Goal: Information Seeking & Learning: Learn about a topic

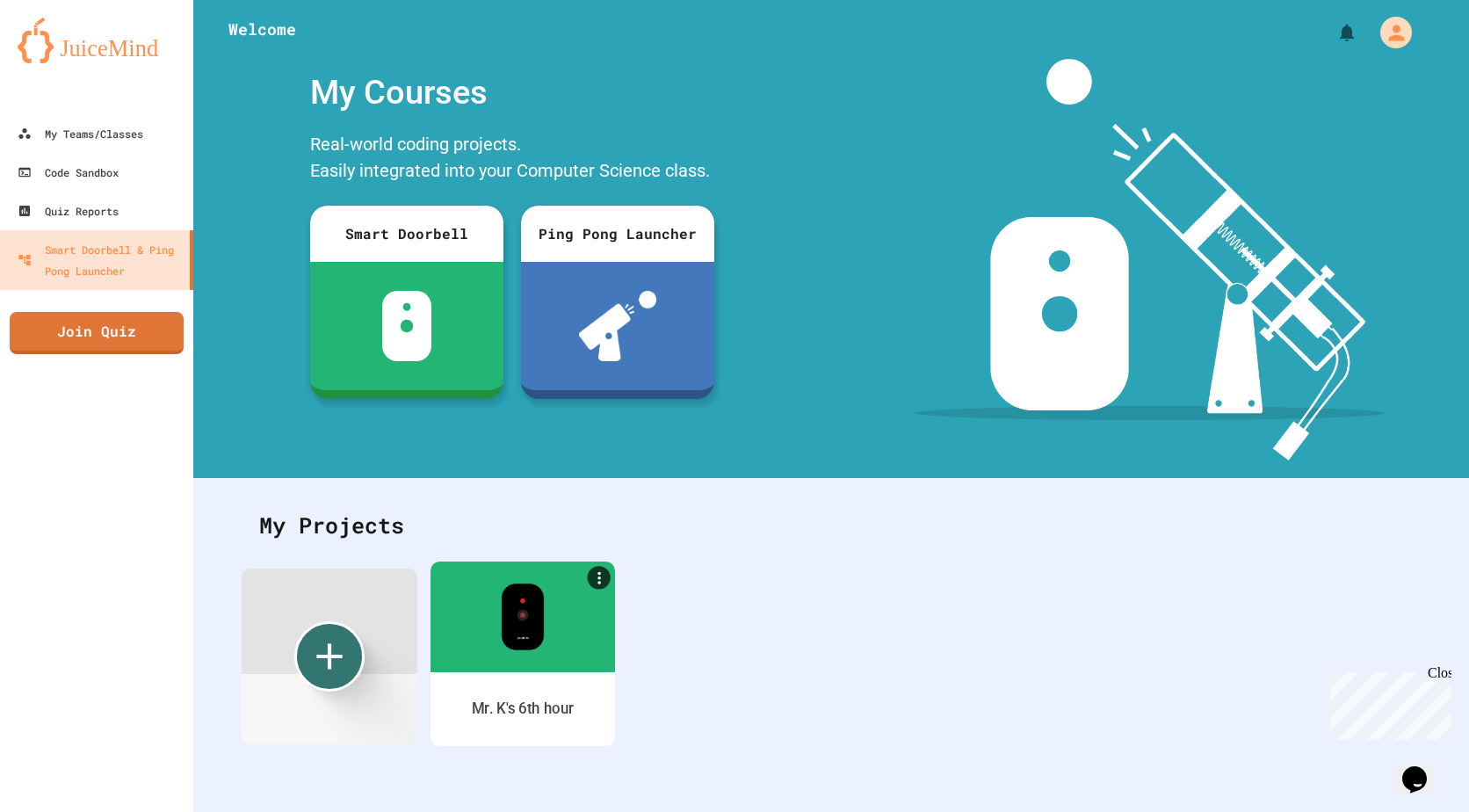
click at [504, 609] on img at bounding box center [522, 617] width 43 height 67
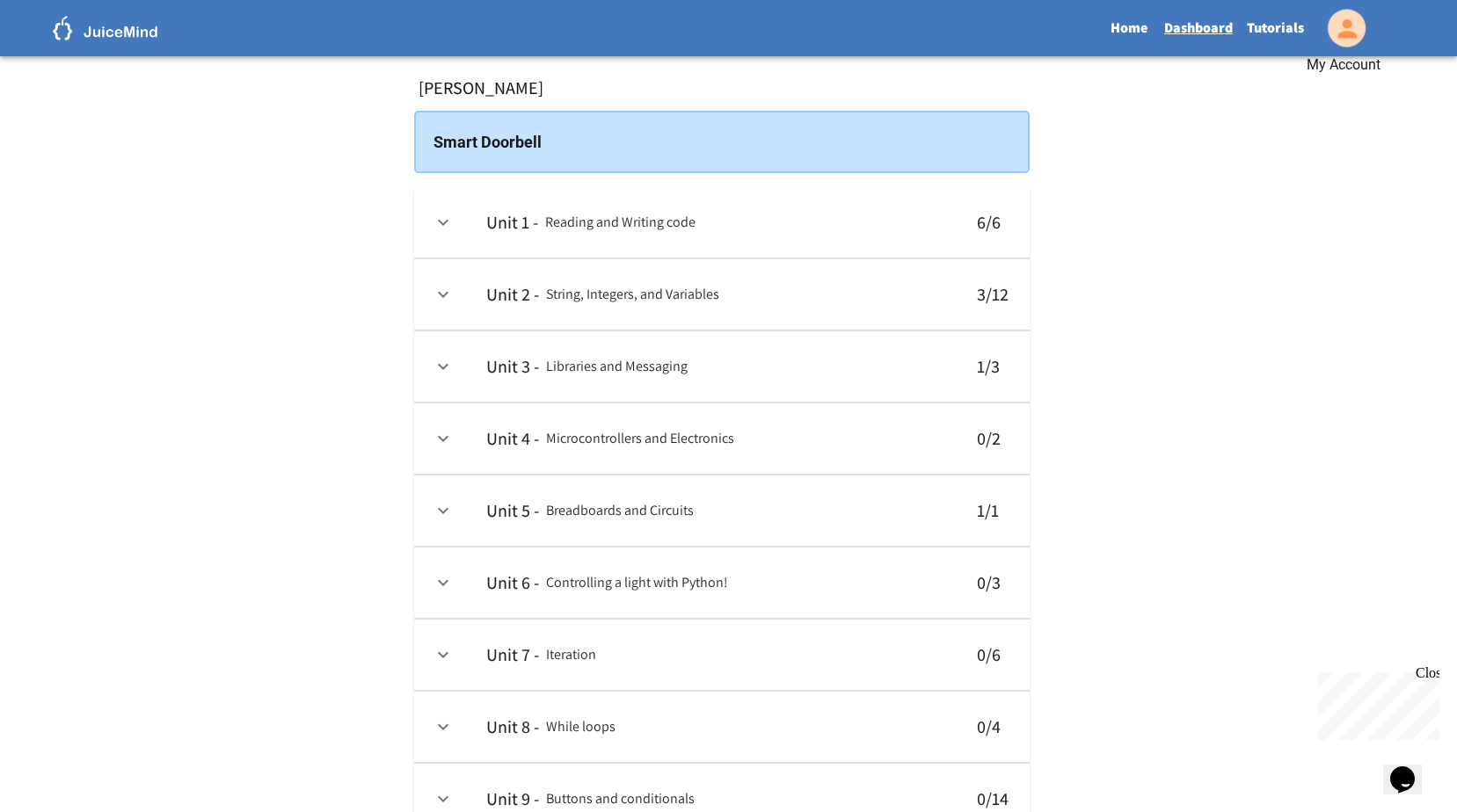
click at [1334, 19] on icon "My Account" at bounding box center [1345, 27] width 28 height 28
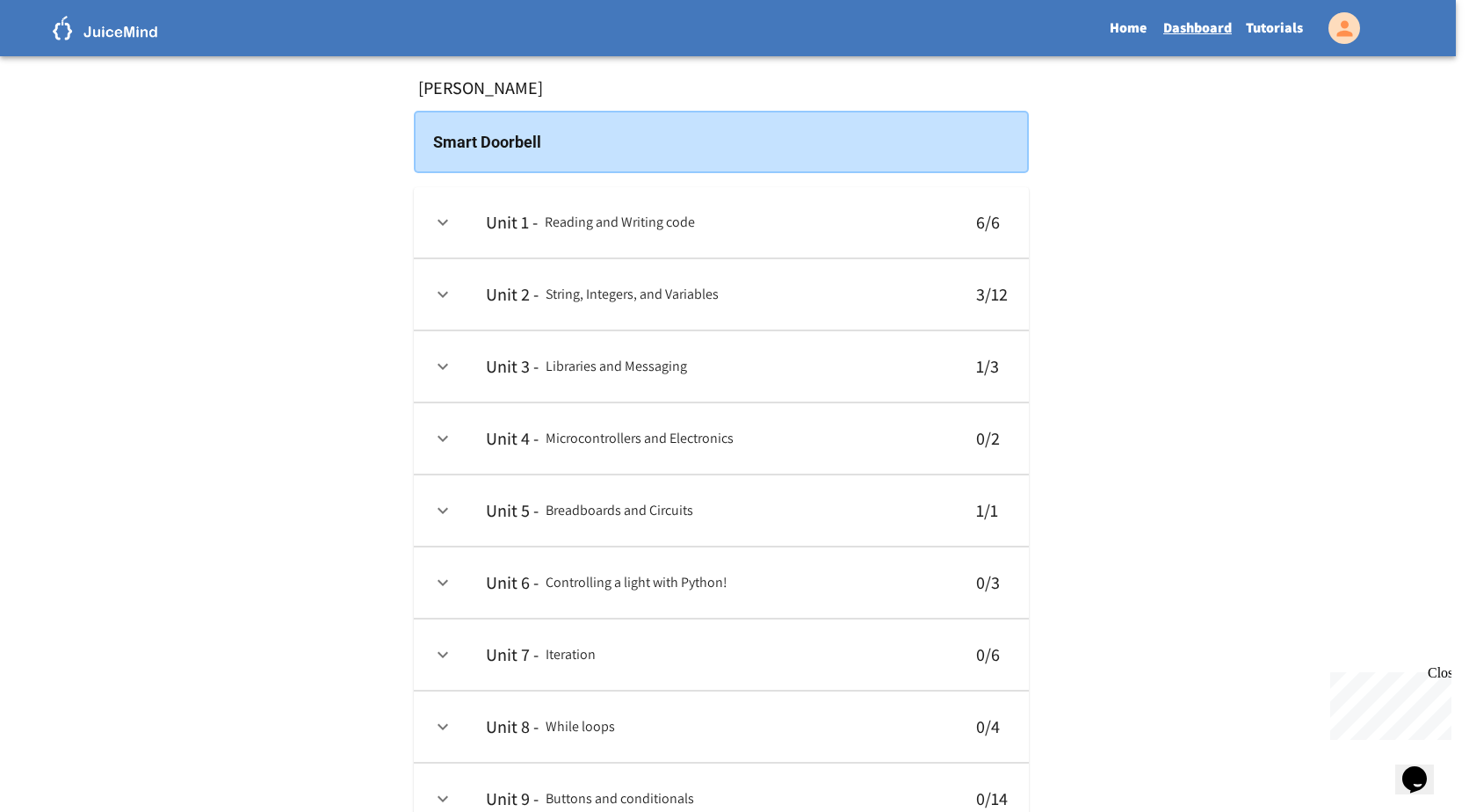
click at [1082, 811] on div at bounding box center [728, 812] width 1456 height 0
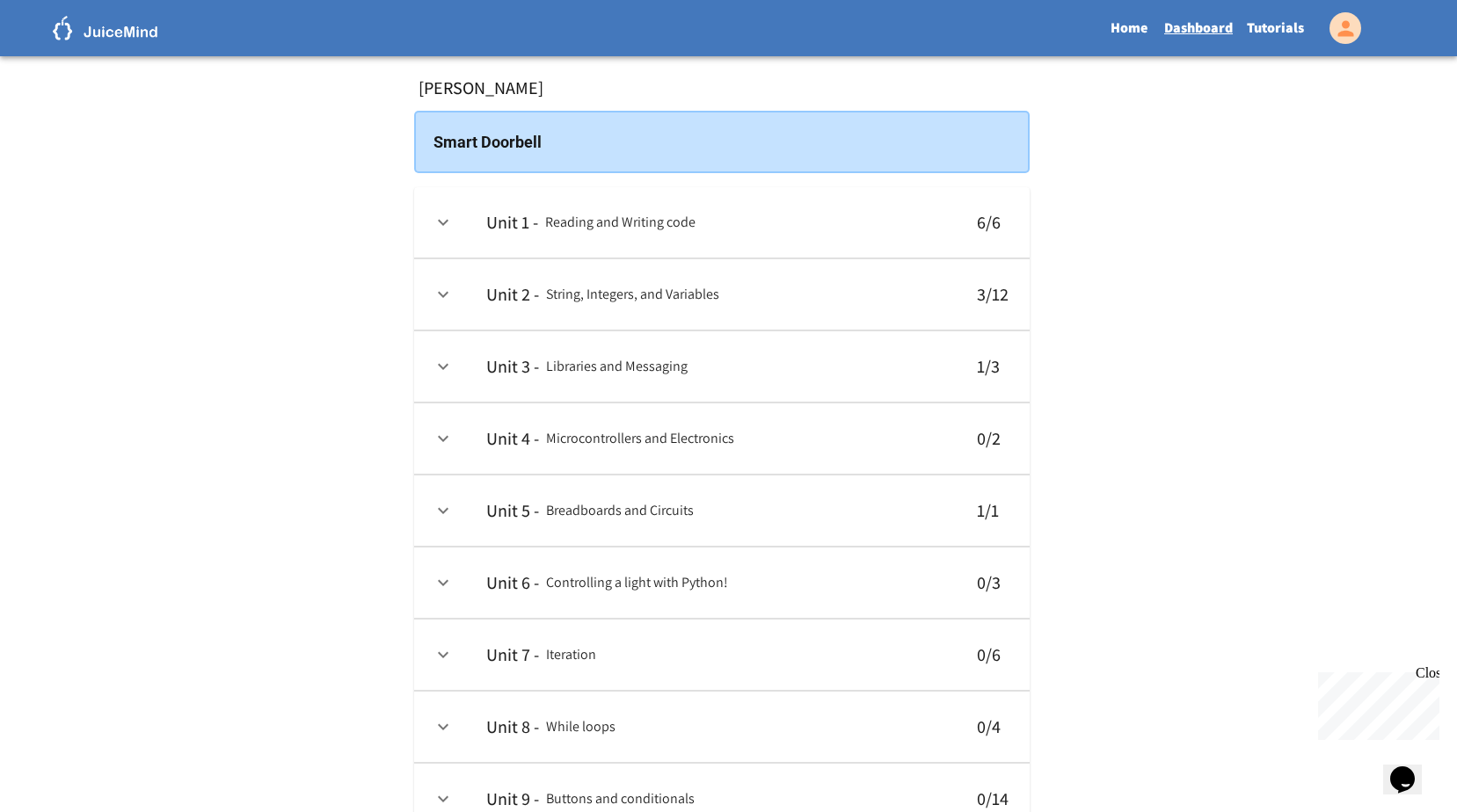
click at [452, 292] on icon "expand row" at bounding box center [442, 294] width 21 height 21
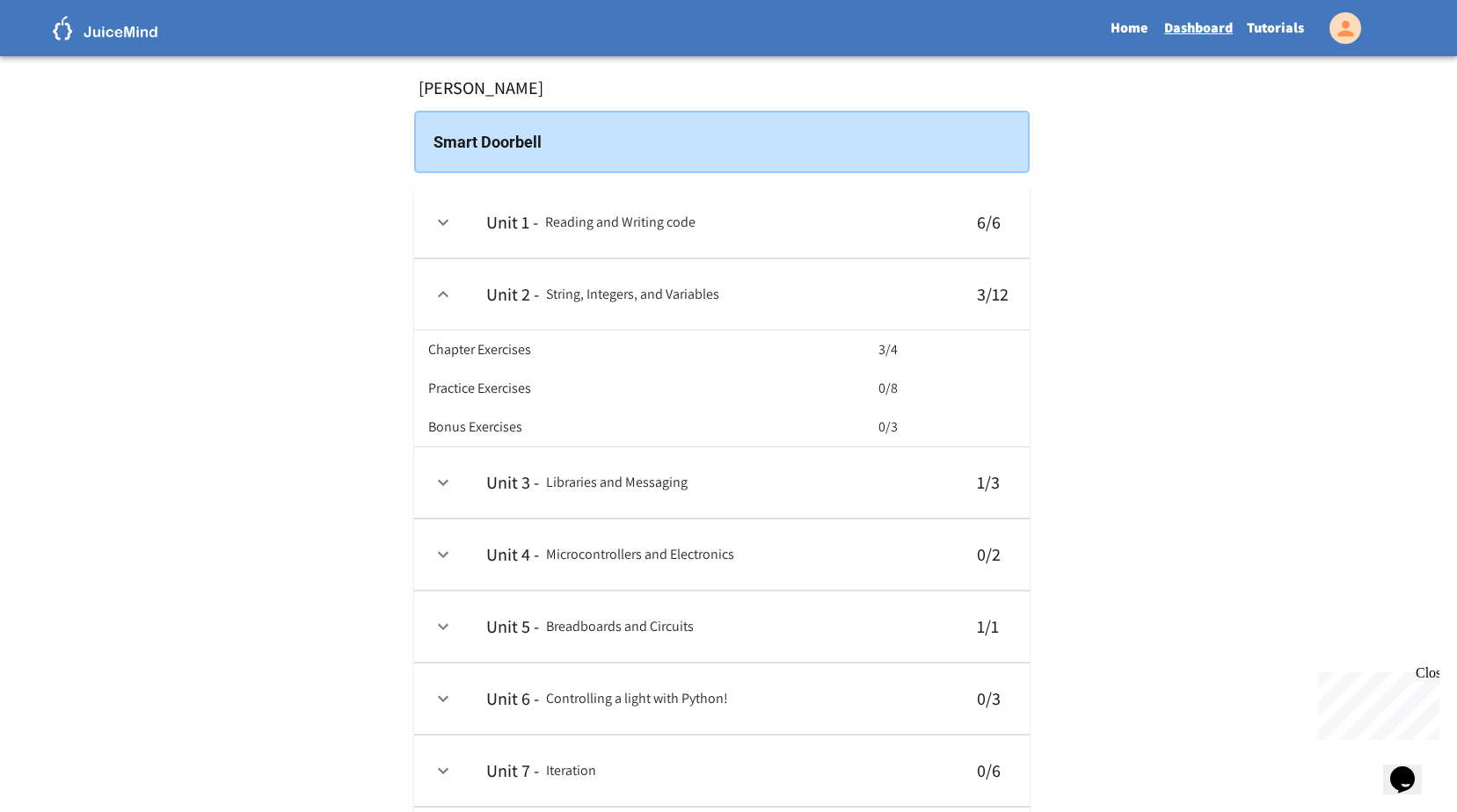
click at [452, 292] on icon "expand row" at bounding box center [442, 294] width 21 height 21
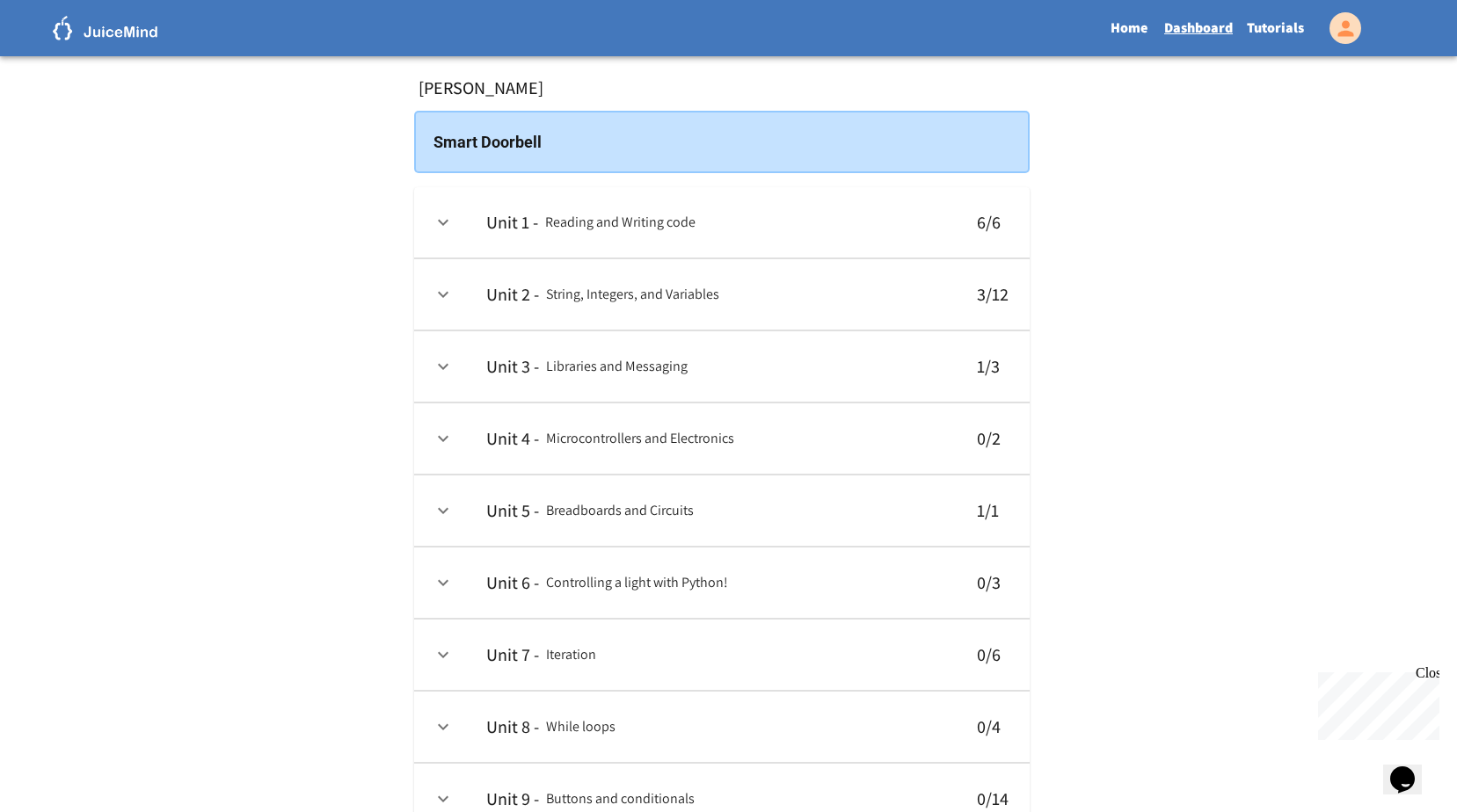
click at [453, 289] on icon "expand row" at bounding box center [442, 294] width 21 height 21
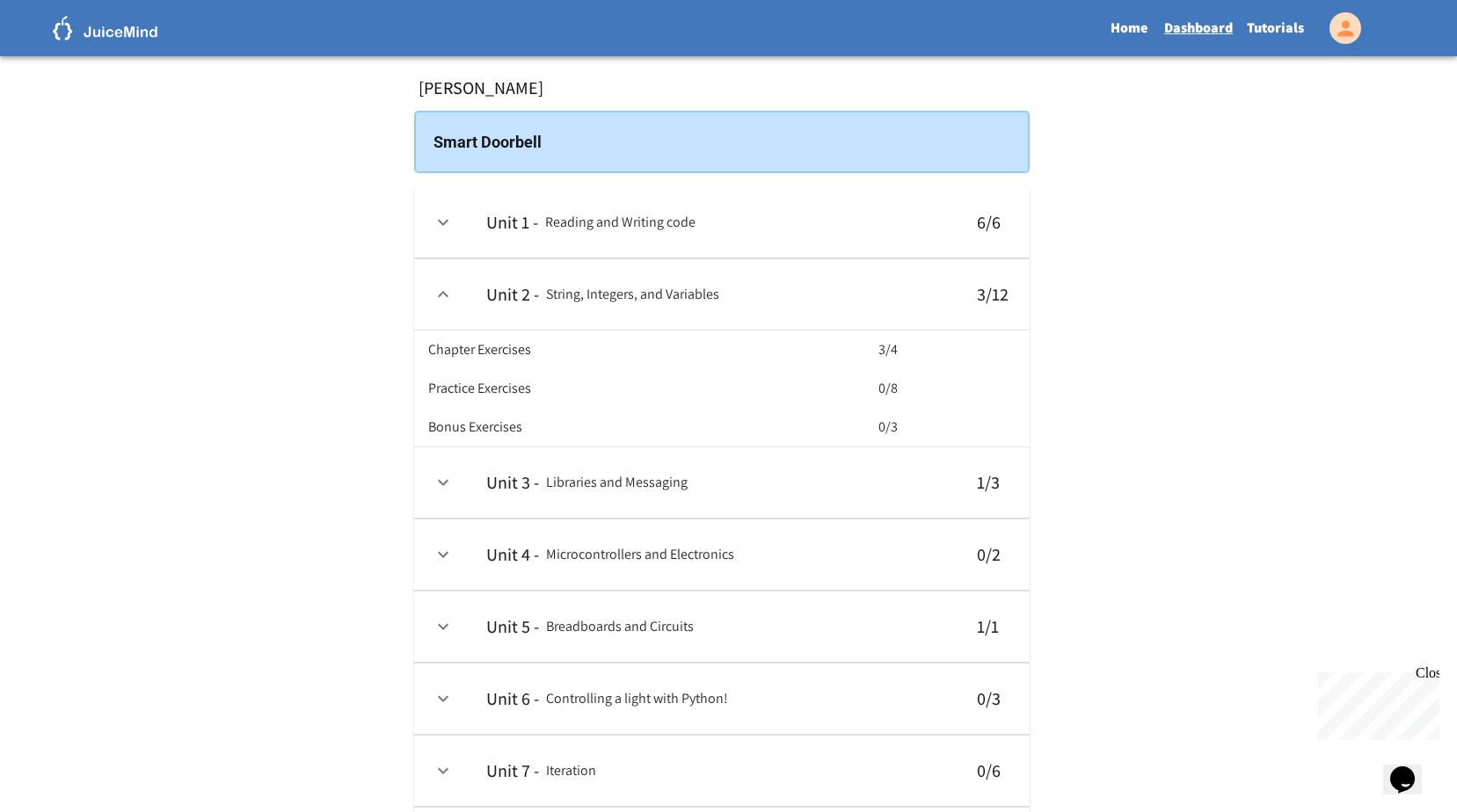
click at [553, 347] on th "Chapter Exercises" at bounding box center [650, 349] width 443 height 39
click at [531, 355] on h6 "Chapter Exercises" at bounding box center [479, 349] width 103 height 24
click at [444, 293] on icon "expand row" at bounding box center [443, 294] width 11 height 6
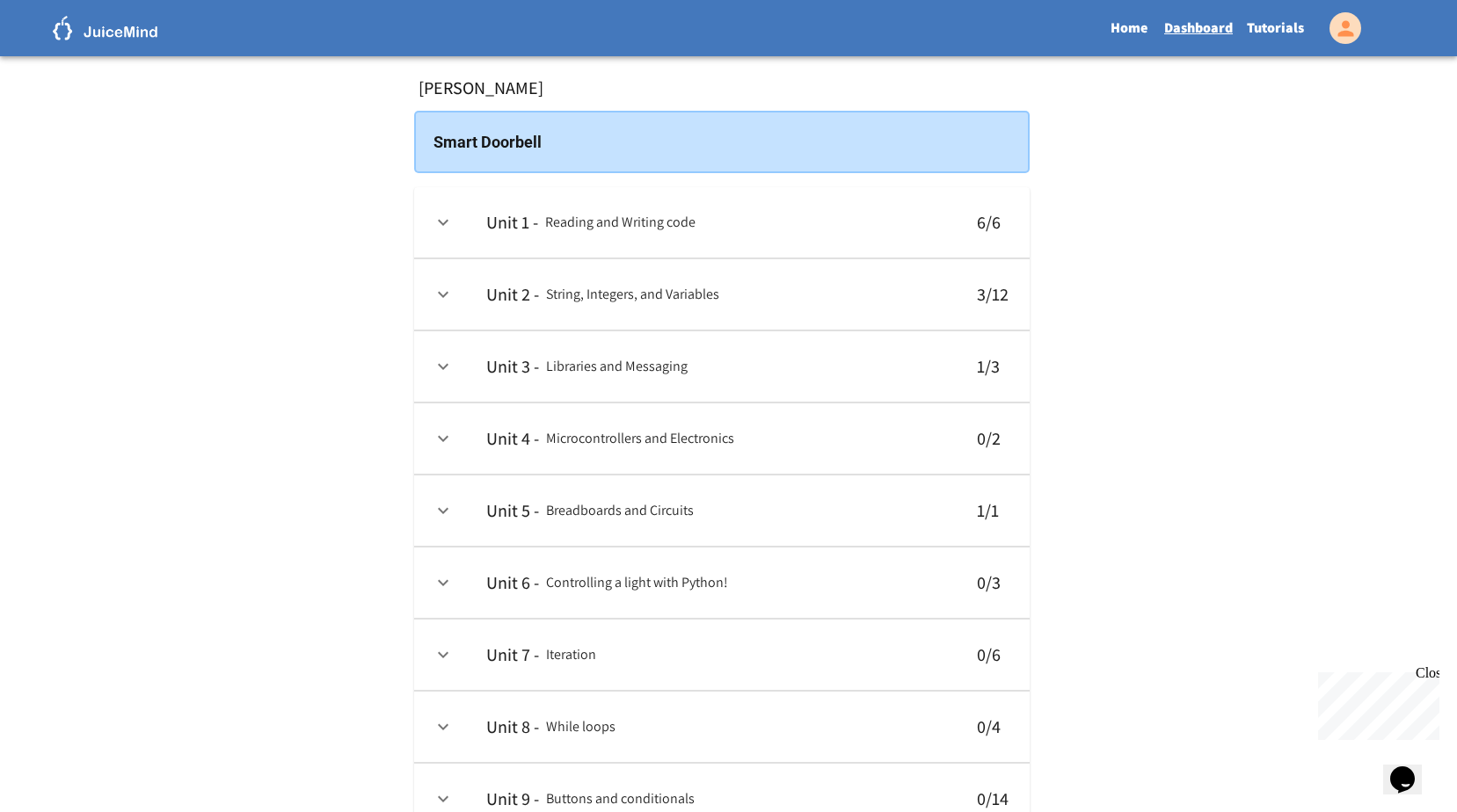
click at [441, 293] on icon "expand row" at bounding box center [442, 294] width 21 height 21
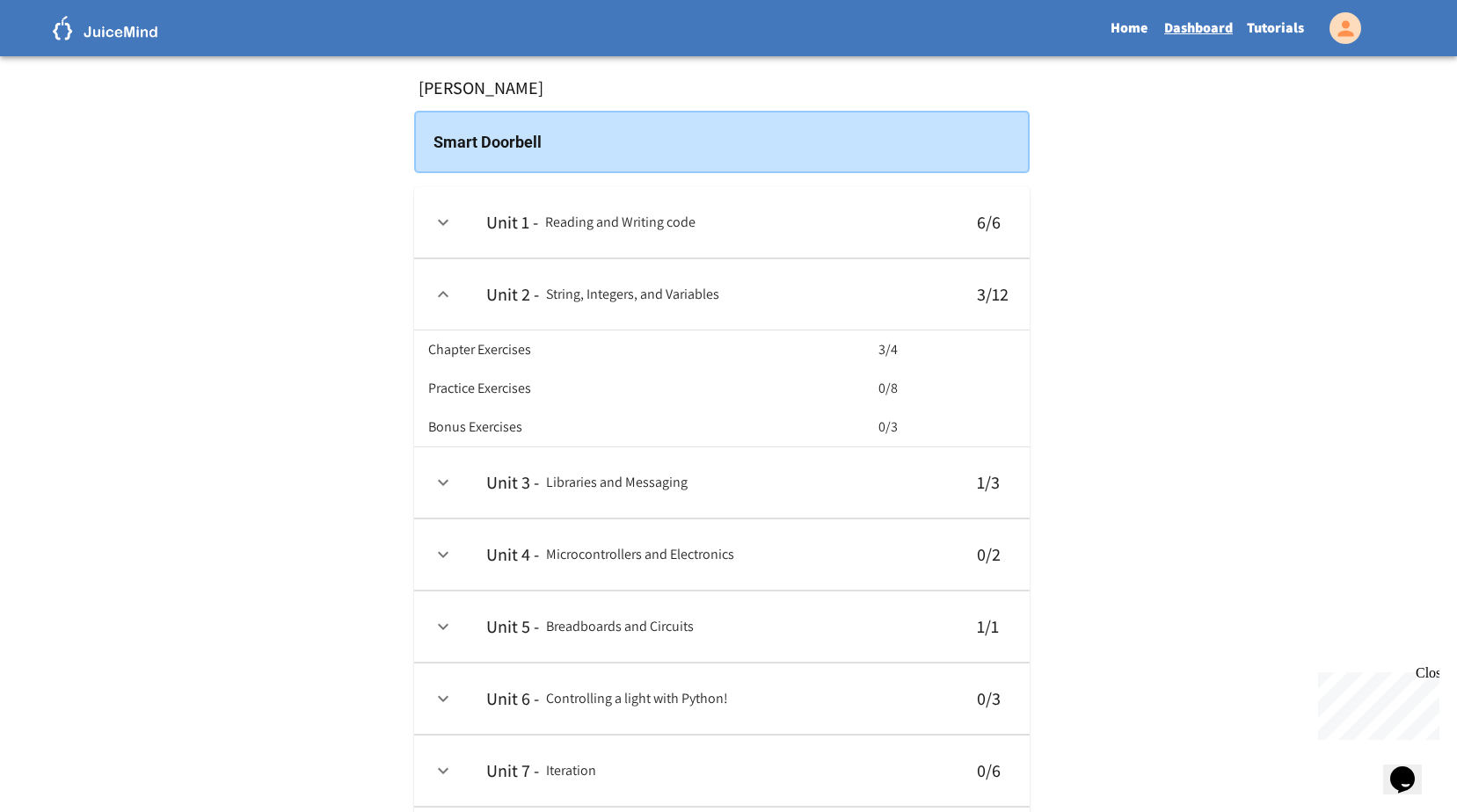
click at [441, 293] on icon "expand row" at bounding box center [443, 294] width 11 height 6
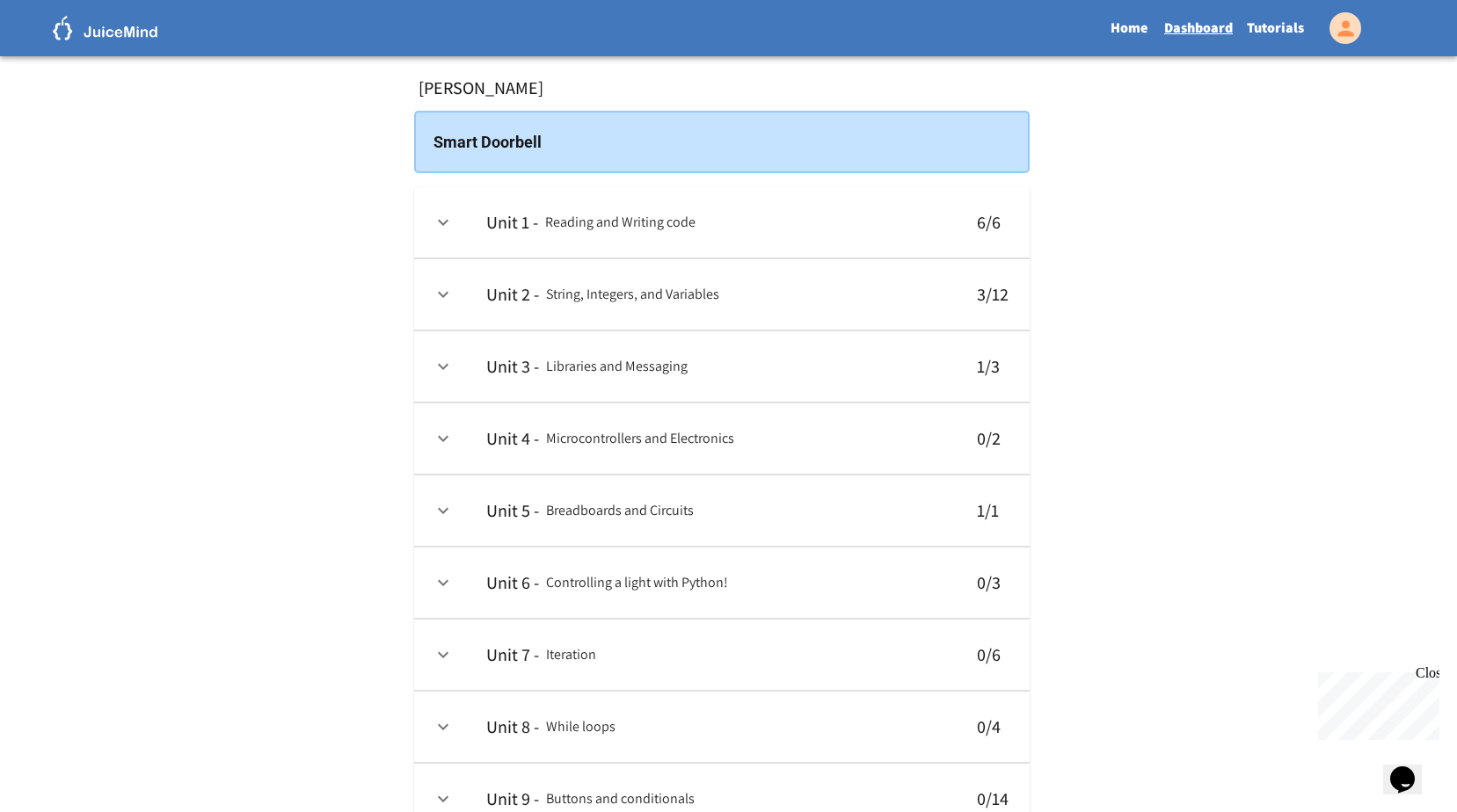
click at [438, 443] on icon "expand row" at bounding box center [442, 438] width 21 height 21
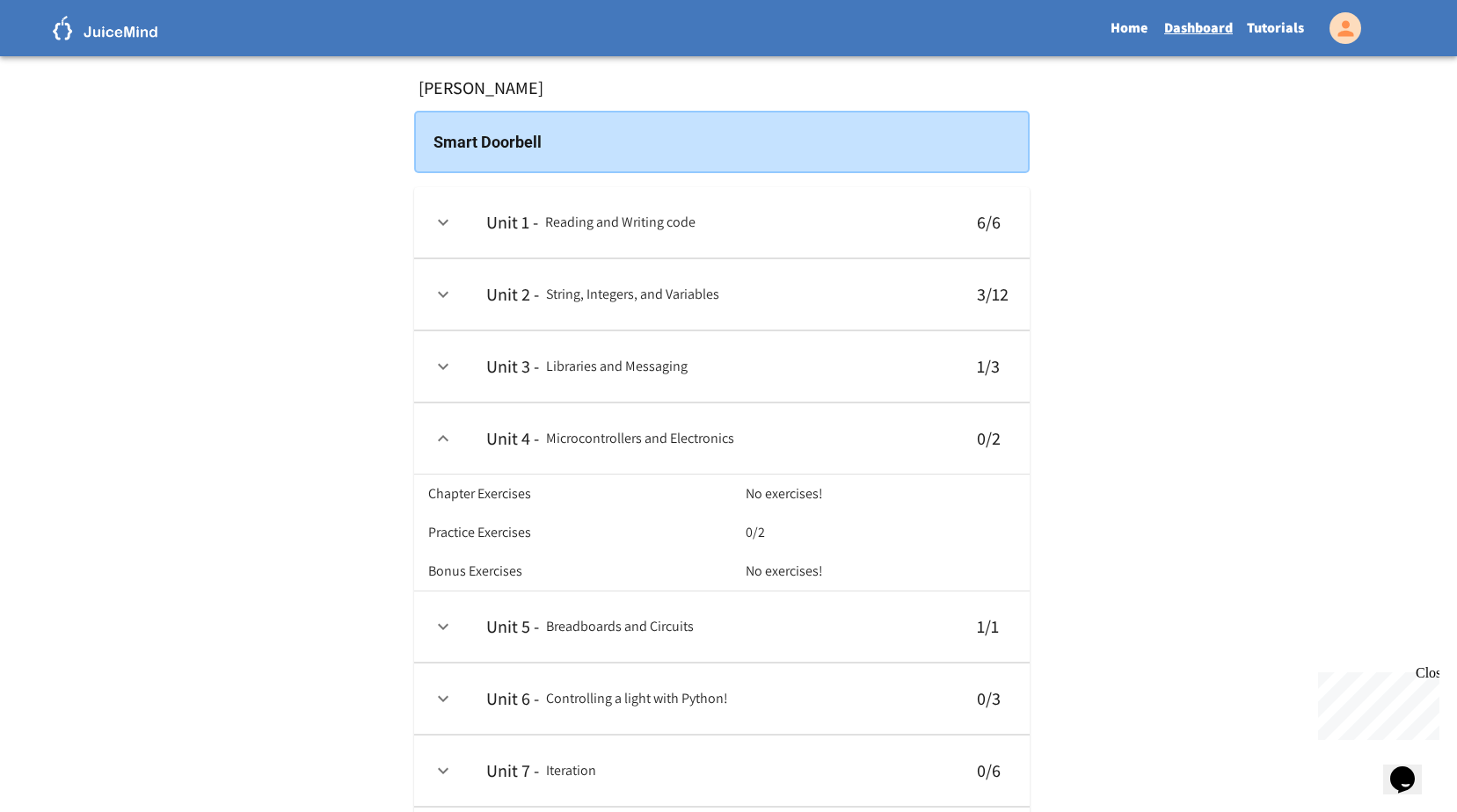
click at [615, 501] on th "Chapter Exercises" at bounding box center [584, 494] width 311 height 39
click at [1131, 43] on link "Home" at bounding box center [1128, 28] width 56 height 41
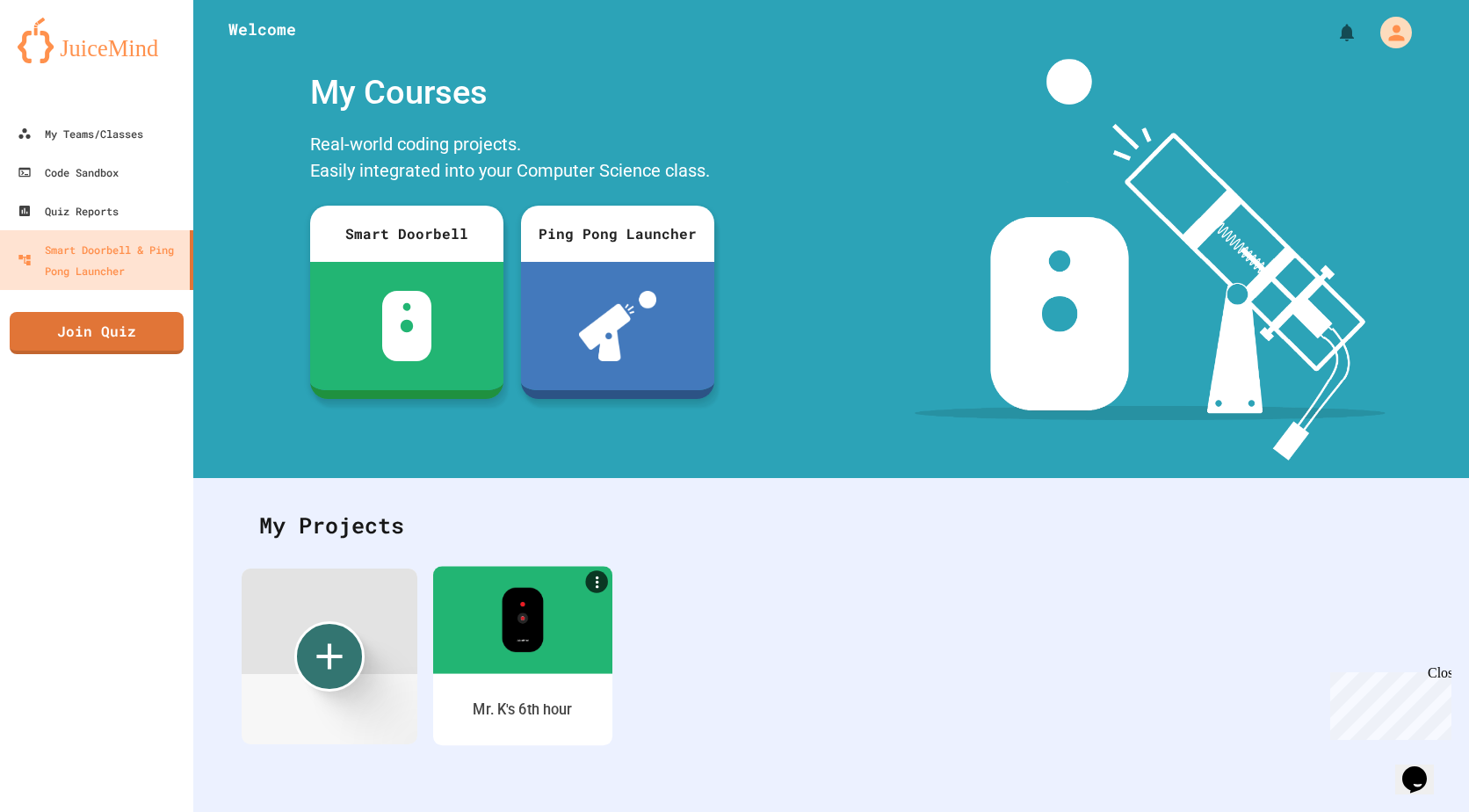
click at [490, 615] on div at bounding box center [523, 620] width 180 height 107
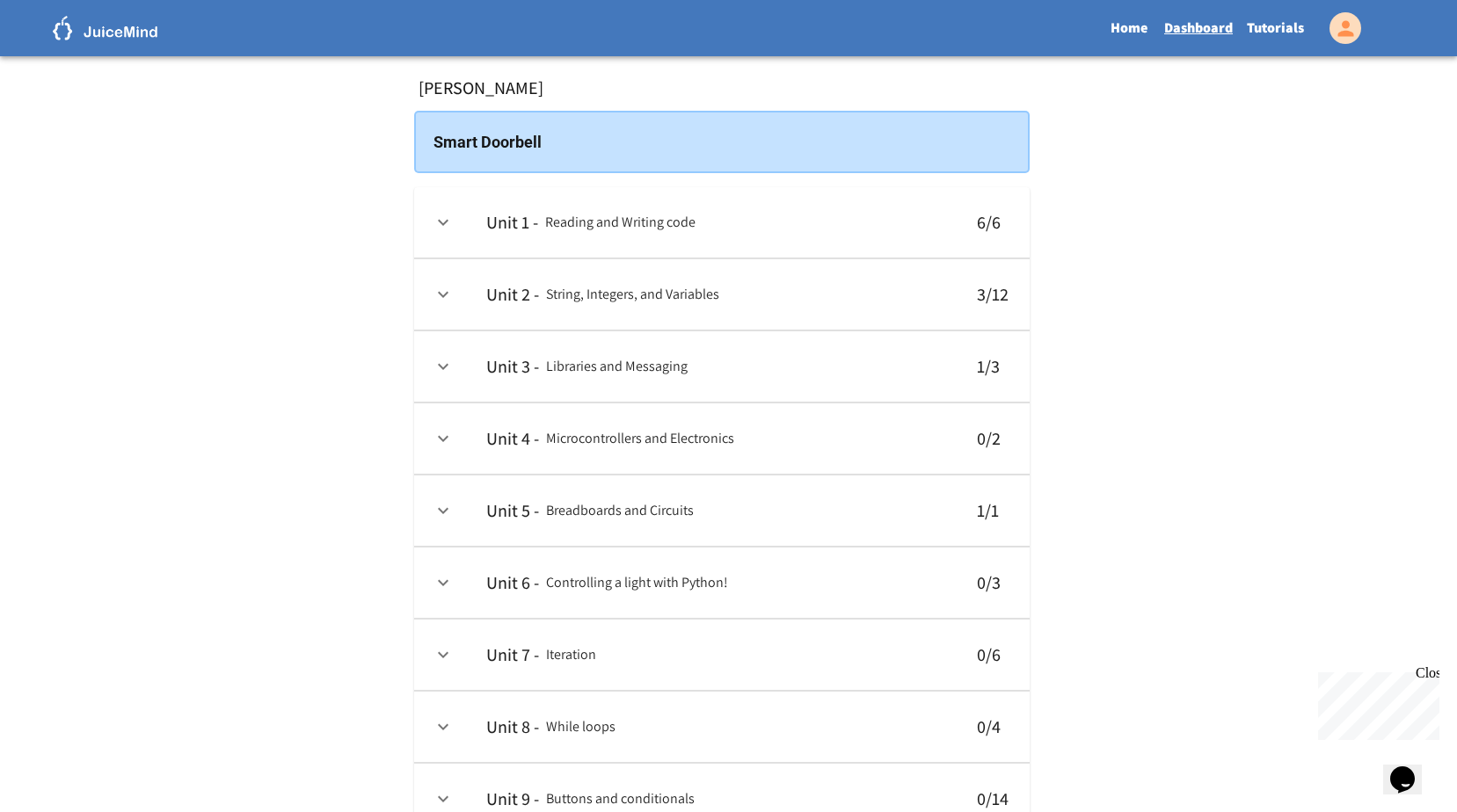
click at [1267, 18] on link "Tutorials" at bounding box center [1275, 28] width 71 height 41
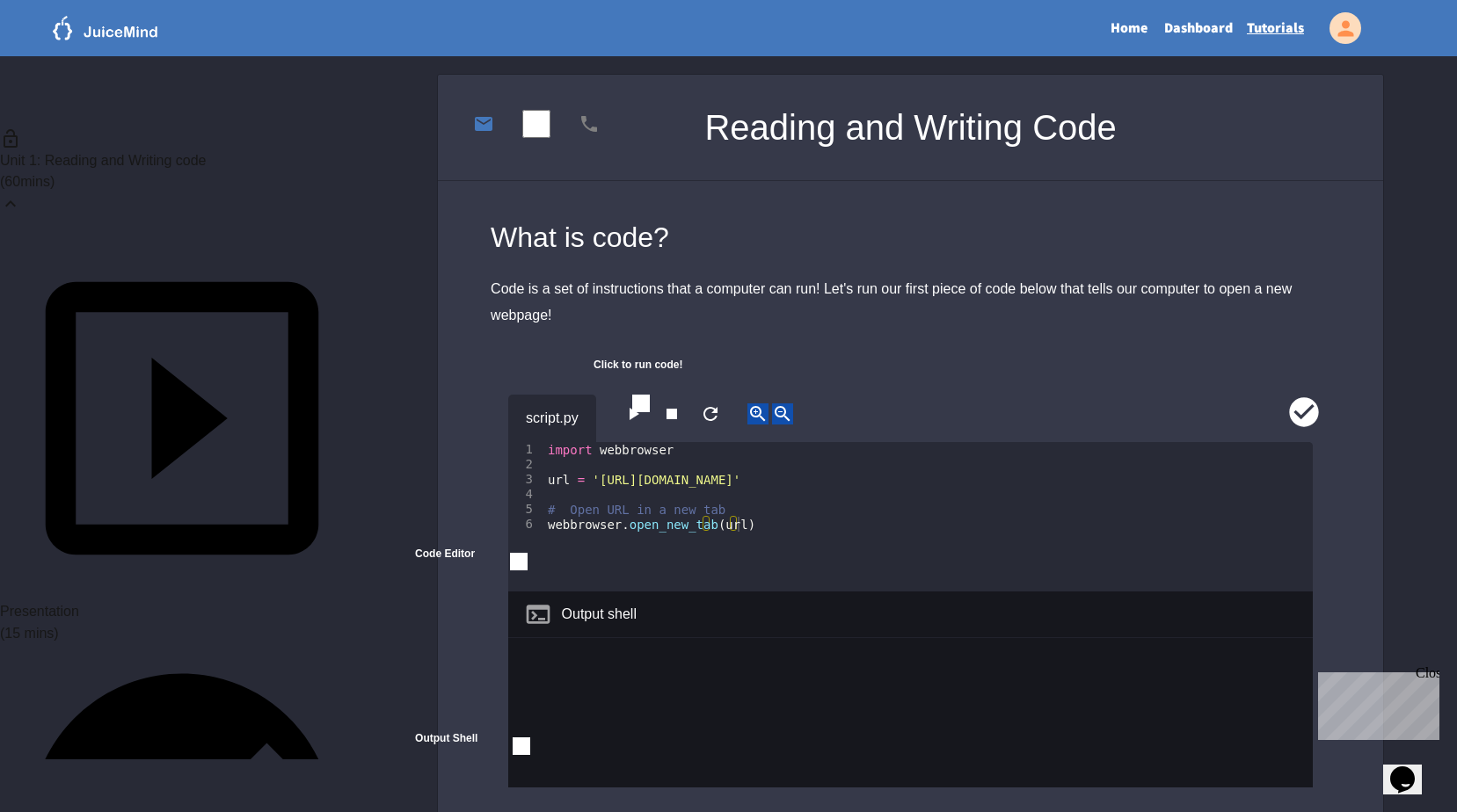
click at [280, 139] on div "Unit 1: Reading and Writing code ( 60 mins)" at bounding box center [182, 171] width 364 height 131
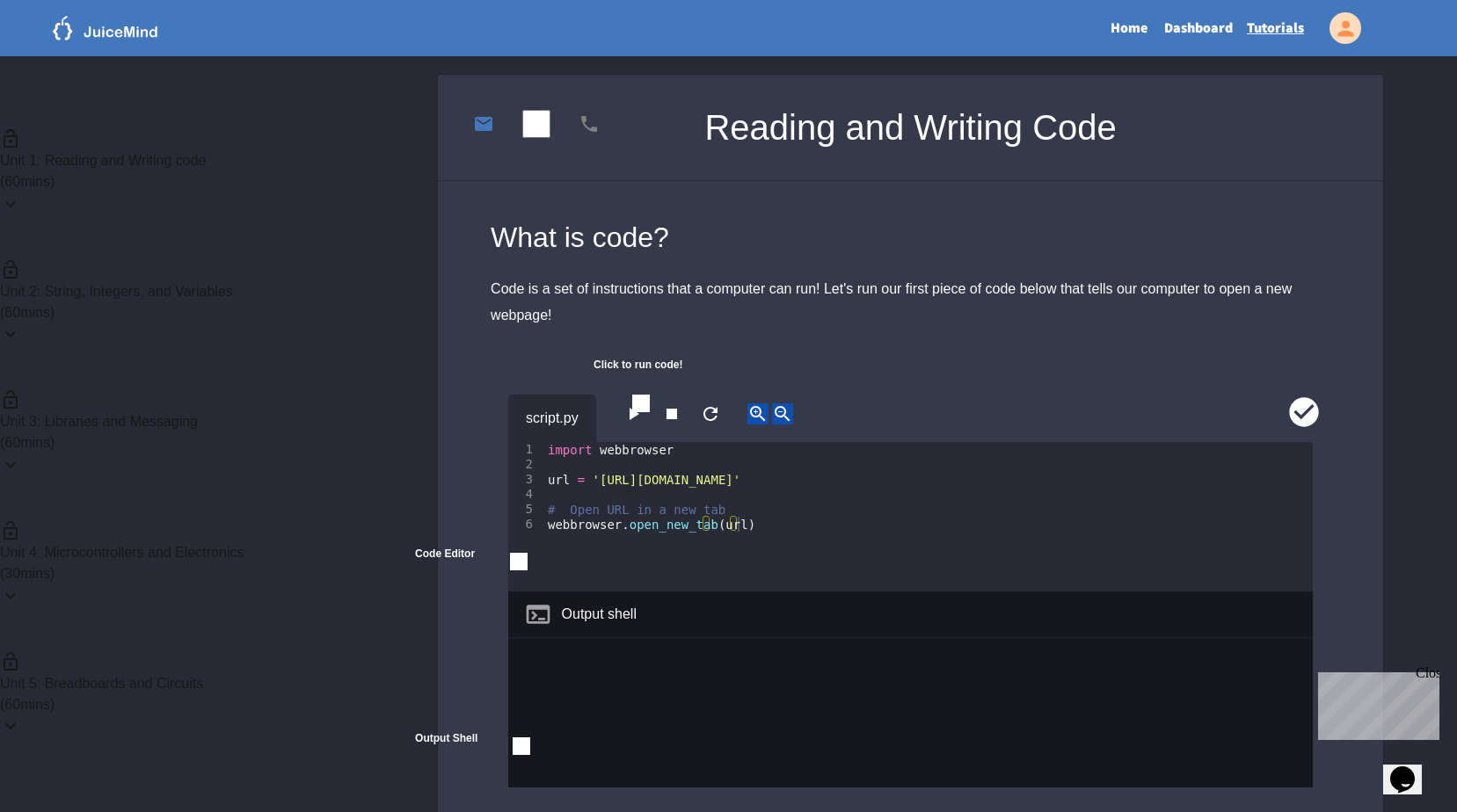
click at [294, 238] on div "Unit 2: String, Integers, and Variables ( 60 mins)" at bounding box center [182, 302] width 364 height 131
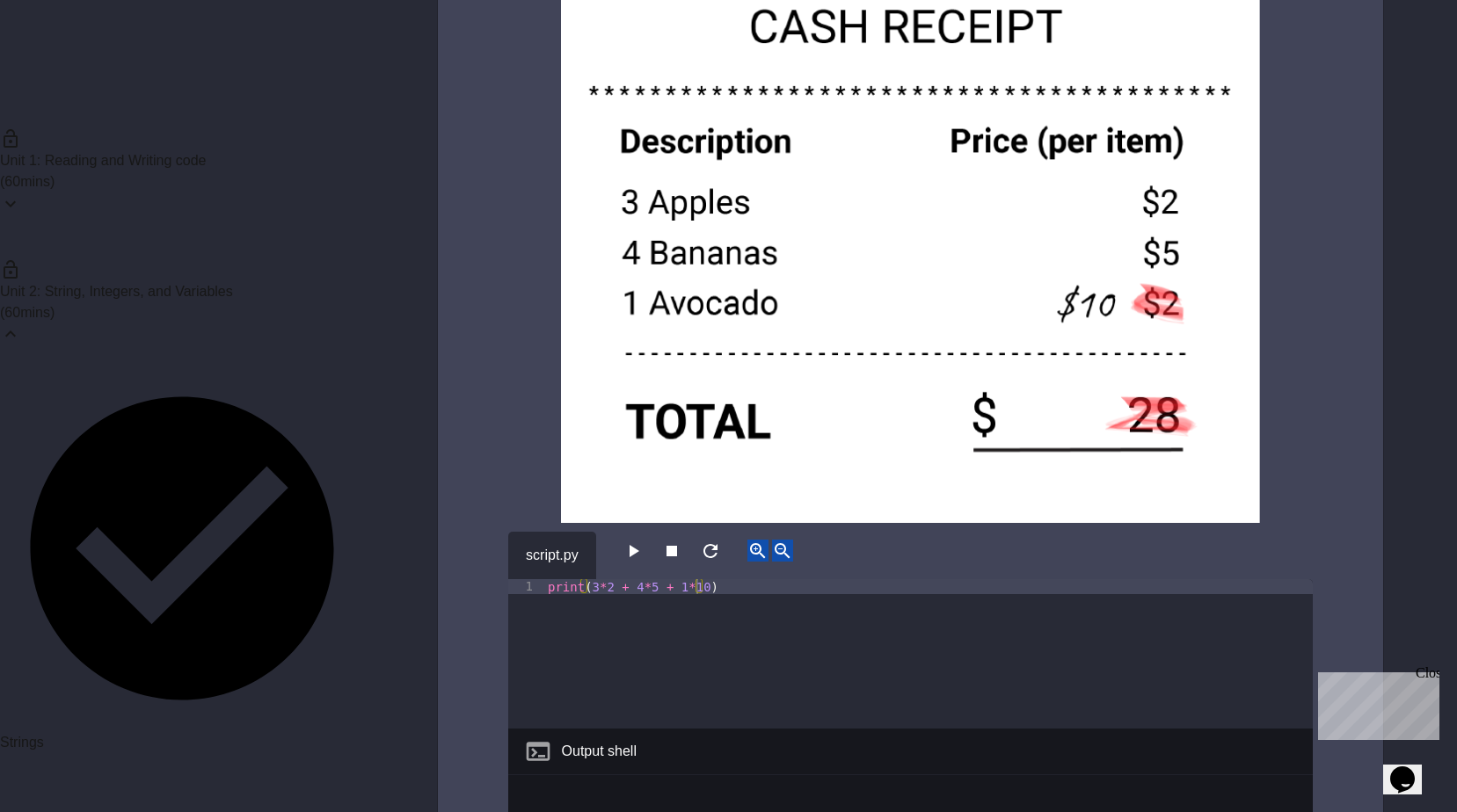
scroll to position [3602, 0]
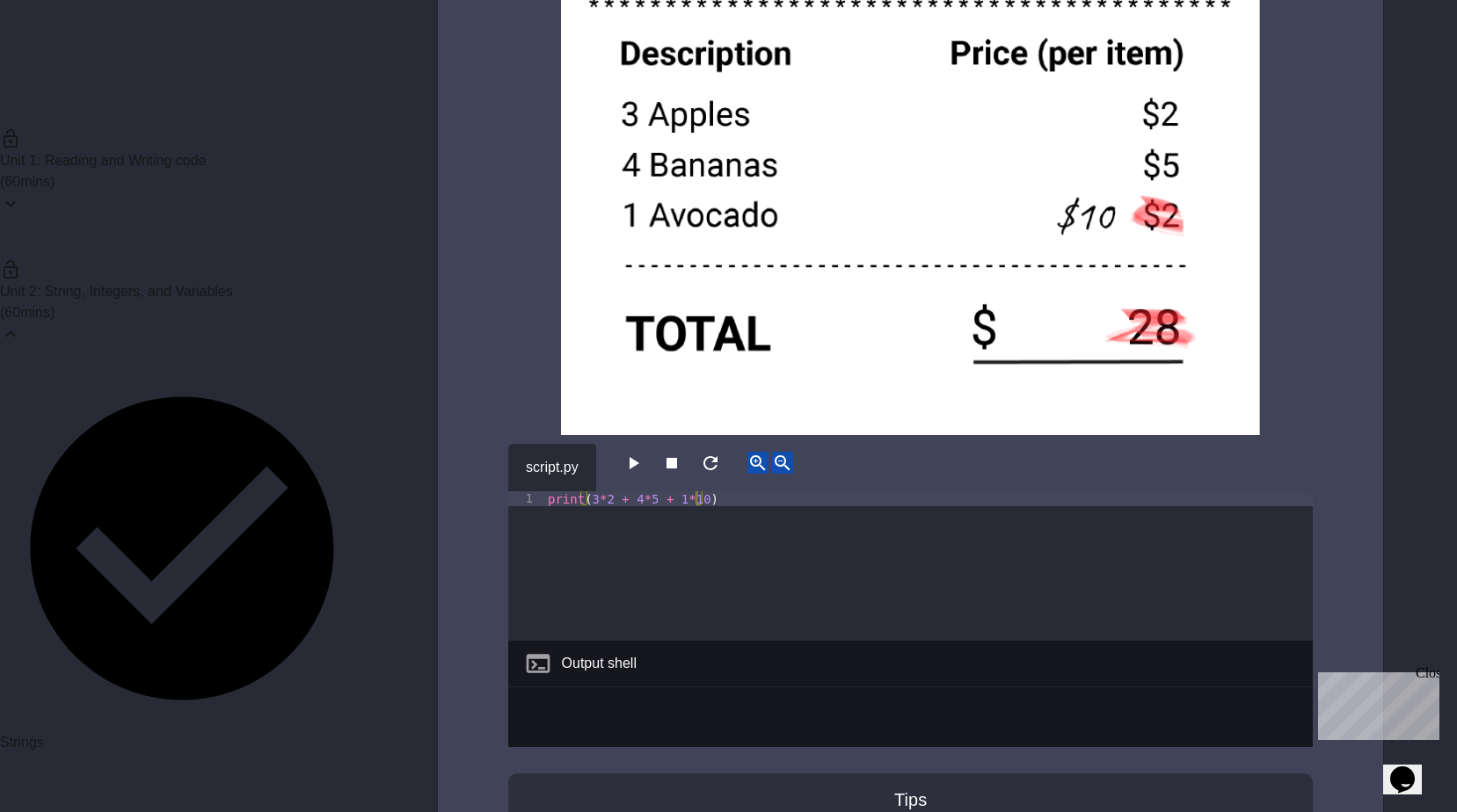
click at [629, 549] on div "print ( 3 * 2 + 4 * 5 + 1 * 10 )" at bounding box center [928, 581] width 768 height 180
click at [738, 565] on div "print ( 3 * 2 + 4 * 5 + 1 * 10 )" at bounding box center [928, 581] width 768 height 180
click at [644, 471] on icon "button" at bounding box center [633, 463] width 21 height 21
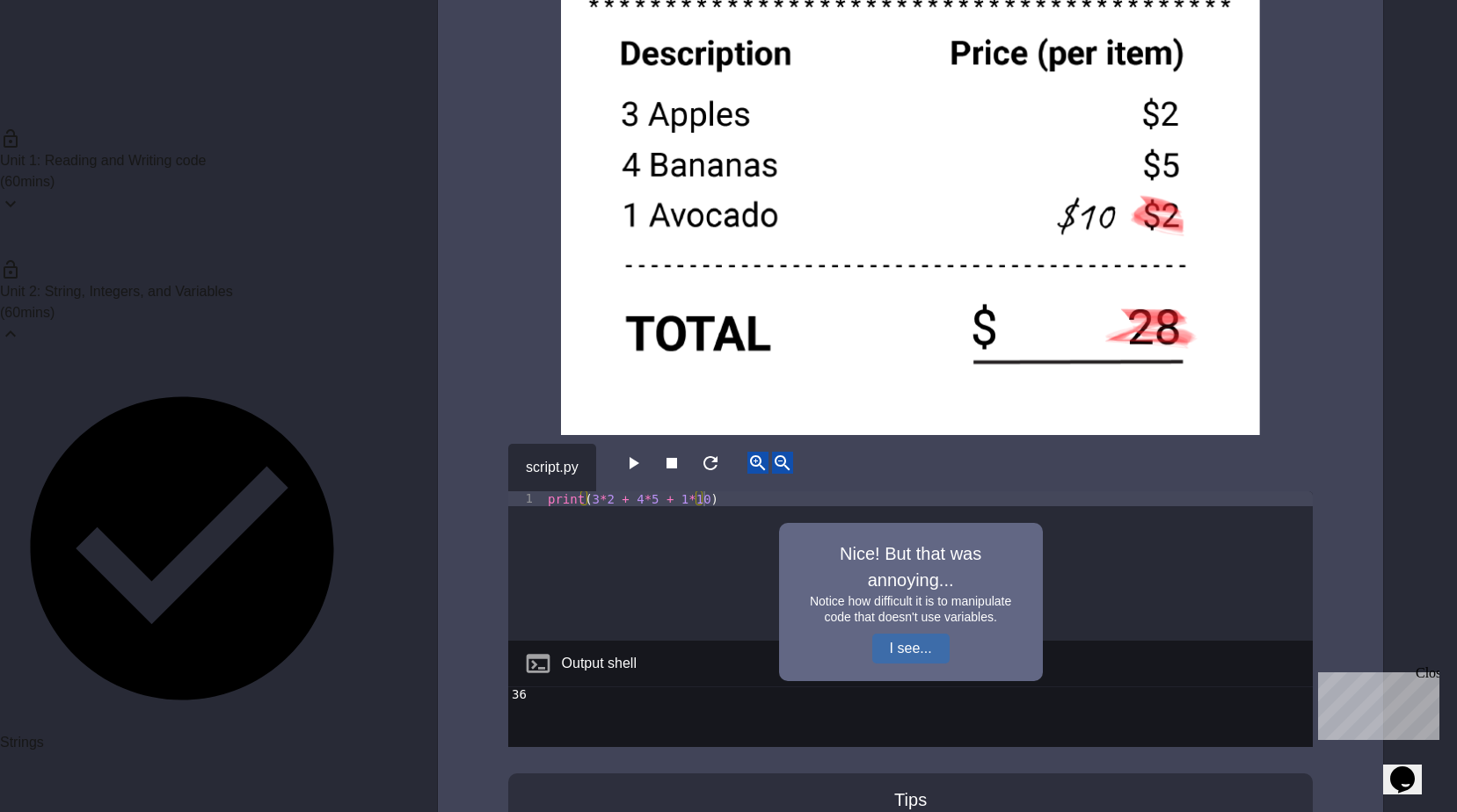
click at [907, 648] on button "I see..." at bounding box center [911, 648] width 77 height 30
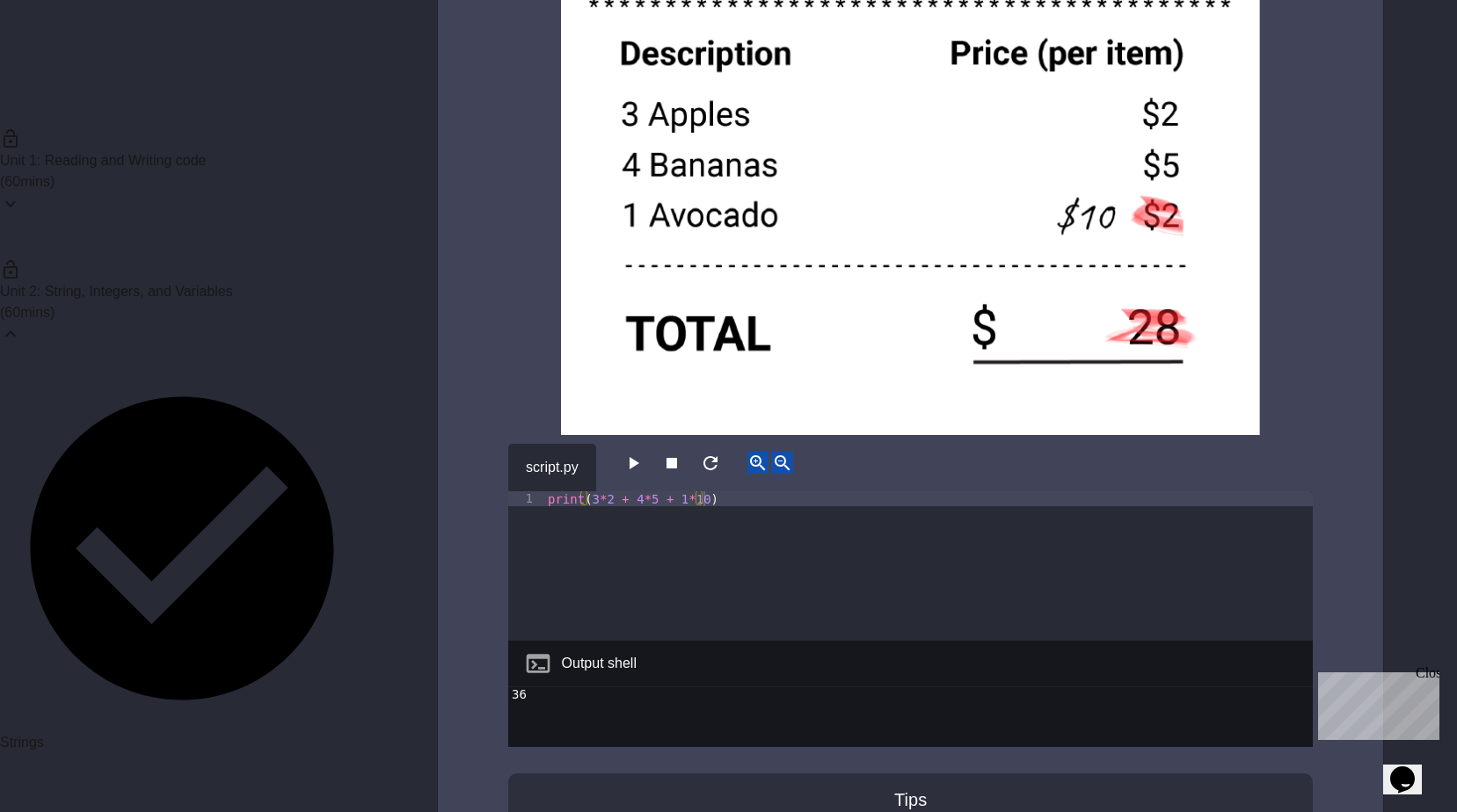
click at [644, 465] on icon "button" at bounding box center [633, 463] width 21 height 21
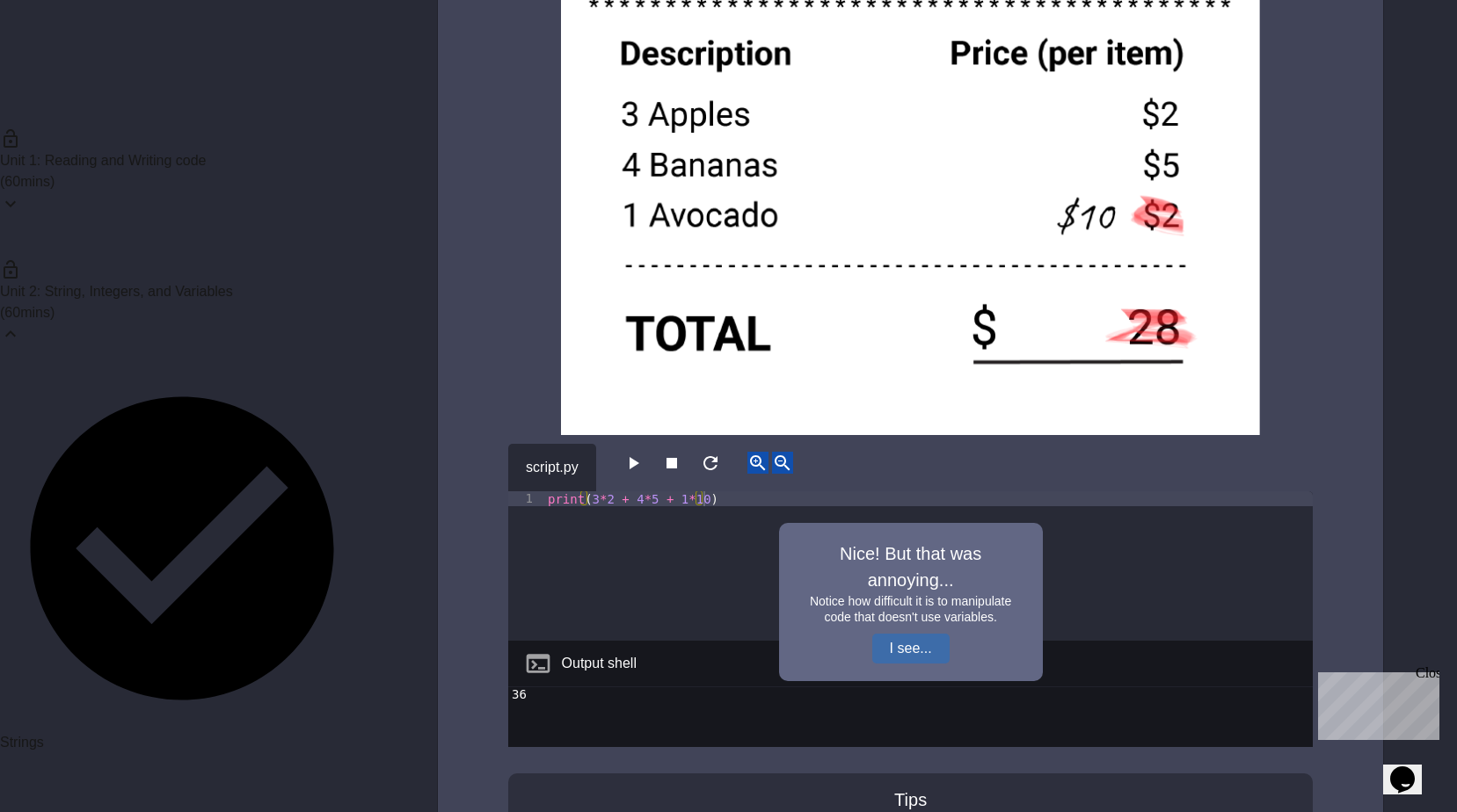
click at [921, 643] on button "I see..." at bounding box center [911, 648] width 77 height 30
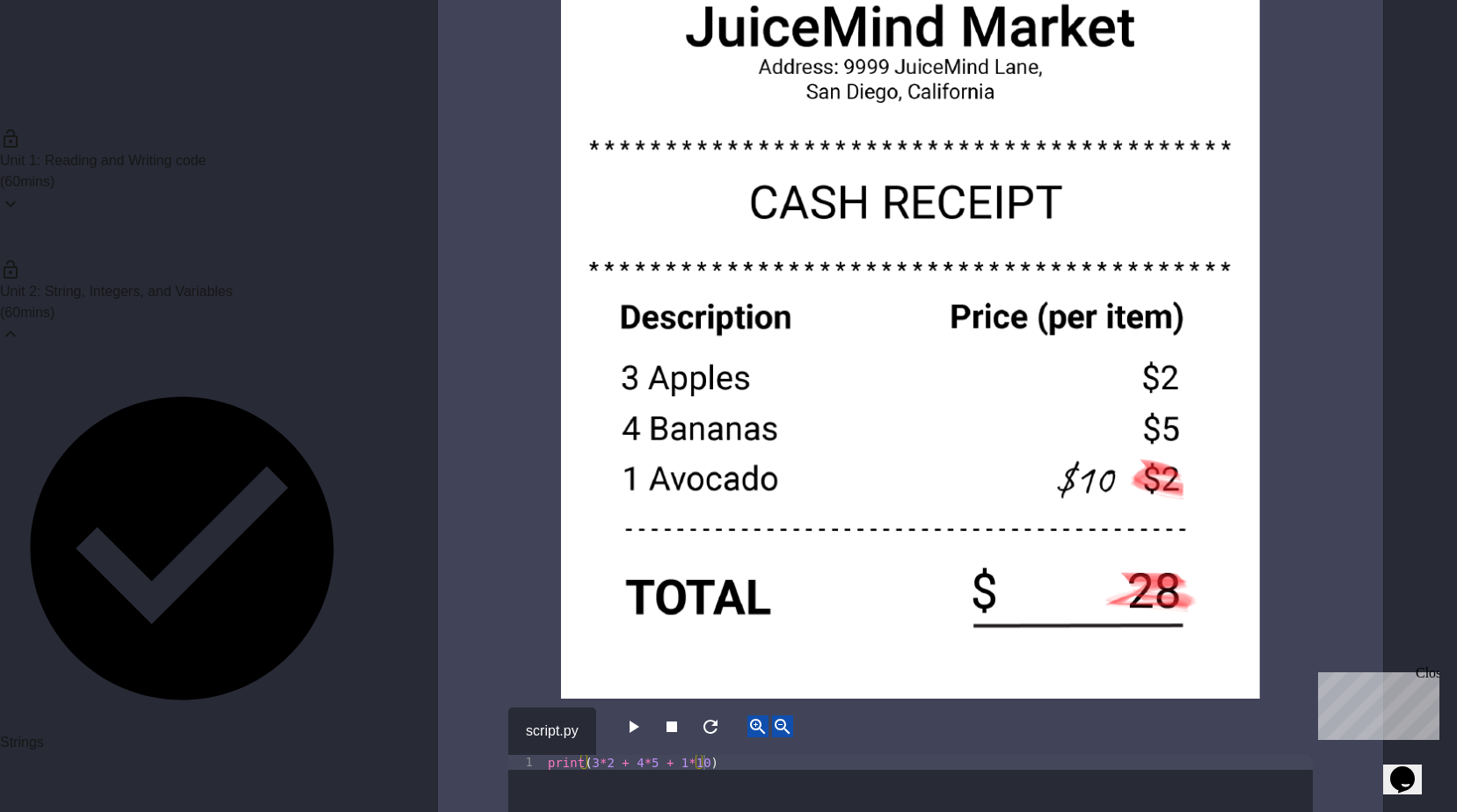
scroll to position [3690, 0]
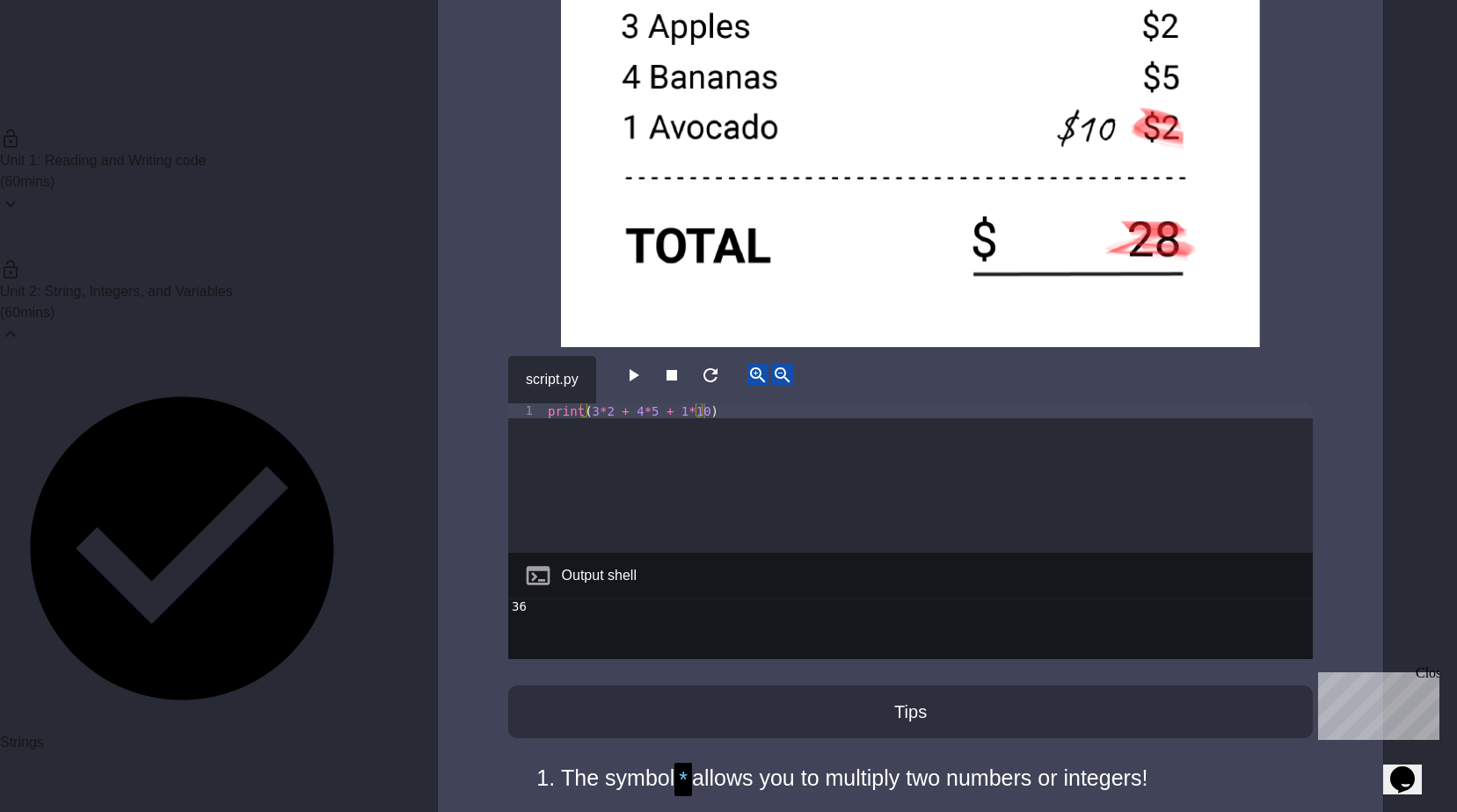
click at [714, 415] on div "print ( 3 * 2 + 4 * 5 + 1 * 10 )" at bounding box center [928, 493] width 768 height 180
click at [640, 366] on icon "button" at bounding box center [633, 375] width 21 height 21
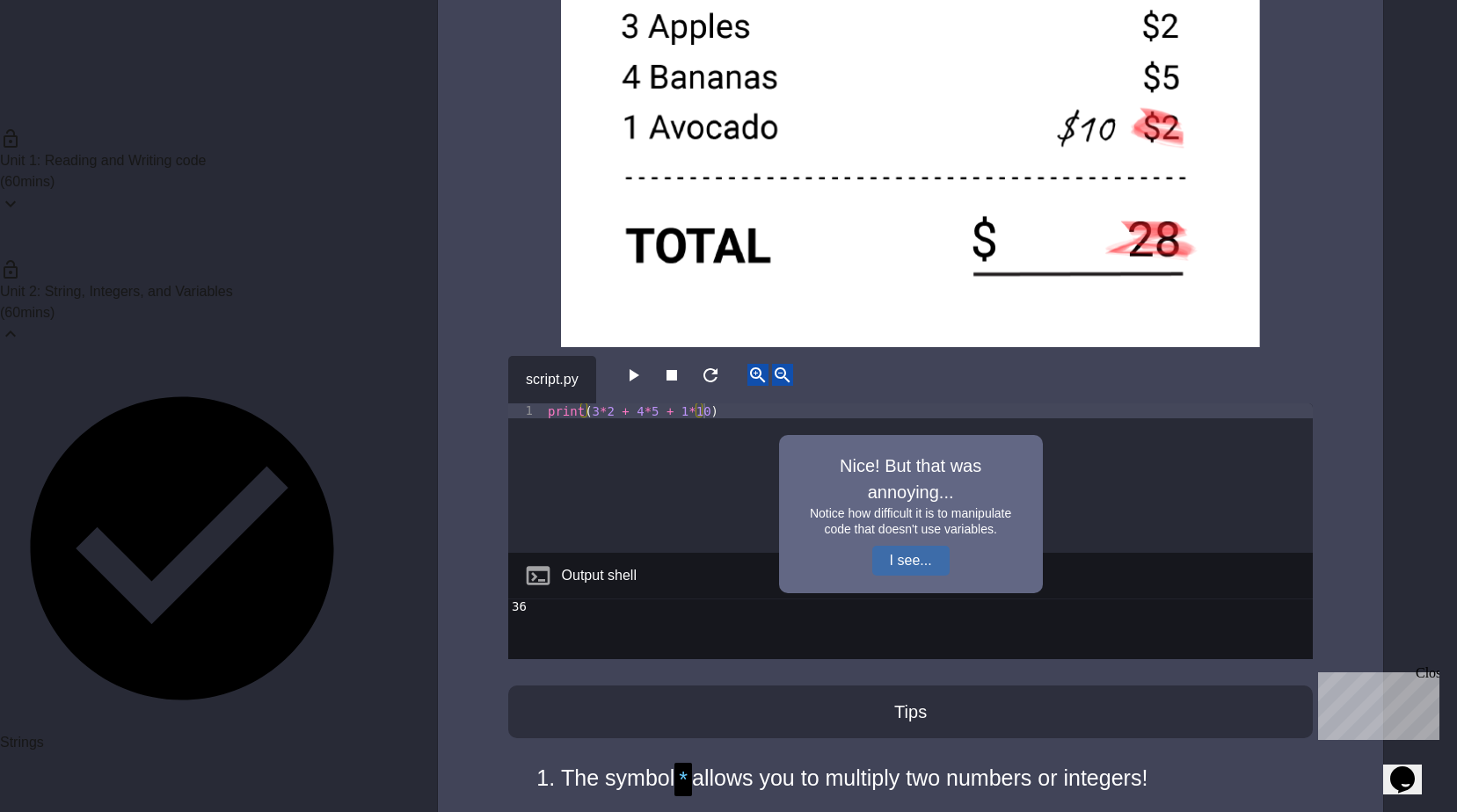
click at [919, 563] on button "I see..." at bounding box center [911, 560] width 77 height 30
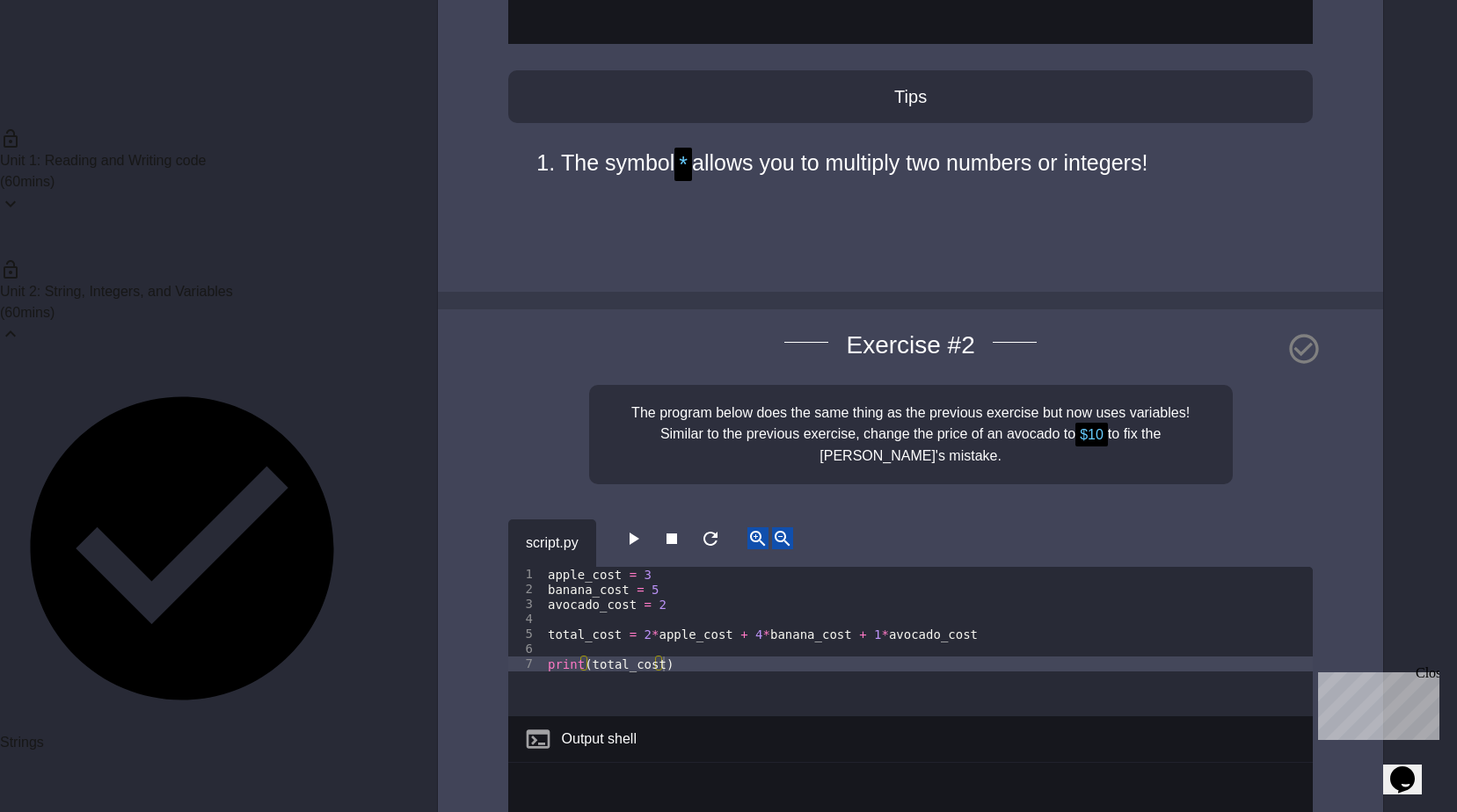
scroll to position [4393, 0]
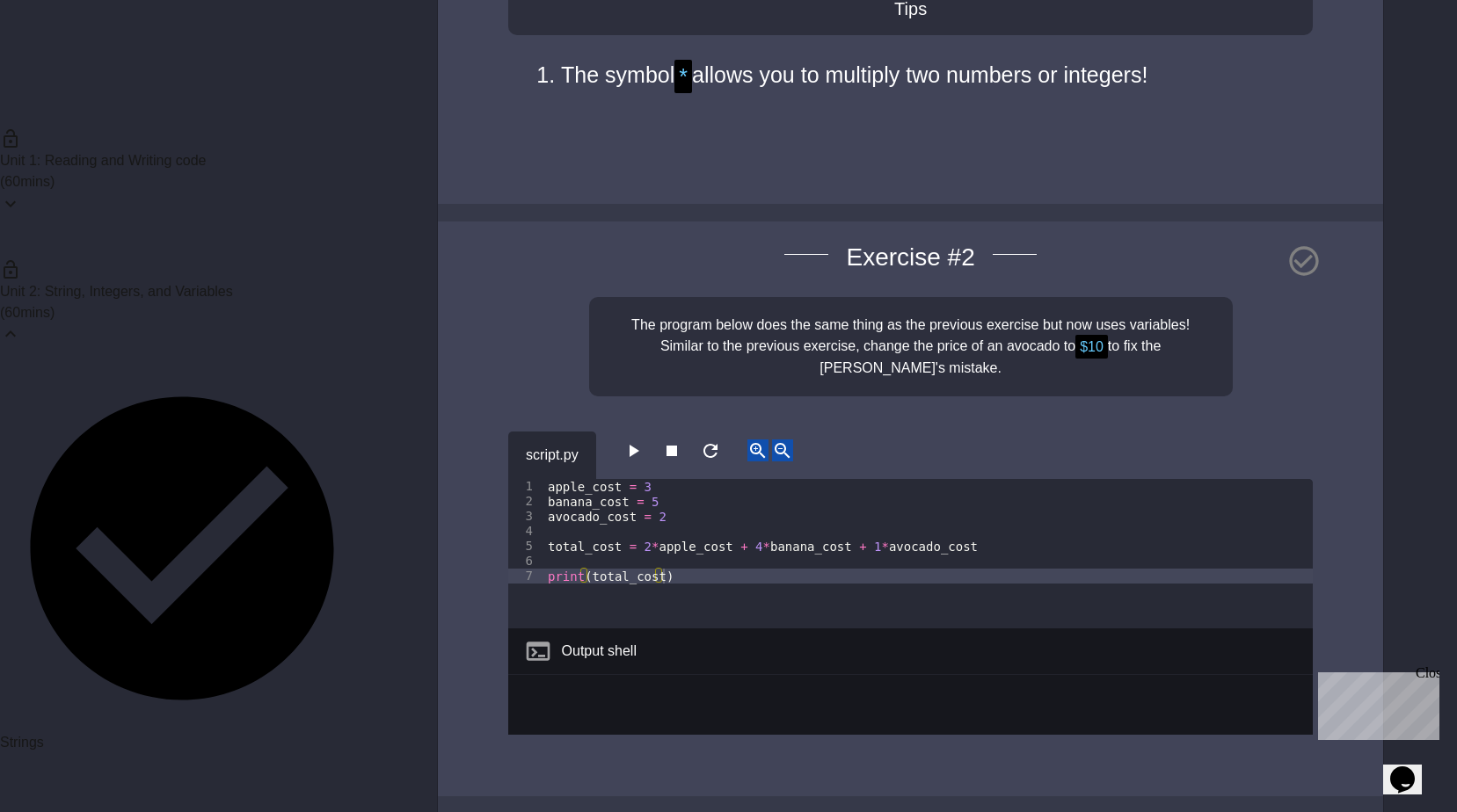
click at [629, 443] on icon "button" at bounding box center [633, 450] width 21 height 21
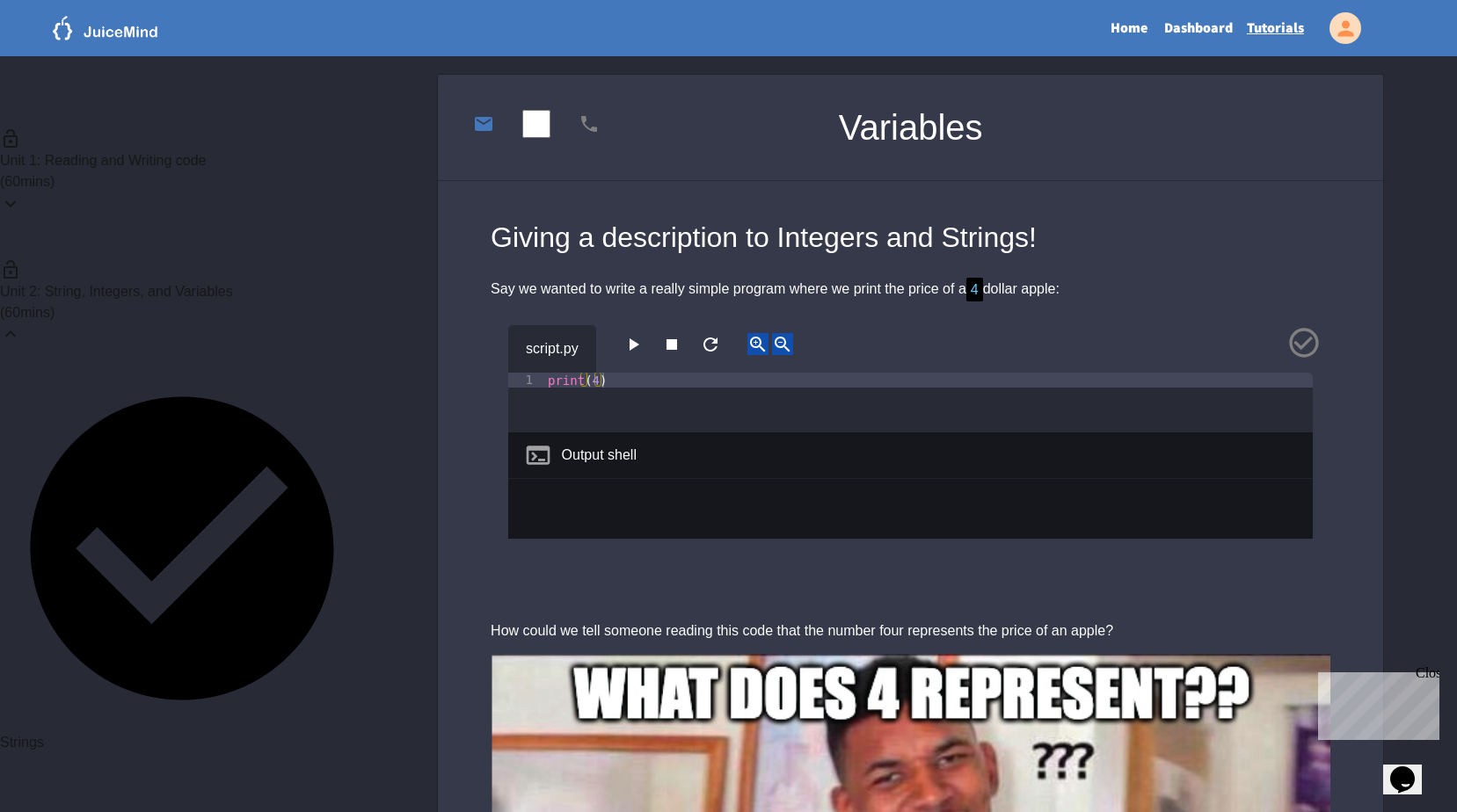
click at [638, 344] on icon "button" at bounding box center [634, 345] width 10 height 13
click at [653, 578] on div "script.py 1 print ( 4 ) XXXXXXXXXXXXXXXXXXXXXXXXXXXXXXXXXXXXXXXXXXXXXXXXXXXXXXX…" at bounding box center [910, 451] width 945 height 297
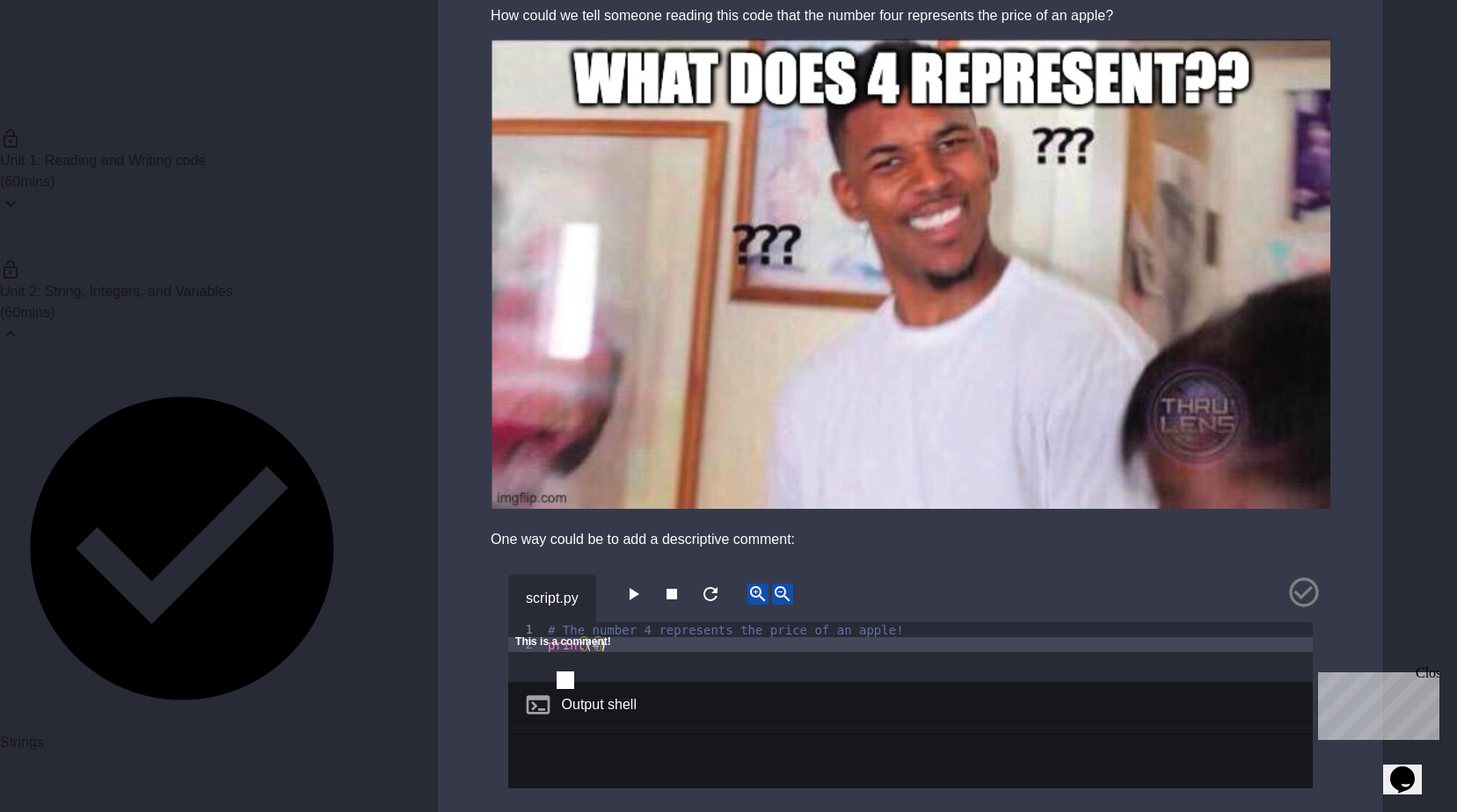
scroll to position [791, 0]
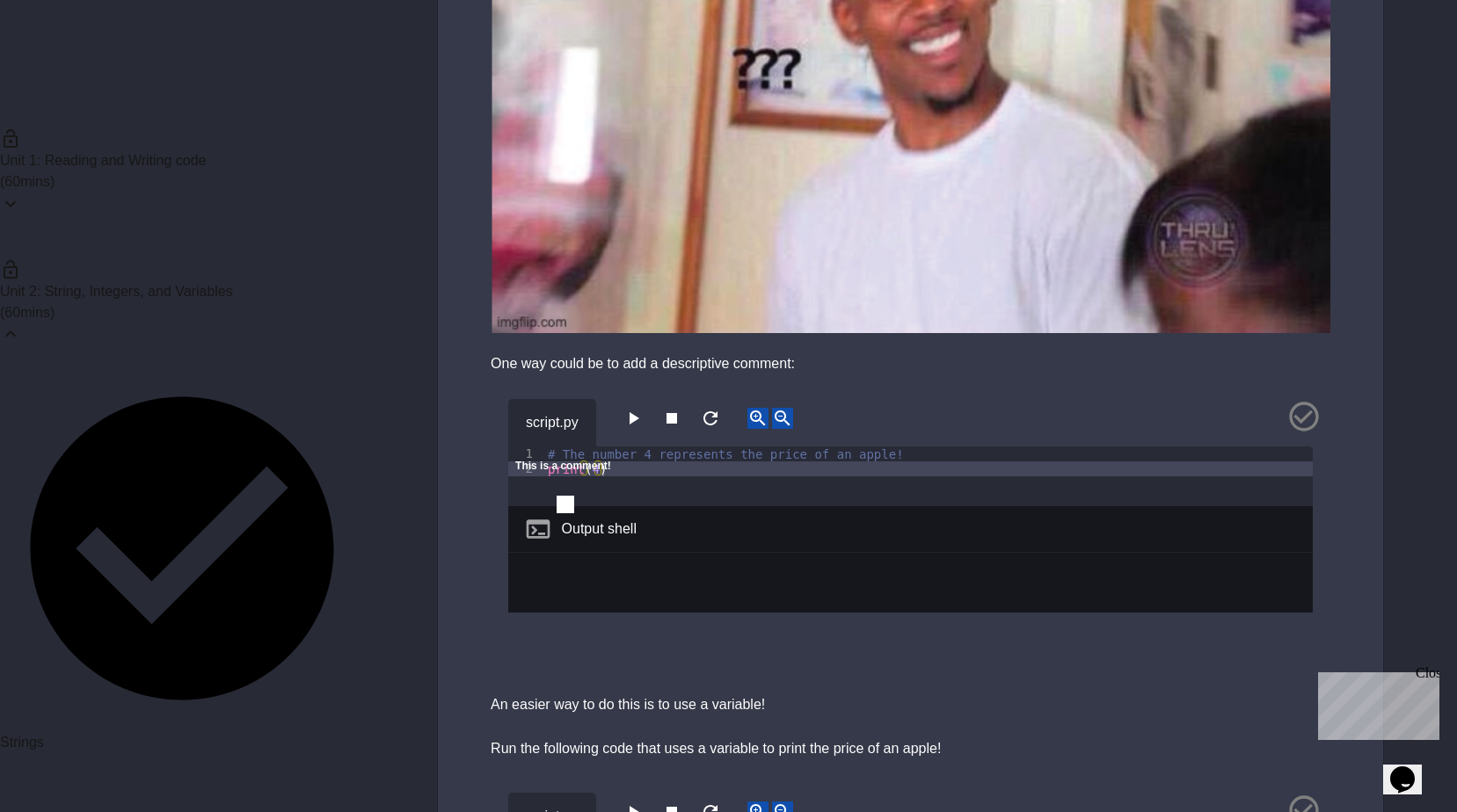
click at [636, 411] on icon "button" at bounding box center [633, 417] width 21 height 21
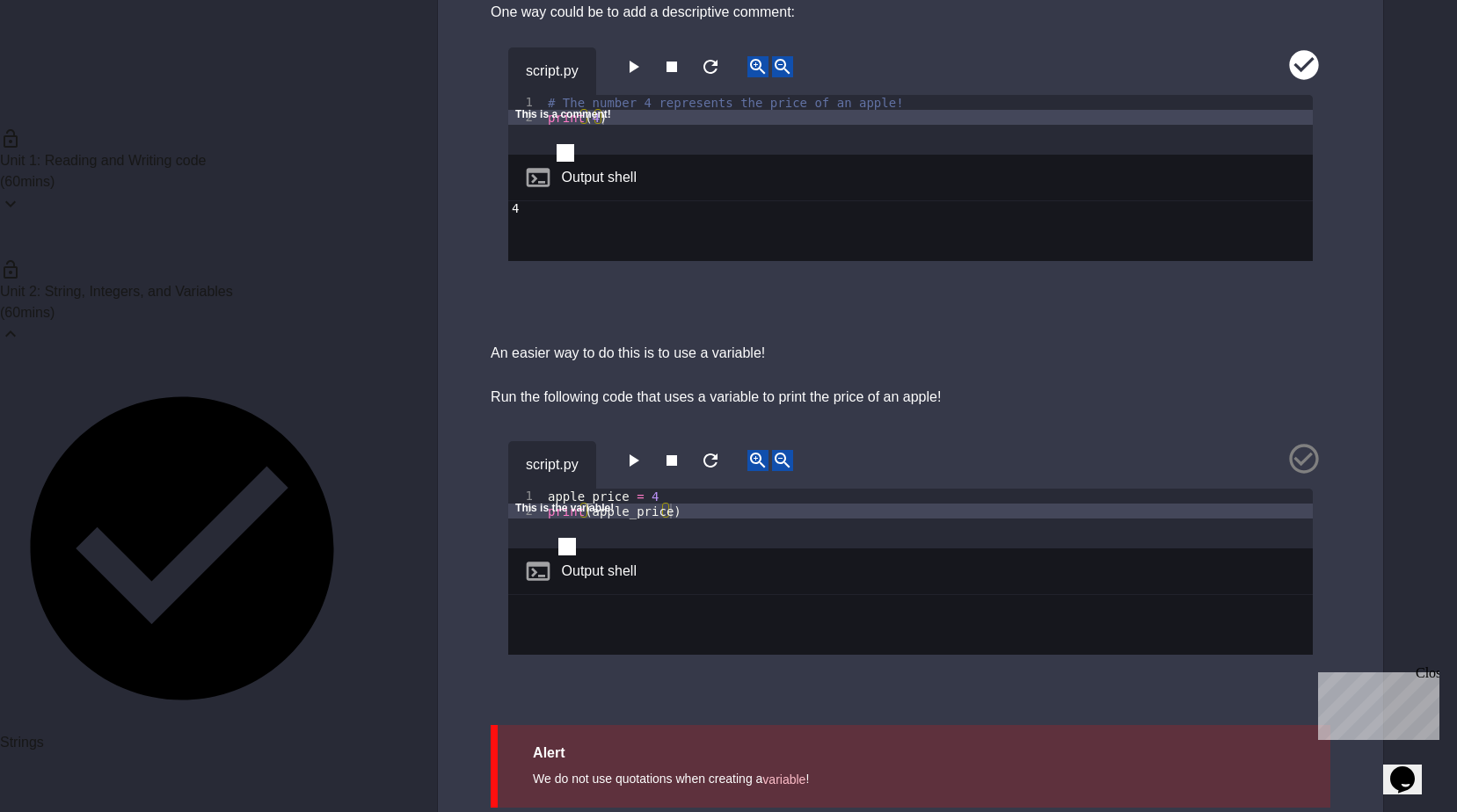
scroll to position [1230, 0]
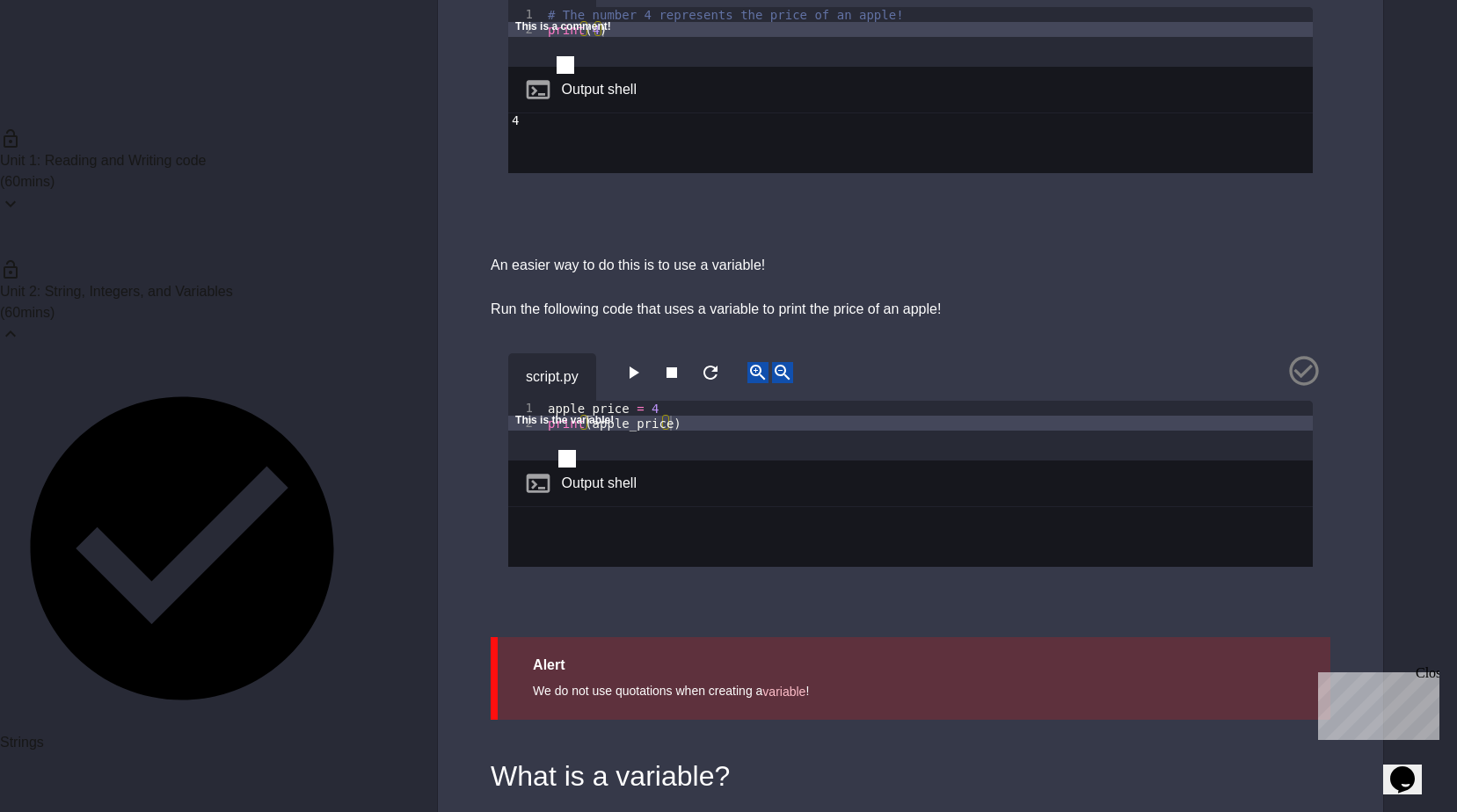
click at [639, 347] on div "script.py 1 2 apple_price = 4 print ( apple_price ) XXXXXXXXXXXXXXXXXXXXXXXXXXX…" at bounding box center [910, 479] width 945 height 297
click at [640, 362] on button "button" at bounding box center [633, 373] width 21 height 22
click at [652, 624] on div "script.py 1 2 apple_price = 4 print ( apple_price ) XXXXXXXXXXXXXXXXXXXXXXXXXXX…" at bounding box center [910, 479] width 945 height 297
click at [532, 441] on icon "close" at bounding box center [526, 447] width 13 height 13
click at [644, 376] on icon "button" at bounding box center [633, 372] width 21 height 21
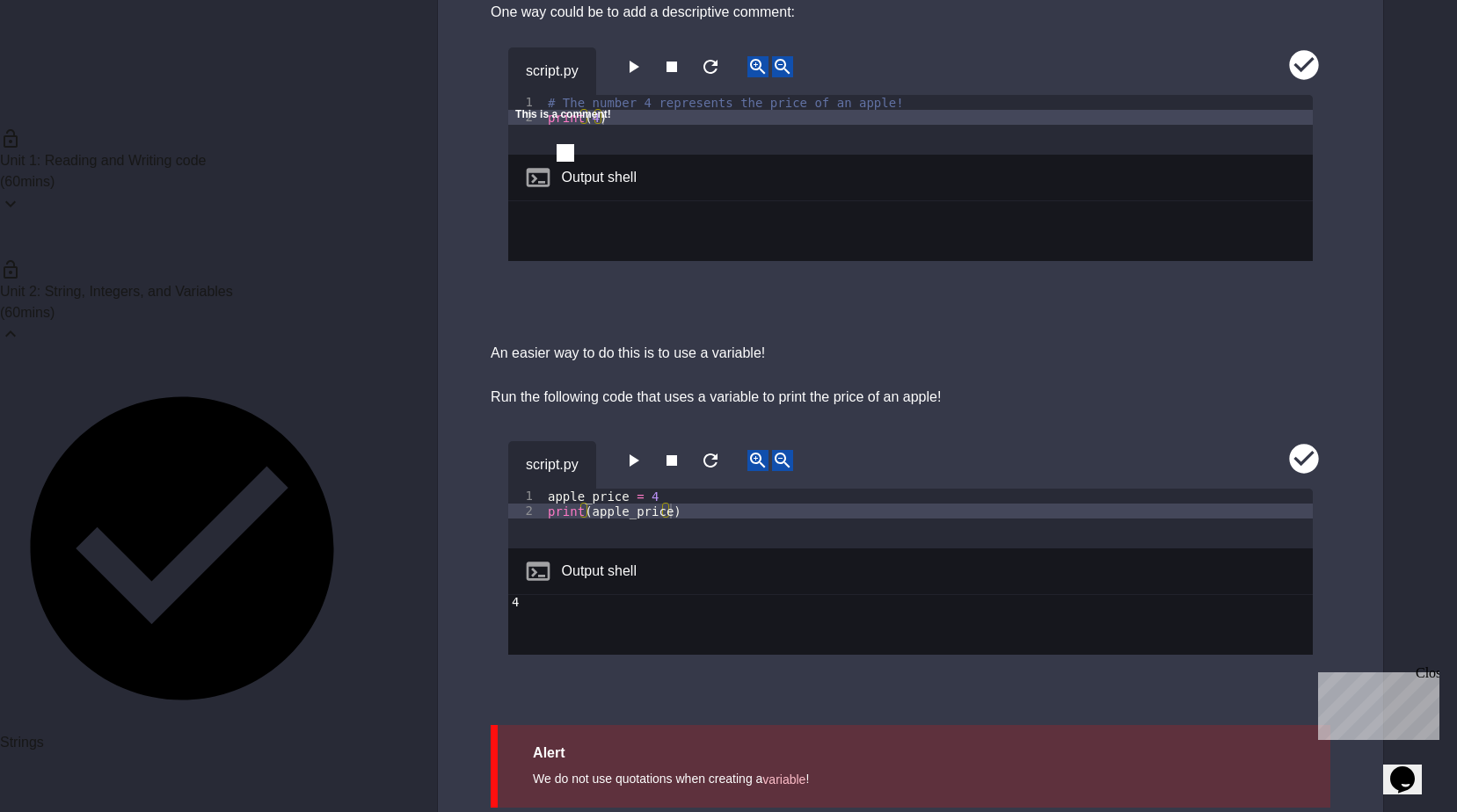
scroll to position [1054, 0]
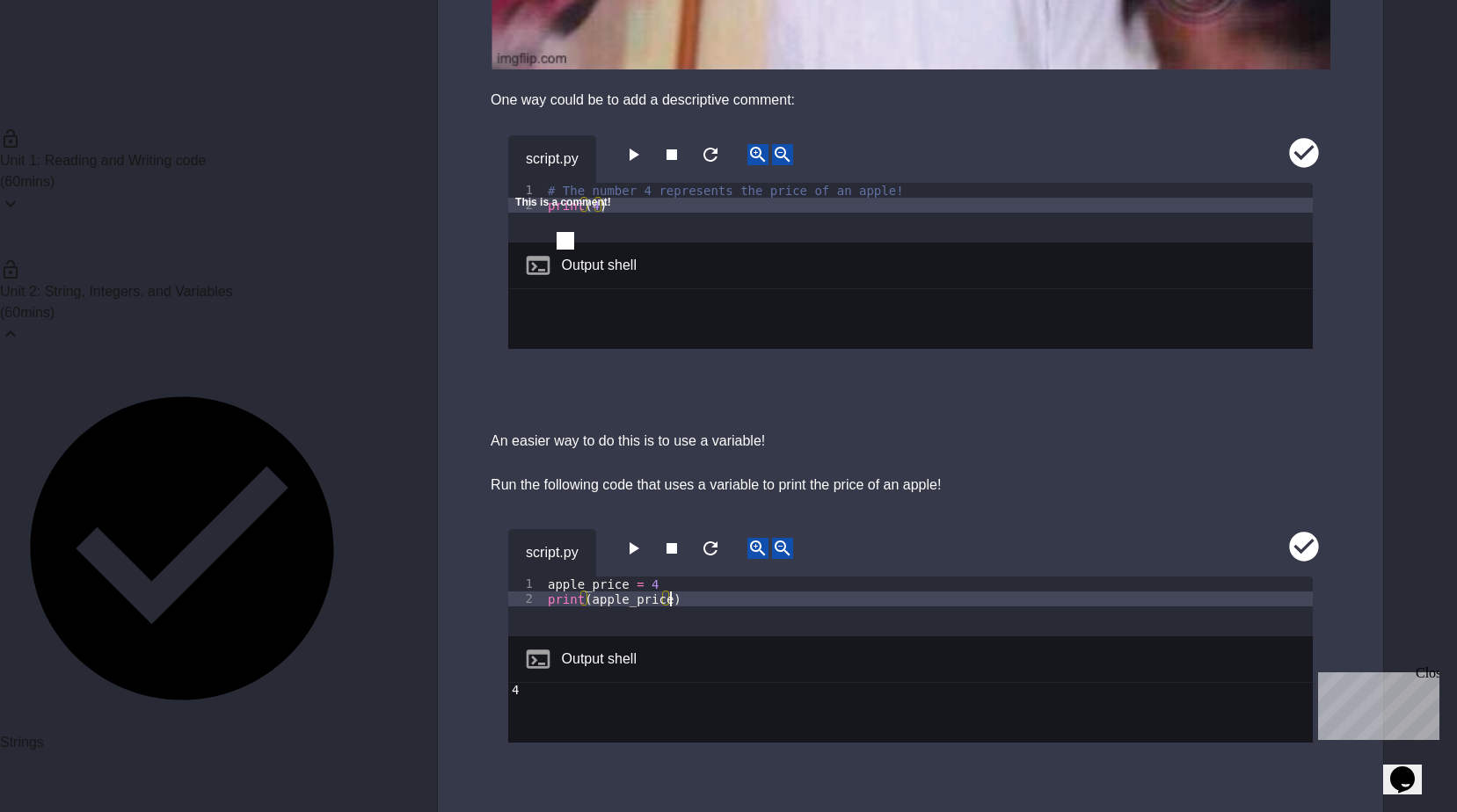
click at [671, 603] on div "apple_price = 4 print ( apple_price )" at bounding box center [928, 621] width 768 height 90
click at [586, 599] on div "apple_price = 4 print ( apple_price" at bounding box center [928, 621] width 768 height 90
click at [635, 548] on icon "button" at bounding box center [633, 548] width 21 height 21
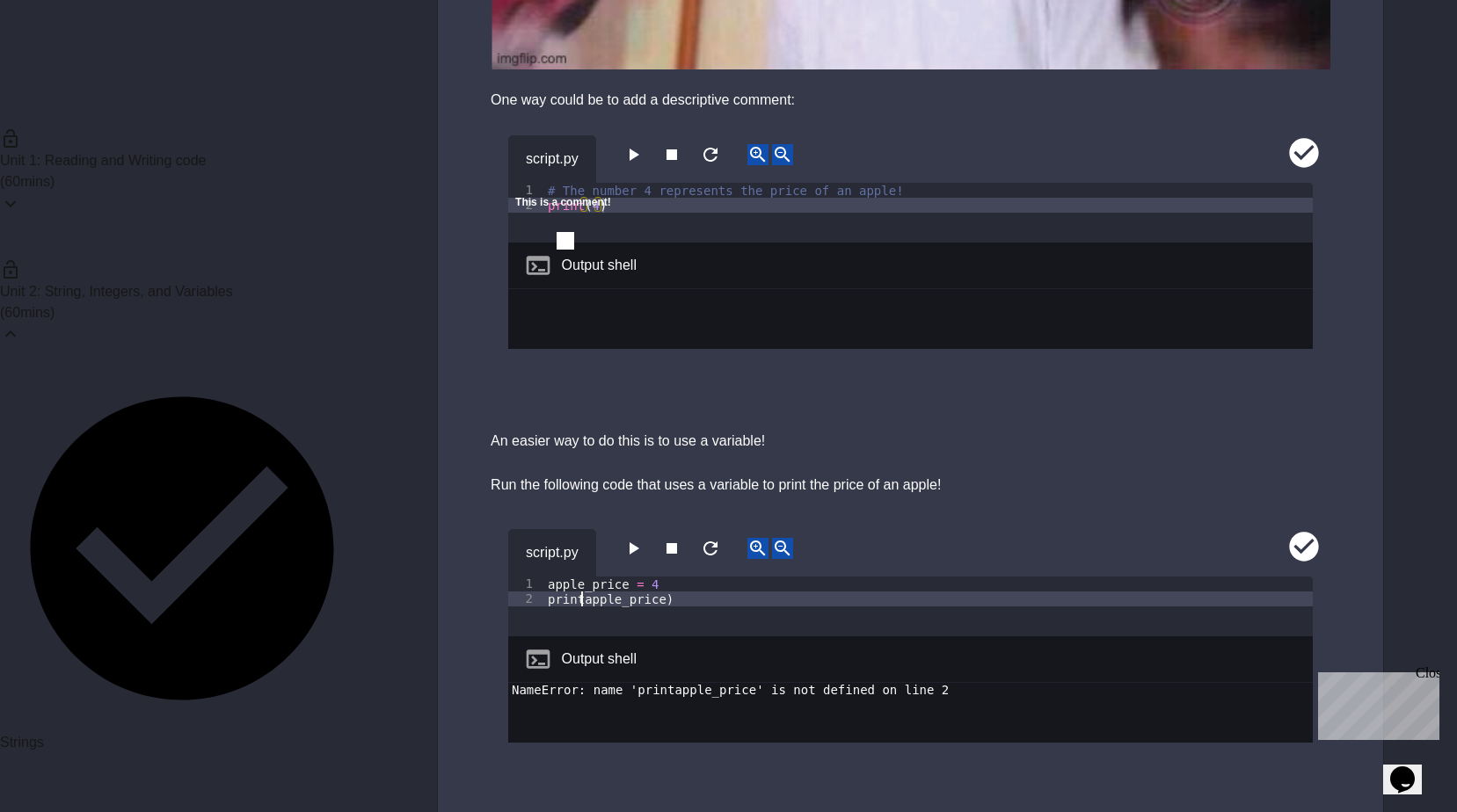
click at [580, 597] on div "apple_price = 4 printapple_price )" at bounding box center [928, 621] width 768 height 90
type textarea "**********"
click at [644, 538] on icon "button" at bounding box center [633, 548] width 21 height 21
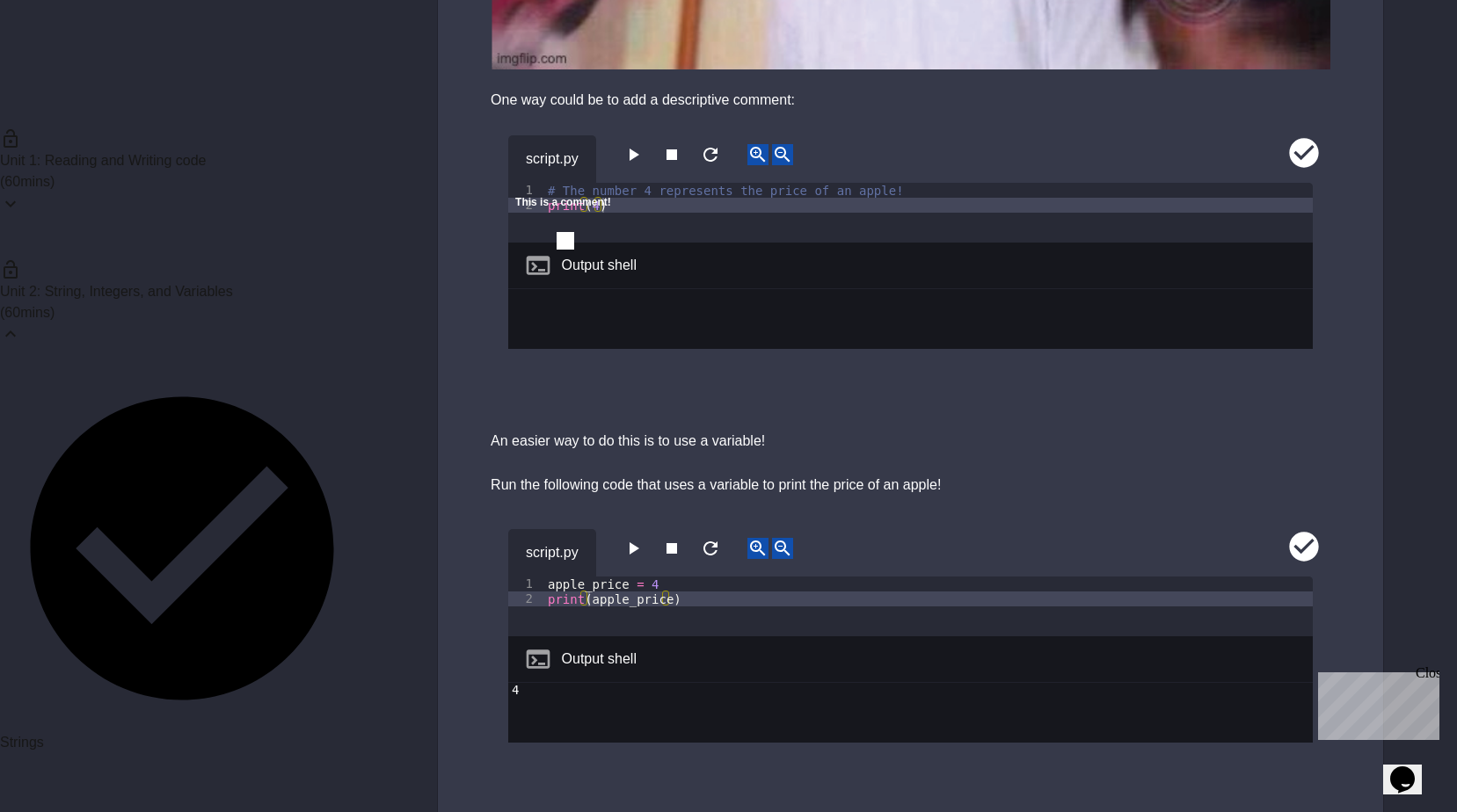
click at [618, 477] on div "Run the following code that uses a variable to print the price of an apple!" at bounding box center [910, 484] width 840 height 26
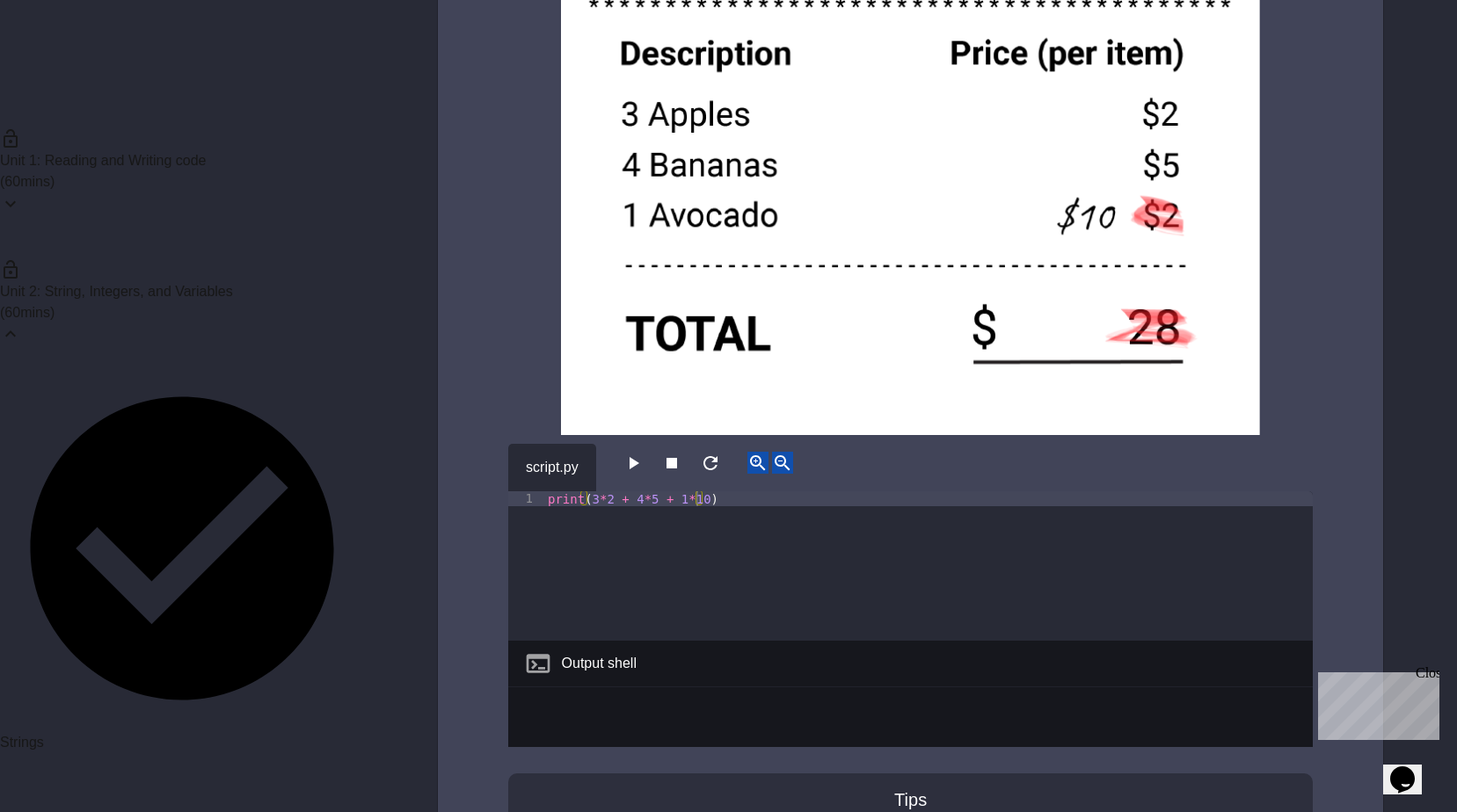
scroll to position [4042, 0]
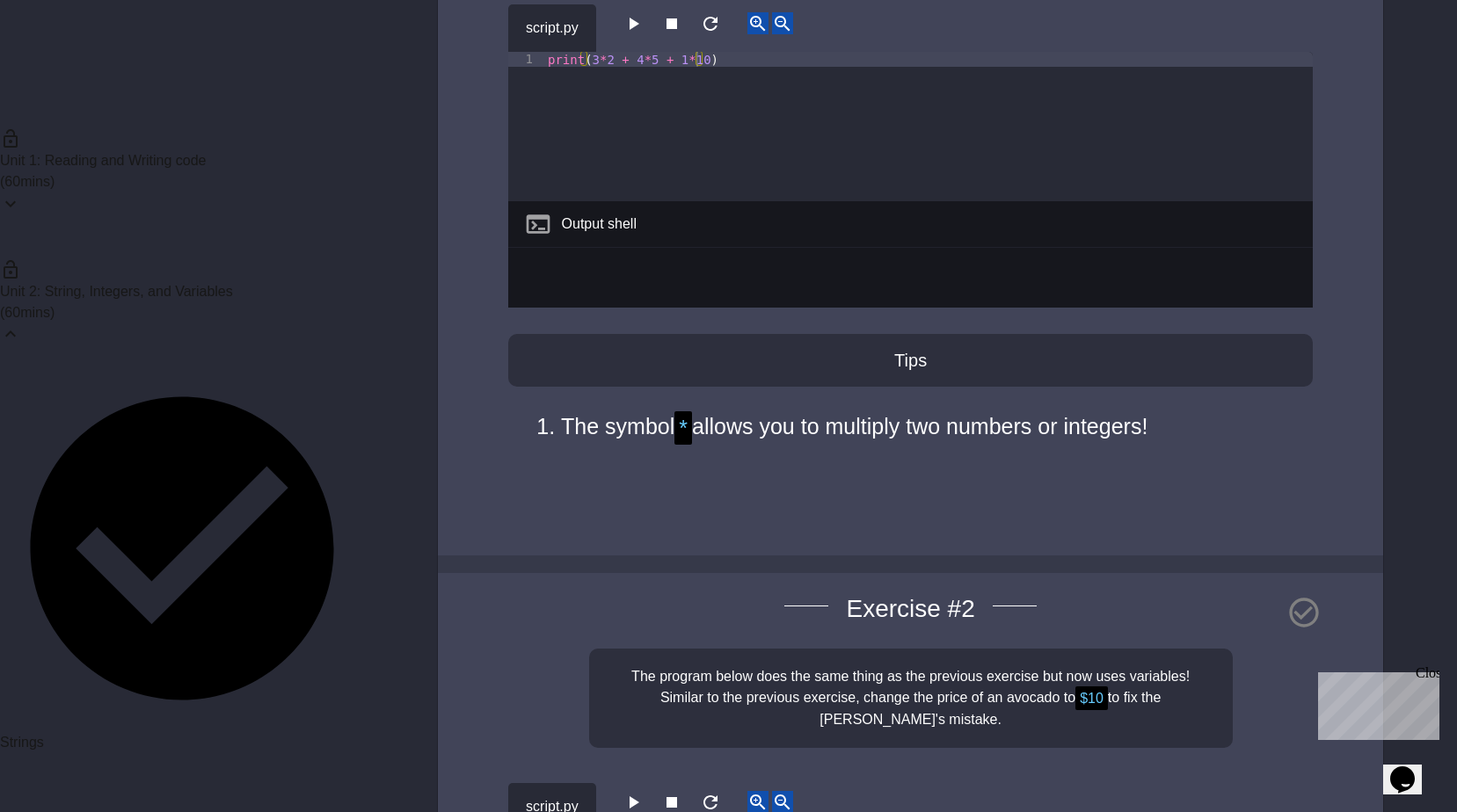
click at [639, 23] on icon "button" at bounding box center [634, 24] width 10 height 13
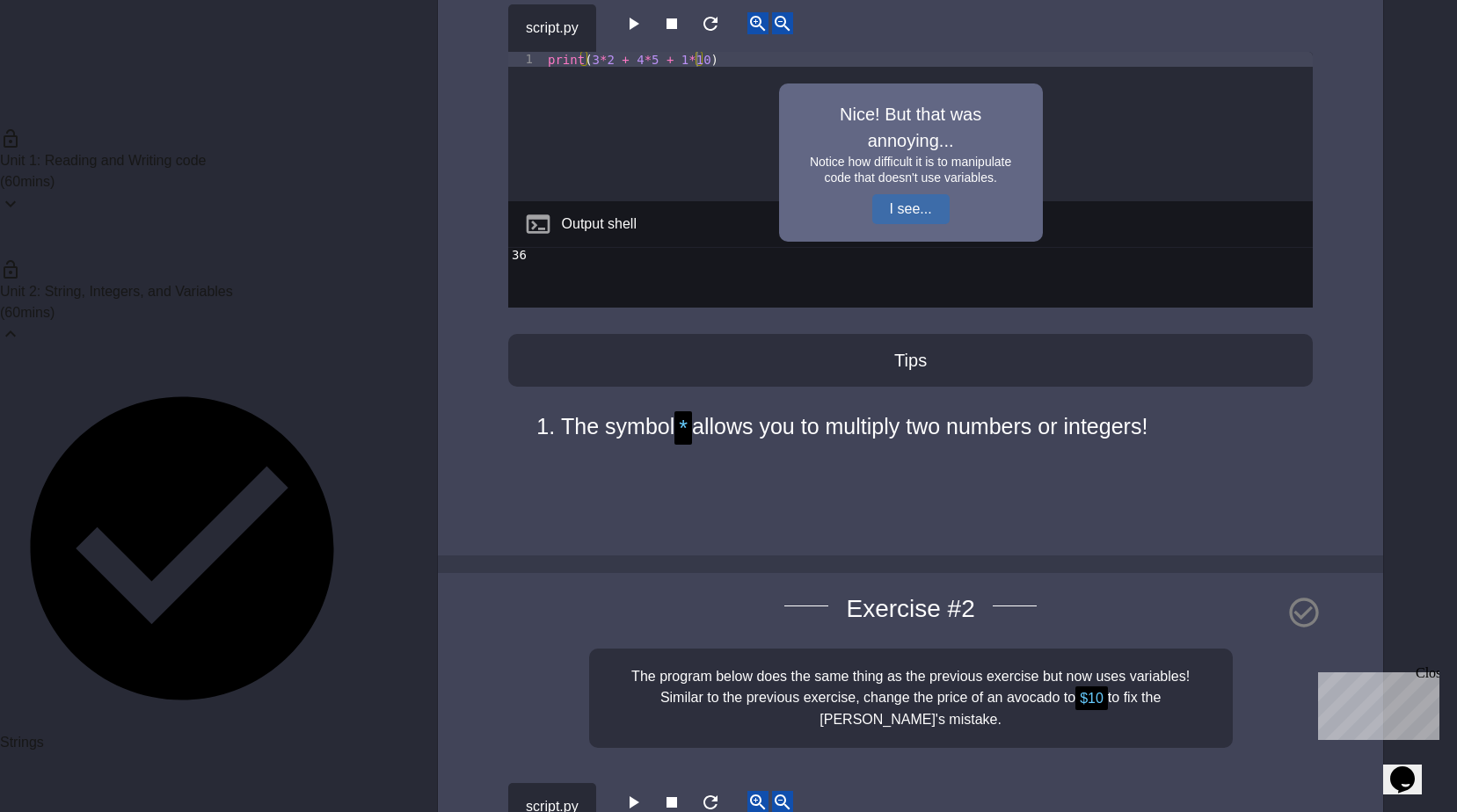
click at [909, 206] on button "I see..." at bounding box center [911, 209] width 77 height 30
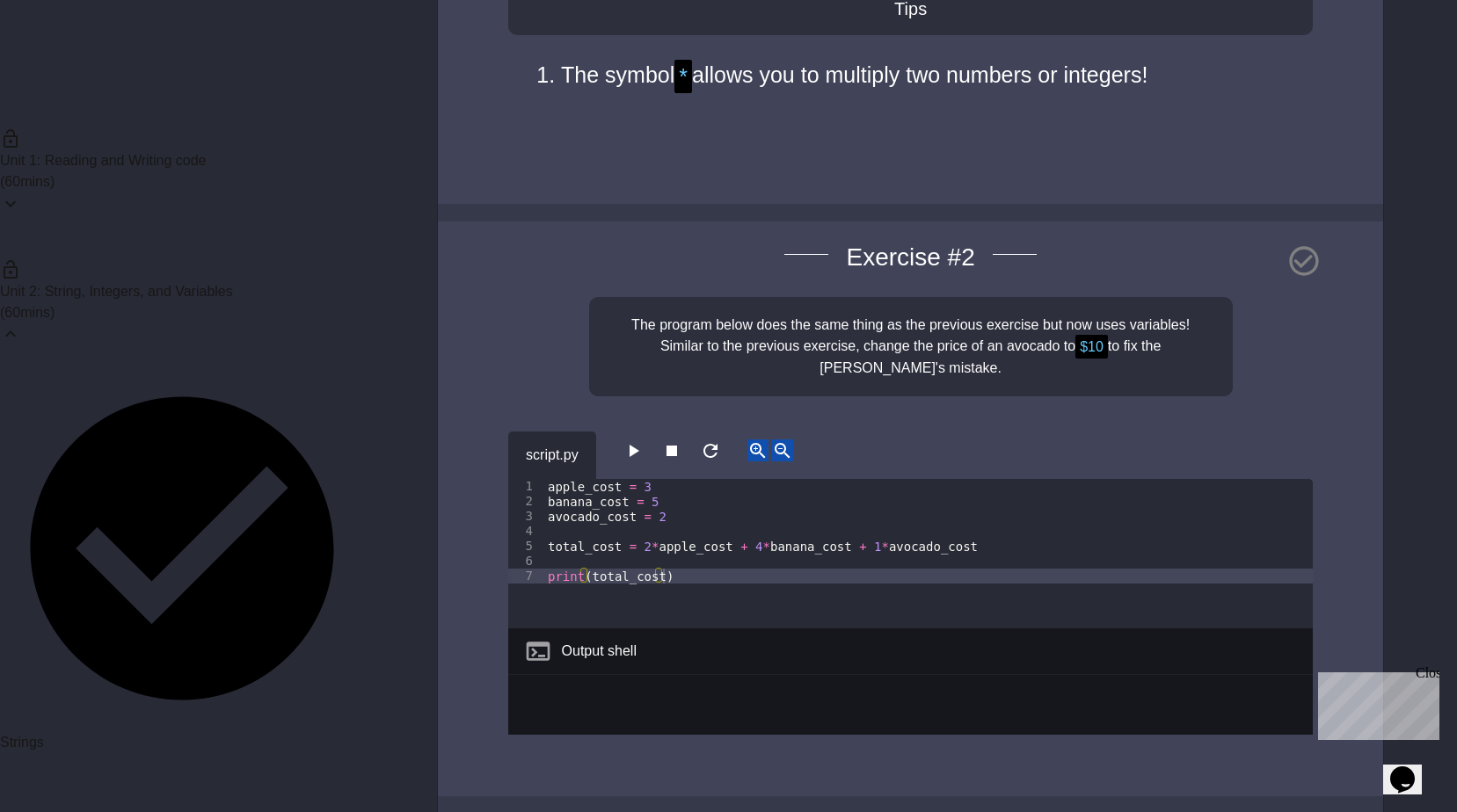
scroll to position [4527, 0]
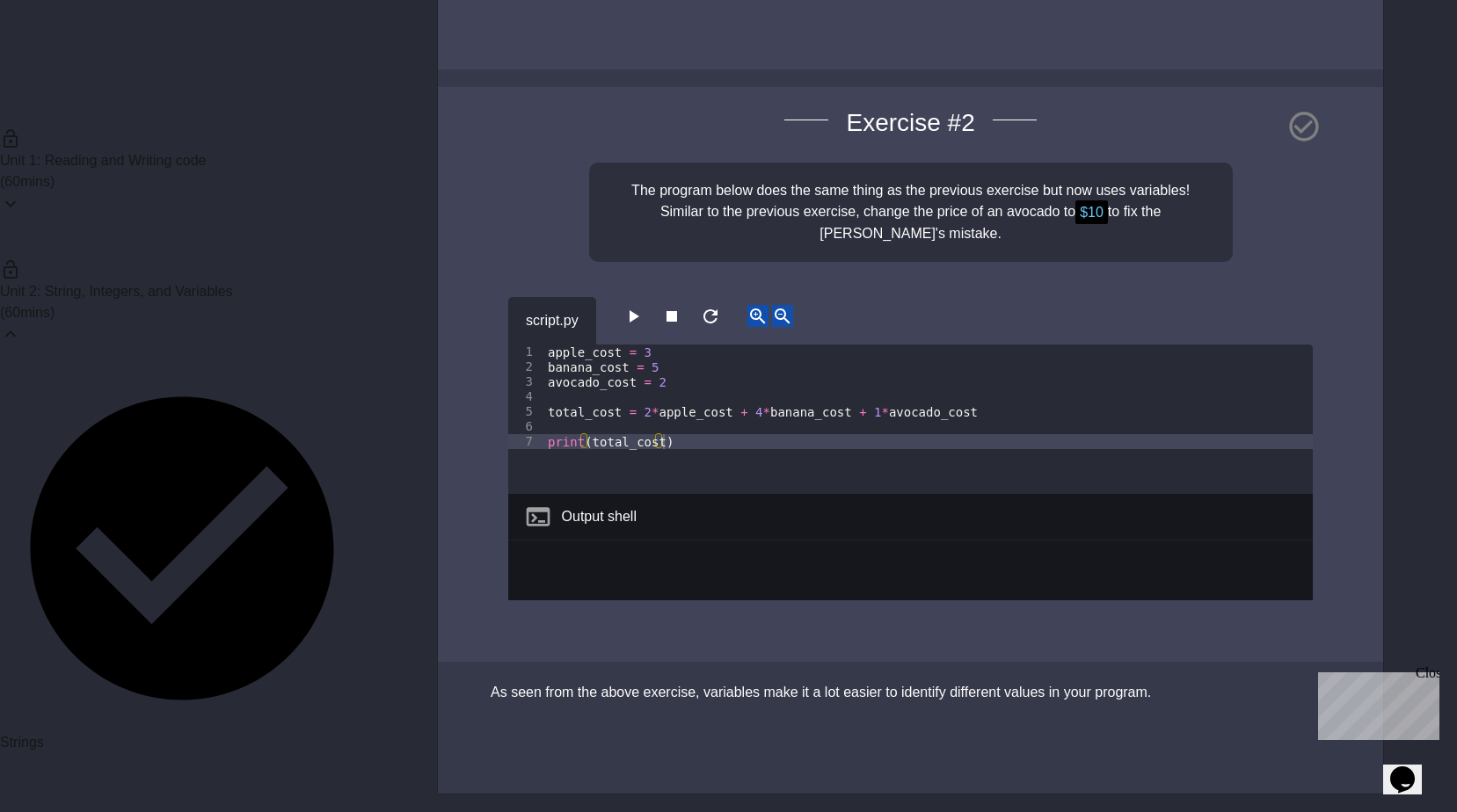
click at [625, 311] on button "button" at bounding box center [633, 316] width 21 height 22
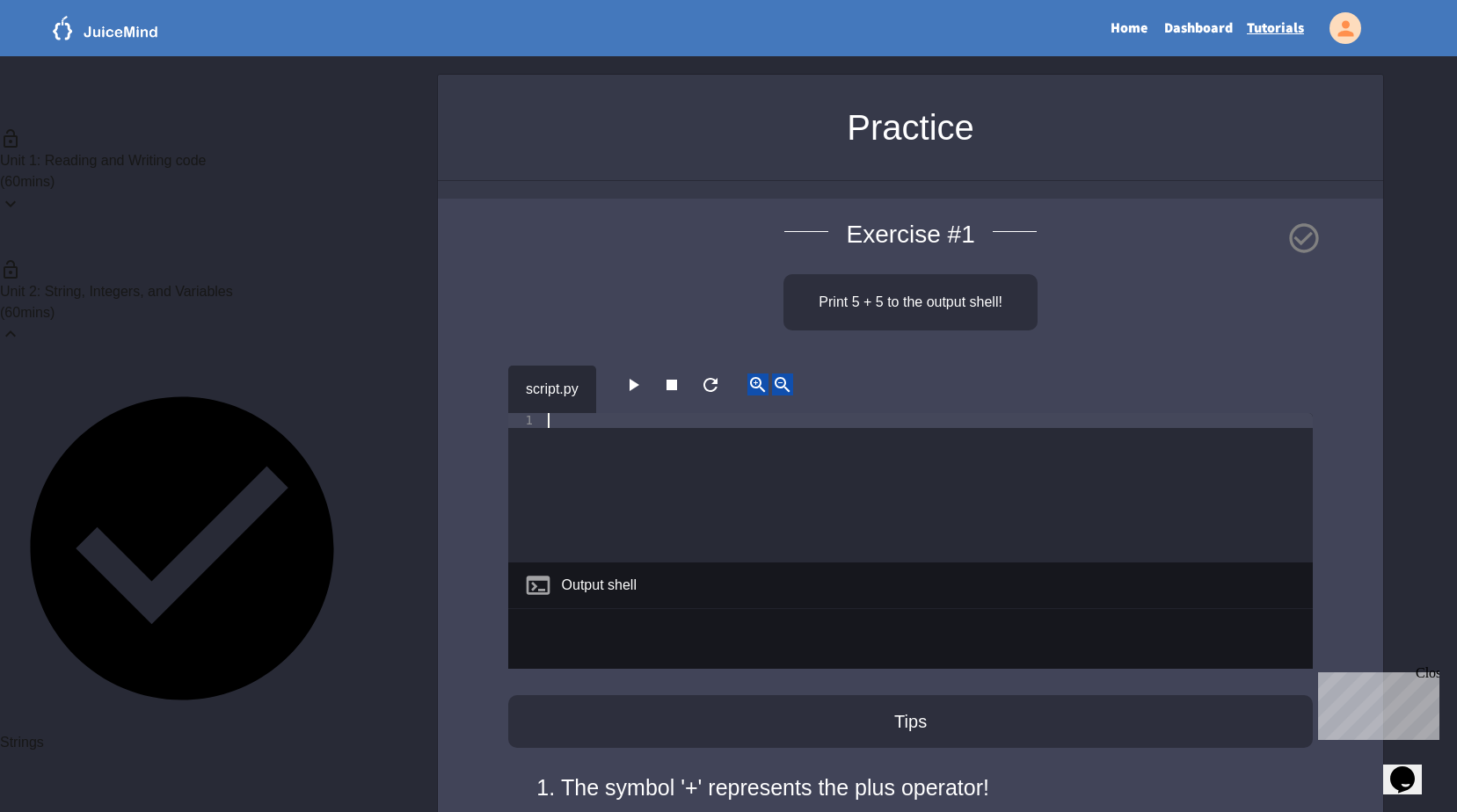
click at [592, 464] on div at bounding box center [928, 503] width 768 height 180
type textarea "**********"
click at [635, 382] on icon "button" at bounding box center [633, 385] width 21 height 21
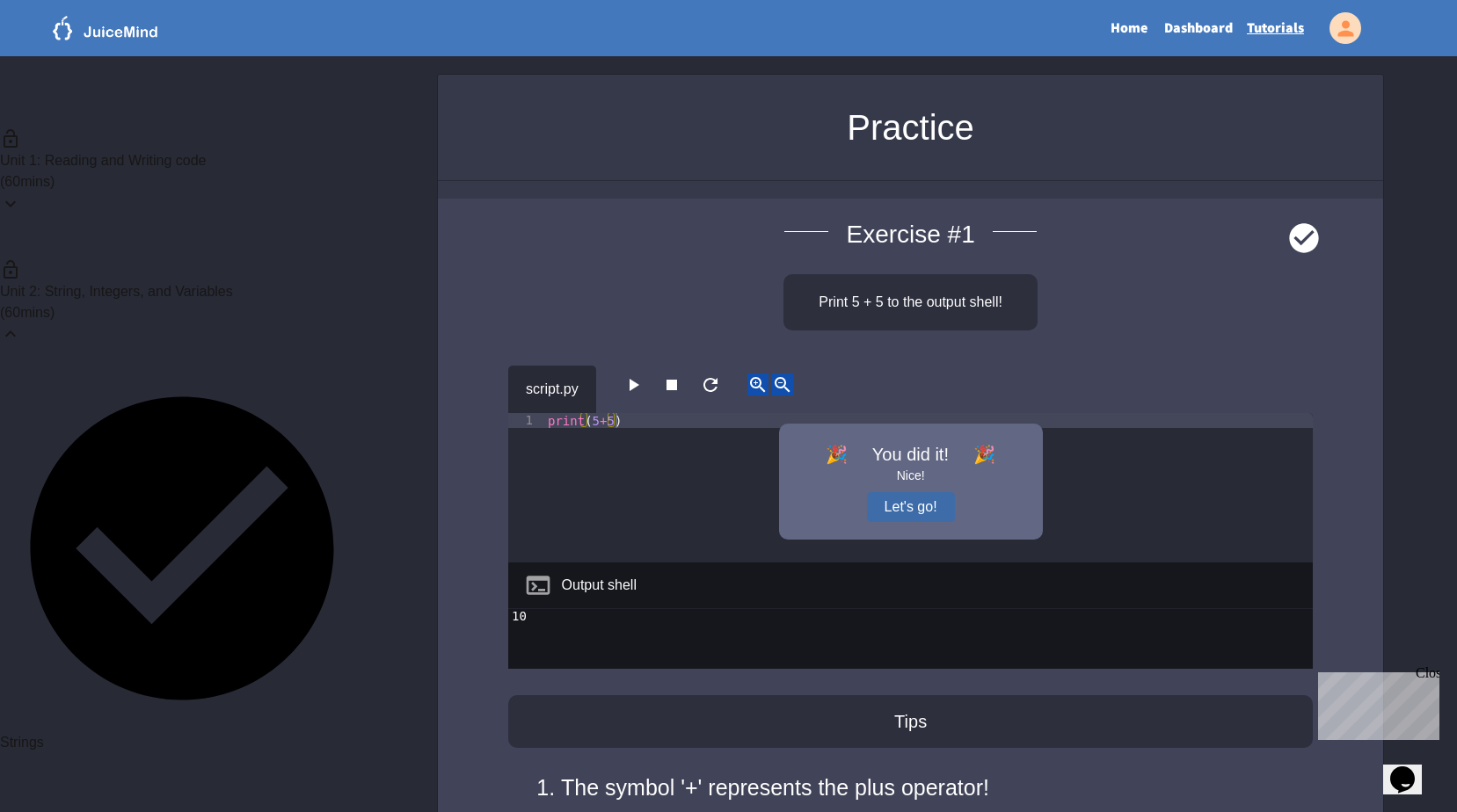
click at [877, 514] on button "Let's go!" at bounding box center [911, 506] width 88 height 30
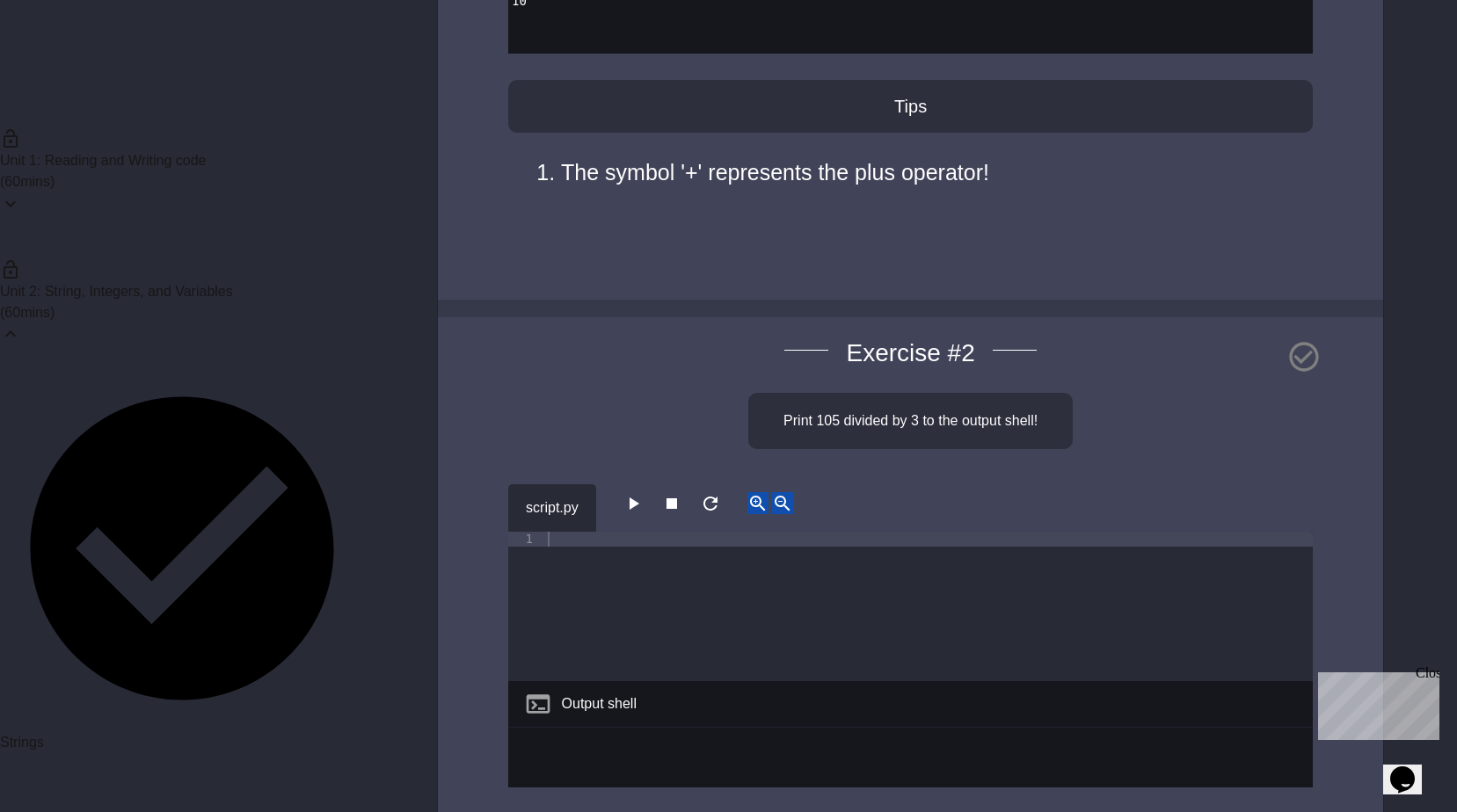
scroll to position [703, 0]
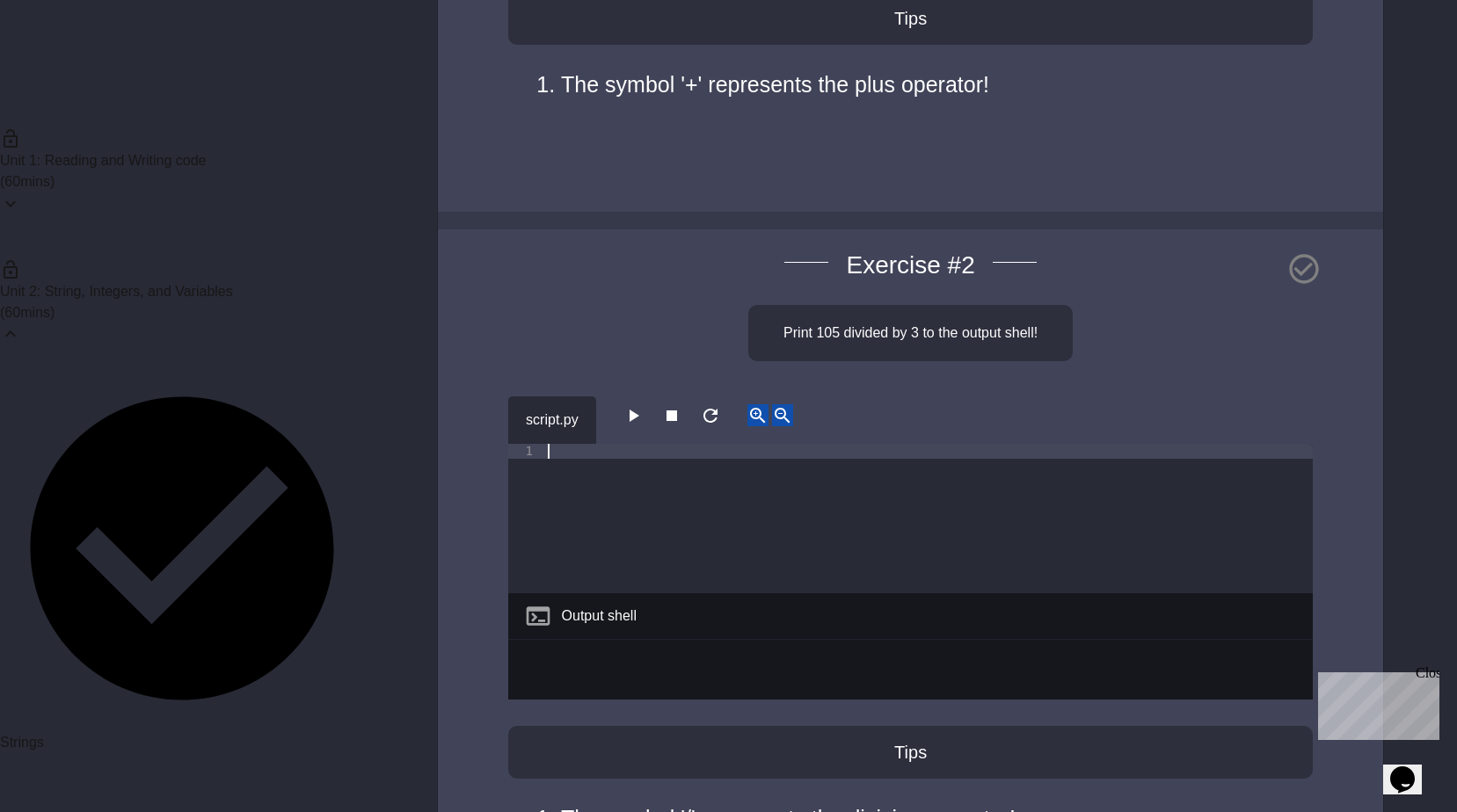
click at [575, 445] on div at bounding box center [928, 533] width 768 height 180
type textarea "**********"
click at [644, 414] on button "button" at bounding box center [633, 415] width 21 height 22
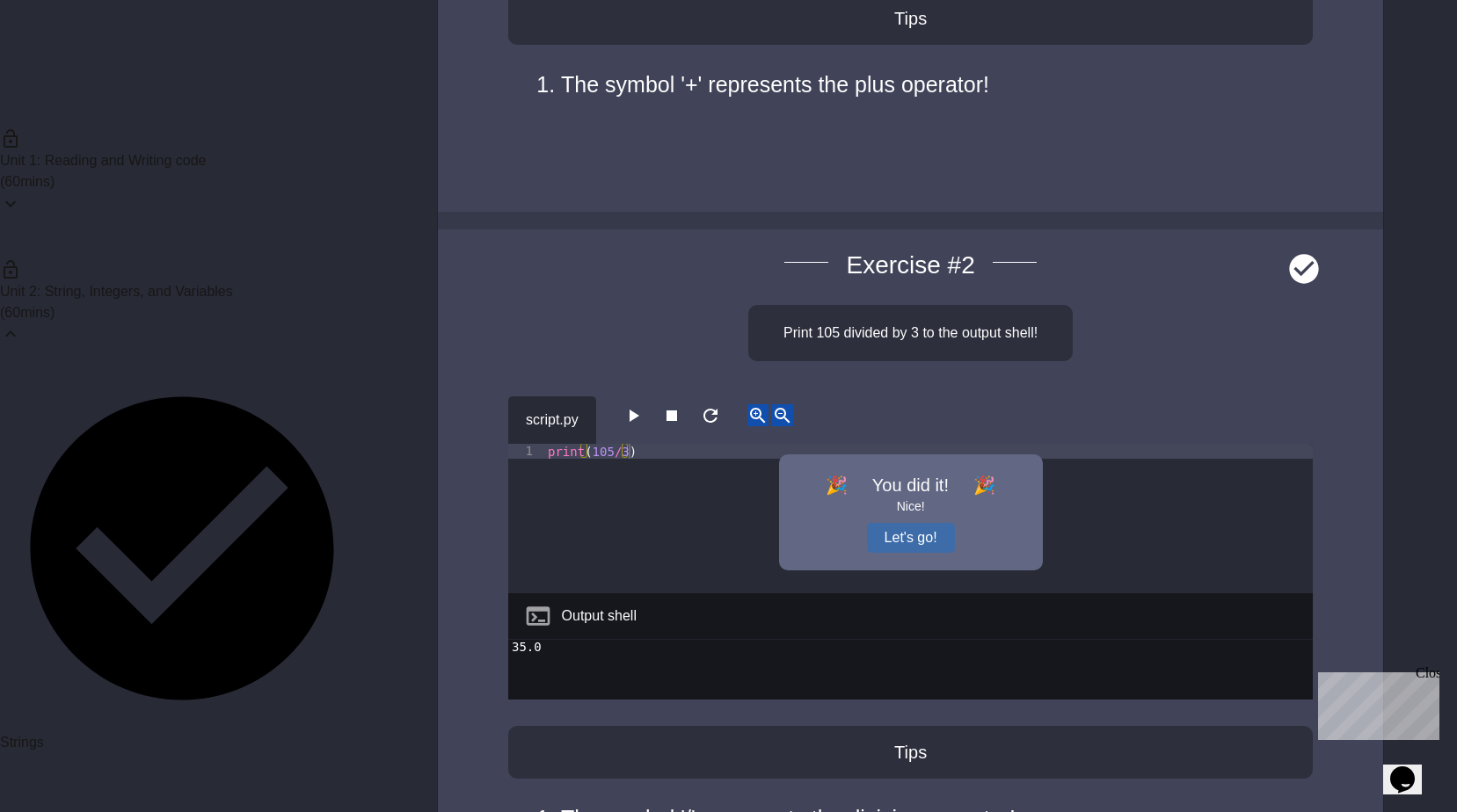
click at [904, 544] on button "Let's go!" at bounding box center [911, 537] width 88 height 30
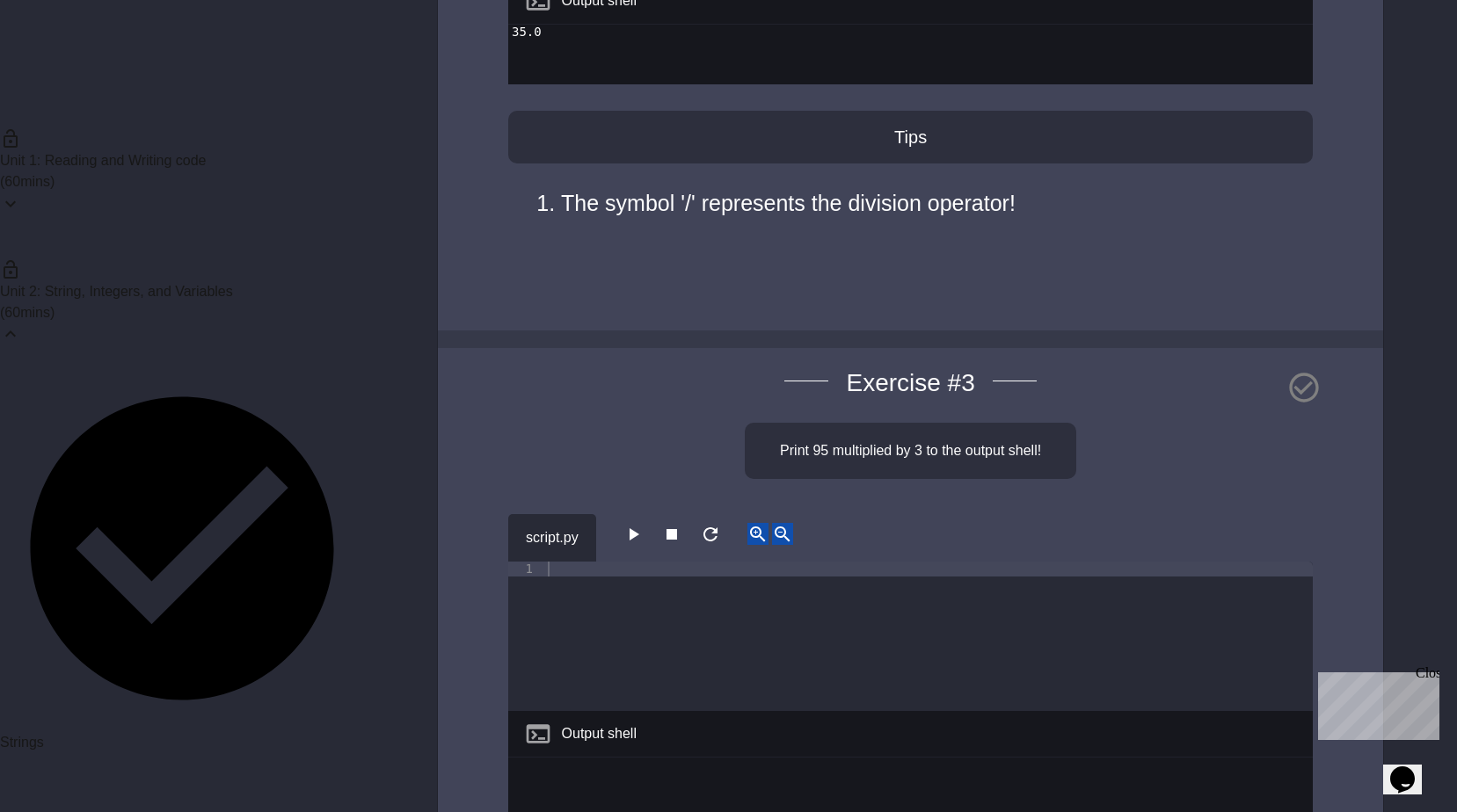
scroll to position [1493, 0]
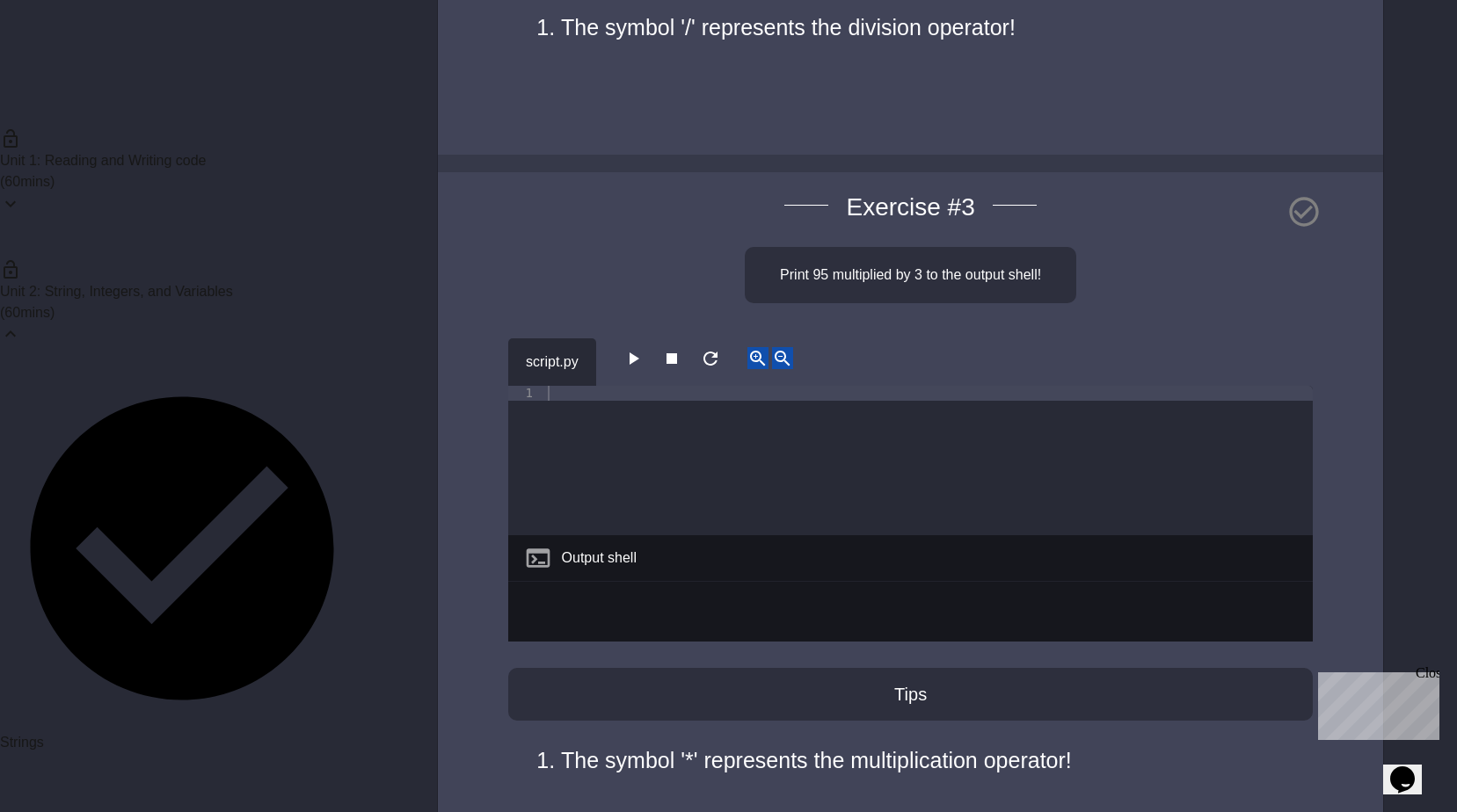
type textarea "**********"
click at [644, 364] on icon "button" at bounding box center [633, 357] width 21 height 21
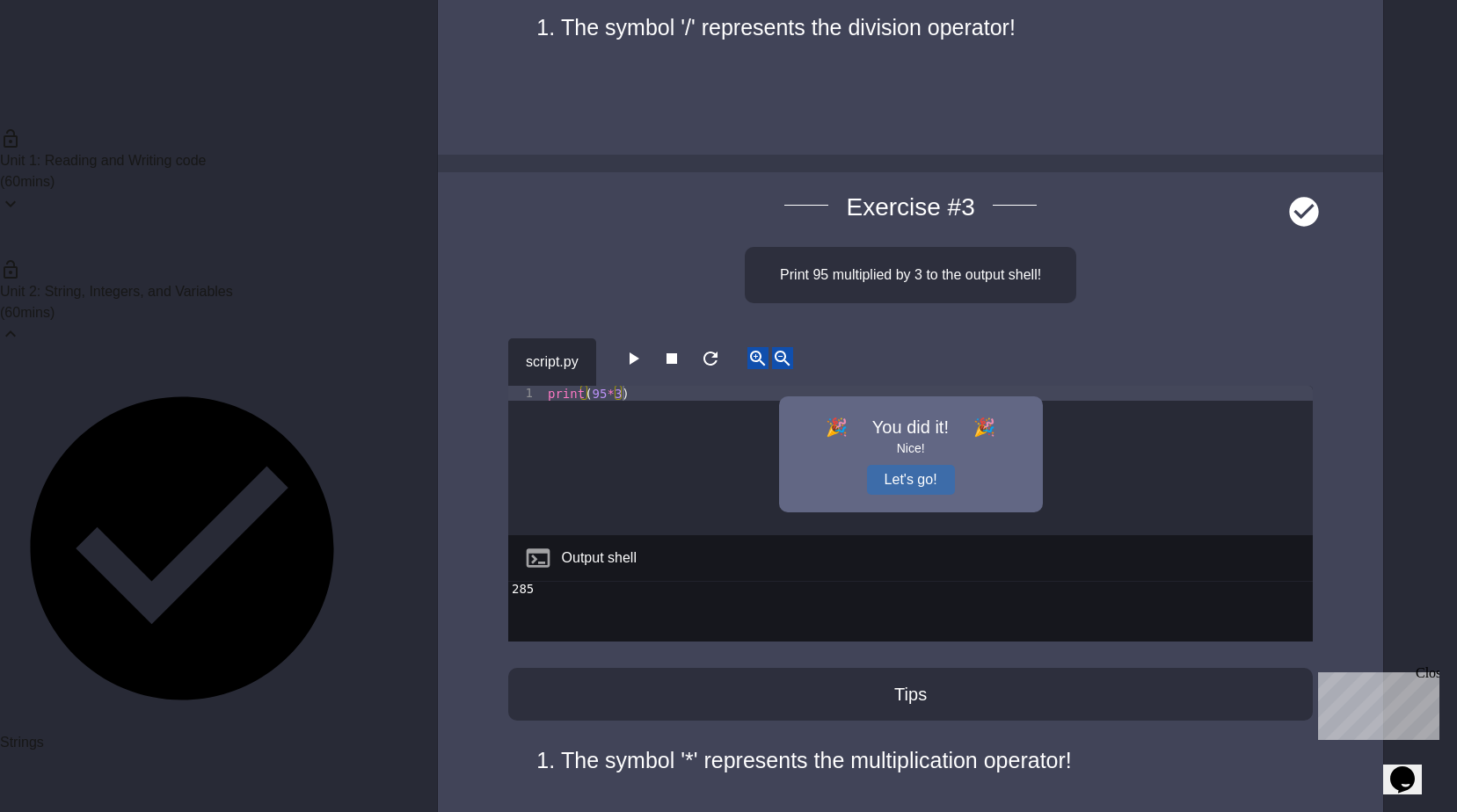
click at [916, 465] on button "Let's go!" at bounding box center [911, 479] width 88 height 30
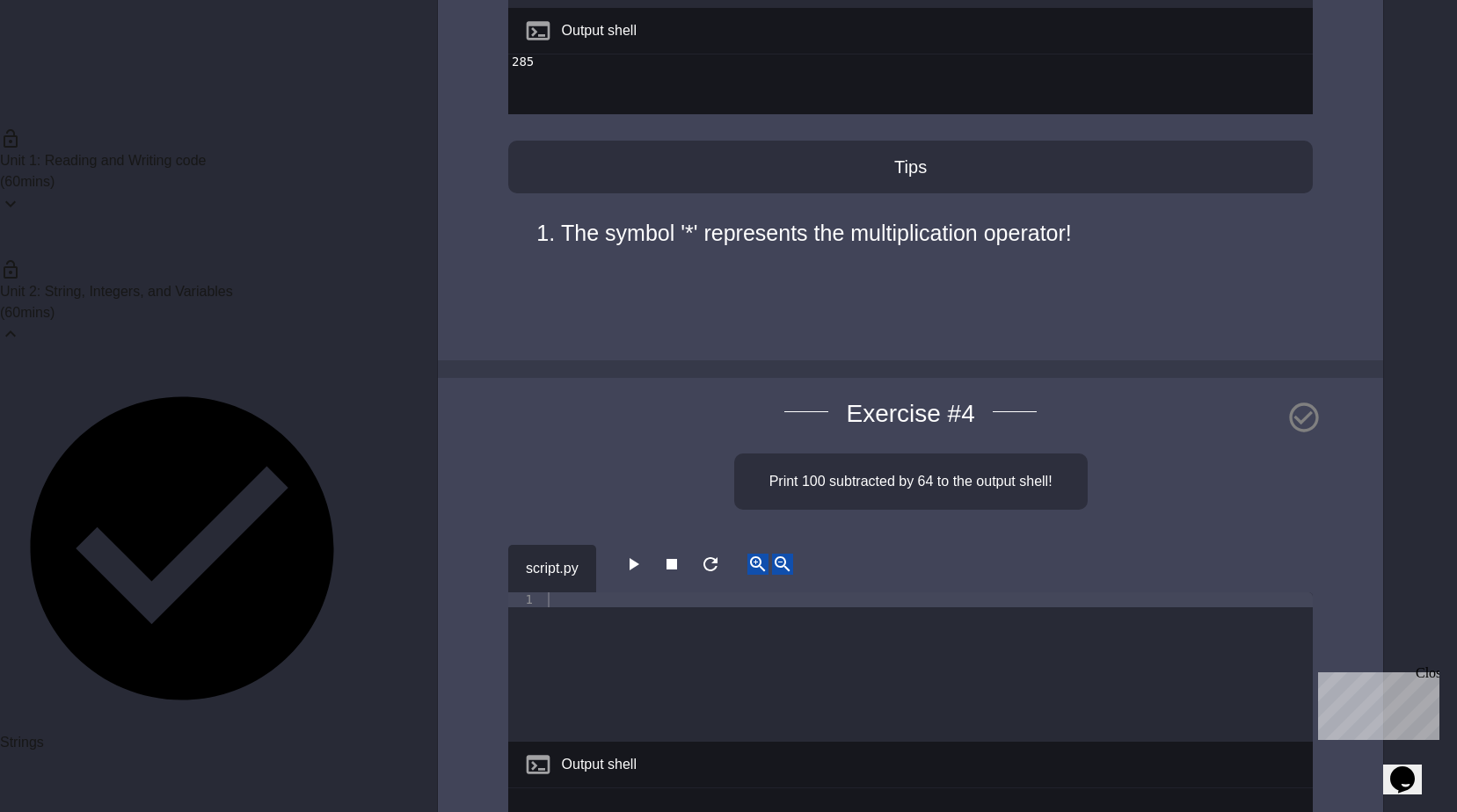
scroll to position [2284, 0]
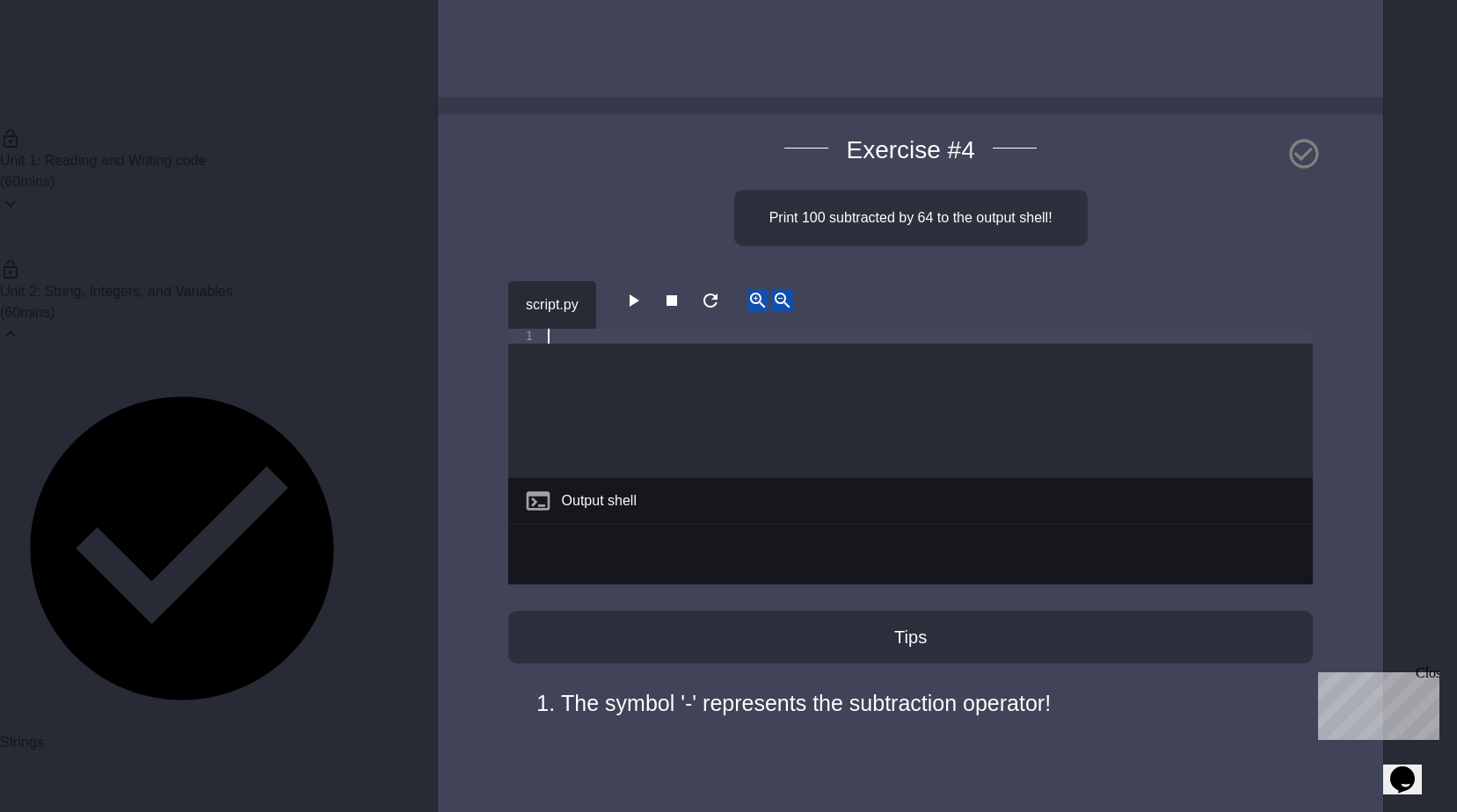
click at [588, 332] on div at bounding box center [928, 418] width 768 height 180
type textarea "**********"
click at [637, 298] on icon "button" at bounding box center [634, 300] width 10 height 13
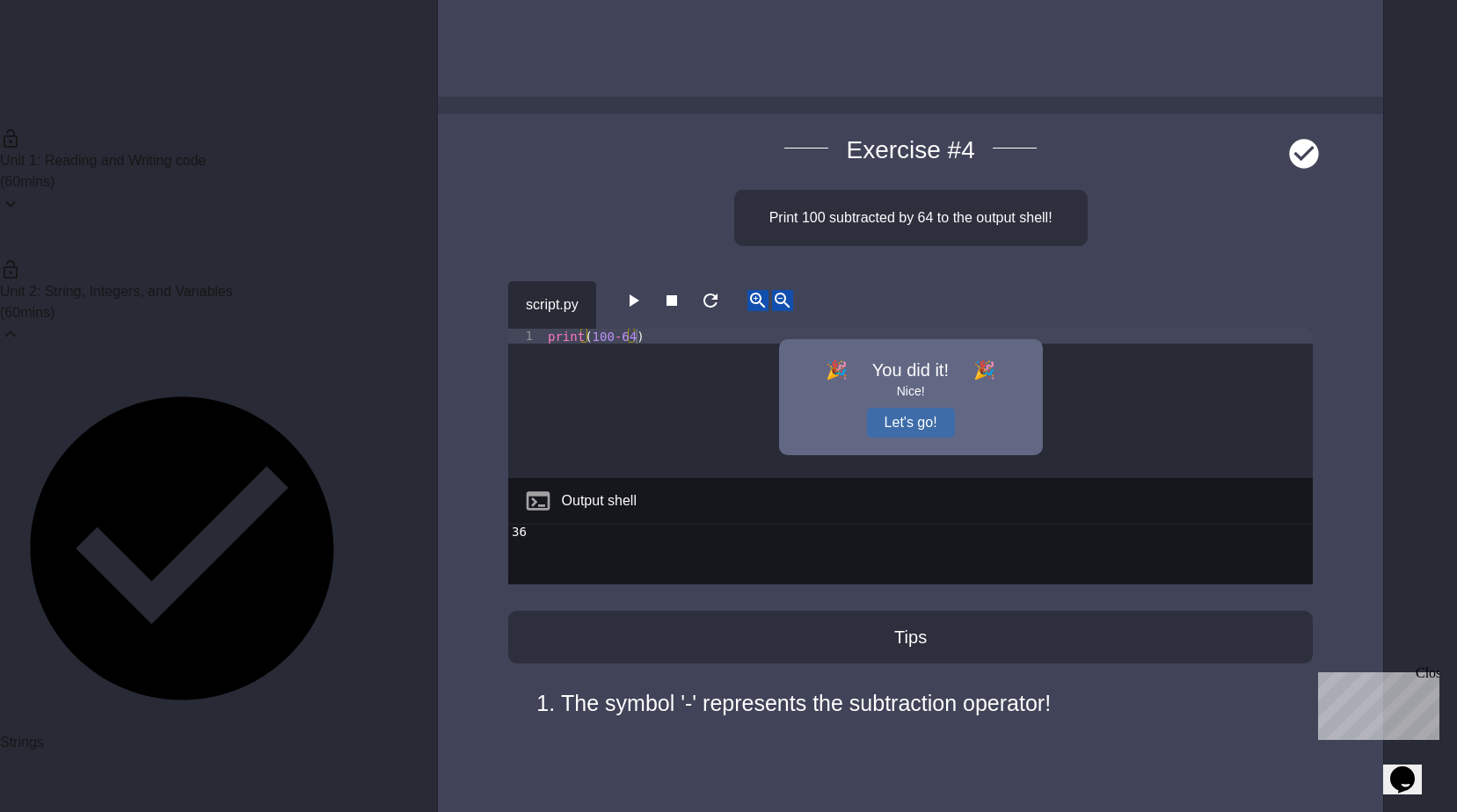
click at [888, 421] on button "Let's go!" at bounding box center [911, 422] width 88 height 30
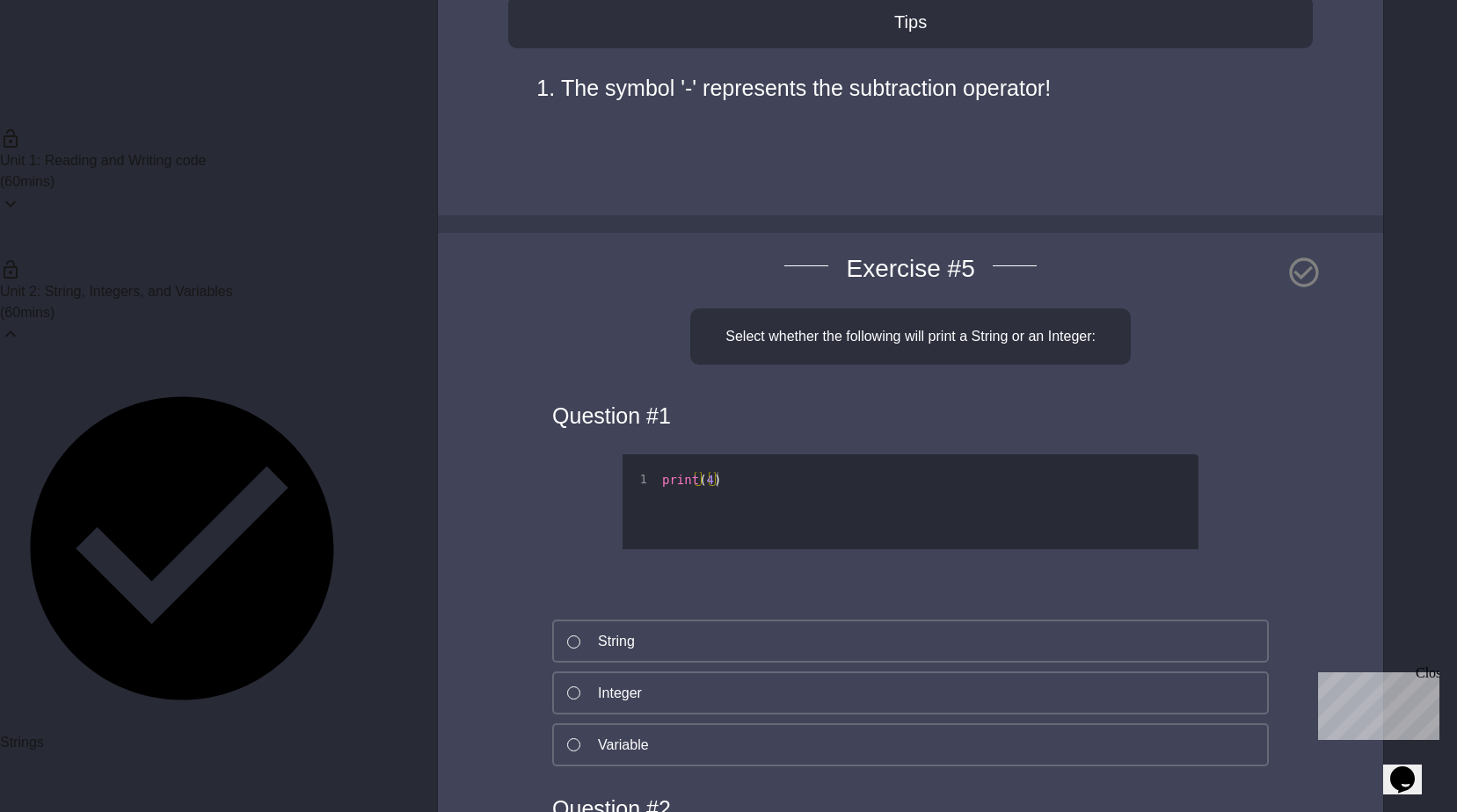
scroll to position [3075, 0]
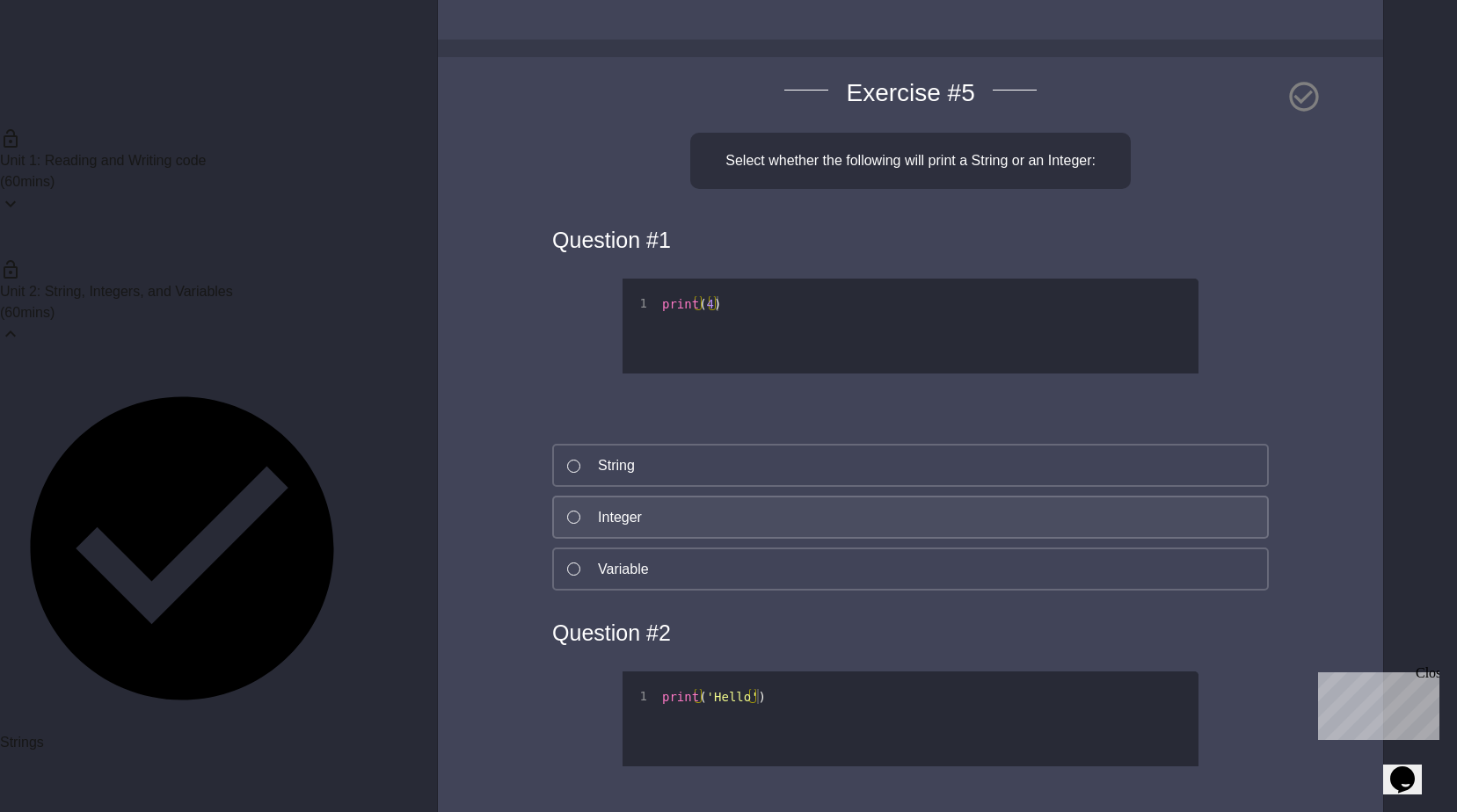
click at [688, 509] on button "Integer" at bounding box center [910, 516] width 716 height 43
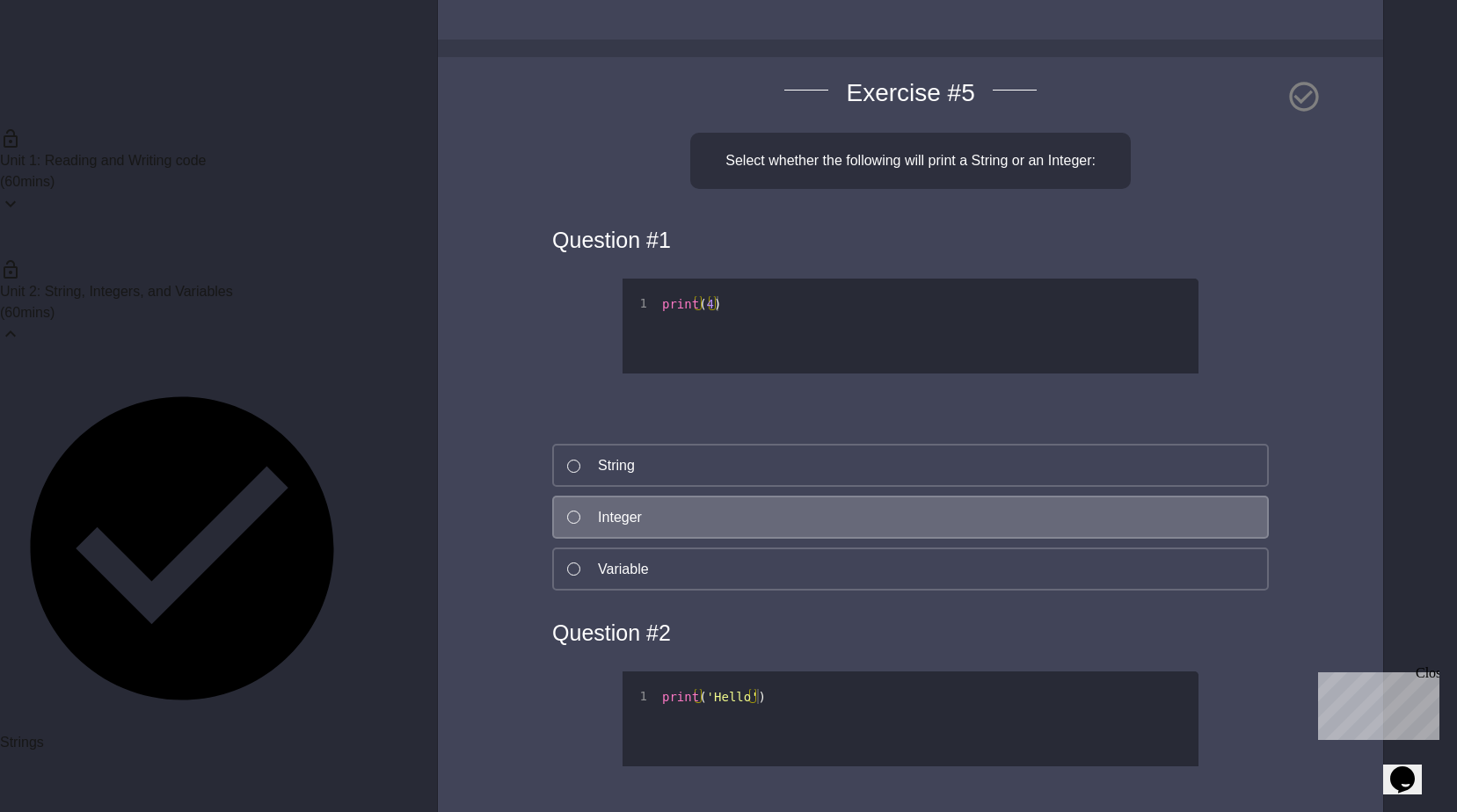
click at [669, 522] on button "Integer" at bounding box center [910, 516] width 716 height 43
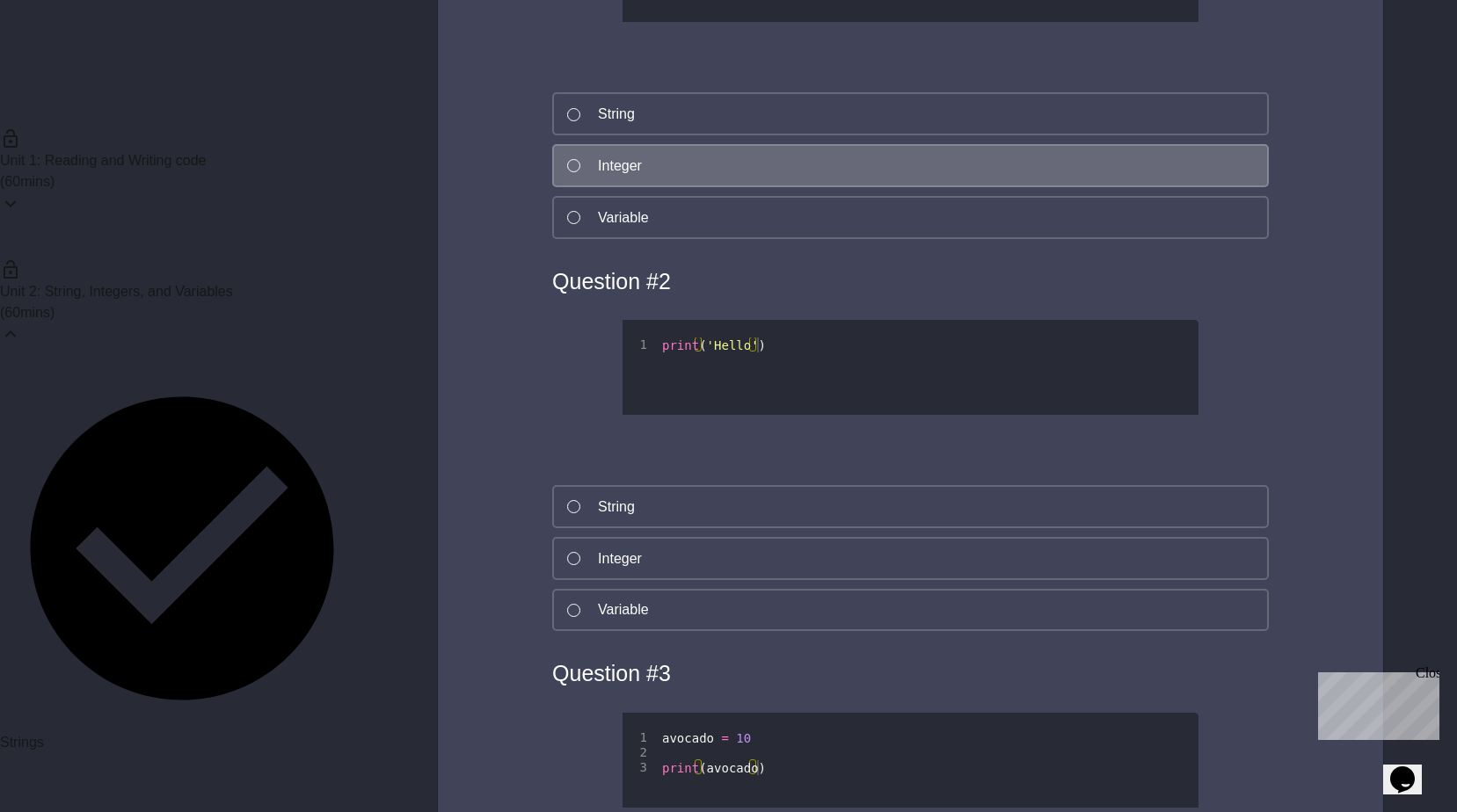
scroll to position [3515, 0]
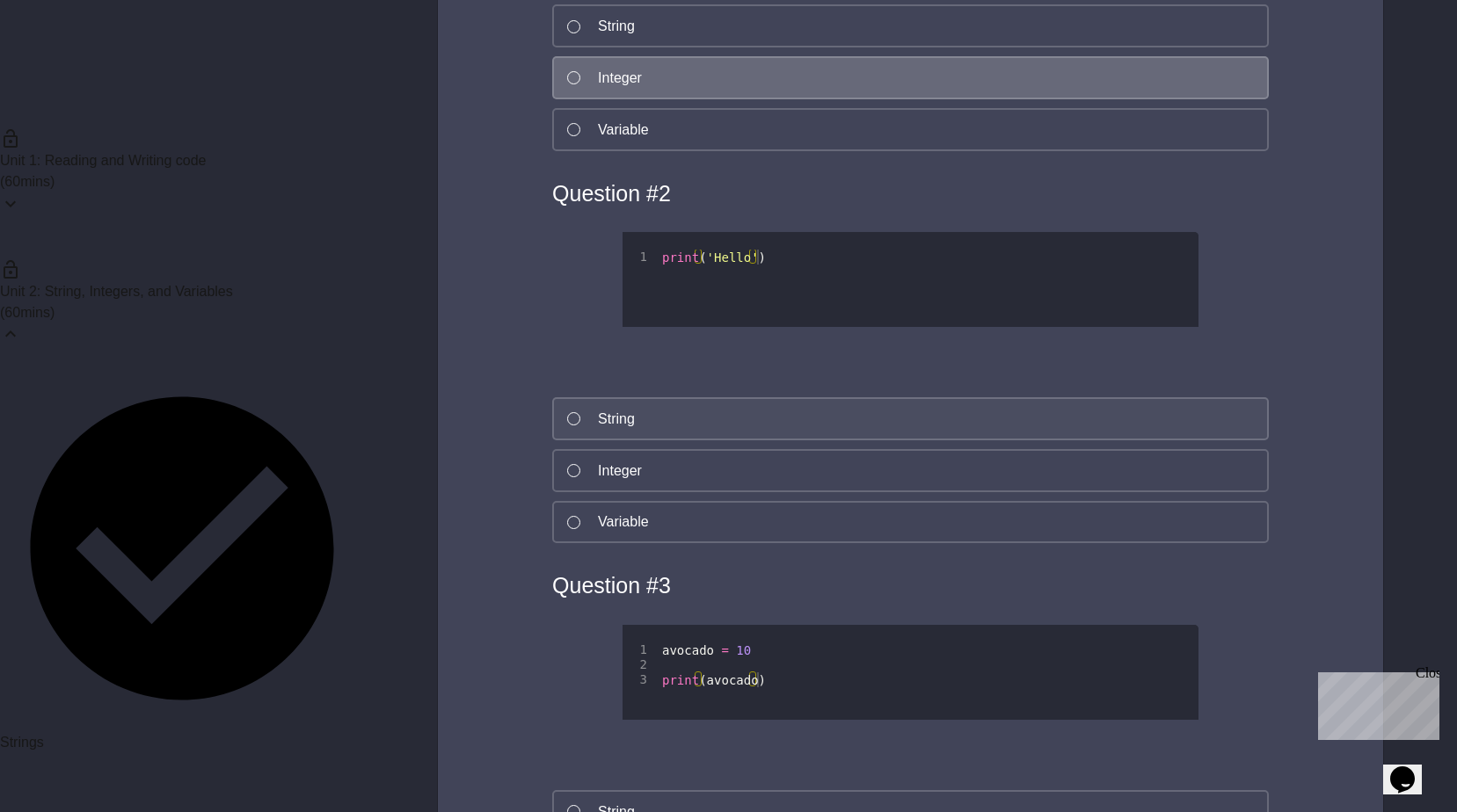
click at [676, 423] on button "String" at bounding box center [910, 418] width 716 height 43
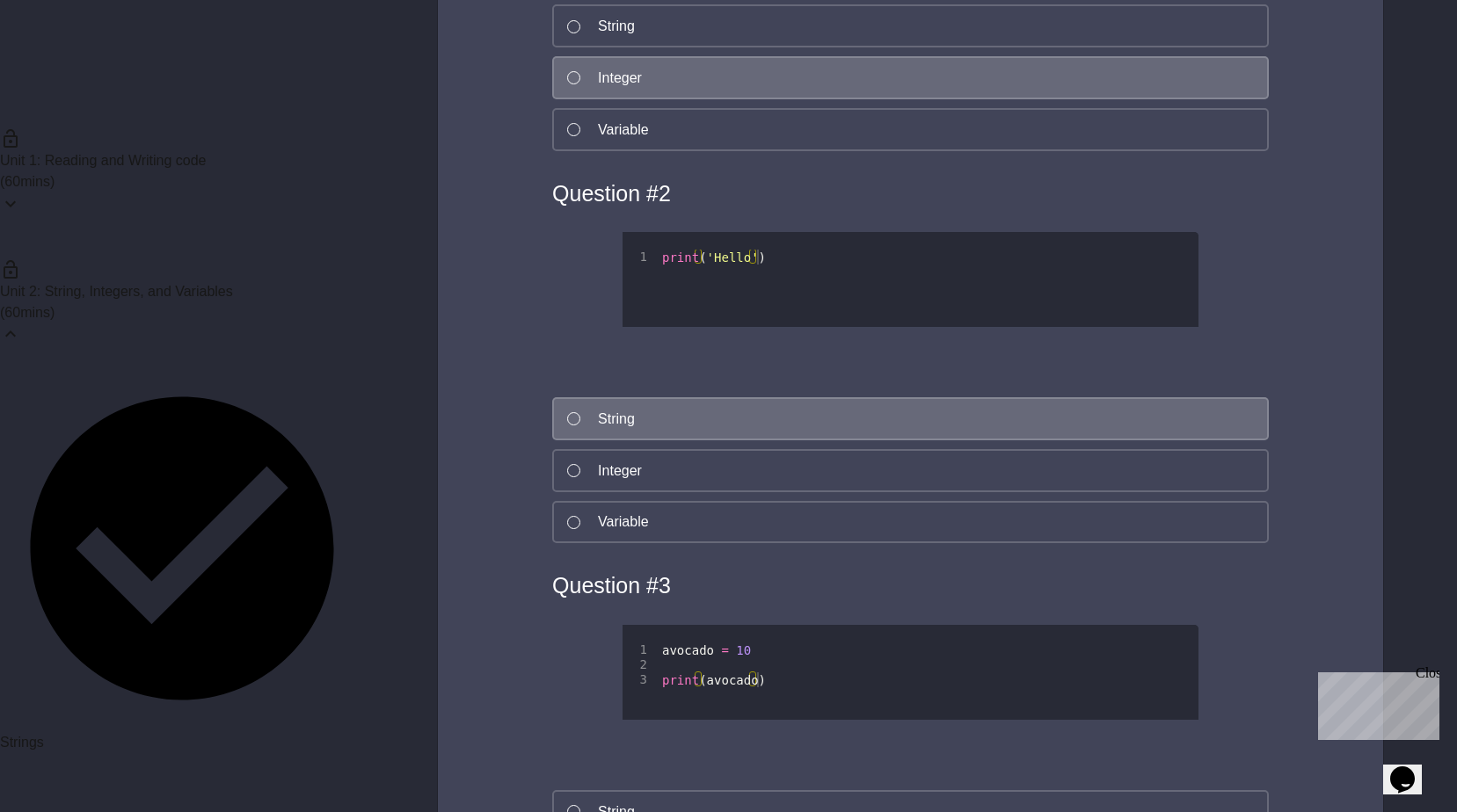
scroll to position [3602, 0]
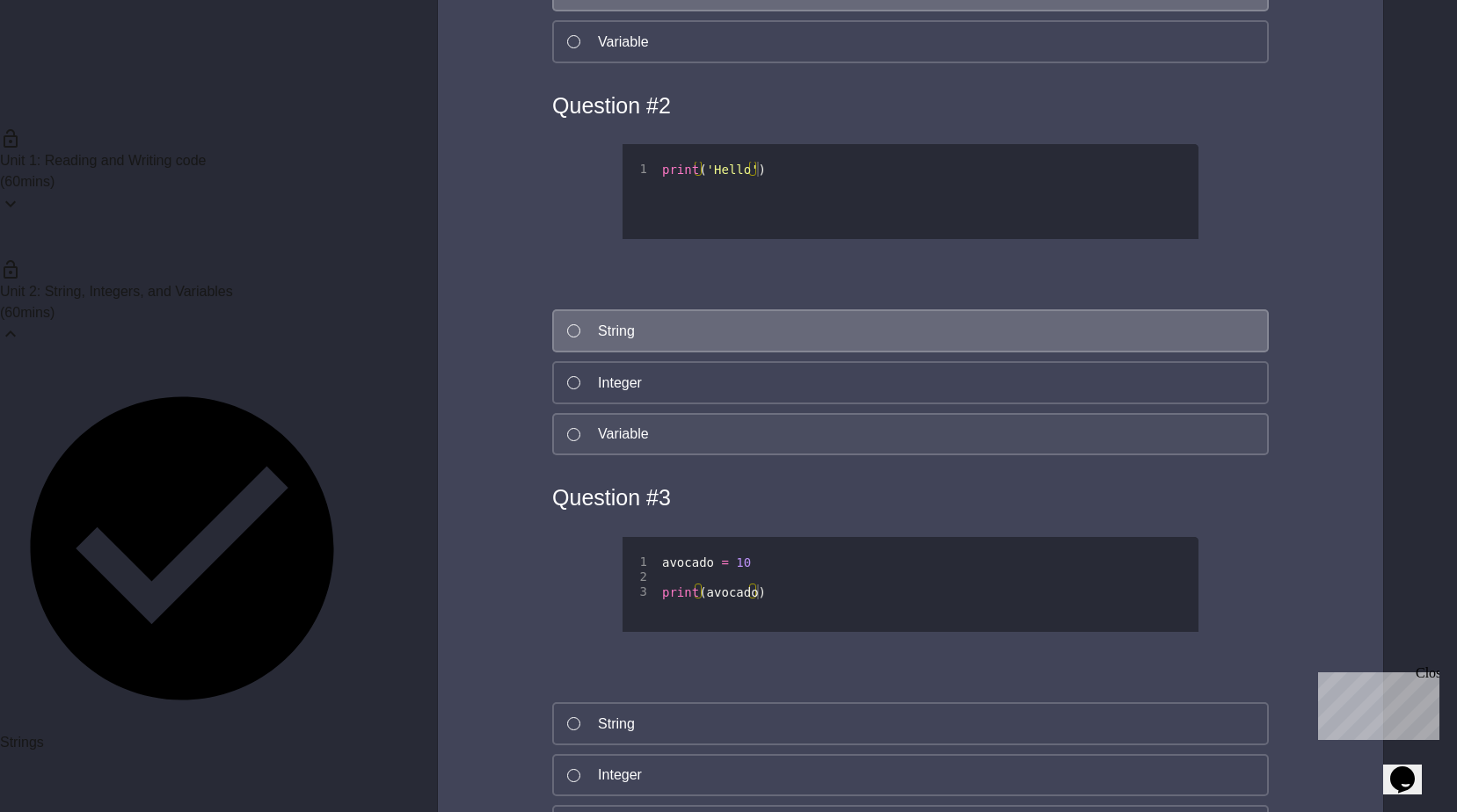
click at [655, 431] on button "Variable" at bounding box center [910, 434] width 716 height 43
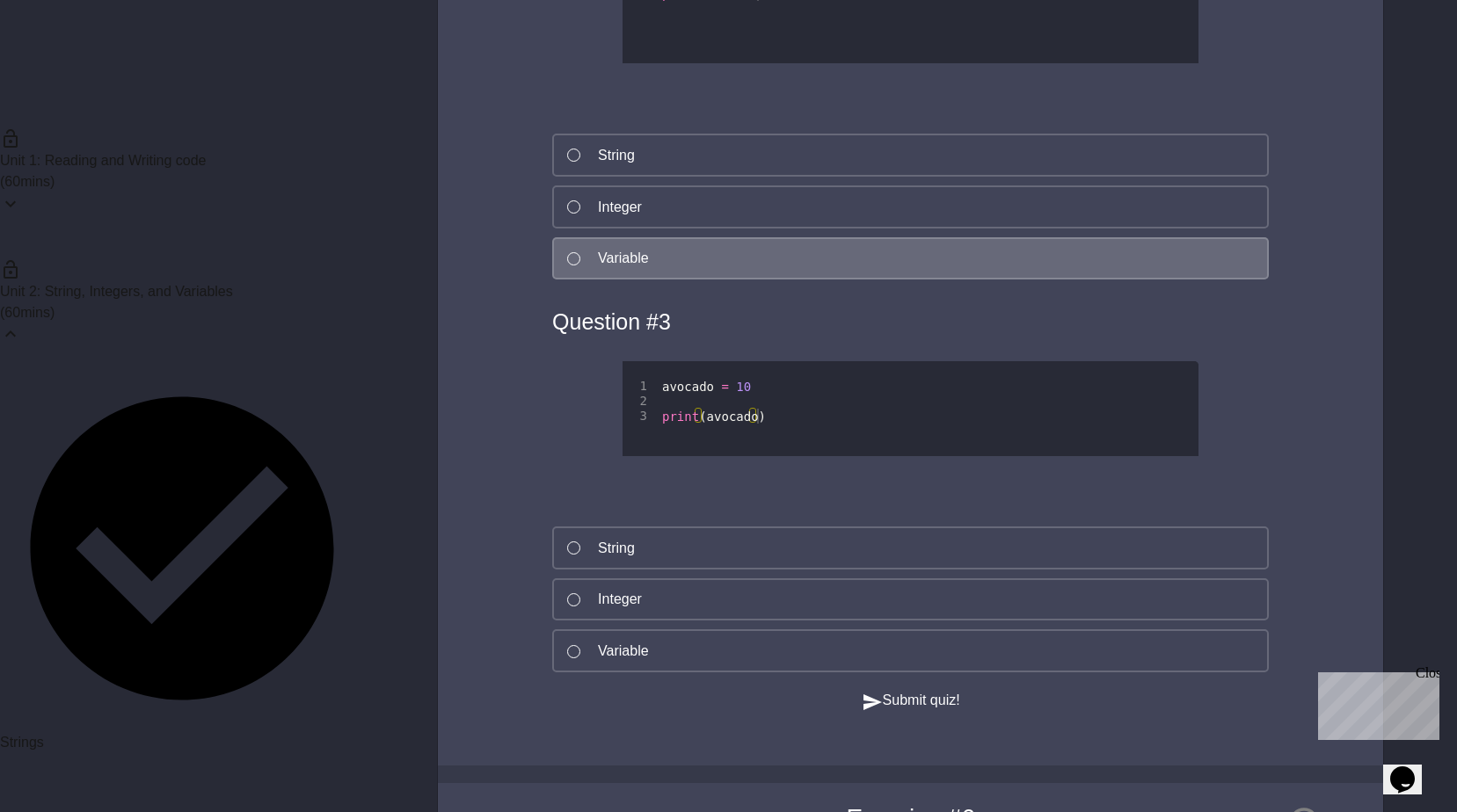
scroll to position [3866, 0]
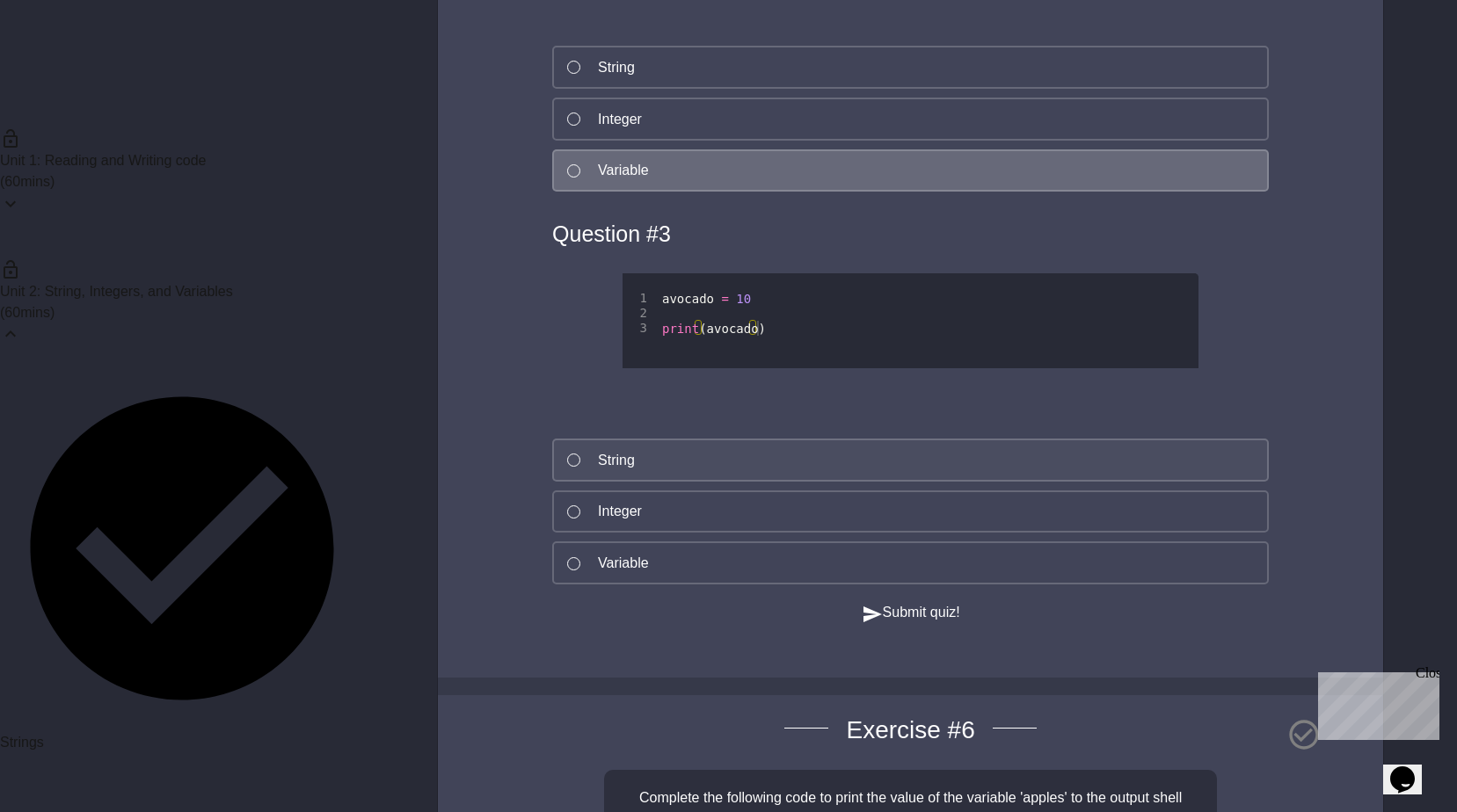
click at [665, 446] on button "String" at bounding box center [910, 459] width 716 height 43
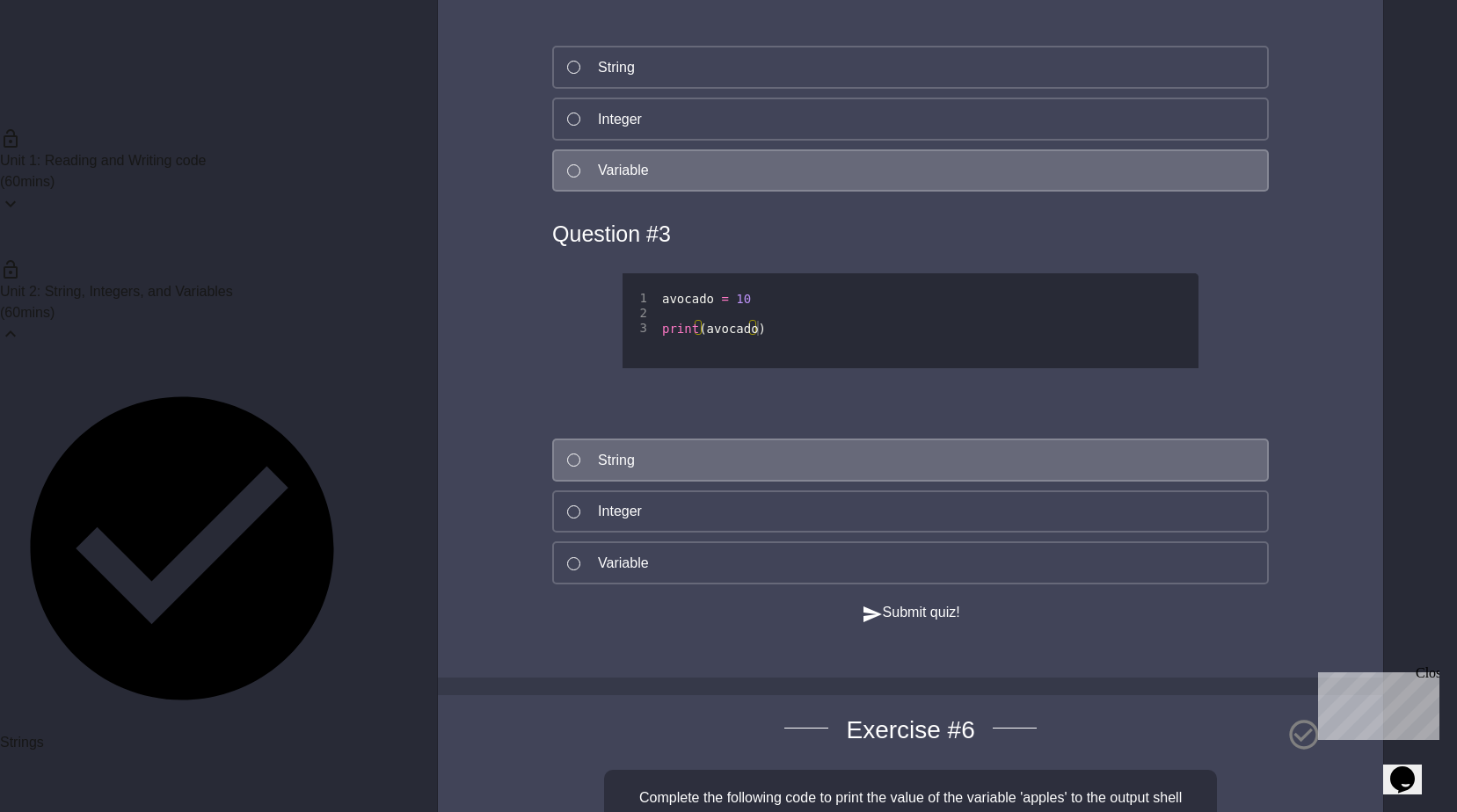
click at [899, 624] on button "Submit quiz!" at bounding box center [911, 612] width 98 height 22
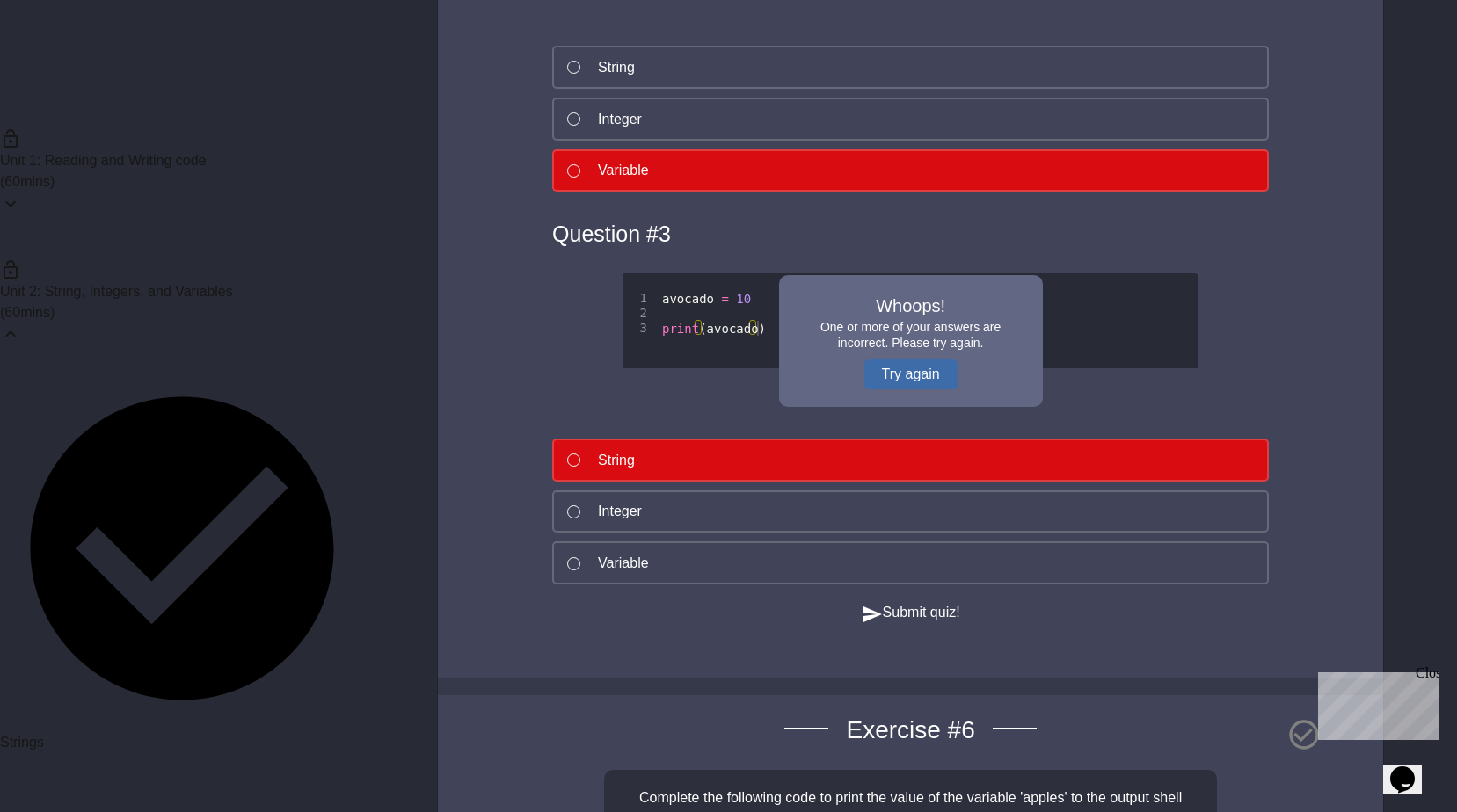
click at [899, 368] on button "Try again" at bounding box center [911, 374] width 94 height 30
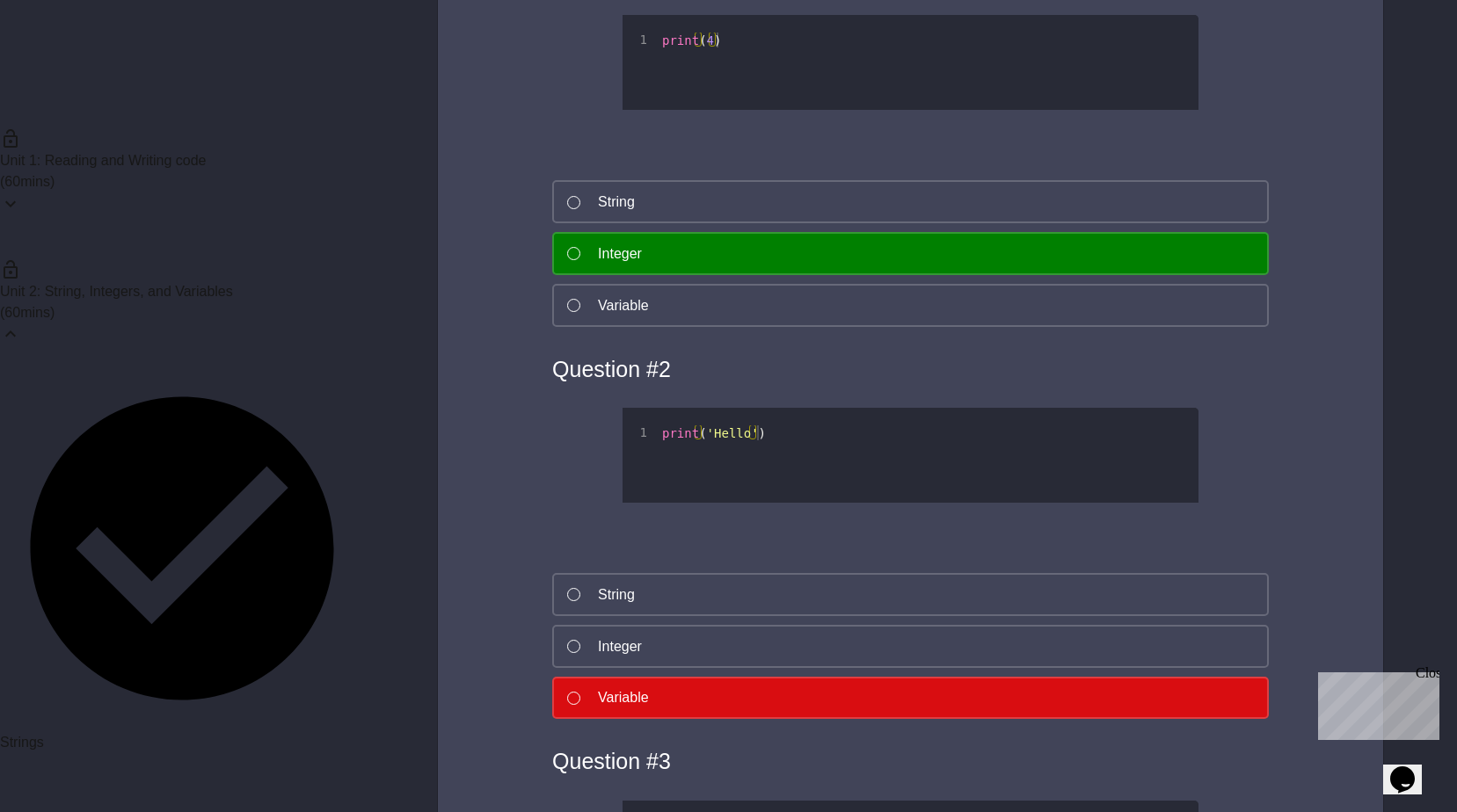
scroll to position [3690, 0]
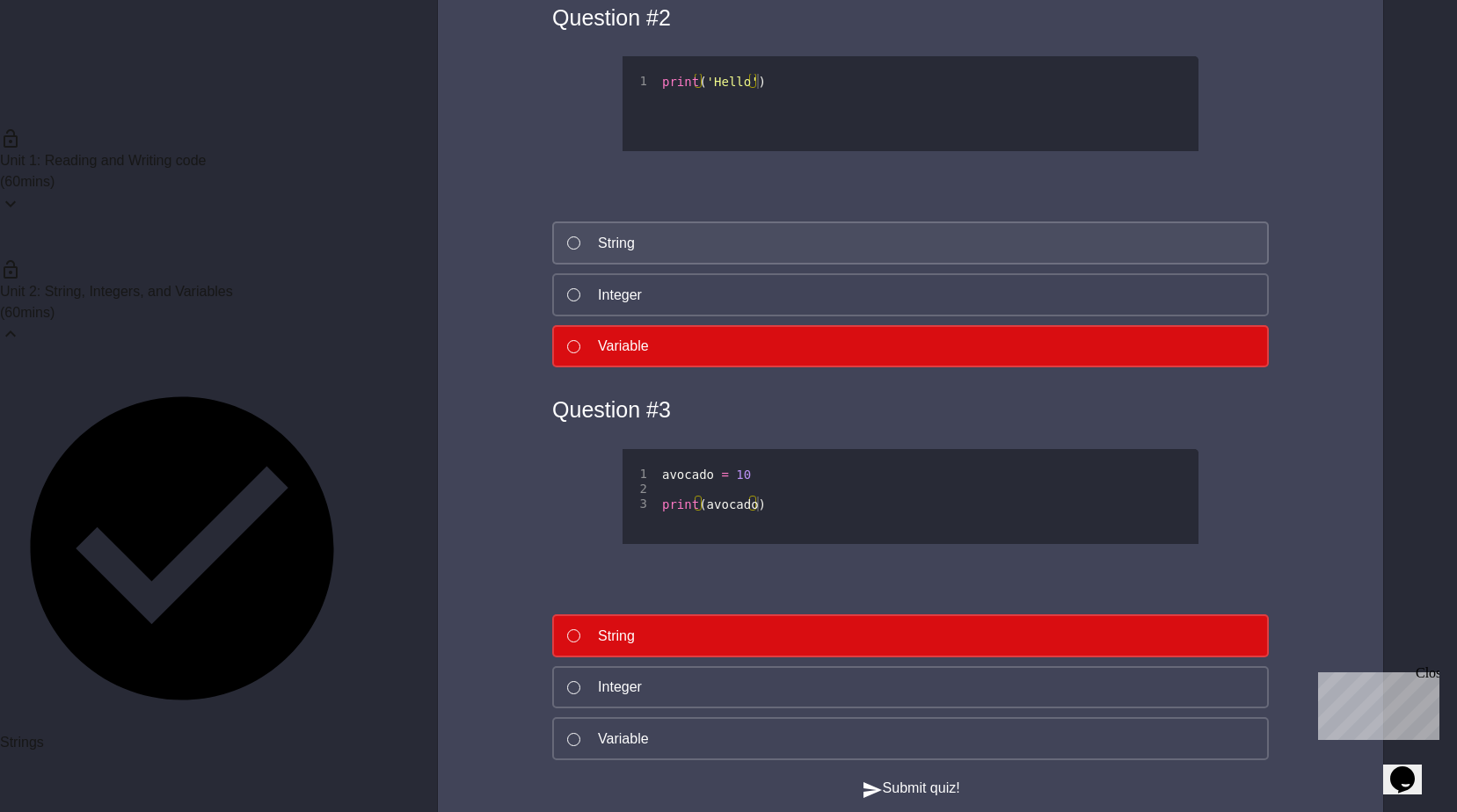
click at [649, 249] on button "String" at bounding box center [910, 242] width 716 height 43
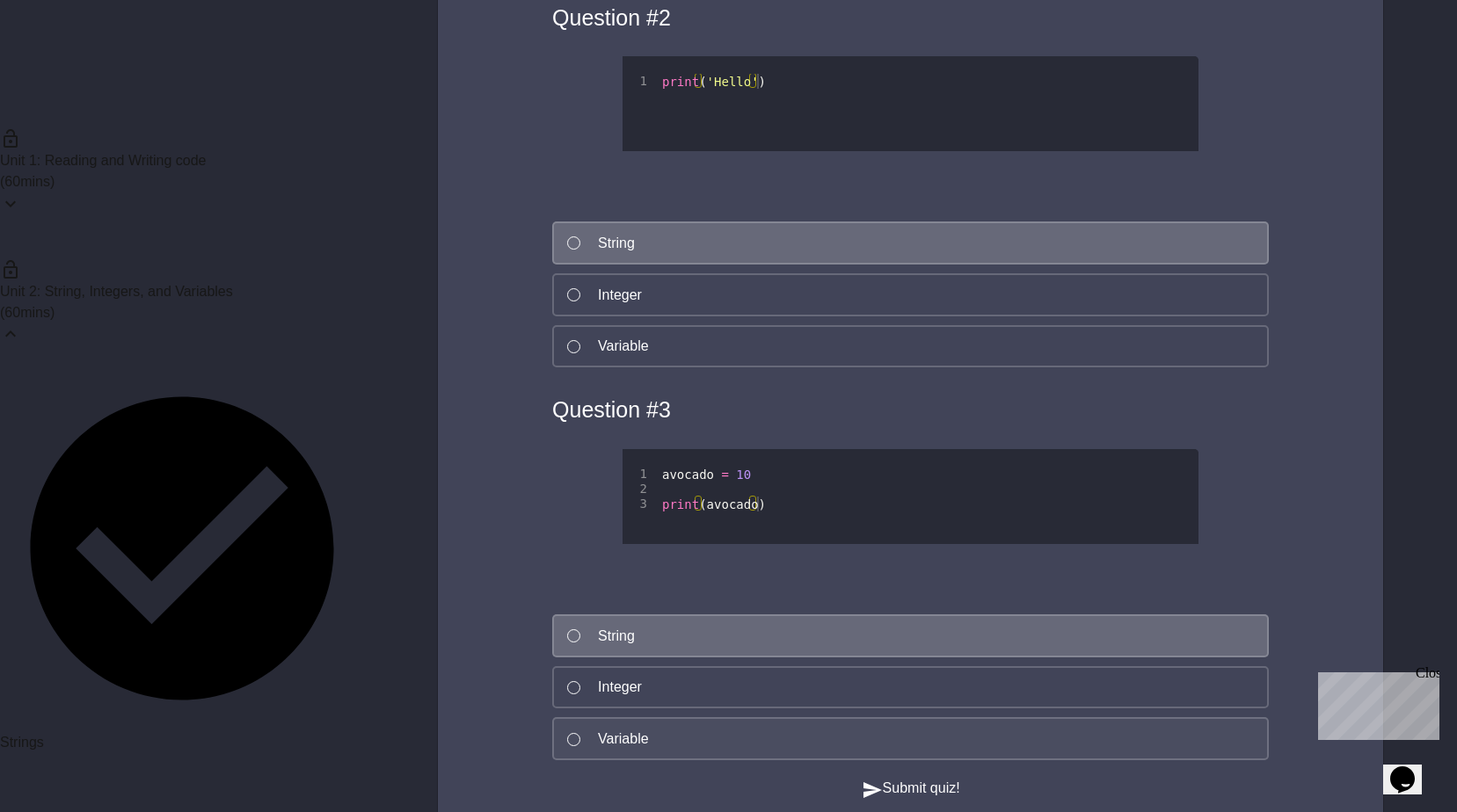
click at [700, 755] on button "Variable" at bounding box center [910, 738] width 716 height 43
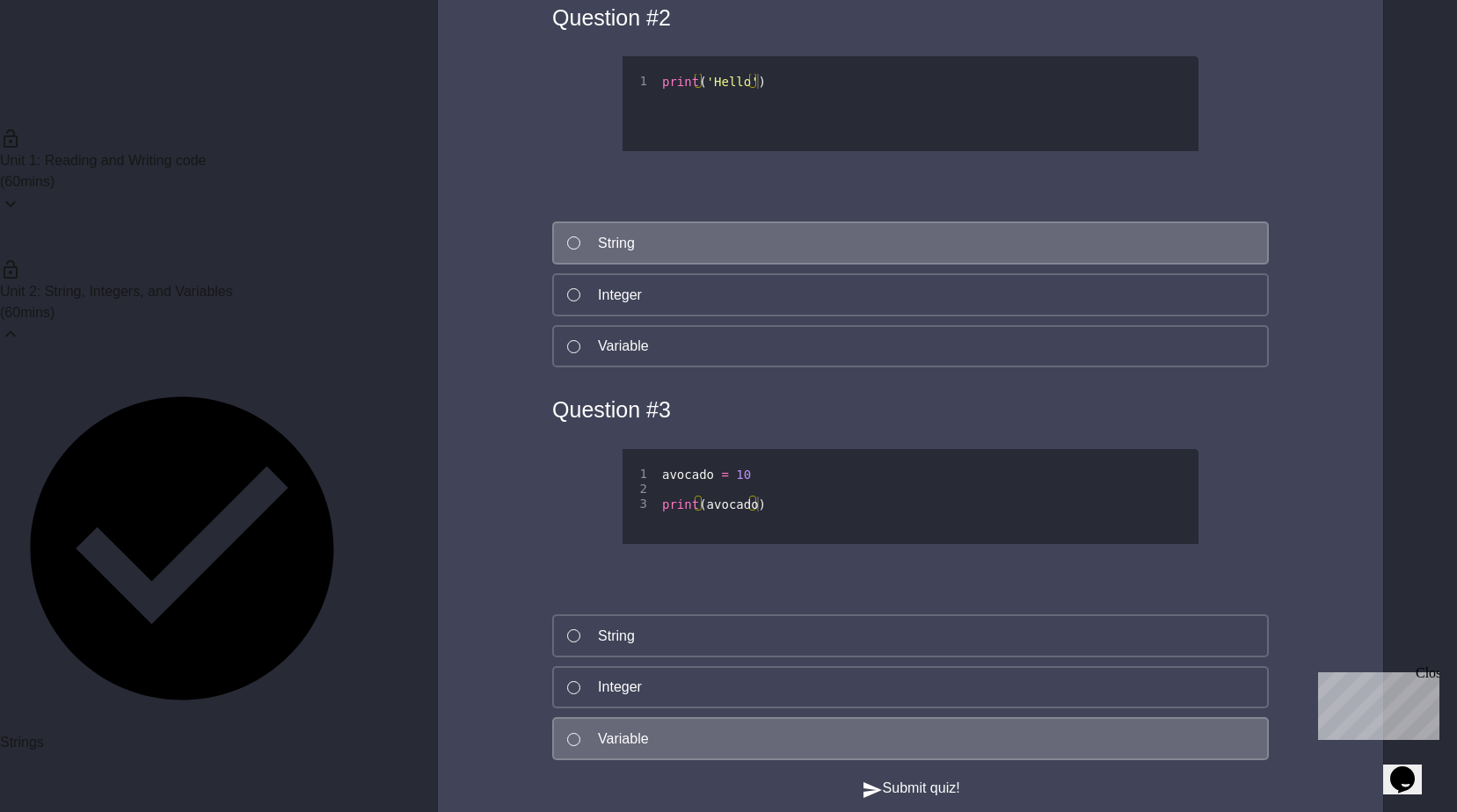
scroll to position [4305, 0]
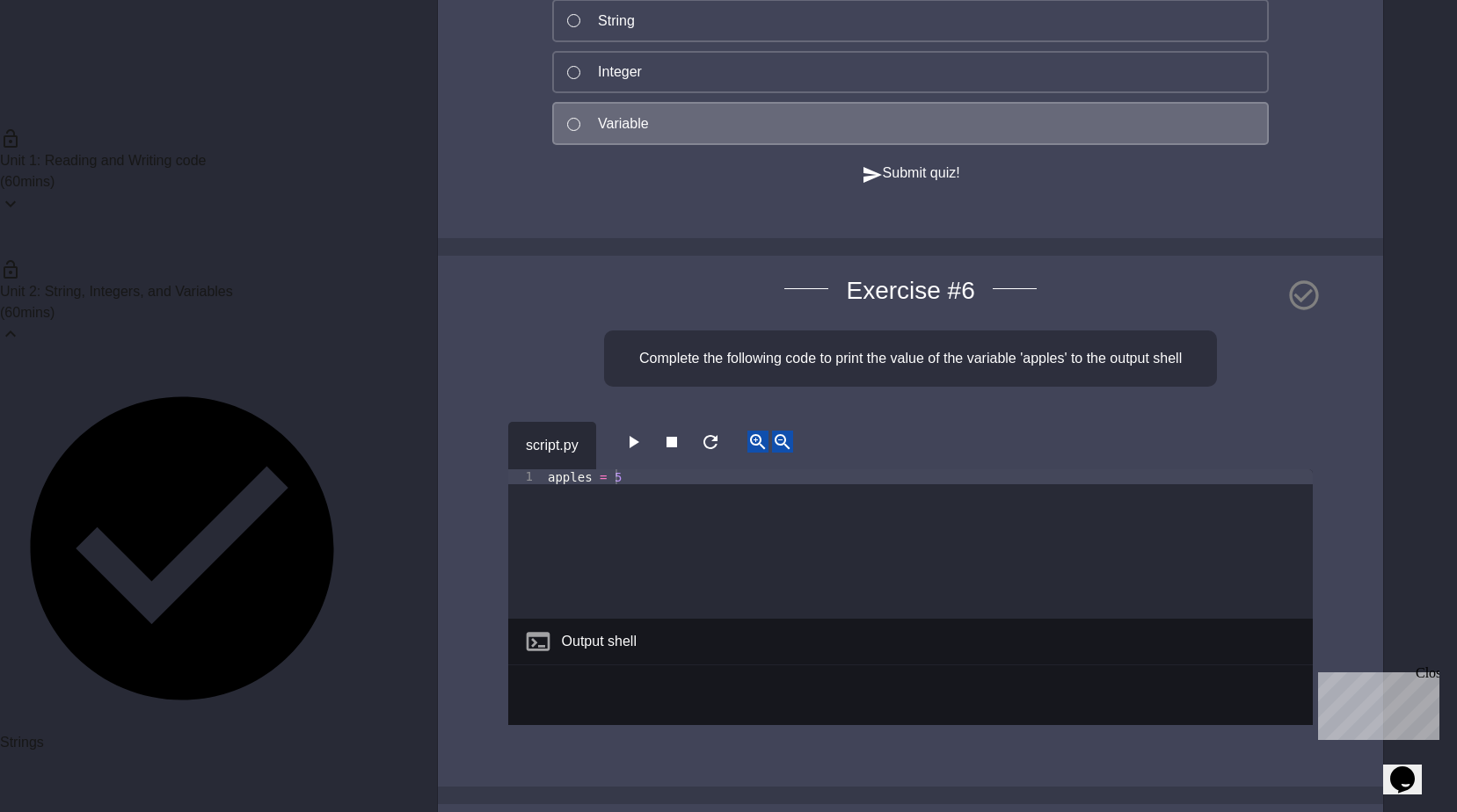
click at [891, 184] on button "Submit quiz!" at bounding box center [911, 173] width 98 height 22
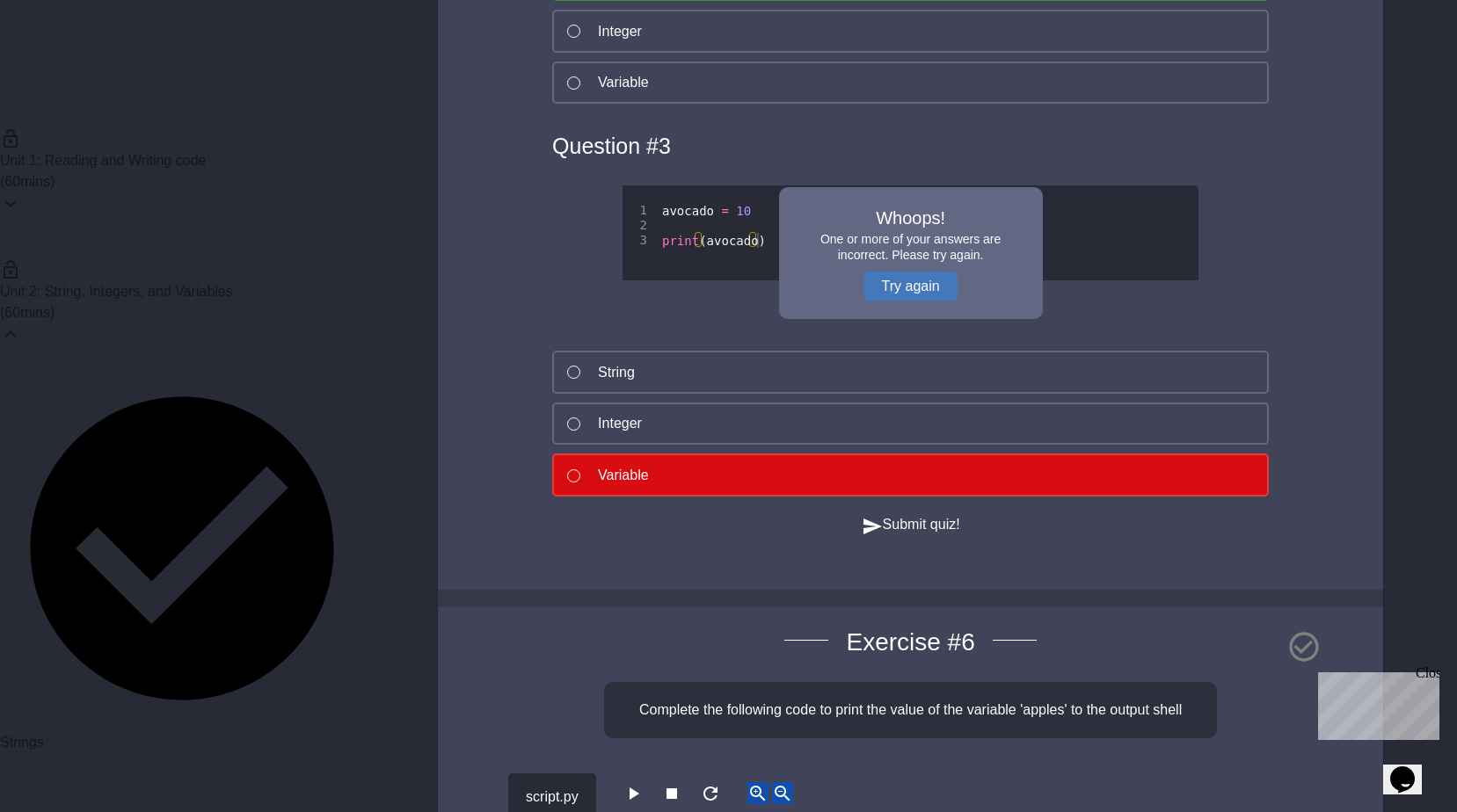
scroll to position [3602, 0]
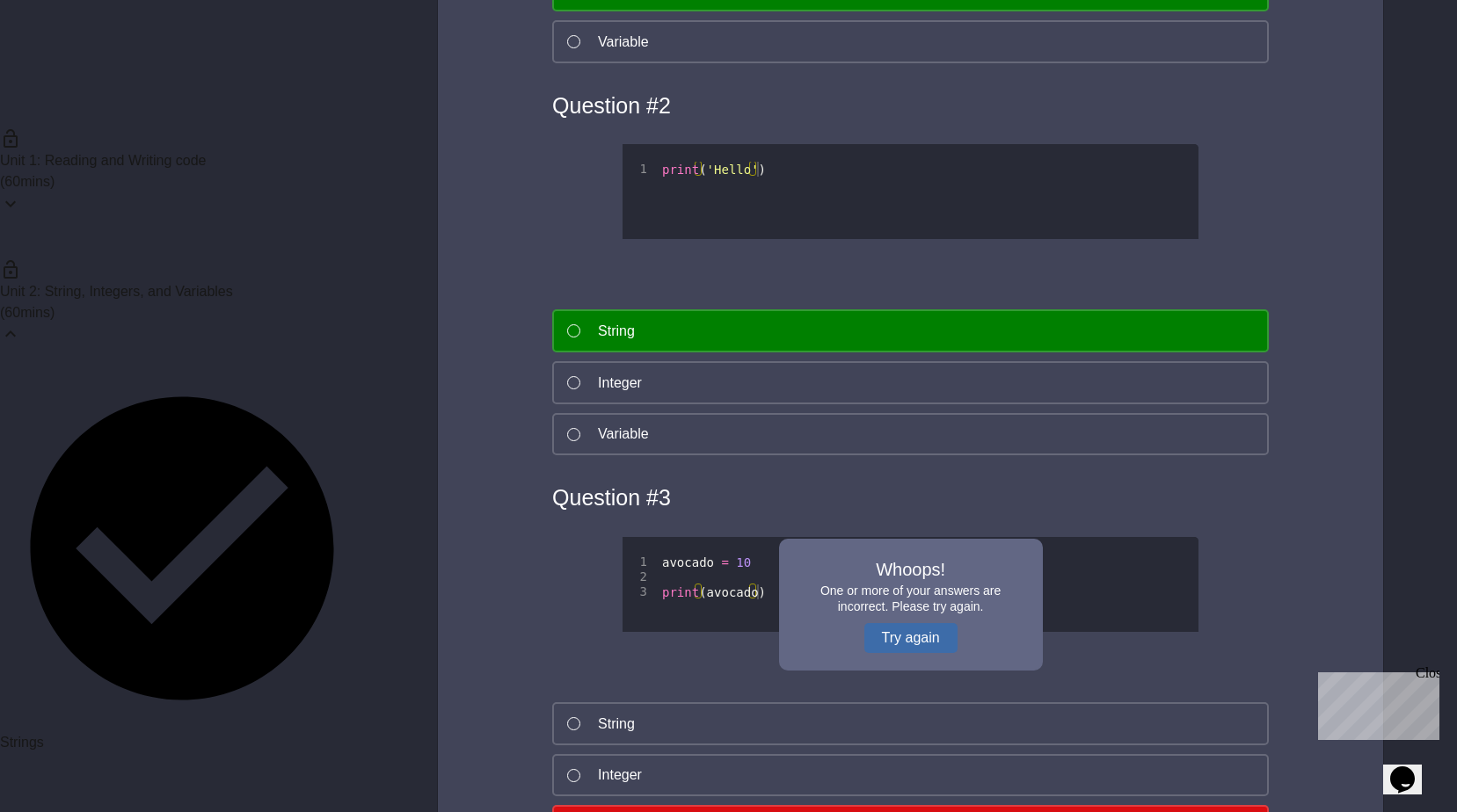
click at [908, 633] on button "Try again" at bounding box center [911, 638] width 94 height 30
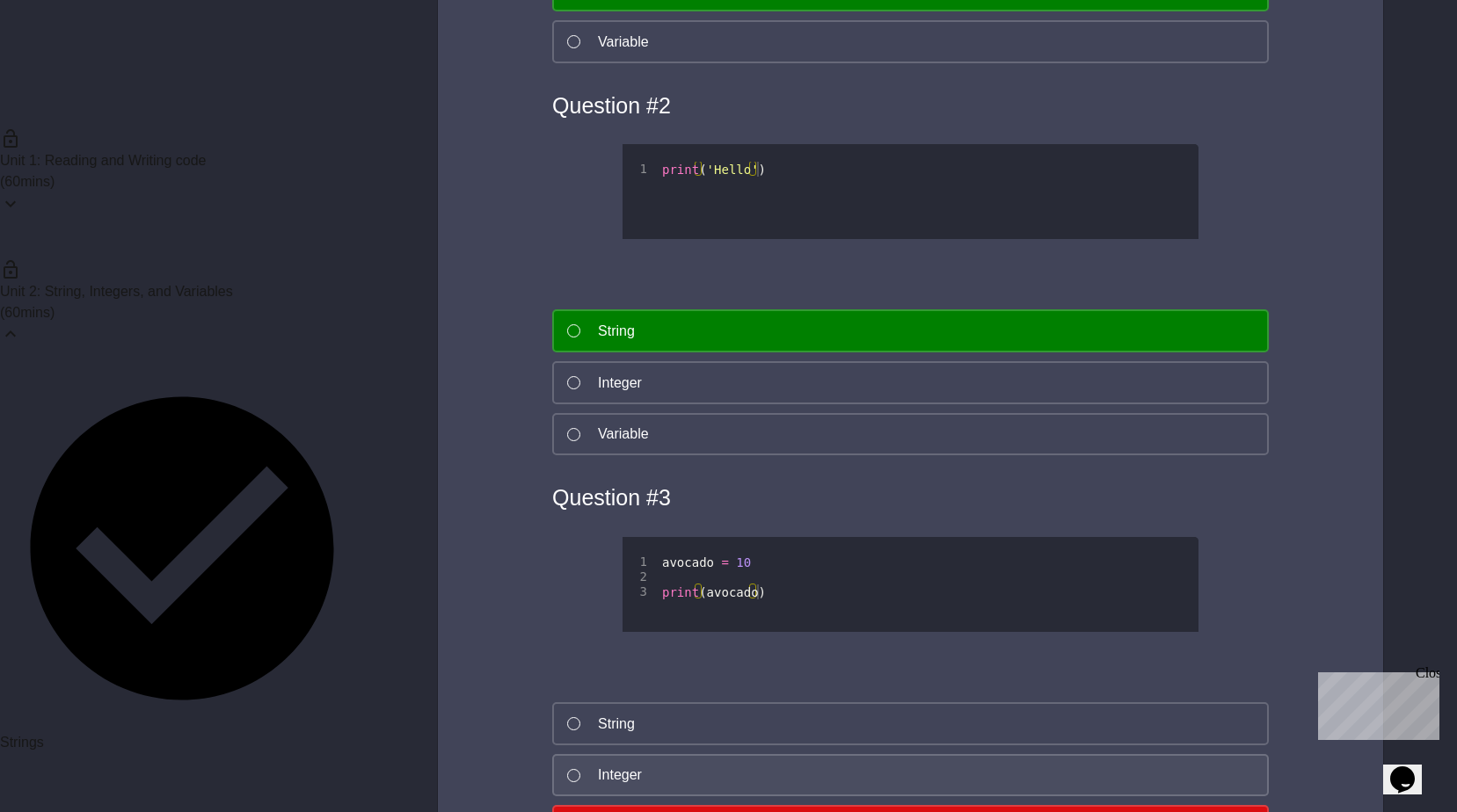
scroll to position [3778, 0]
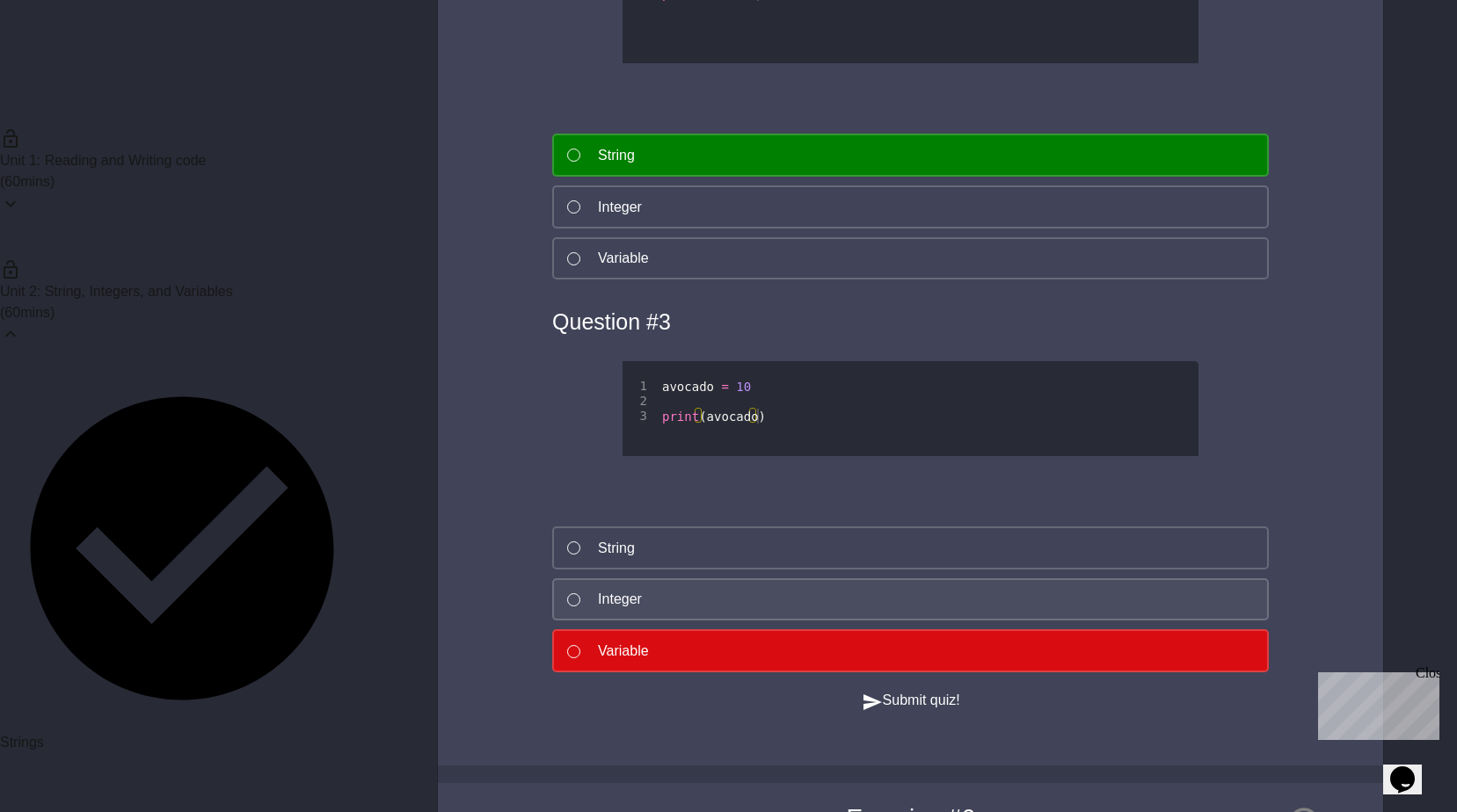
click at [773, 601] on button "Integer" at bounding box center [910, 599] width 716 height 43
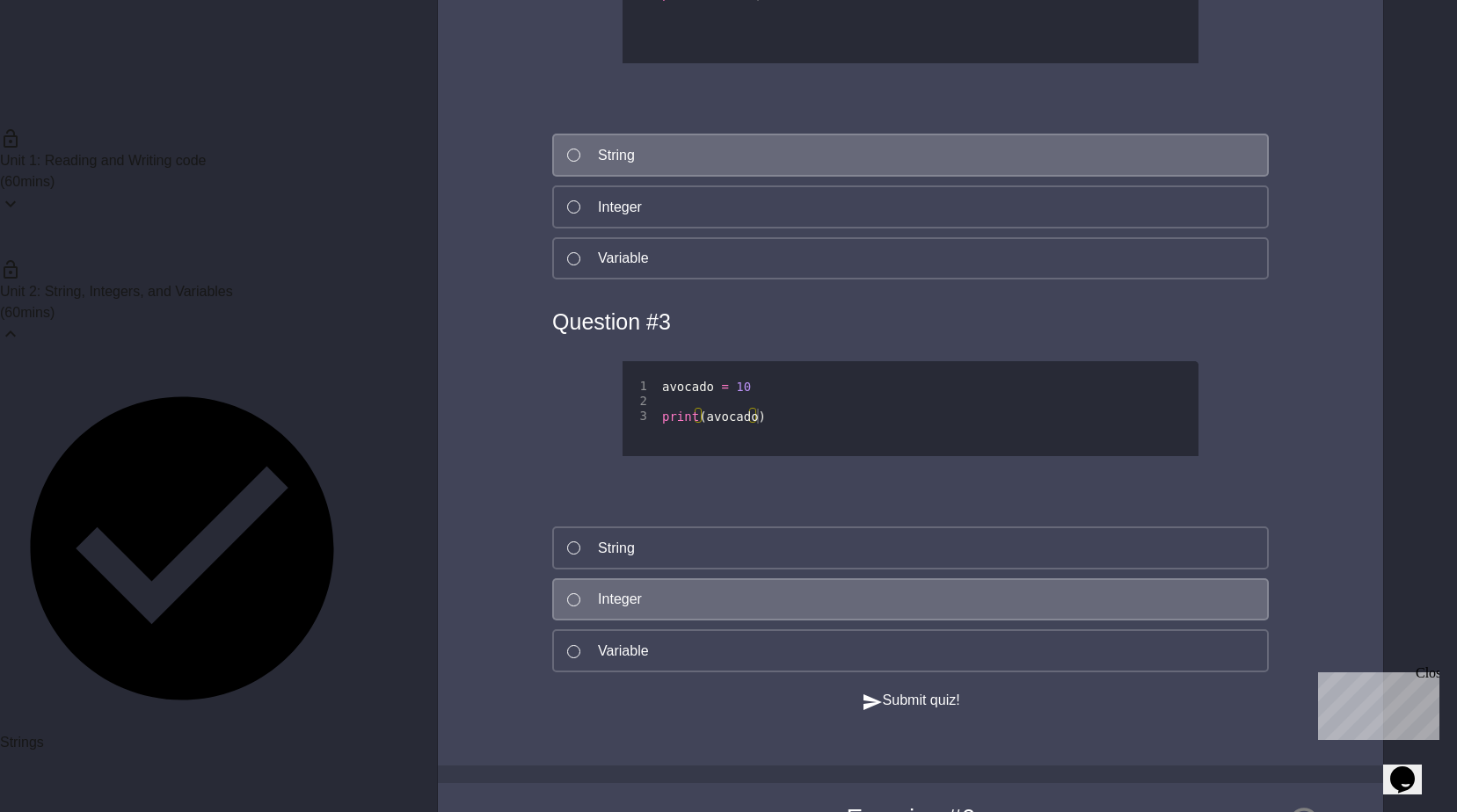
click at [898, 708] on button "Submit quiz!" at bounding box center [911, 700] width 98 height 22
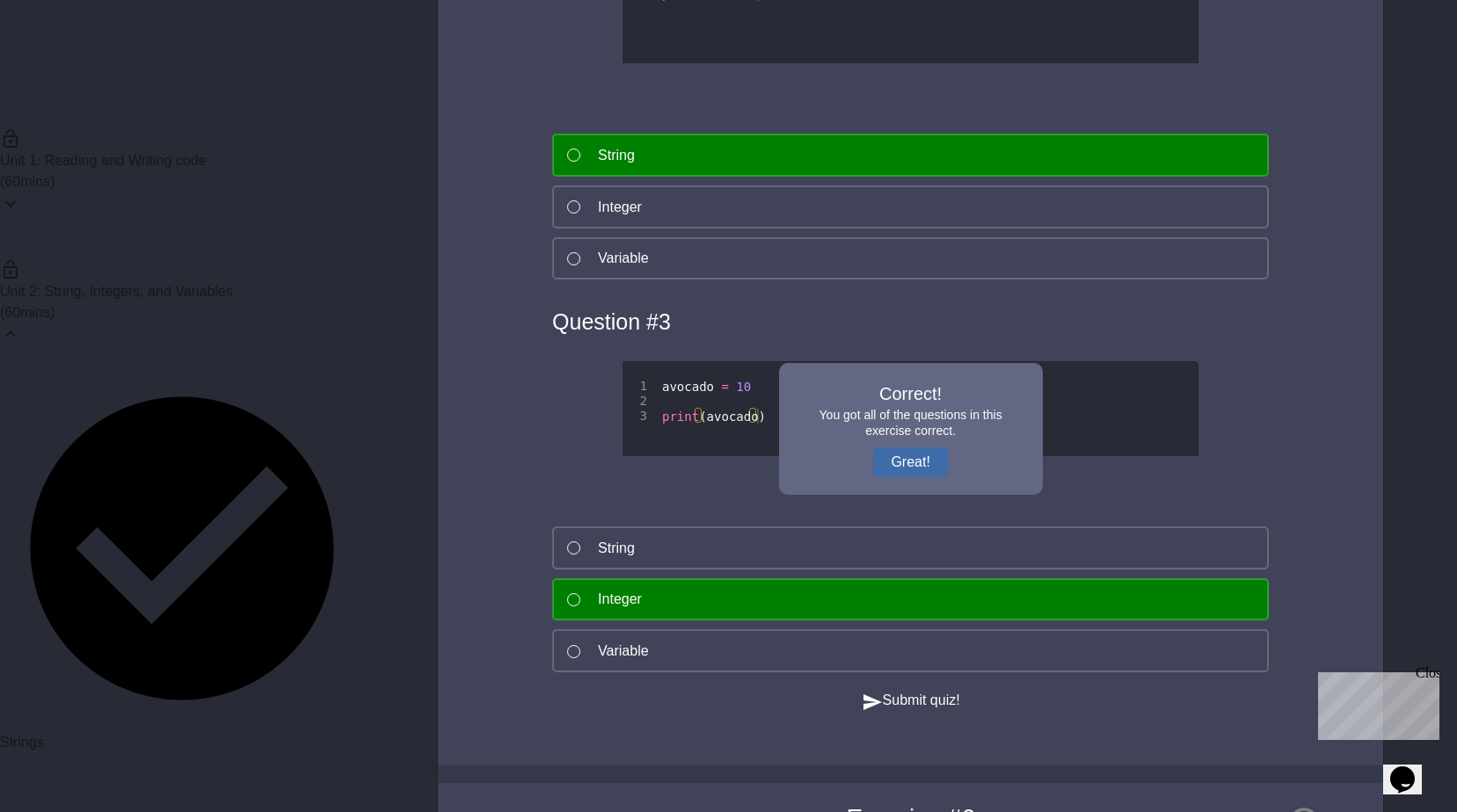
click at [891, 460] on button "Great!" at bounding box center [910, 462] width 74 height 30
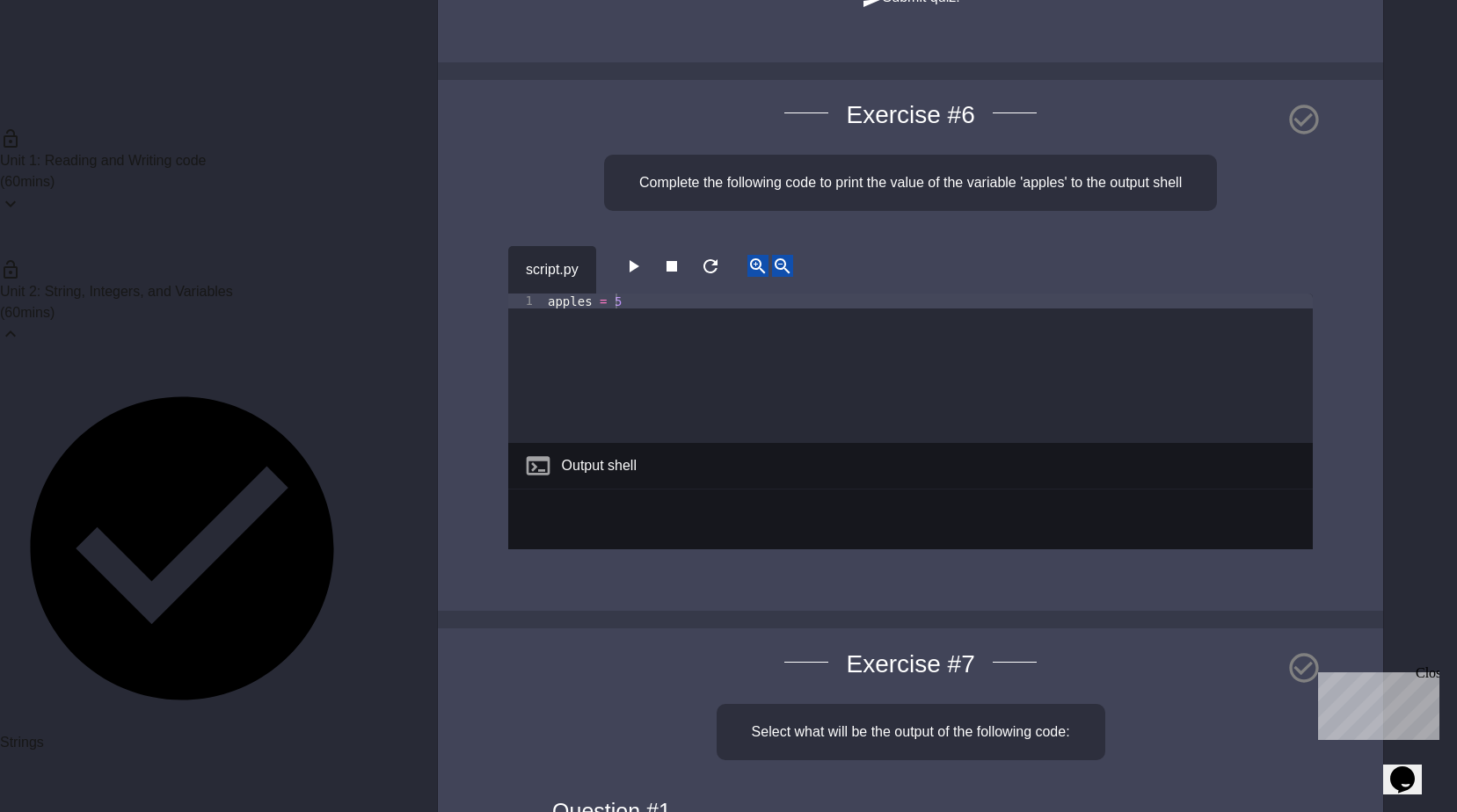
scroll to position [4569, 0]
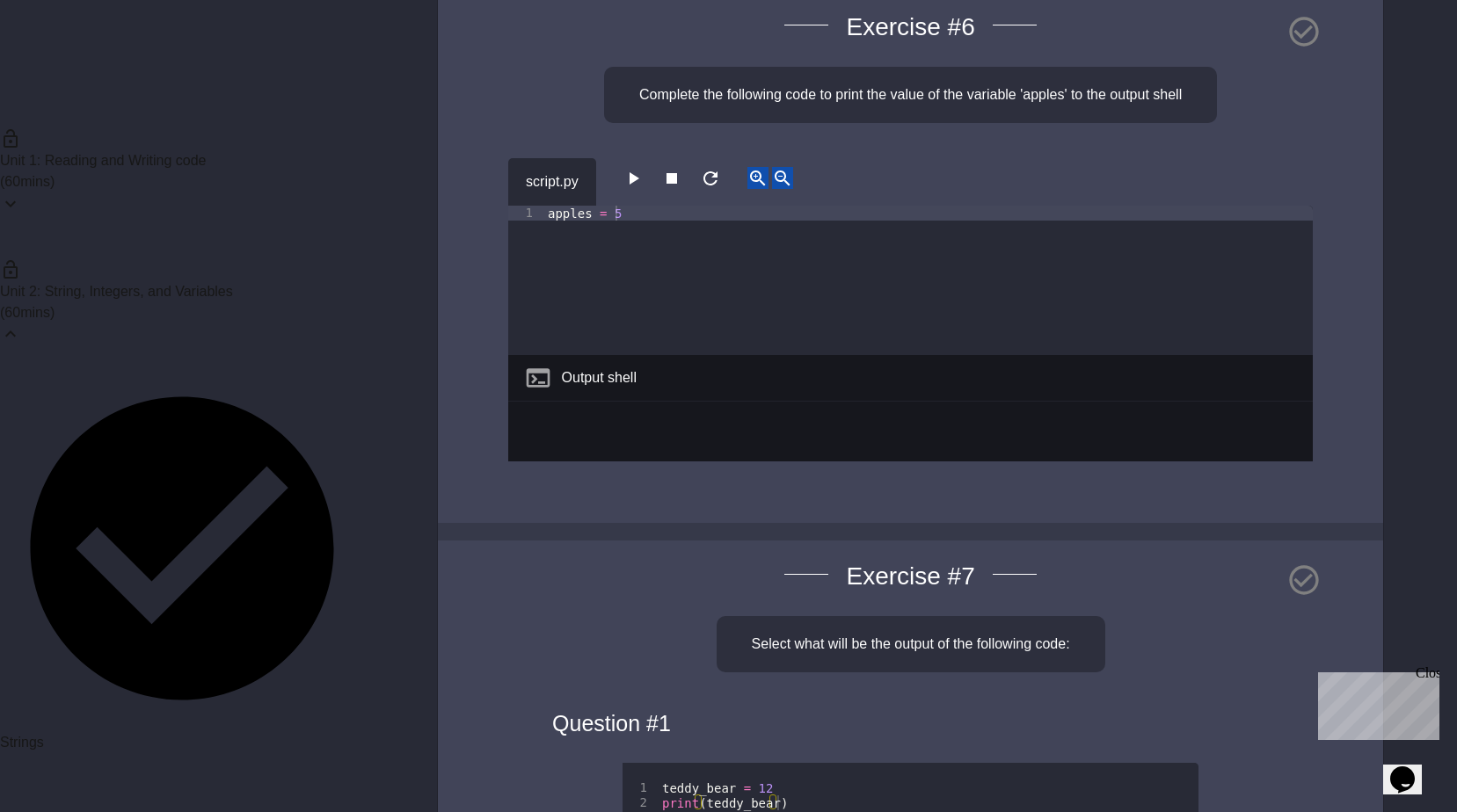
drag, startPoint x: 631, startPoint y: 261, endPoint x: 584, endPoint y: 295, distance: 58.0
click at [584, 295] on div "apples = 5" at bounding box center [928, 296] width 768 height 180
click at [626, 206] on div "script.py" at bounding box center [911, 181] width 804 height 47
click at [627, 189] on button "button" at bounding box center [633, 178] width 21 height 22
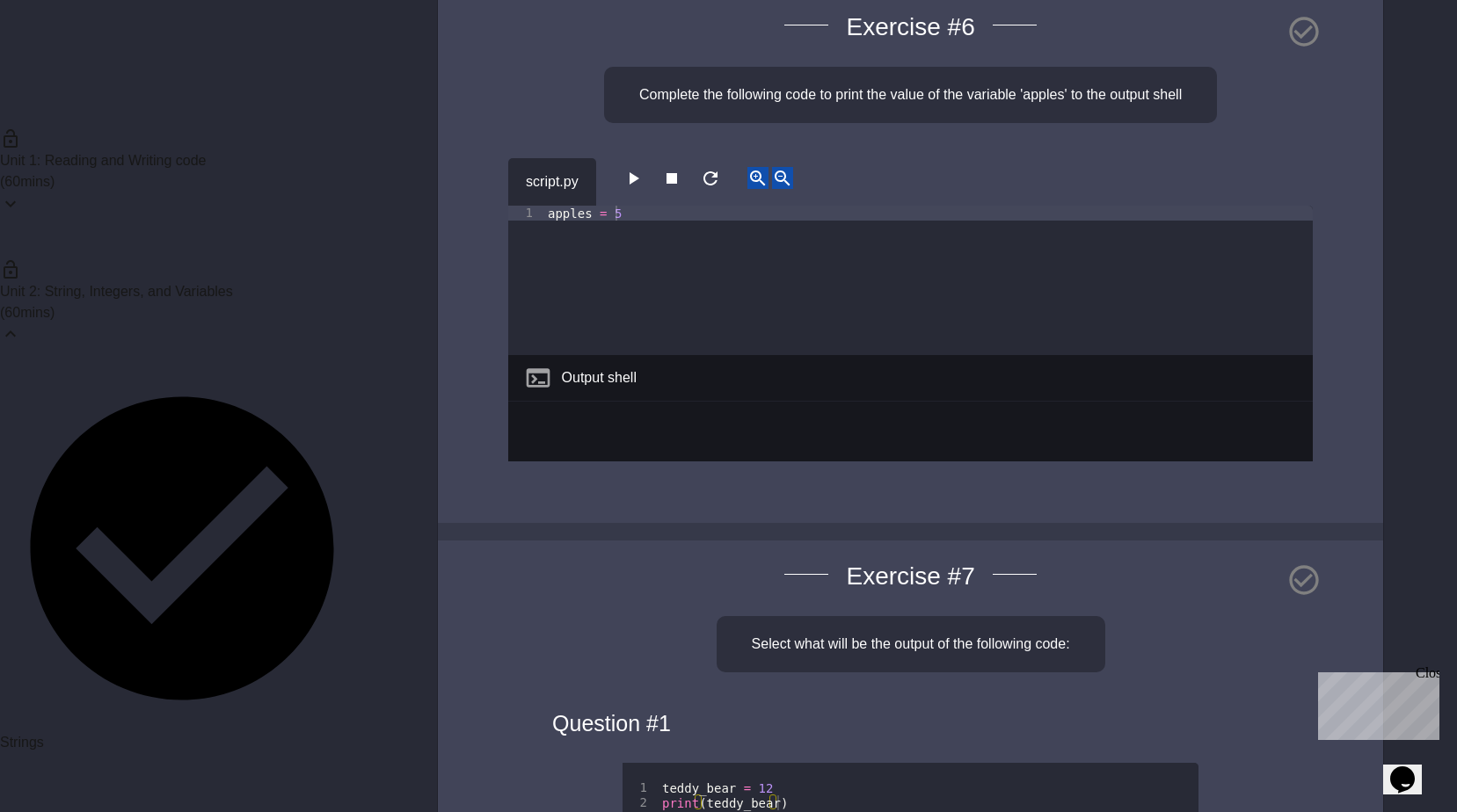
click at [627, 189] on button "button" at bounding box center [633, 178] width 21 height 22
click at [607, 259] on div "apples = 5" at bounding box center [928, 296] width 768 height 180
click at [625, 206] on div "script.py" at bounding box center [911, 181] width 804 height 47
click at [627, 189] on button "button" at bounding box center [633, 178] width 21 height 22
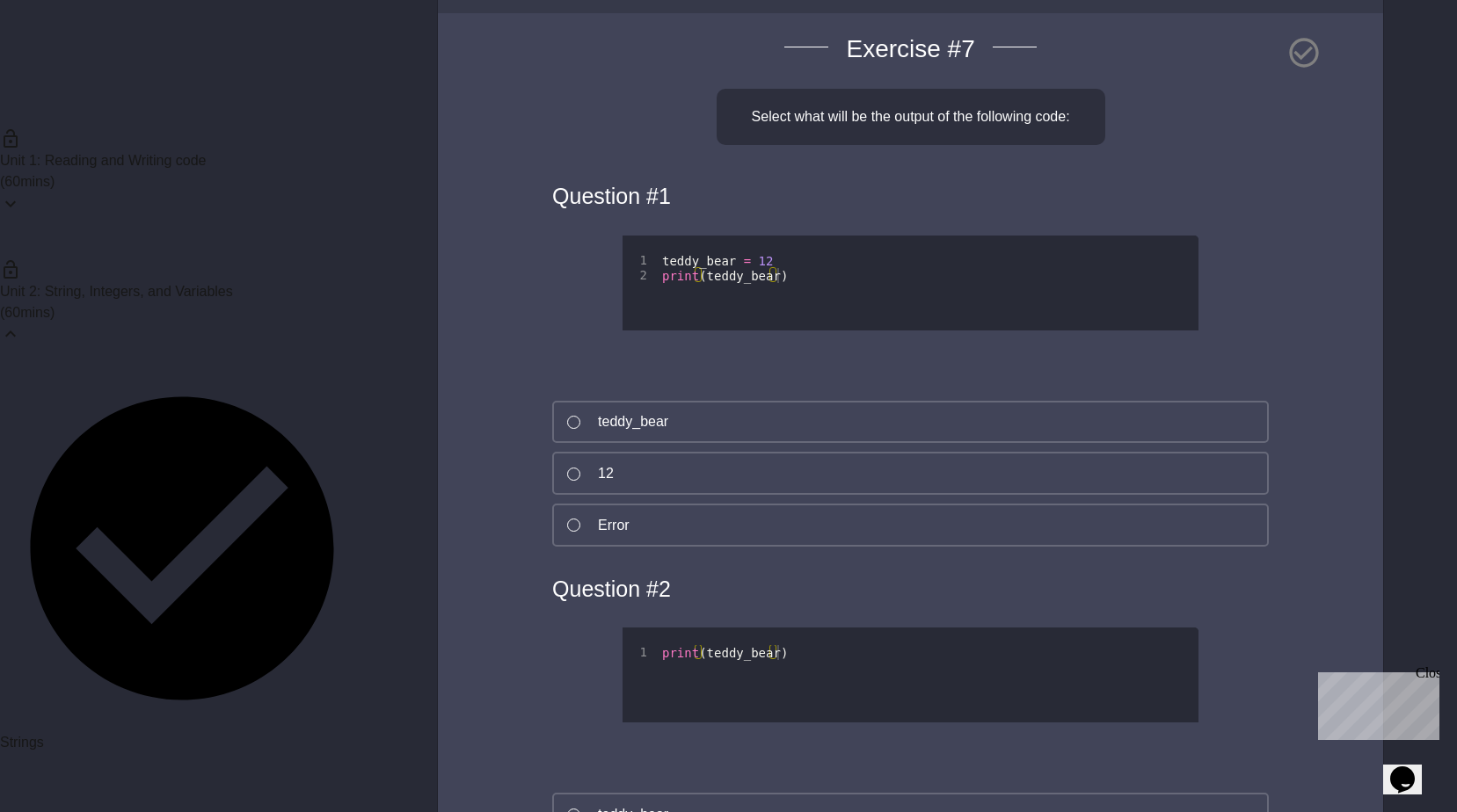
scroll to position [5008, 0]
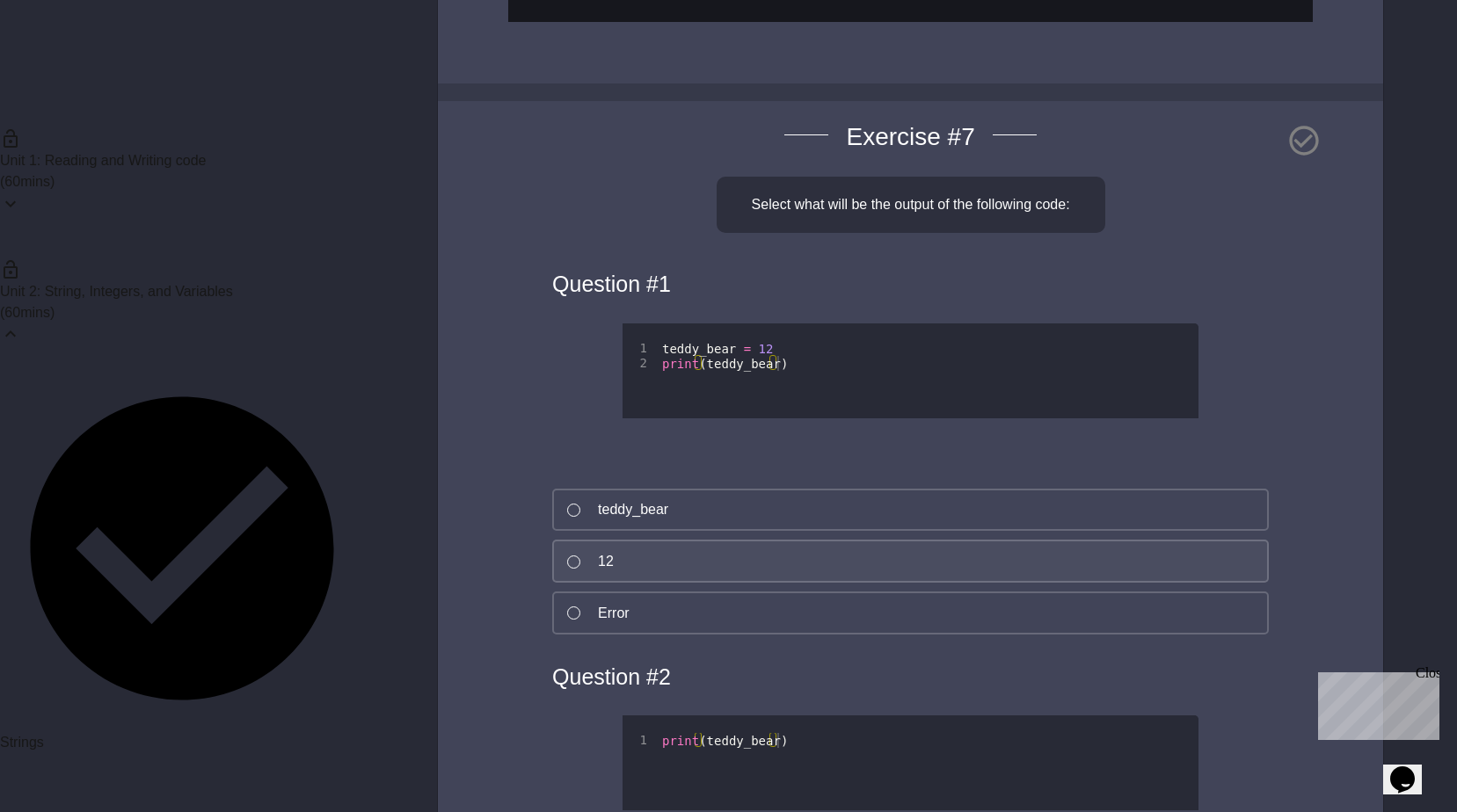
click at [743, 582] on button "12" at bounding box center [910, 561] width 716 height 43
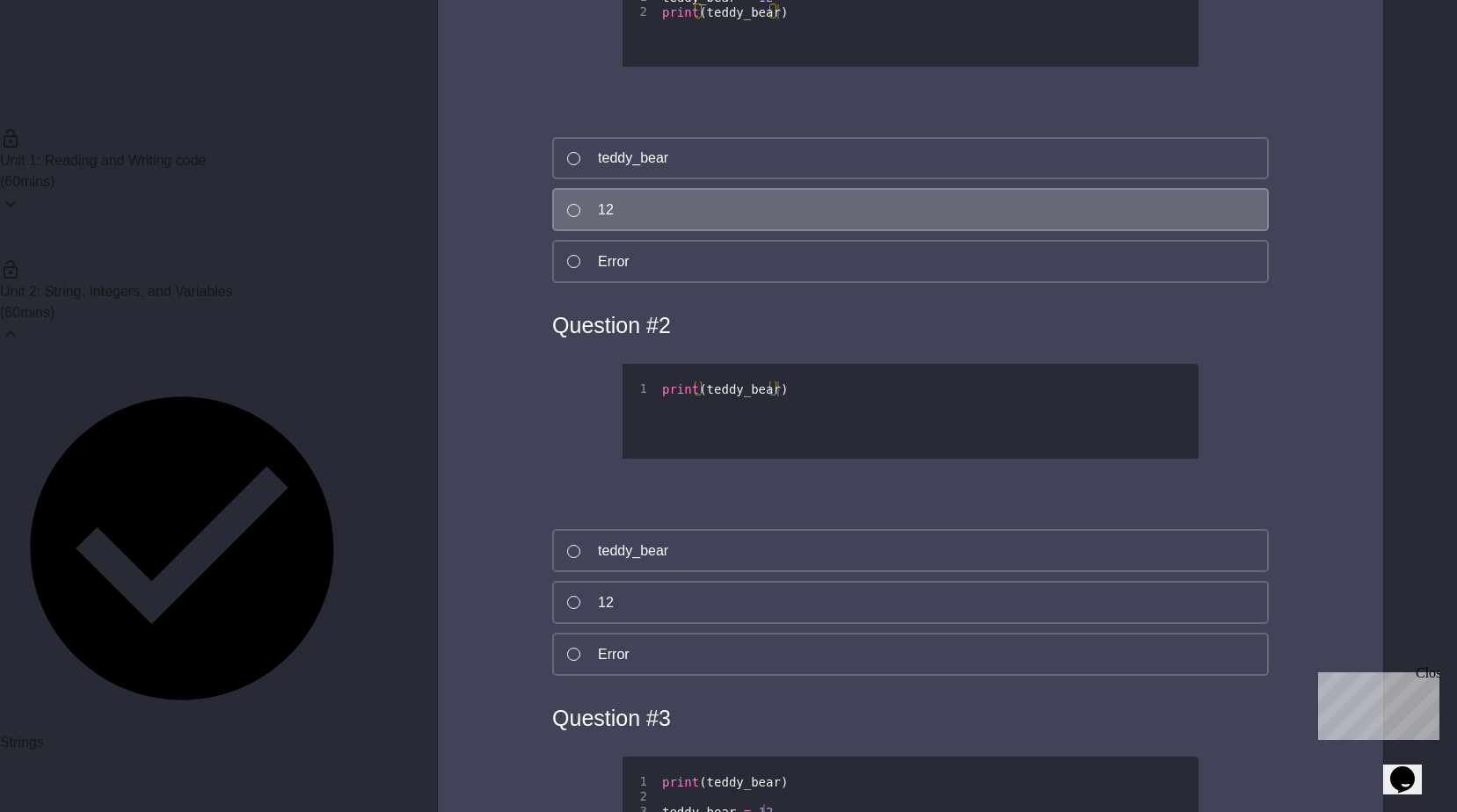
scroll to position [5535, 0]
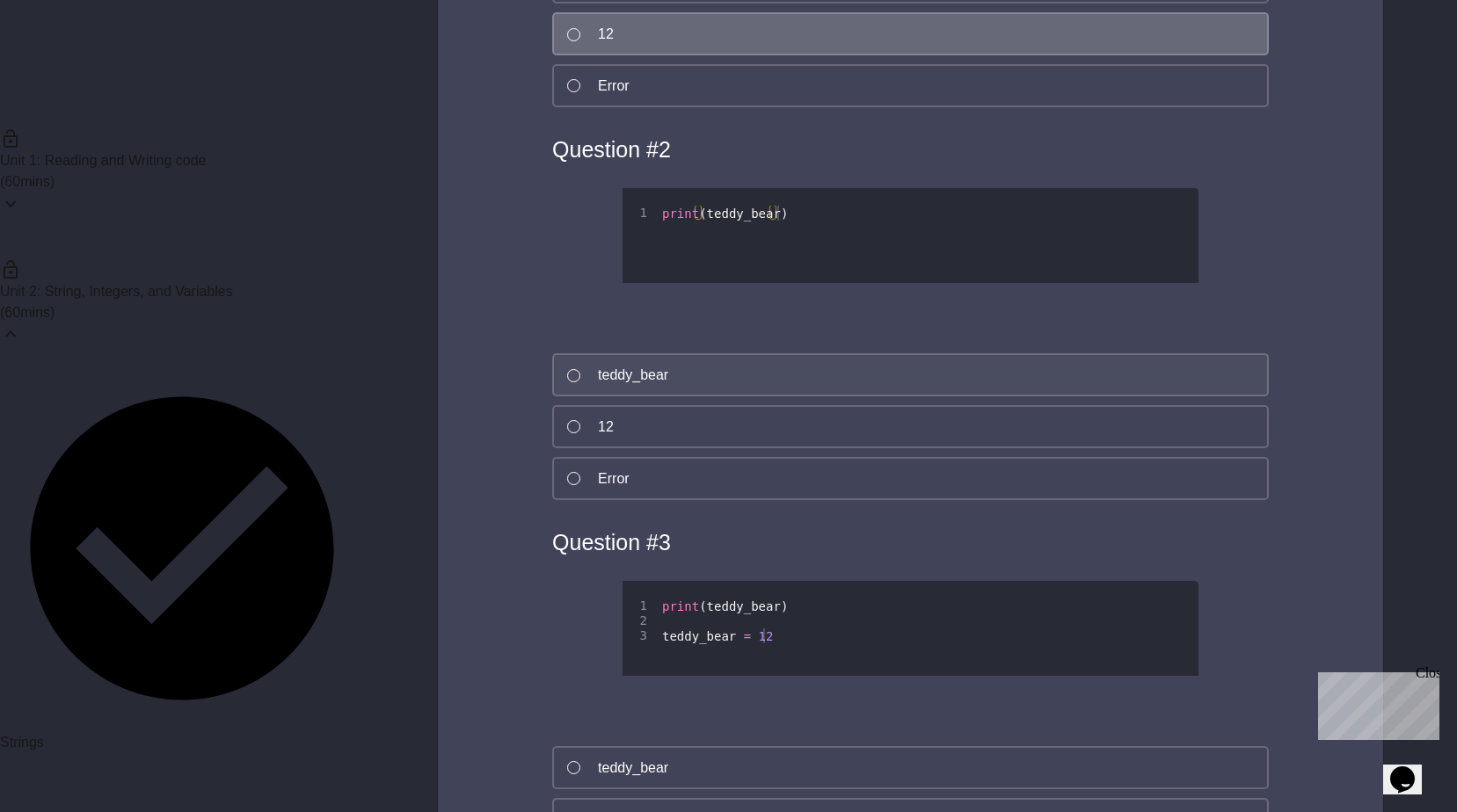
click at [628, 386] on div "teddy_bear" at bounding box center [633, 375] width 70 height 21
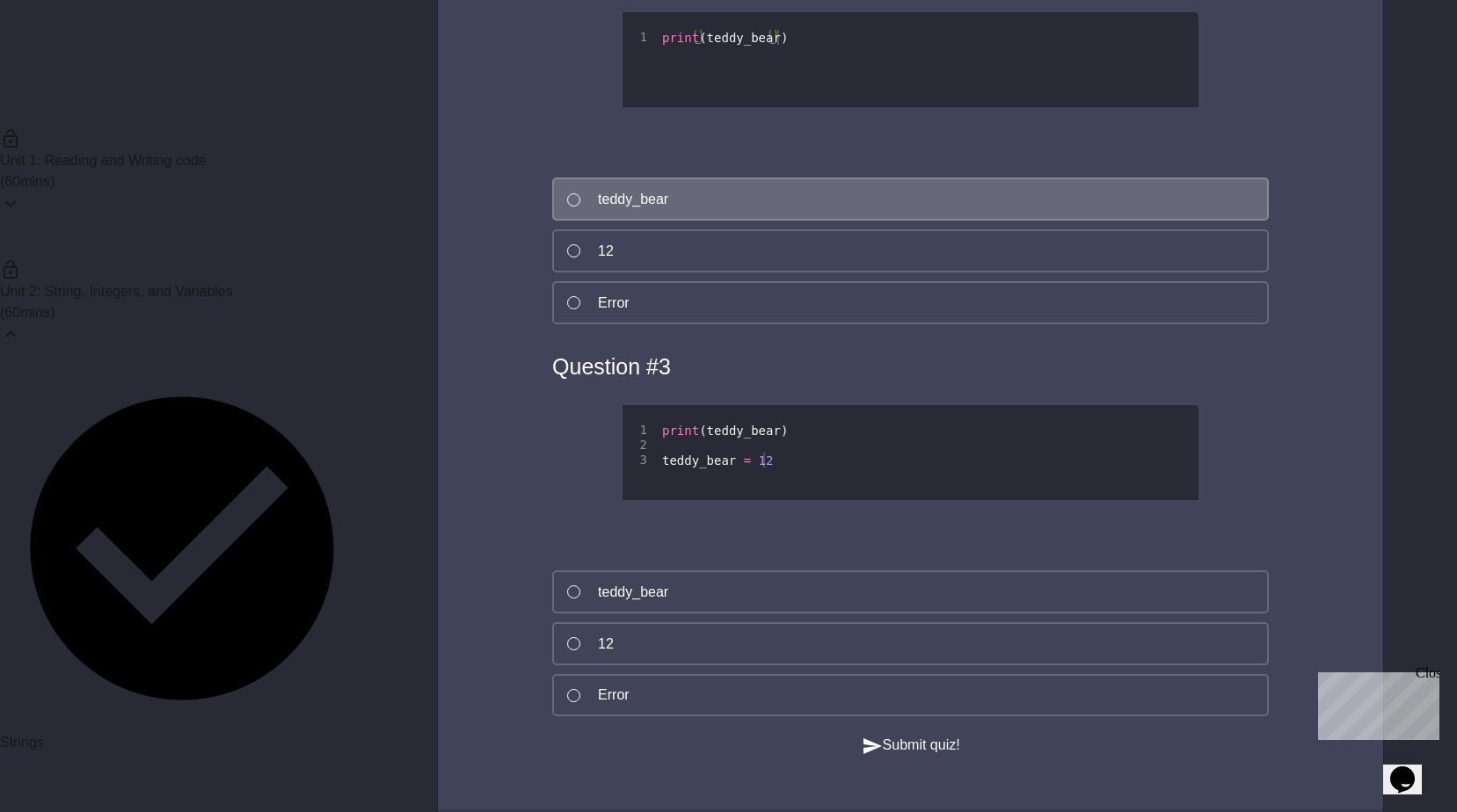
scroll to position [5799, 0]
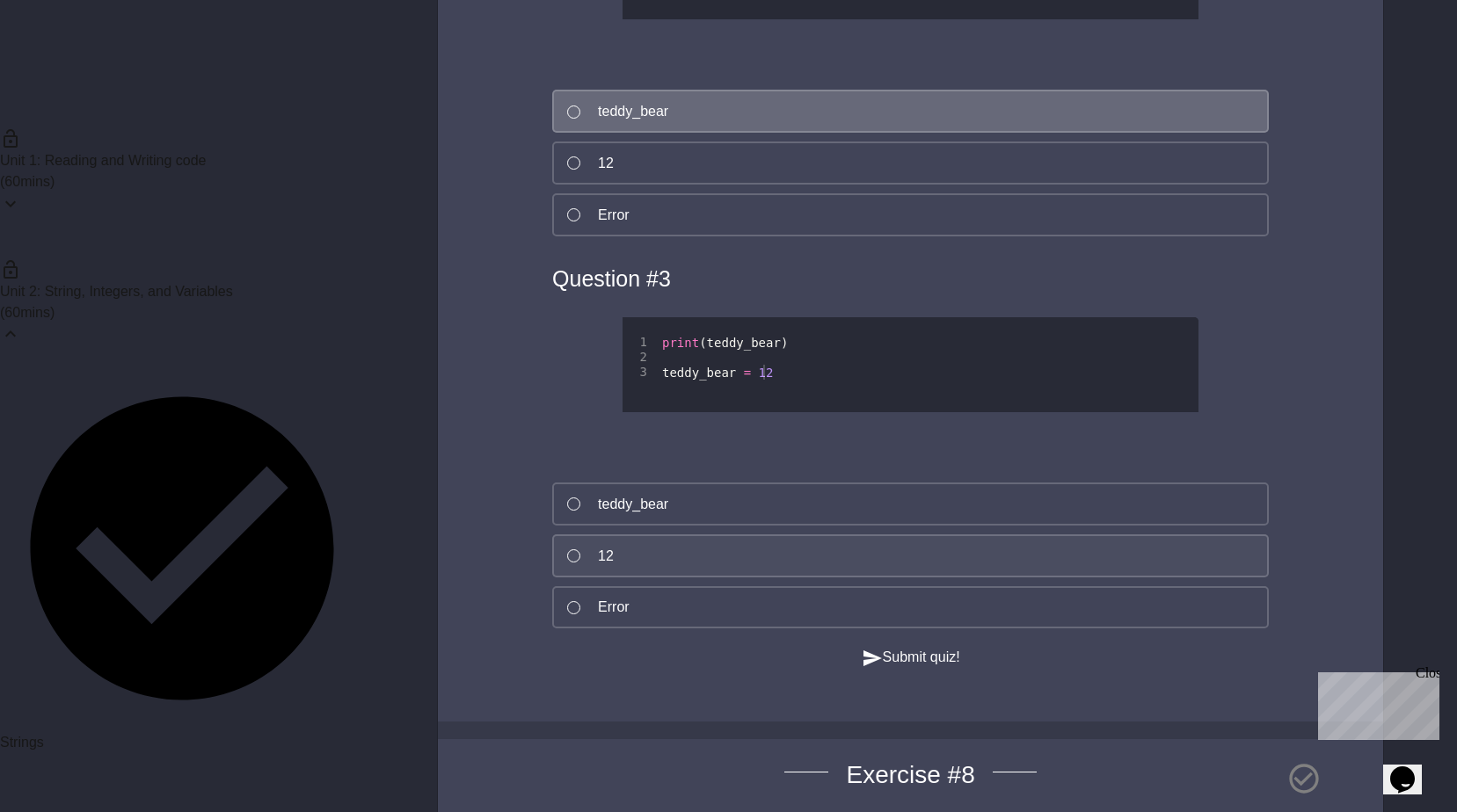
click at [704, 577] on button "12" at bounding box center [910, 555] width 716 height 43
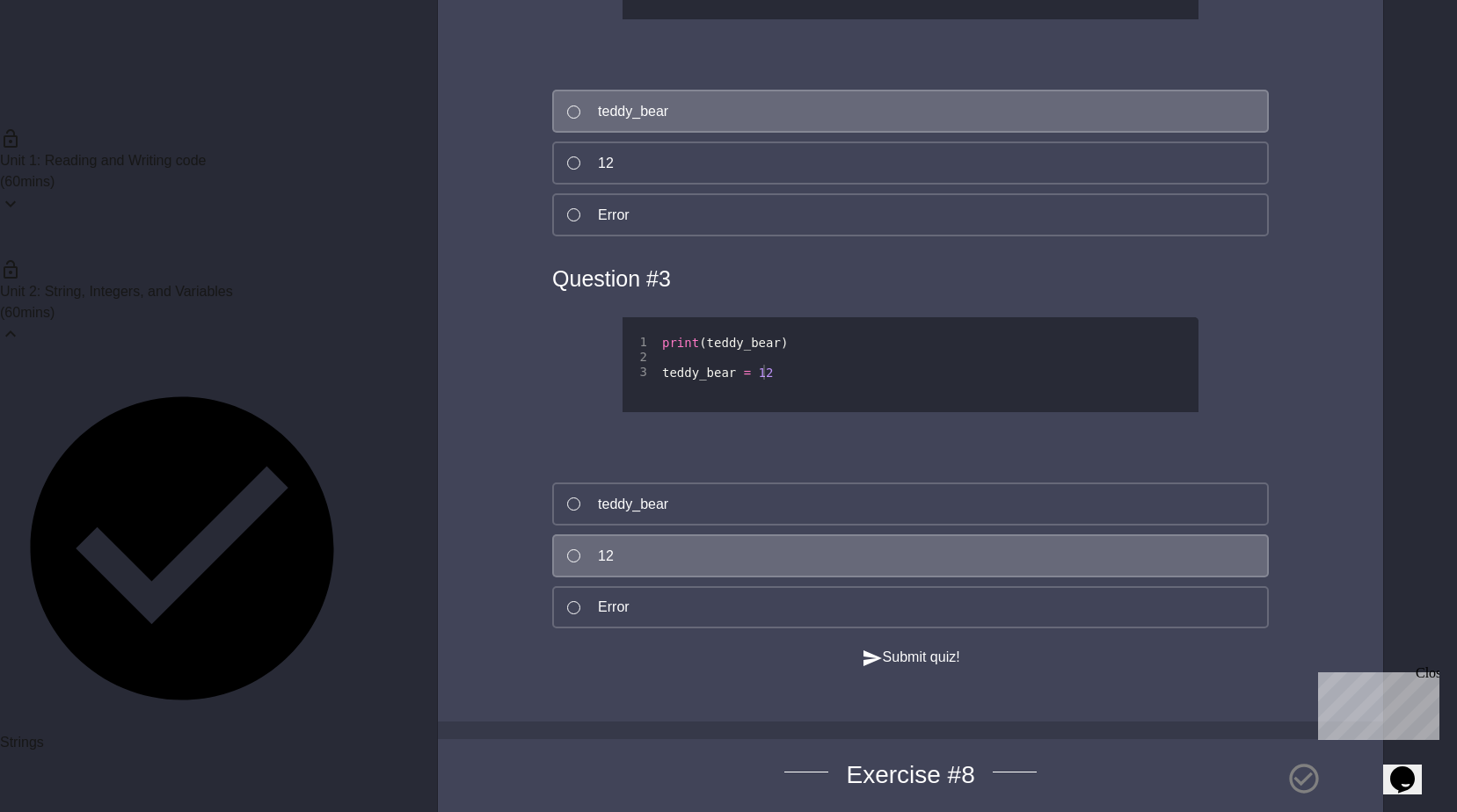
click at [918, 669] on button "Submit quiz!" at bounding box center [911, 658] width 98 height 22
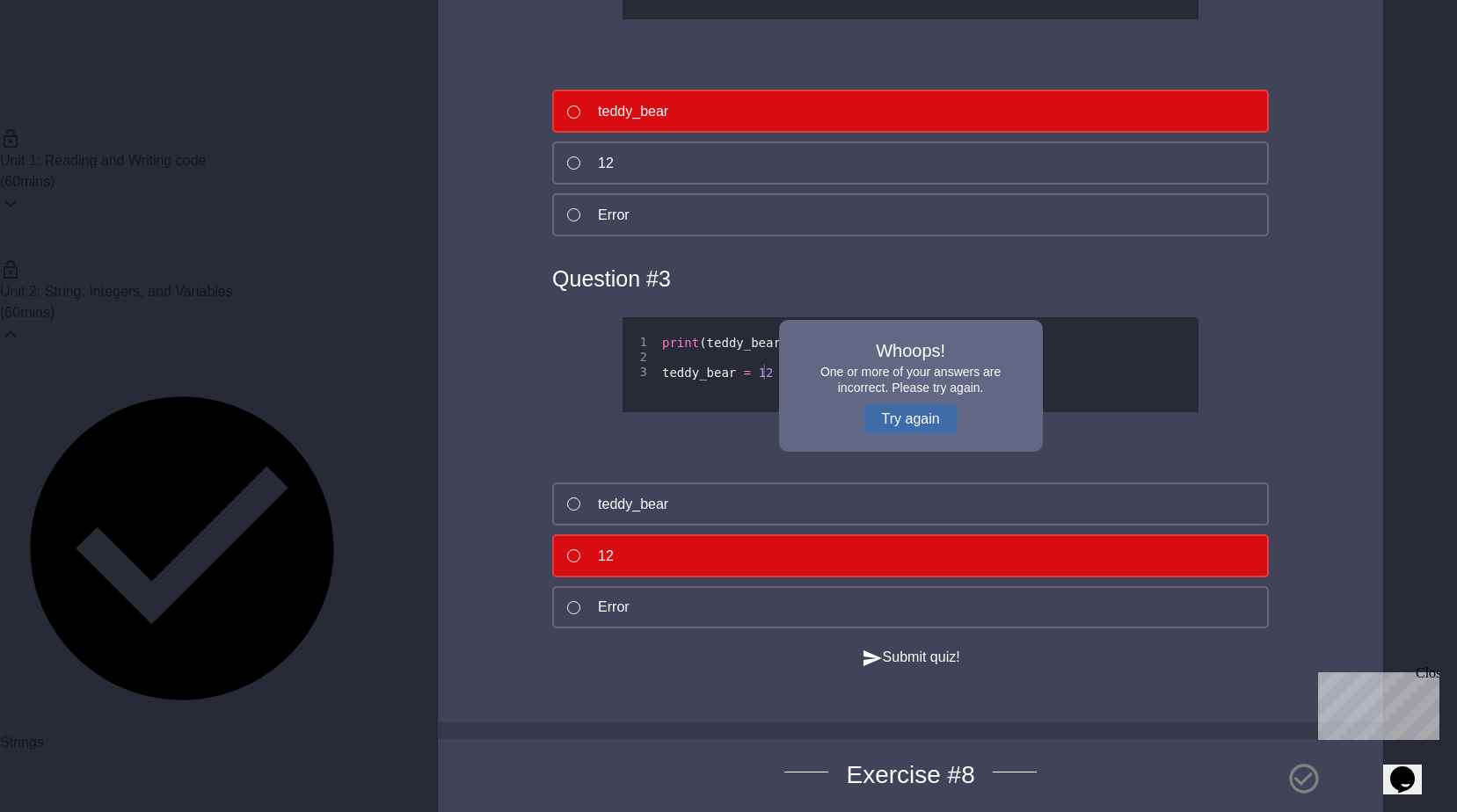
click at [886, 434] on button "Try again" at bounding box center [911, 418] width 94 height 30
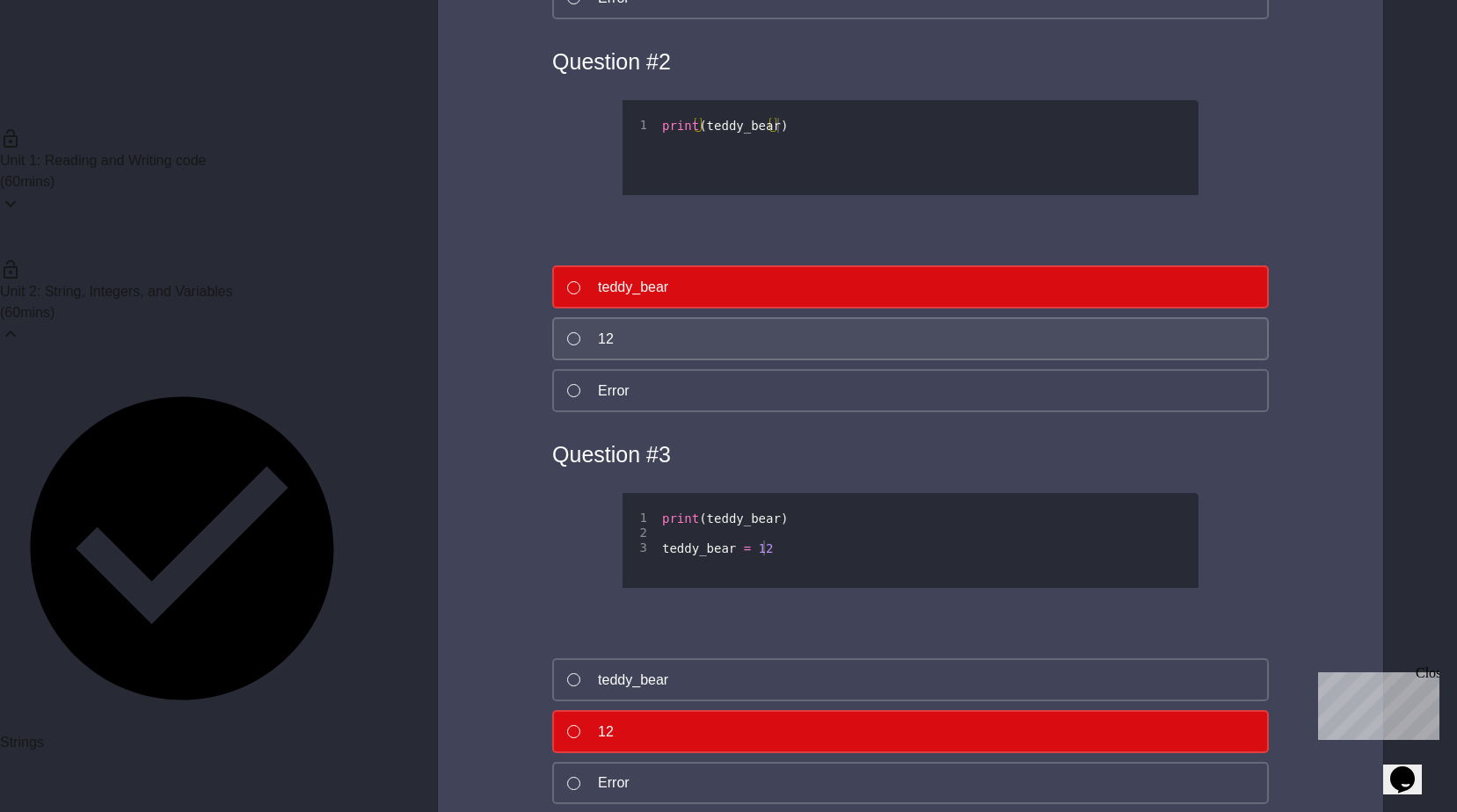
scroll to position [5886, 0]
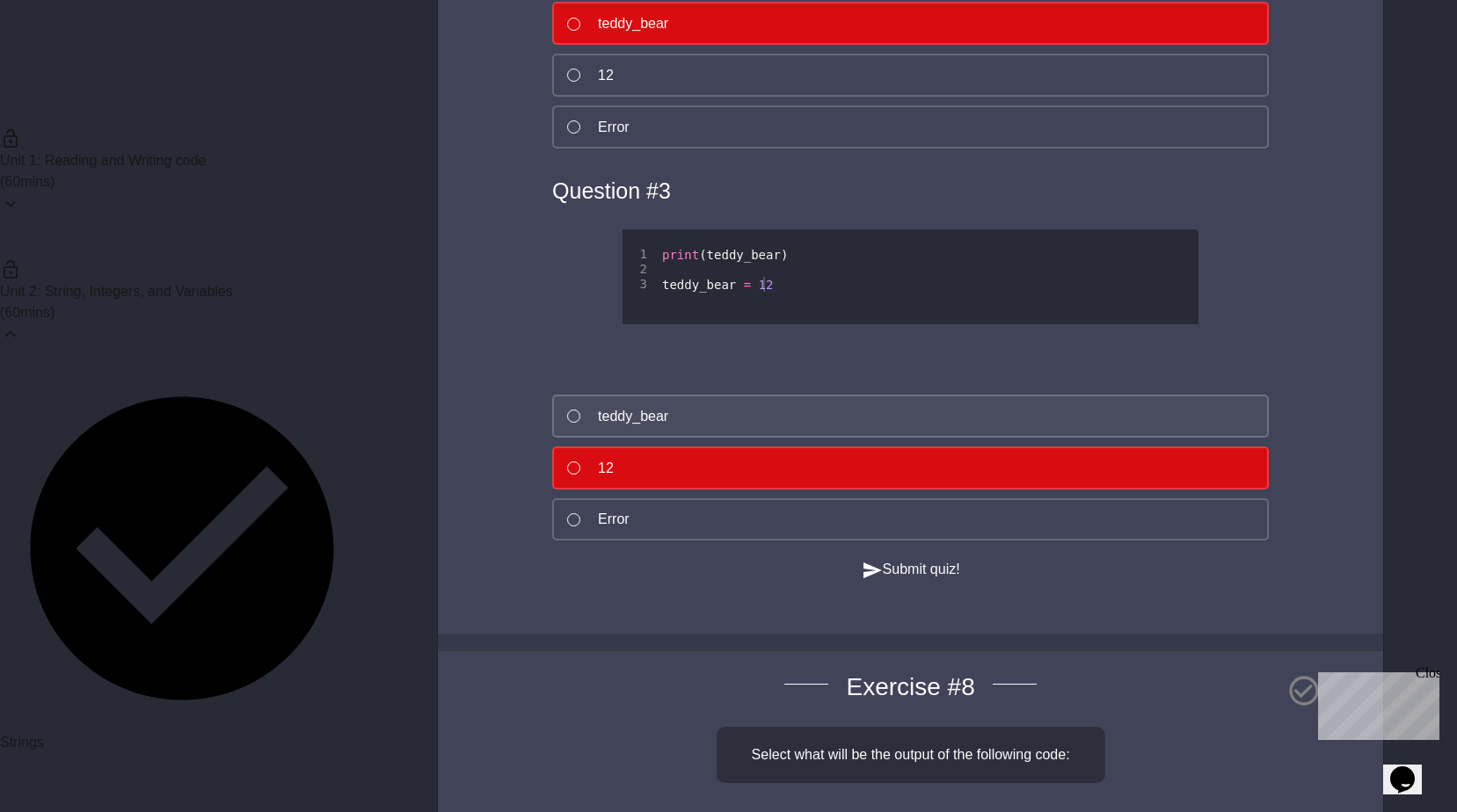
click at [775, 437] on button "teddy_bear" at bounding box center [910, 416] width 716 height 43
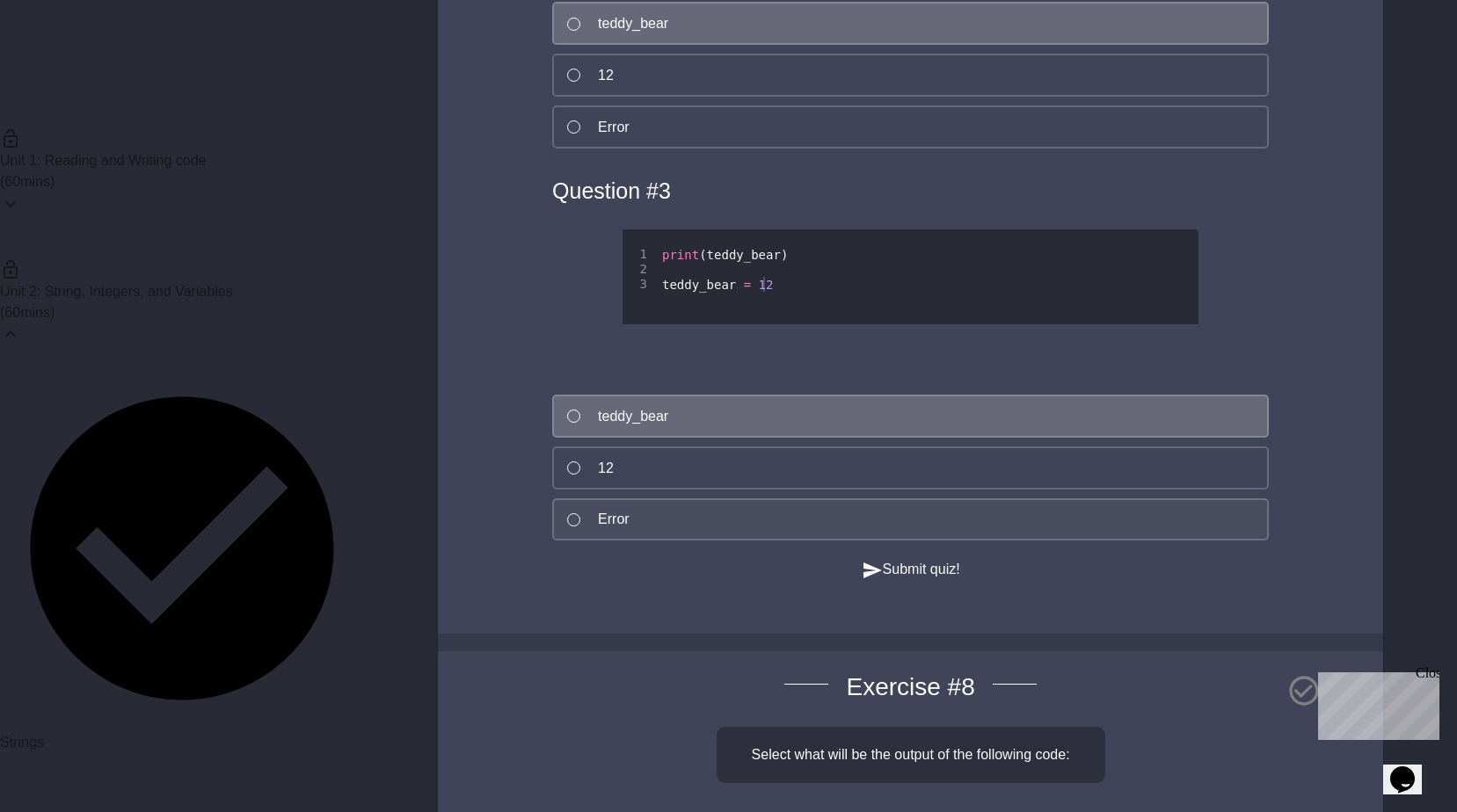
click at [762, 542] on button "Error" at bounding box center [910, 519] width 716 height 43
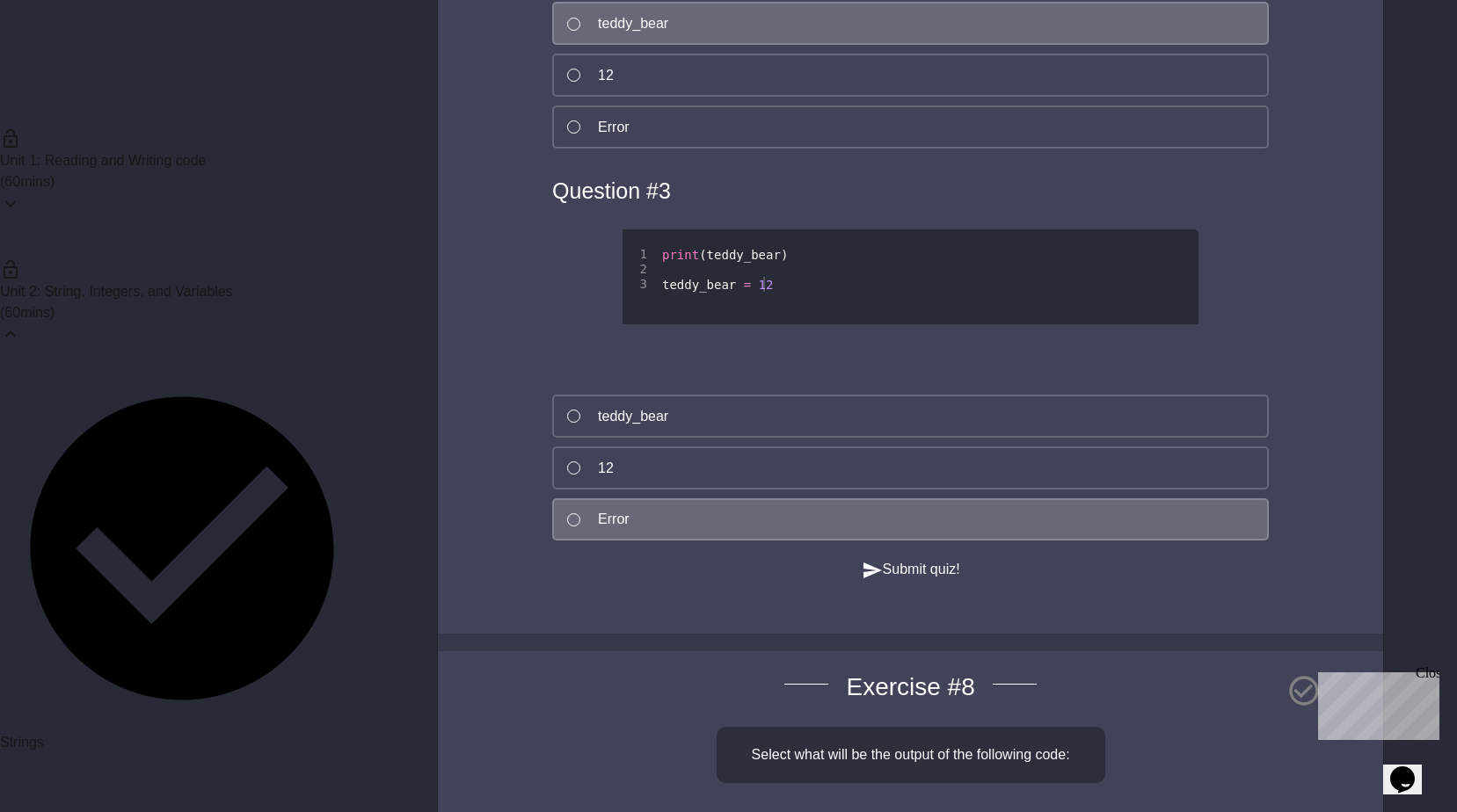
click at [892, 581] on button "Submit quiz!" at bounding box center [911, 570] width 98 height 22
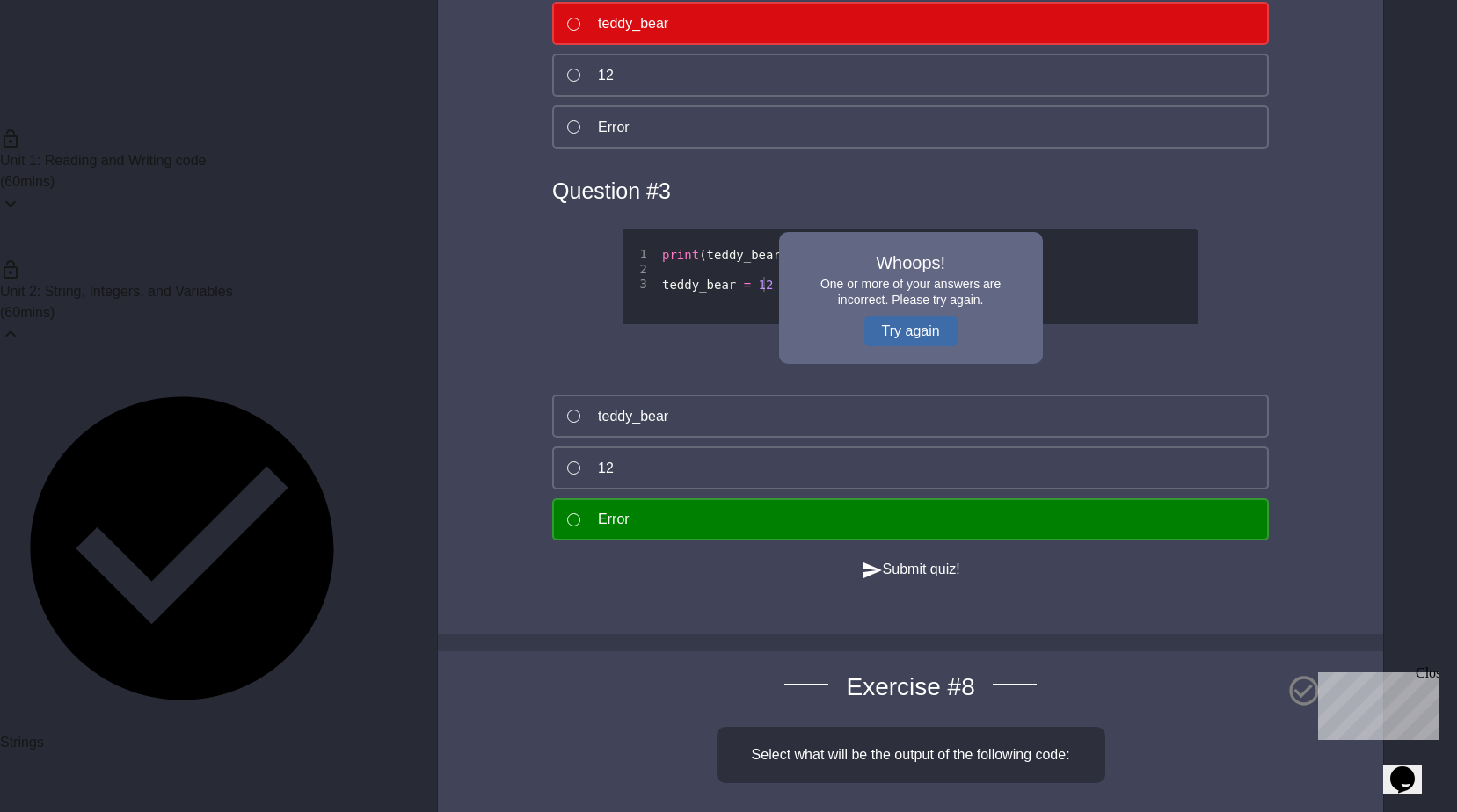
click at [896, 347] on button "Try again" at bounding box center [911, 331] width 94 height 30
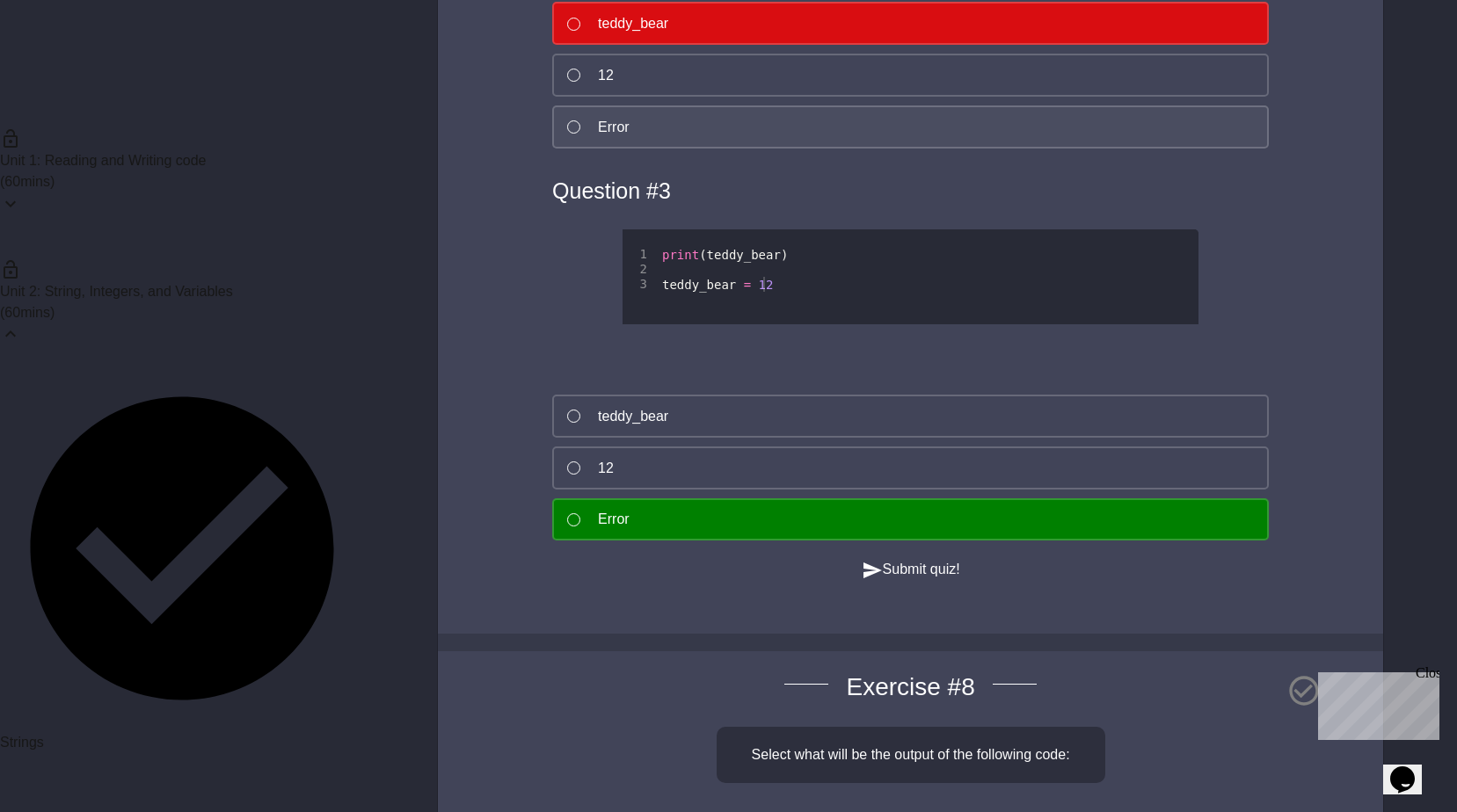
scroll to position [5711, 0]
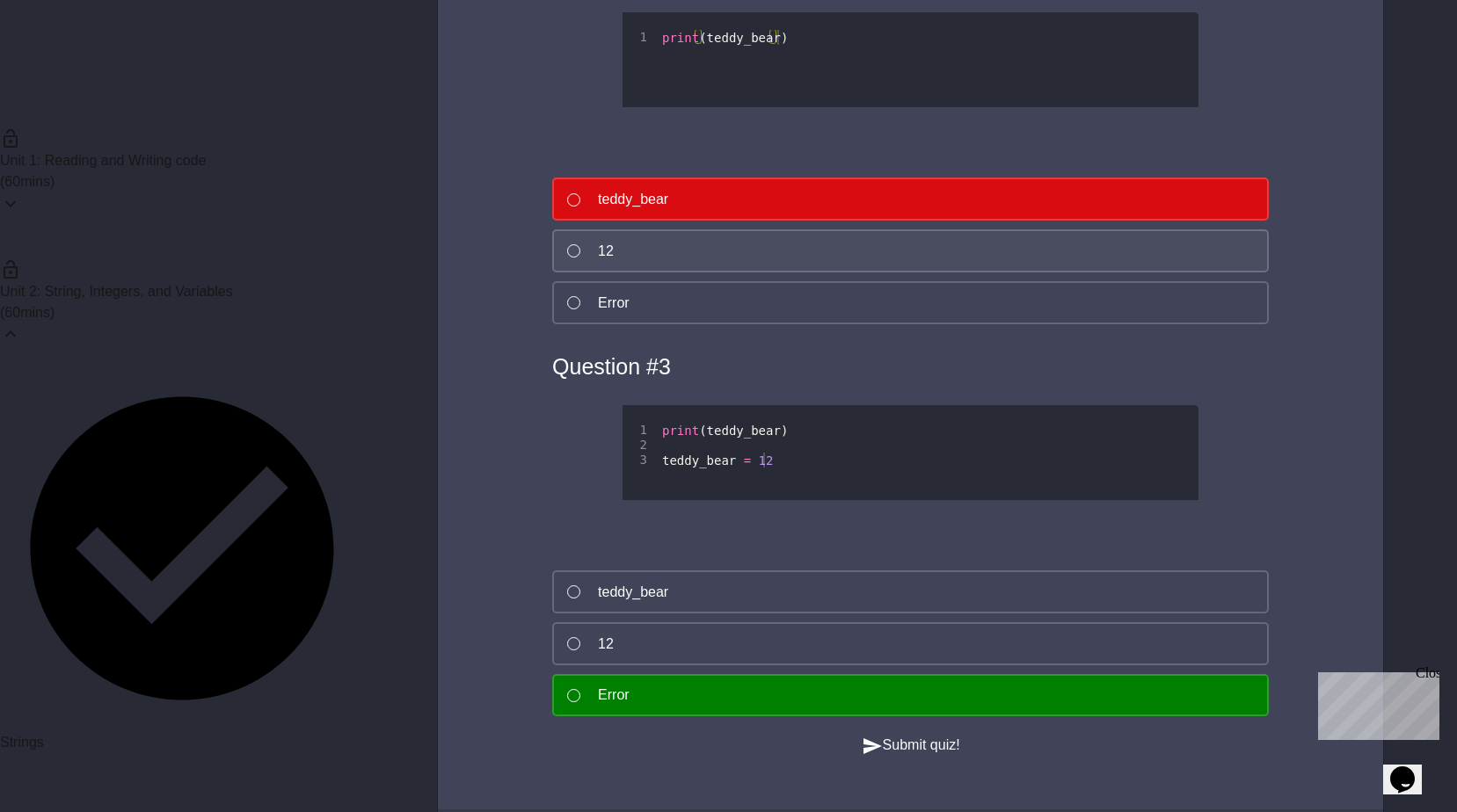
click at [669, 272] on button "12" at bounding box center [910, 250] width 716 height 43
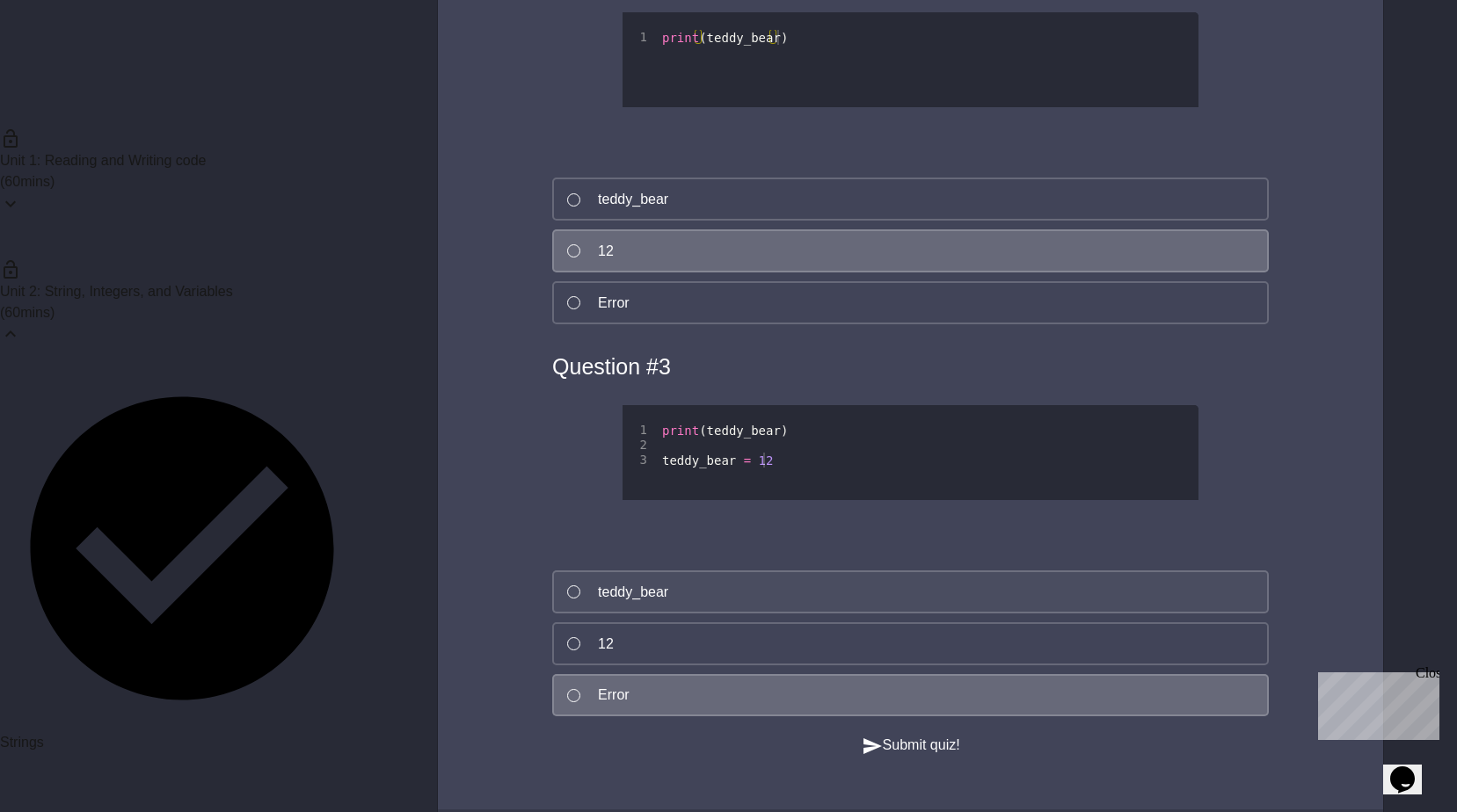
scroll to position [5799, 0]
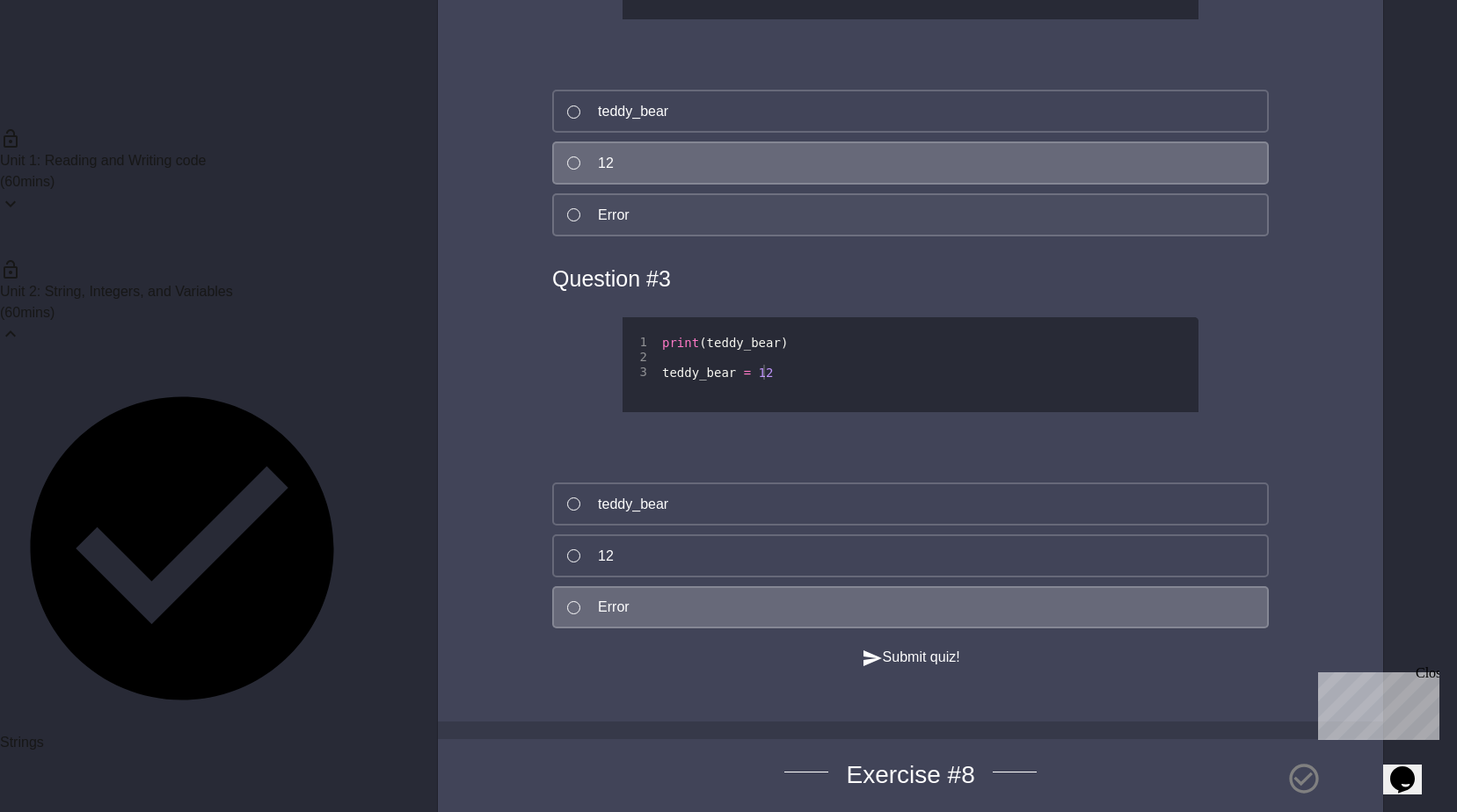
click at [670, 237] on button "Error" at bounding box center [910, 214] width 716 height 43
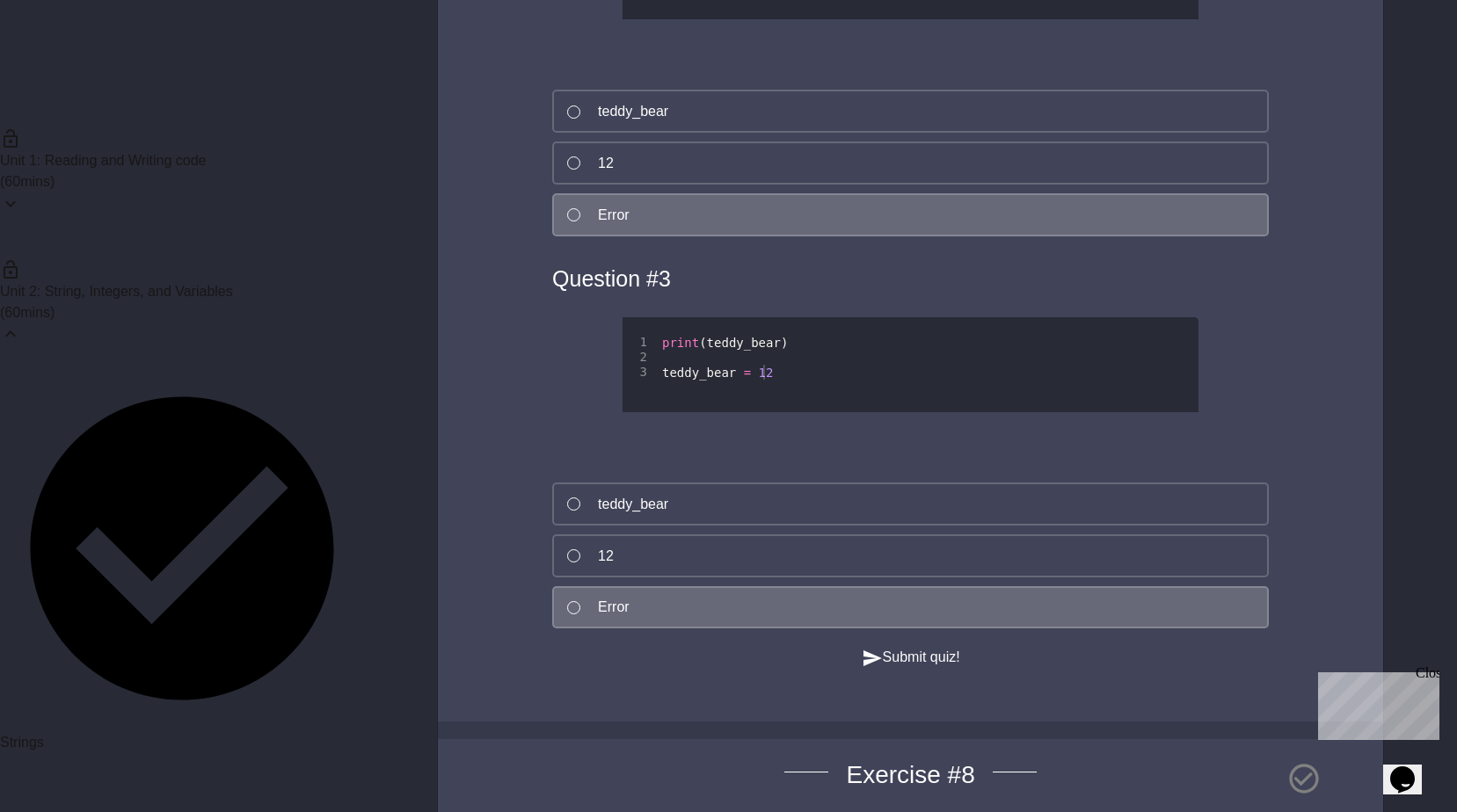
scroll to position [6150, 0]
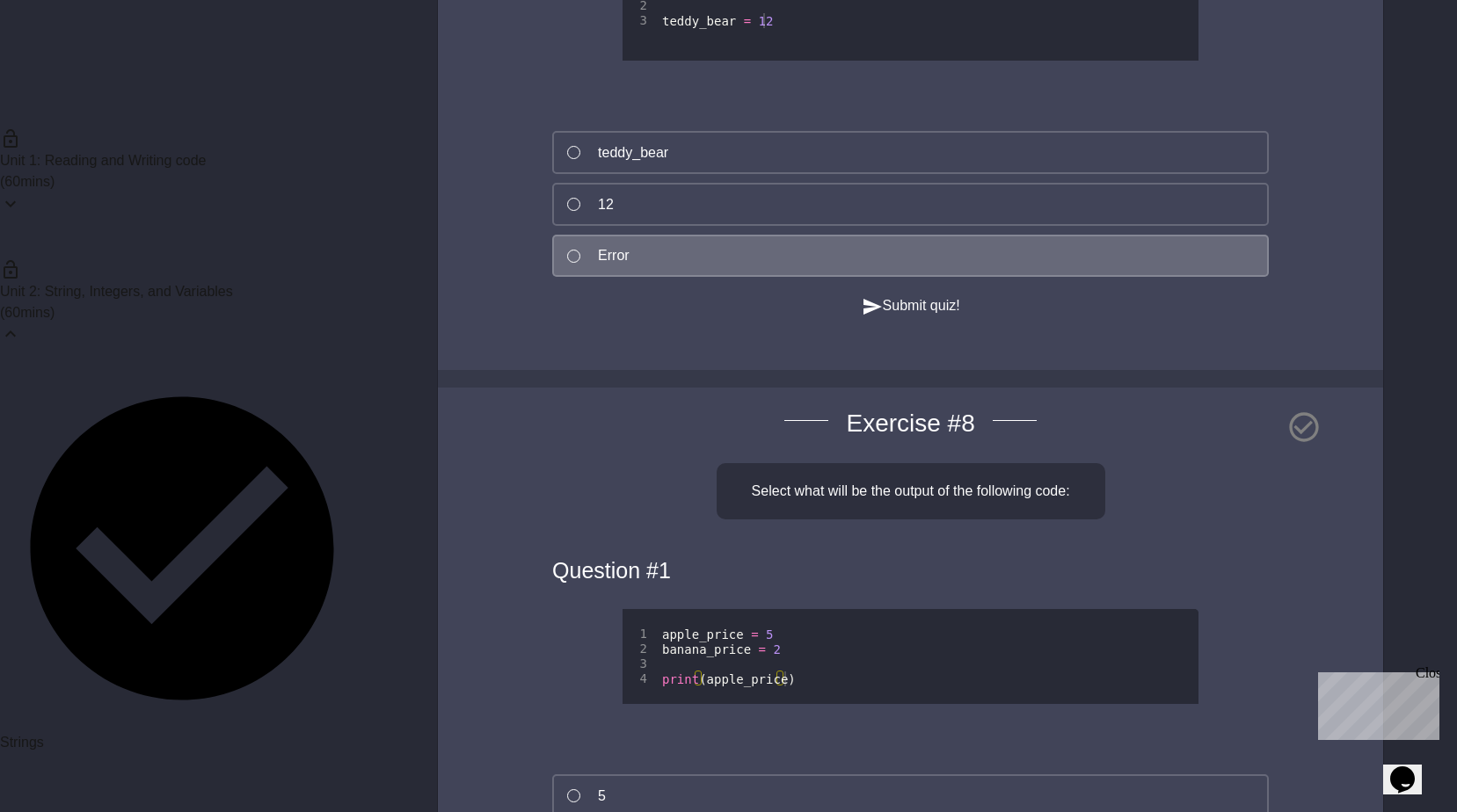
click at [877, 318] on button "Submit quiz!" at bounding box center [911, 306] width 98 height 22
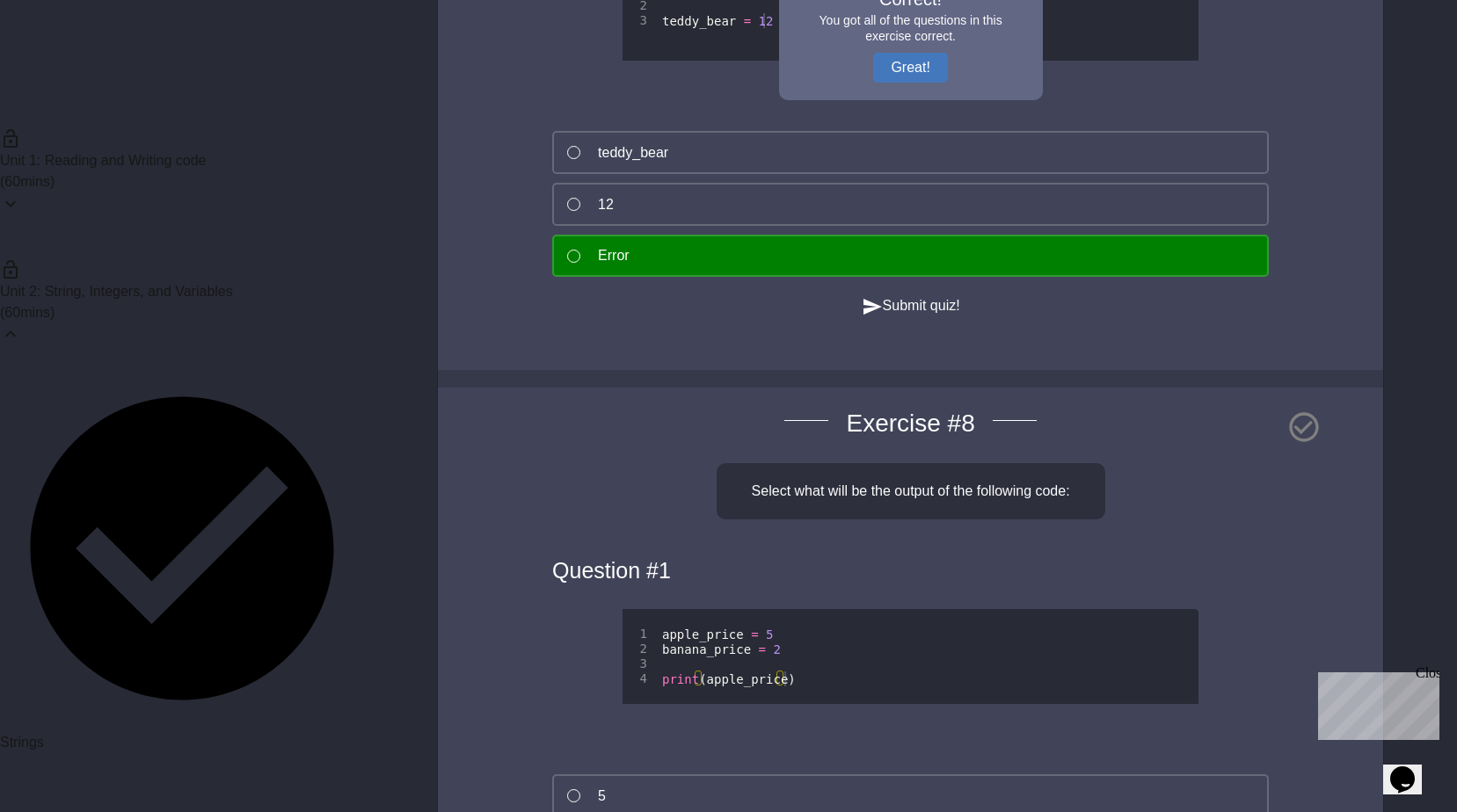
scroll to position [5886, 0]
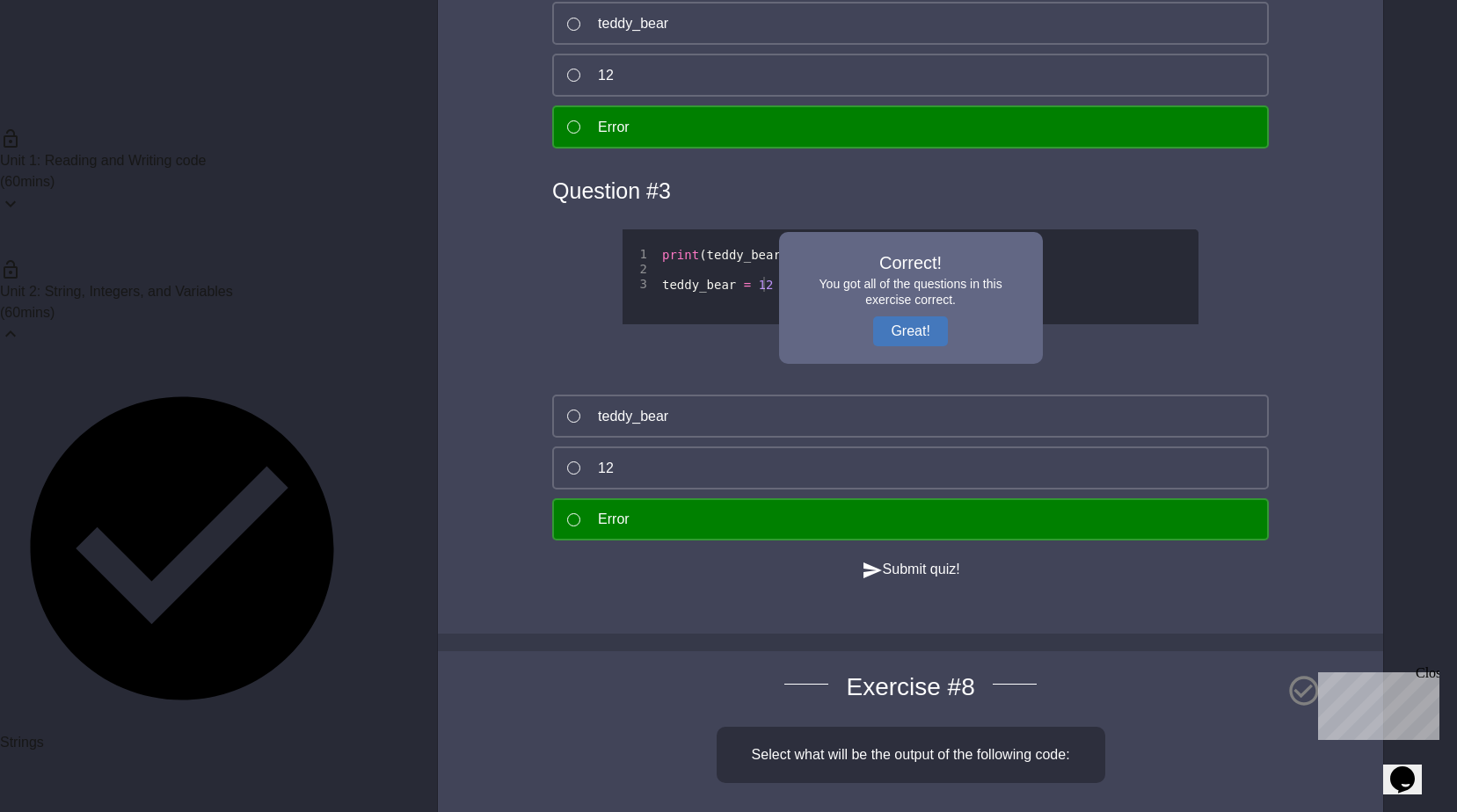
click at [882, 357] on div "Correct! You got all of the questions in this exercise correct. Great!" at bounding box center [911, 298] width 264 height 132
click at [887, 347] on button "Great!" at bounding box center [910, 331] width 74 height 30
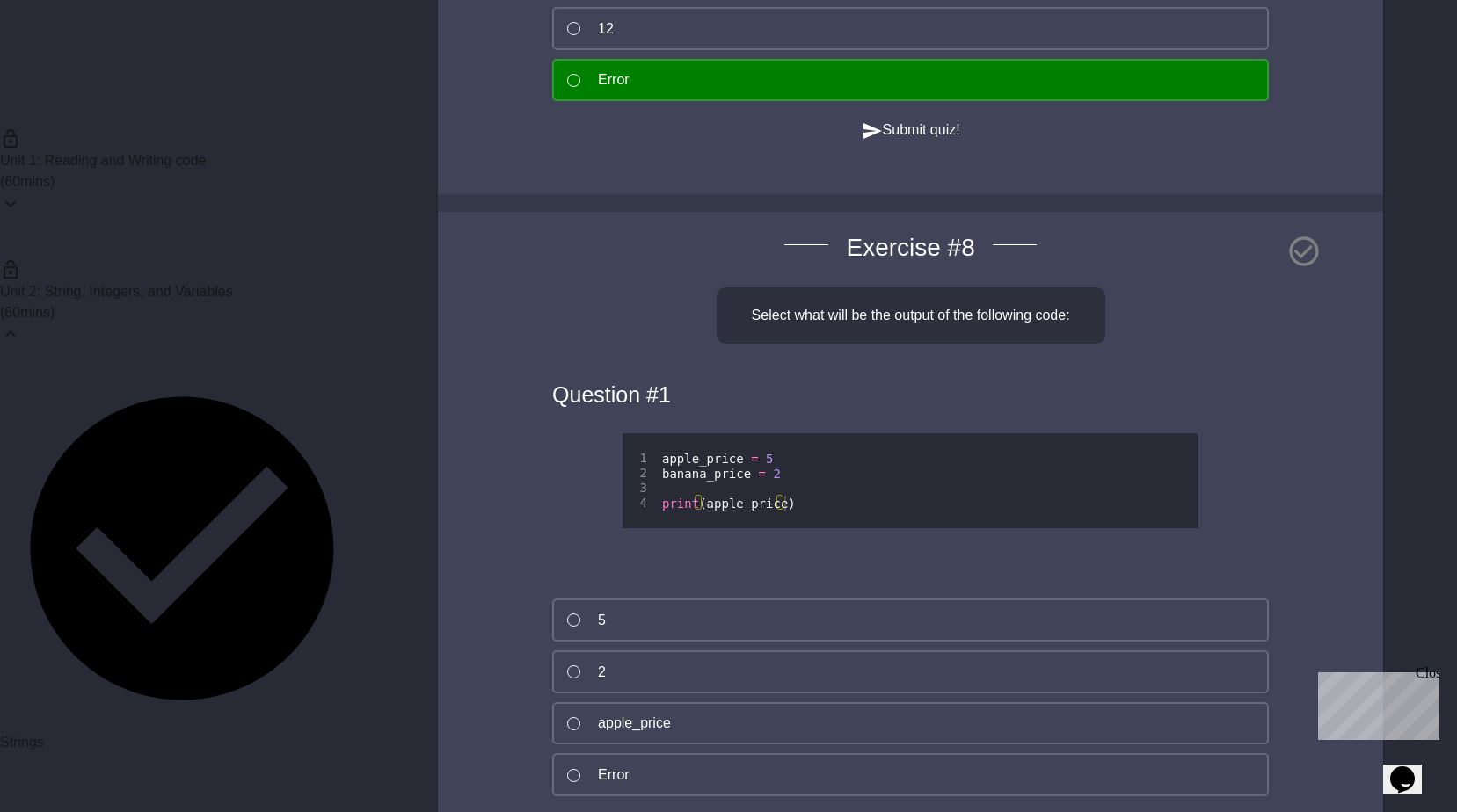
scroll to position [6589, 0]
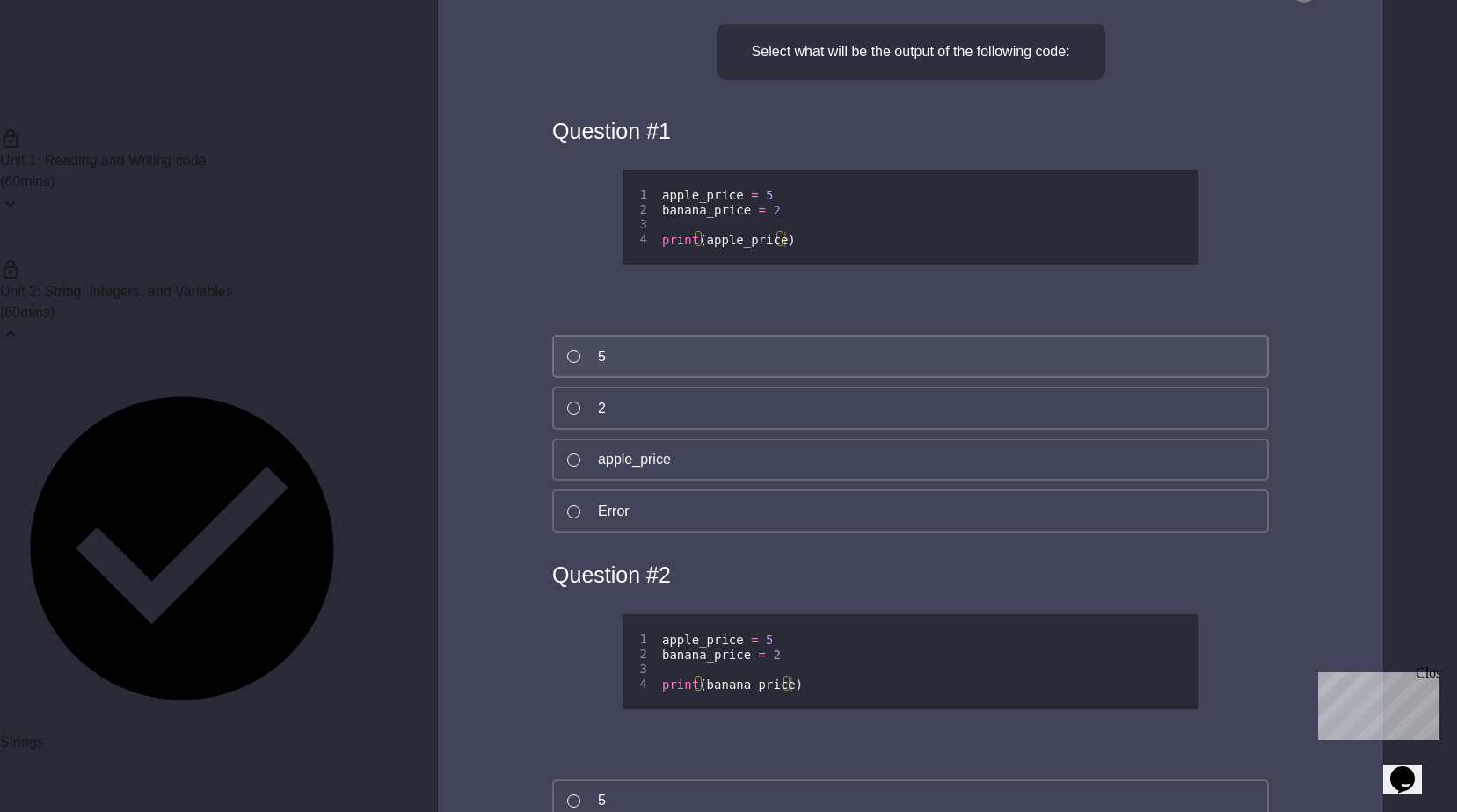
click at [724, 377] on button "5" at bounding box center [910, 356] width 716 height 43
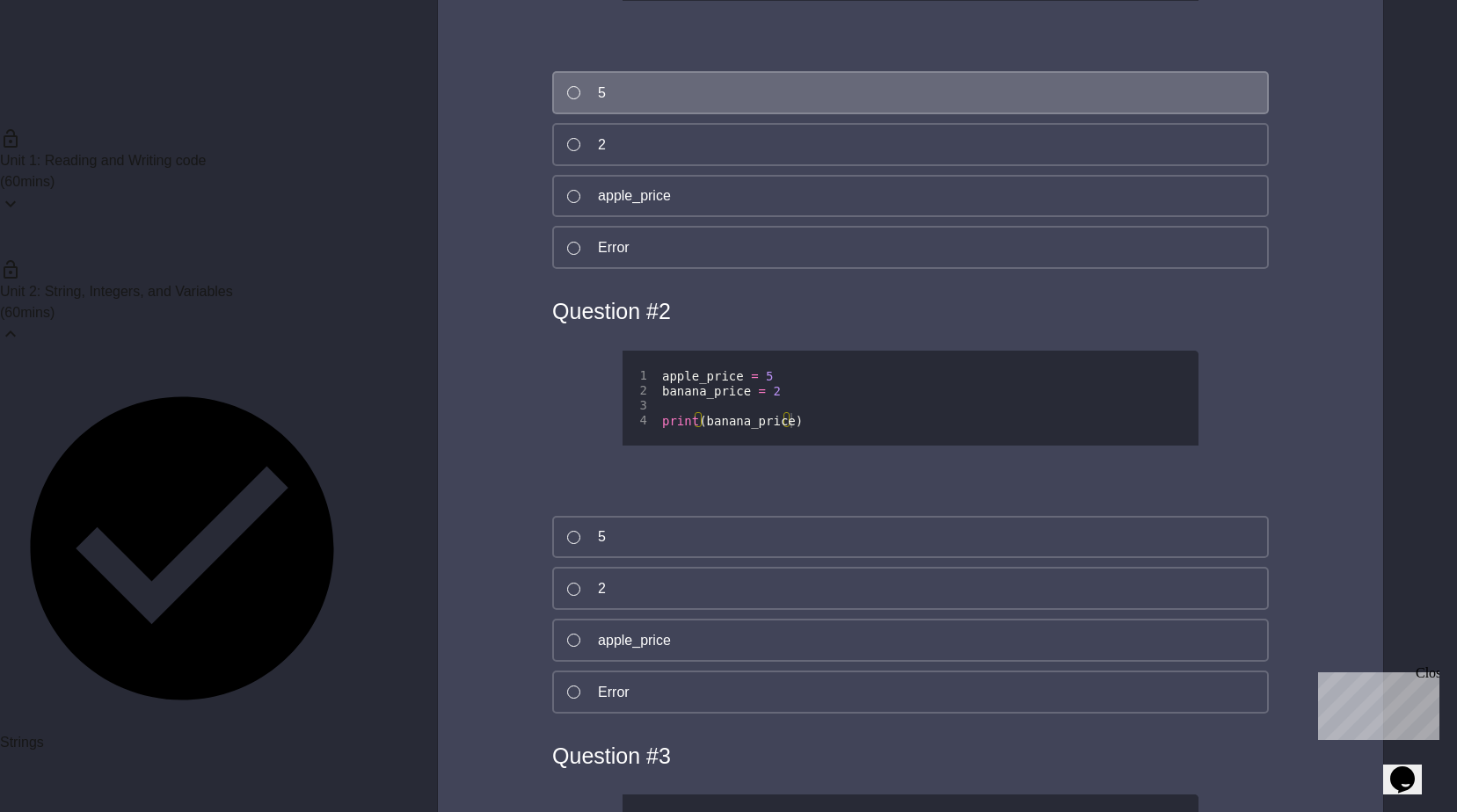
scroll to position [6941, 0]
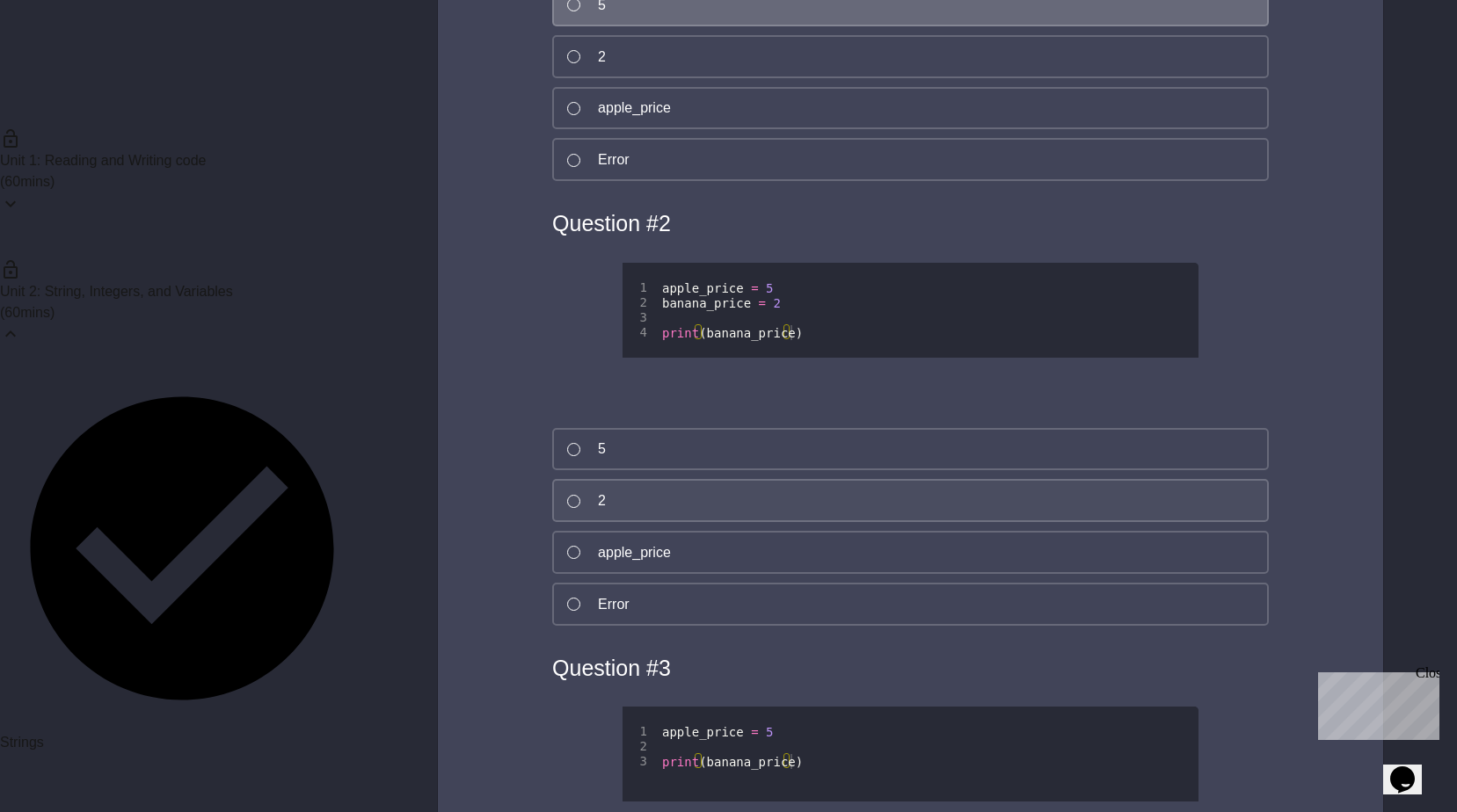
click at [728, 522] on button "2" at bounding box center [910, 500] width 716 height 43
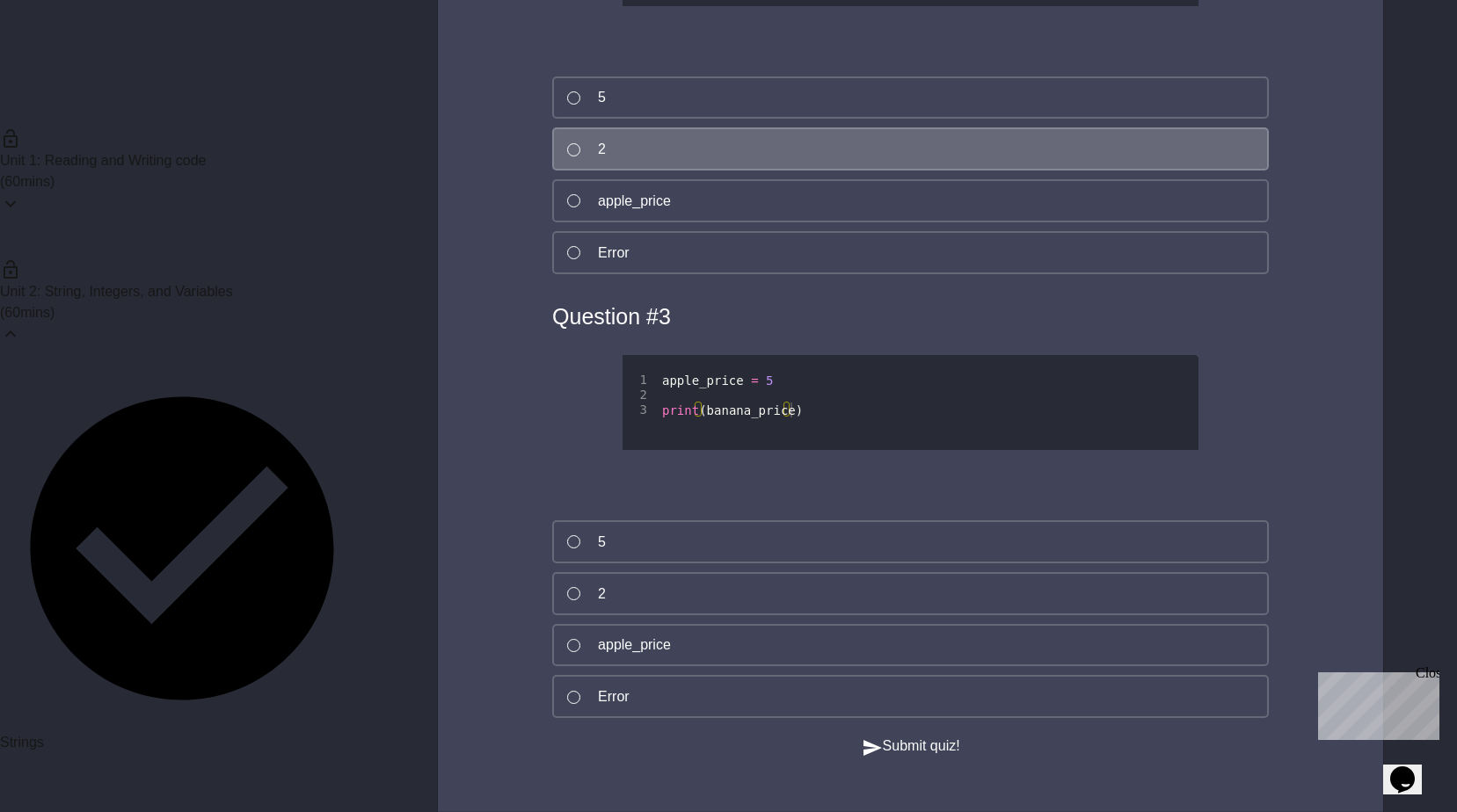
scroll to position [7381, 0]
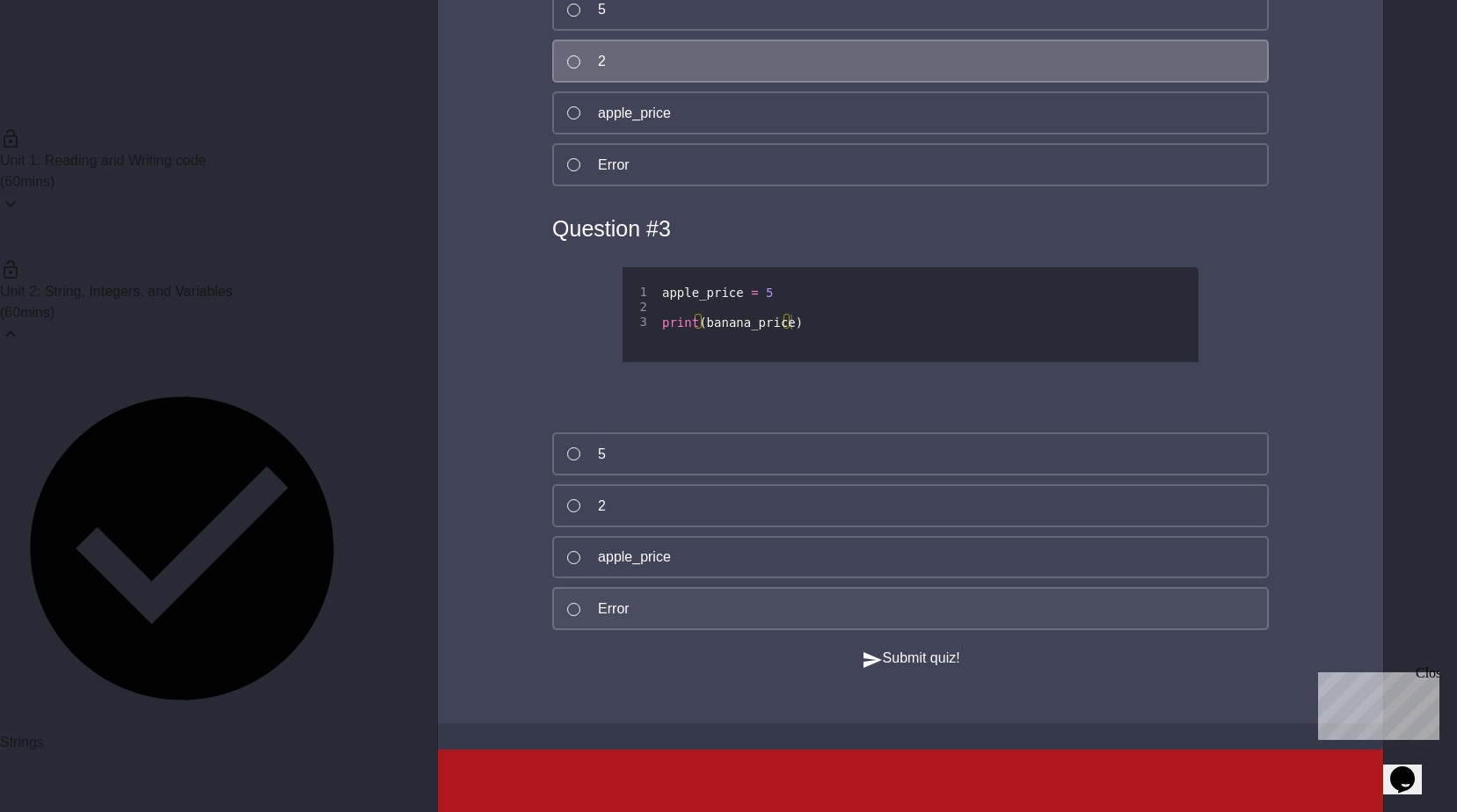
click at [801, 630] on button "Error" at bounding box center [910, 608] width 716 height 43
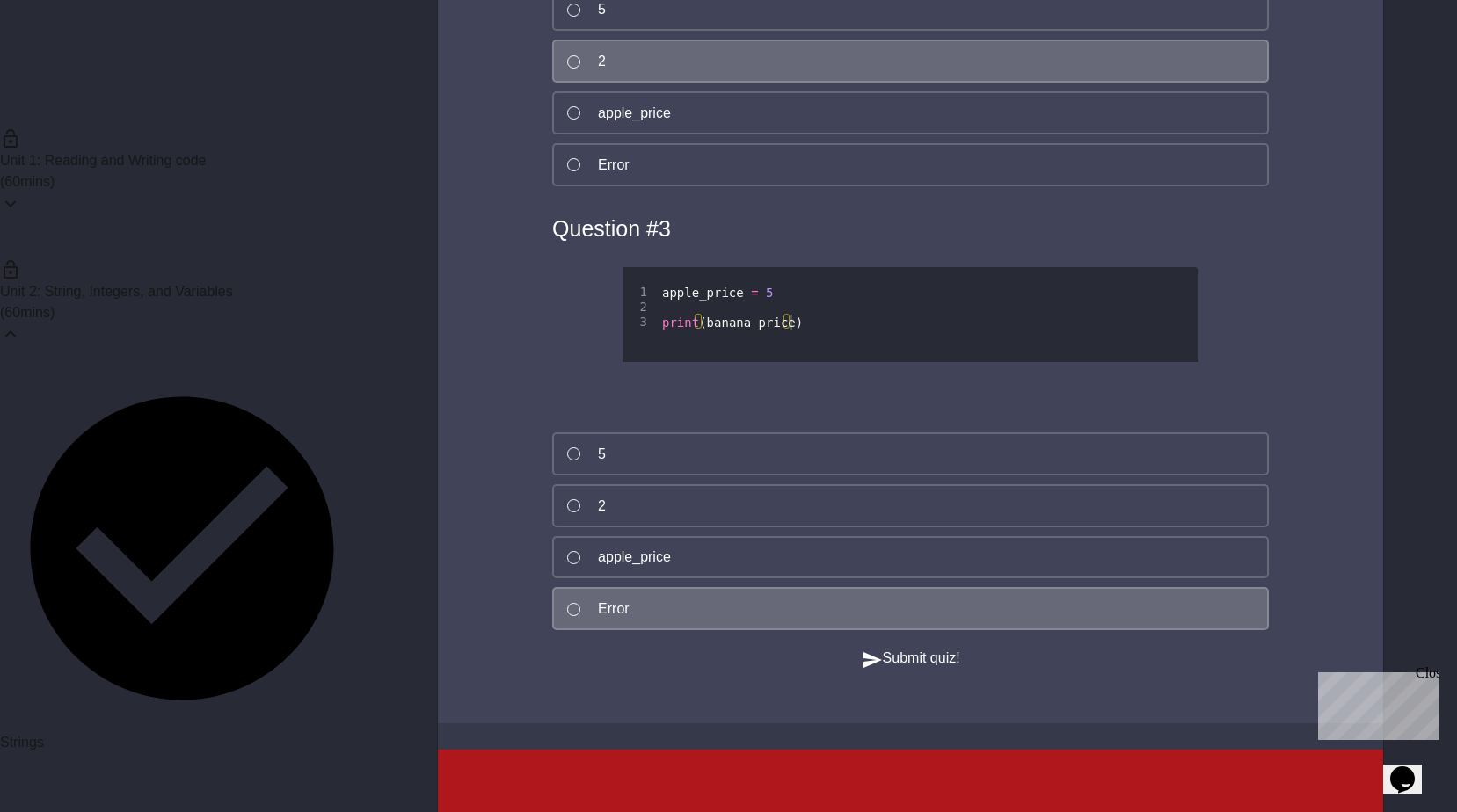
click at [911, 670] on button "Submit quiz!" at bounding box center [911, 659] width 98 height 22
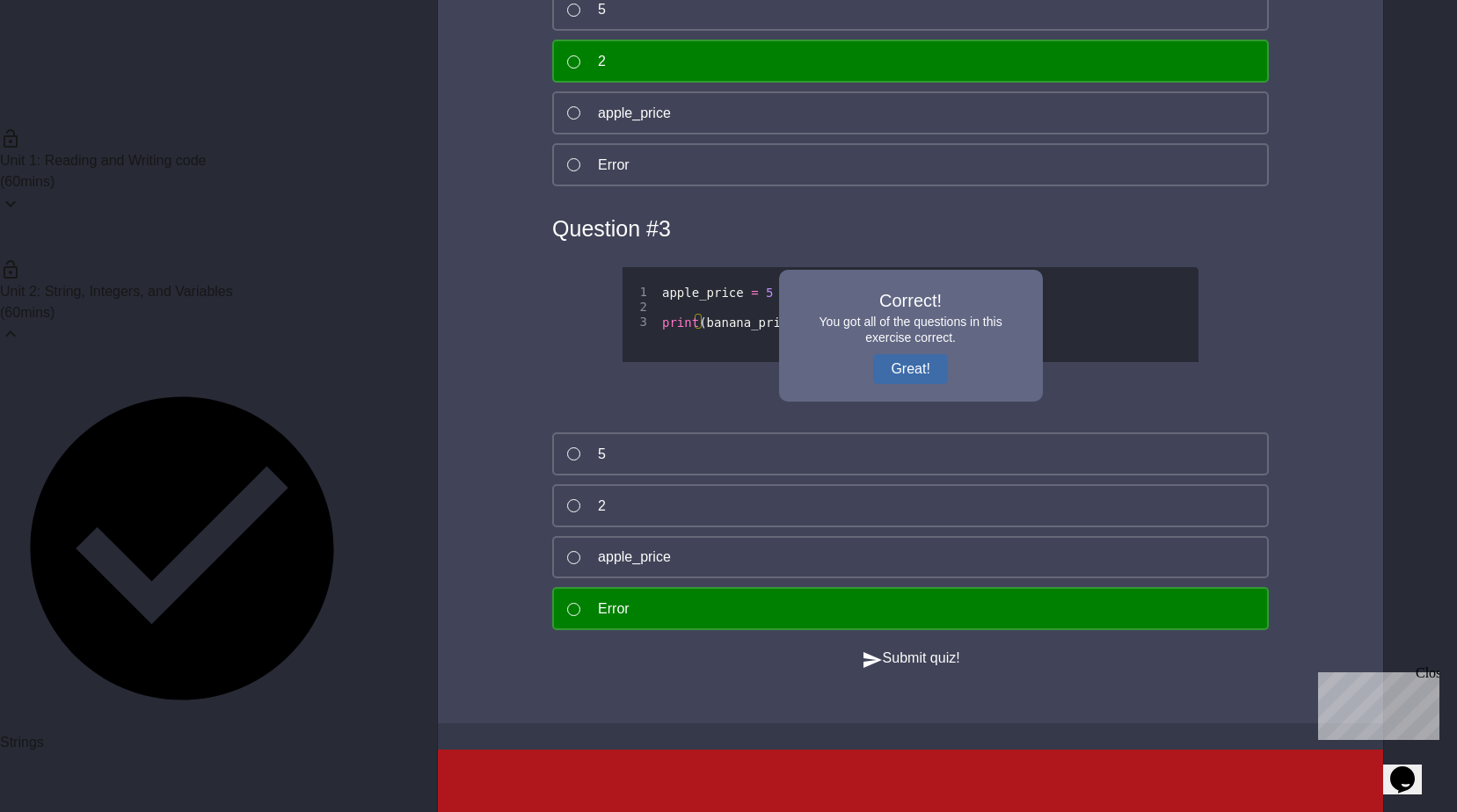
click at [922, 384] on button "Great!" at bounding box center [910, 368] width 74 height 30
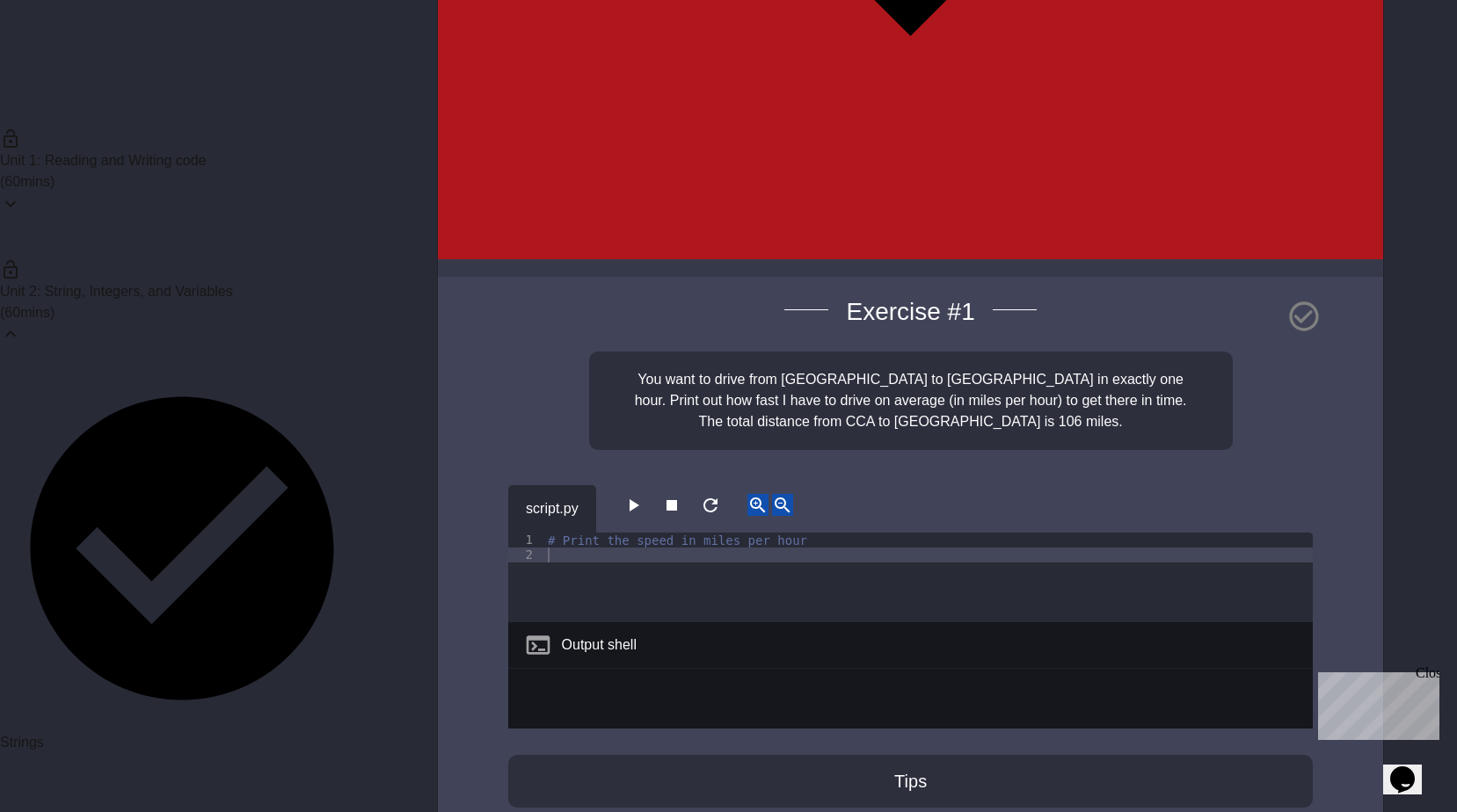
scroll to position [10382, 0]
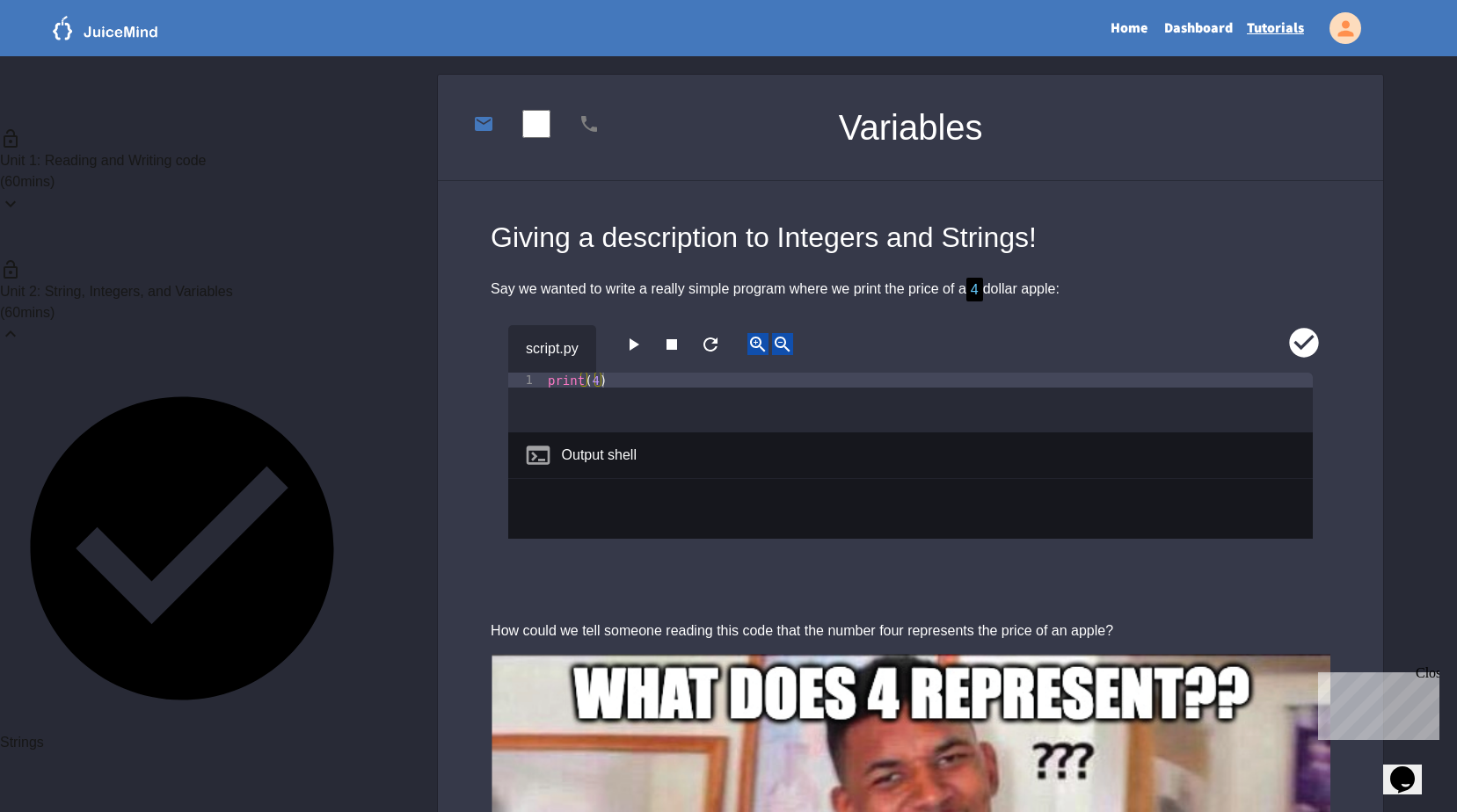
click at [298, 237] on div "Unit 2: String, Integers, and Variables ( 60 mins)" at bounding box center [182, 302] width 364 height 131
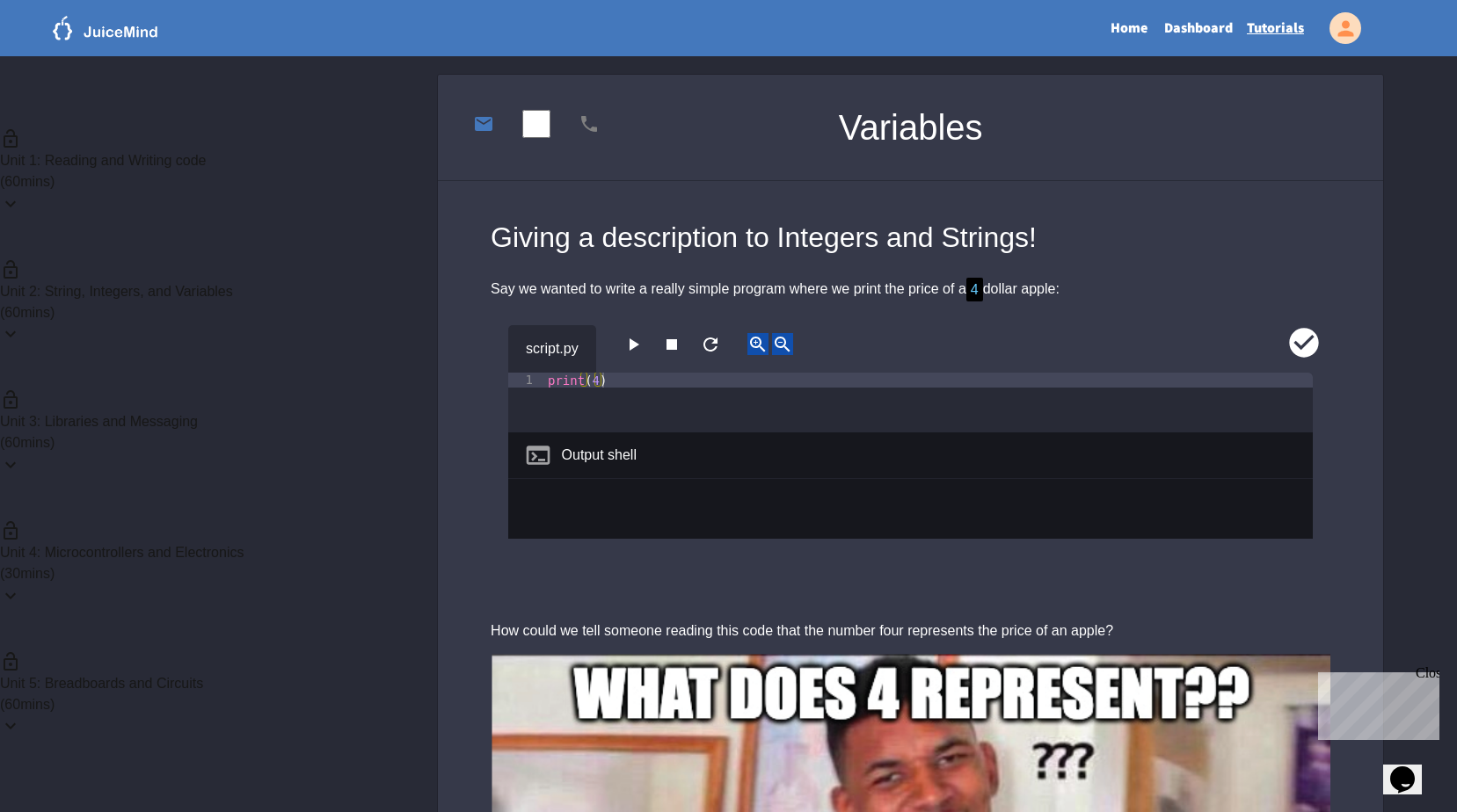
click at [1127, 20] on link "Home" at bounding box center [1128, 28] width 56 height 41
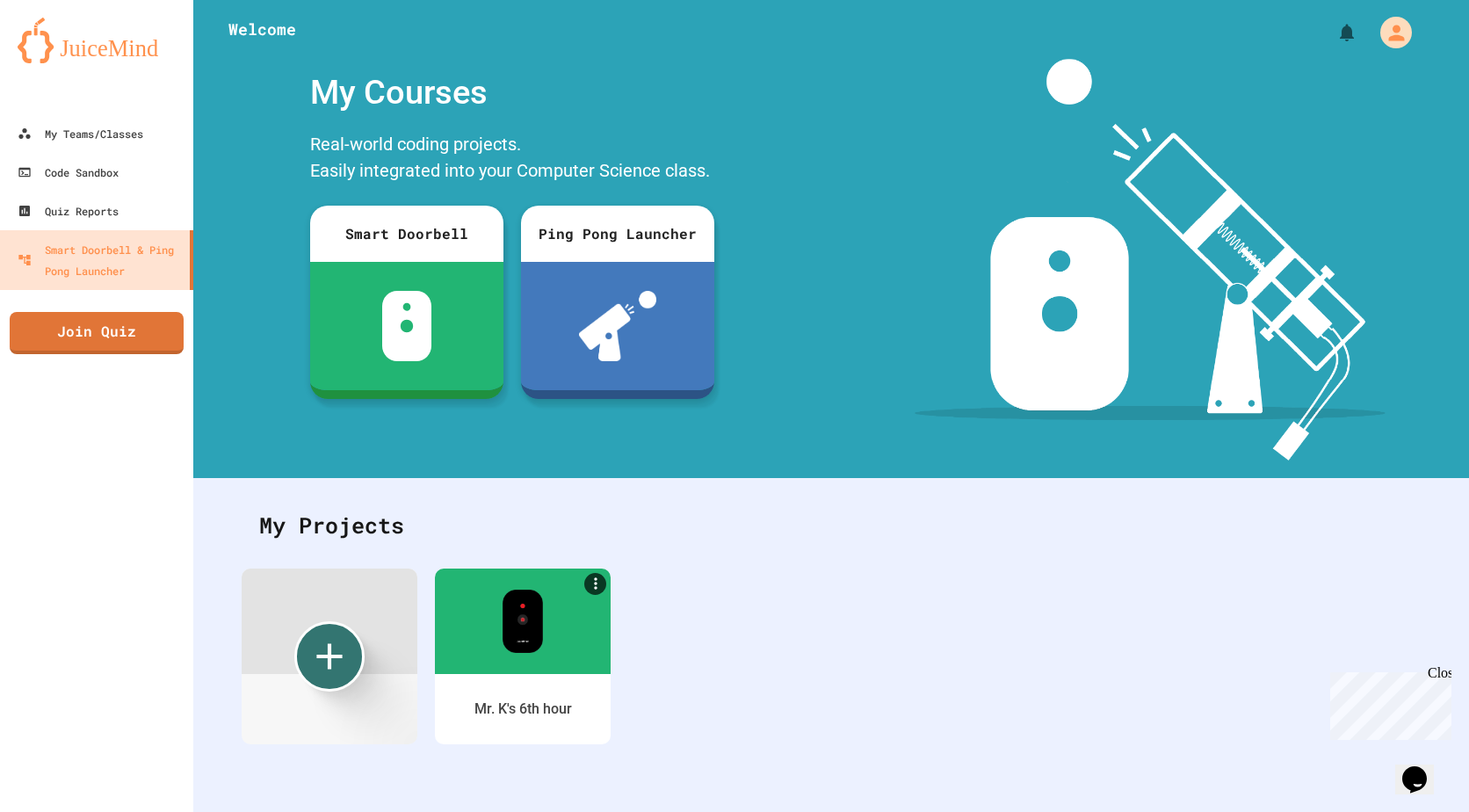
click at [1172, 16] on div at bounding box center [831, 26] width 1276 height 53
click at [534, 679] on div "Mr. K's 6th hour" at bounding box center [523, 708] width 184 height 73
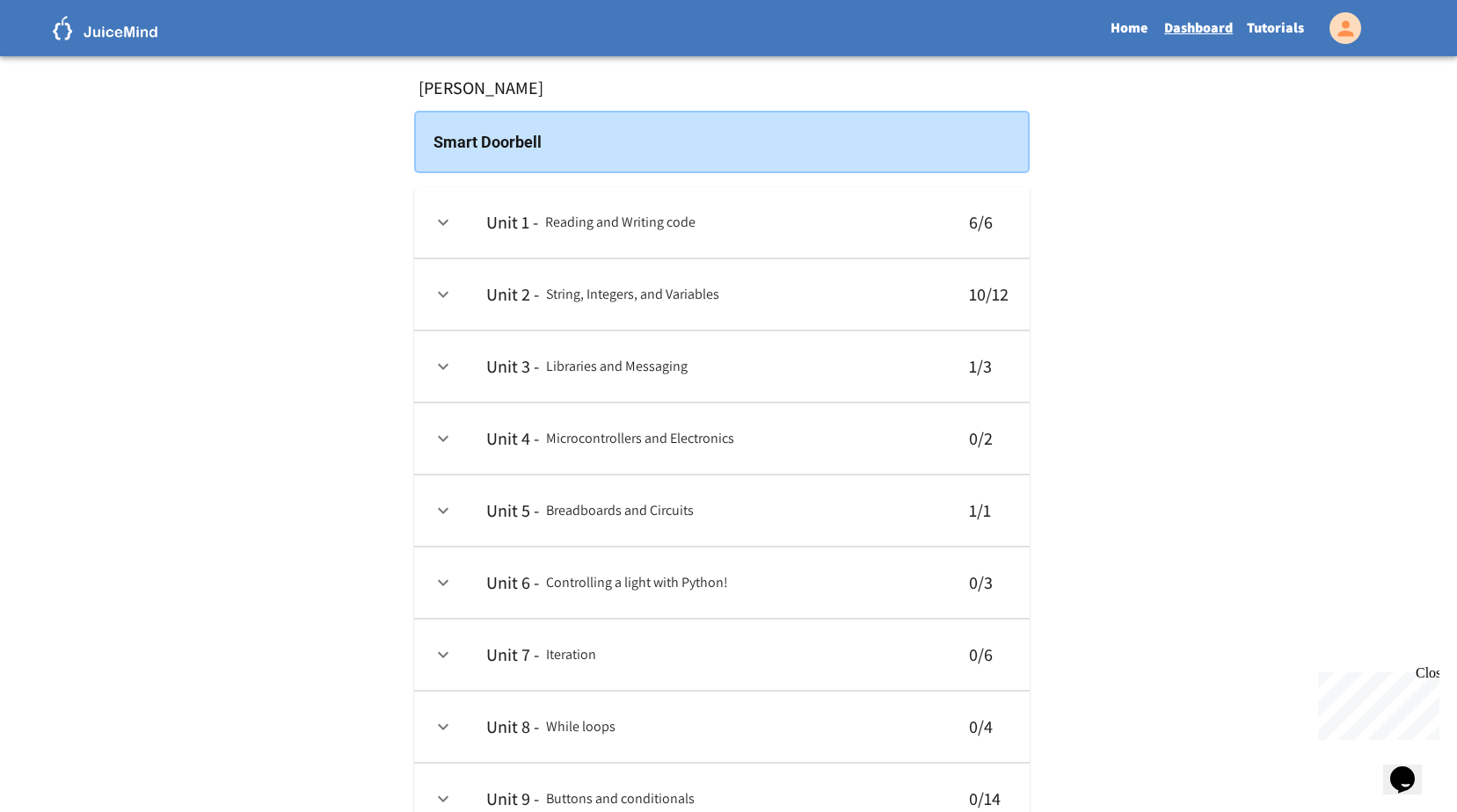
click at [441, 285] on icon "expand row" at bounding box center [442, 294] width 21 height 21
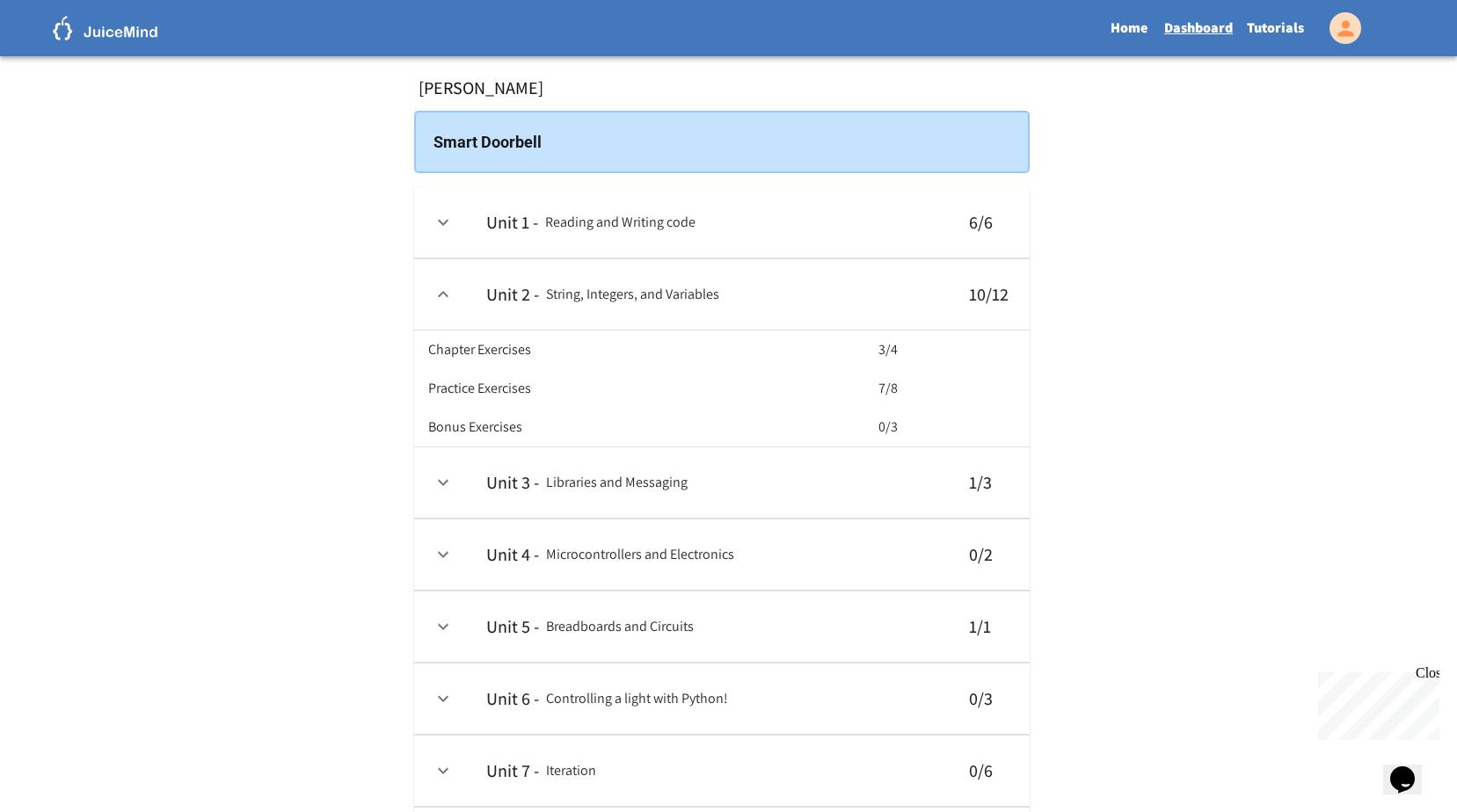
click at [531, 401] on h6 "Practice Exercises" at bounding box center [479, 387] width 103 height 24
click at [1242, 24] on link "Tutorials" at bounding box center [1275, 28] width 71 height 41
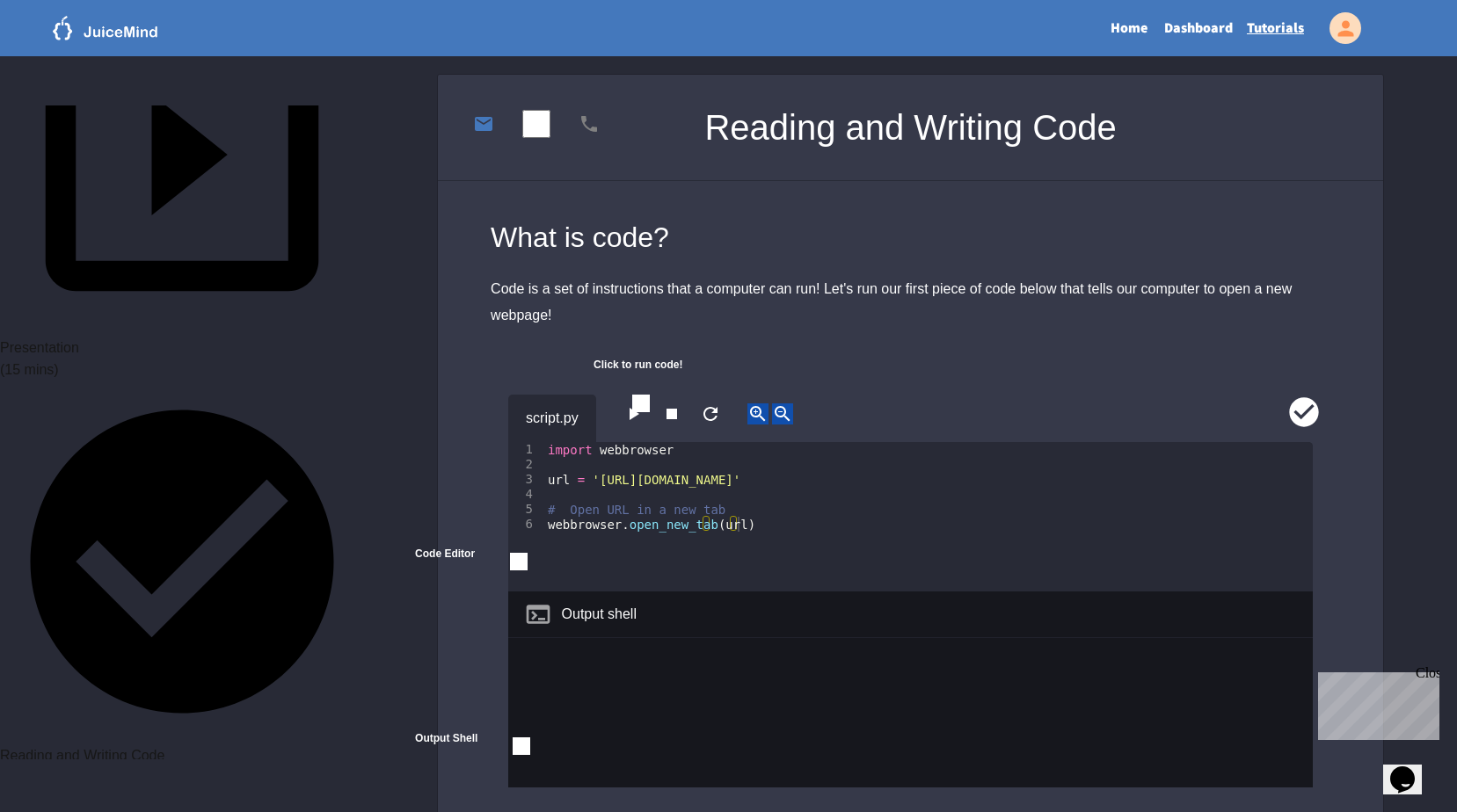
scroll to position [351, 0]
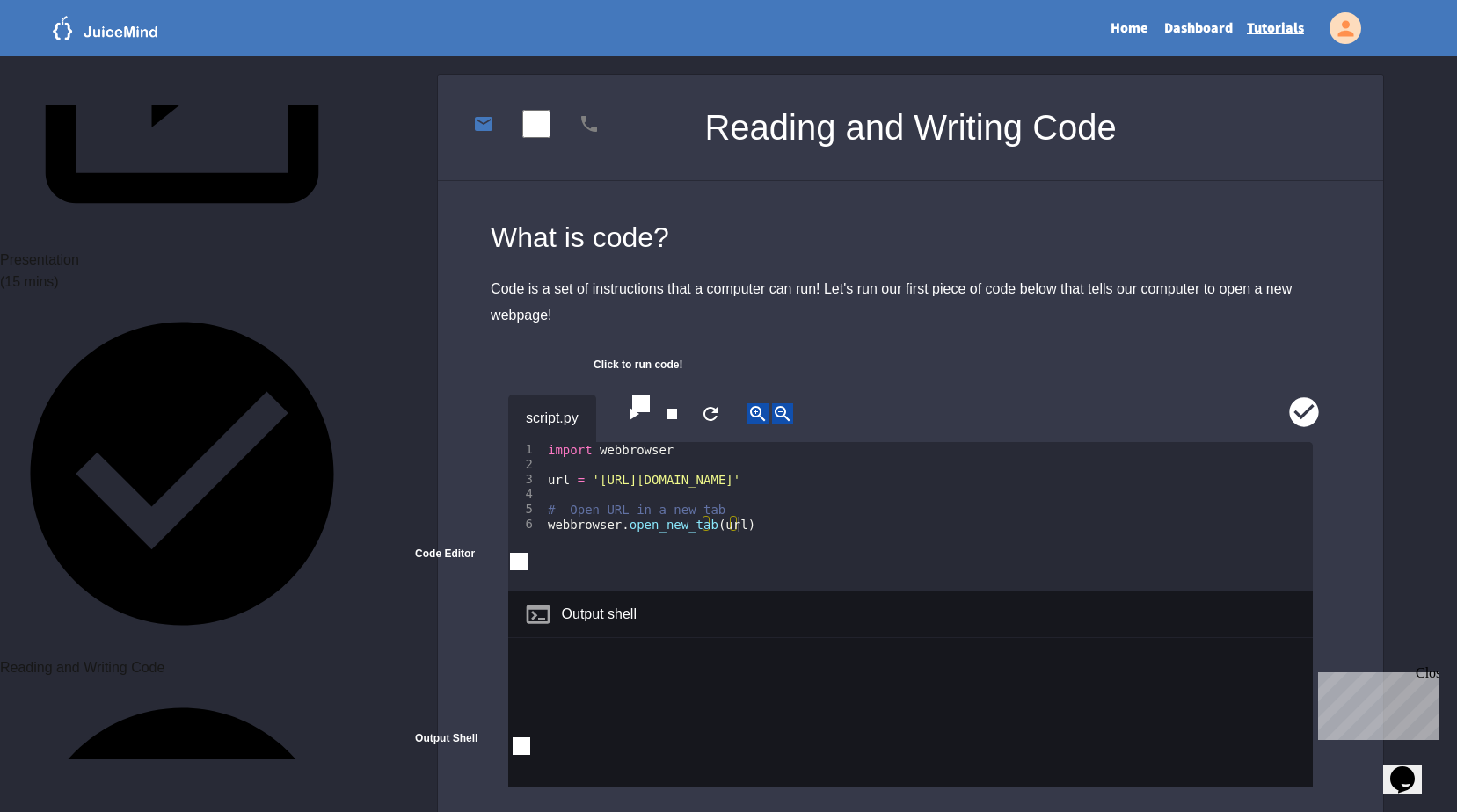
click at [94, 284] on div "Unit 1: Reading and Writing code ( 60 mins) Presentation (15 mins) Reading and …" at bounding box center [182, 432] width 364 height 653
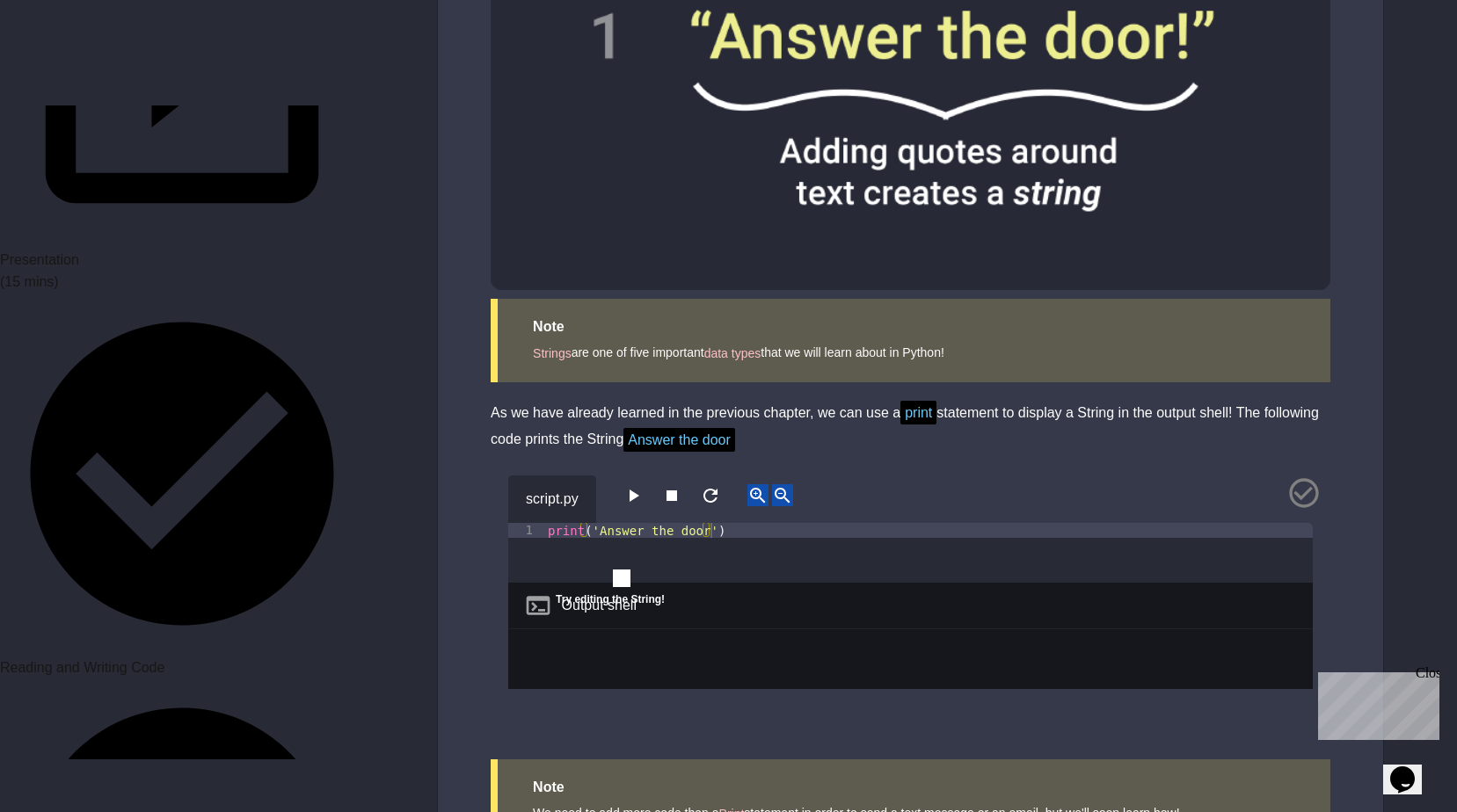
scroll to position [1230, 0]
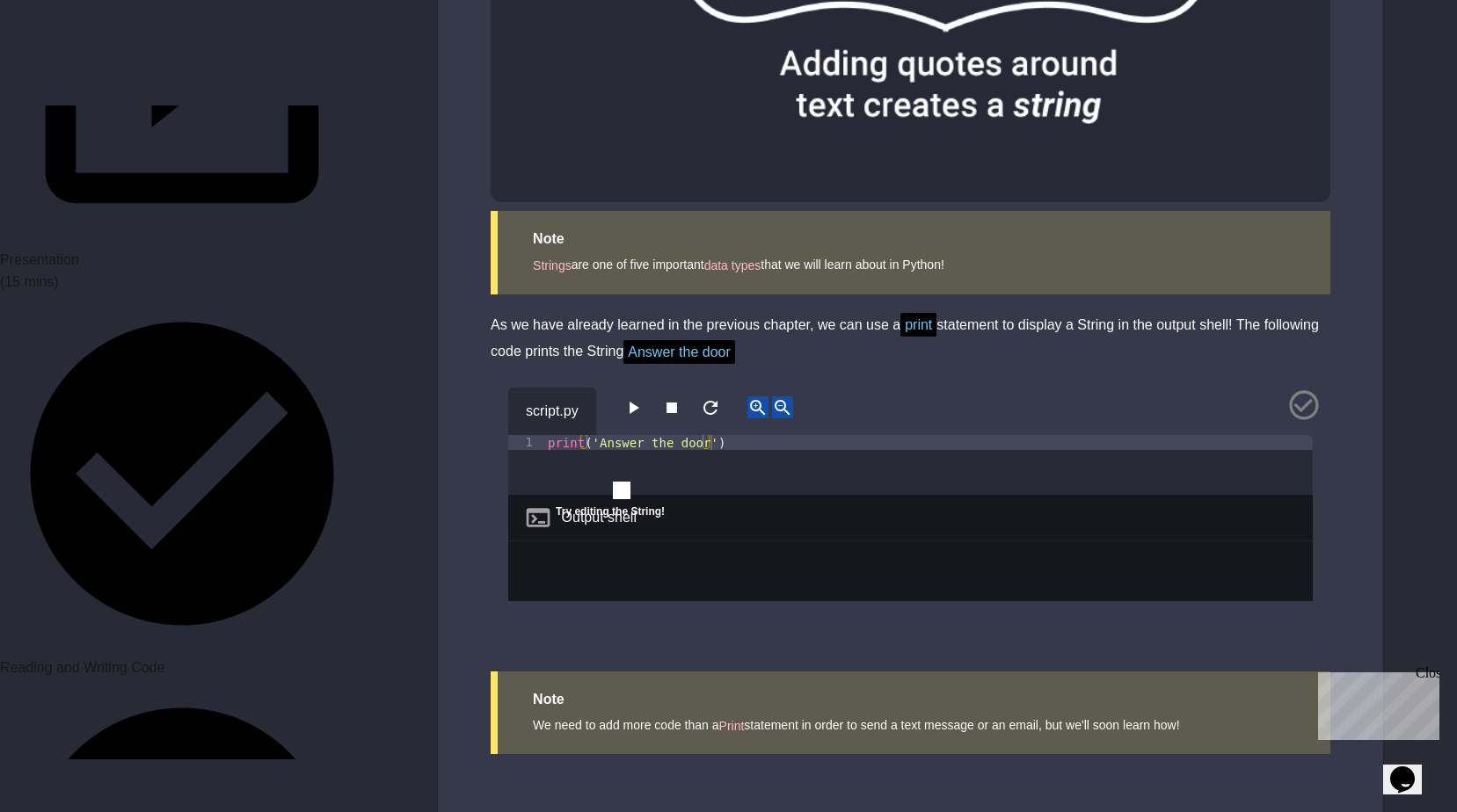
click at [644, 396] on button "button" at bounding box center [633, 407] width 21 height 22
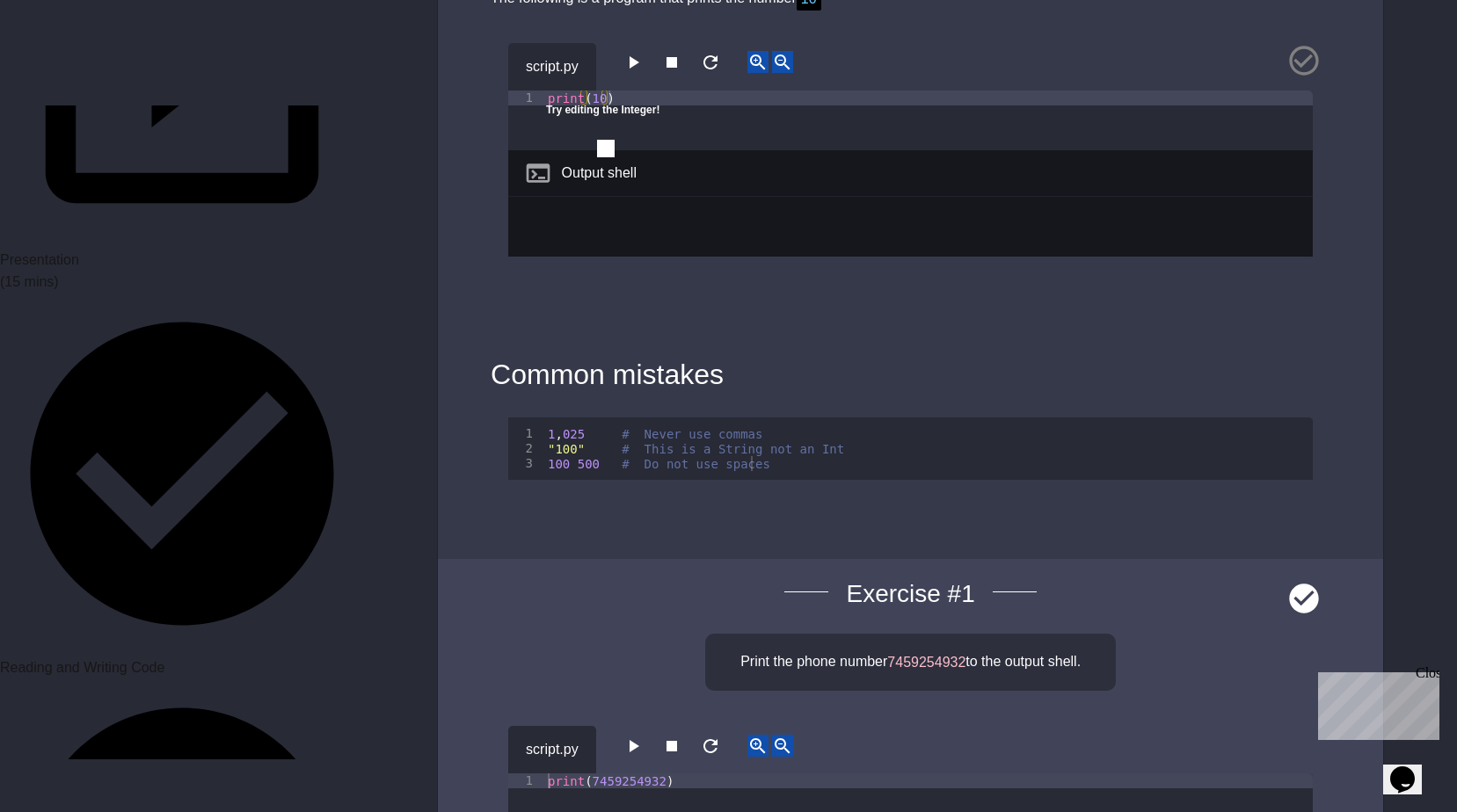
scroll to position [1757, 0]
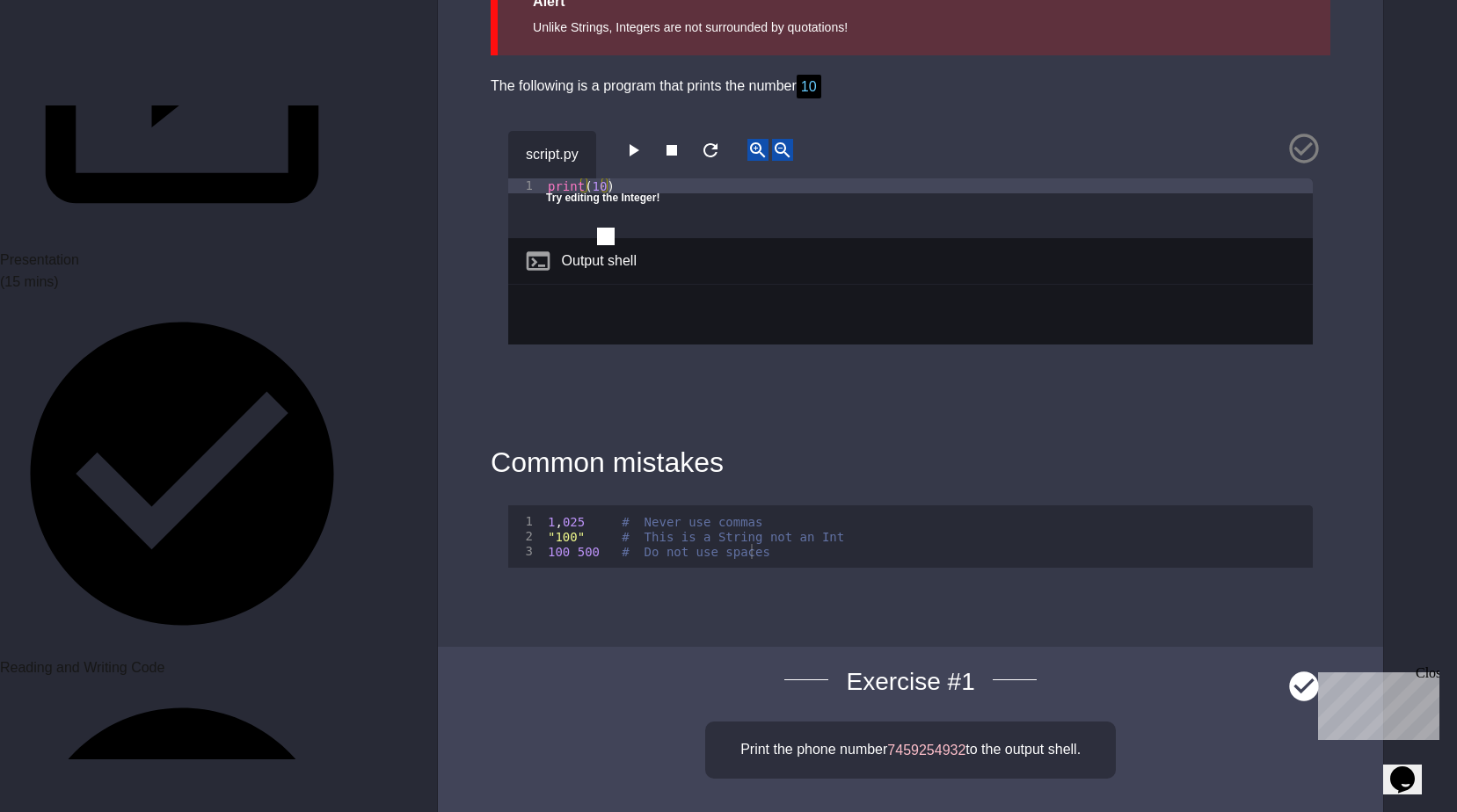
click at [629, 158] on icon "button" at bounding box center [633, 150] width 21 height 21
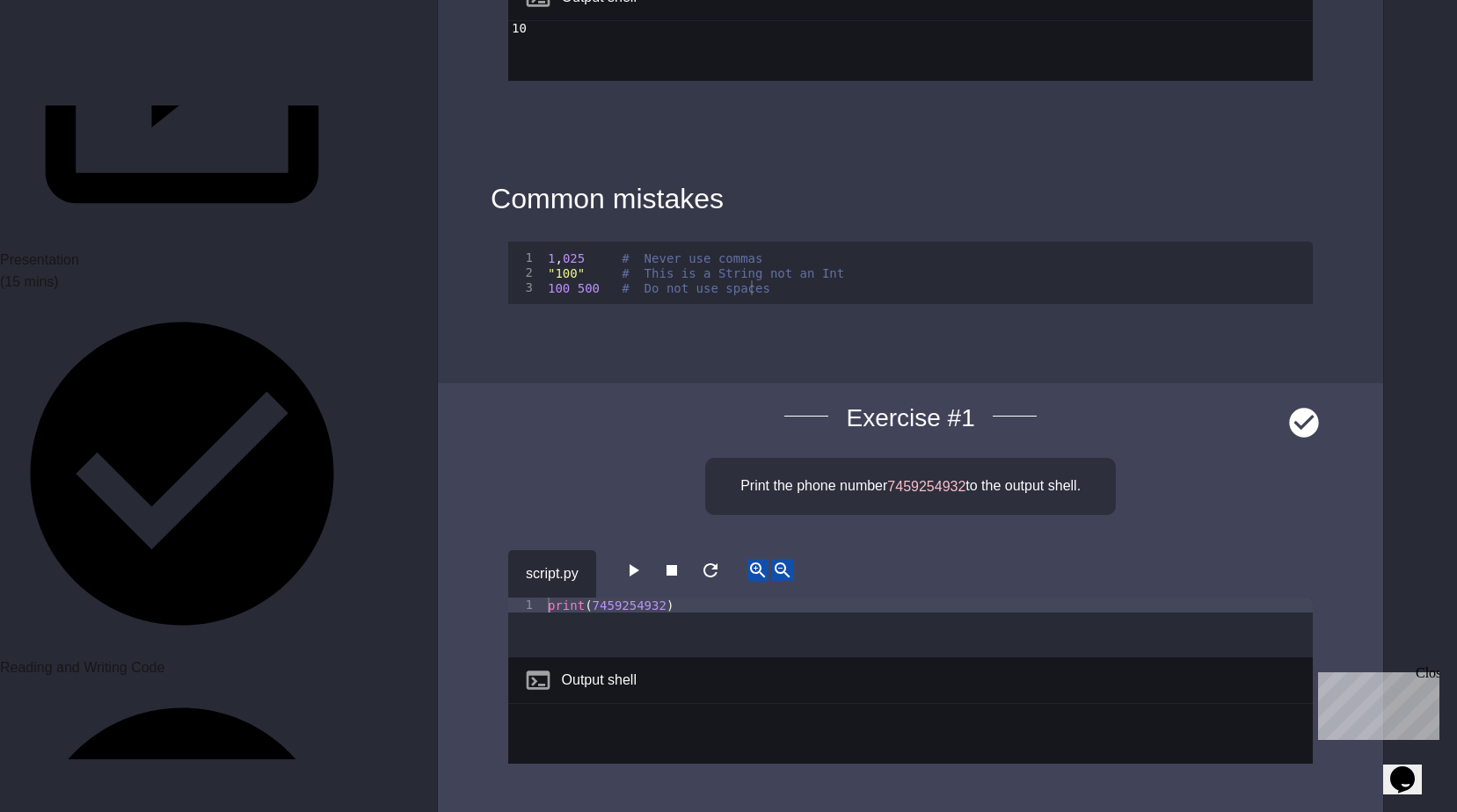
scroll to position [2548, 0]
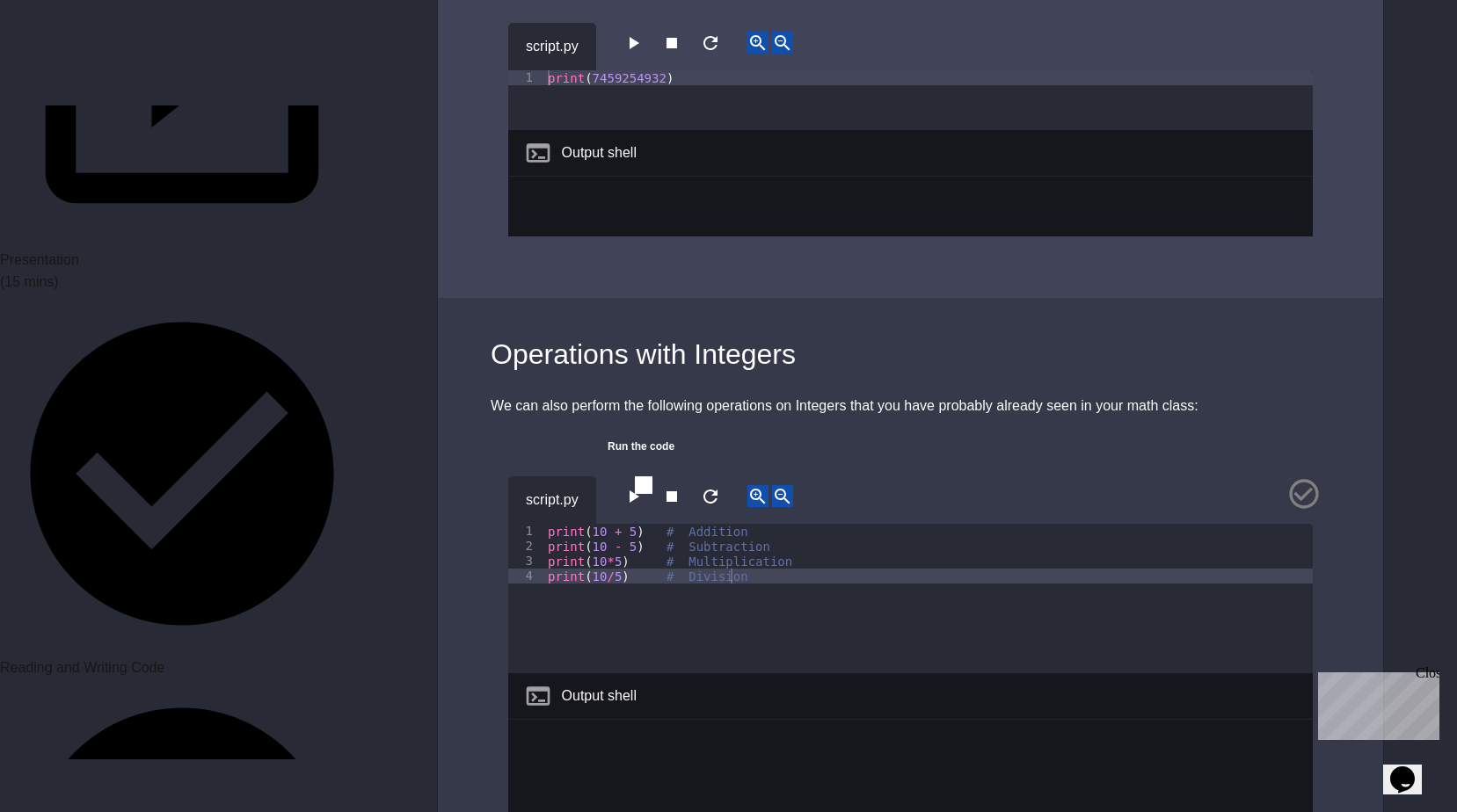
click at [639, 49] on icon "button" at bounding box center [633, 43] width 21 height 21
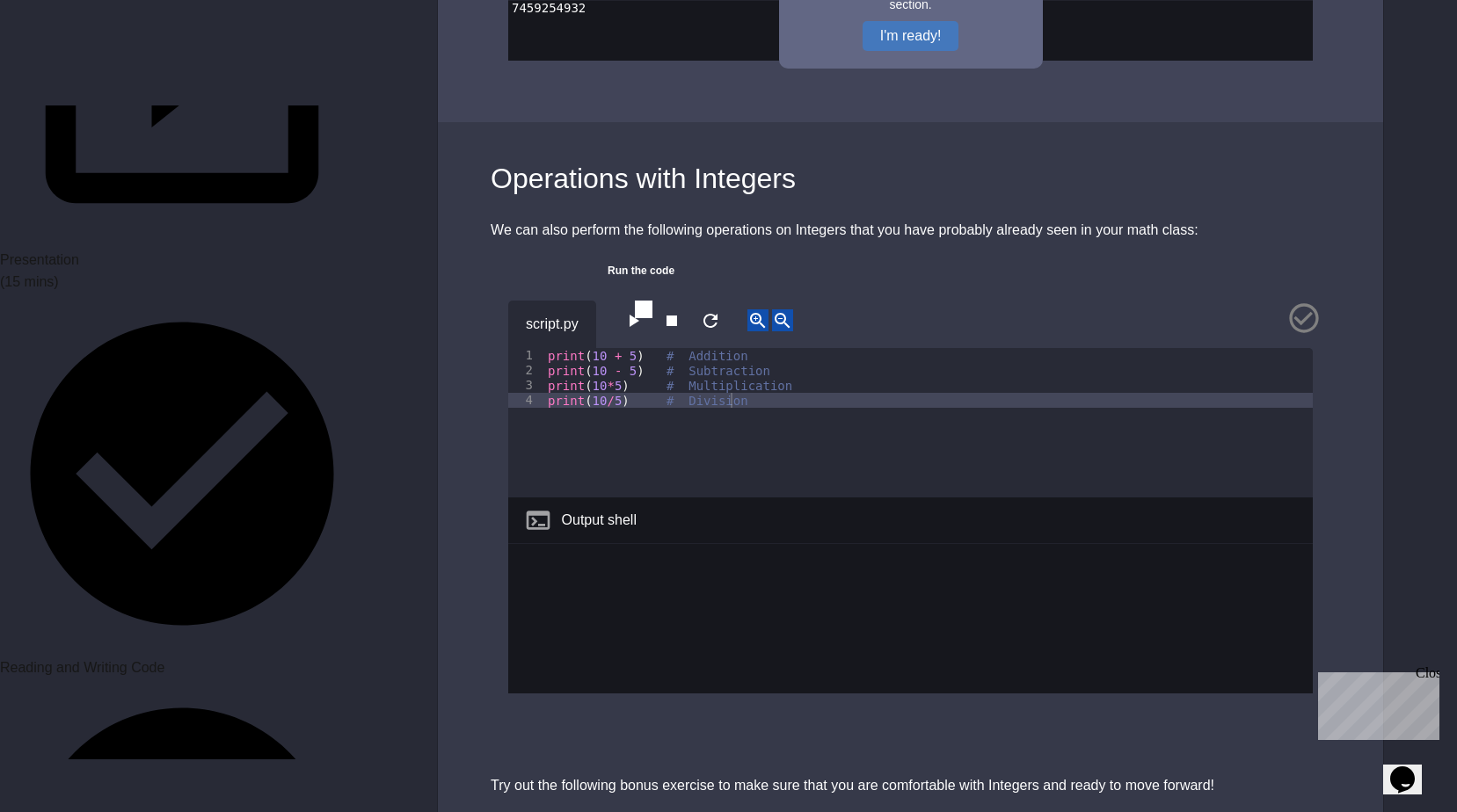
scroll to position [2636, 0]
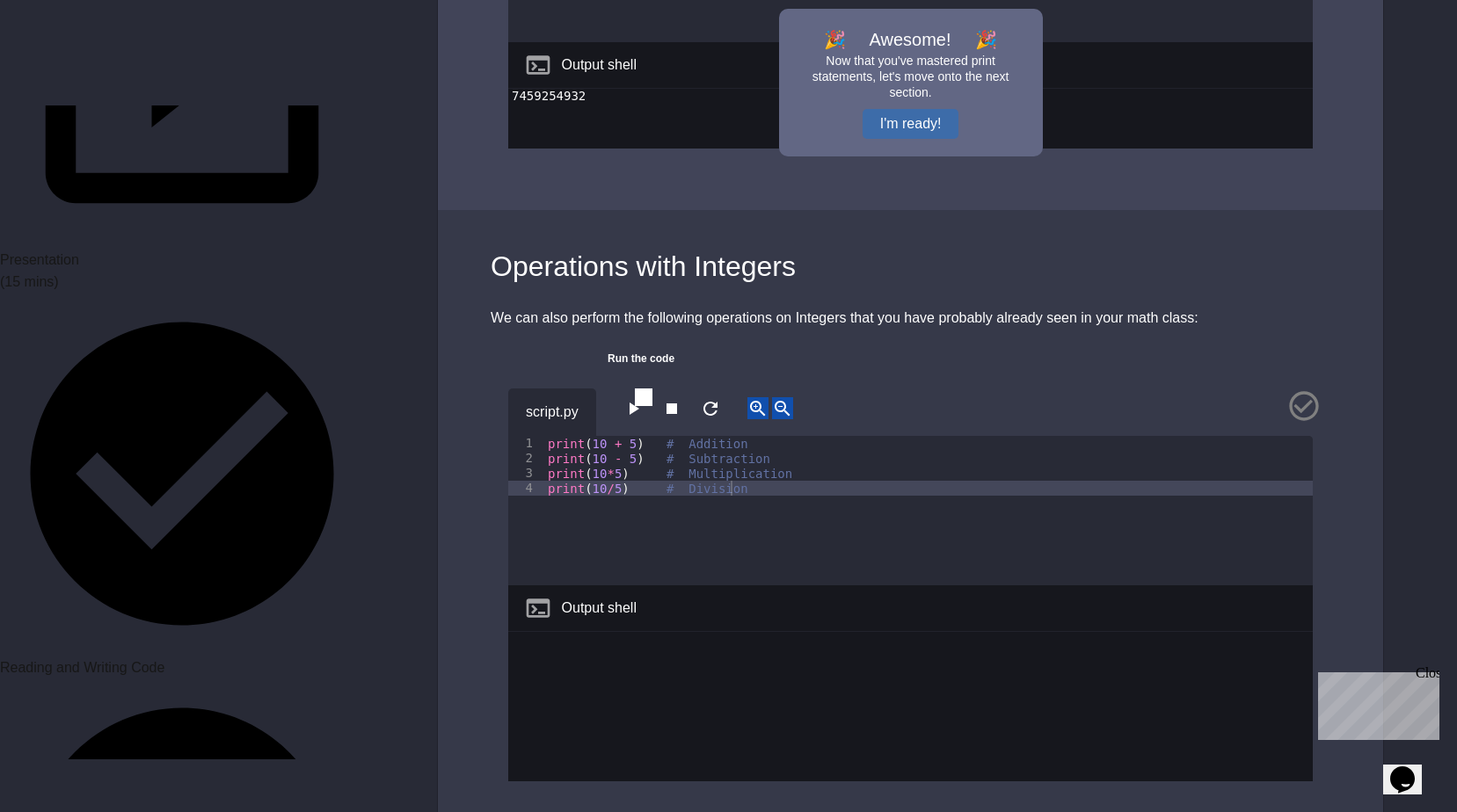
click at [898, 122] on button "I'm ready!" at bounding box center [911, 123] width 97 height 30
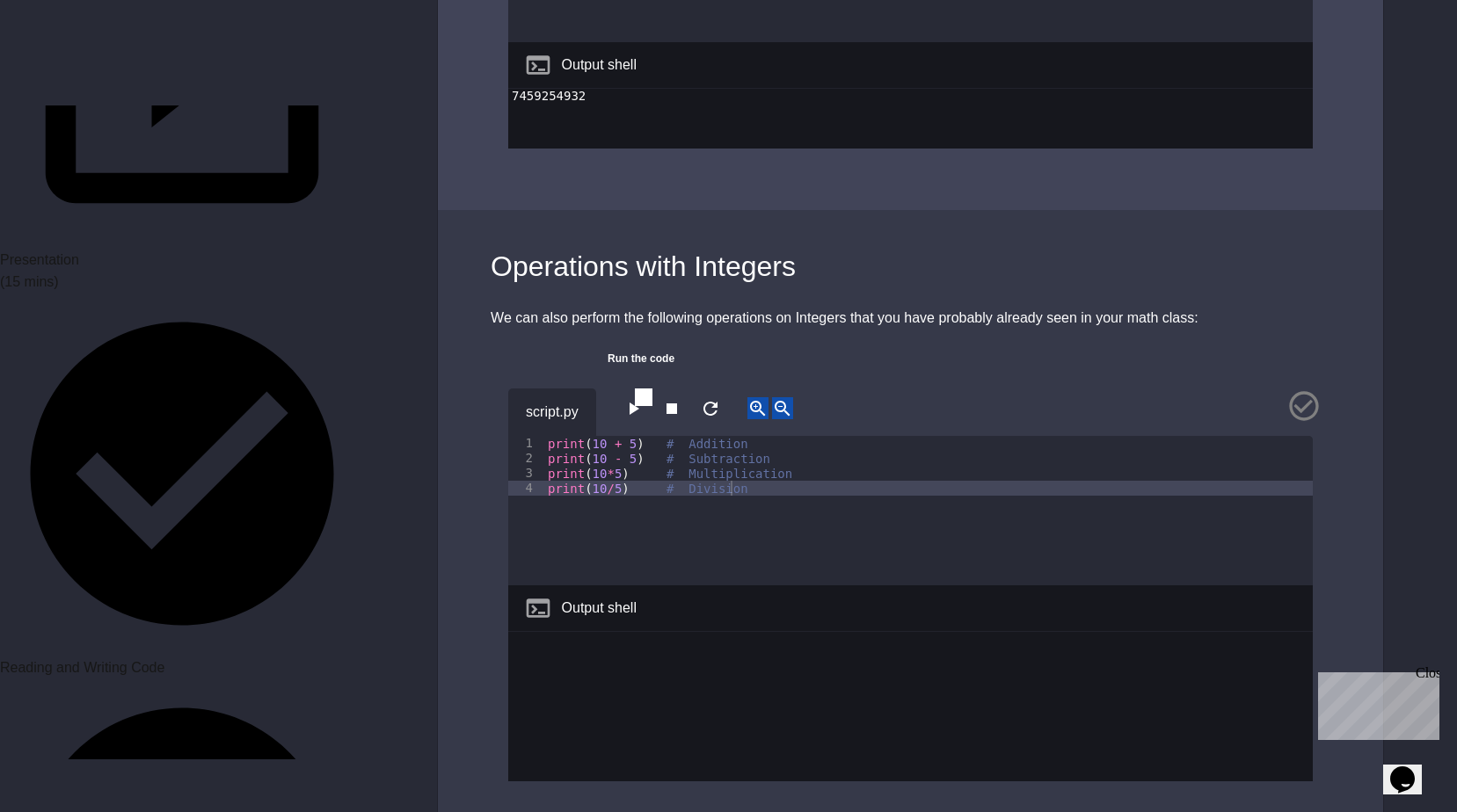
scroll to position [2900, 0]
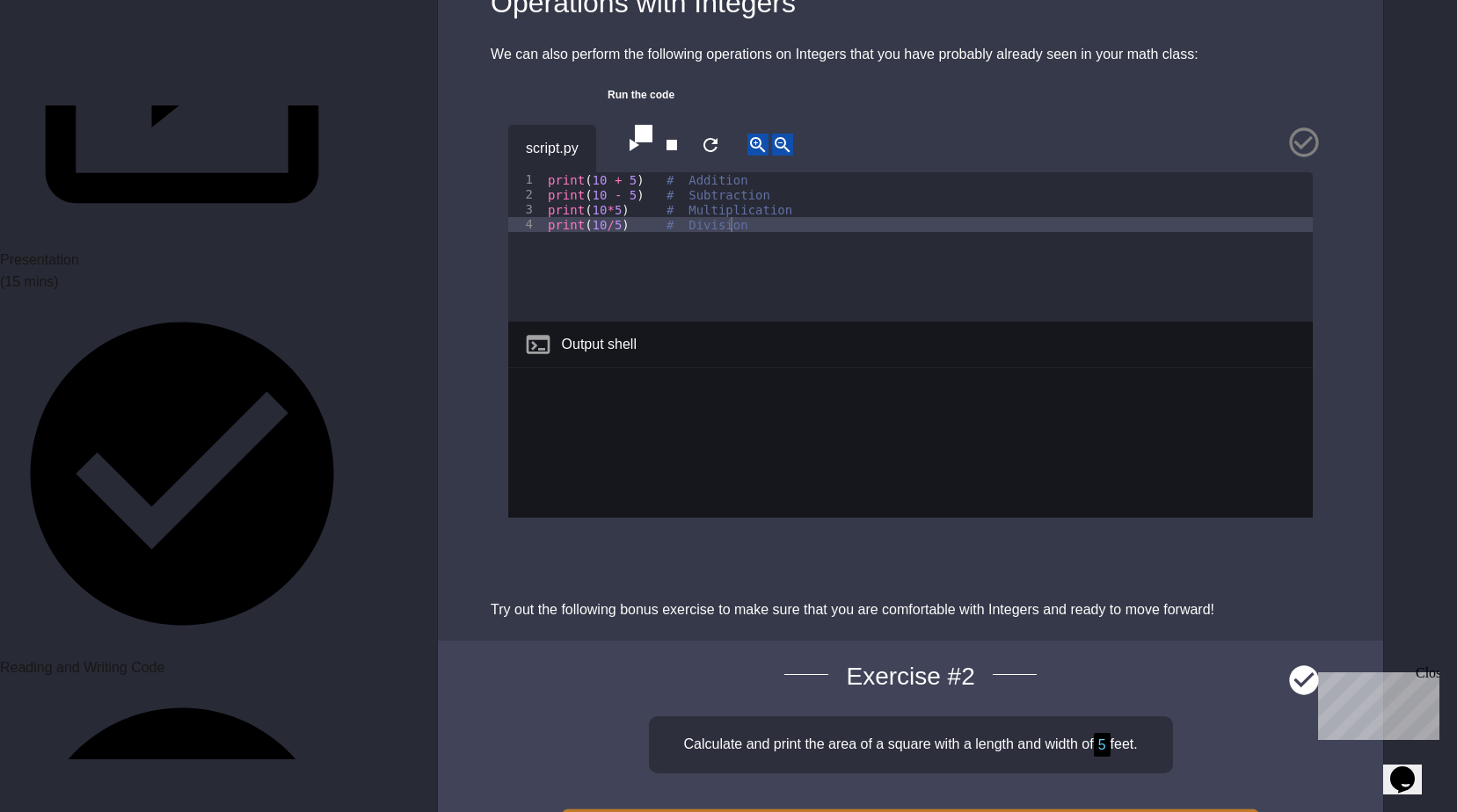
click at [639, 144] on icon "button" at bounding box center [634, 145] width 10 height 13
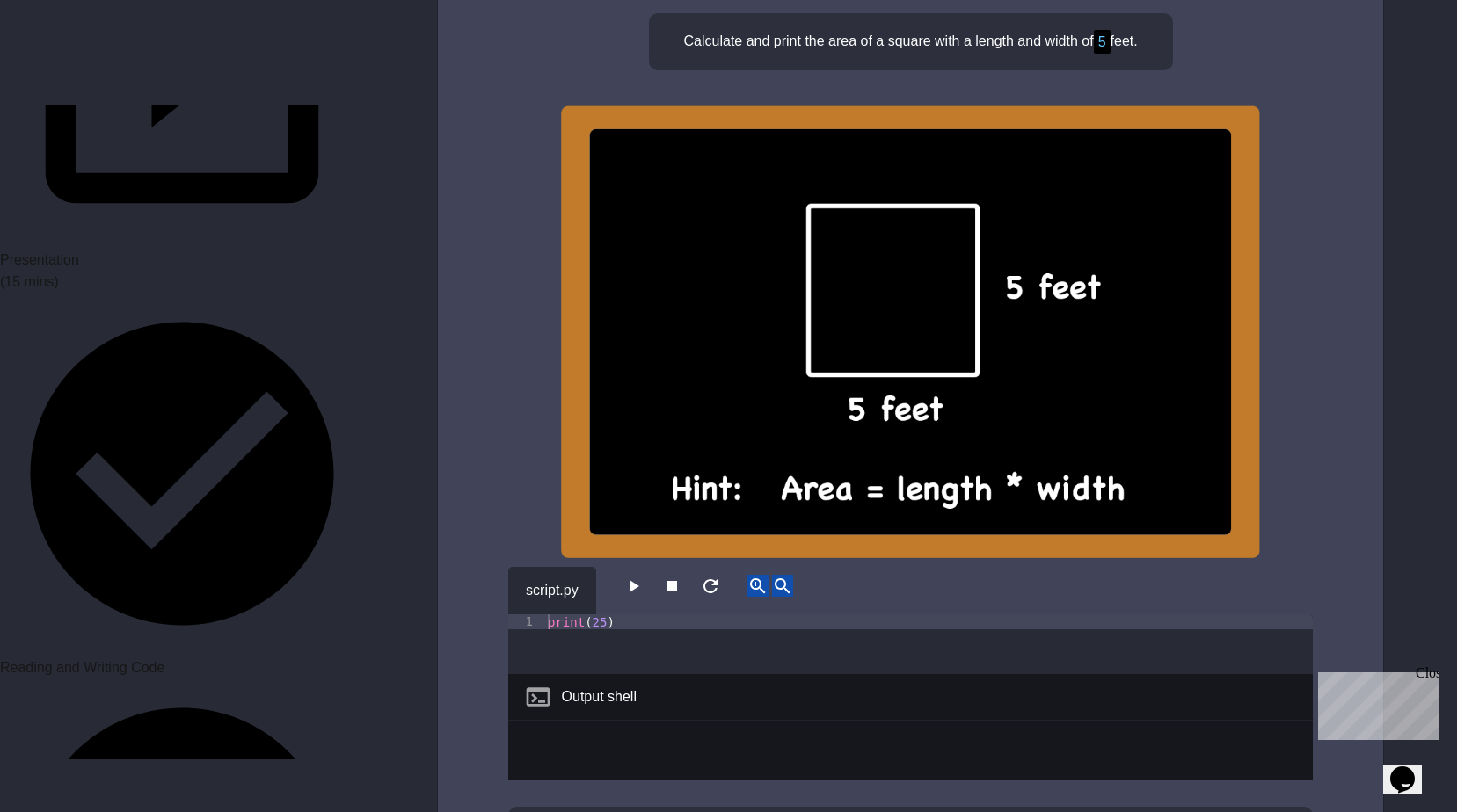
scroll to position [3923, 0]
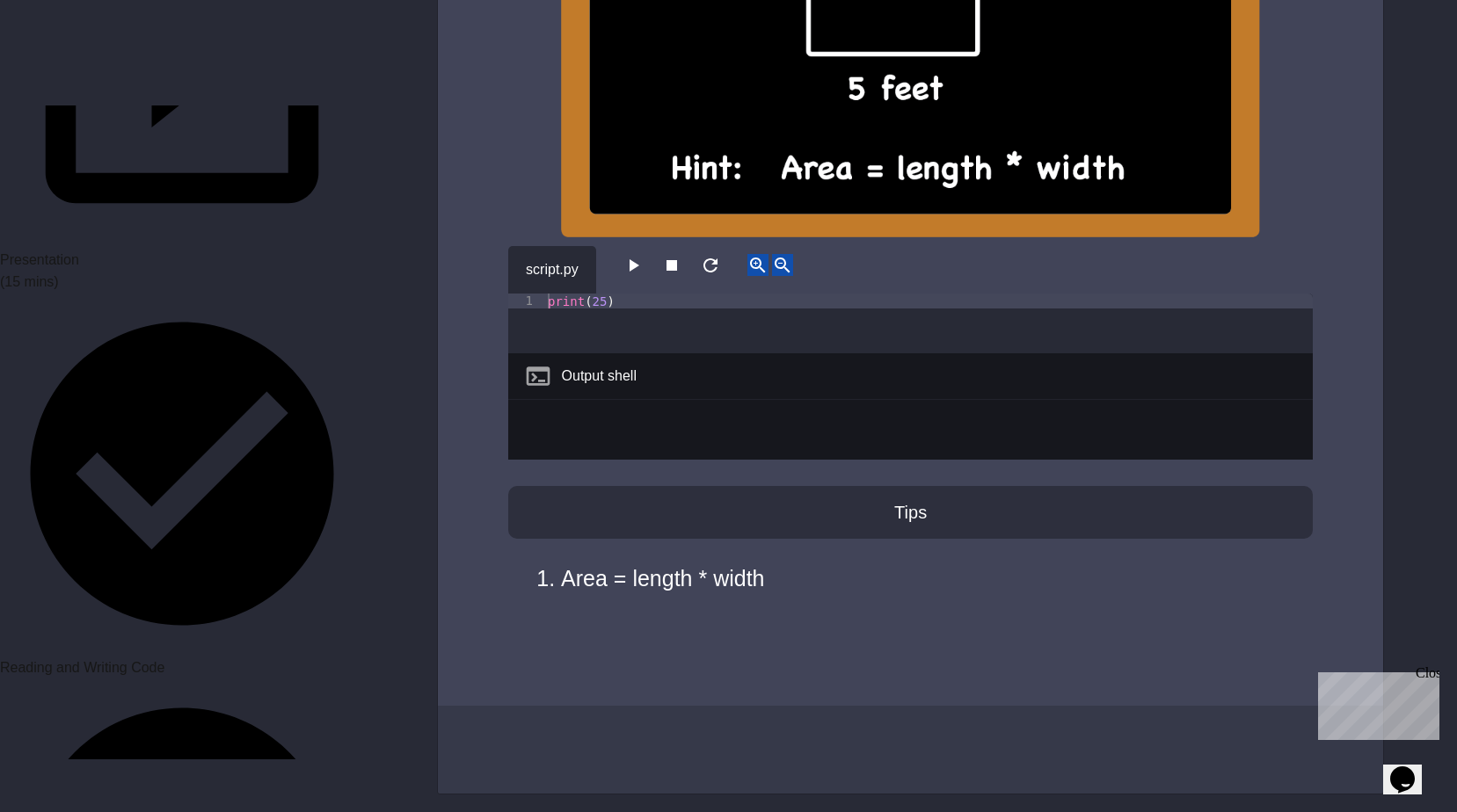
click at [644, 269] on button "button" at bounding box center [633, 265] width 21 height 22
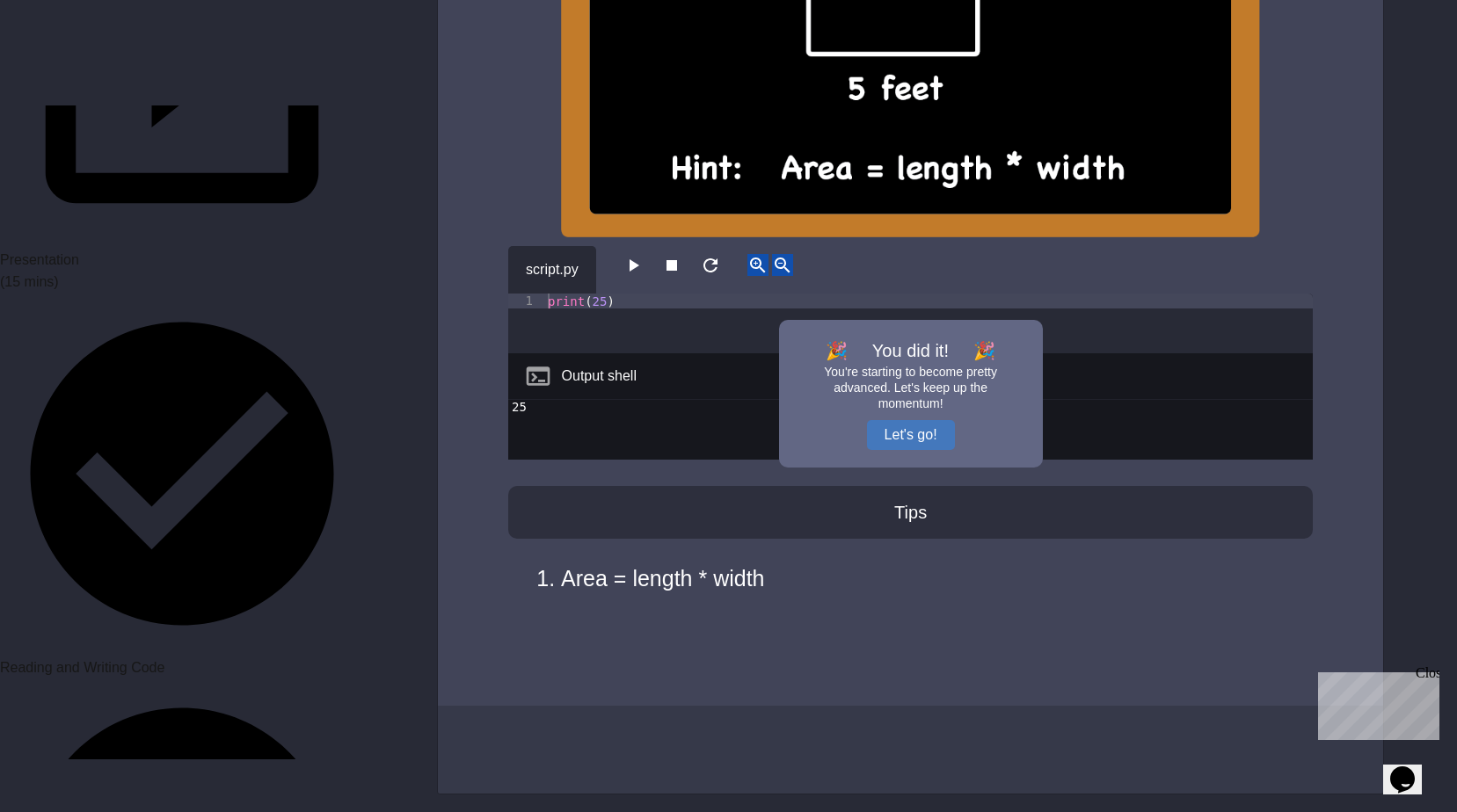
click at [878, 419] on div "🎉 You did it! 🎉 You're starting to become pretty advanced. Let's keep up the mo…" at bounding box center [911, 394] width 264 height 148
click at [880, 424] on button "Let's go!" at bounding box center [911, 435] width 88 height 30
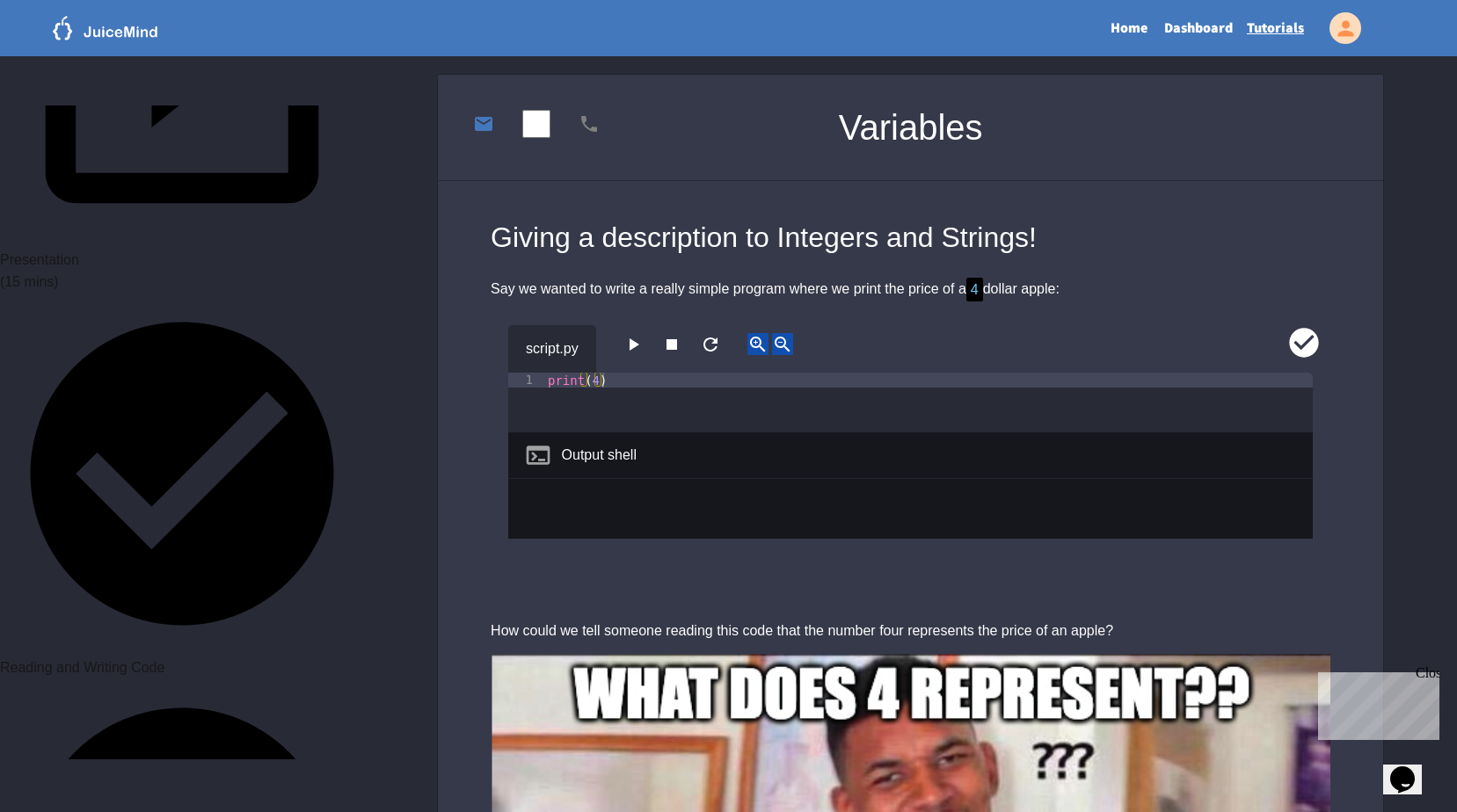
click at [639, 344] on icon "button" at bounding box center [634, 345] width 10 height 13
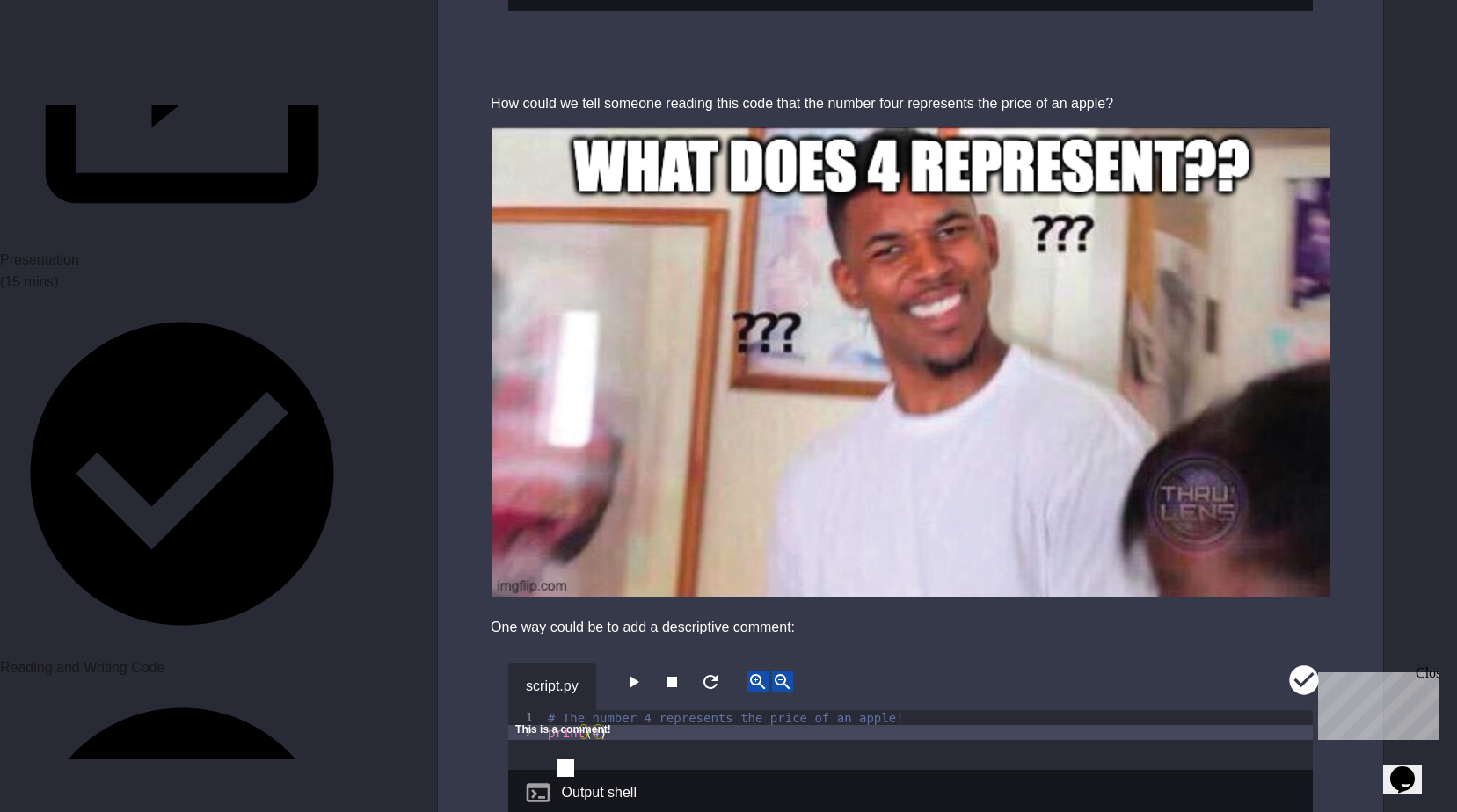
scroll to position [966, 0]
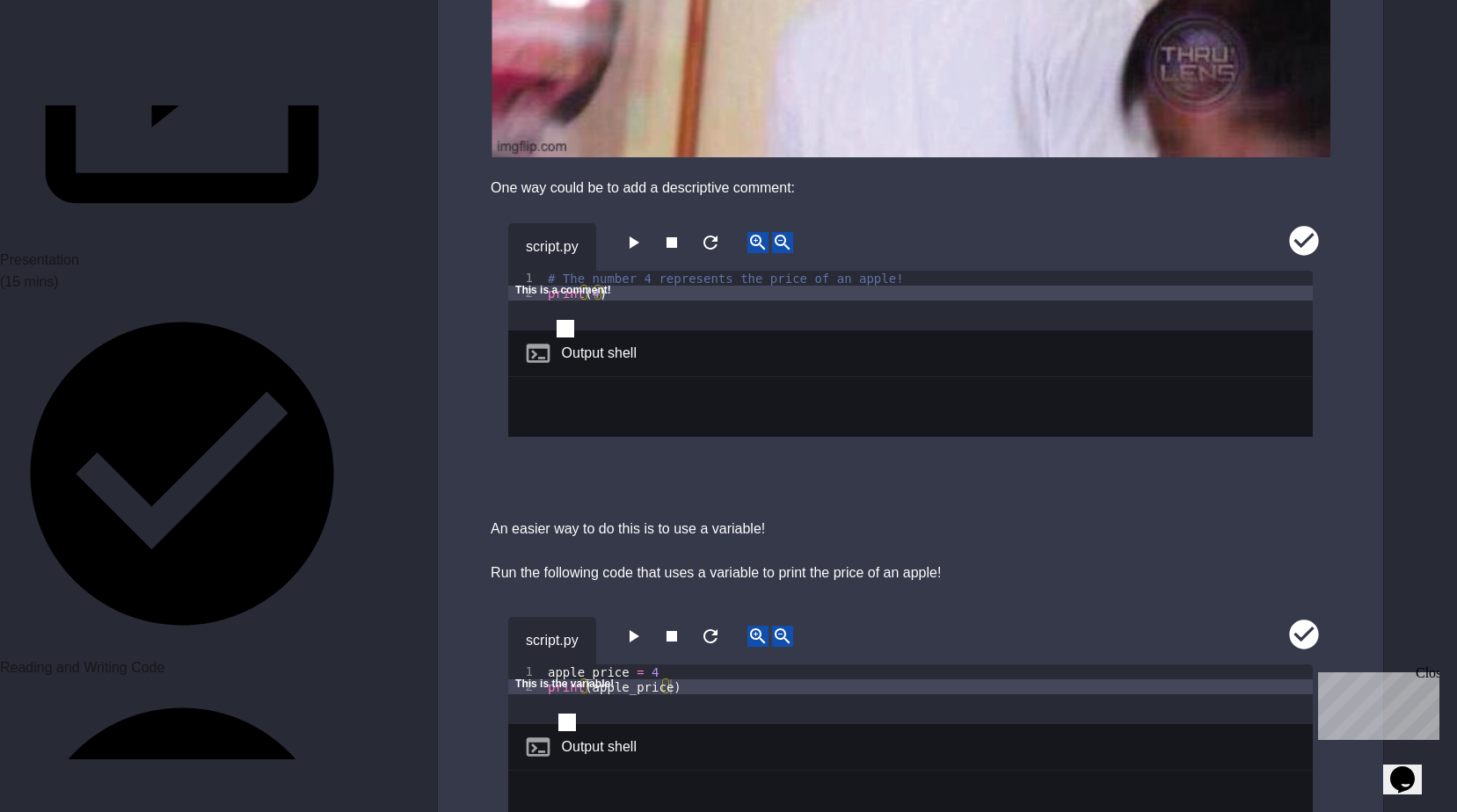
click at [636, 242] on icon "button" at bounding box center [634, 243] width 10 height 13
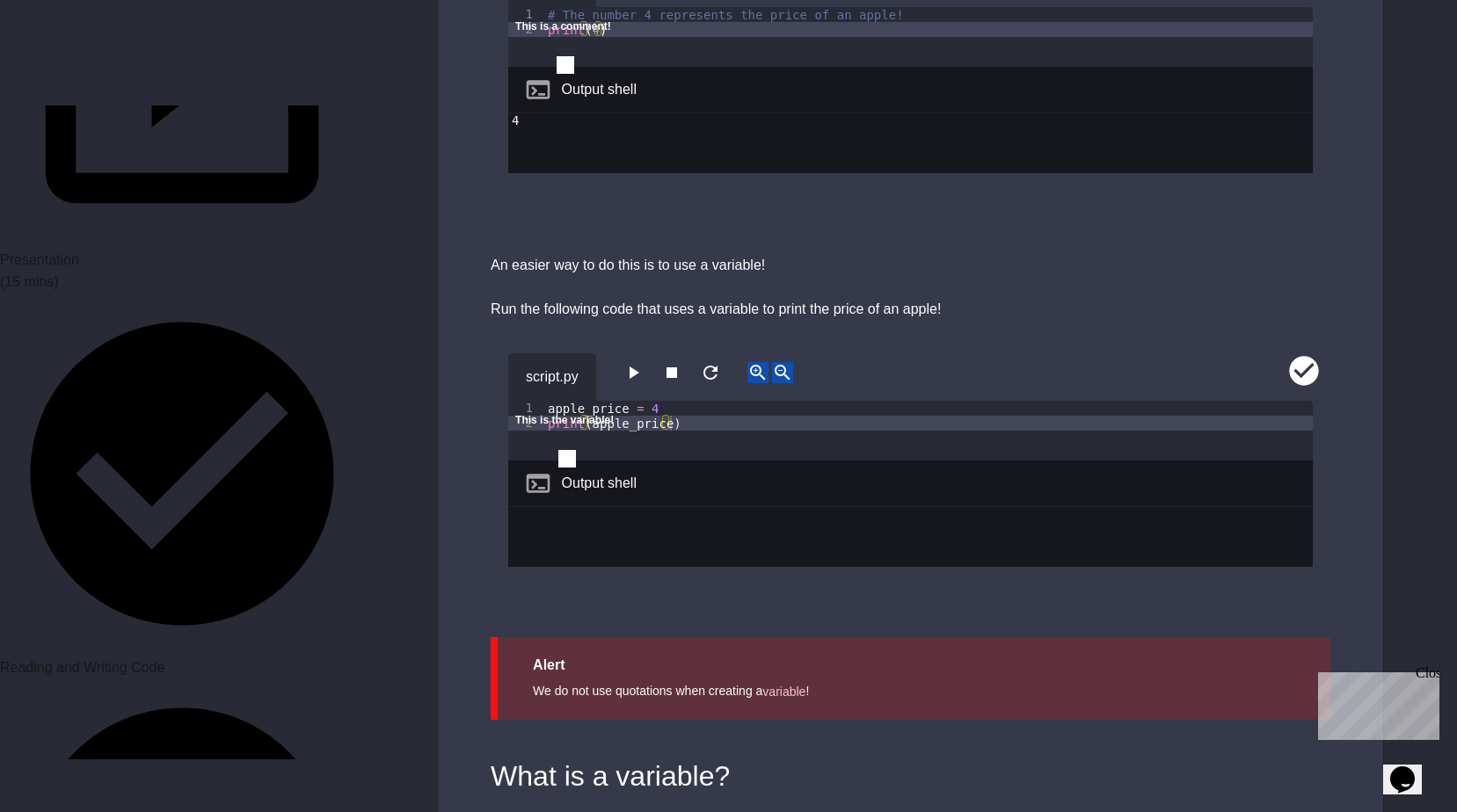
scroll to position [1318, 0]
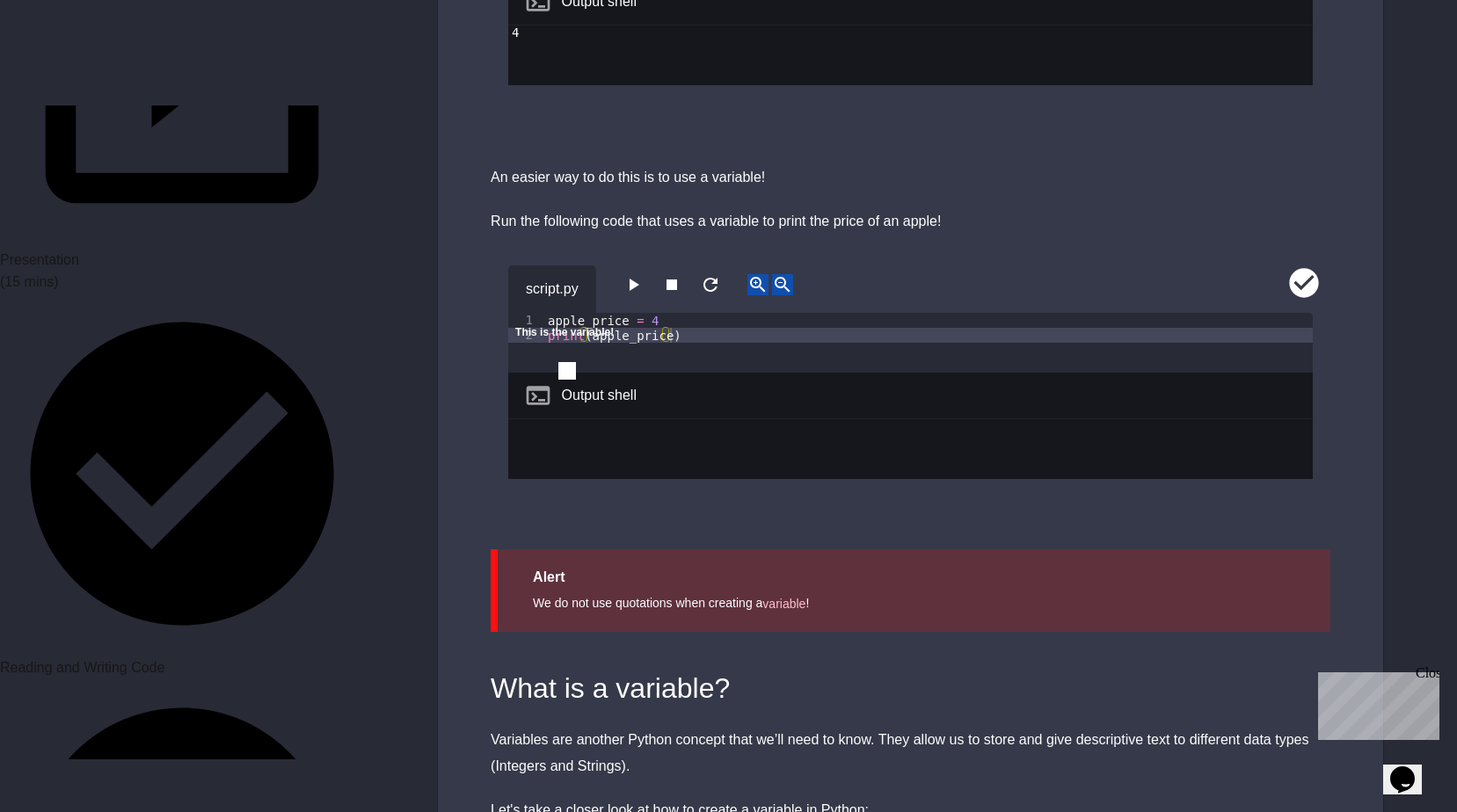
click at [637, 274] on icon "button" at bounding box center [633, 284] width 21 height 21
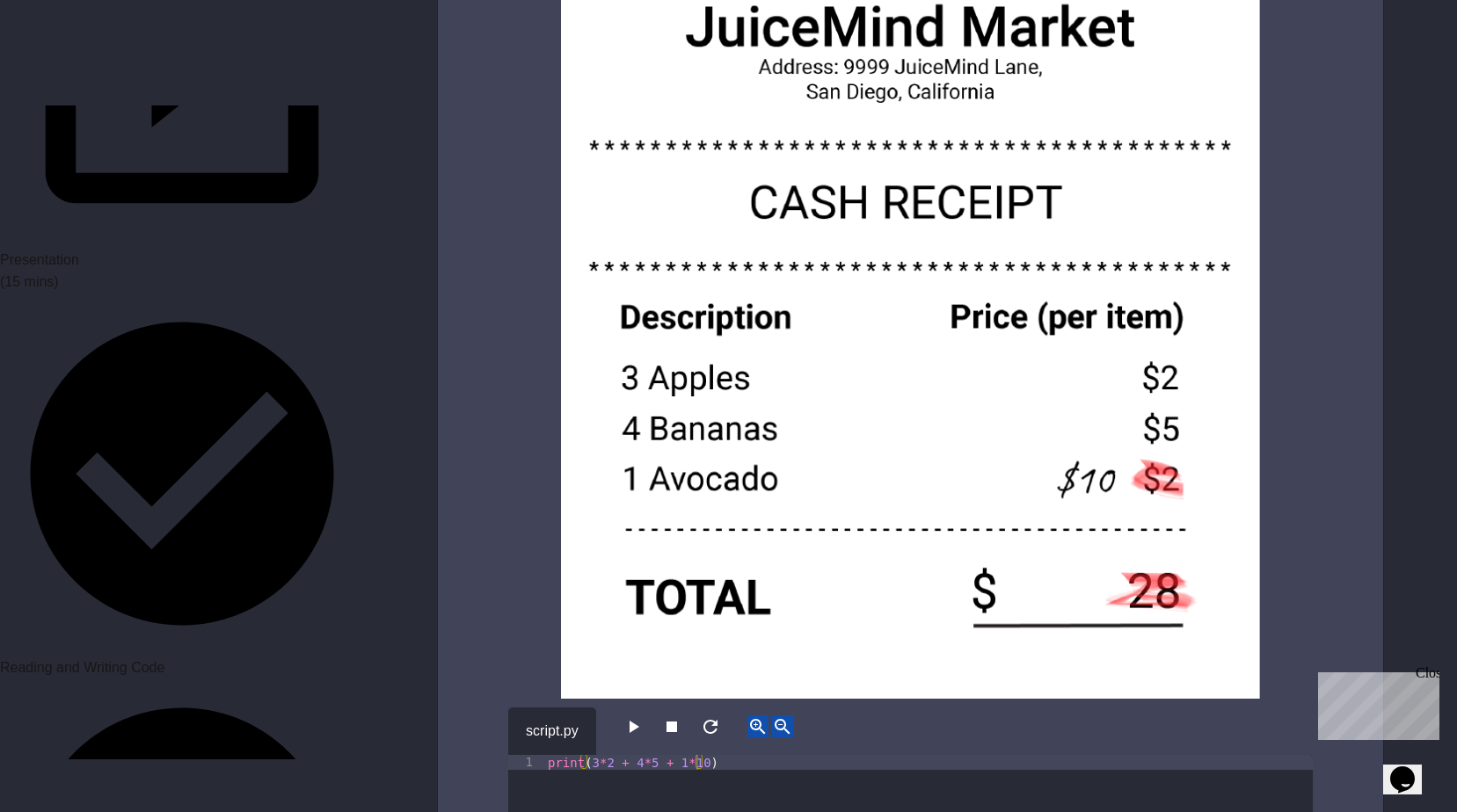
scroll to position [3778, 0]
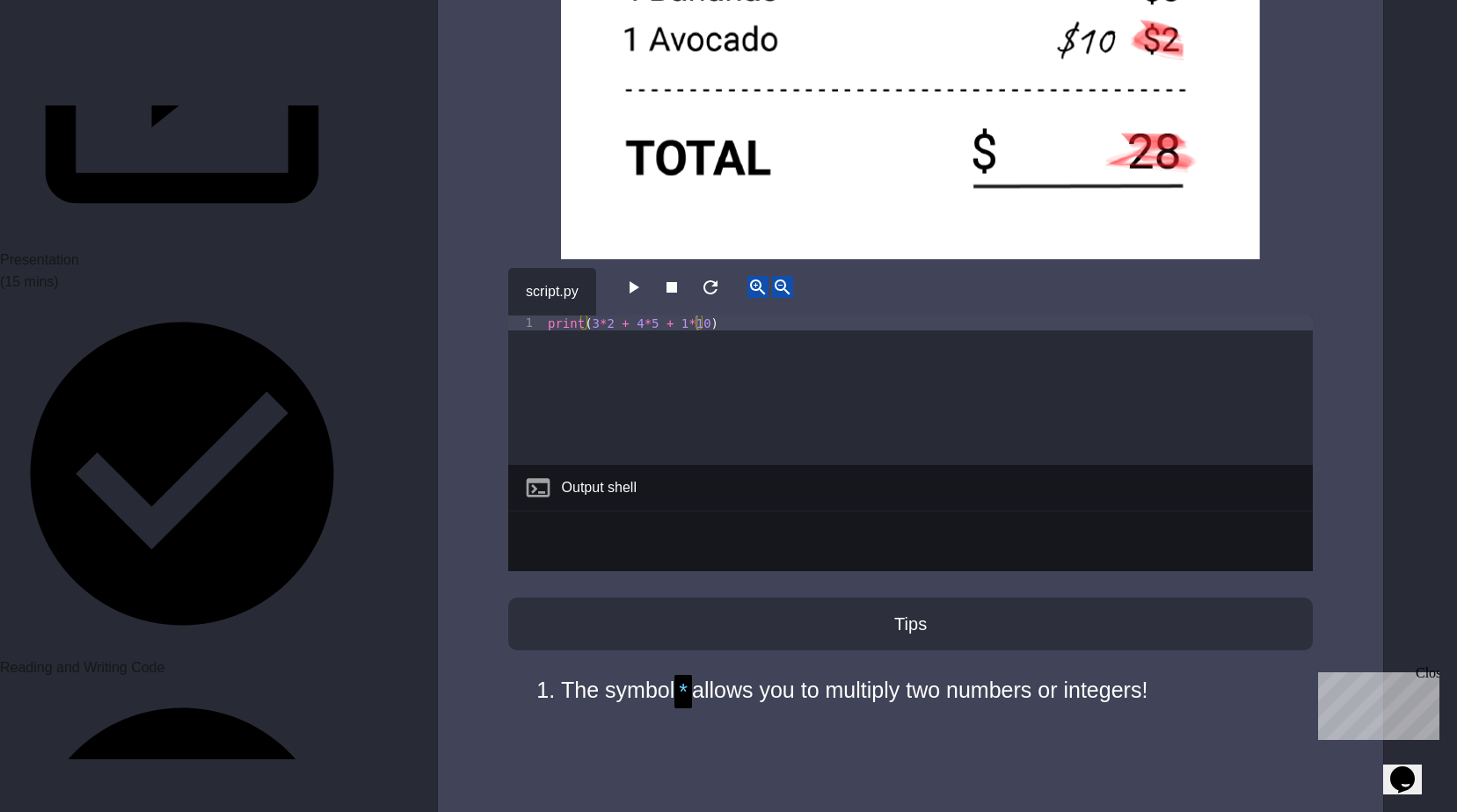
click at [637, 276] on button "button" at bounding box center [633, 287] width 21 height 22
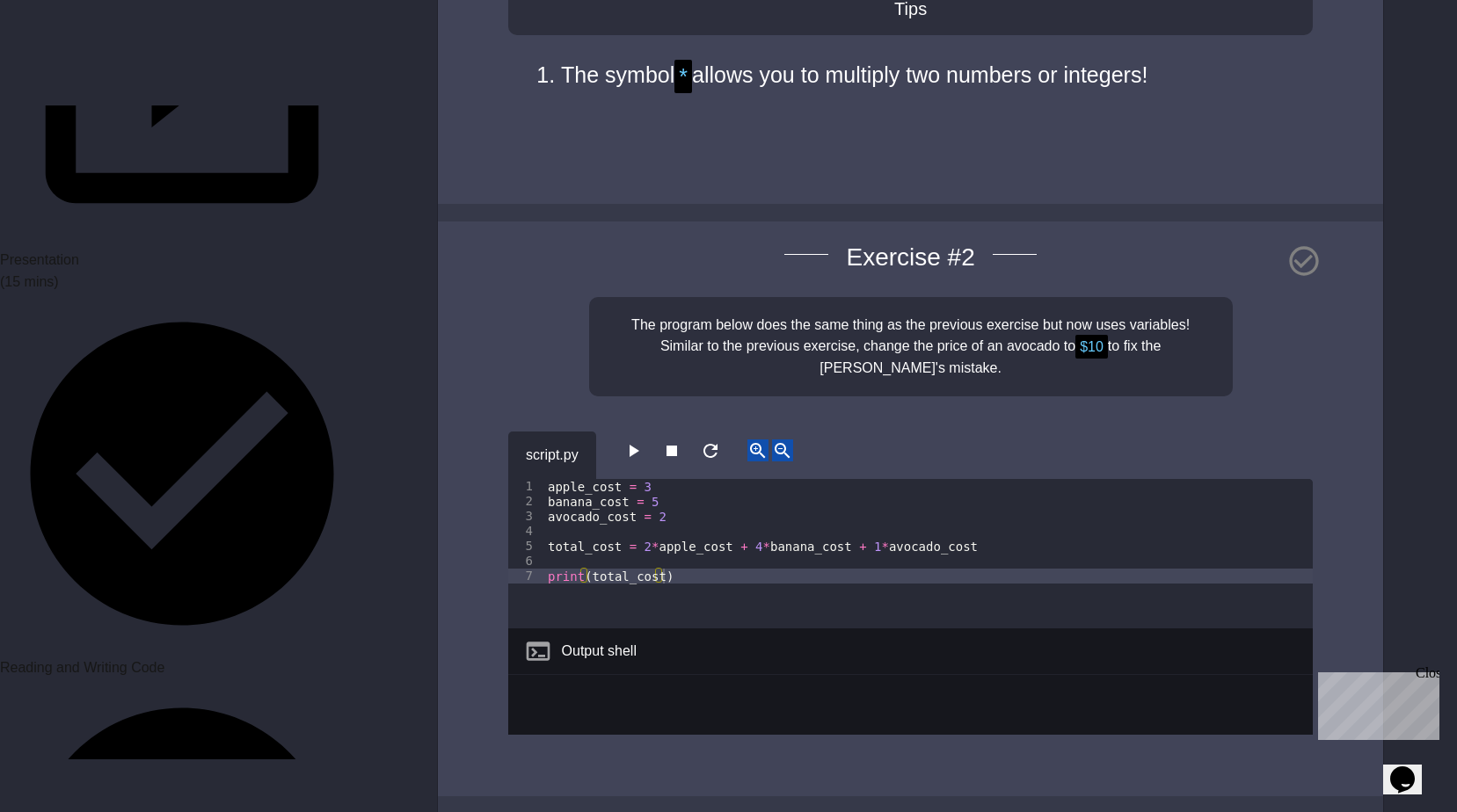
scroll to position [4130, 0]
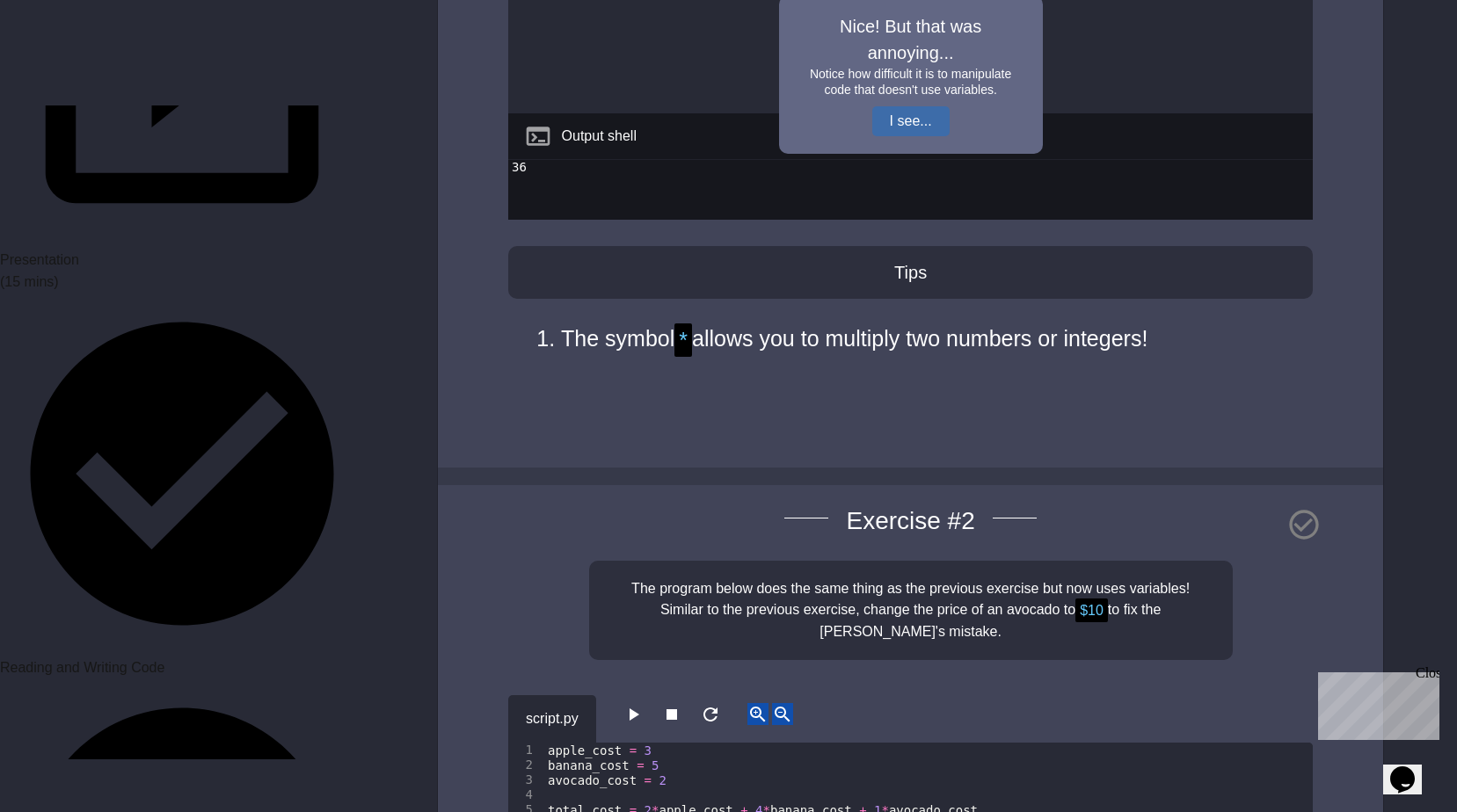
click at [885, 123] on button "I see..." at bounding box center [911, 121] width 77 height 30
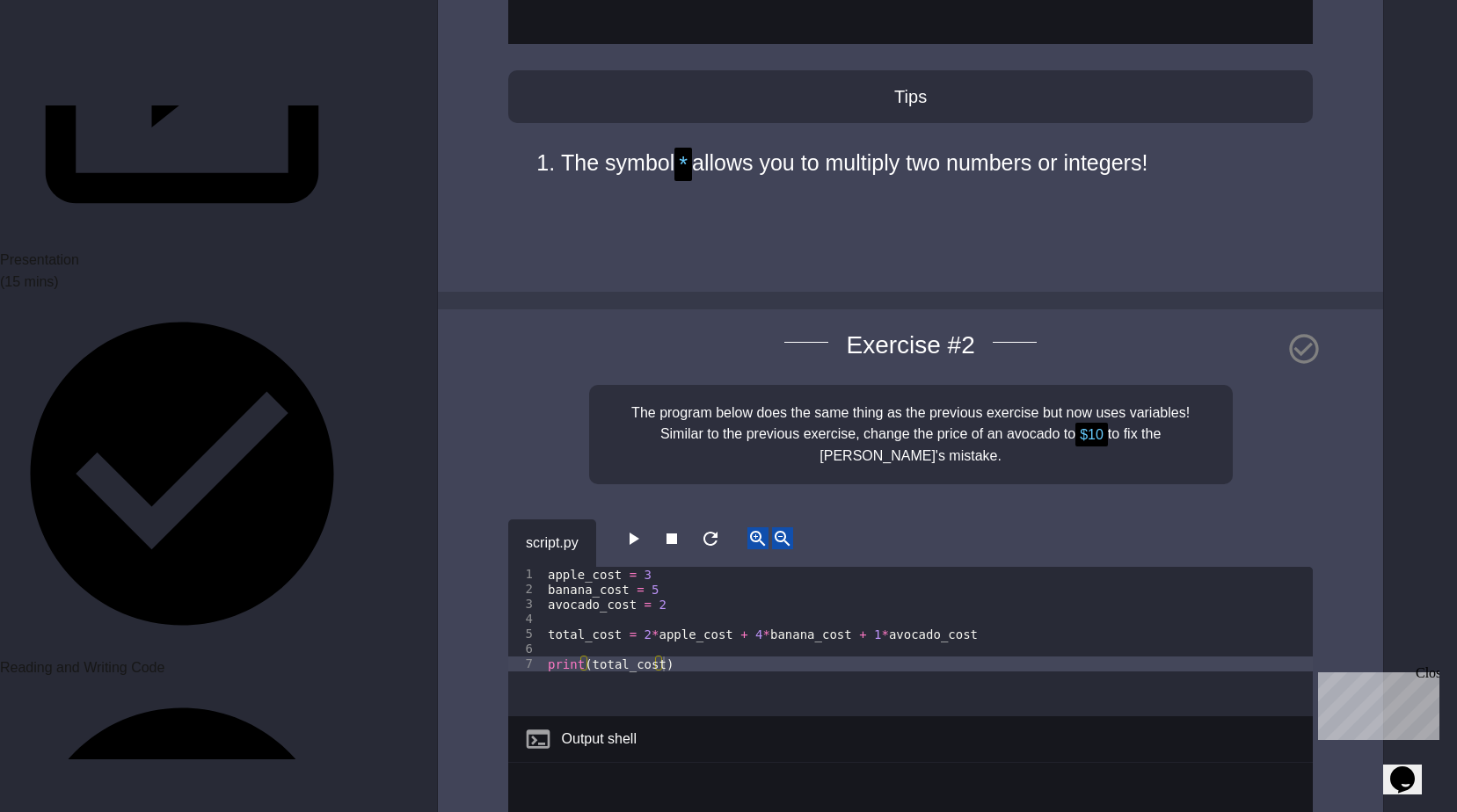
scroll to position [4393, 0]
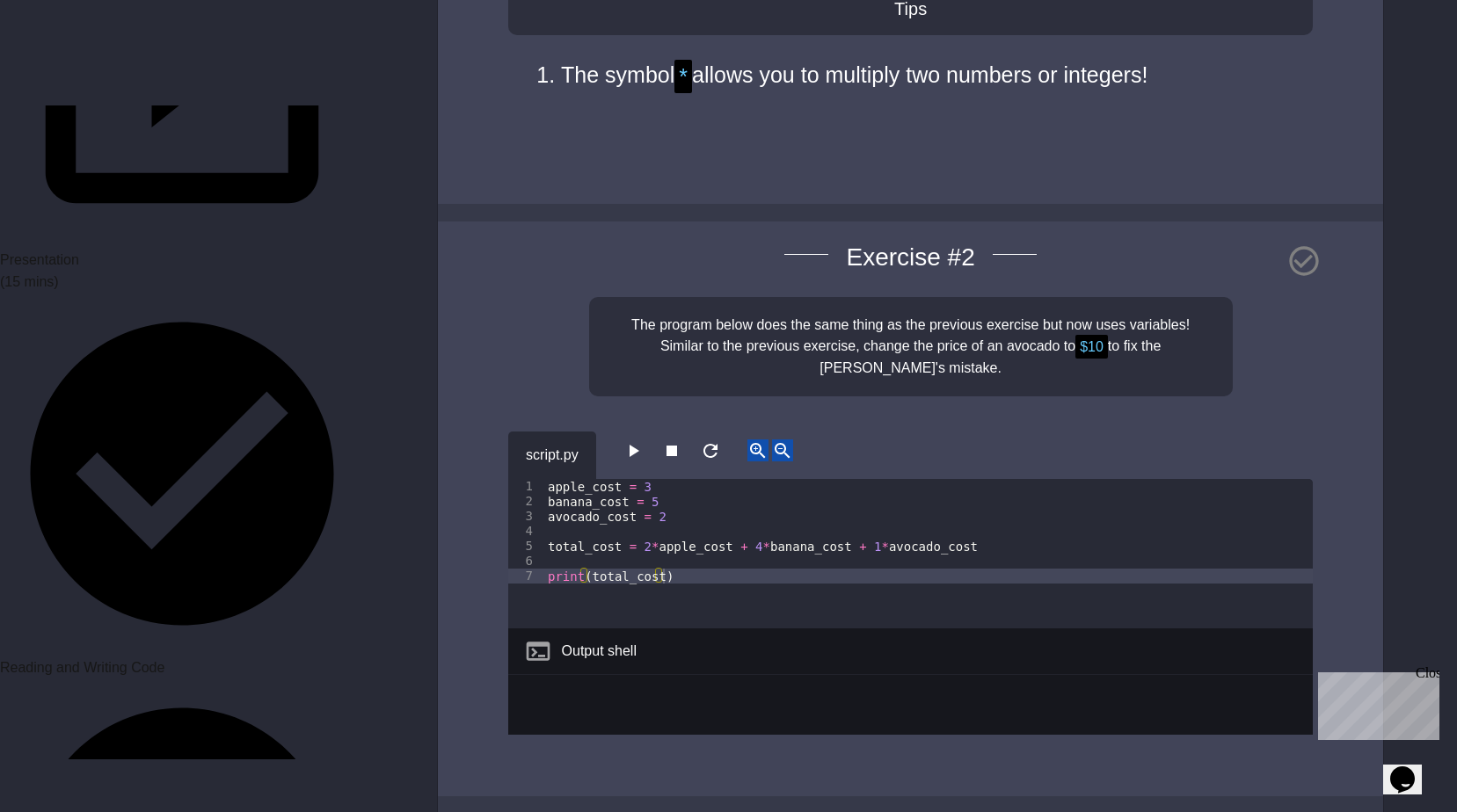
click at [644, 450] on icon "button" at bounding box center [633, 450] width 21 height 21
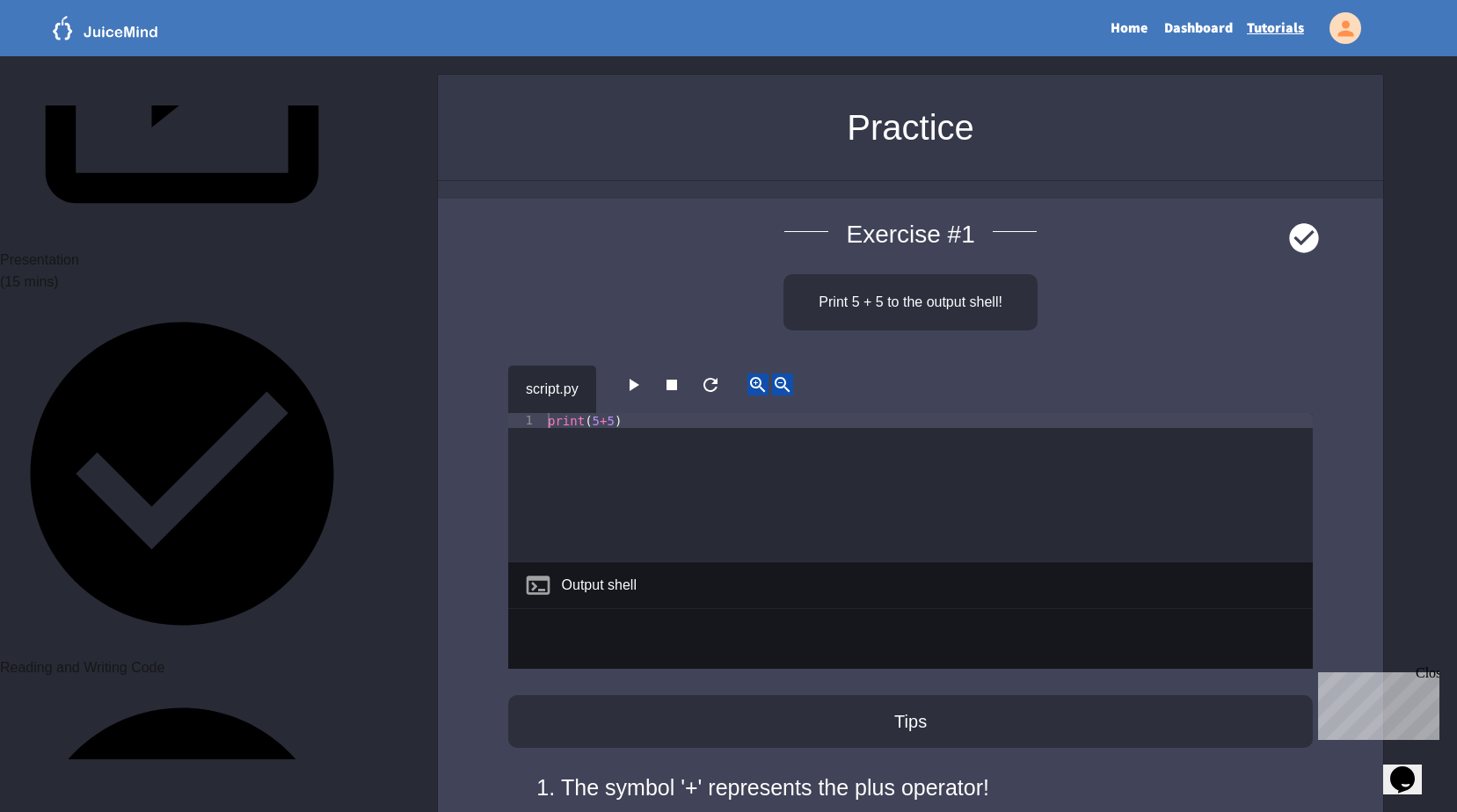
click at [619, 420] on div "print ( 5 + 5 )" at bounding box center [928, 503] width 768 height 180
click at [590, 414] on div "print ( 5 + 5 "" at bounding box center [928, 503] width 768 height 180
click at [644, 384] on button "button" at bounding box center [633, 385] width 21 height 22
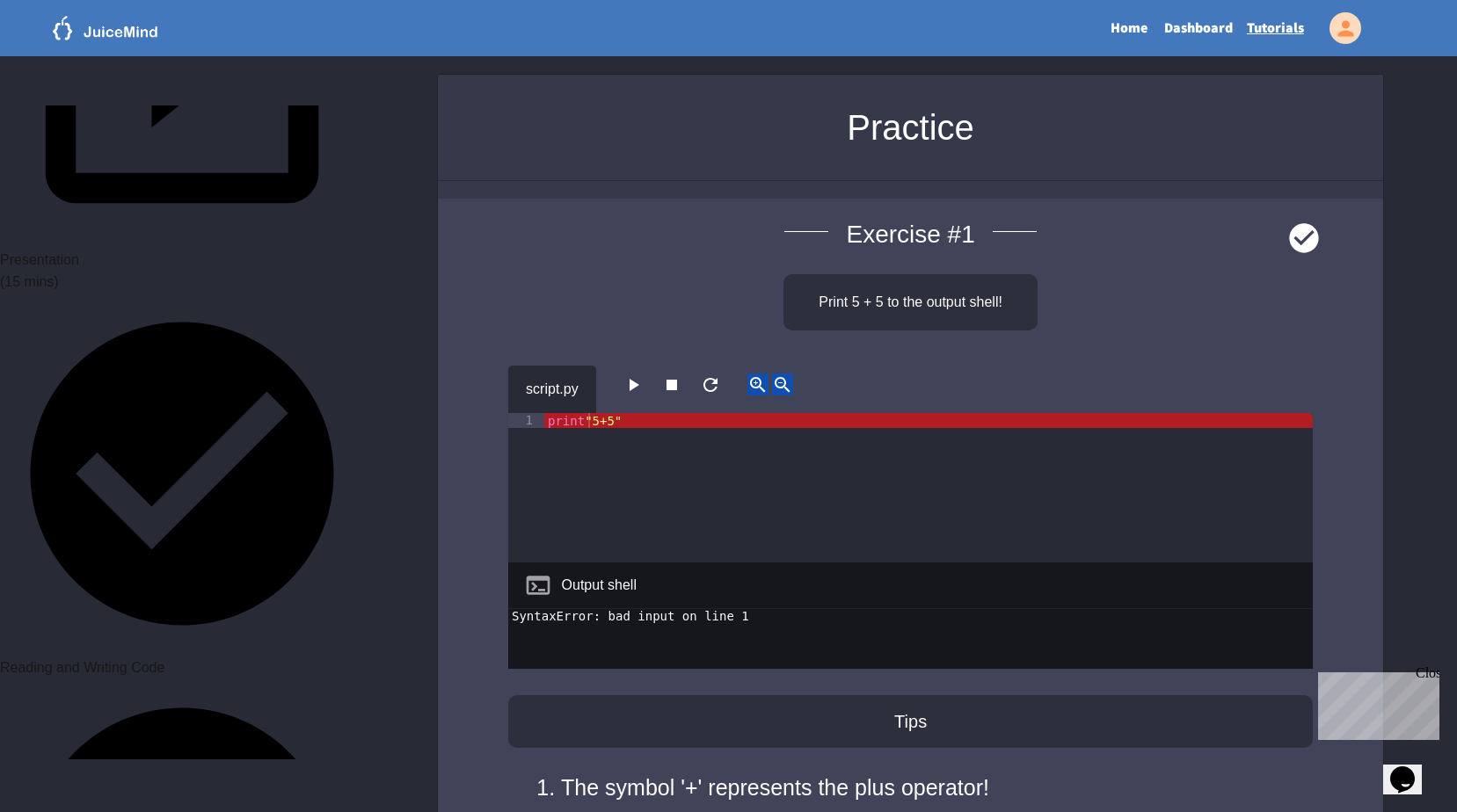
click at [630, 388] on icon "button" at bounding box center [633, 385] width 21 height 21
click at [625, 416] on div "print "5+5"" at bounding box center [928, 503] width 768 height 180
drag, startPoint x: 625, startPoint y: 416, endPoint x: 584, endPoint y: 423, distance: 41.6
click at [584, 423] on div "print "5+5"" at bounding box center [928, 503] width 768 height 180
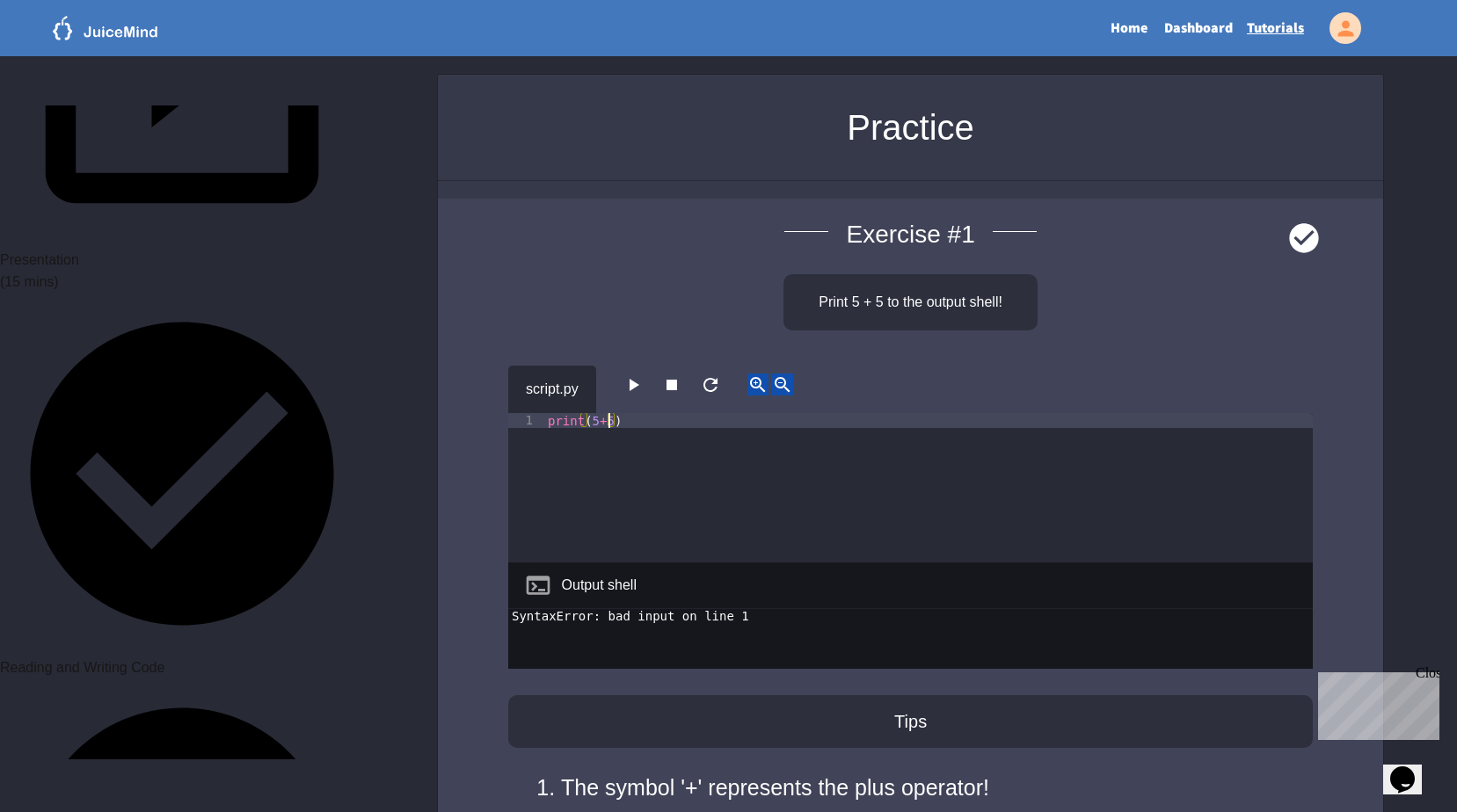
scroll to position [0, 5]
type textarea "**********"
click at [644, 396] on button "button" at bounding box center [633, 385] width 21 height 22
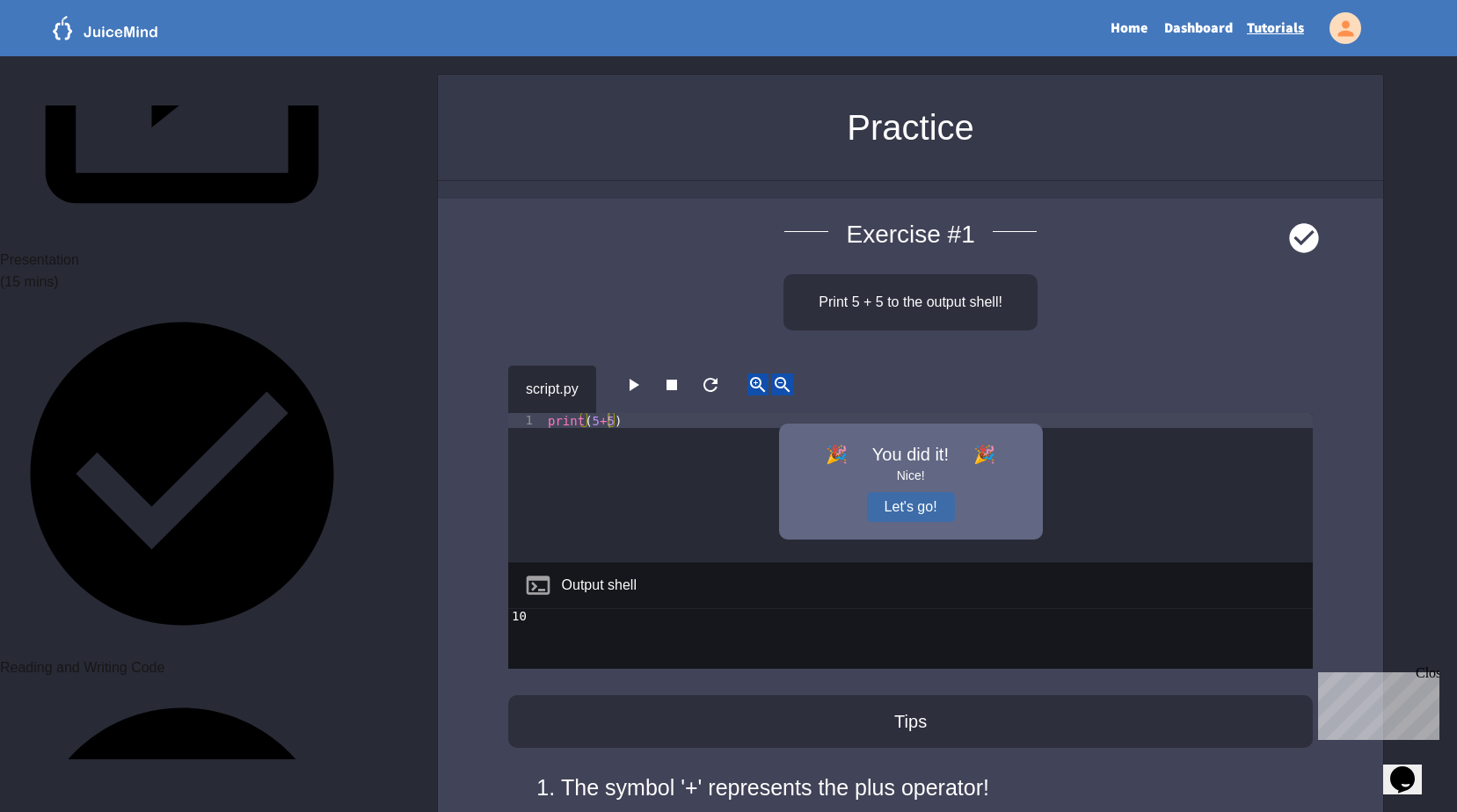
click at [931, 513] on button "Let's go!" at bounding box center [911, 506] width 88 height 30
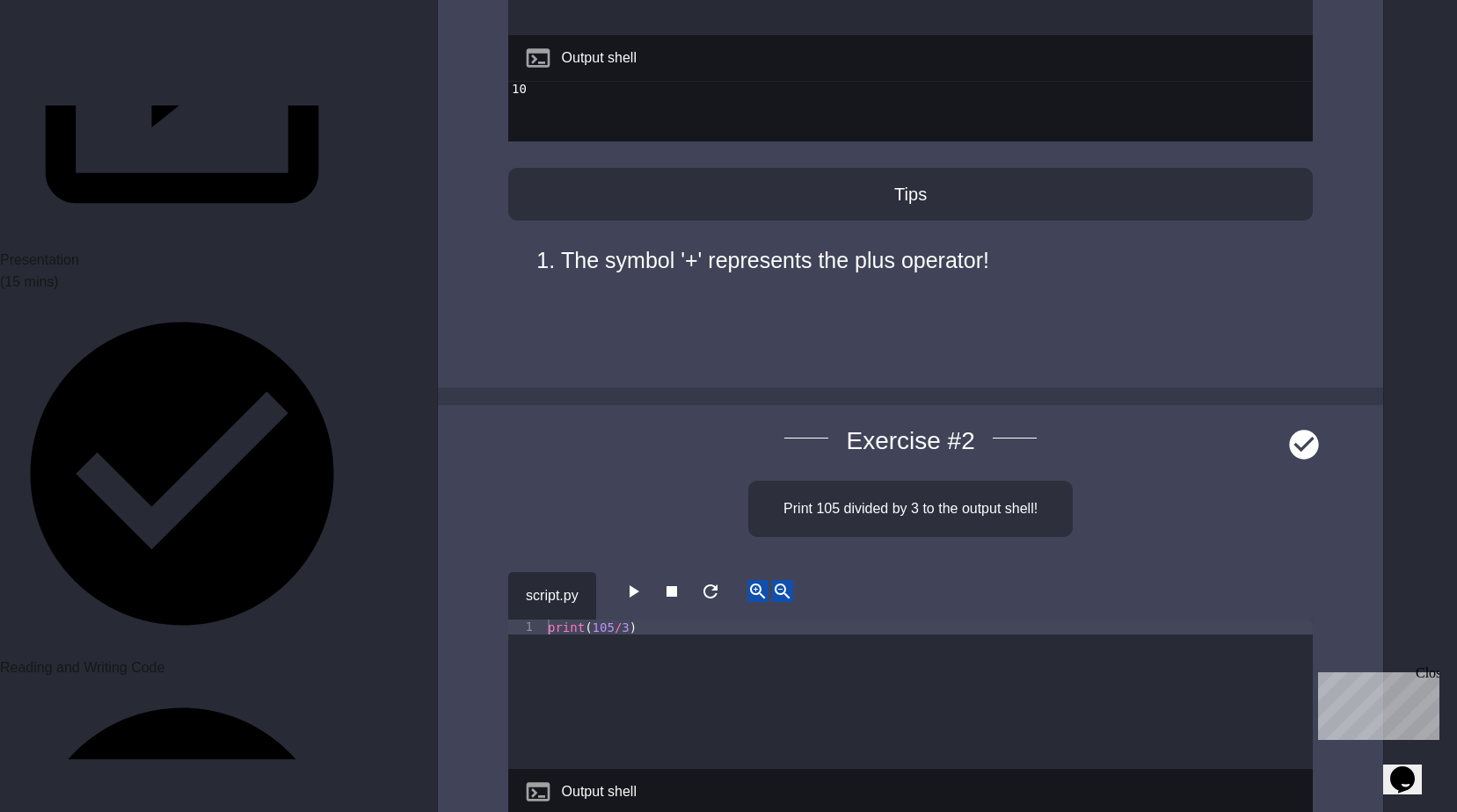
scroll to position [791, 0]
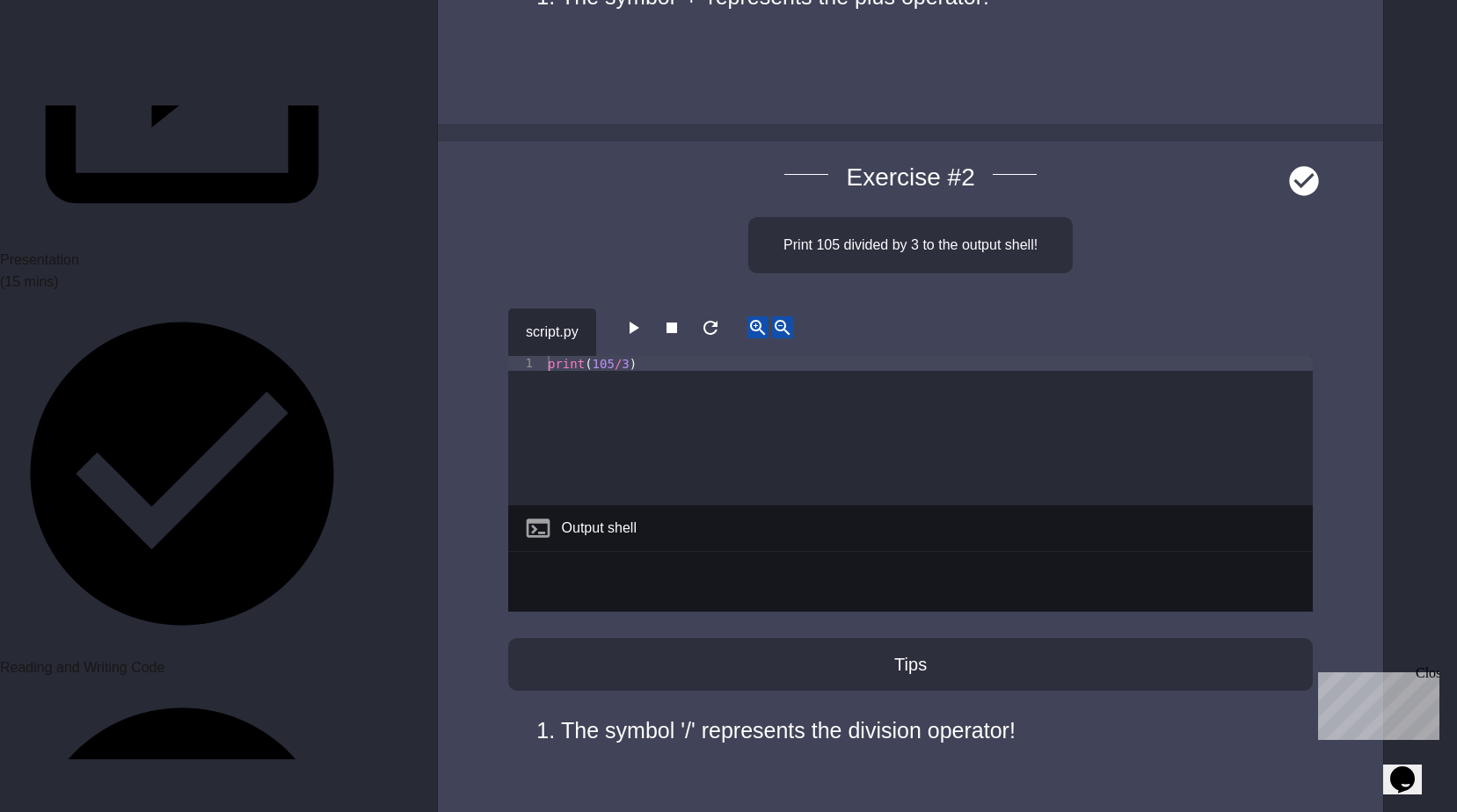
click at [644, 338] on button "button" at bounding box center [633, 328] width 21 height 22
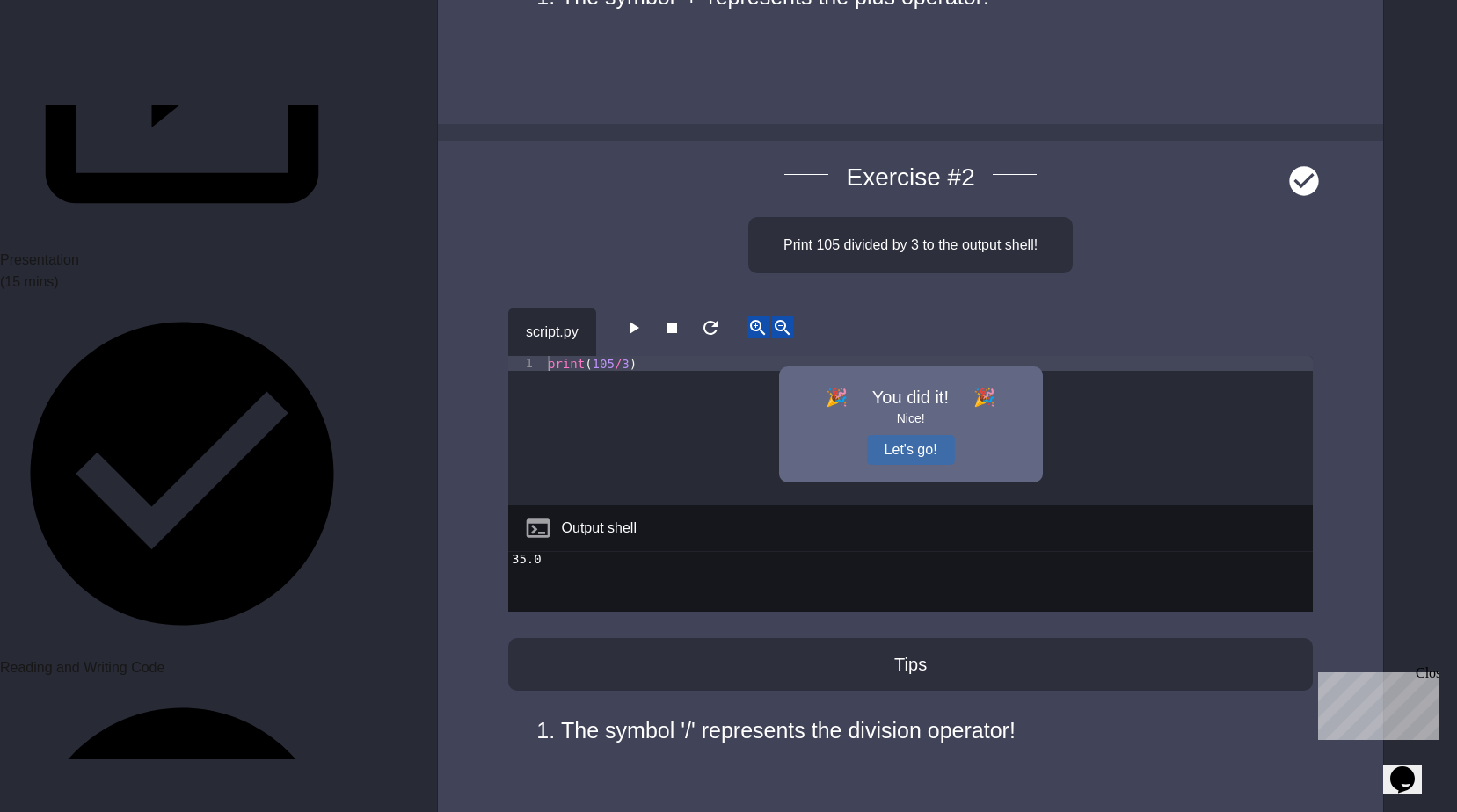
click at [904, 450] on button "Let's go!" at bounding box center [911, 449] width 88 height 30
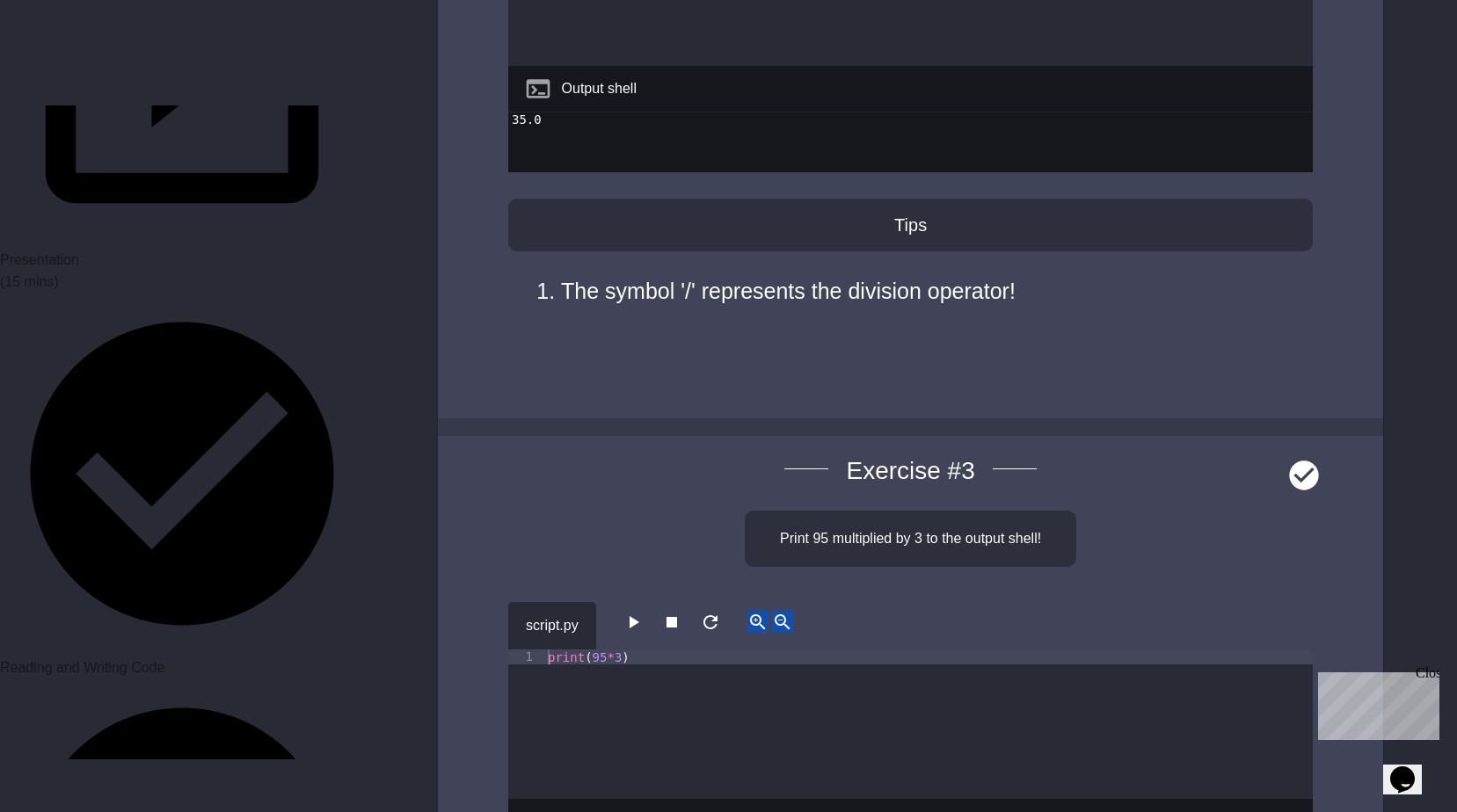
scroll to position [1493, 0]
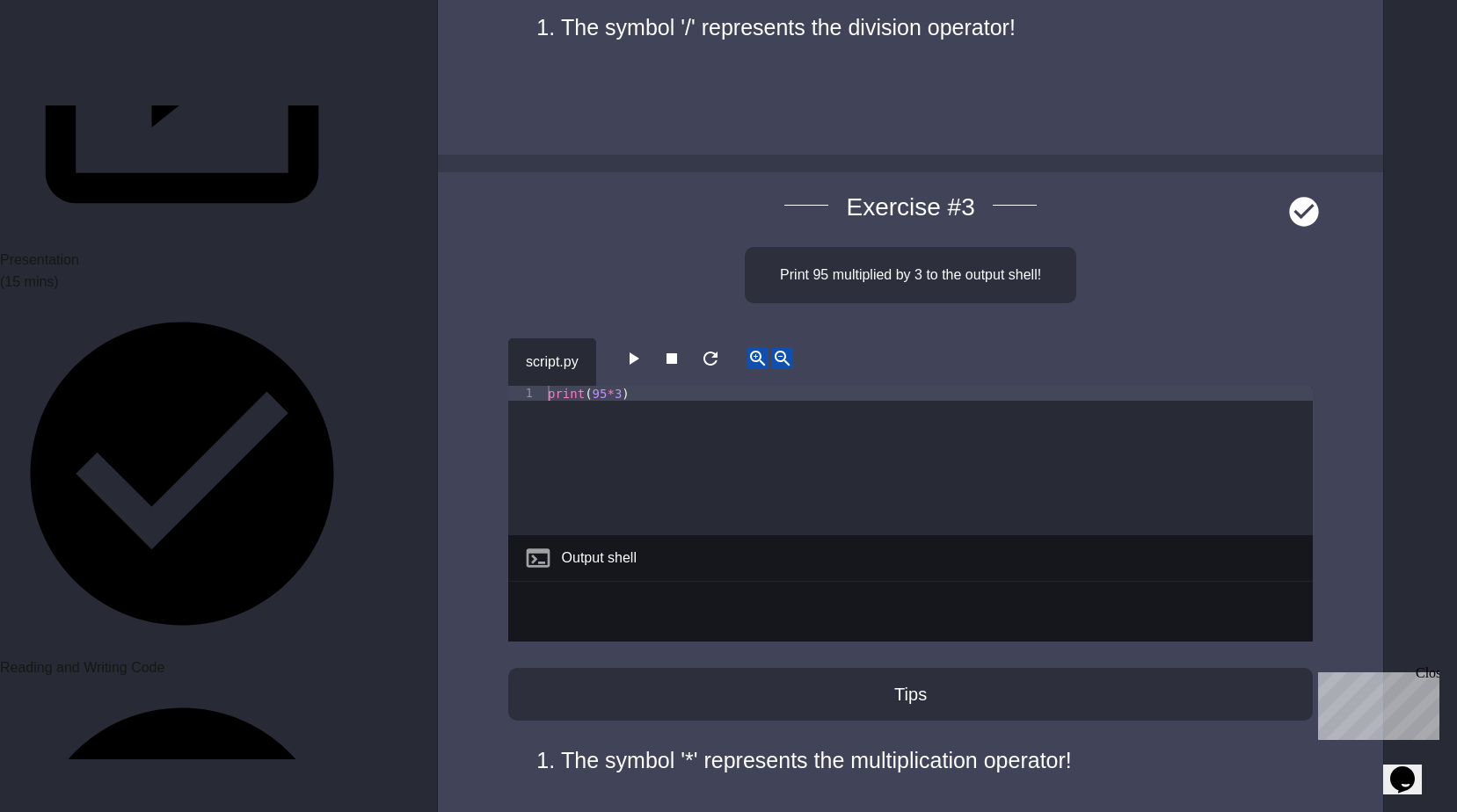
click at [626, 367] on button "button" at bounding box center [633, 358] width 21 height 22
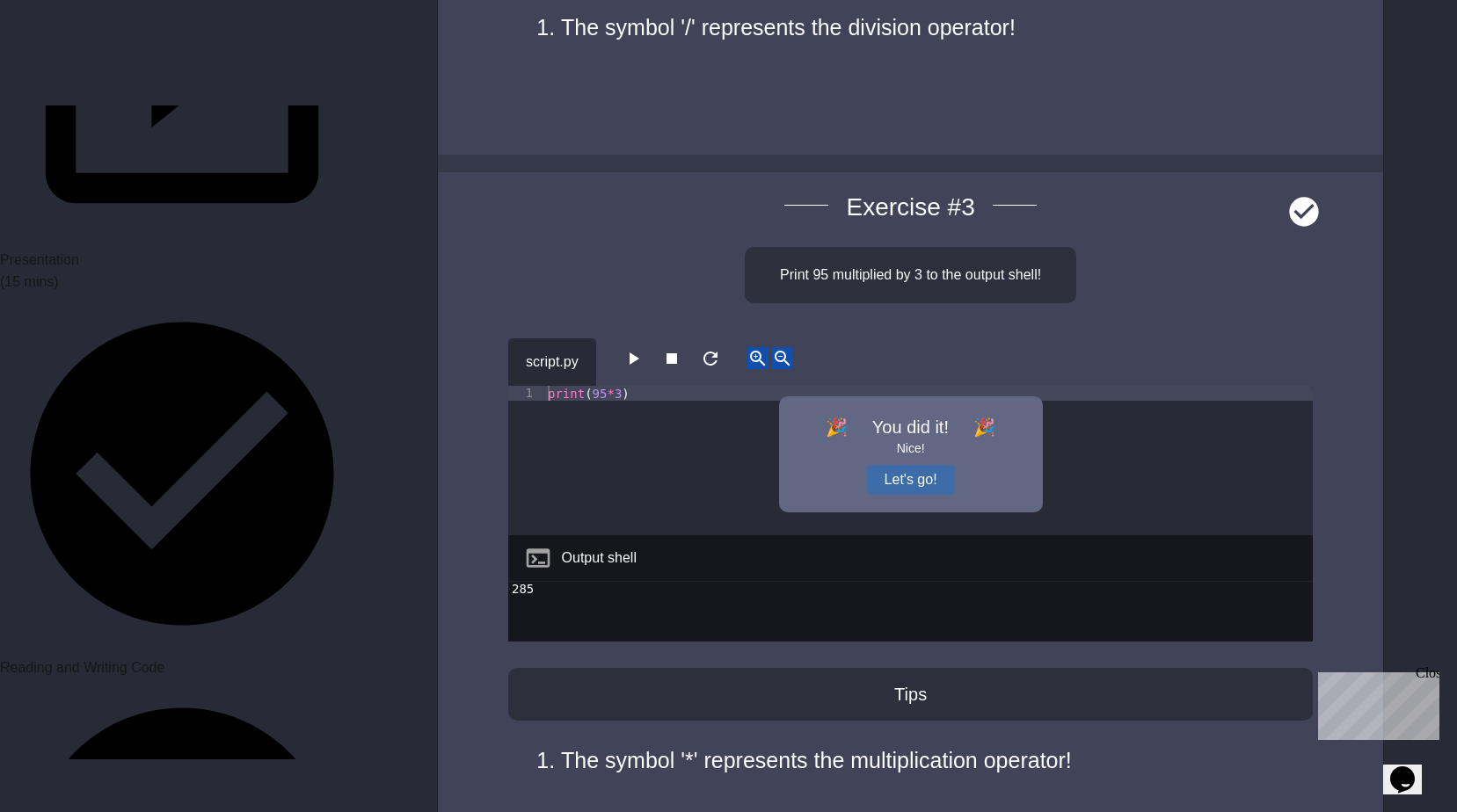
click at [950, 472] on button "Let's go!" at bounding box center [911, 479] width 88 height 30
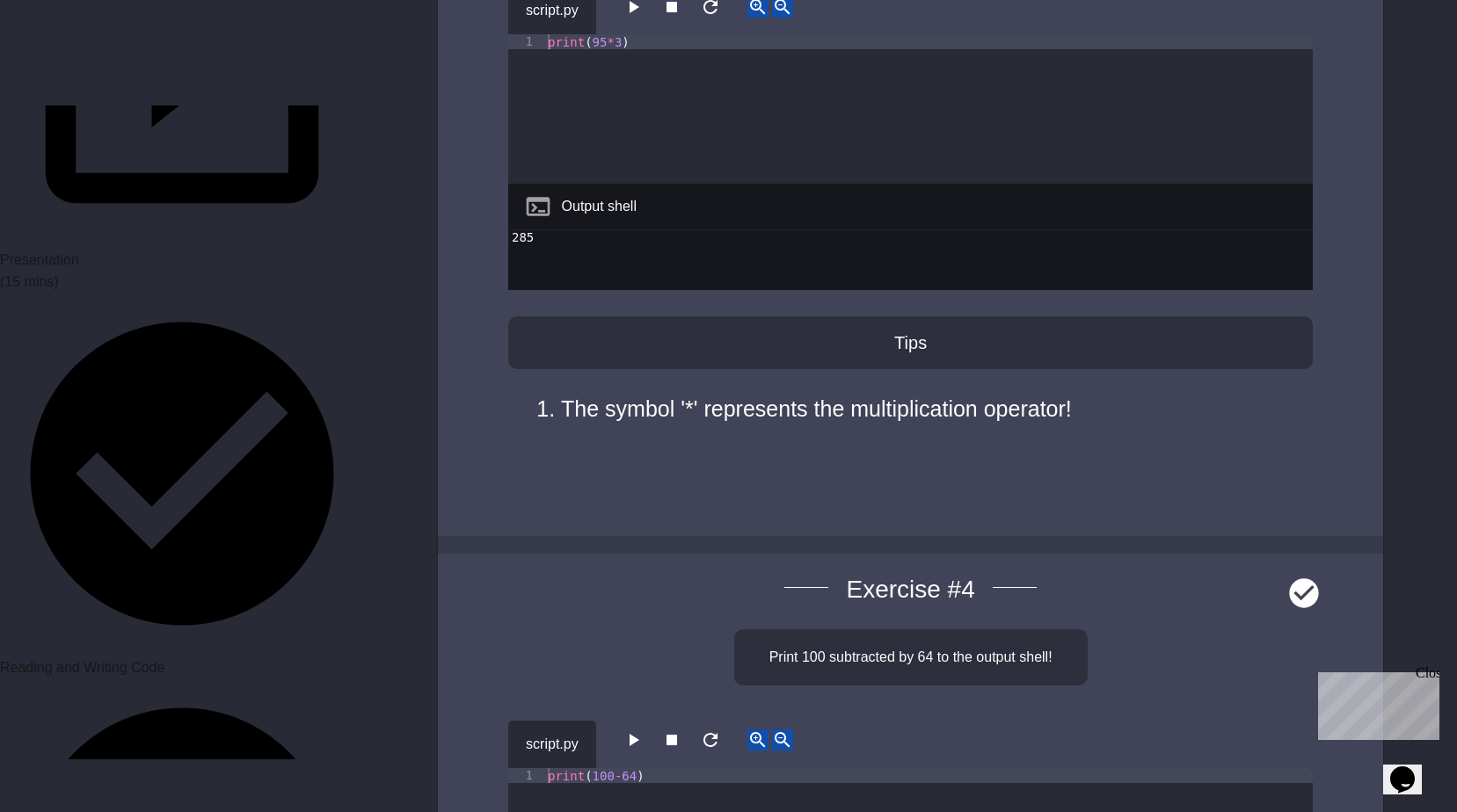
scroll to position [2196, 0]
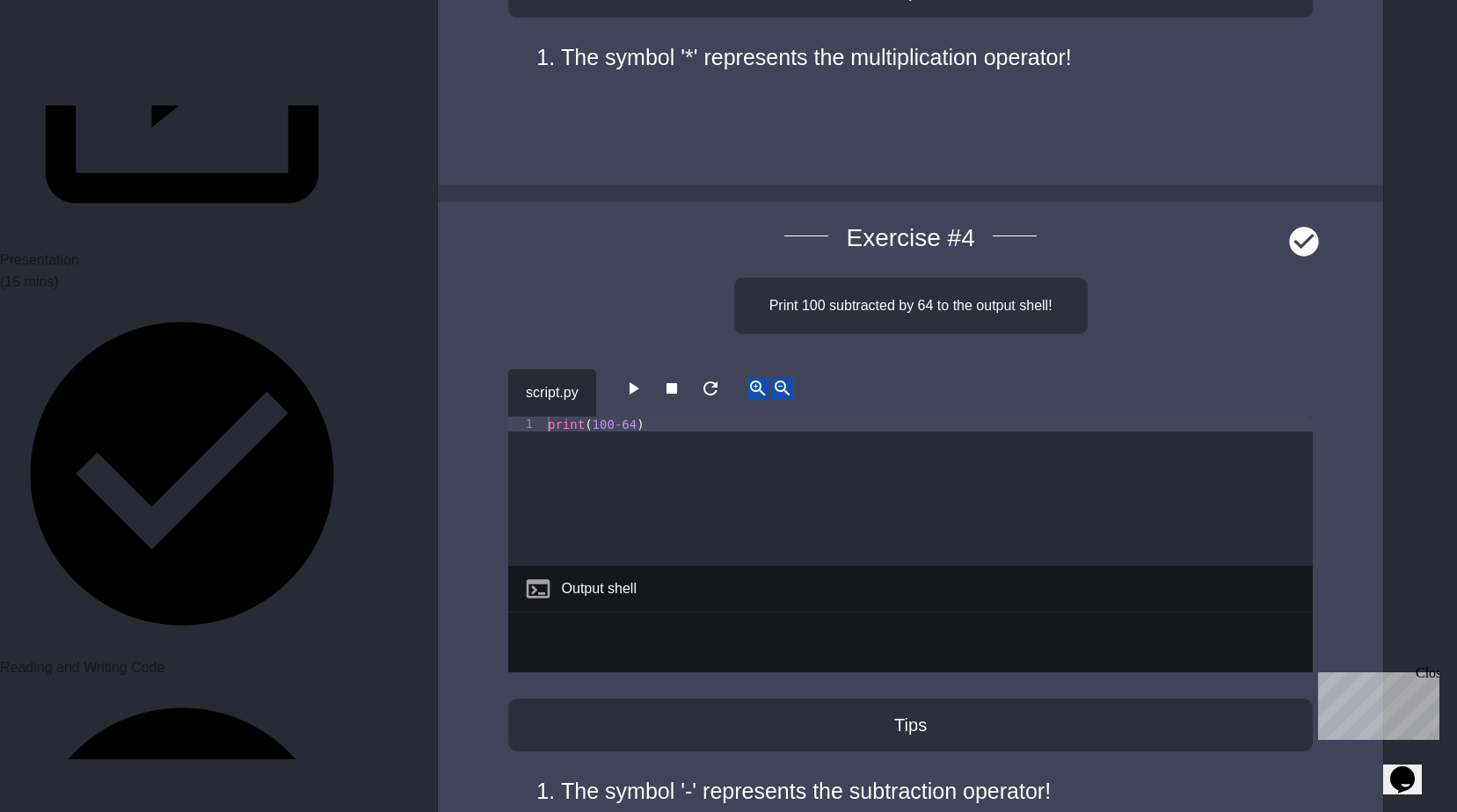
click at [631, 399] on icon "button" at bounding box center [633, 387] width 21 height 21
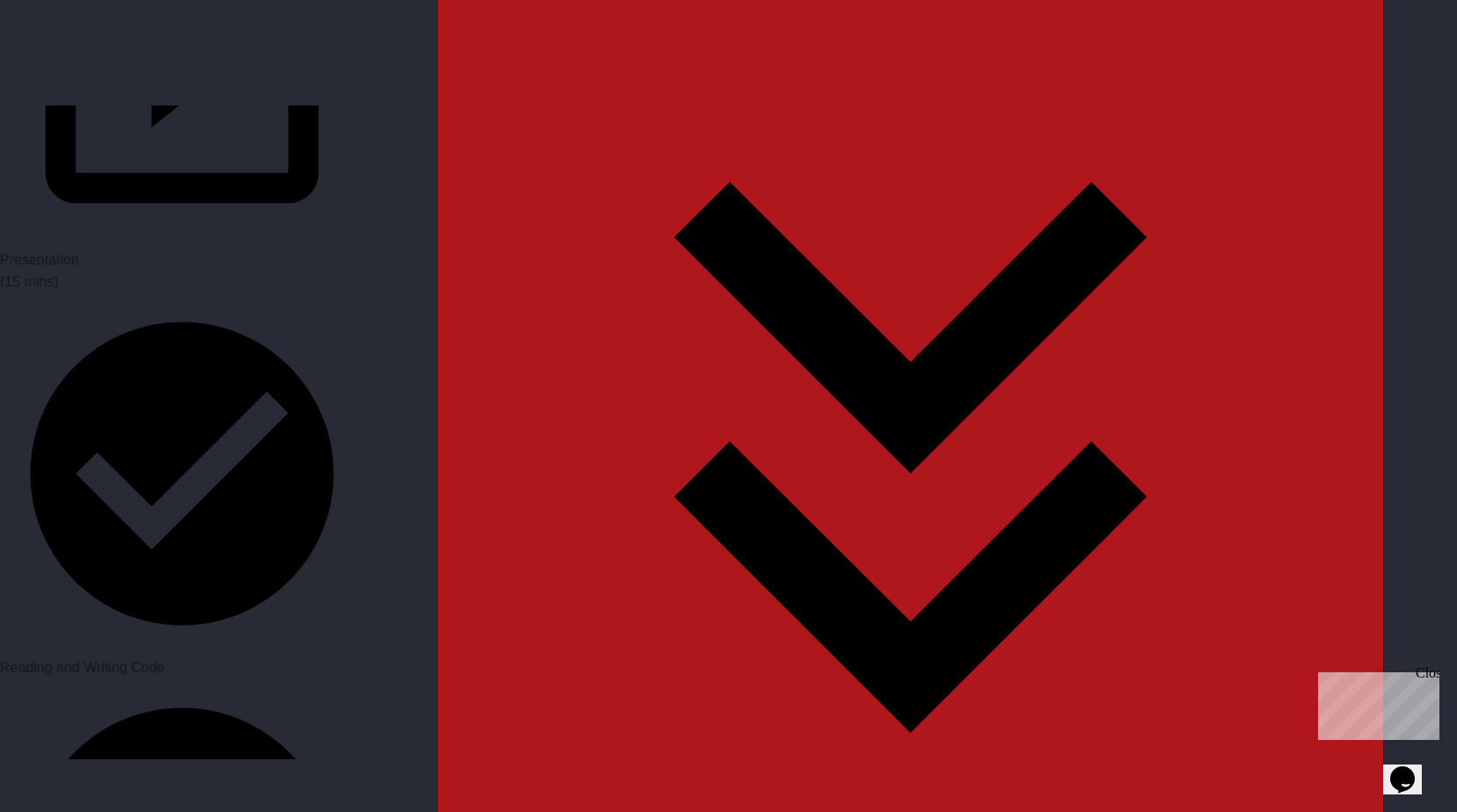
scroll to position [8259, 0]
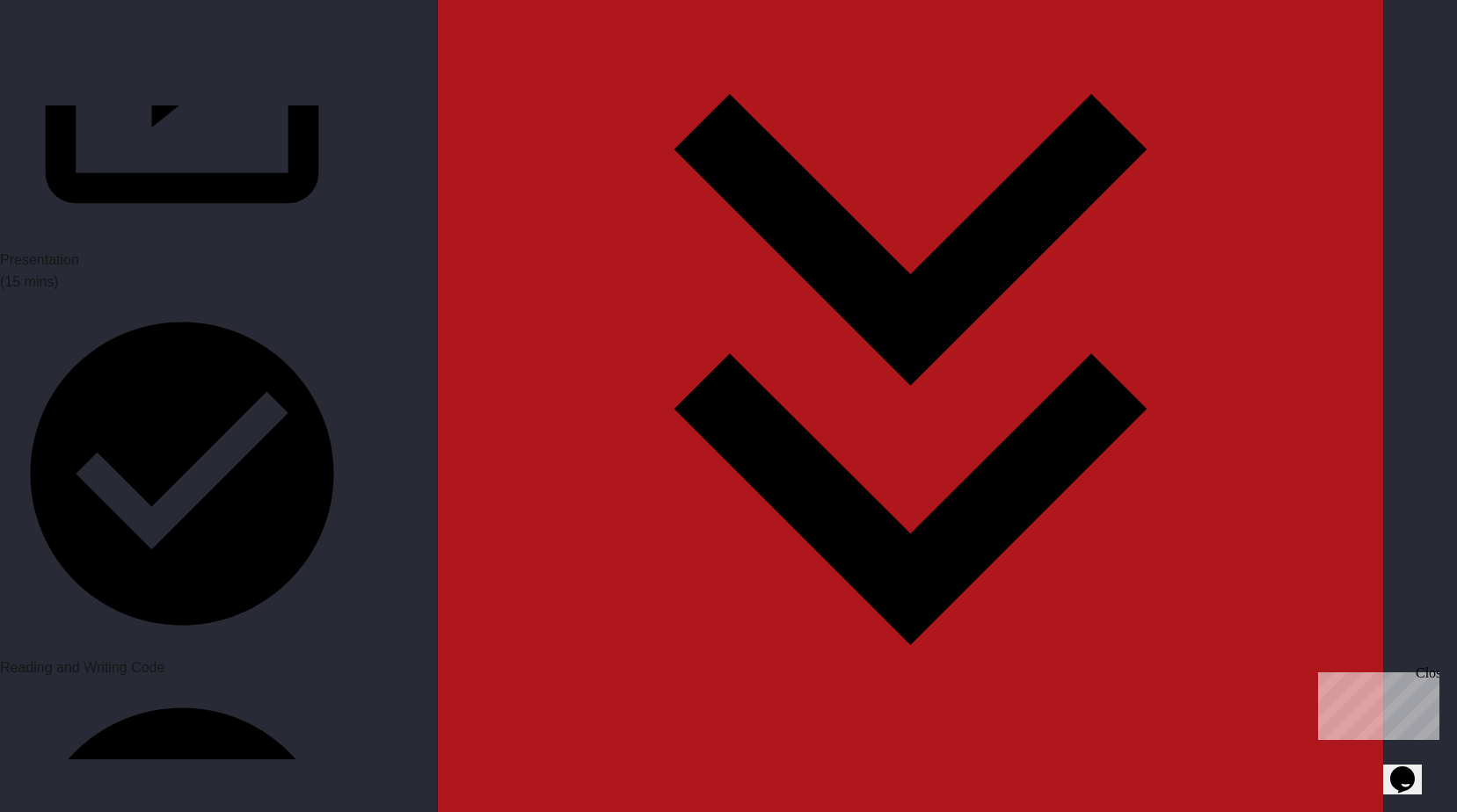
type textarea "**********"
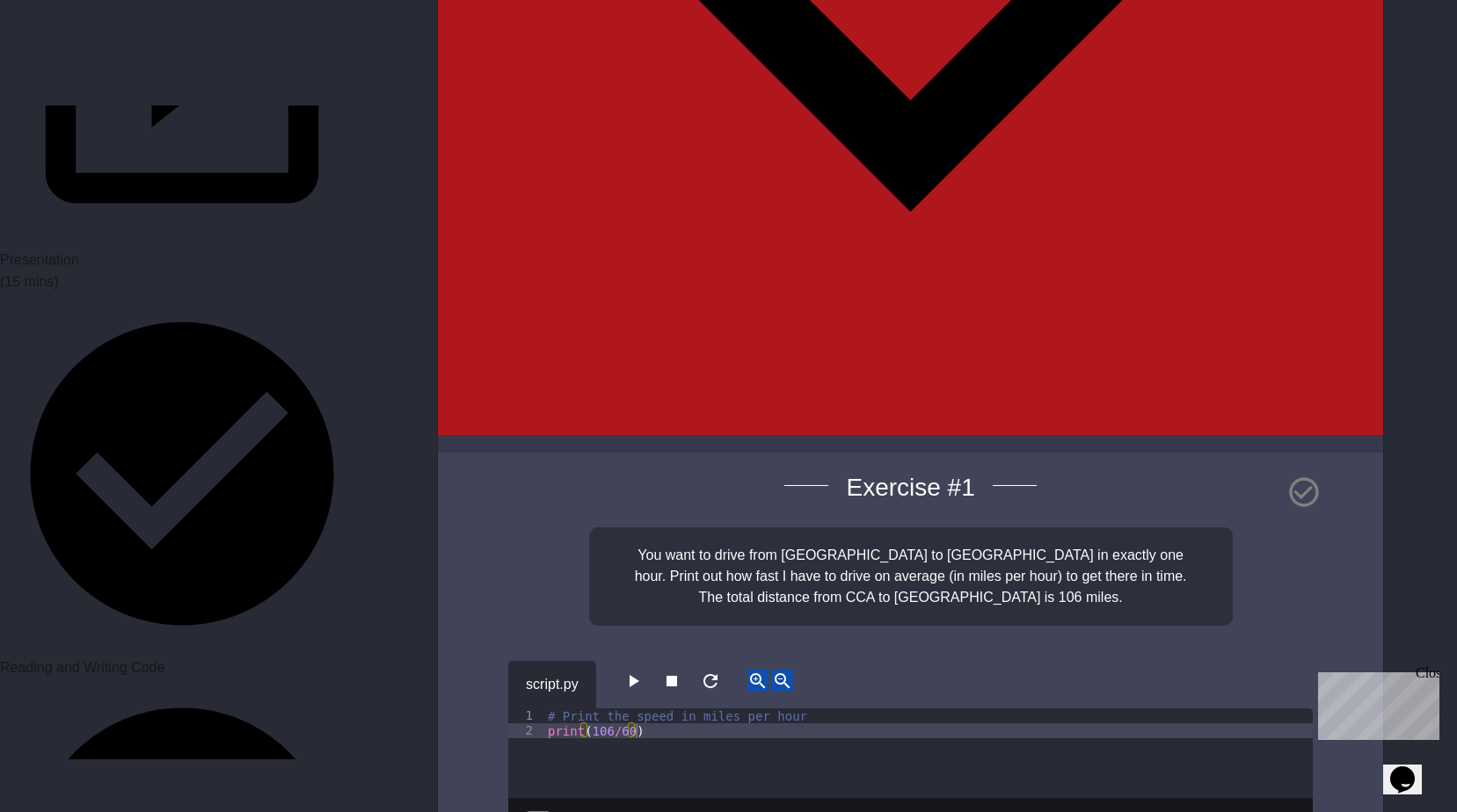
scroll to position [10279, 0]
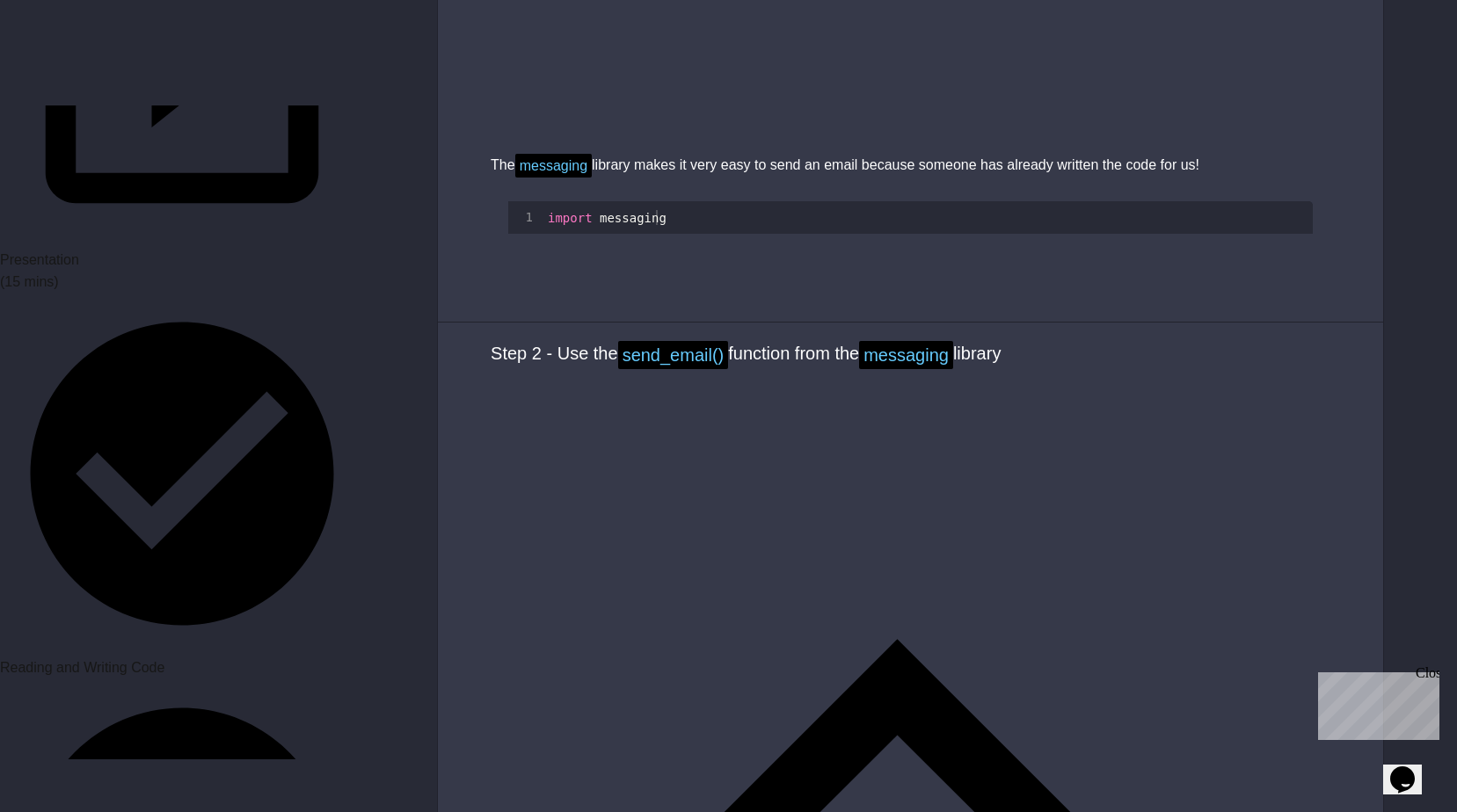
scroll to position [1669, 0]
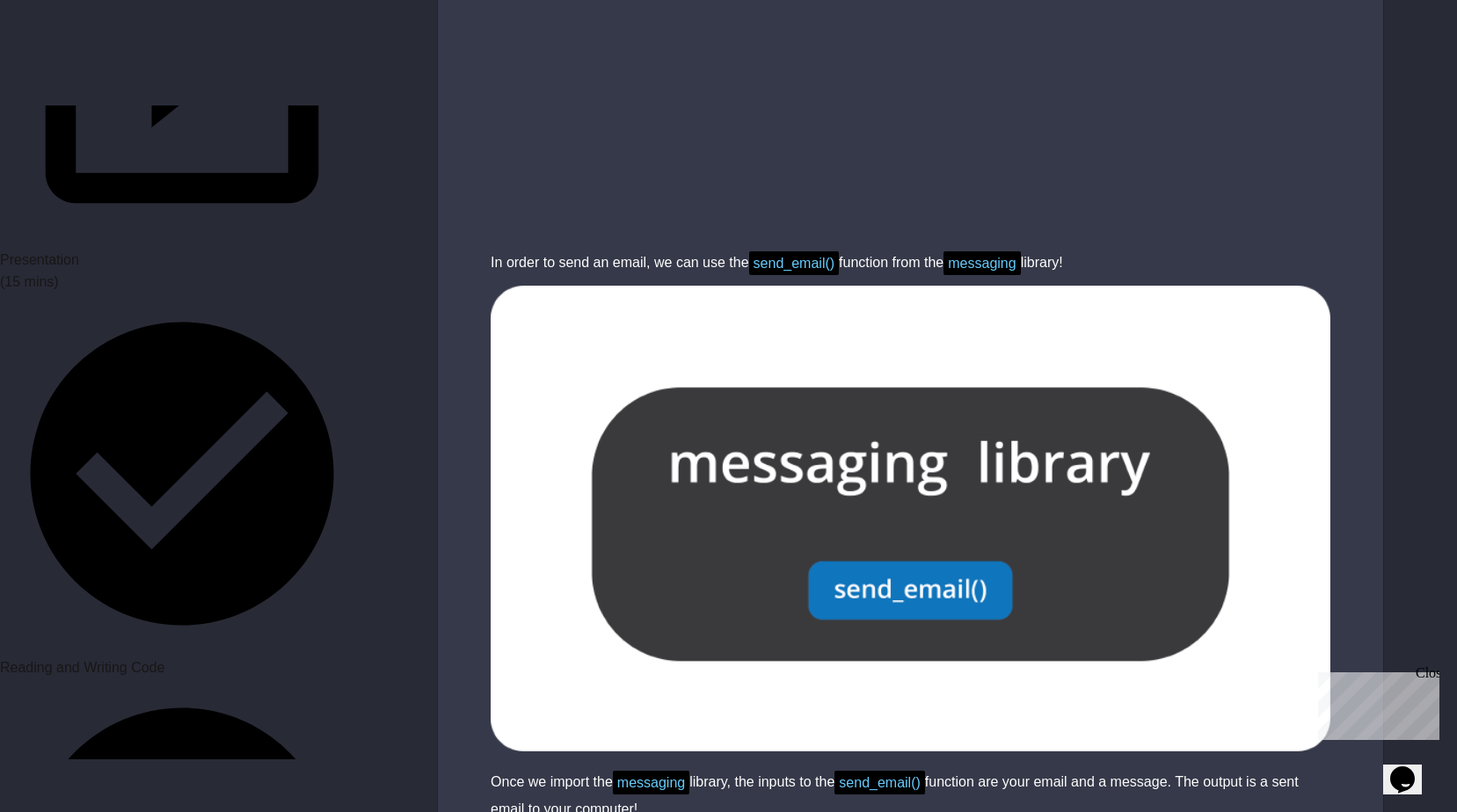
scroll to position [2900, 0]
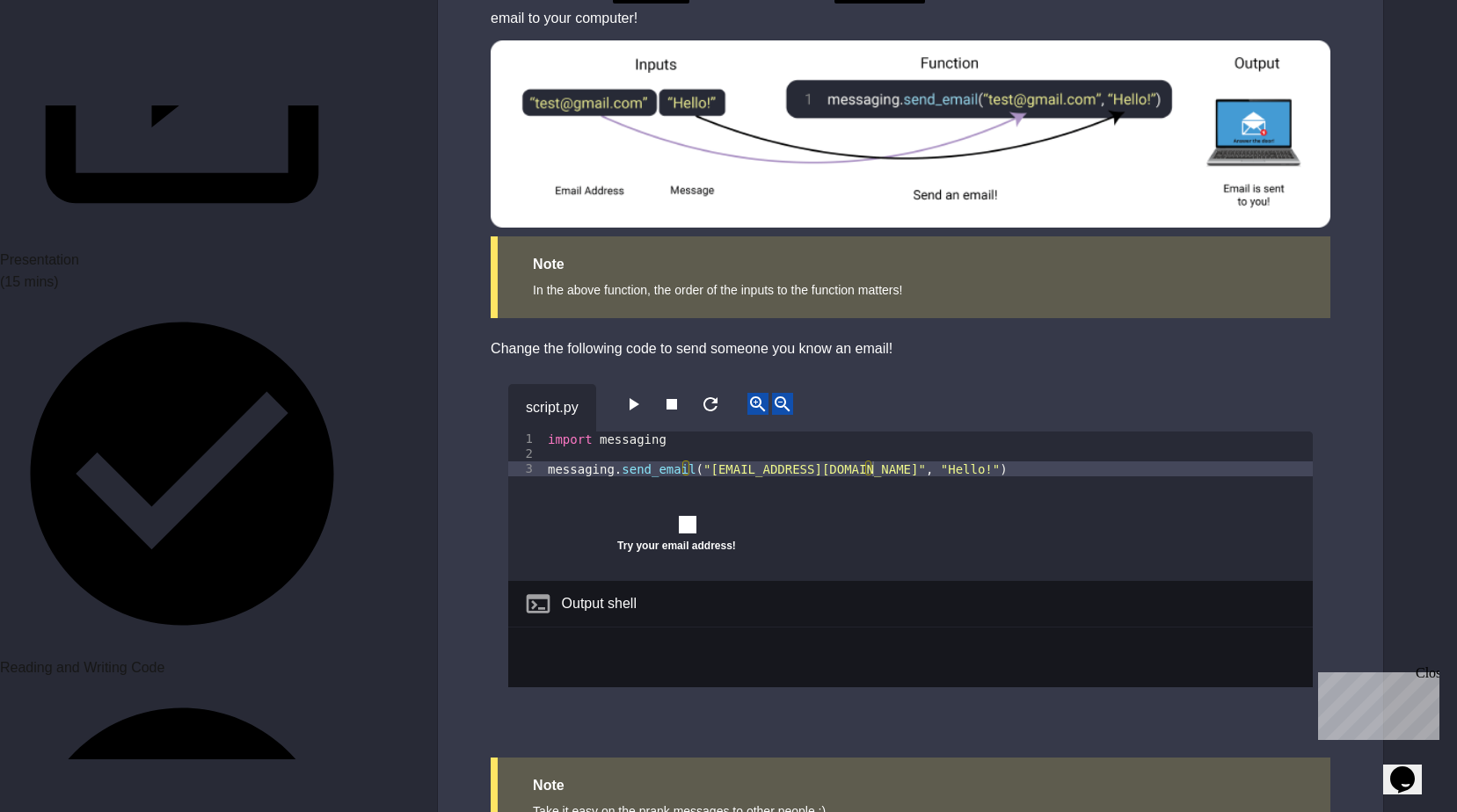
scroll to position [3409, 0]
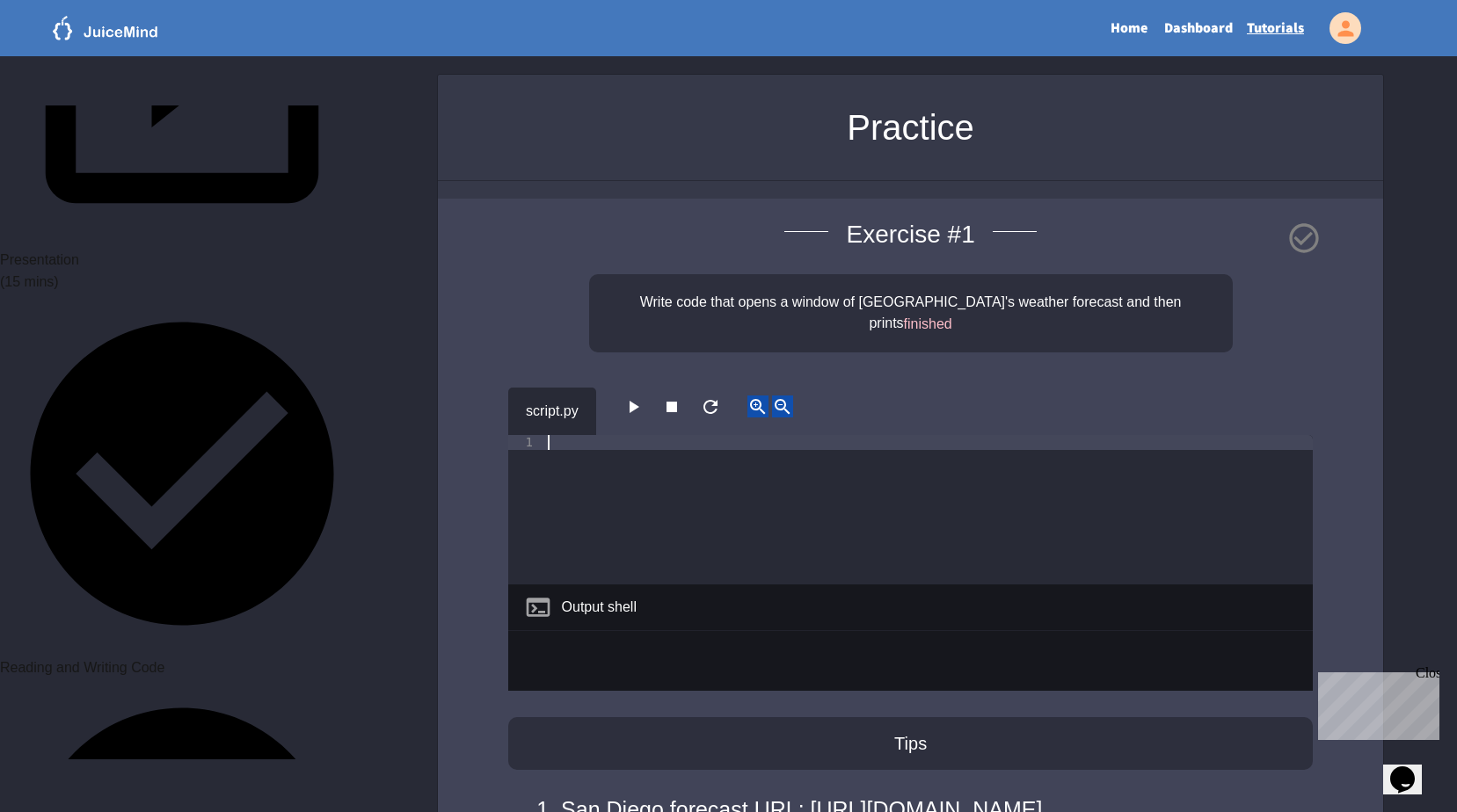
click at [642, 435] on div at bounding box center [928, 524] width 768 height 180
click at [637, 401] on icon "button" at bounding box center [634, 407] width 10 height 13
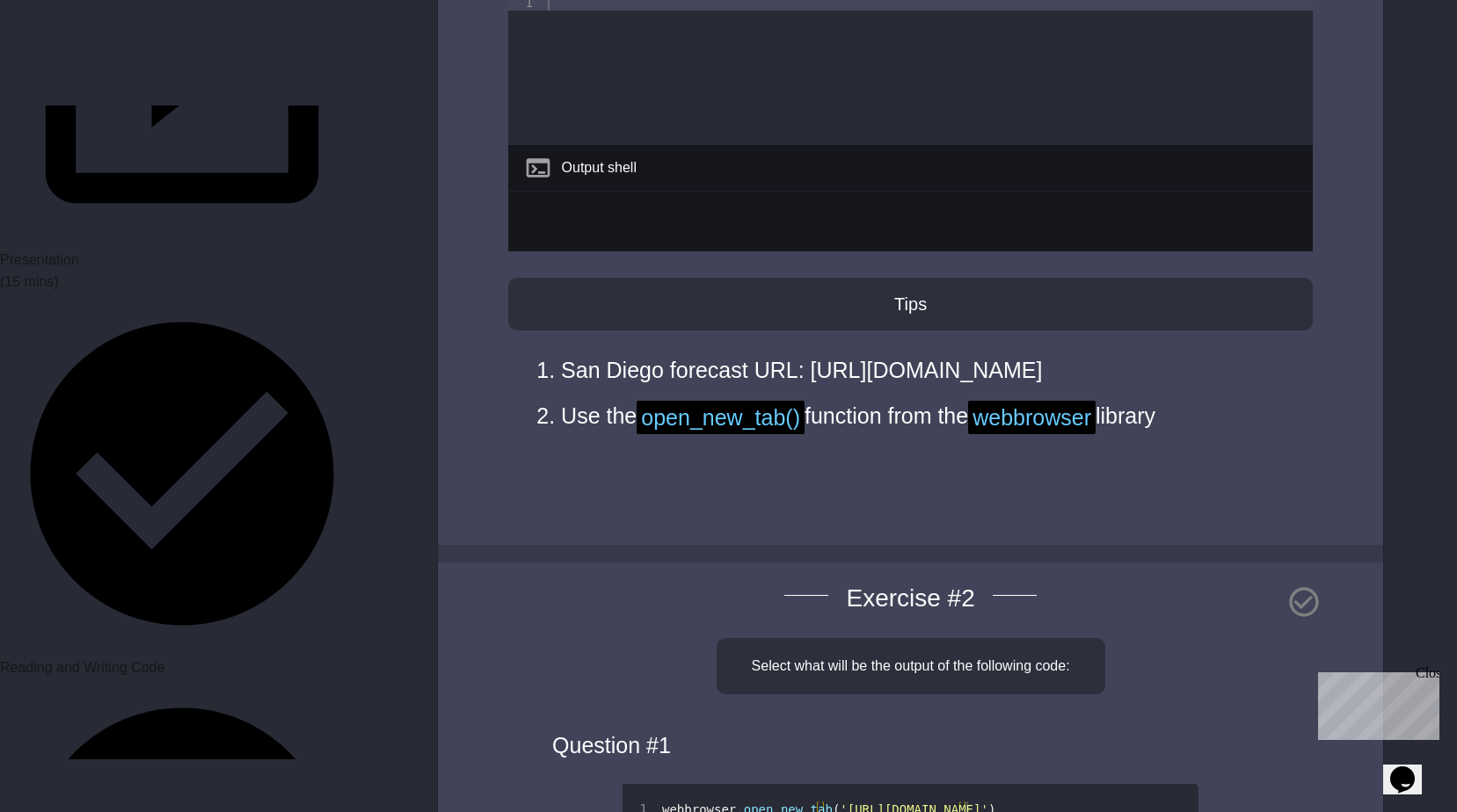
scroll to position [264, 0]
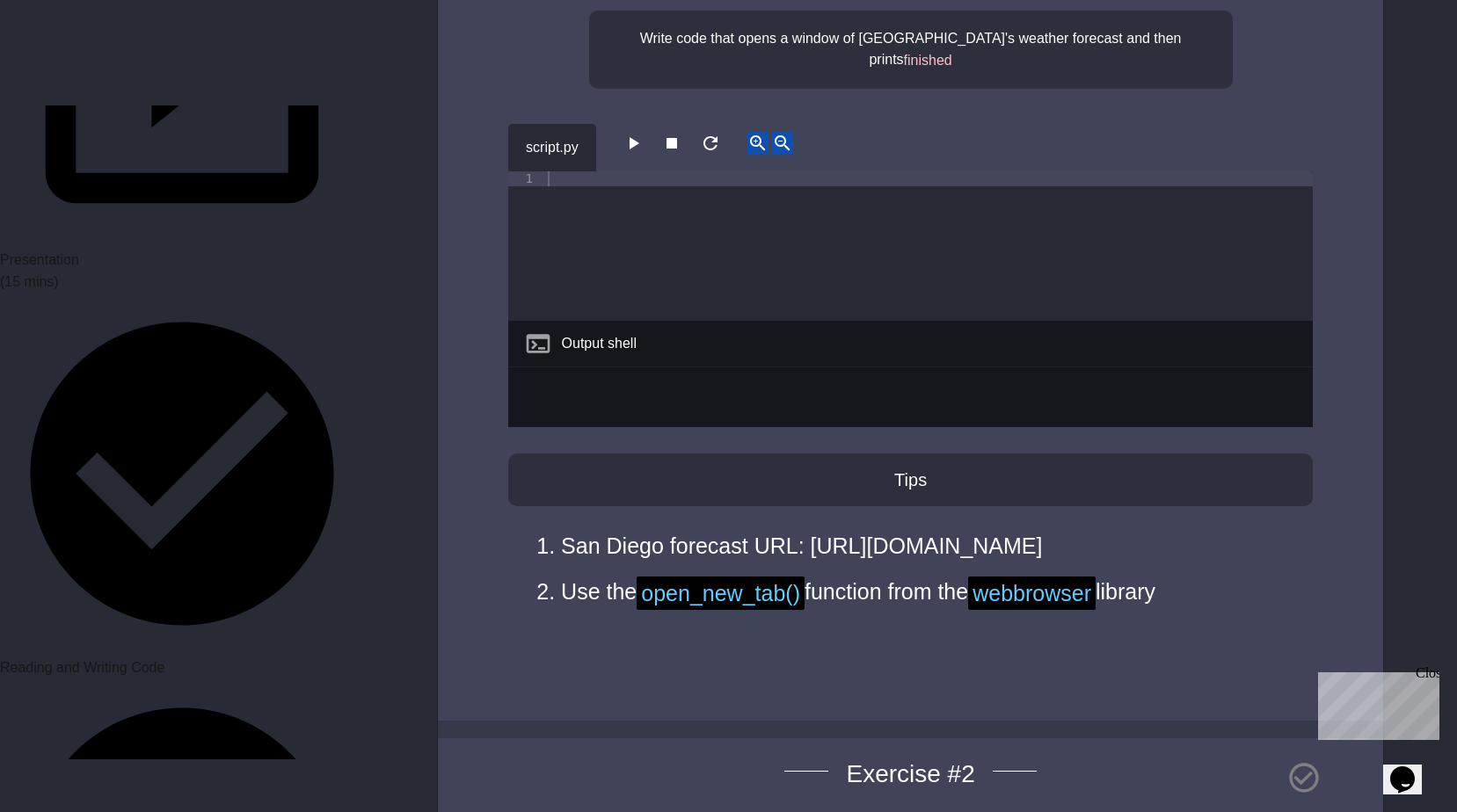
drag, startPoint x: 1108, startPoint y: 571, endPoint x: 563, endPoint y: 570, distance: 545.0
click at [563, 568] on li "San Diego forecast URL: [URL][DOMAIN_NAME]" at bounding box center [919, 545] width 716 height 44
copy li "[URL][DOMAIN_NAME]"
click at [584, 568] on li "San Diego forecast URL: [URL][DOMAIN_NAME]" at bounding box center [919, 545] width 716 height 44
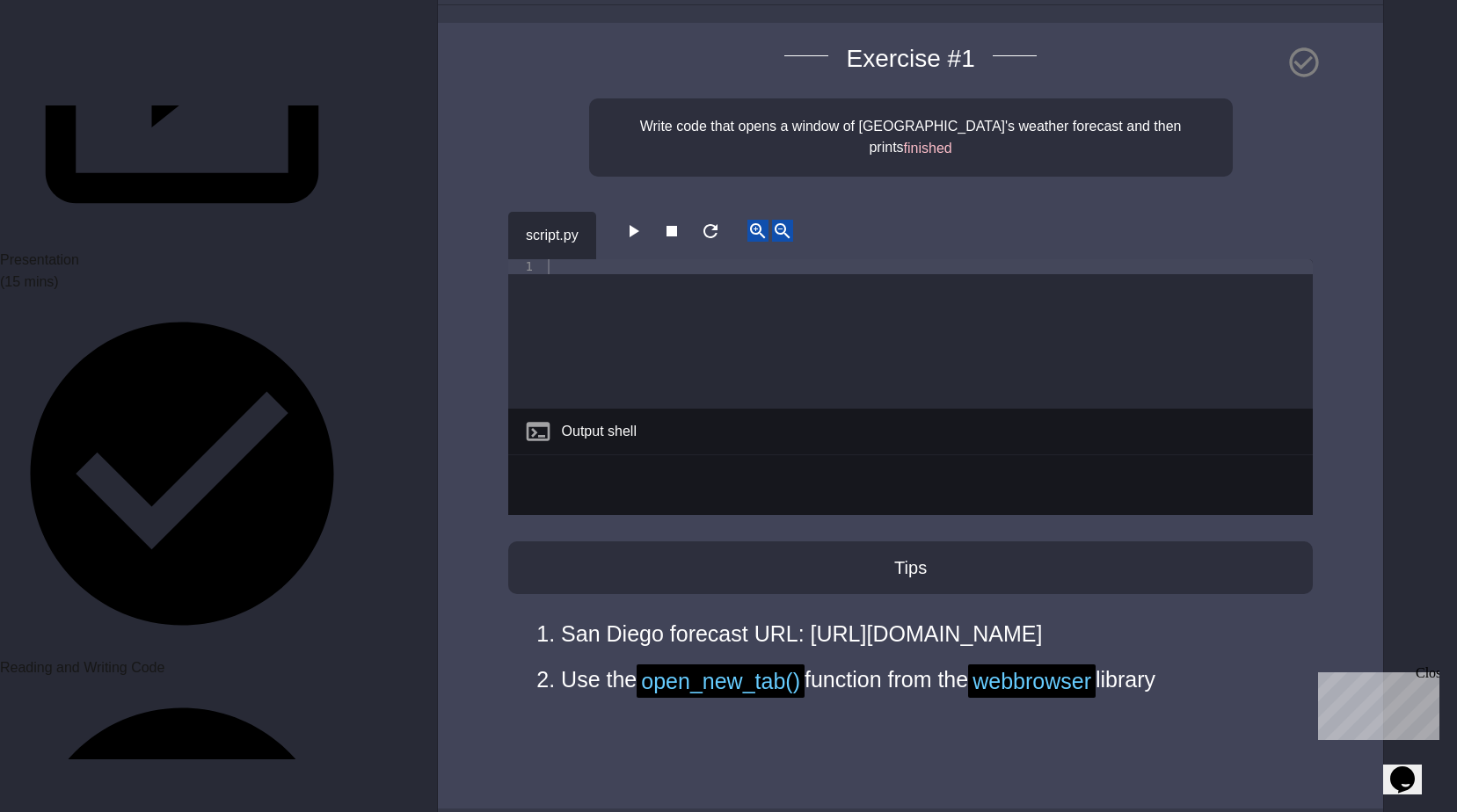
click at [570, 259] on div at bounding box center [928, 349] width 768 height 180
paste textarea "**********"
type textarea "**********"
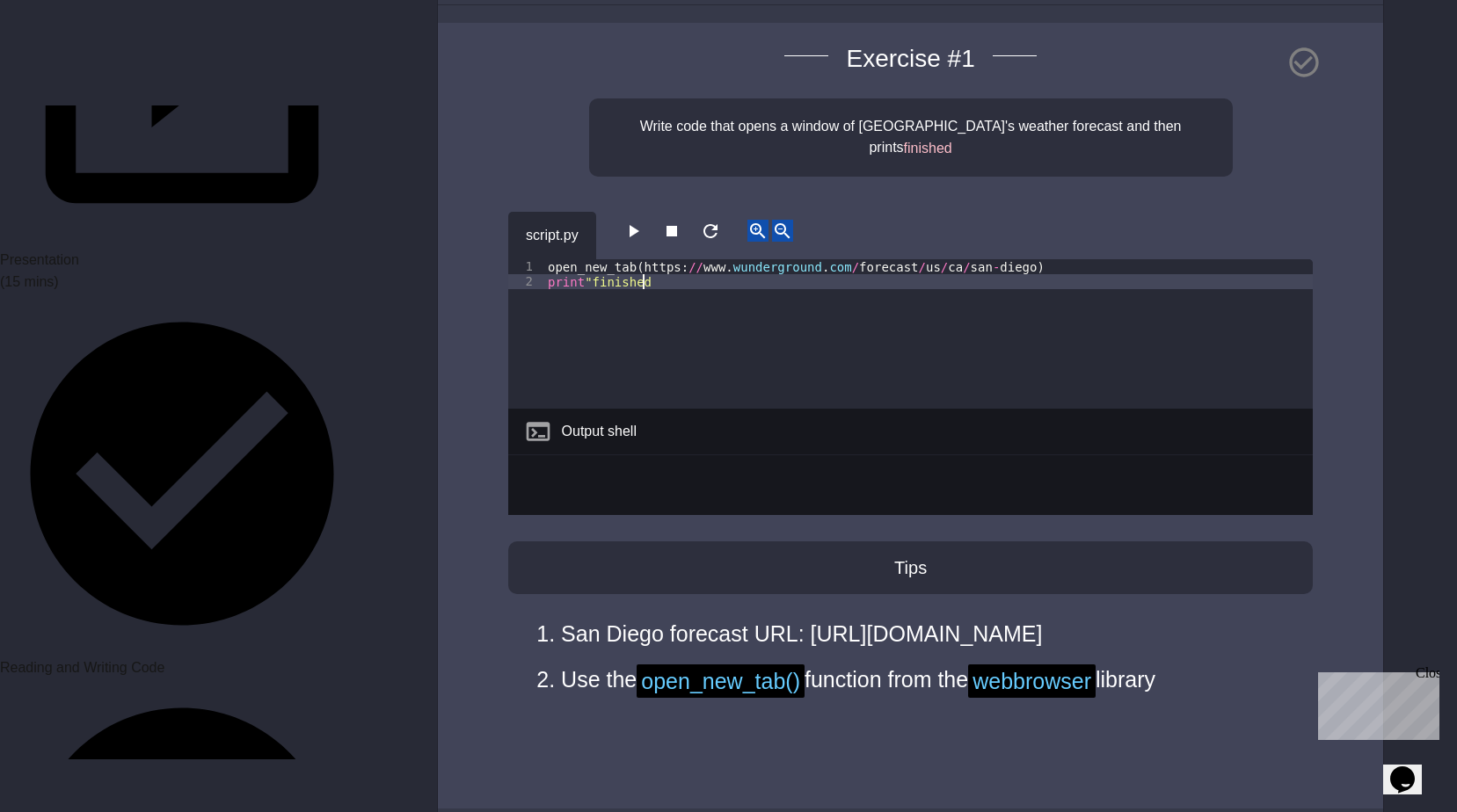
scroll to position [0, 6]
click at [644, 220] on icon "button" at bounding box center [633, 230] width 21 height 21
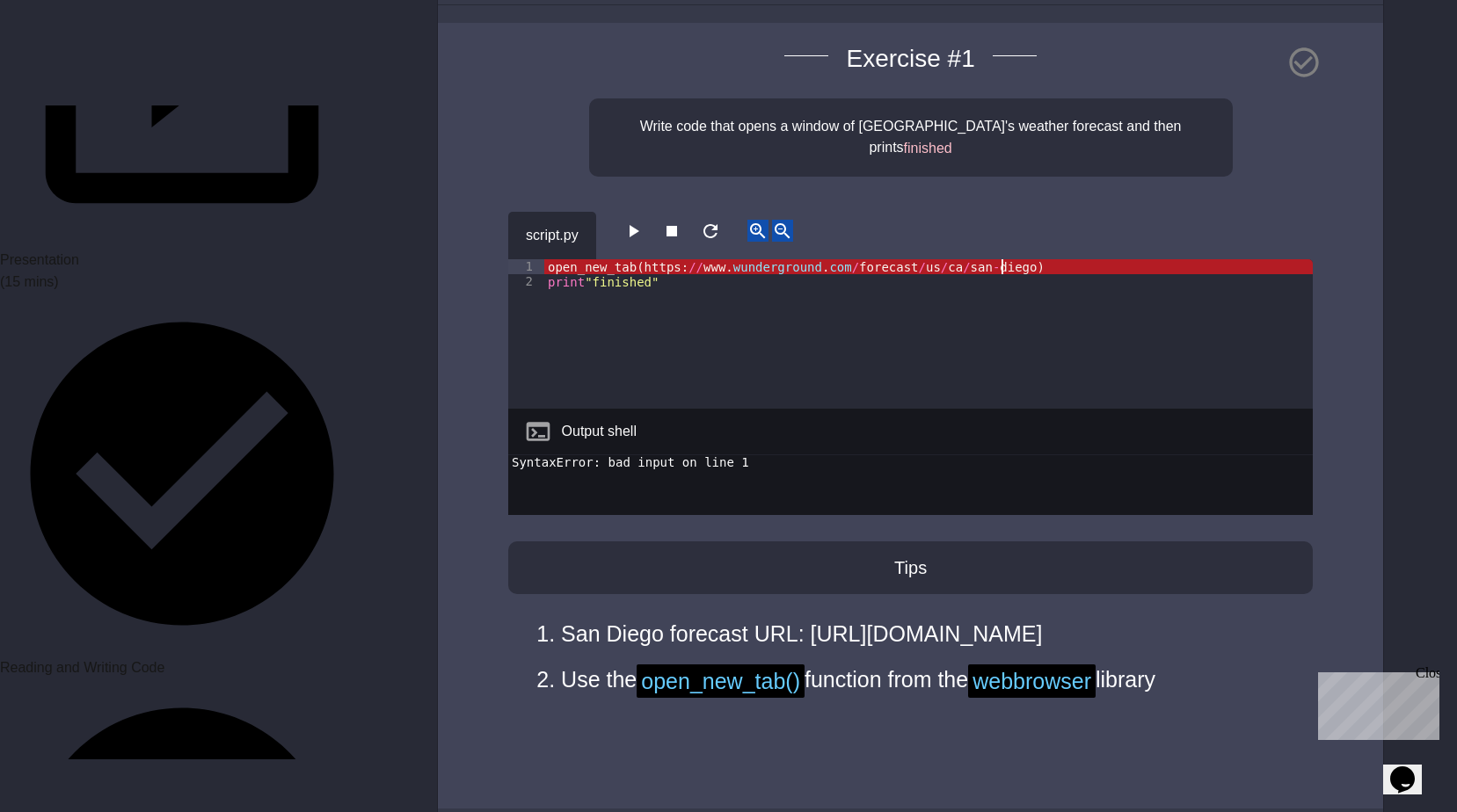
click at [1031, 259] on div "open_new_tab ( https : // www . wunderground . com / forecast / us / ca / san -…" at bounding box center [928, 349] width 768 height 180
click at [626, 259] on div "open_new_tab ( https : // www . wunderground . com / forecast / us / ca / san -…" at bounding box center [928, 349] width 768 height 180
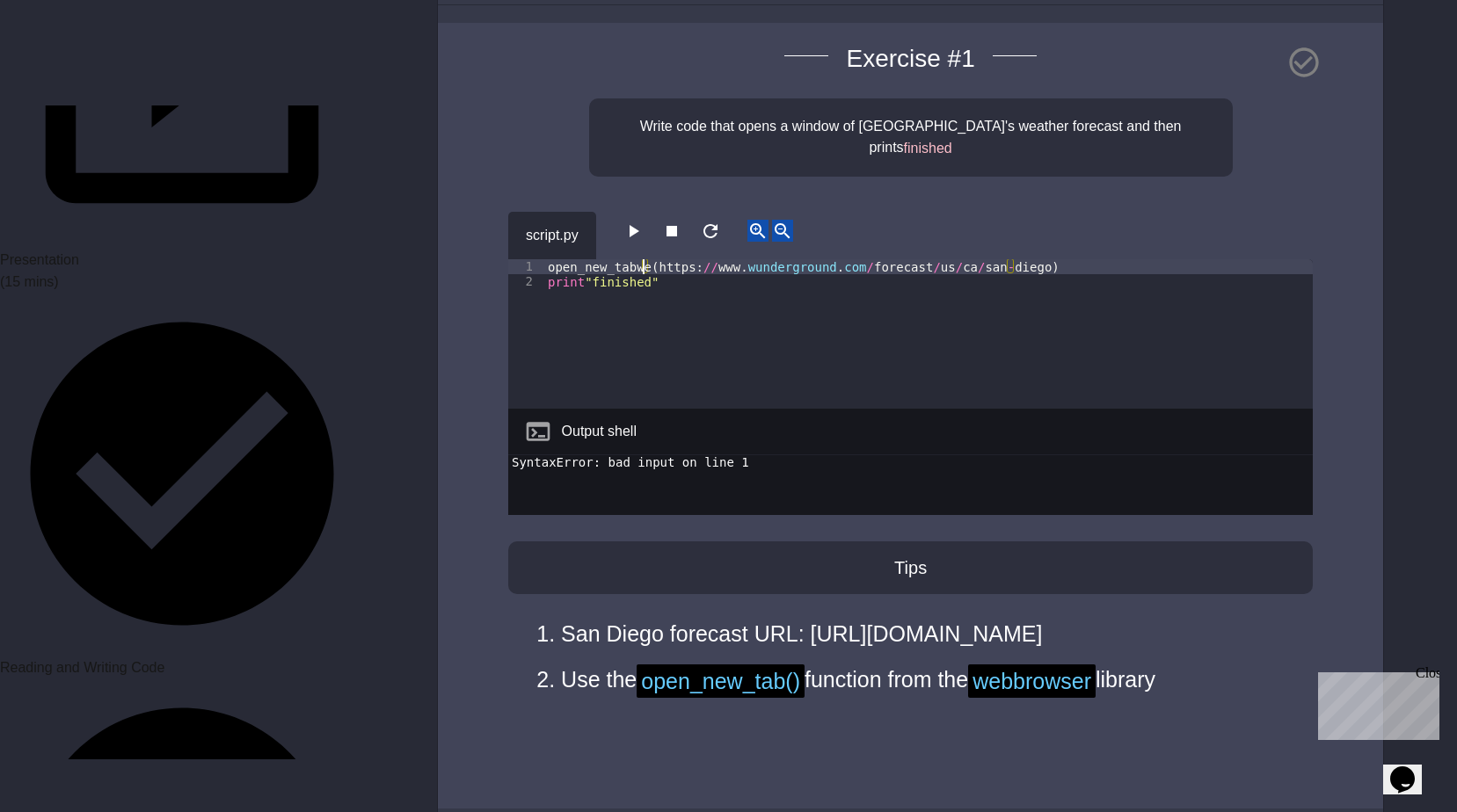
scroll to position [0, 8]
click at [546, 259] on div "open_new_tab ( https : // www . wunderground . com / forecast / us / ca / san -…" at bounding box center [928, 349] width 768 height 180
type textarea "**********"
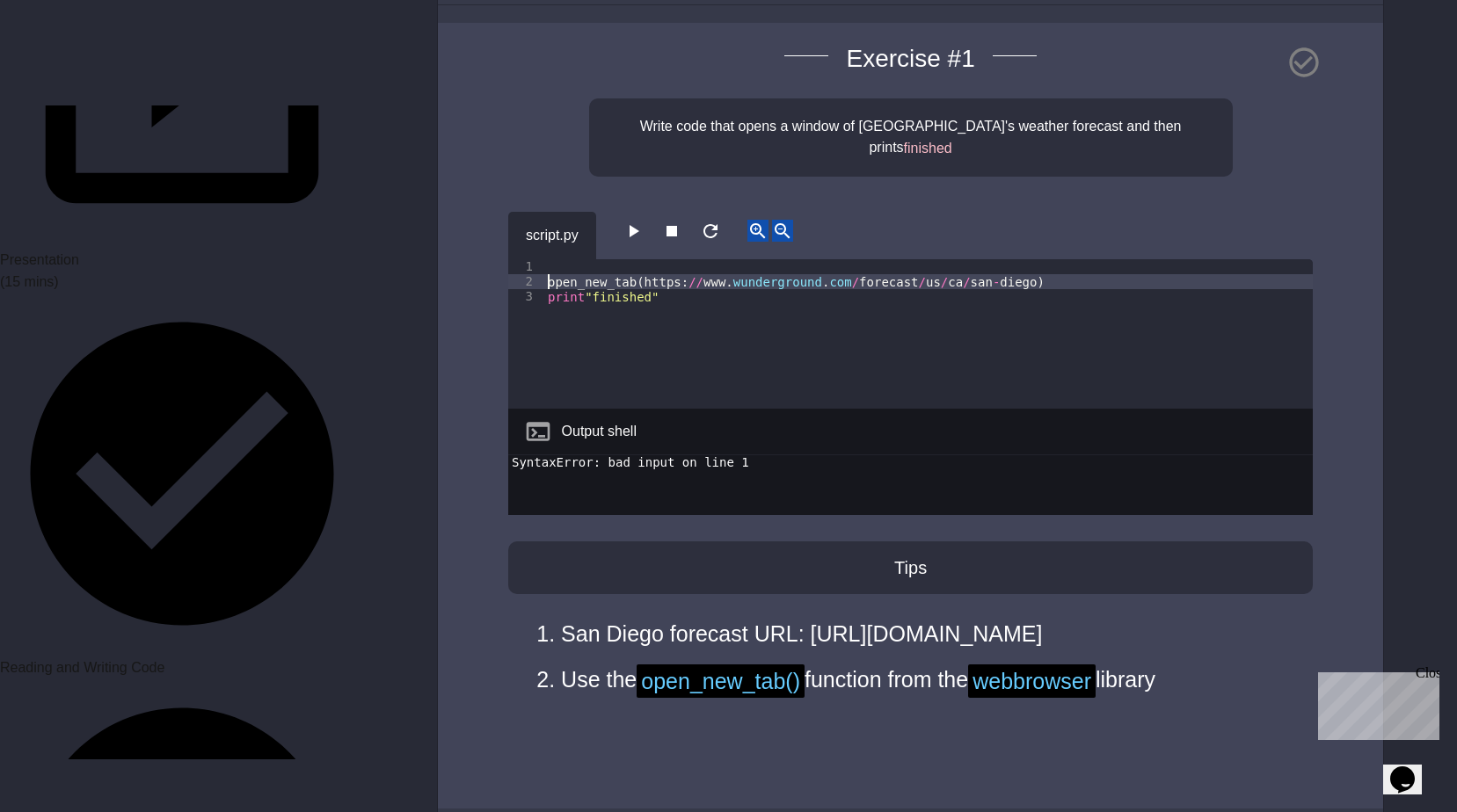
click at [546, 259] on div "open_new_tab ( https : // www . wunderground . com / forecast / us / ca / san -…" at bounding box center [928, 349] width 768 height 180
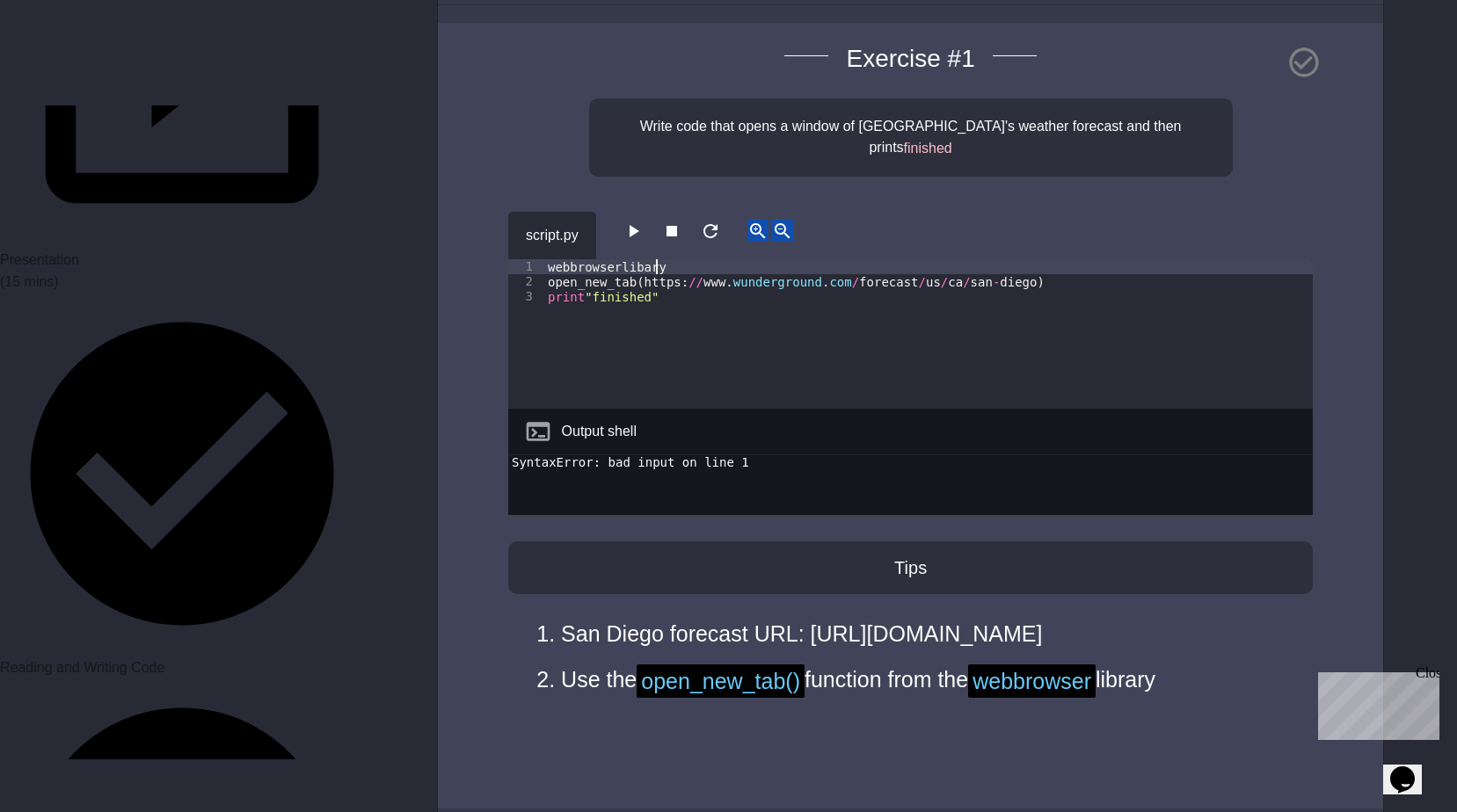
scroll to position [0, 7]
paste textarea "**********"
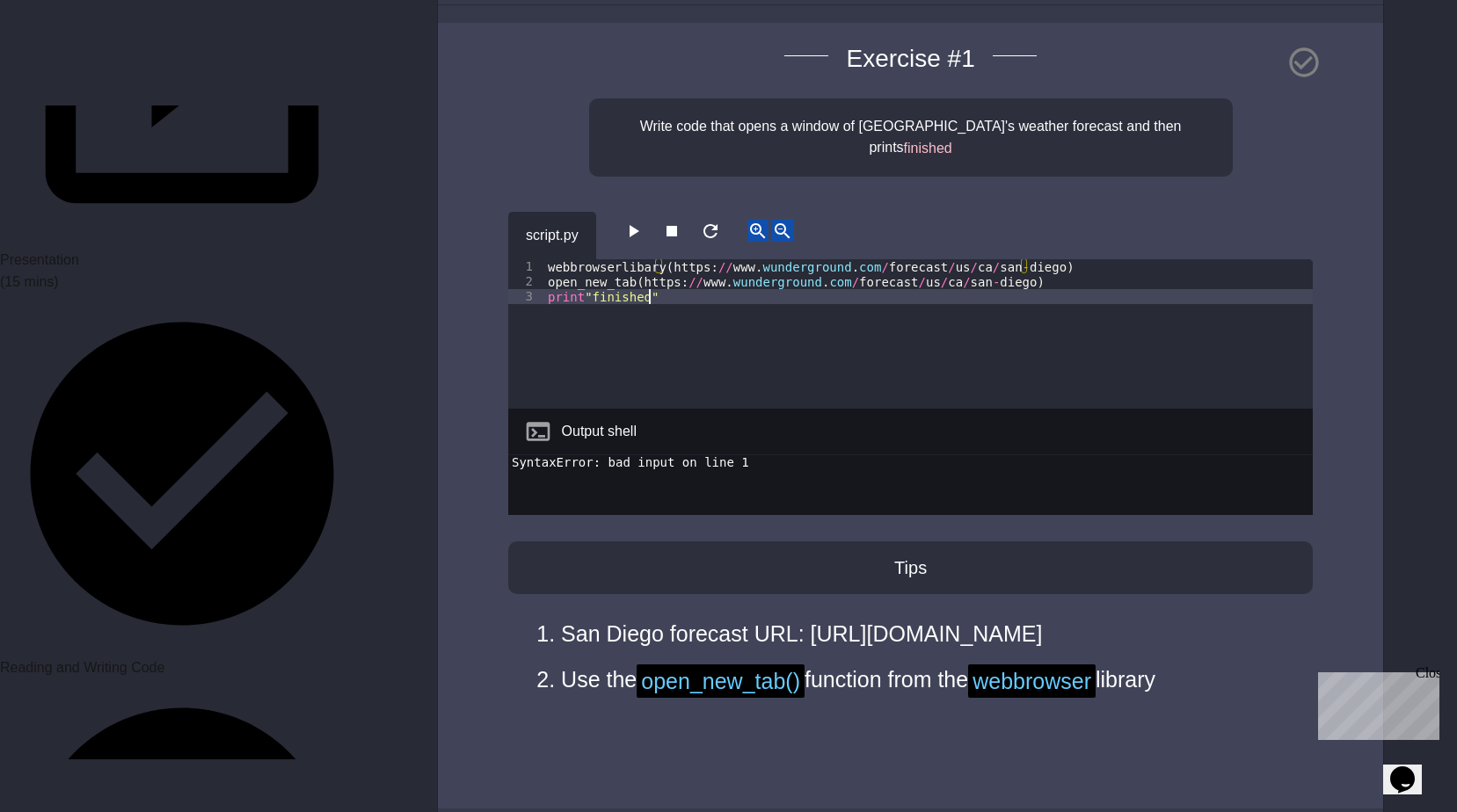
click at [667, 334] on div "webbrowserlibary ( https : // www . wunderground . com / forecast / us / ca / s…" at bounding box center [928, 349] width 768 height 180
click at [644, 220] on icon "button" at bounding box center [633, 230] width 21 height 21
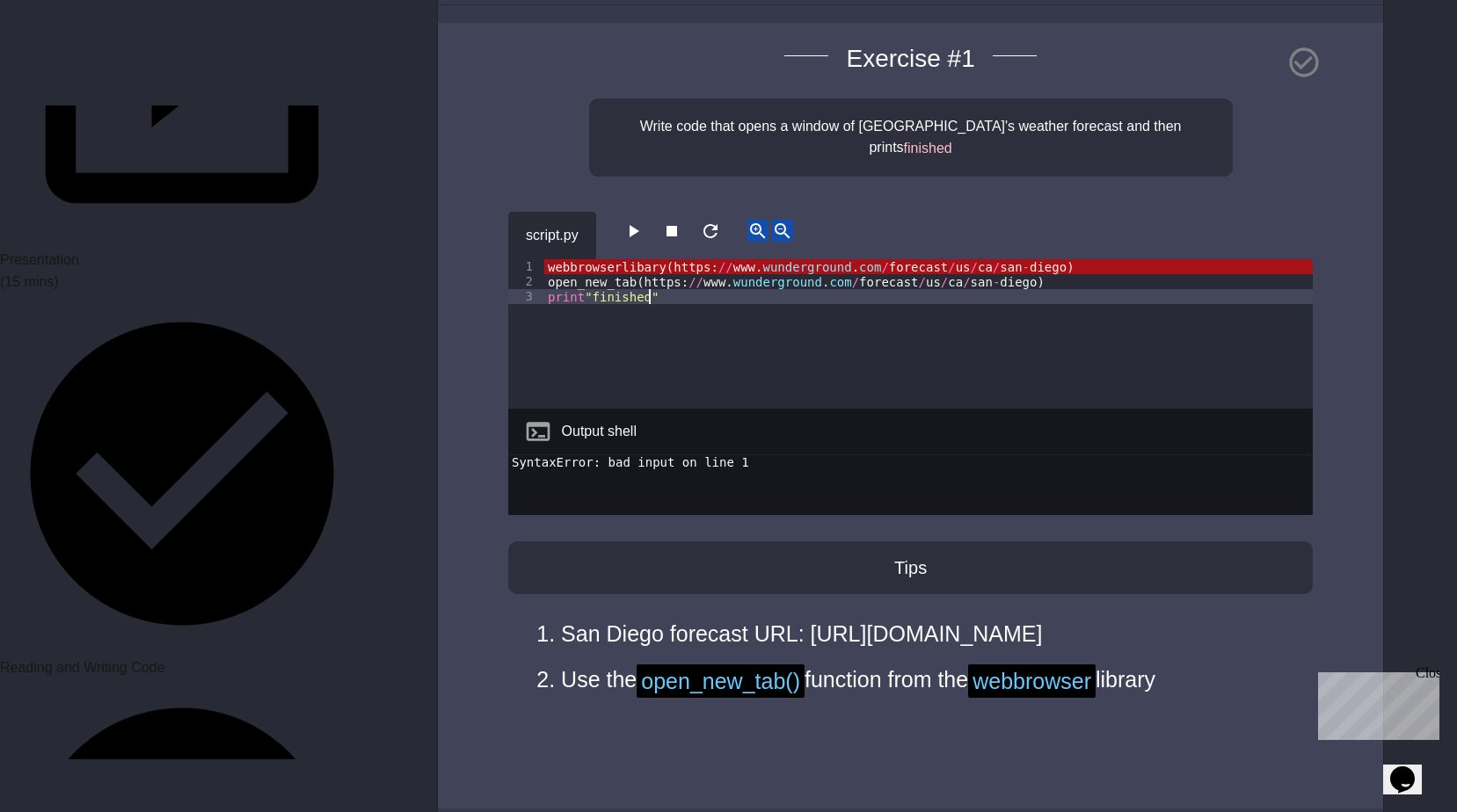
click at [707, 340] on div "webbrowserlibary ( https : // www . wunderground . com / forecast / us / ca / s…" at bounding box center [928, 349] width 768 height 180
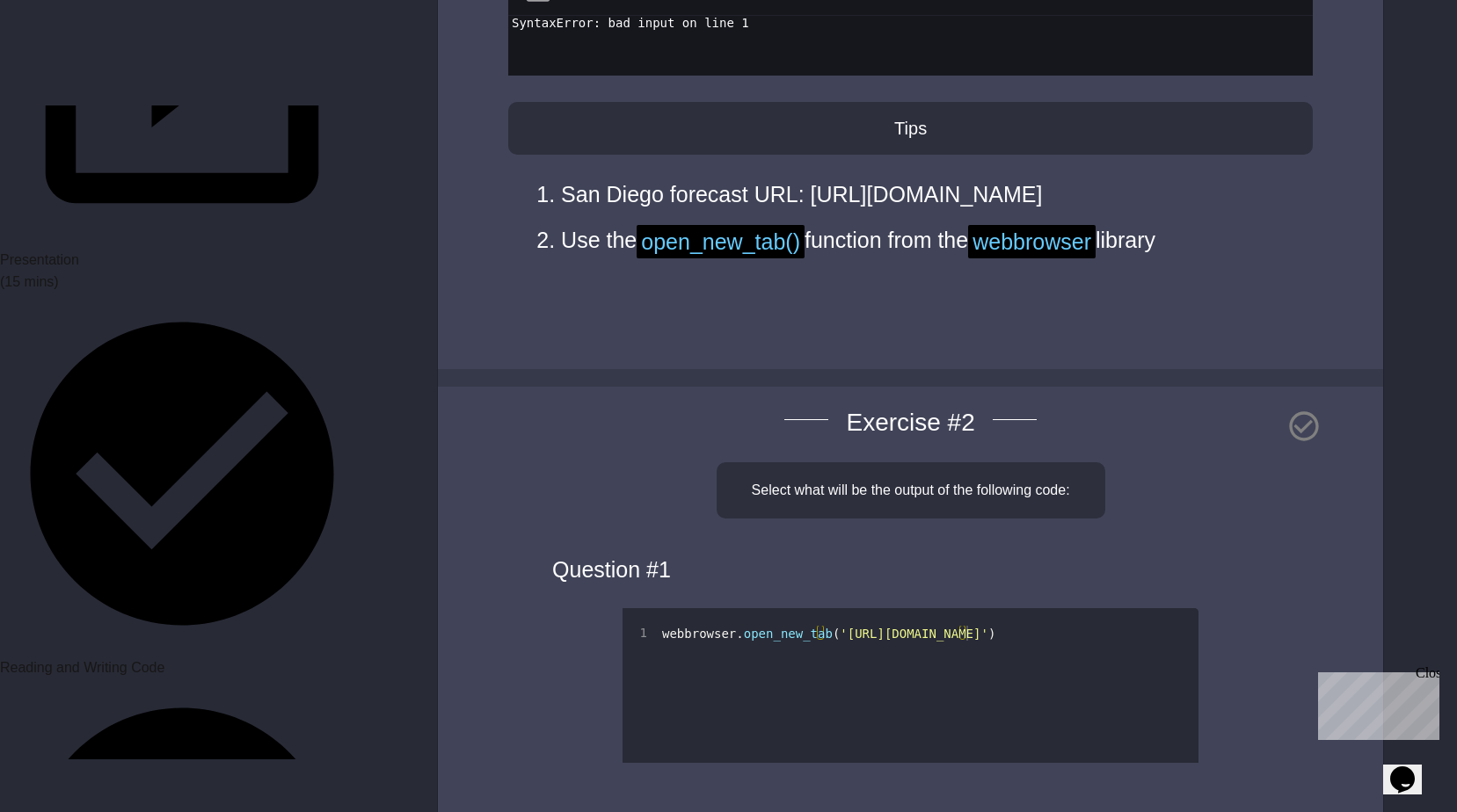
scroll to position [176, 0]
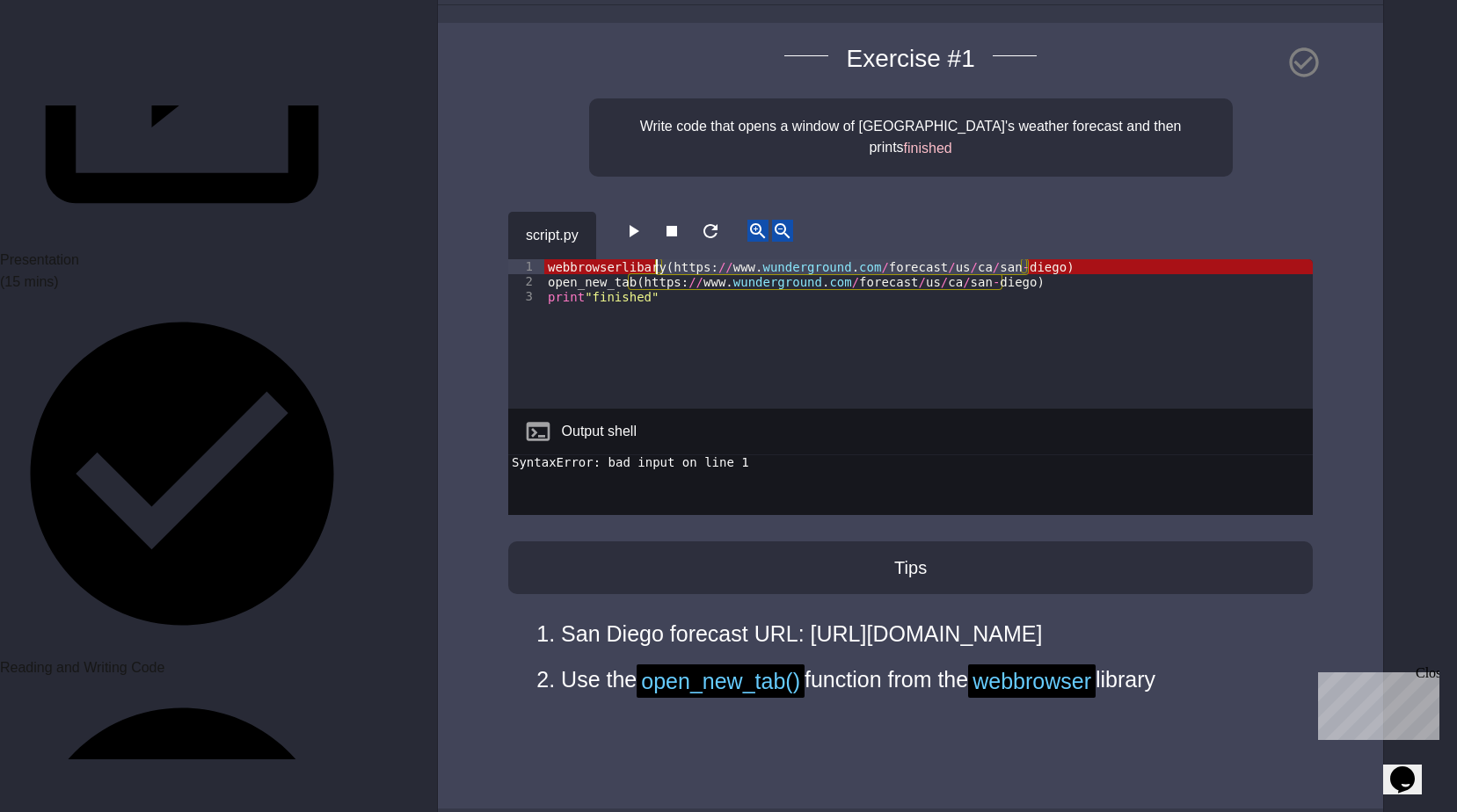
drag, startPoint x: 1039, startPoint y: 248, endPoint x: 656, endPoint y: 240, distance: 383.1
click at [656, 259] on div "webbrowserlibary ( https : // www . wunderground . com / forecast / us / ca / s…" at bounding box center [928, 349] width 768 height 180
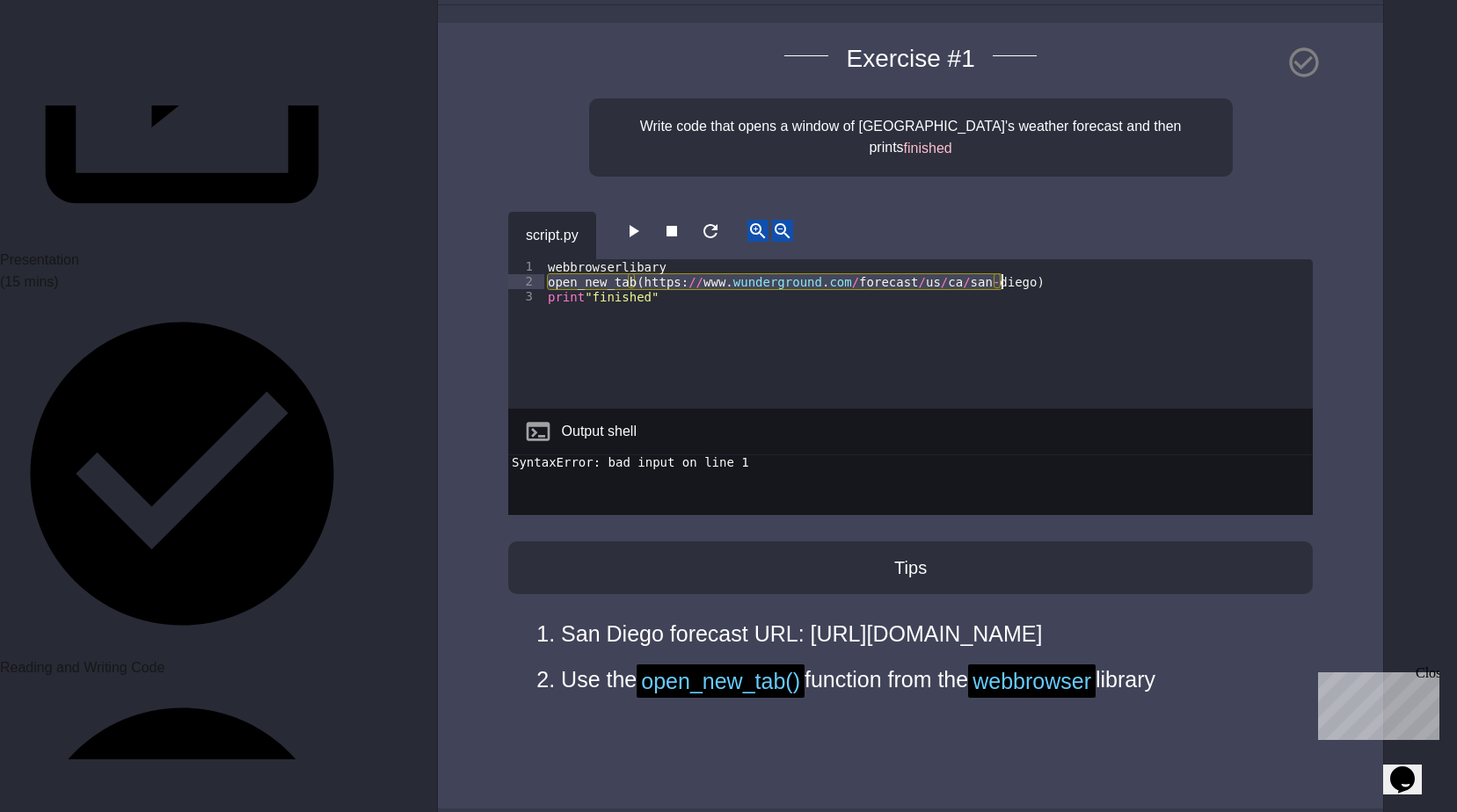
drag, startPoint x: 548, startPoint y: 260, endPoint x: 1062, endPoint y: 264, distance: 514.0
click at [1062, 264] on div "webbrowserlibary open_new_tab ( https : // www . wunderground . com / forecast …" at bounding box center [928, 349] width 768 height 180
type textarea "**********"
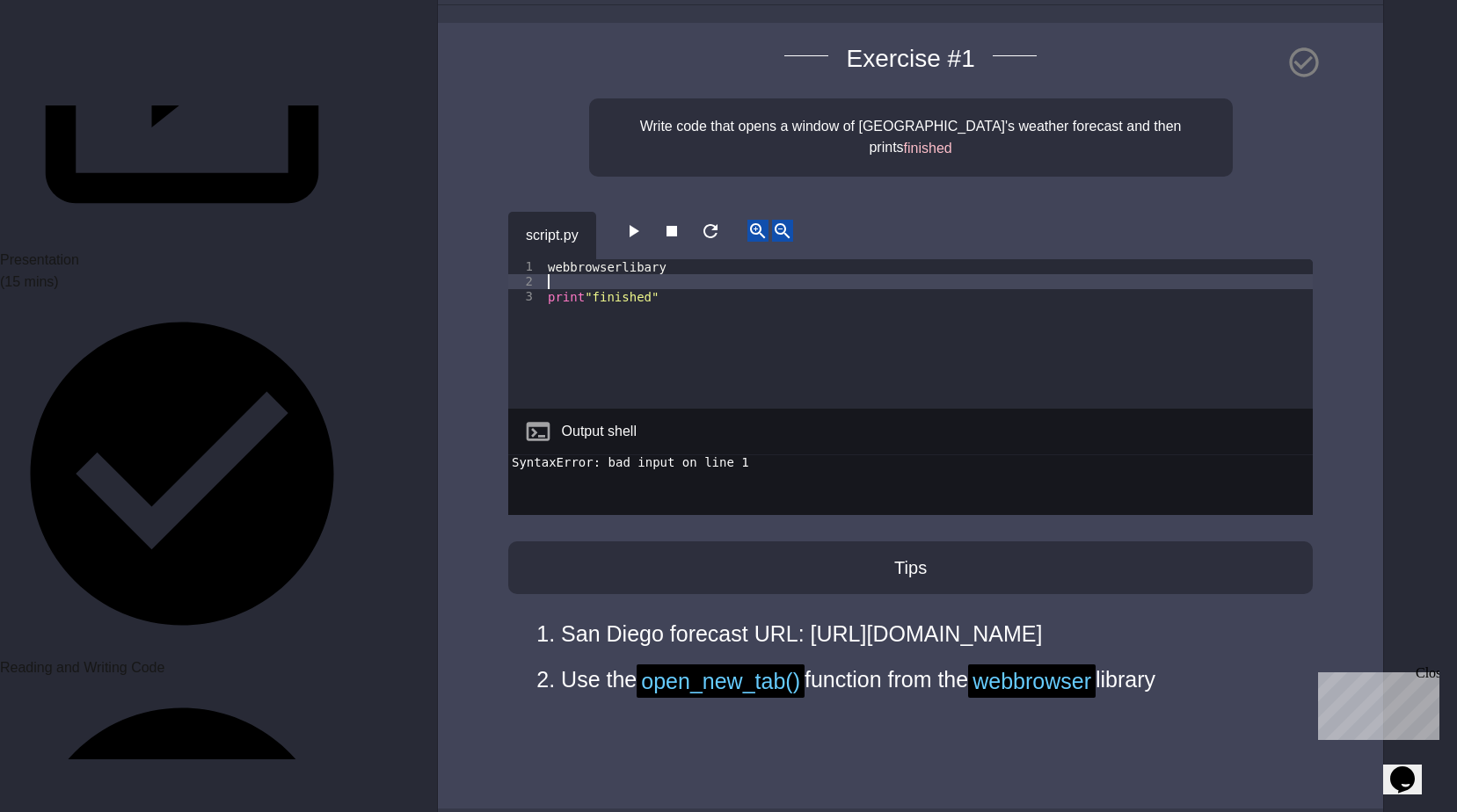
scroll to position [0, 0]
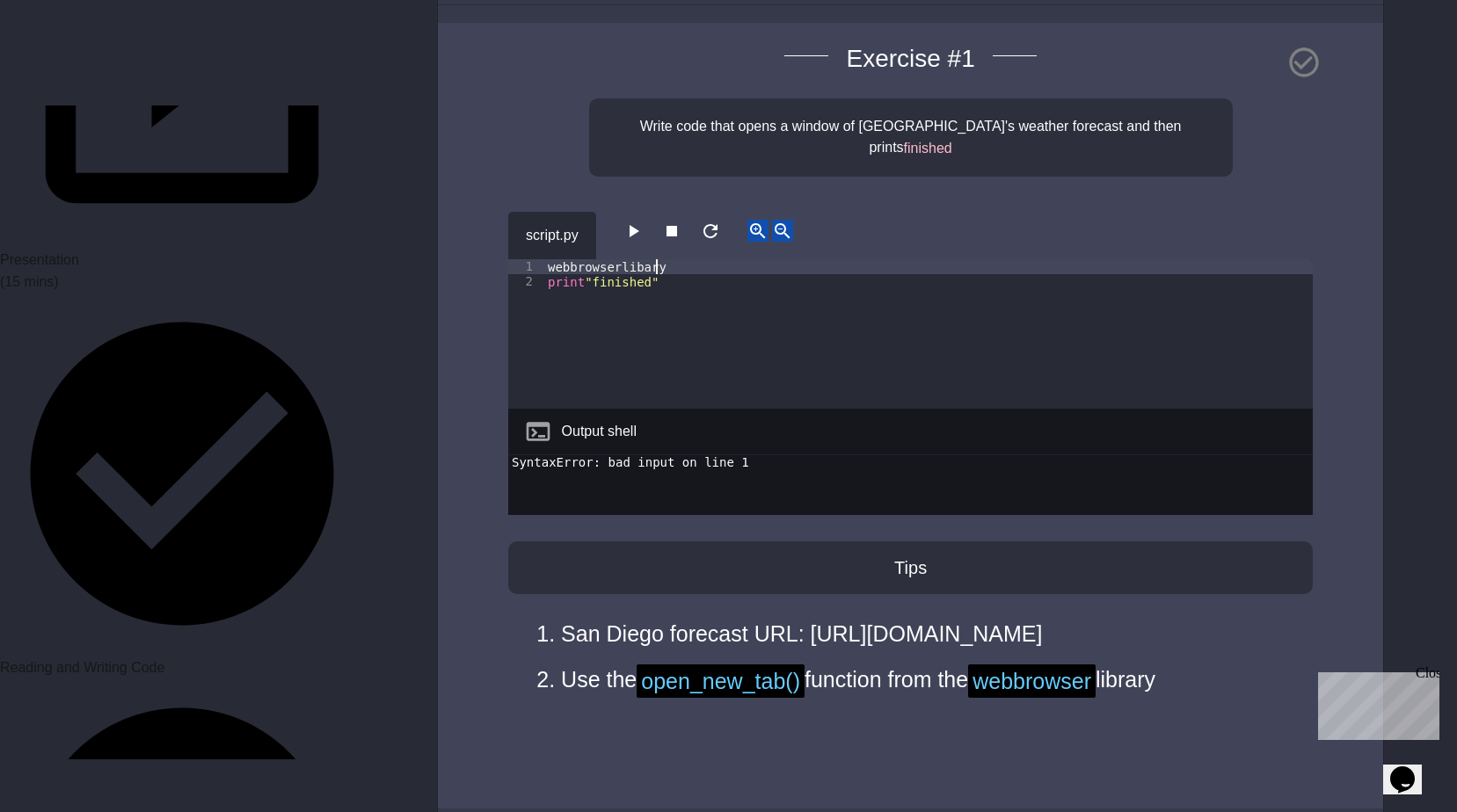
paste textarea "**********"
drag, startPoint x: 654, startPoint y: 242, endPoint x: 614, endPoint y: 241, distance: 40.0
click at [614, 259] on div "webbrowserlibaryopen_new_tab ( https : // www . wunderground . com / forecast /…" at bounding box center [928, 349] width 768 height 180
click at [615, 282] on div "webbrowser . open_new_tab ( https : // www . wunderground . com / forecast / us…" at bounding box center [928, 349] width 768 height 180
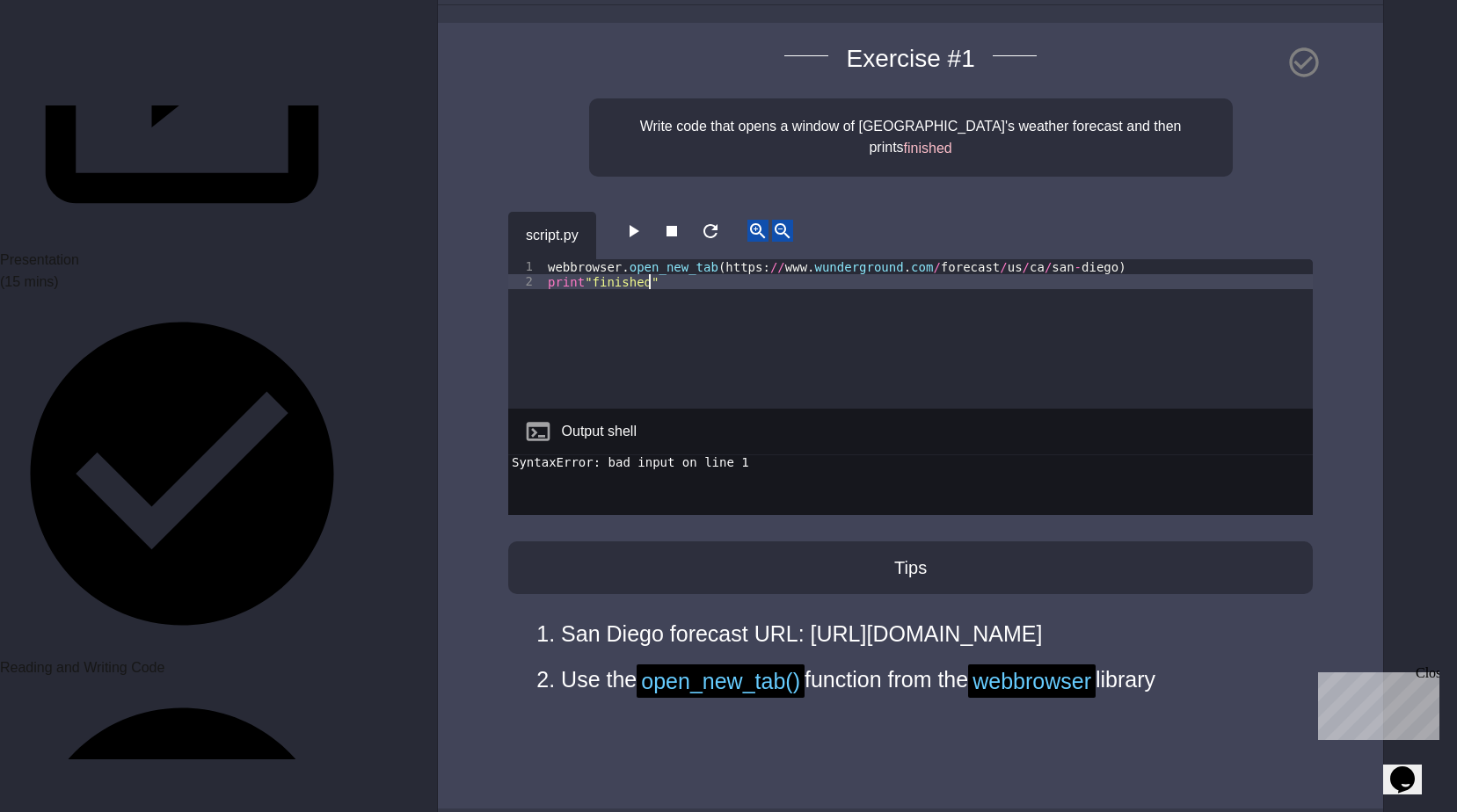
click at [639, 225] on icon "button" at bounding box center [634, 231] width 10 height 13
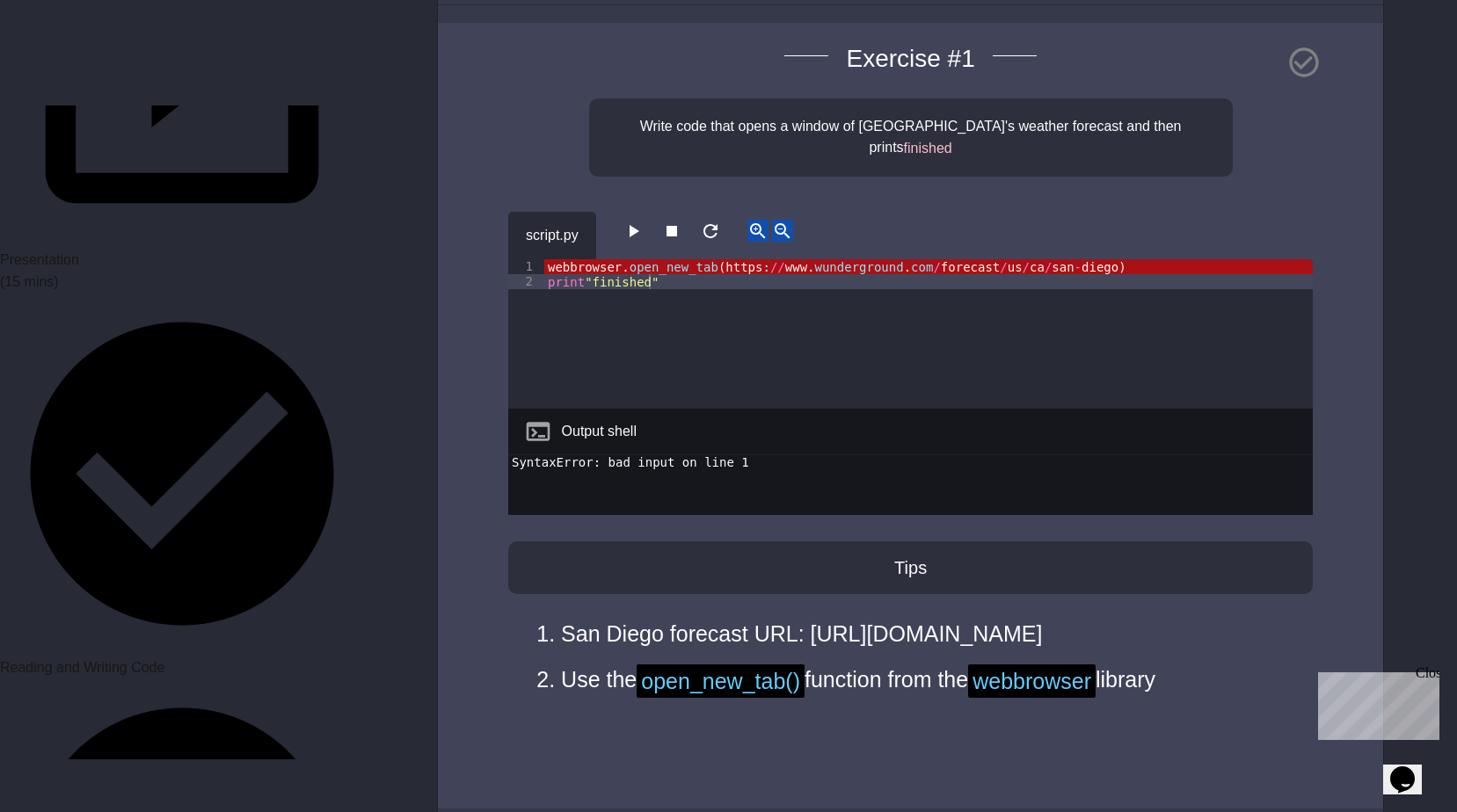
click at [618, 259] on div "webbrowser . open_new_tab ( https : // www . wunderground . com / forecast / us…" at bounding box center [928, 349] width 768 height 180
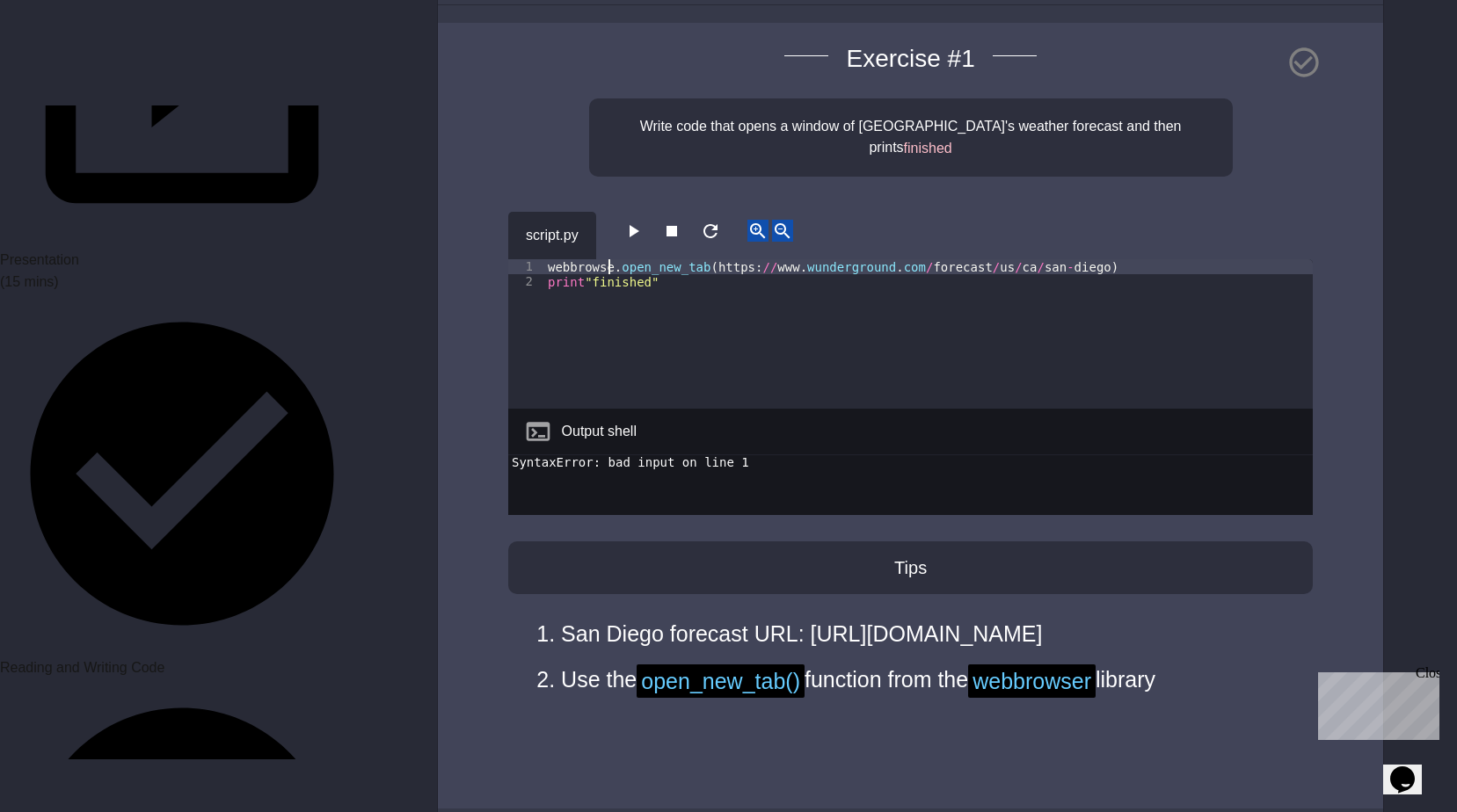
scroll to position [0, 5]
type textarea "**********"
click at [633, 220] on icon "button" at bounding box center [633, 230] width 21 height 21
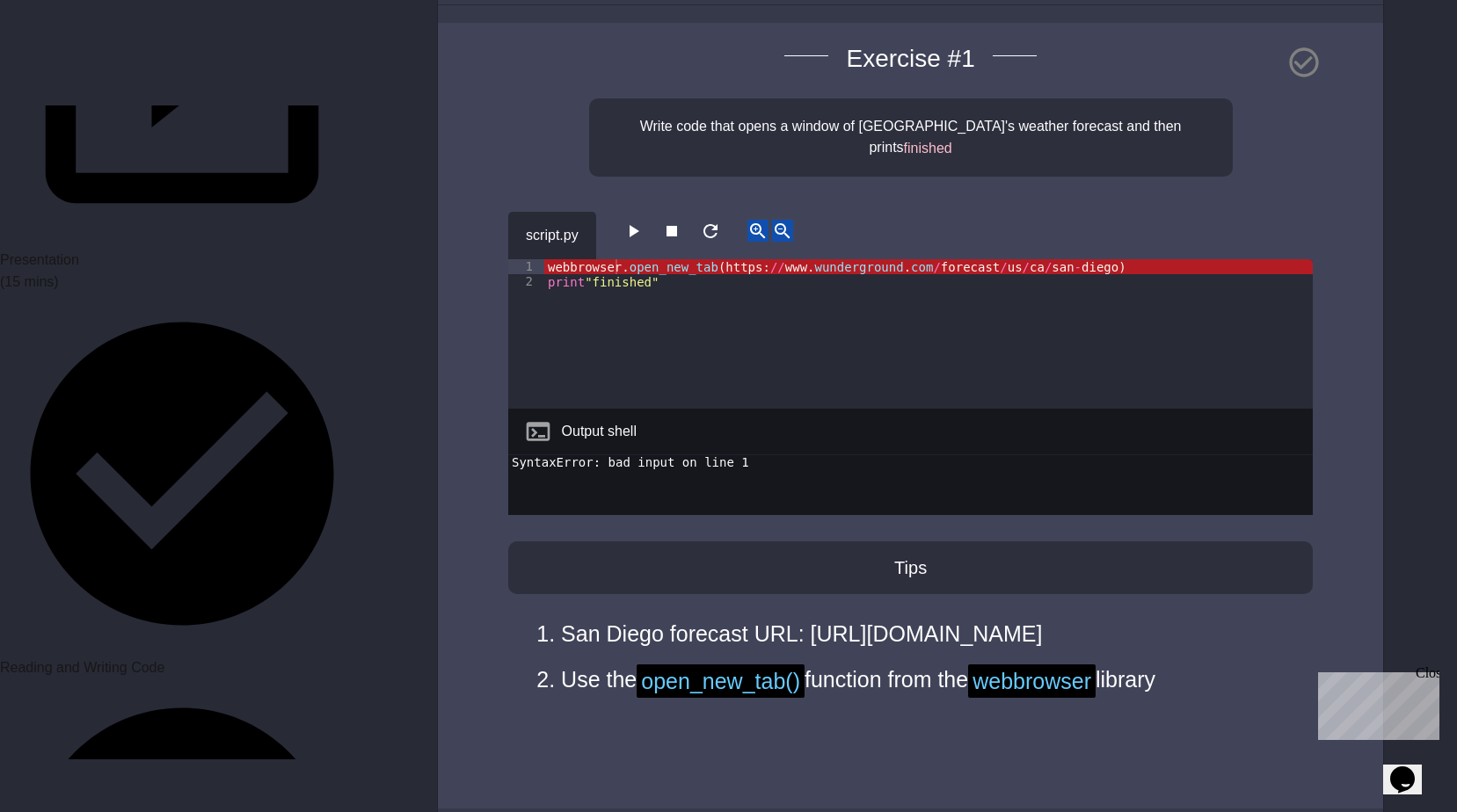
click at [704, 306] on div "webbrowser . open_new_tab ( https : // www . wunderground . com / forecast / us…" at bounding box center [928, 349] width 768 height 180
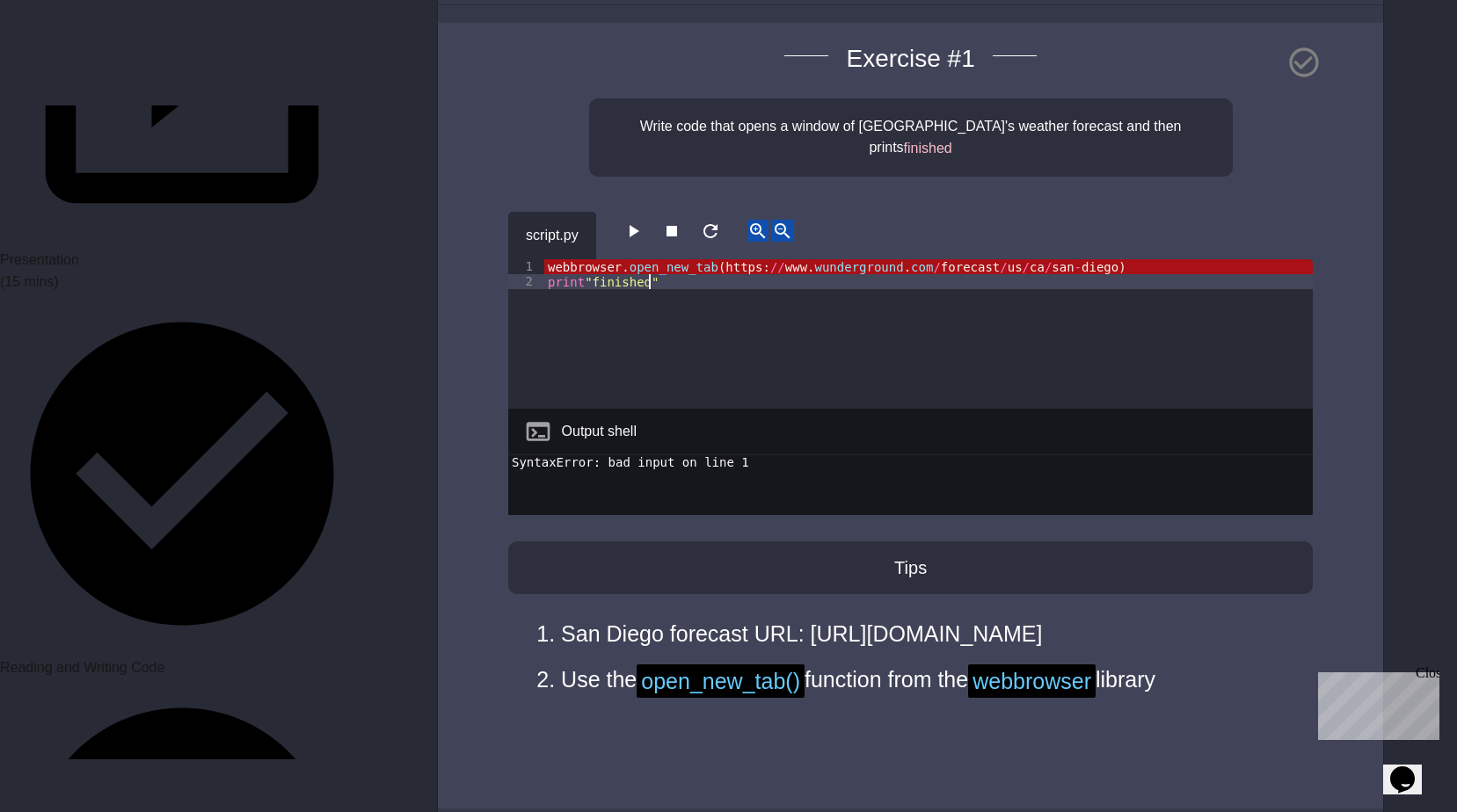
click at [725, 336] on div "webbrowser . open_new_tab ( https : // www . wunderground . com / forecast / us…" at bounding box center [928, 349] width 768 height 180
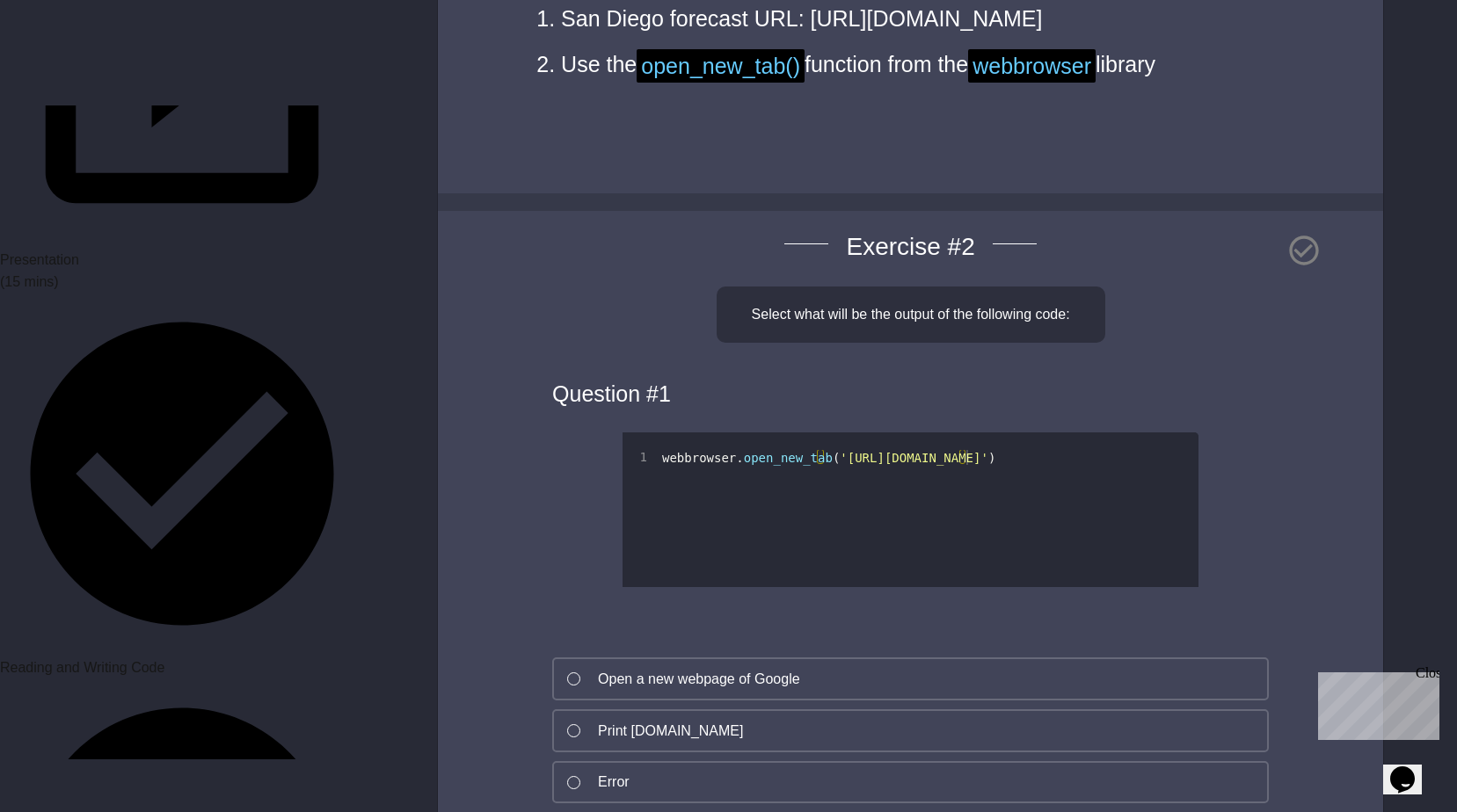
scroll to position [966, 0]
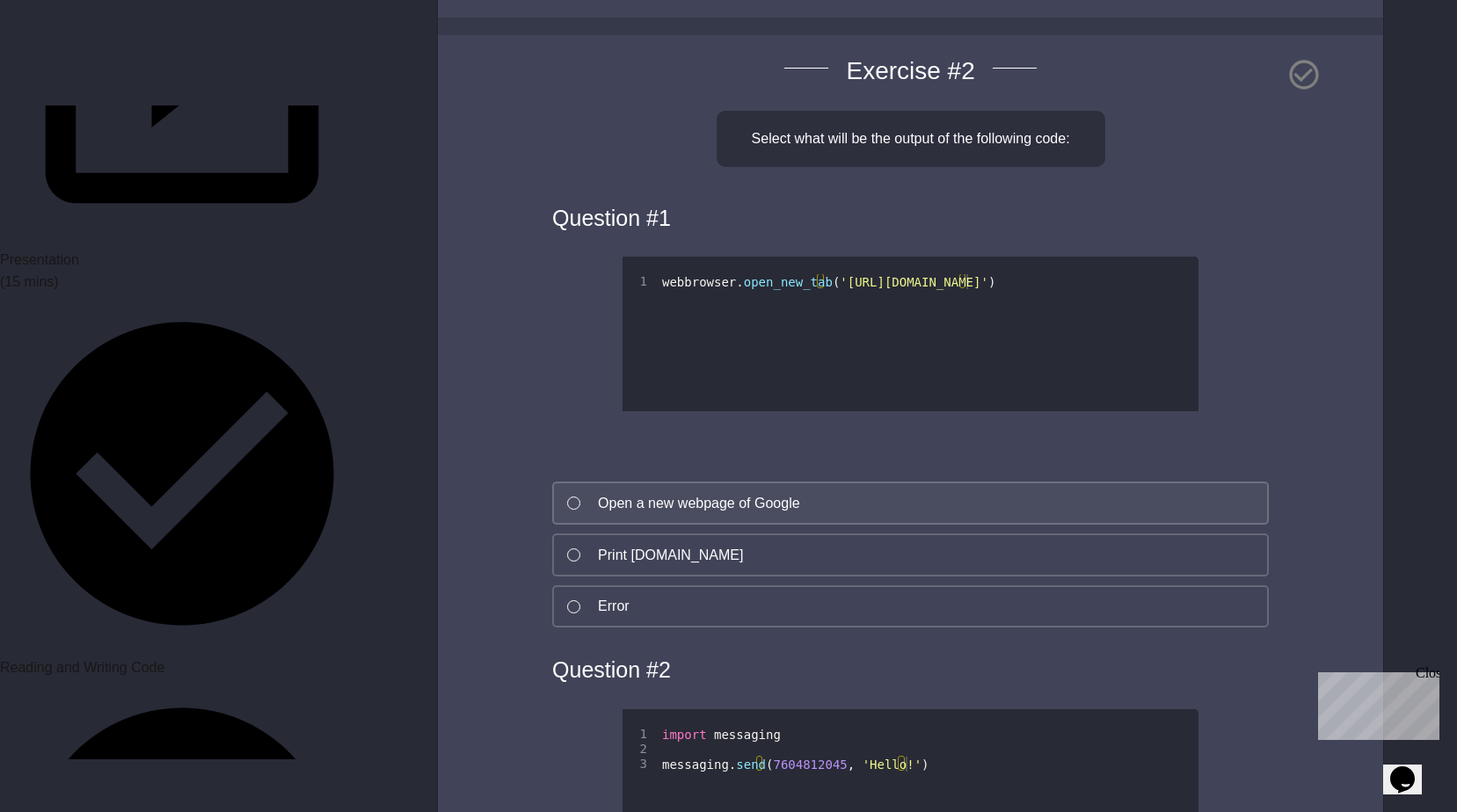
click at [737, 510] on button "Open a new webpage of Google" at bounding box center [910, 503] width 716 height 43
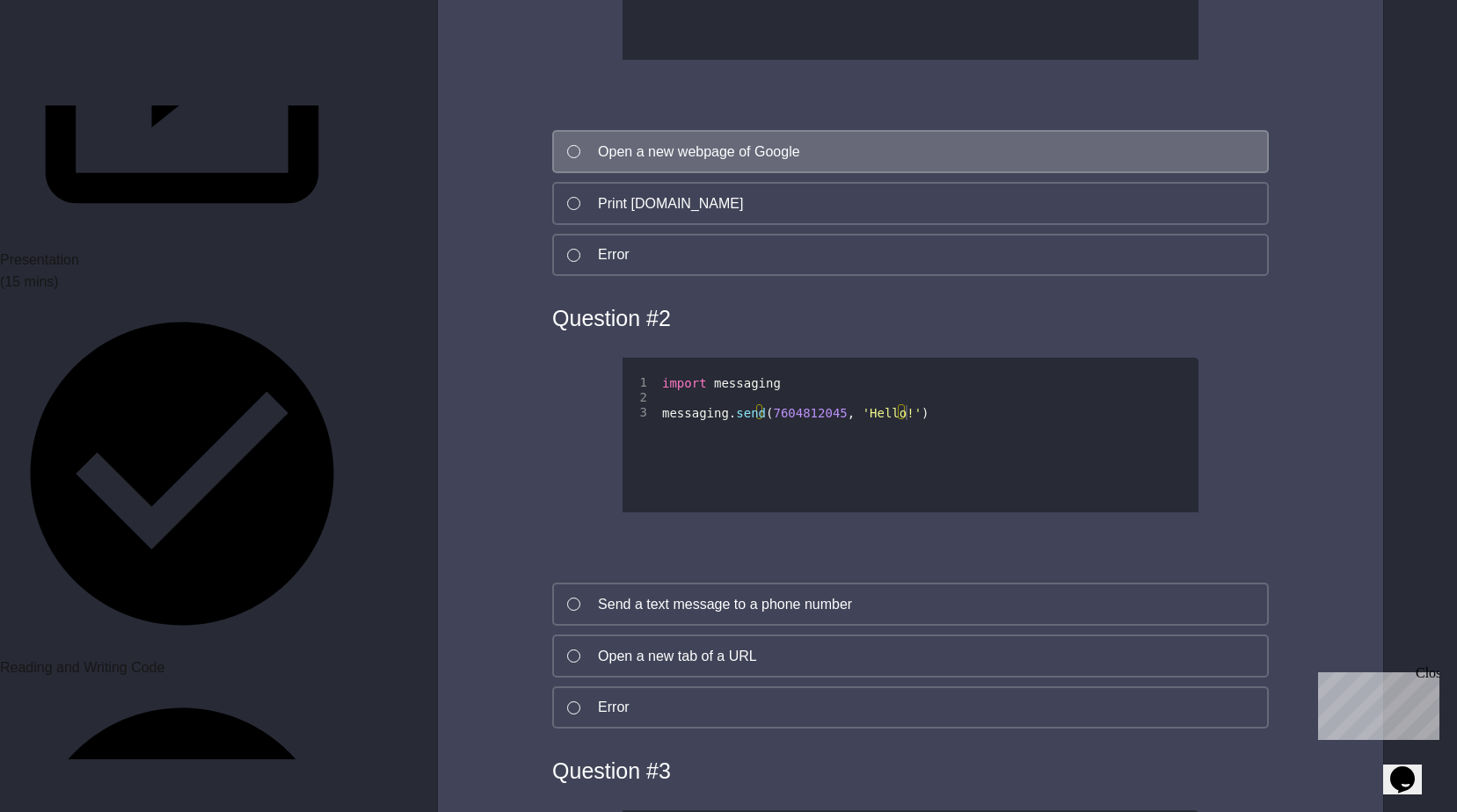
scroll to position [1405, 0]
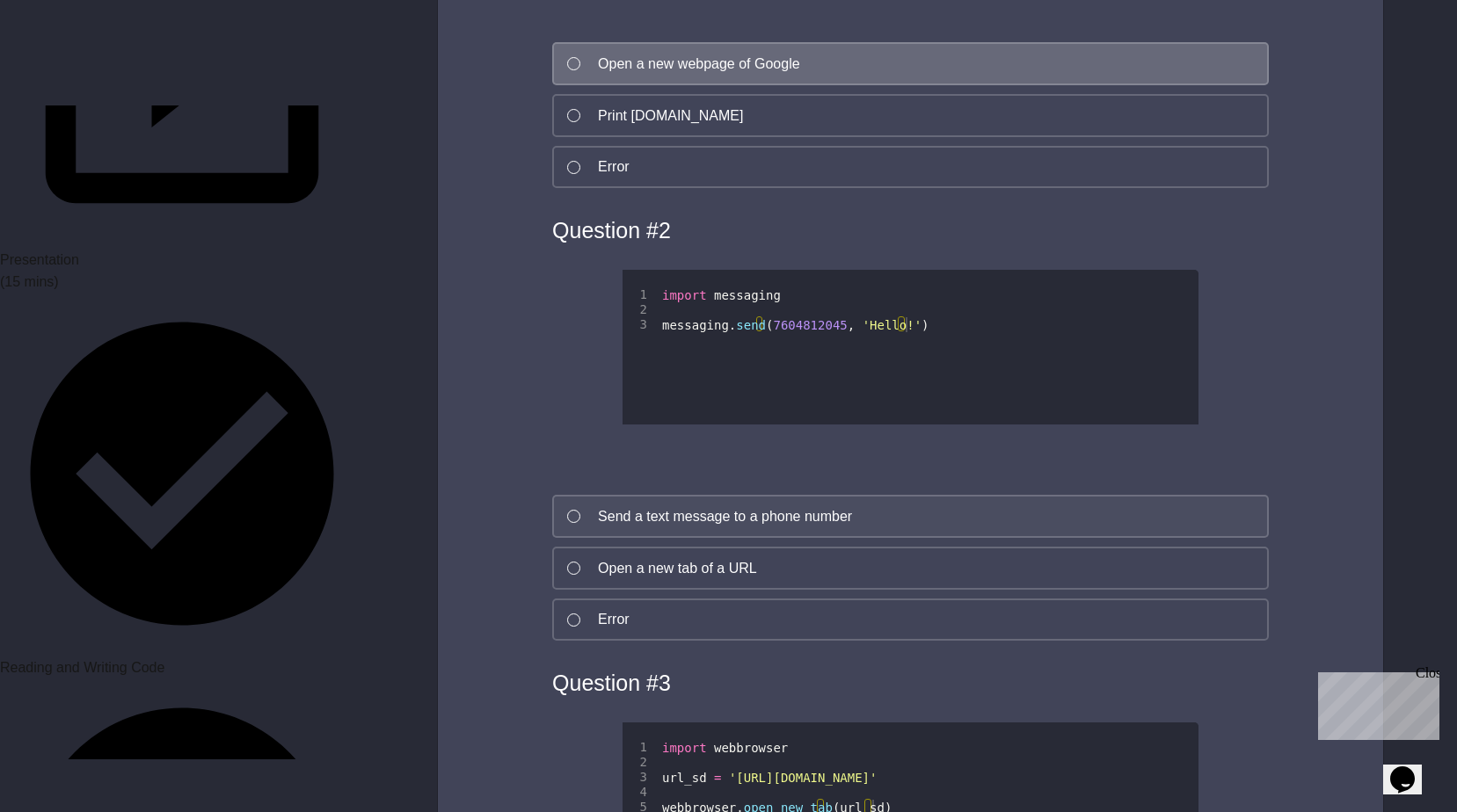
click at [748, 527] on div "Send a text message to a phone number" at bounding box center [725, 516] width 254 height 21
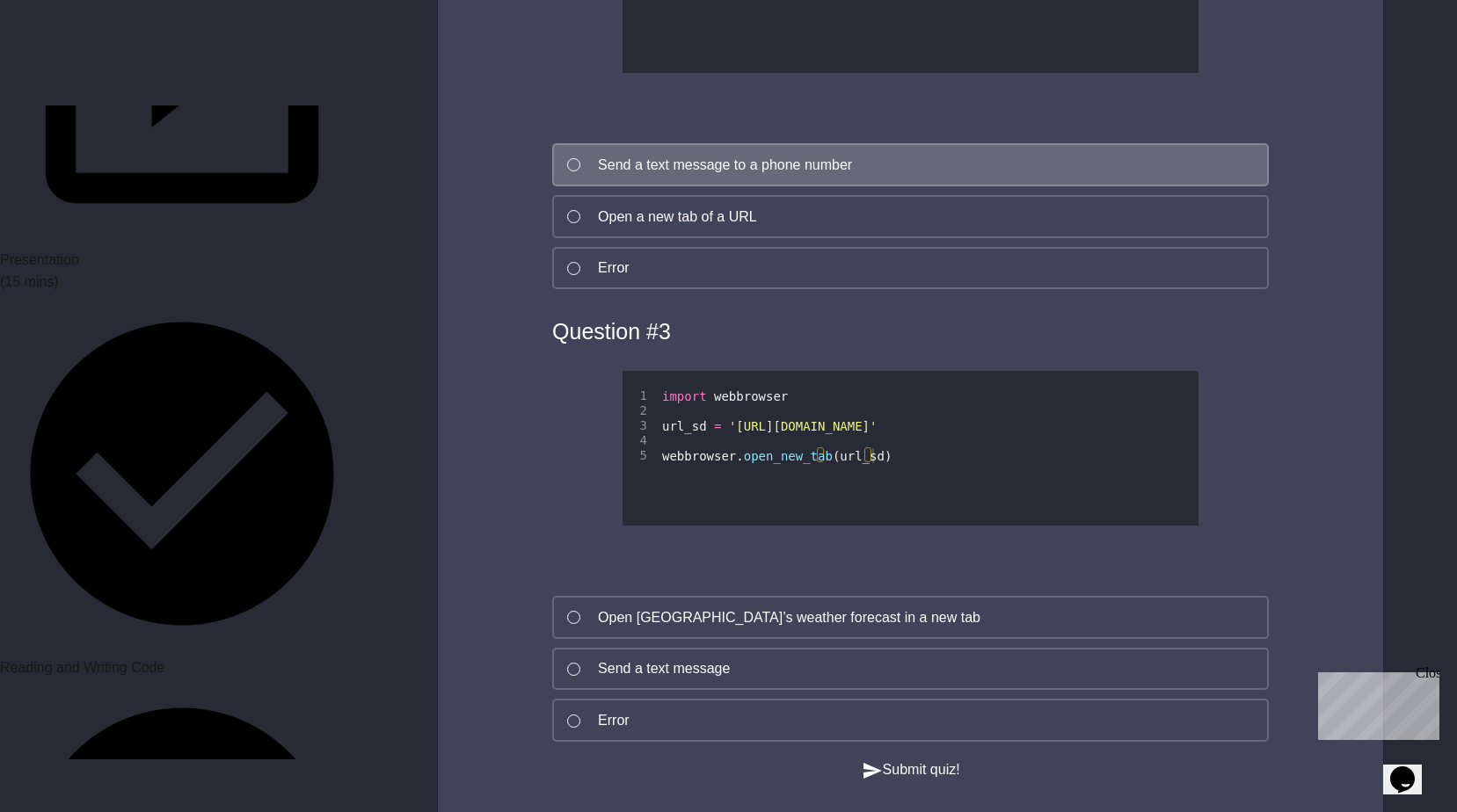
scroll to position [1933, 0]
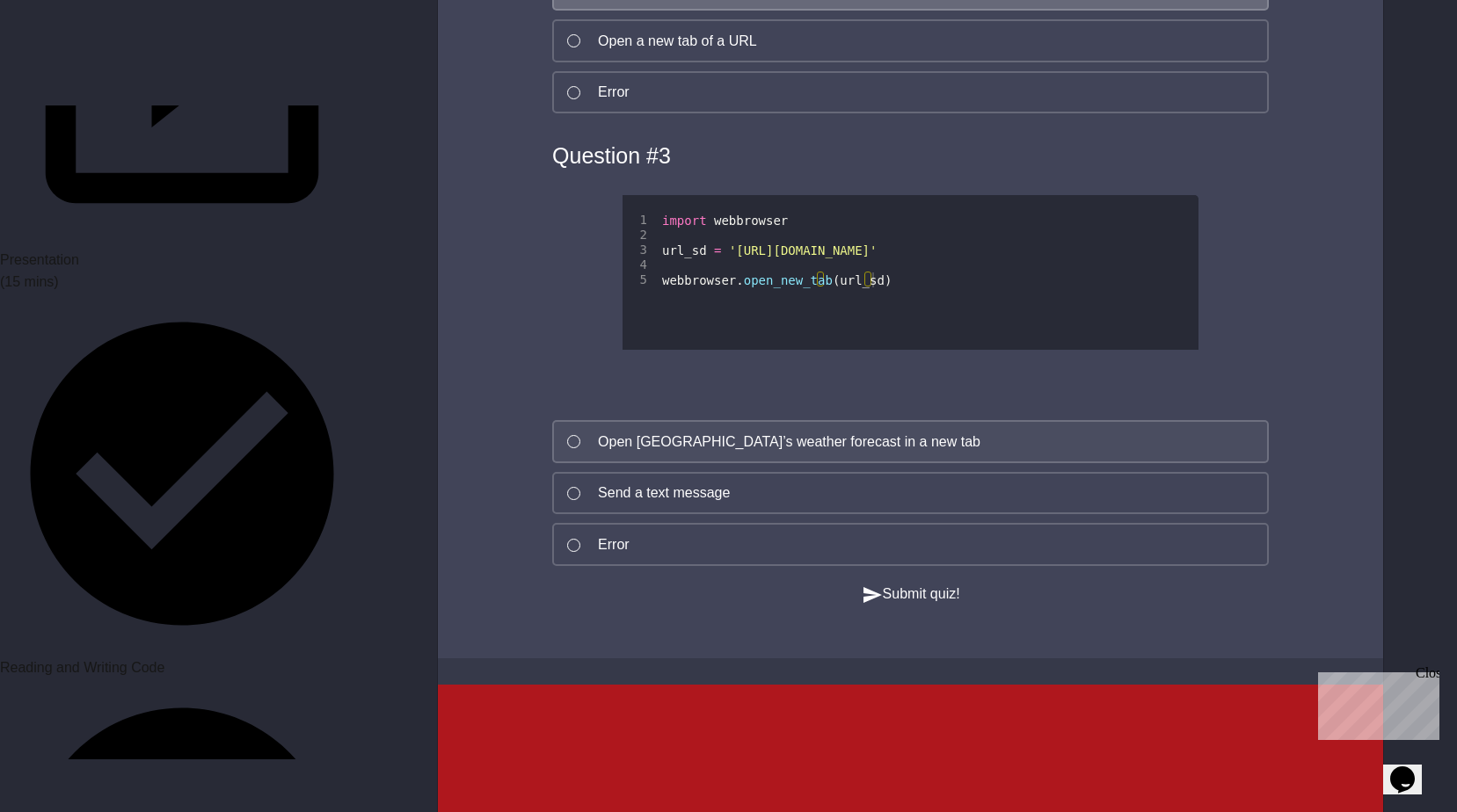
click at [728, 463] on button "Open [GEOGRAPHIC_DATA]’s weather forecast in a new tab" at bounding box center [910, 441] width 716 height 43
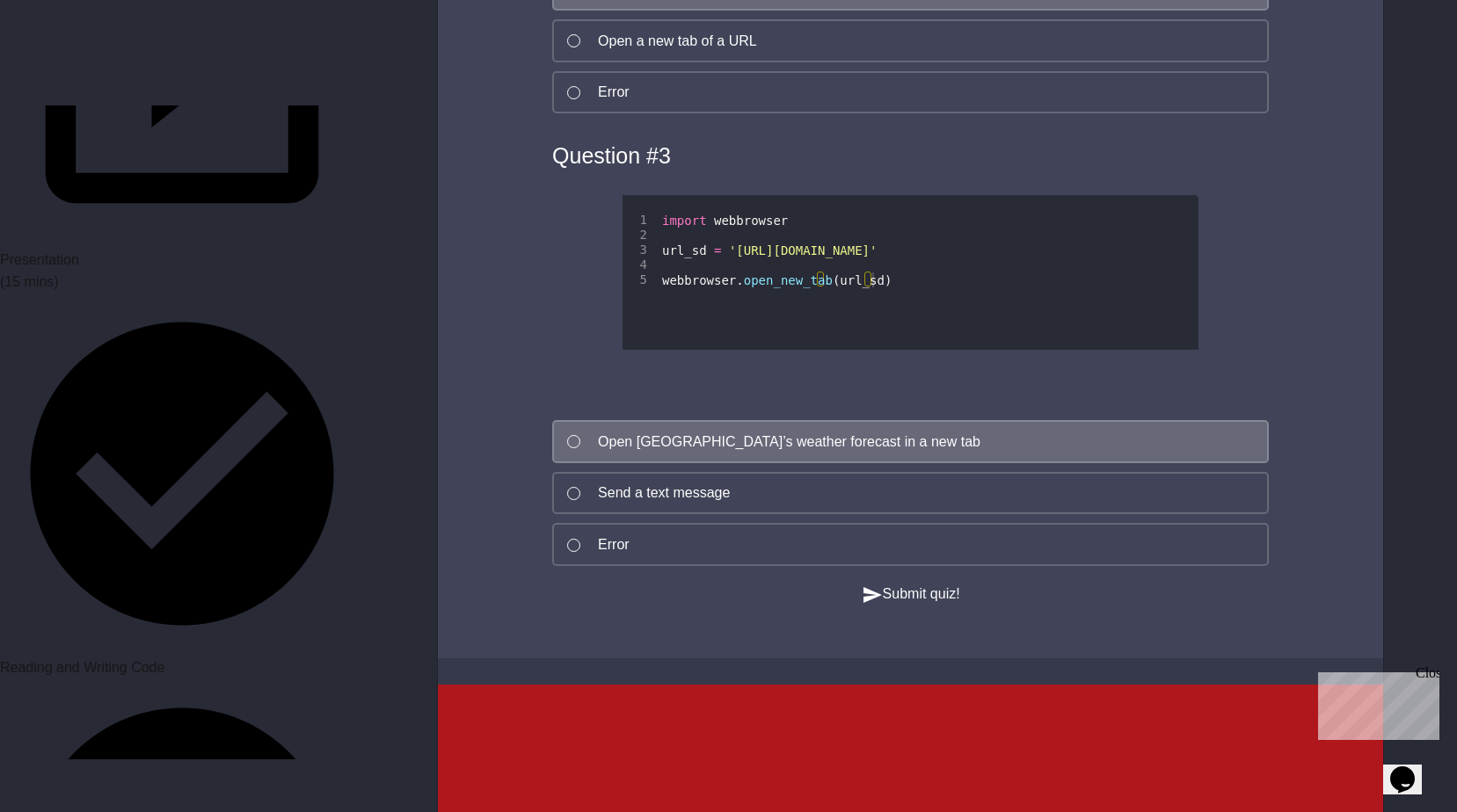
click at [944, 605] on button "Submit quiz!" at bounding box center [911, 594] width 98 height 22
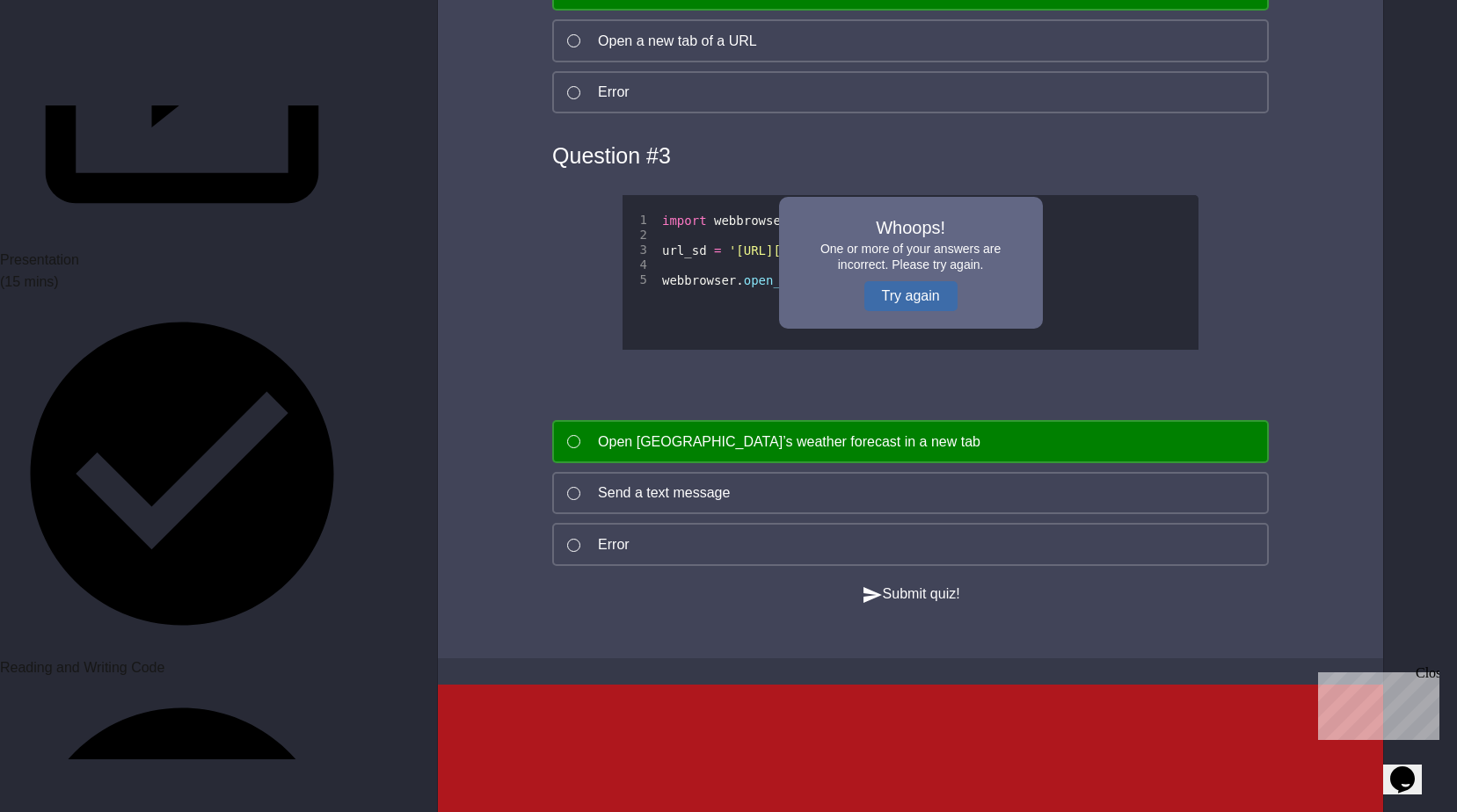
click at [904, 311] on button "Try again" at bounding box center [911, 296] width 94 height 30
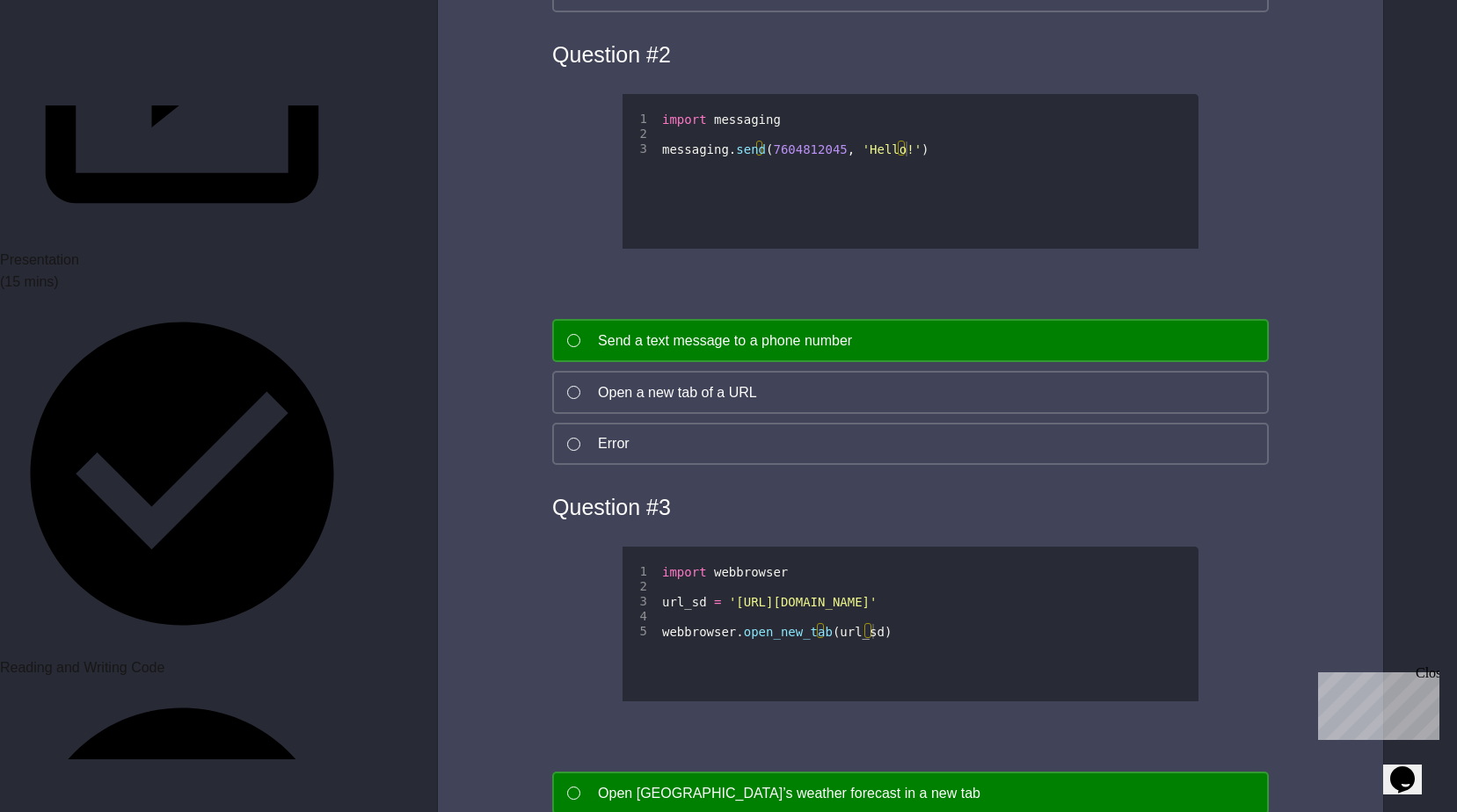
scroll to position [1230, 0]
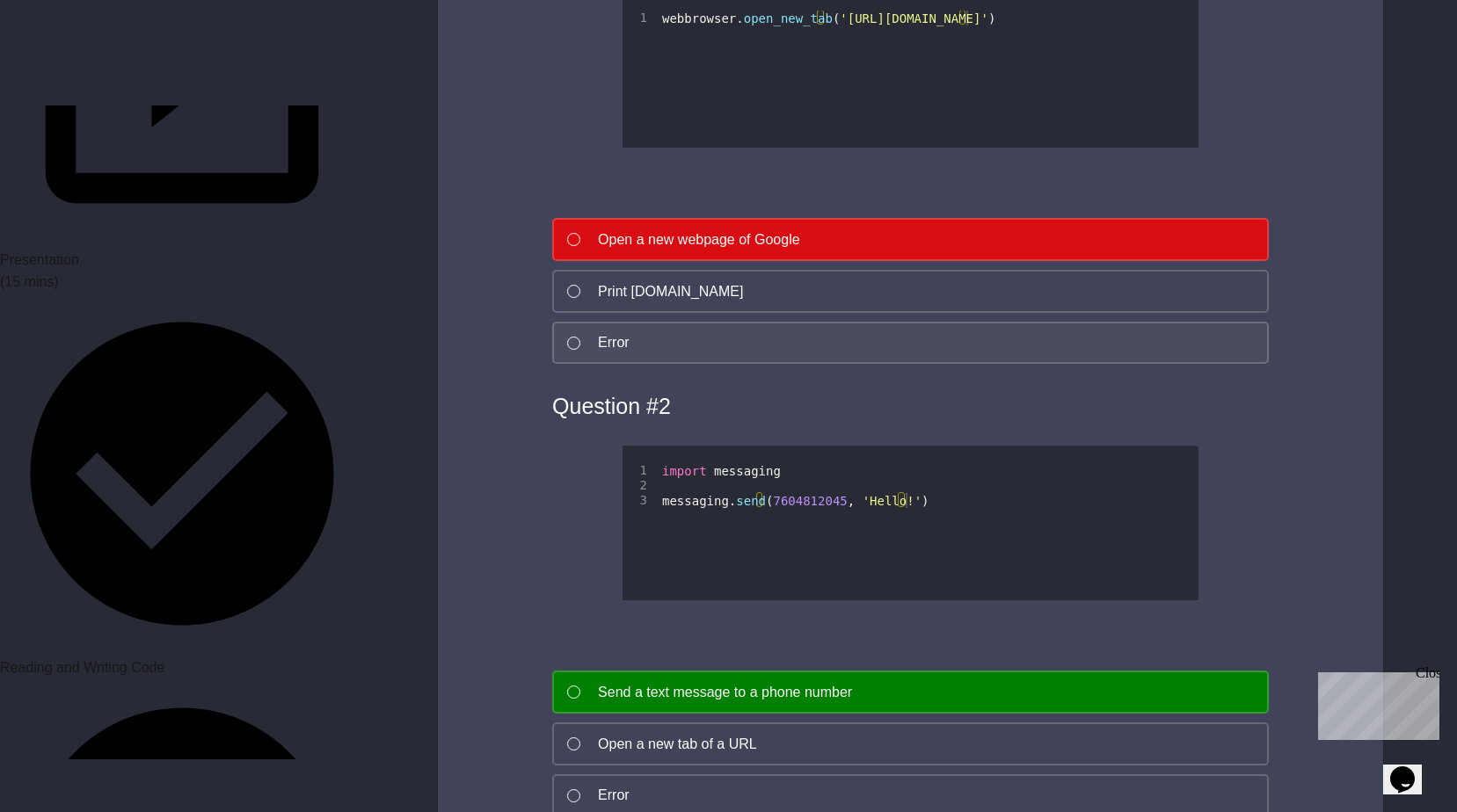
click at [762, 354] on button "Error" at bounding box center [910, 342] width 716 height 43
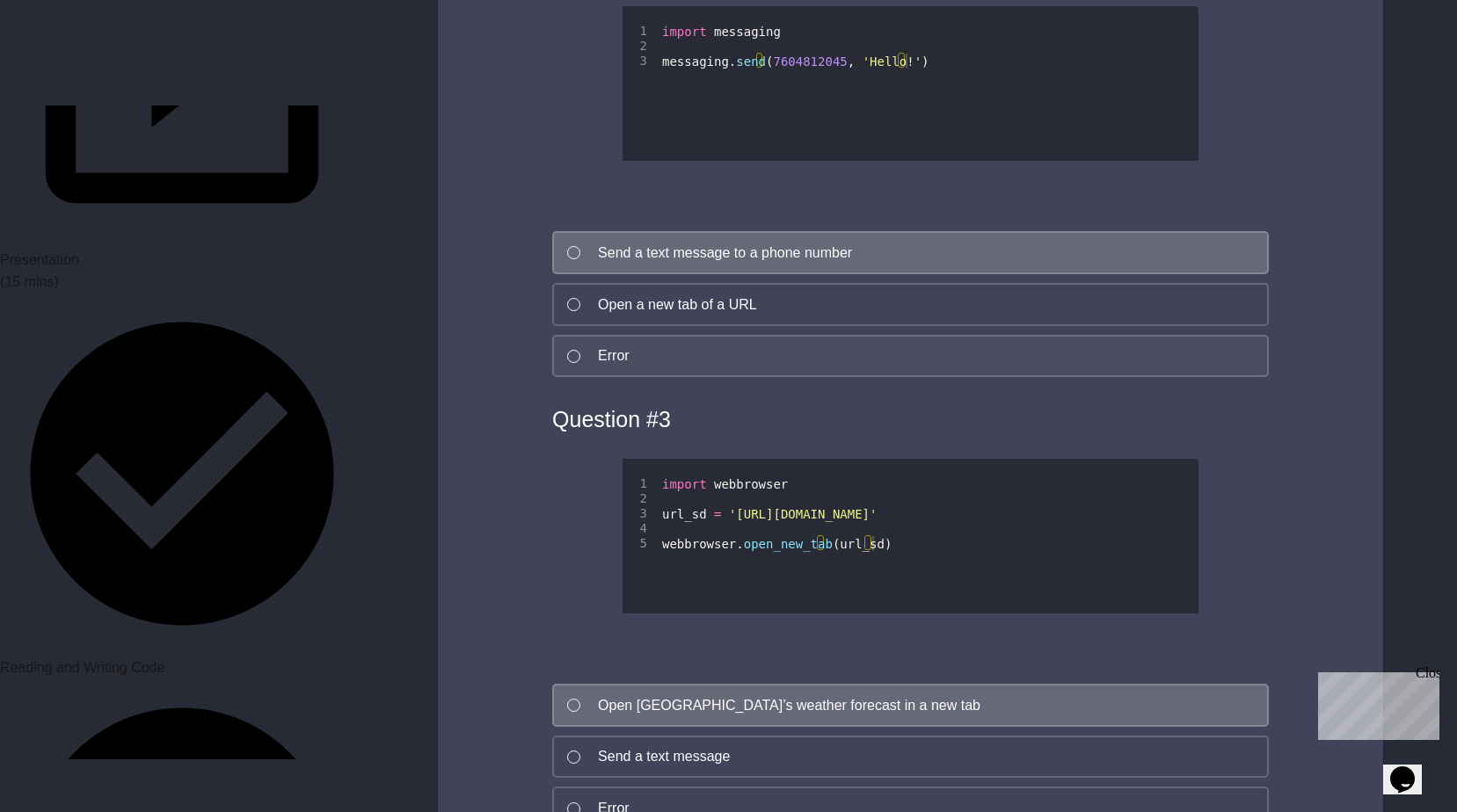
scroll to position [2196, 0]
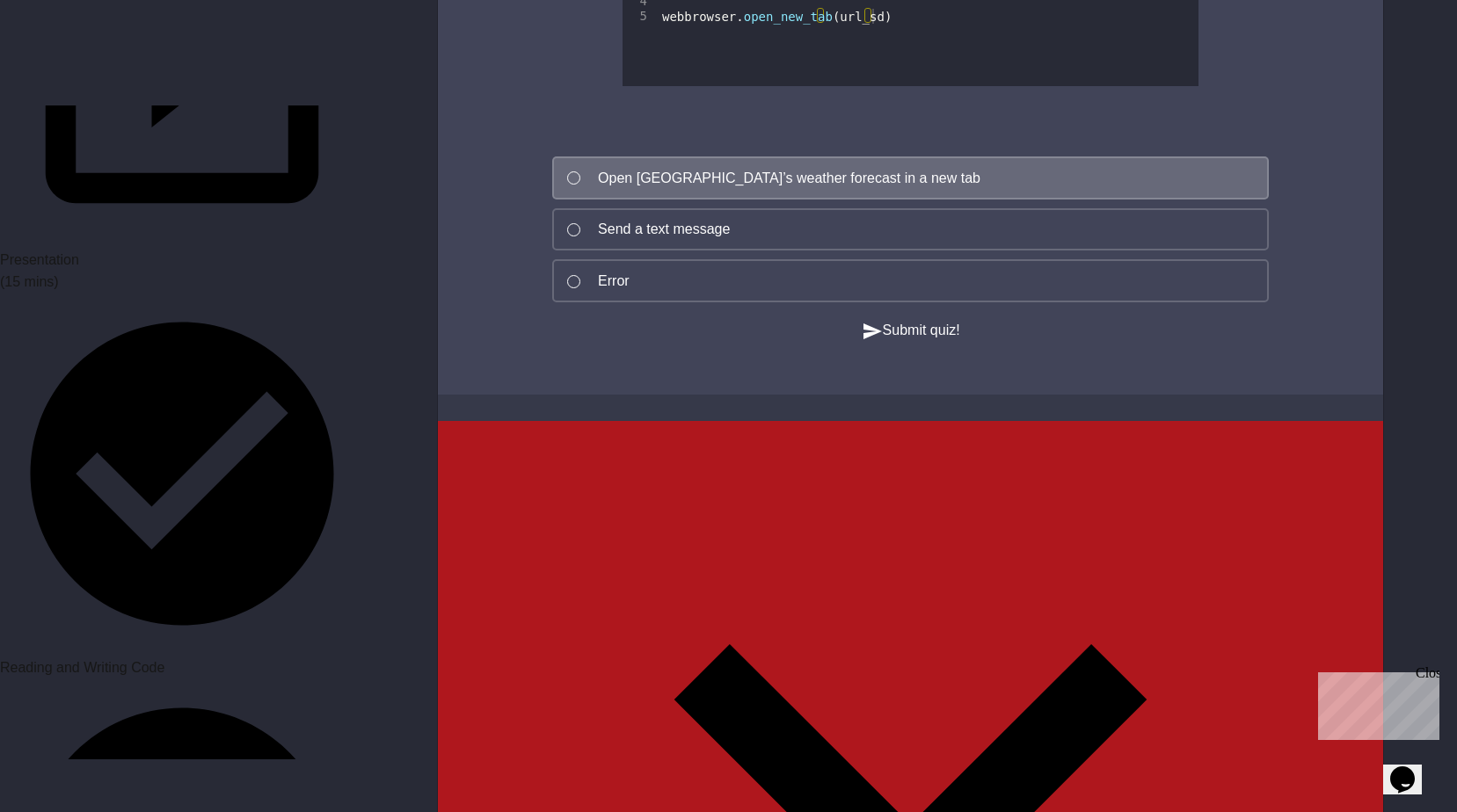
click at [844, 342] on div "Submit quiz!" at bounding box center [911, 331] width 804 height 22
click at [861, 342] on icon "button" at bounding box center [871, 330] width 21 height 21
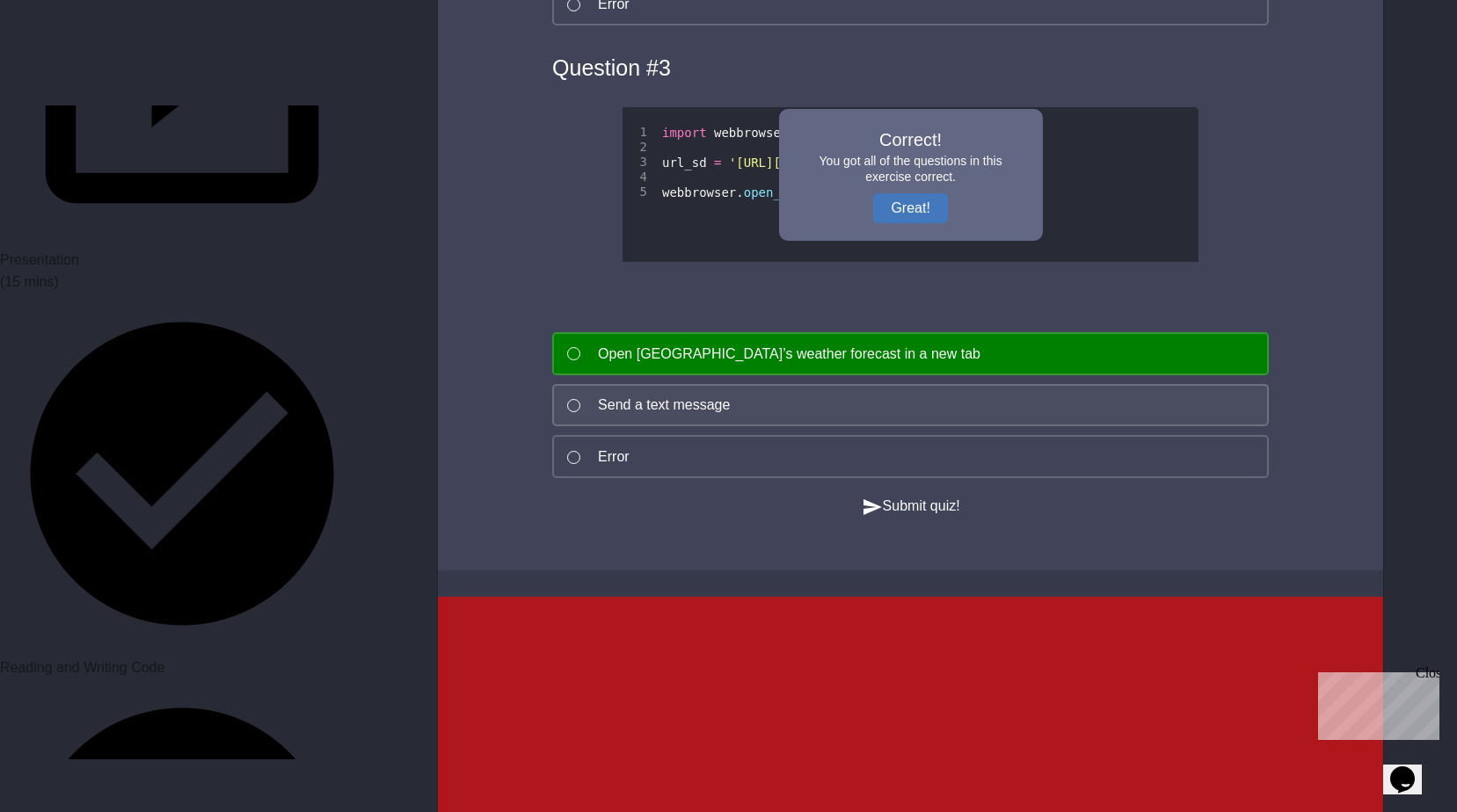
scroll to position [1933, 0]
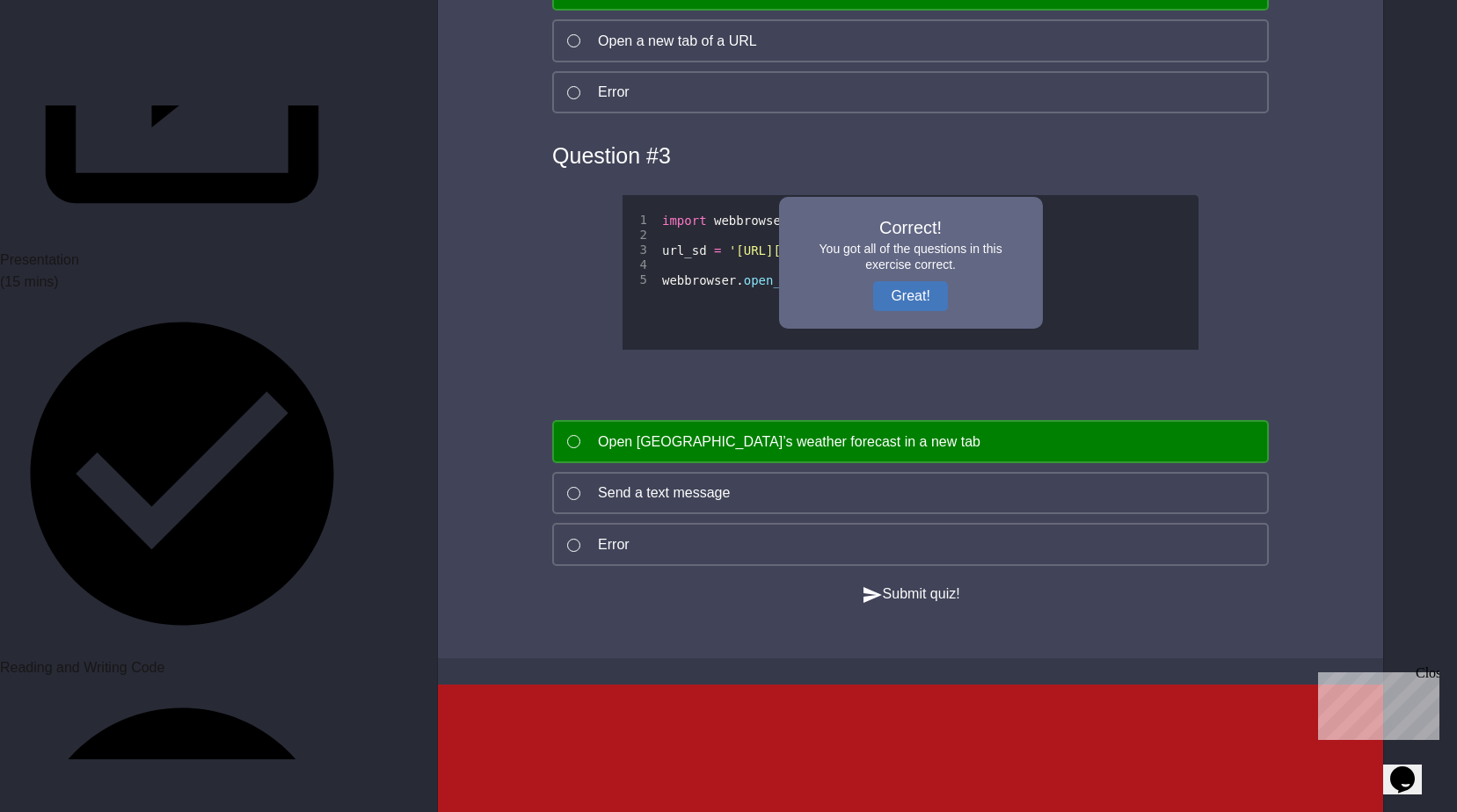
click at [902, 304] on div "Correct! You got all of the questions in this exercise correct. Great!" at bounding box center [911, 262] width 264 height 132
click at [907, 311] on button "Great!" at bounding box center [910, 296] width 74 height 30
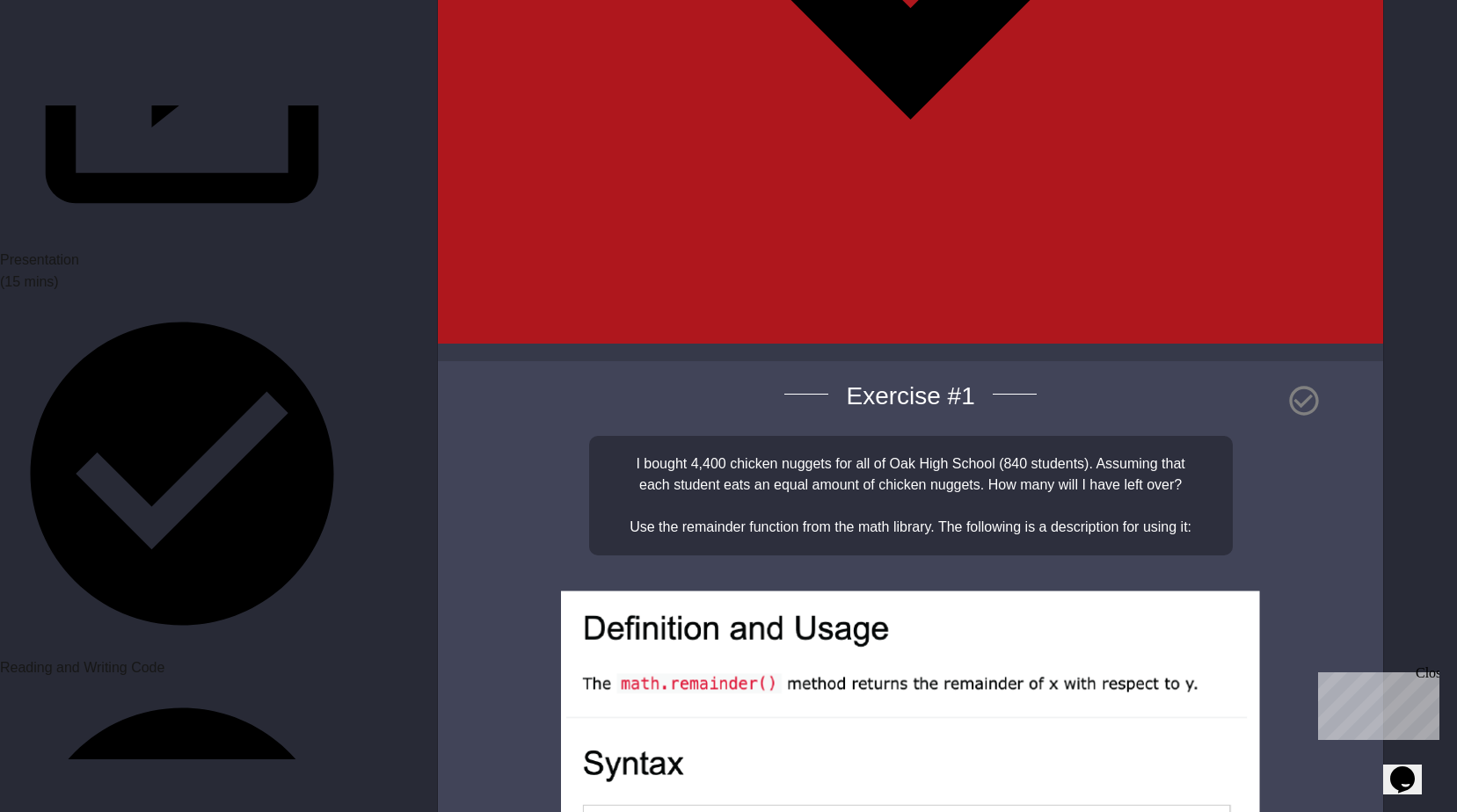
scroll to position [4157, 0]
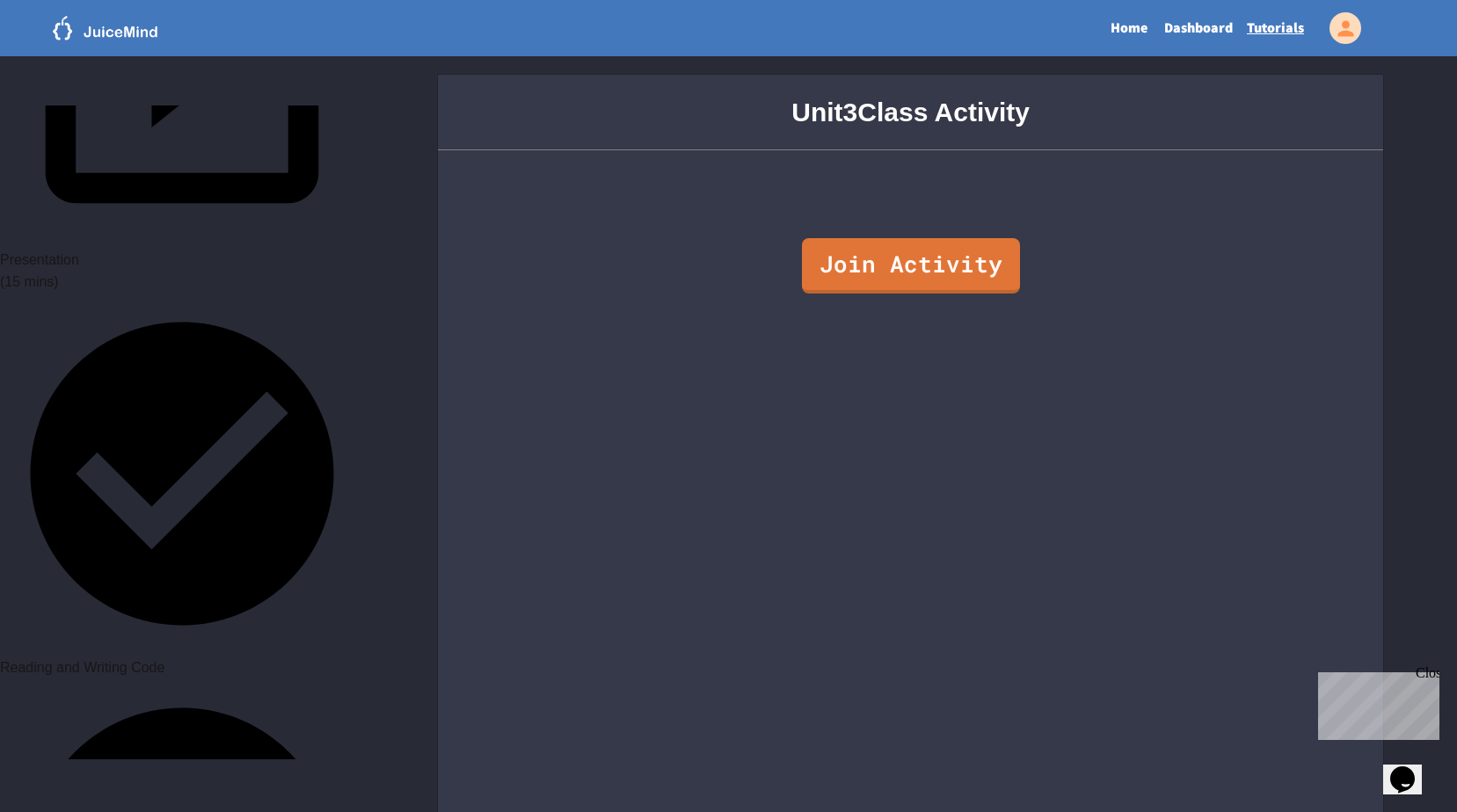
click at [1177, 35] on link "Dashboard" at bounding box center [1197, 28] width 83 height 41
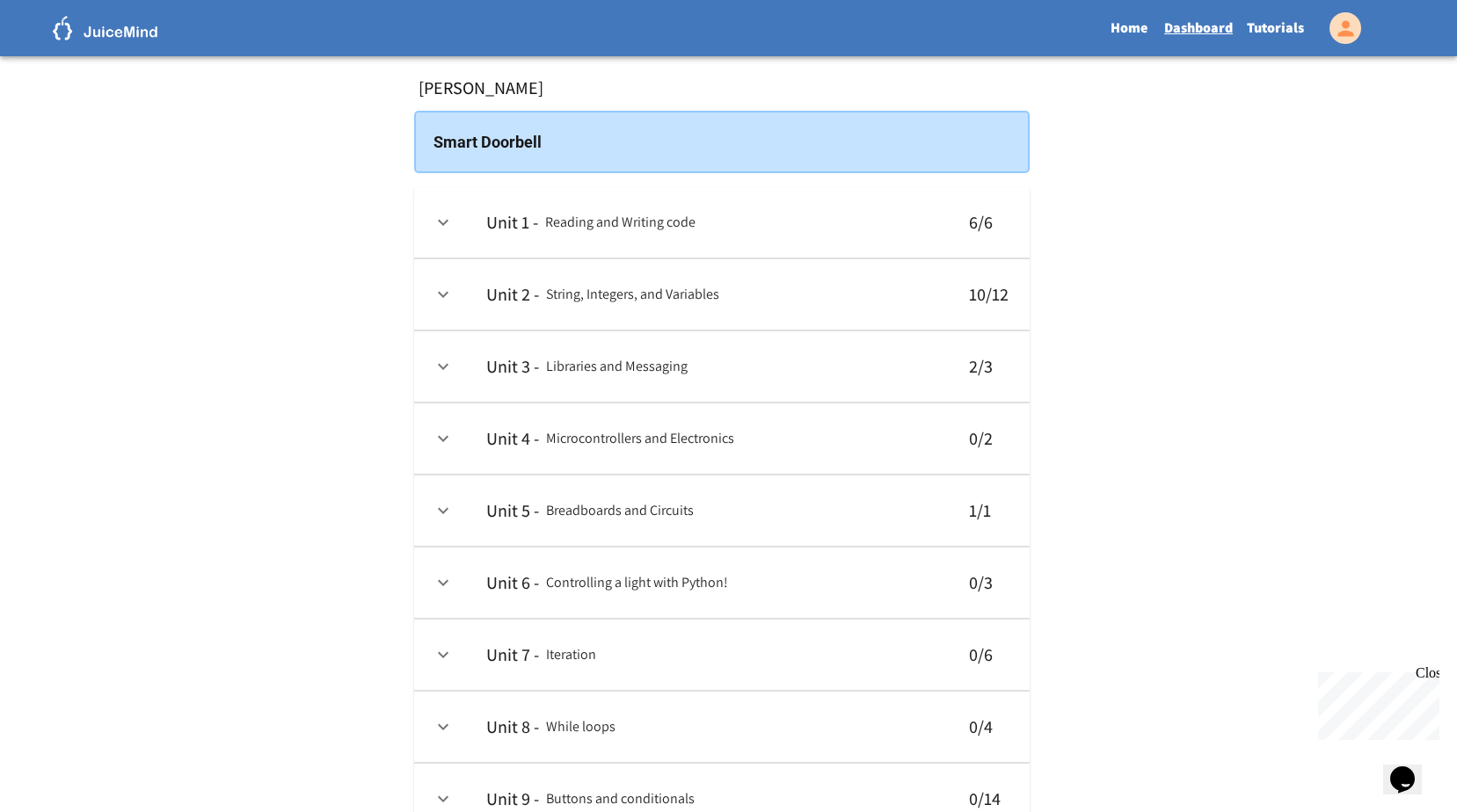
click at [436, 367] on icon "expand row" at bounding box center [442, 366] width 21 height 21
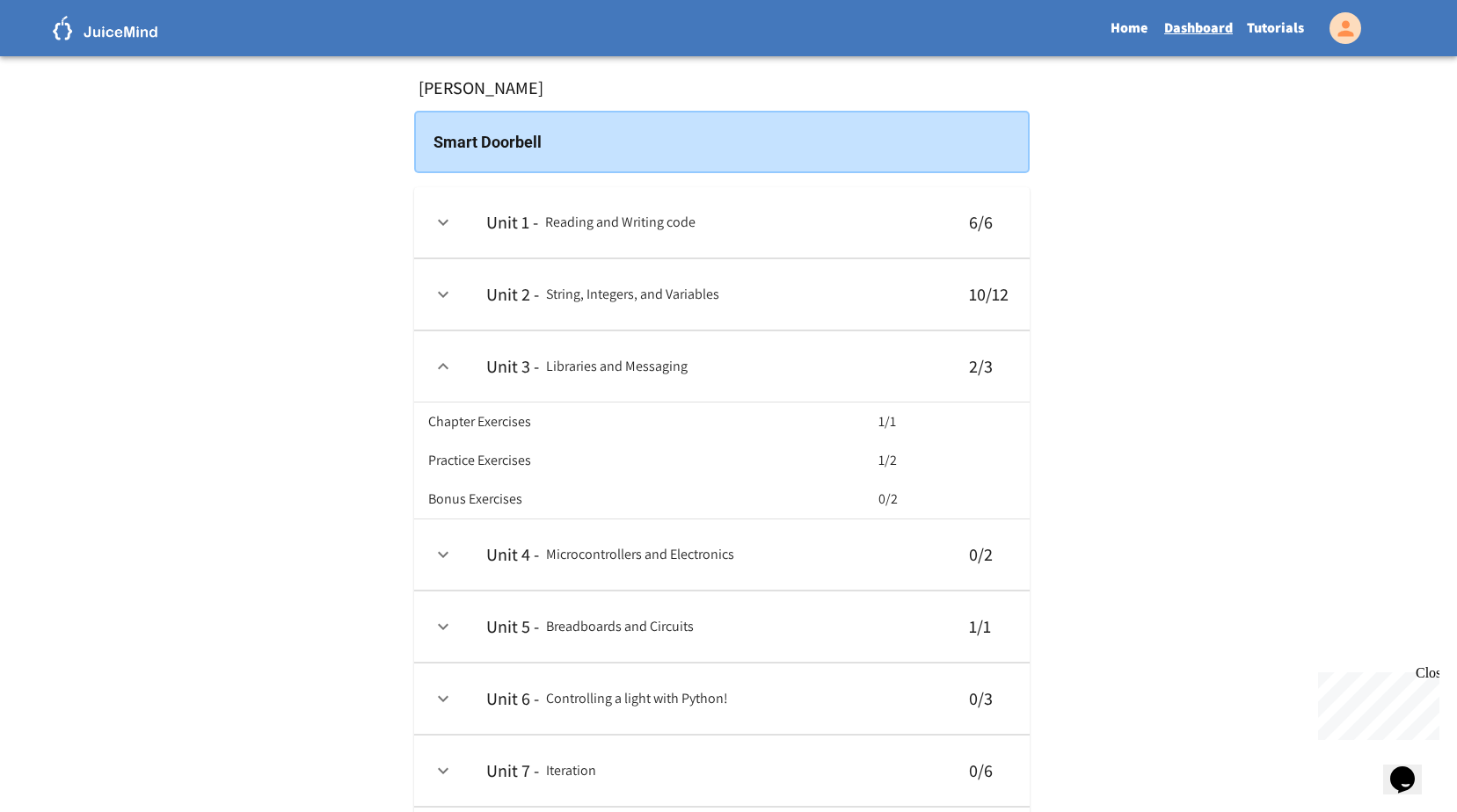
click at [531, 473] on h6 "Practice Exercises" at bounding box center [479, 460] width 103 height 24
click at [437, 358] on icon "expand row" at bounding box center [442, 366] width 21 height 21
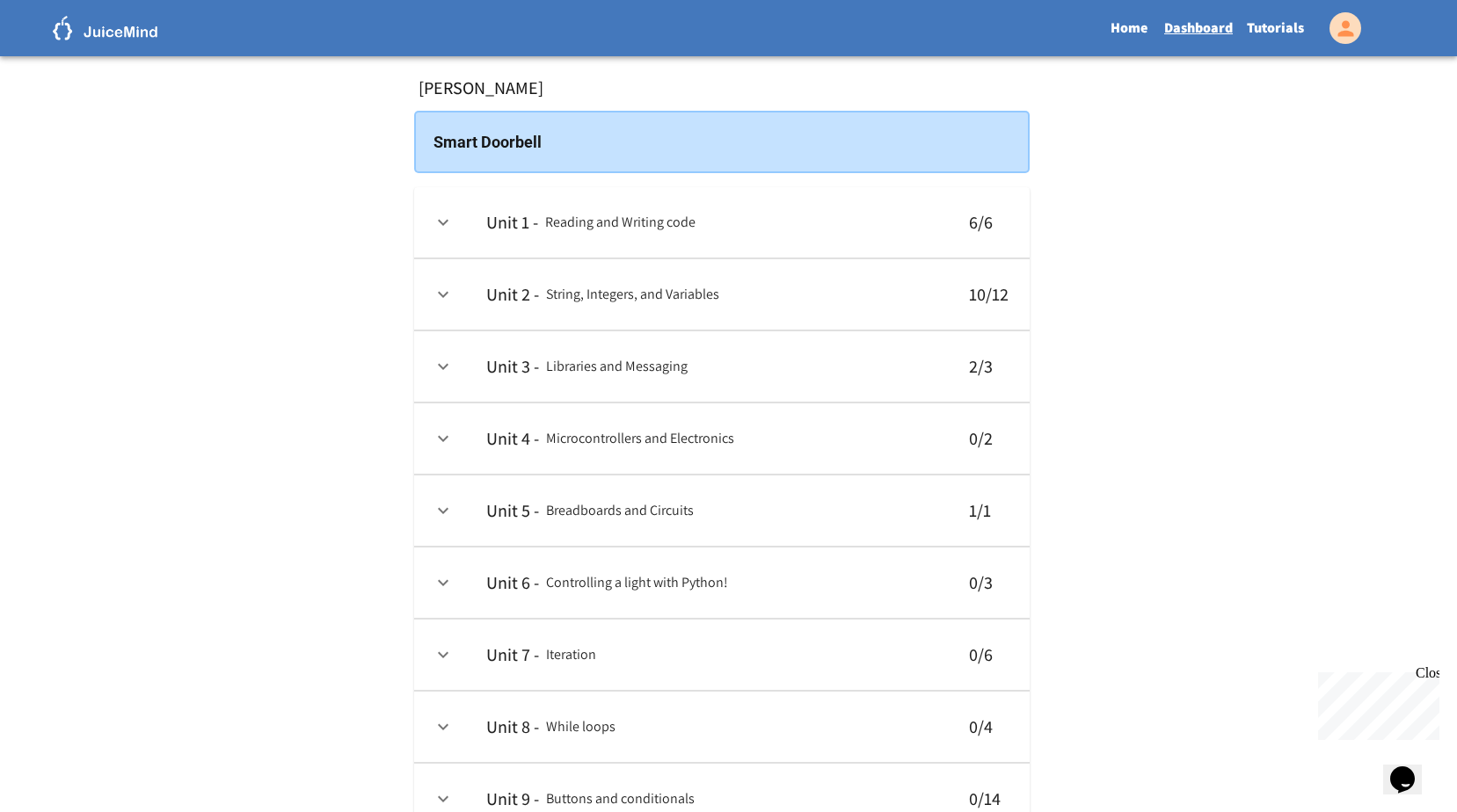
click at [1267, 12] on link "Tutorials" at bounding box center [1275, 28] width 71 height 41
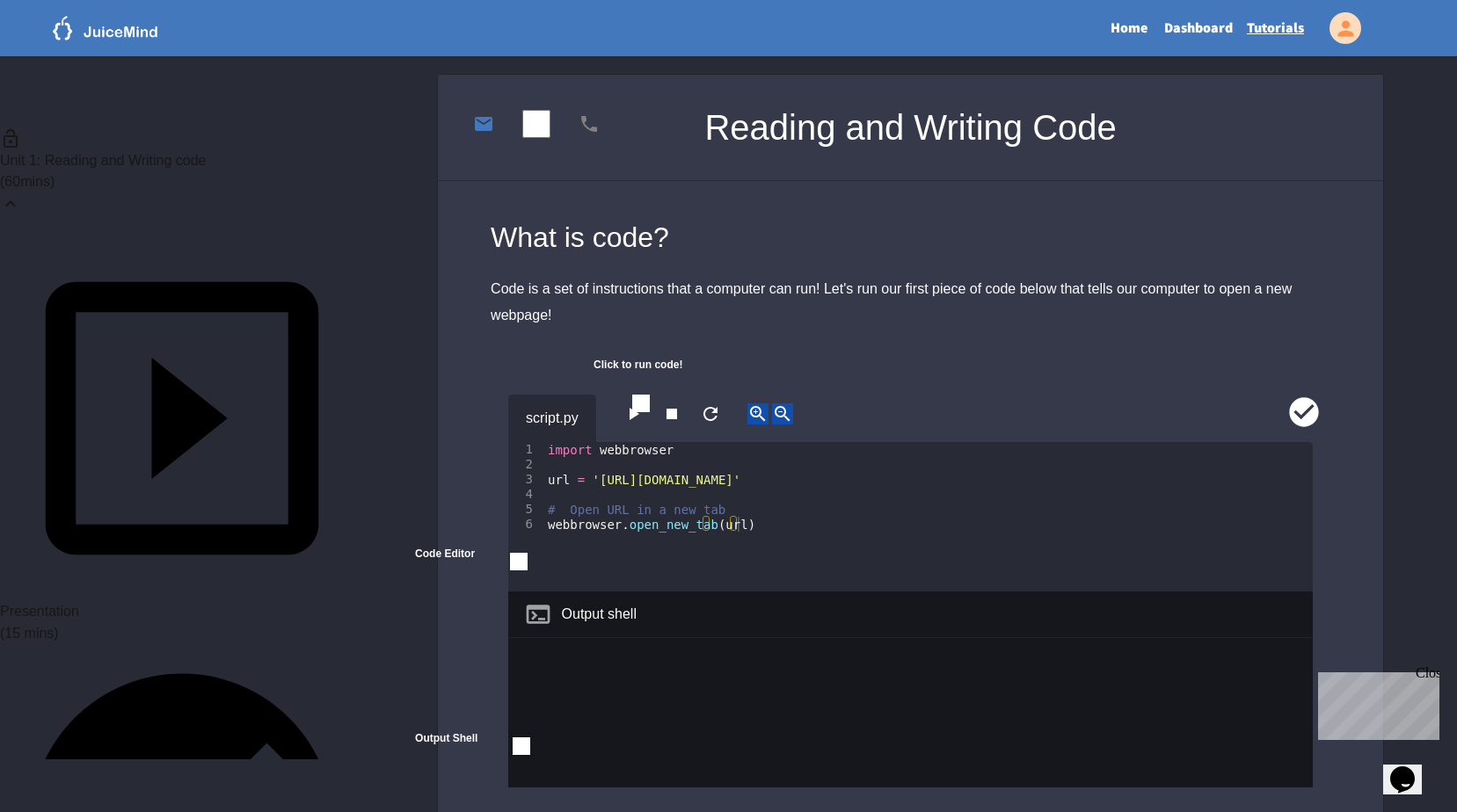
click at [295, 141] on div "Unit 1: Reading and Writing code ( 60 mins)" at bounding box center [182, 171] width 364 height 131
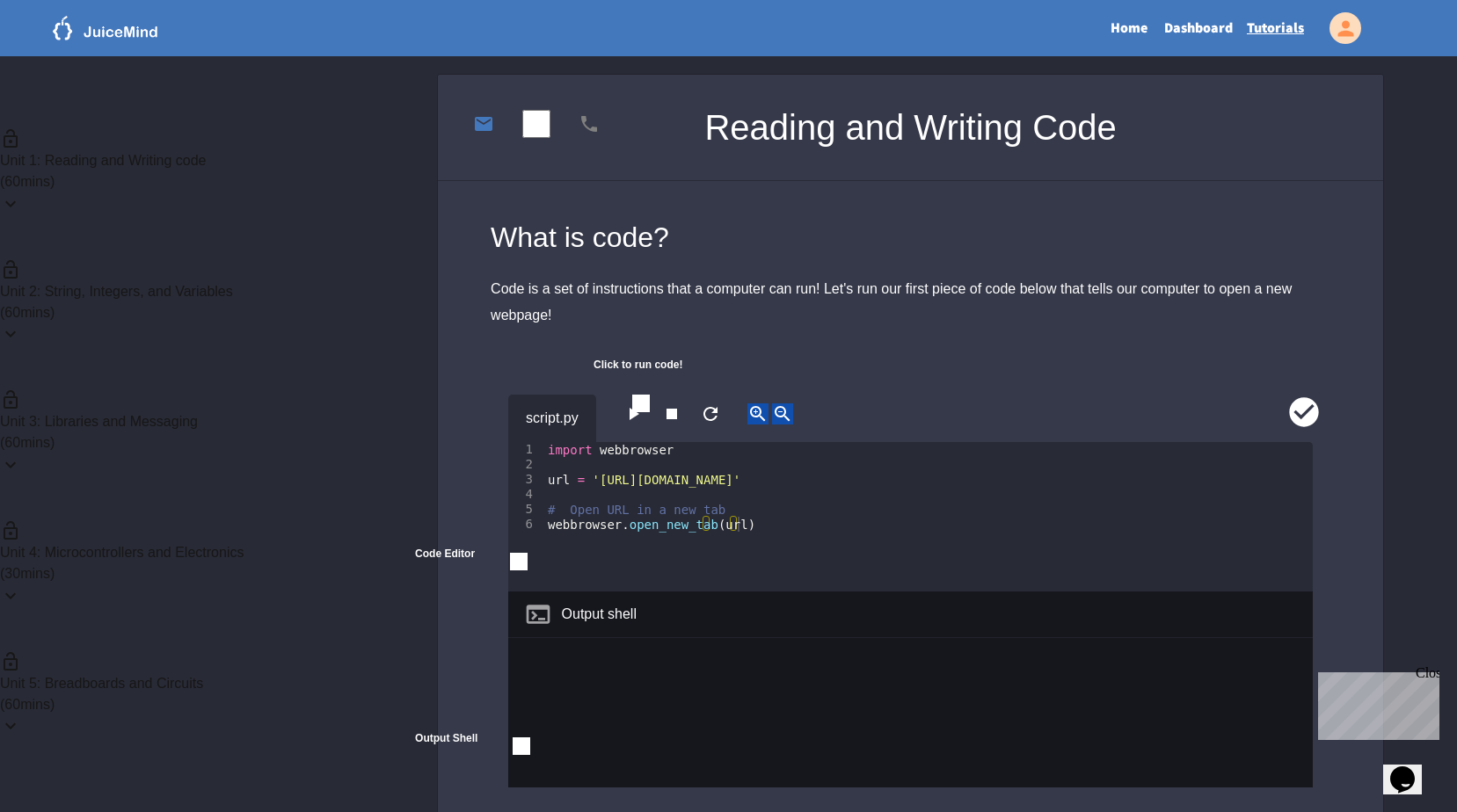
click at [21, 455] on icon at bounding box center [10, 465] width 21 height 21
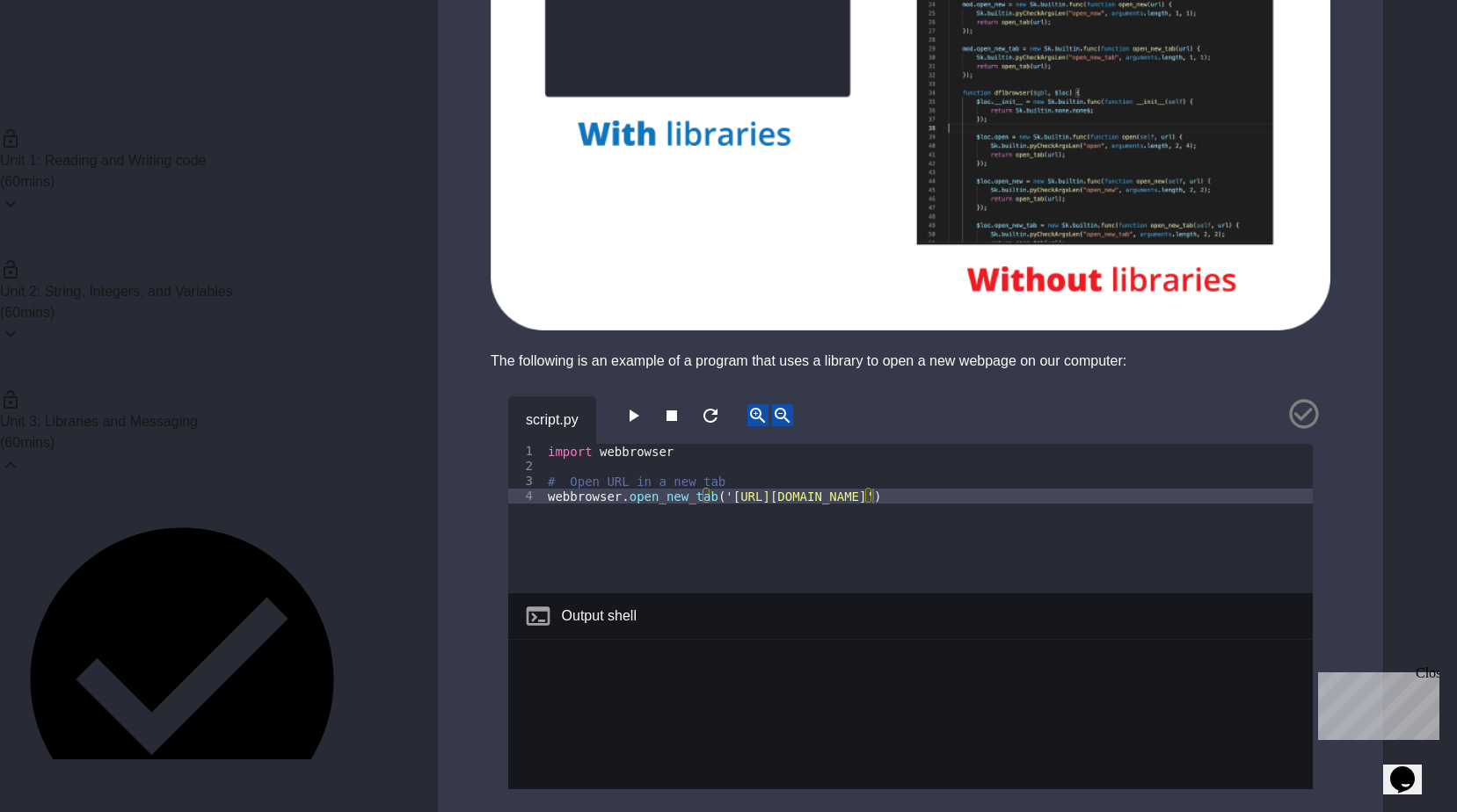
scroll to position [1581, 0]
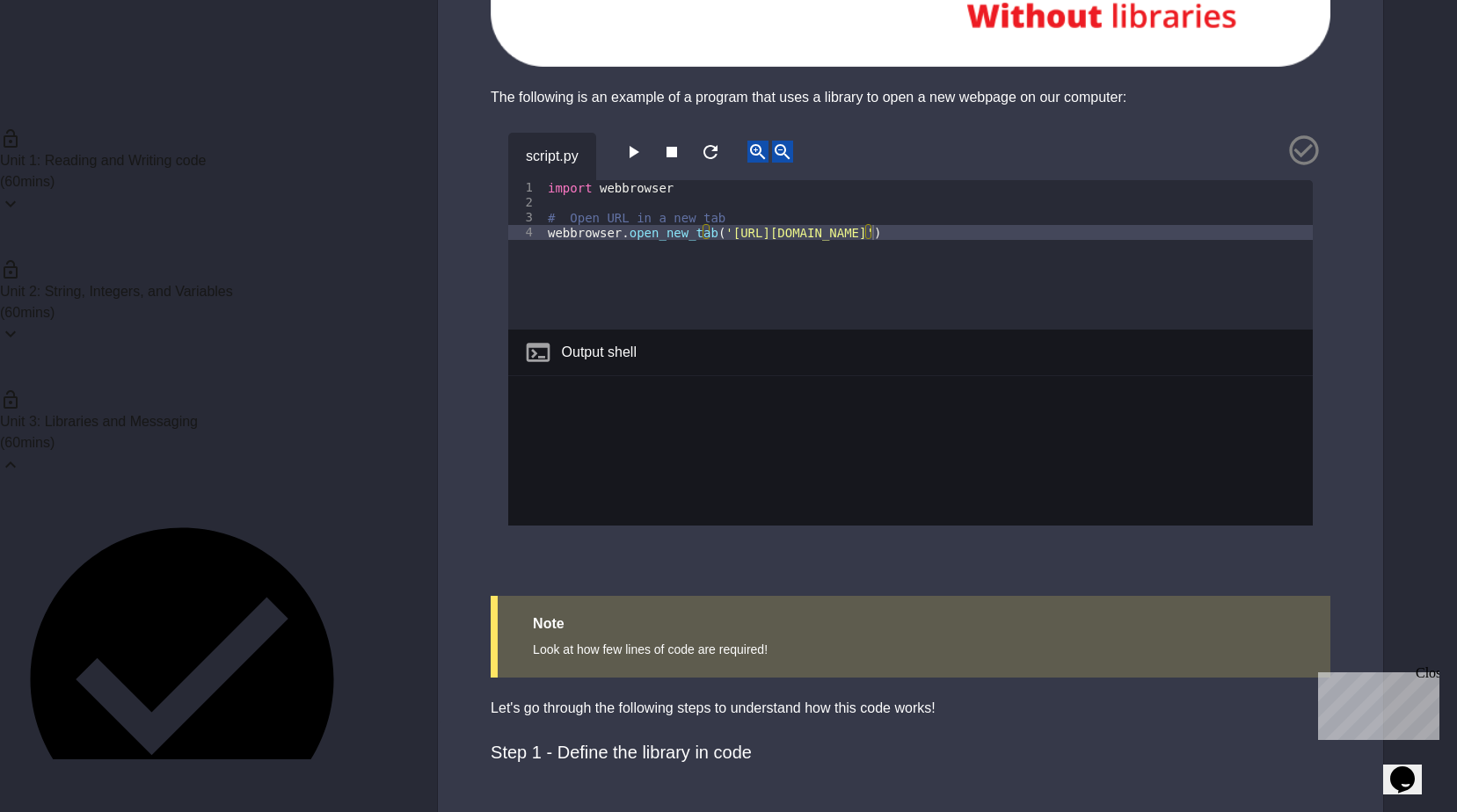
click at [644, 162] on button "button" at bounding box center [633, 152] width 21 height 22
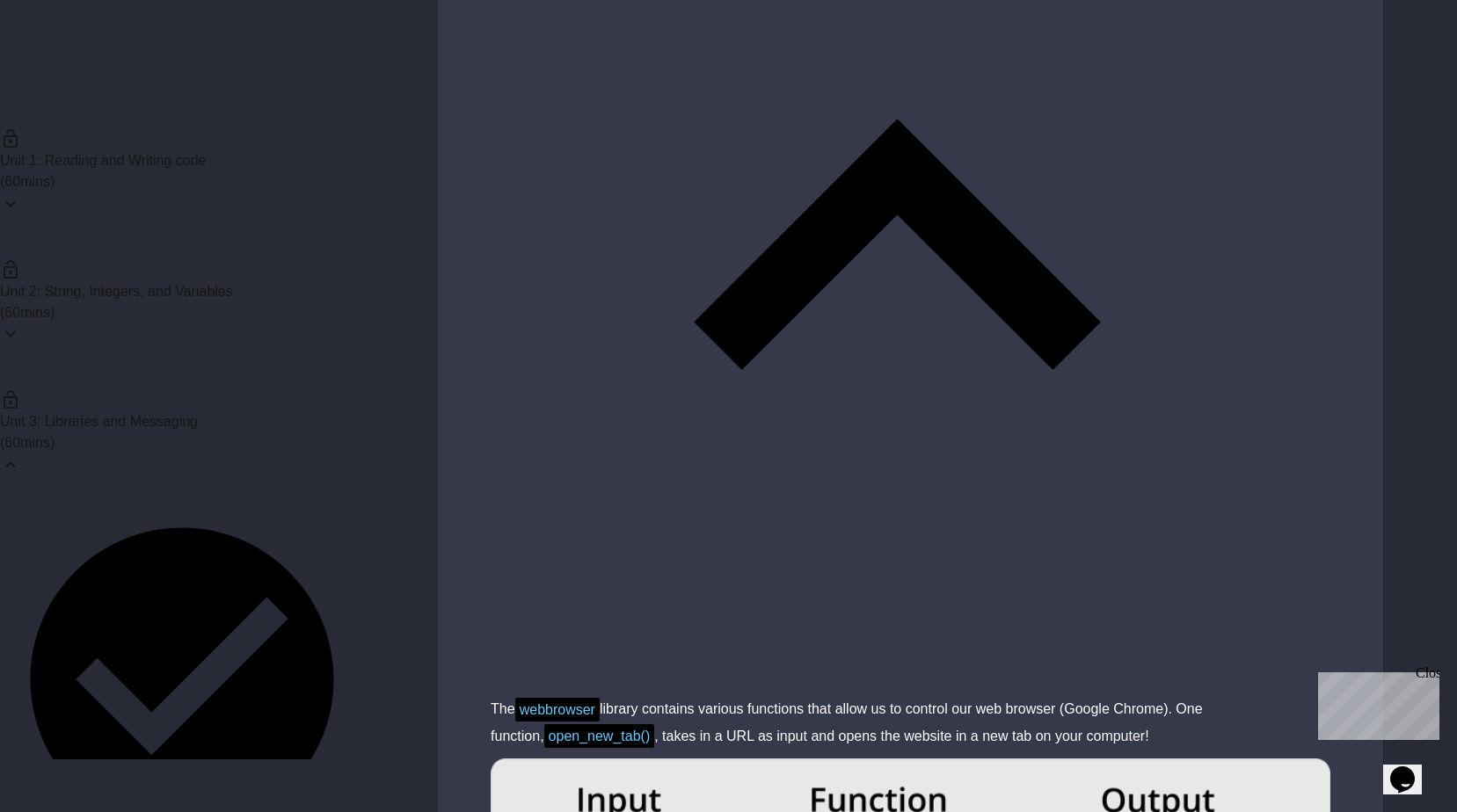
scroll to position [6461, 0]
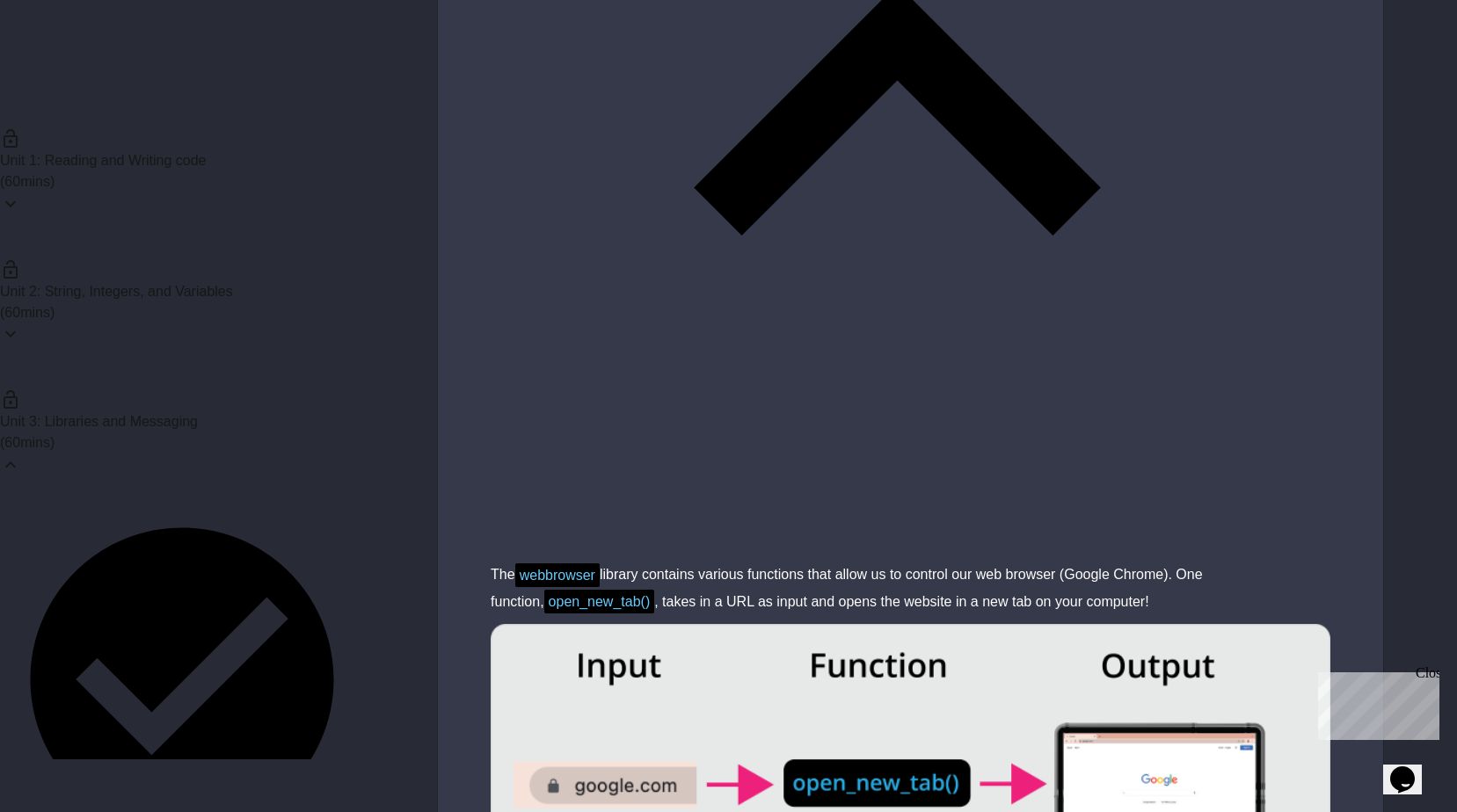
click at [280, 432] on div "( 60 mins)" at bounding box center [182, 442] width 364 height 21
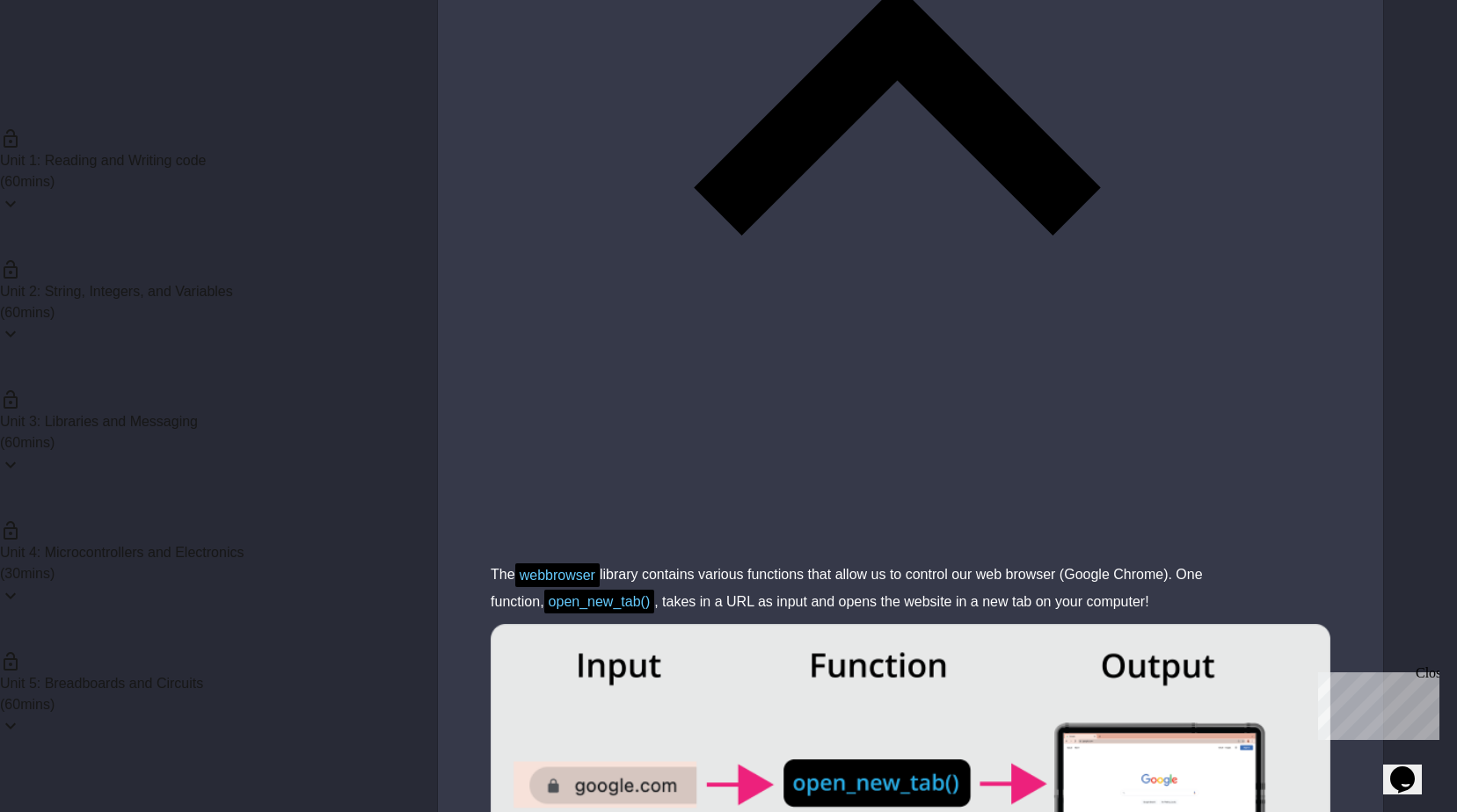
click at [21, 455] on icon at bounding box center [10, 465] width 21 height 21
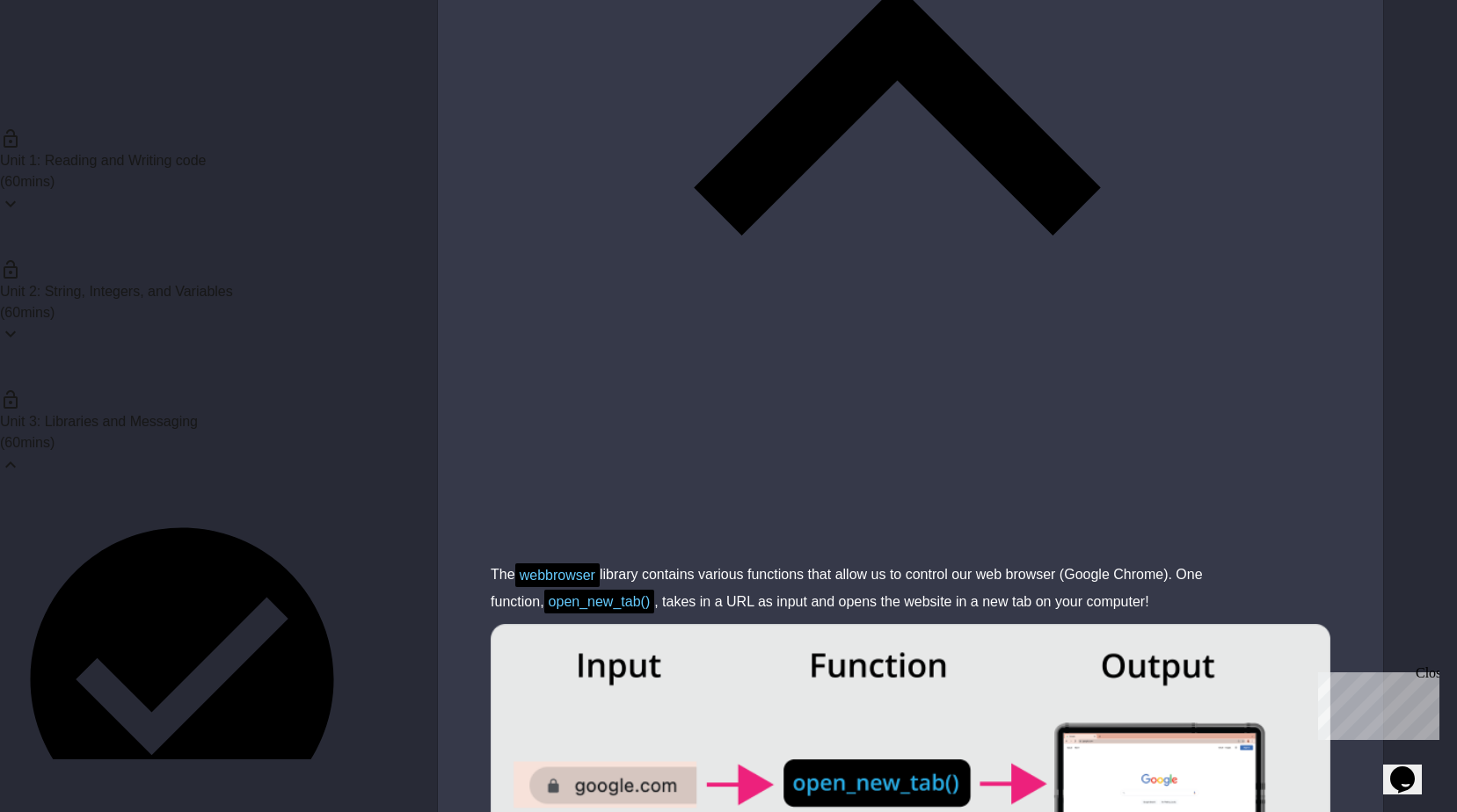
scroll to position [6197, 0]
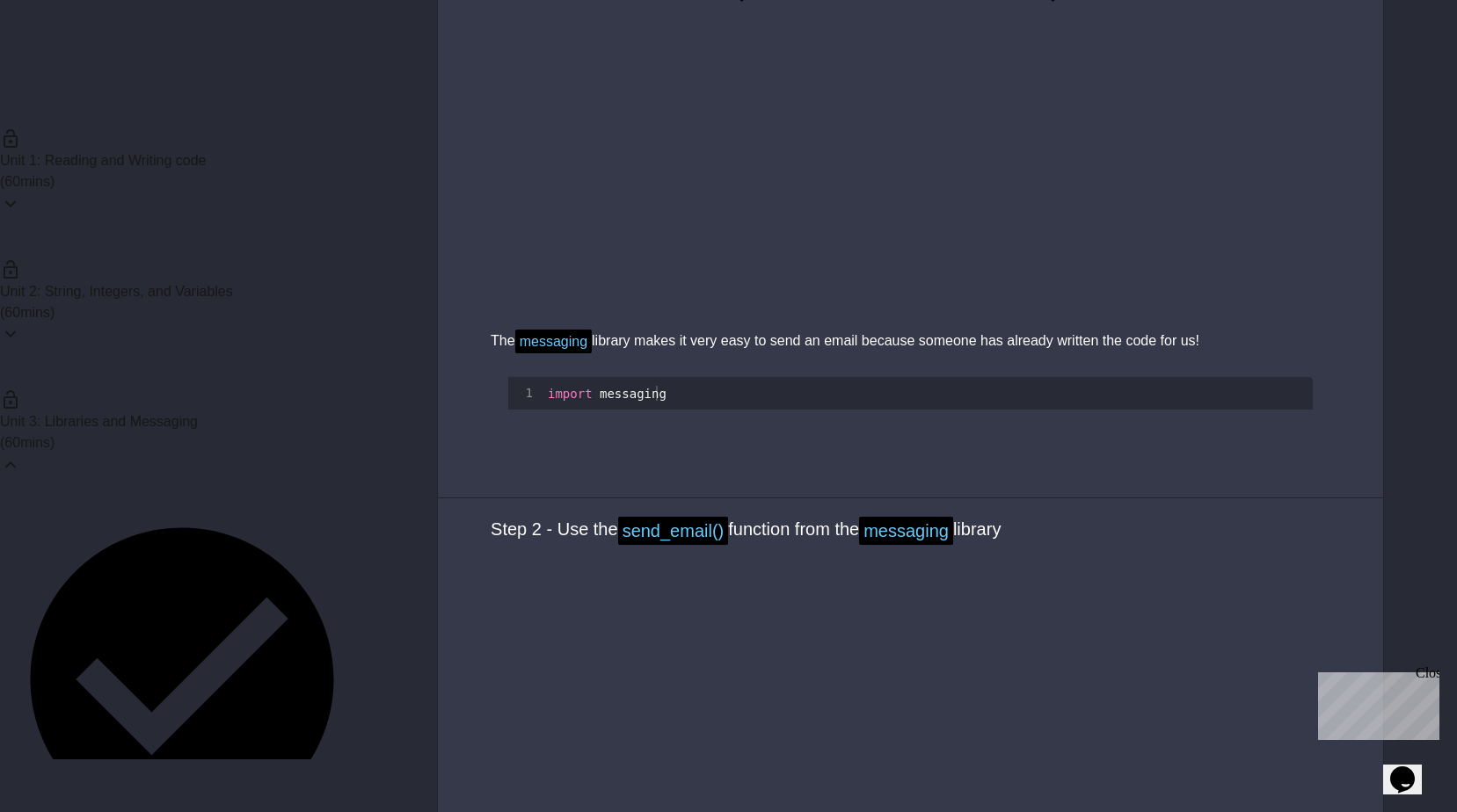
scroll to position [1581, 0]
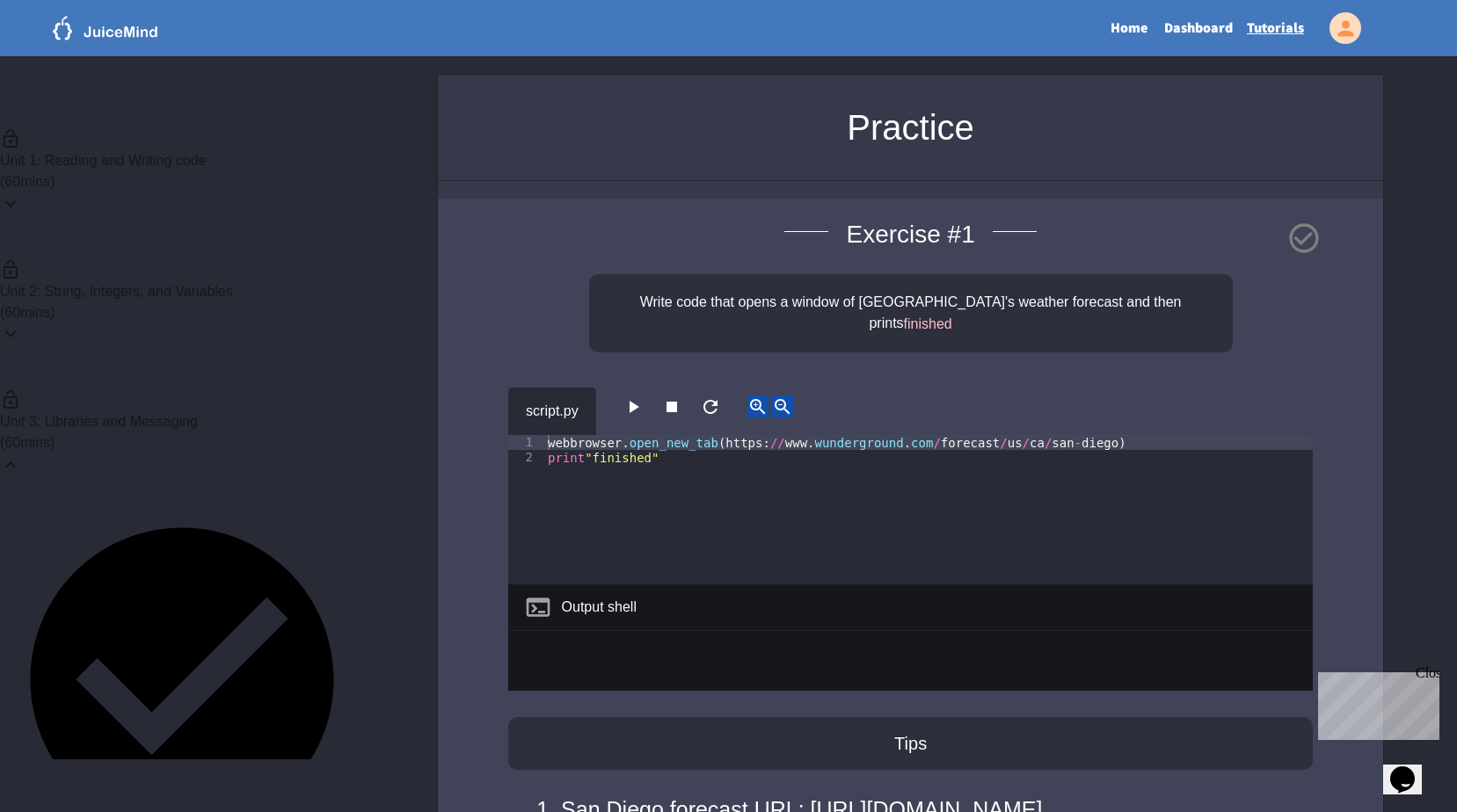
click at [639, 396] on icon "button" at bounding box center [633, 406] width 21 height 21
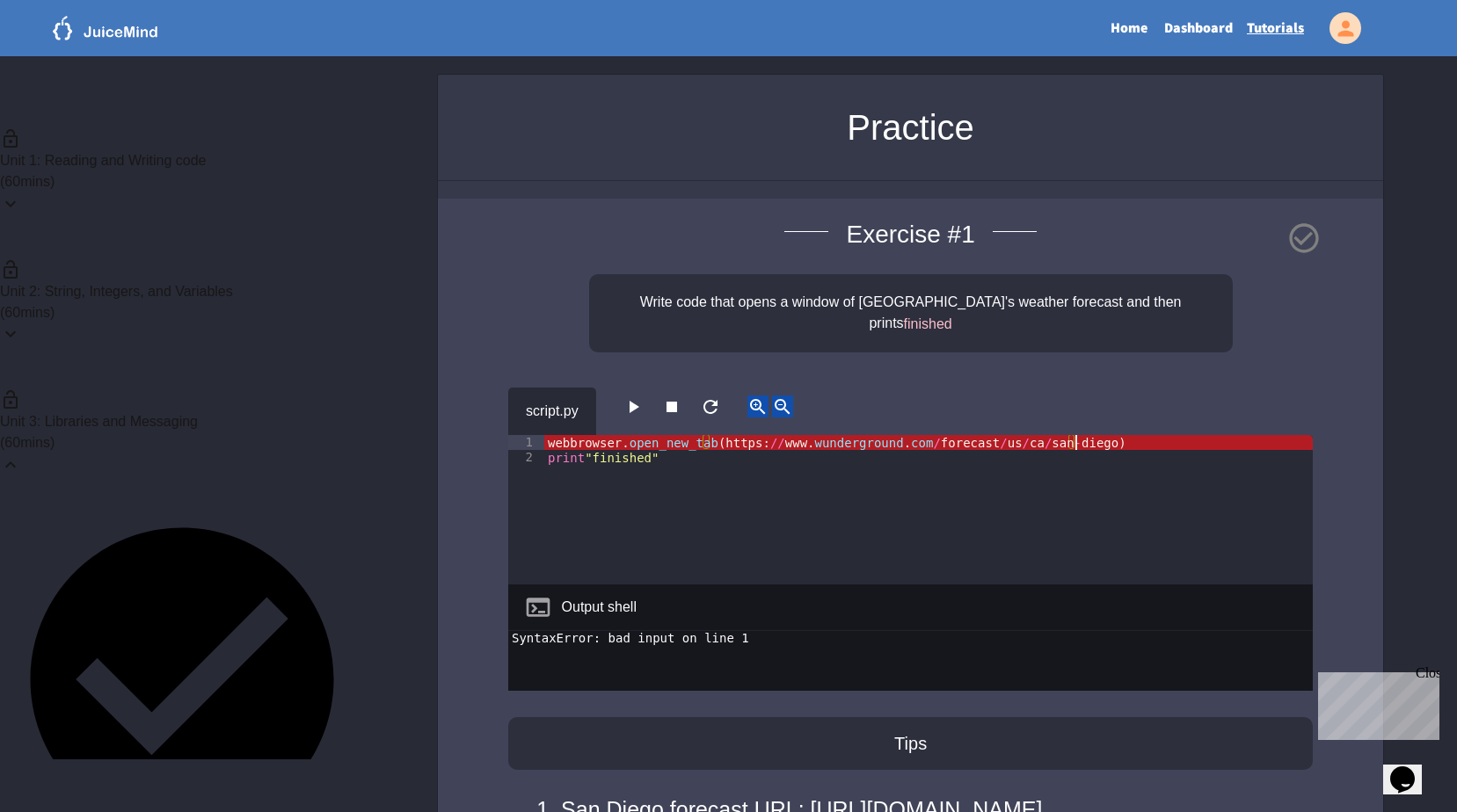
click at [1118, 435] on div "webbrowser . open_new_tab ( https : // www . wunderground . com / forecast / us…" at bounding box center [928, 524] width 768 height 180
click at [1082, 387] on div "script.py" at bounding box center [911, 411] width 804 height 47
click at [1300, 238] on icon at bounding box center [1304, 238] width 35 height 35
click at [529, 593] on icon at bounding box center [537, 607] width 28 height 28
drag, startPoint x: 1116, startPoint y: 426, endPoint x: 615, endPoint y: 443, distance: 501.3
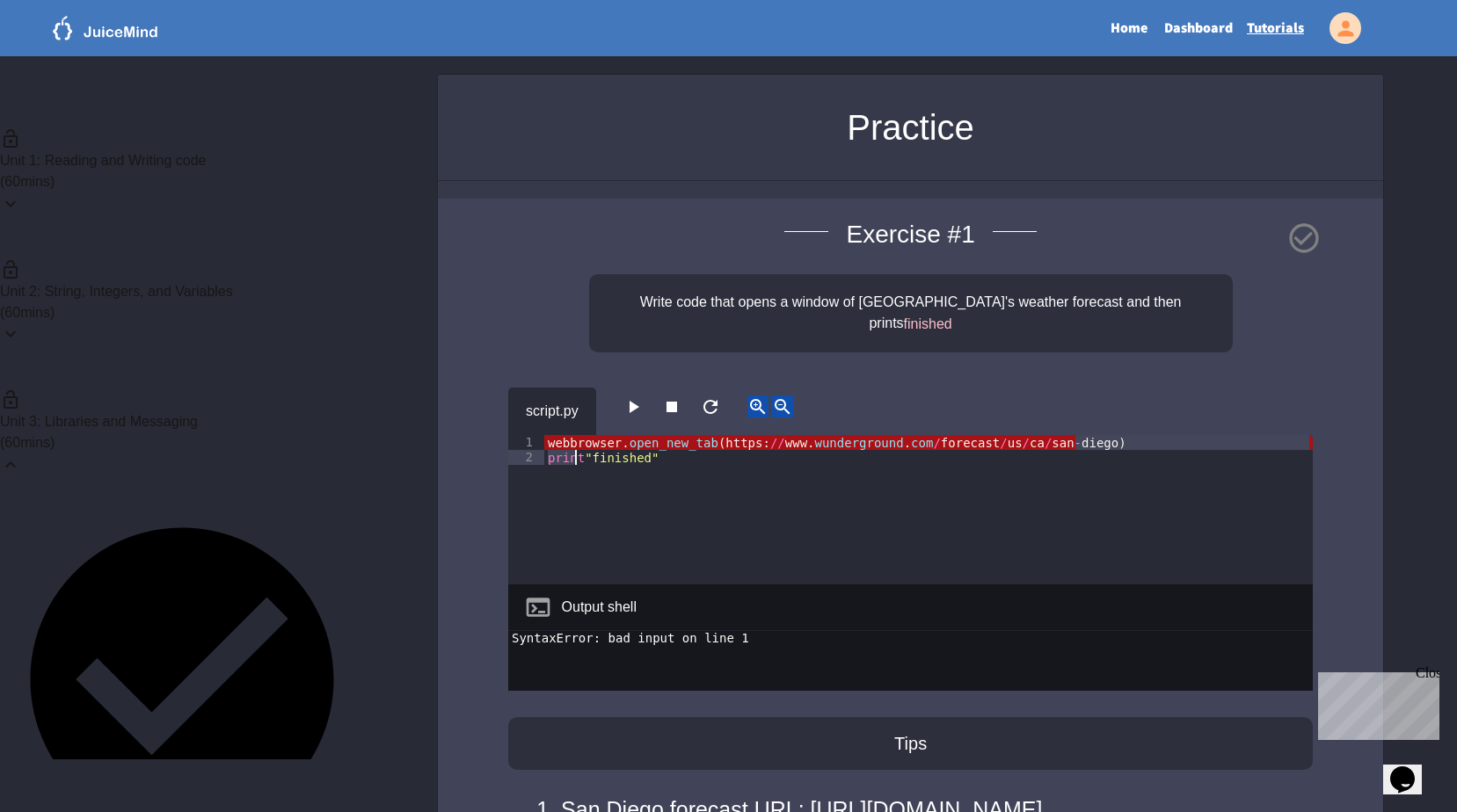
click at [613, 443] on div "webbrowser . open_new_tab ( https : // www . wunderground . com / forecast / us…" at bounding box center [928, 524] width 768 height 180
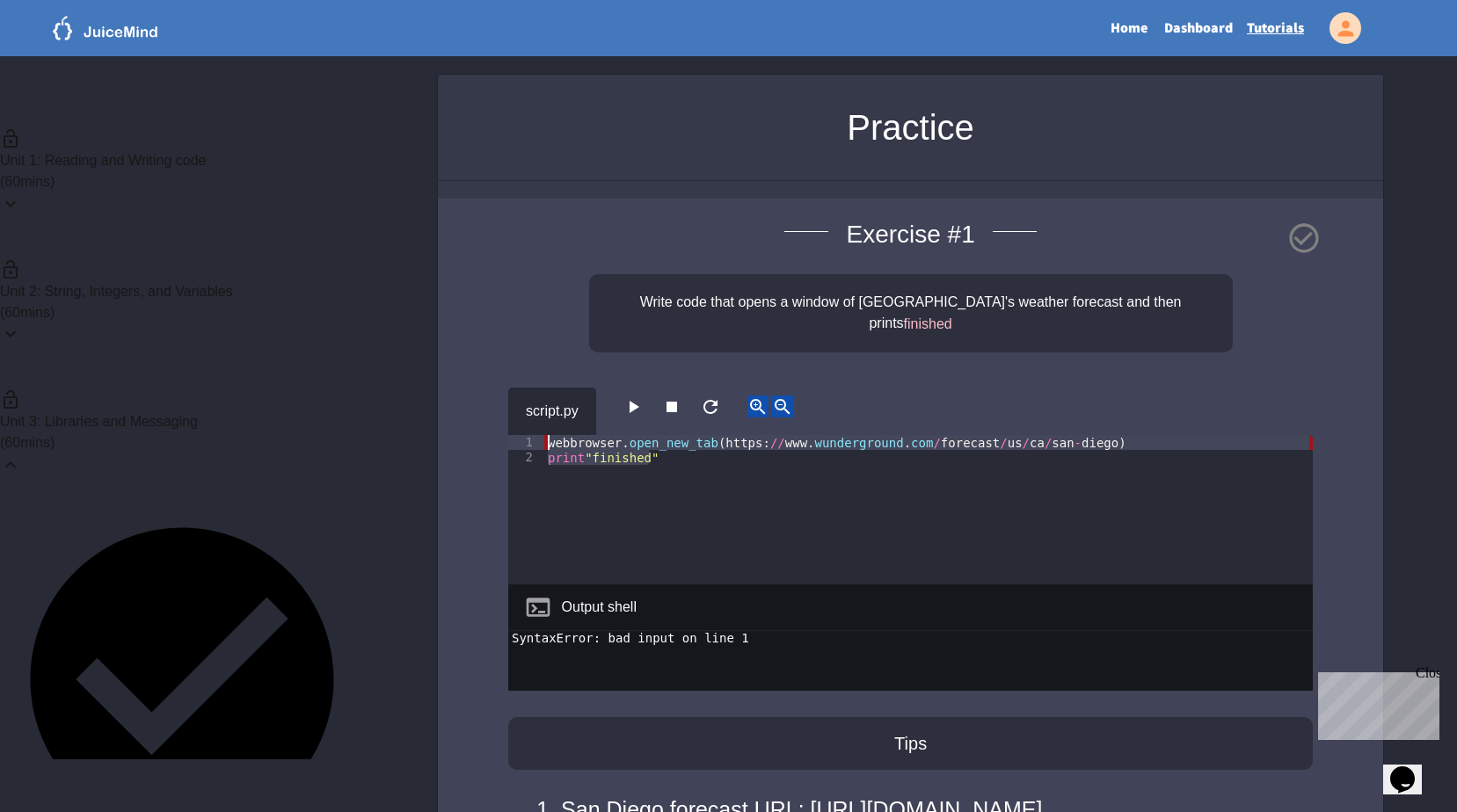
drag, startPoint x: 657, startPoint y: 439, endPoint x: 536, endPoint y: 417, distance: 123.0
click at [536, 435] on div "1 2 webbrowser . open_new_tab ( https : // www . wunderground . com / forecast …" at bounding box center [911, 509] width 804 height 150
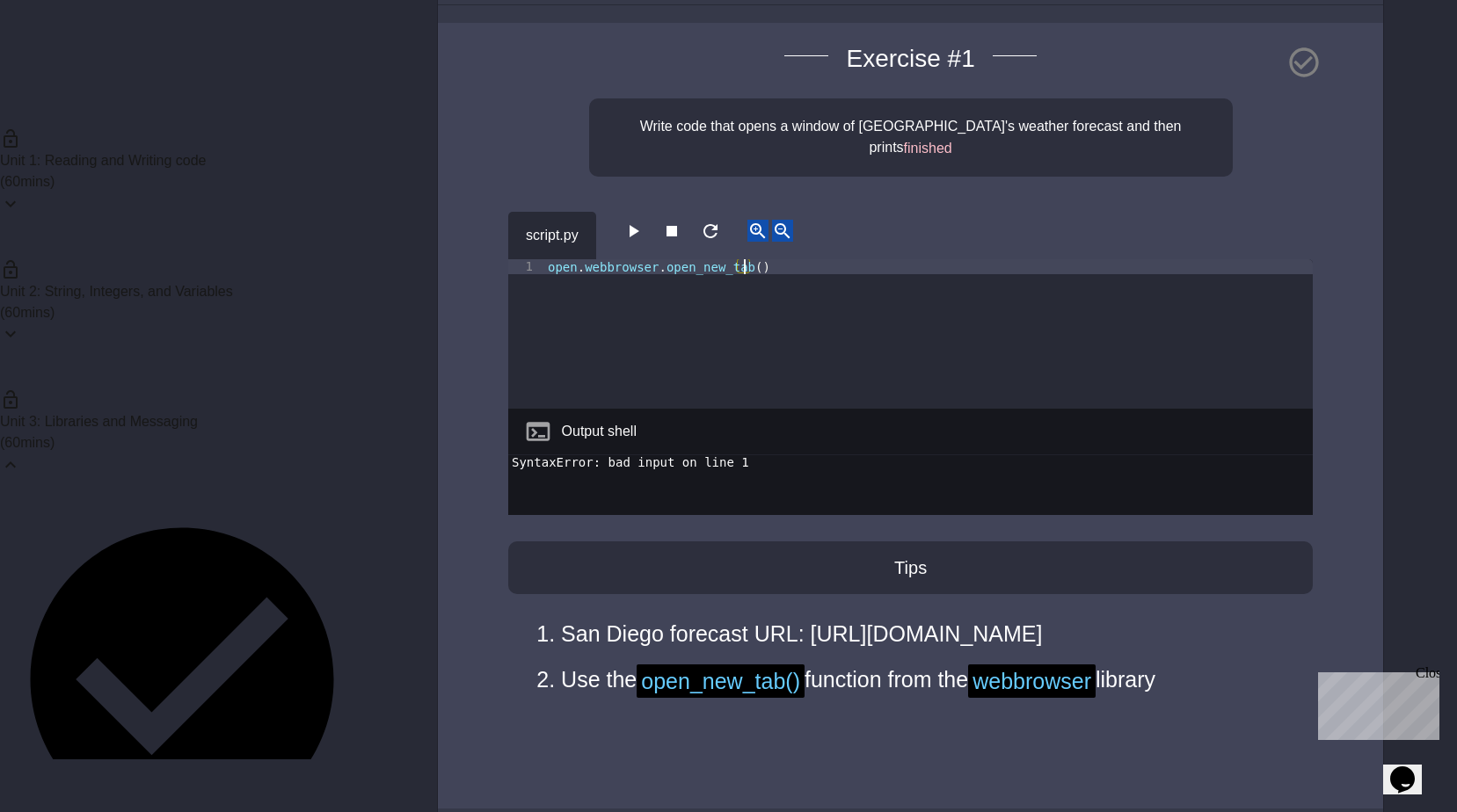
scroll to position [0, 14]
drag, startPoint x: 1109, startPoint y: 659, endPoint x: 562, endPoint y: 649, distance: 547.1
click at [562, 649] on li "San Diego forecast URL: [URL][DOMAIN_NAME]" at bounding box center [919, 633] width 716 height 44
copy li "[URL][DOMAIN_NAME]"
click at [740, 259] on div "open . webbrowser . open_new_tab ( )" at bounding box center [928, 349] width 768 height 180
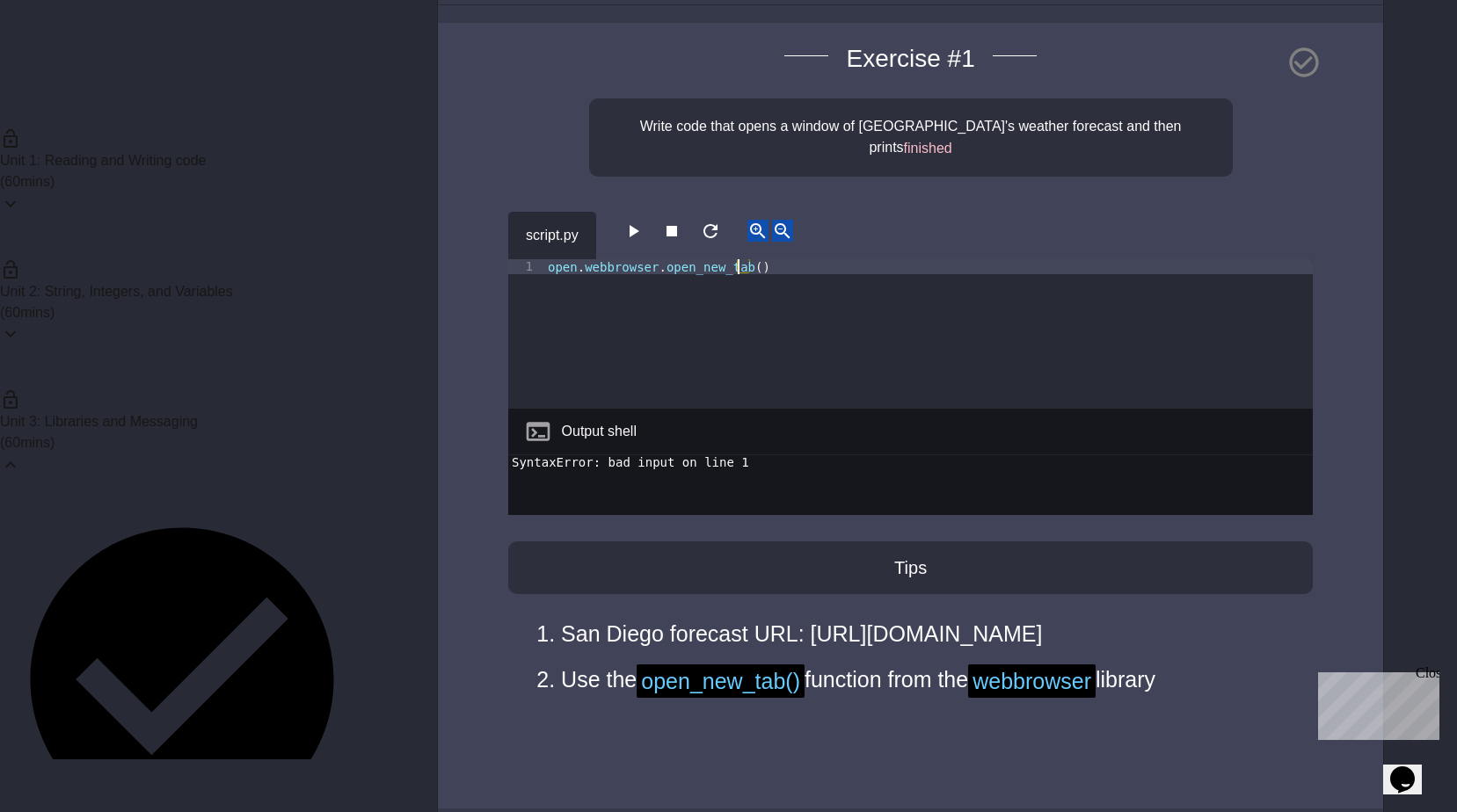
click at [742, 259] on div "open . webbrowser . open_new_tab ( )" at bounding box center [928, 349] width 768 height 180
paste textarea "**********"
type textarea "**********"
click at [1148, 259] on div "open . webbrowser . open_new_tab ( https : // www . wunderground . com / foreca…" at bounding box center [928, 349] width 768 height 180
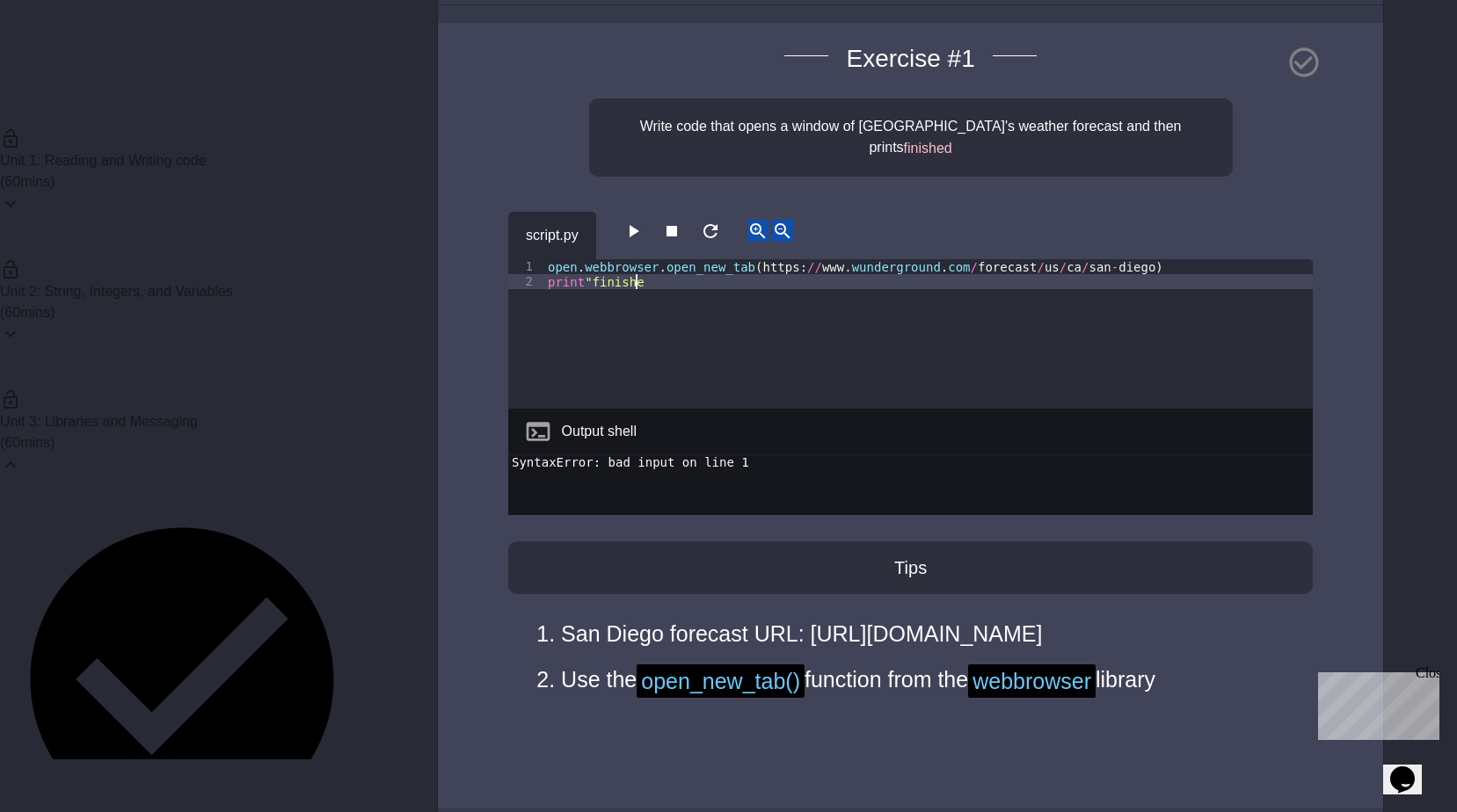
scroll to position [0, 6]
click at [635, 220] on icon "button" at bounding box center [633, 230] width 21 height 21
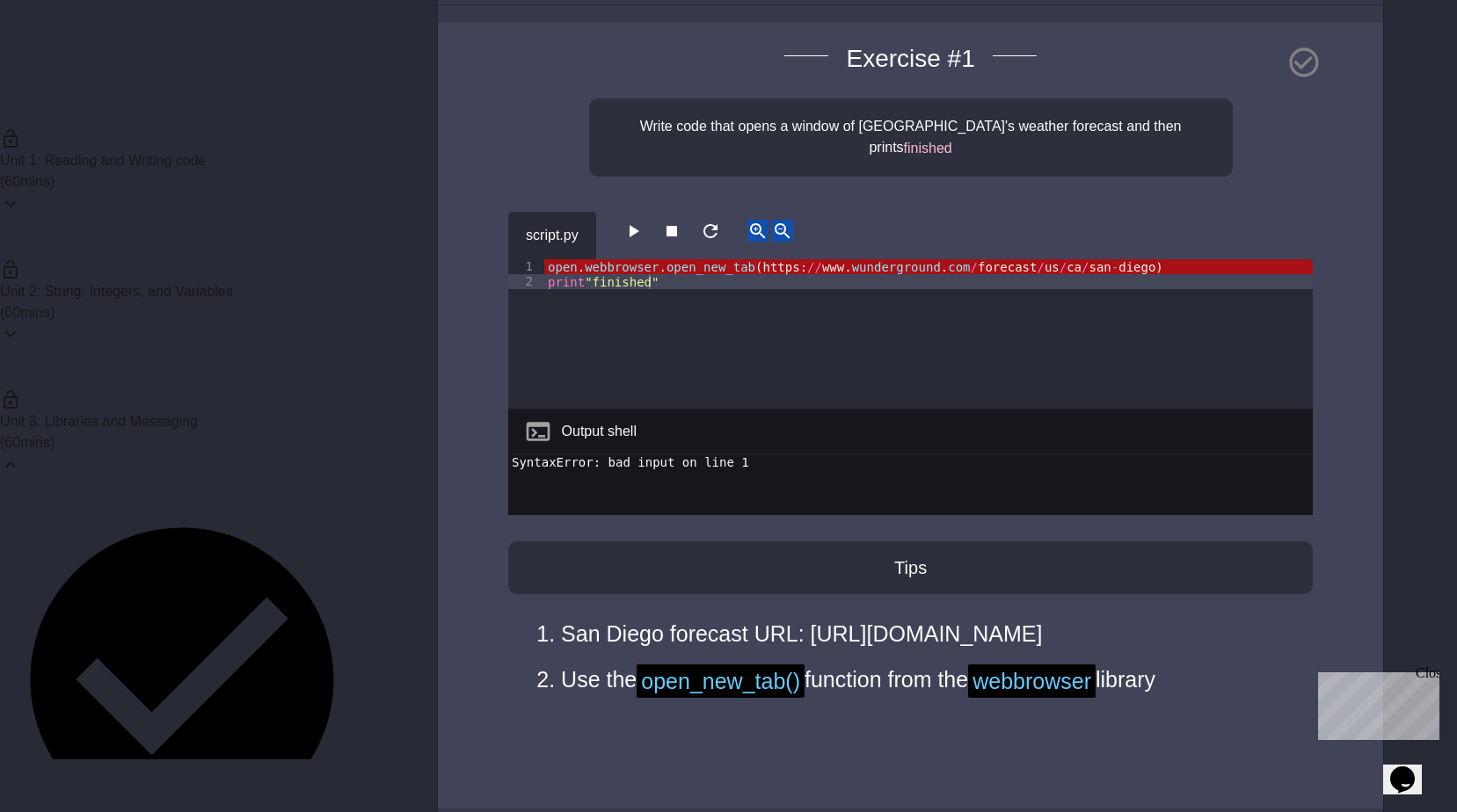
click at [1115, 230] on div "script.py" at bounding box center [911, 235] width 804 height 47
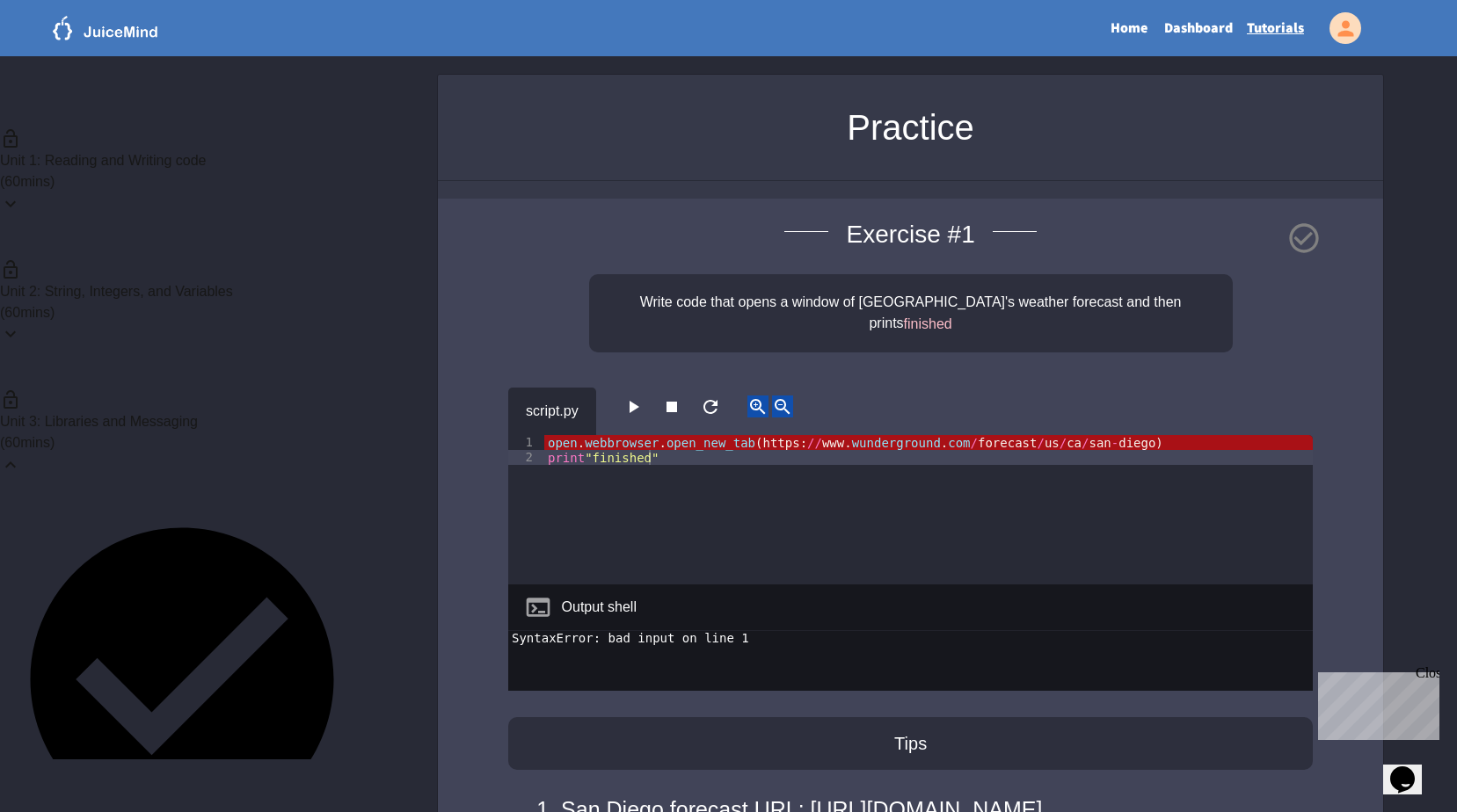
click at [547, 435] on div "open . webbrowser . open_new_tab ( https : // www . wunderground . com / foreca…" at bounding box center [928, 524] width 768 height 180
type textarea "**********"
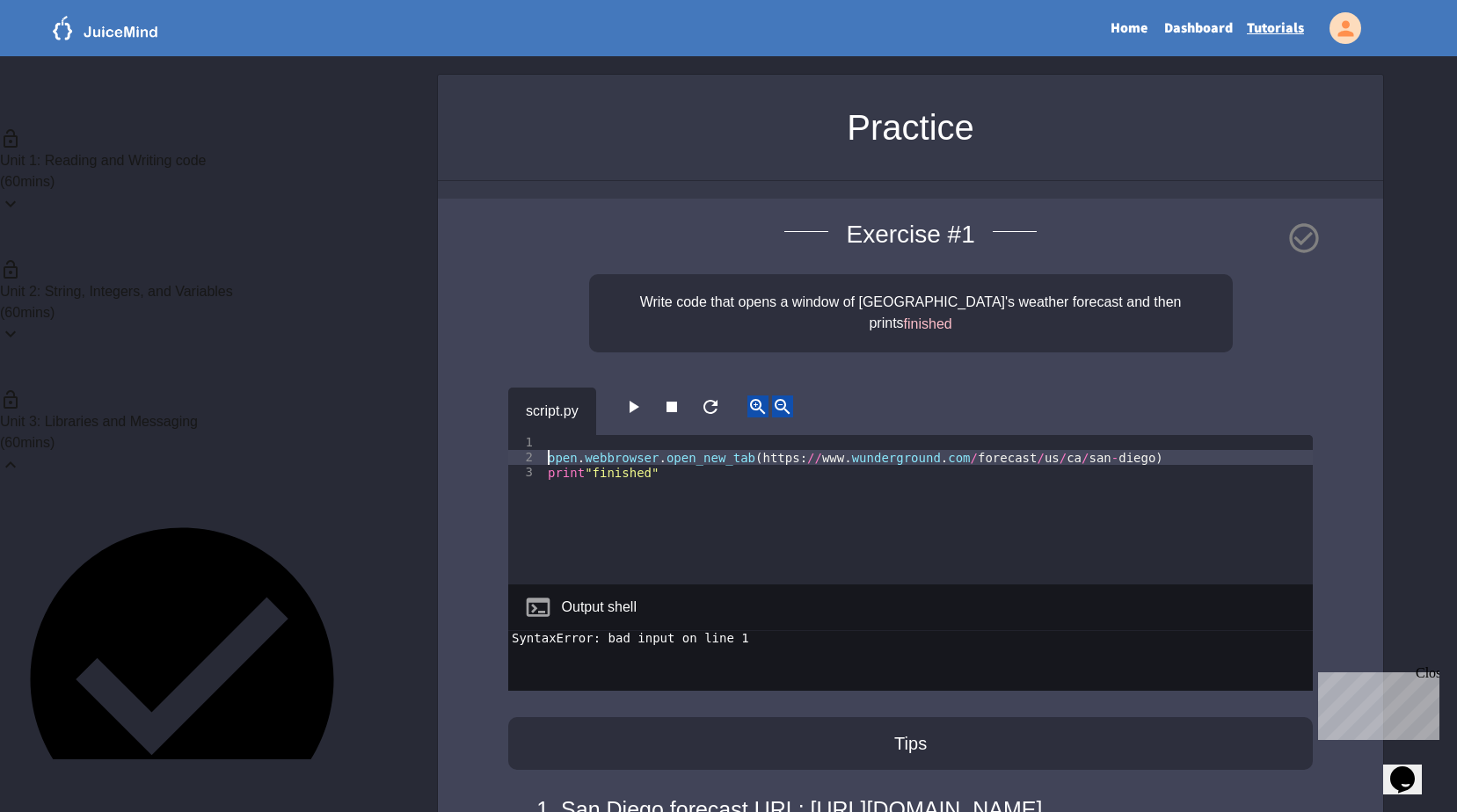
click at [565, 435] on div "open . webbrowser . open_new_tab ( https : // www . wunderground . com / foreca…" at bounding box center [928, 524] width 768 height 180
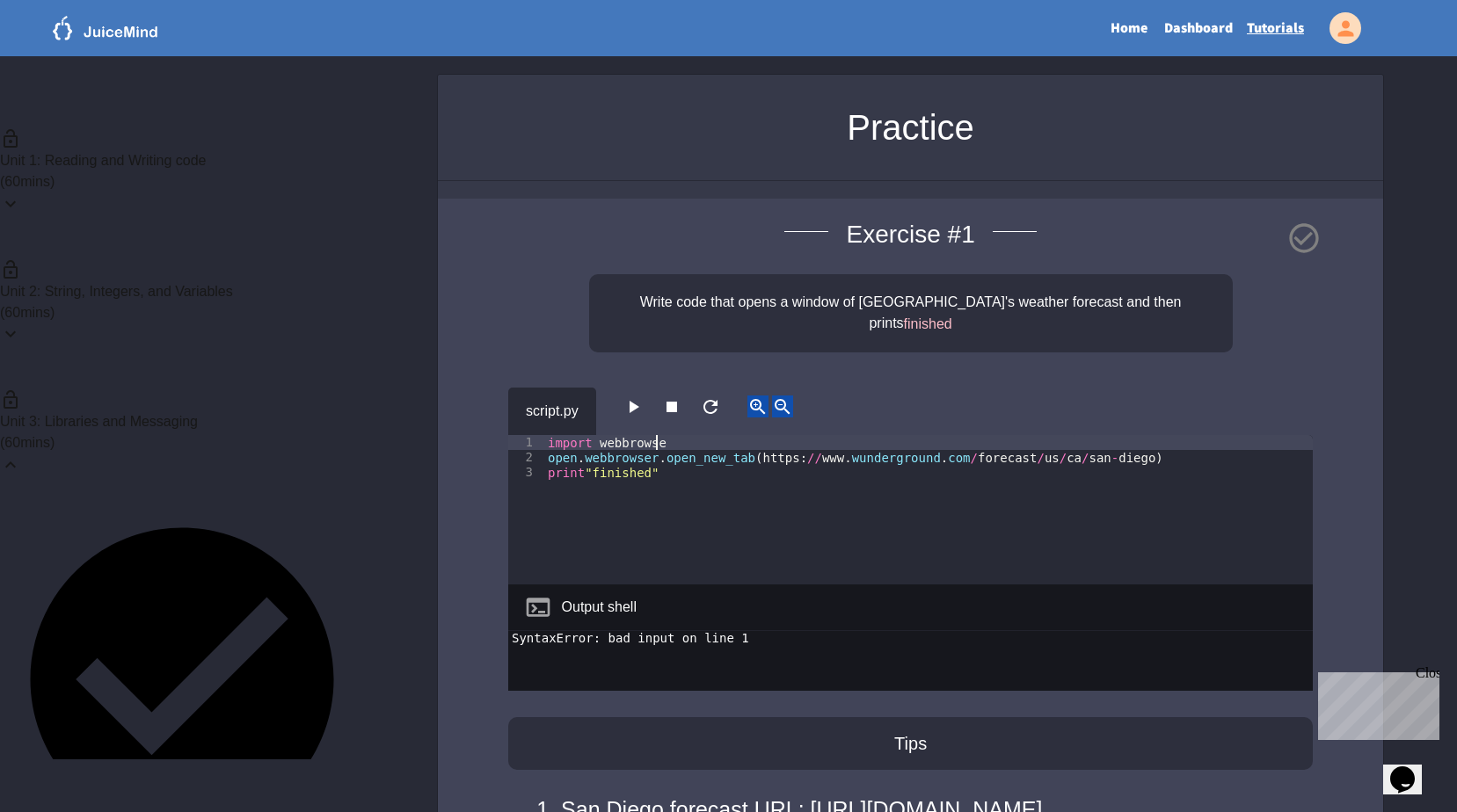
scroll to position [0, 7]
type textarea "**********"
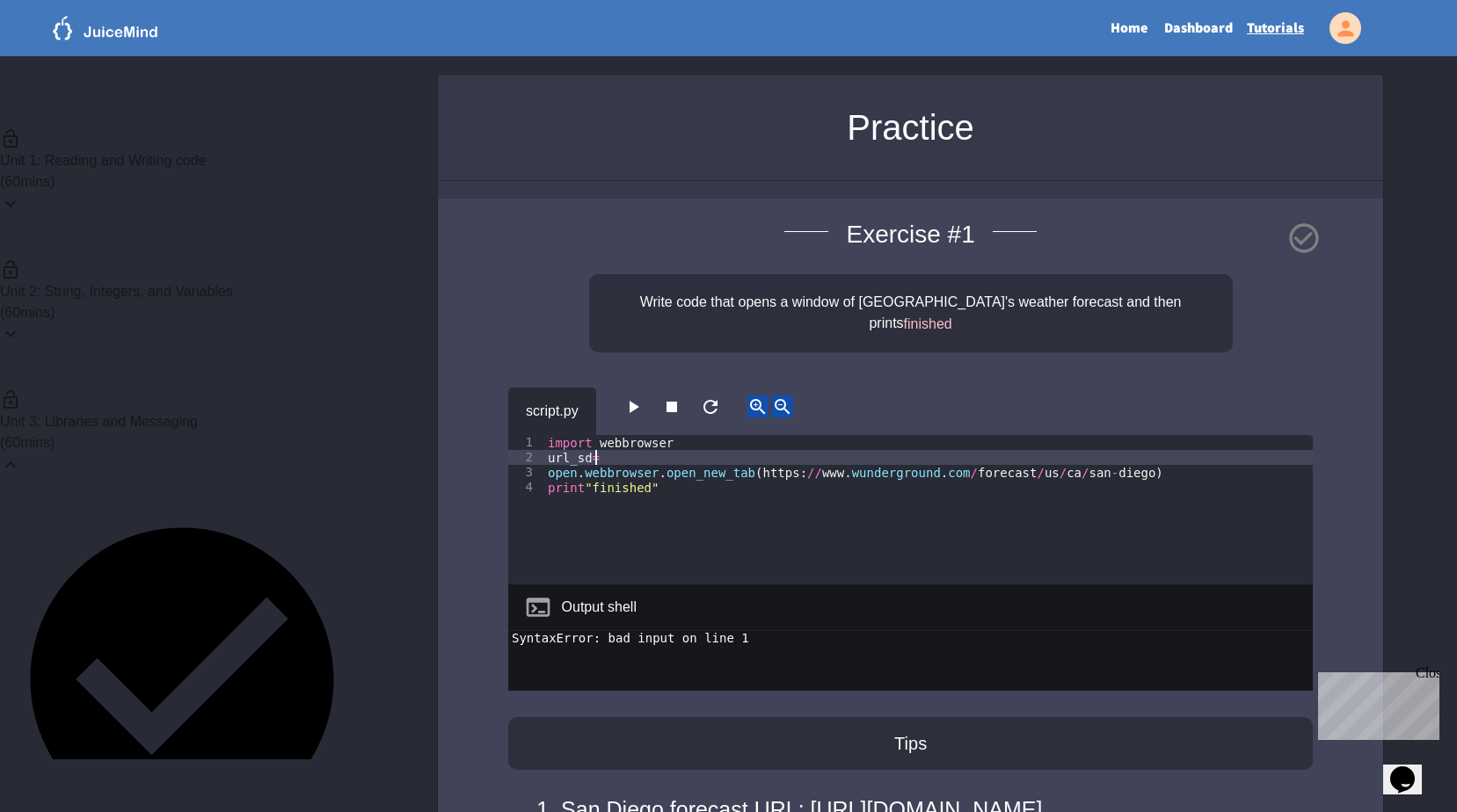
scroll to position [0, 3]
paste textarea "**********"
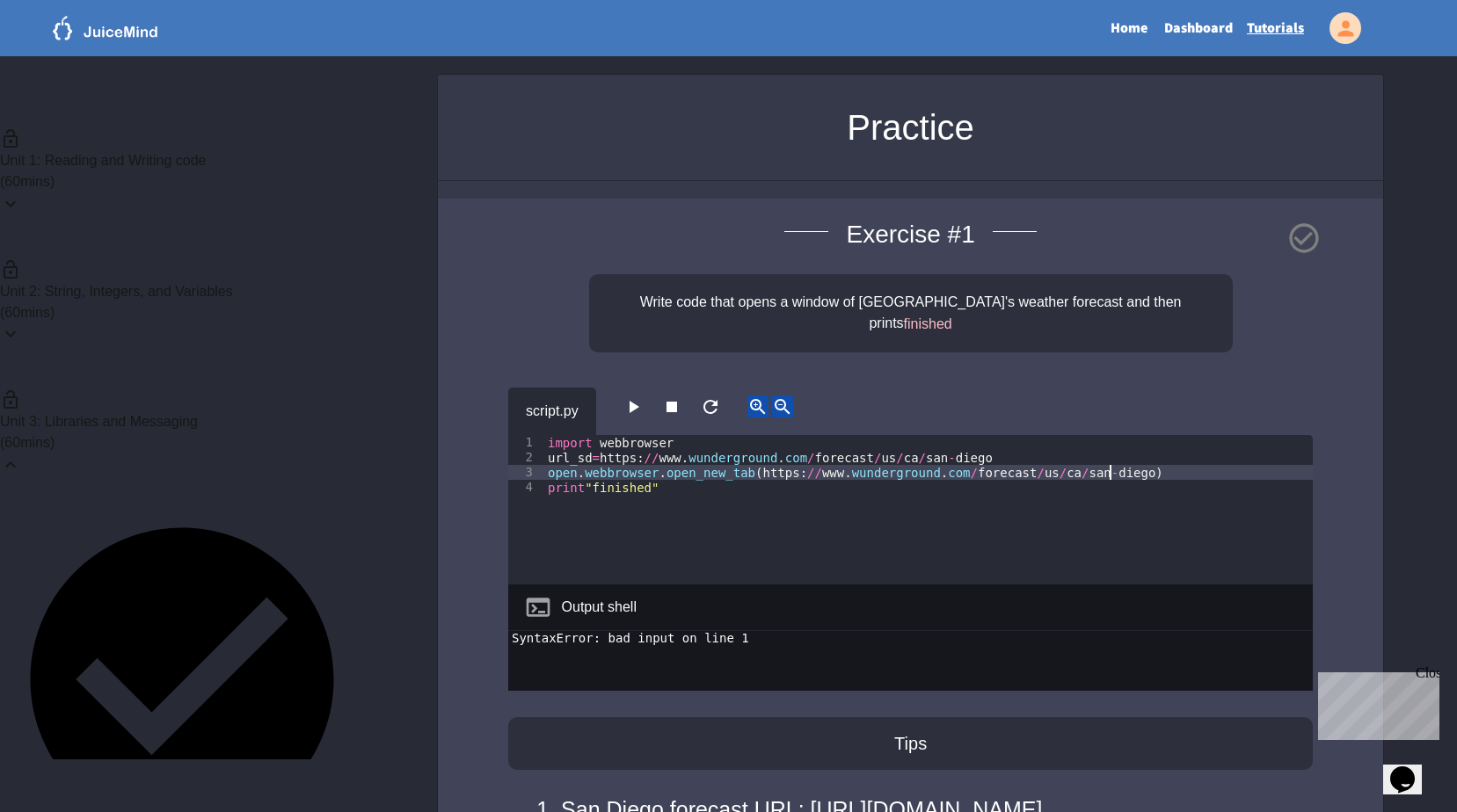
click at [1149, 456] on div "import webbrowser url_sd = https : // www . wunderground . com / forecast / us …" at bounding box center [928, 524] width 768 height 180
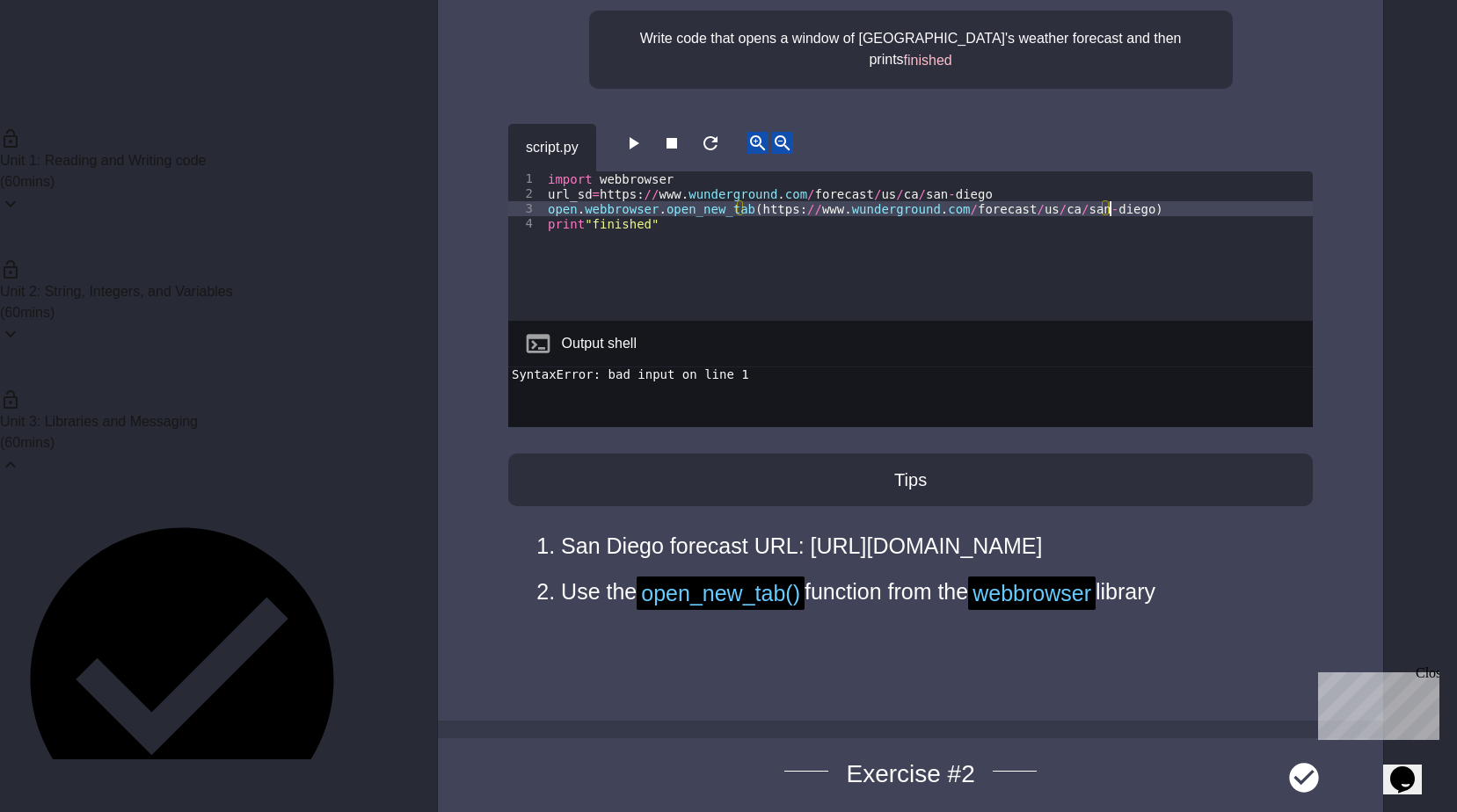
scroll to position [0, 0]
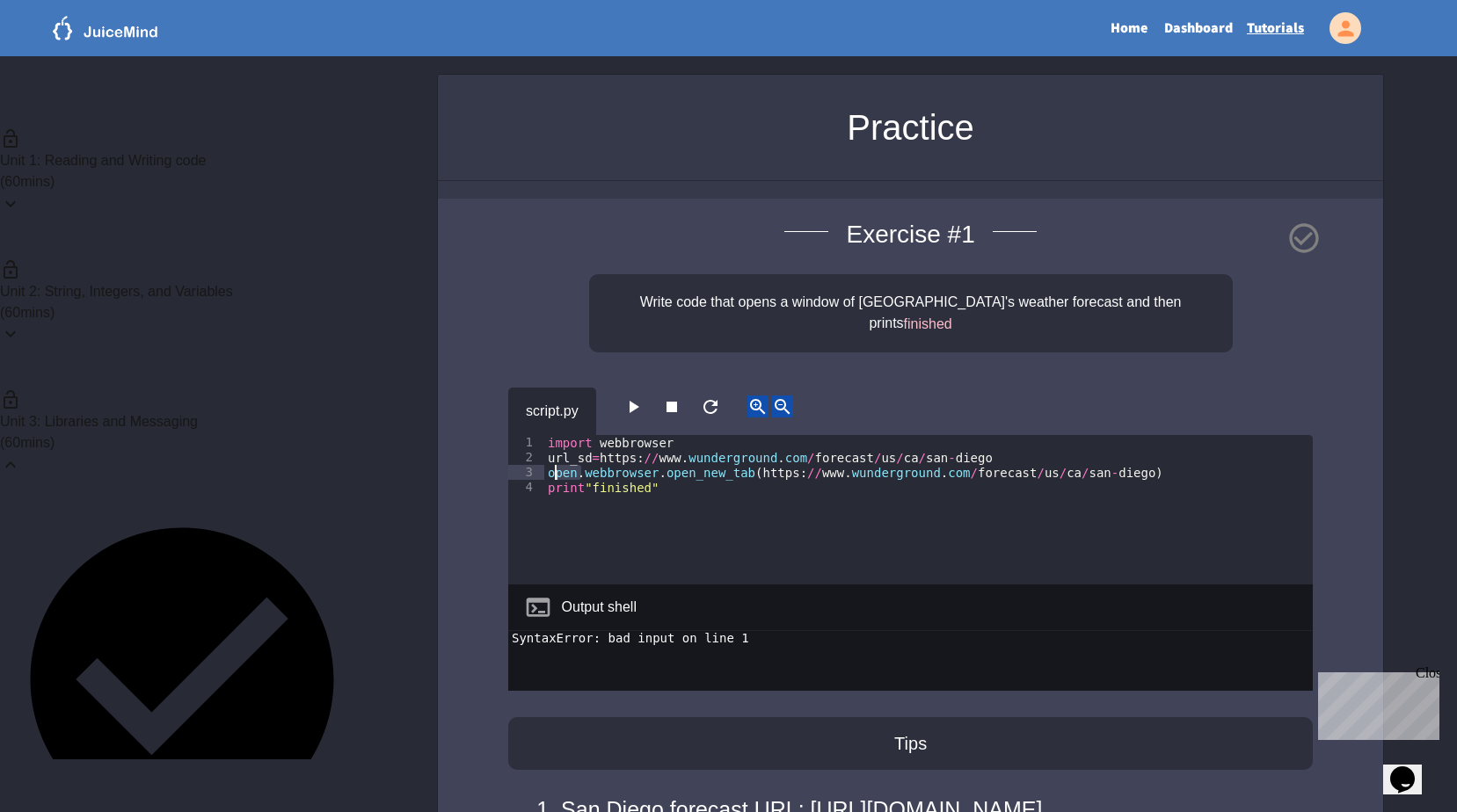
drag, startPoint x: 579, startPoint y: 450, endPoint x: 549, endPoint y: 456, distance: 30.6
click at [549, 456] on div "import webbrowser url_sd = https : // www . wunderground . com / forecast / us …" at bounding box center [928, 524] width 768 height 180
click at [735, 494] on div "import webbrowser url_sd = https : // www . wunderground . com / forecast / us …" at bounding box center [928, 524] width 768 height 180
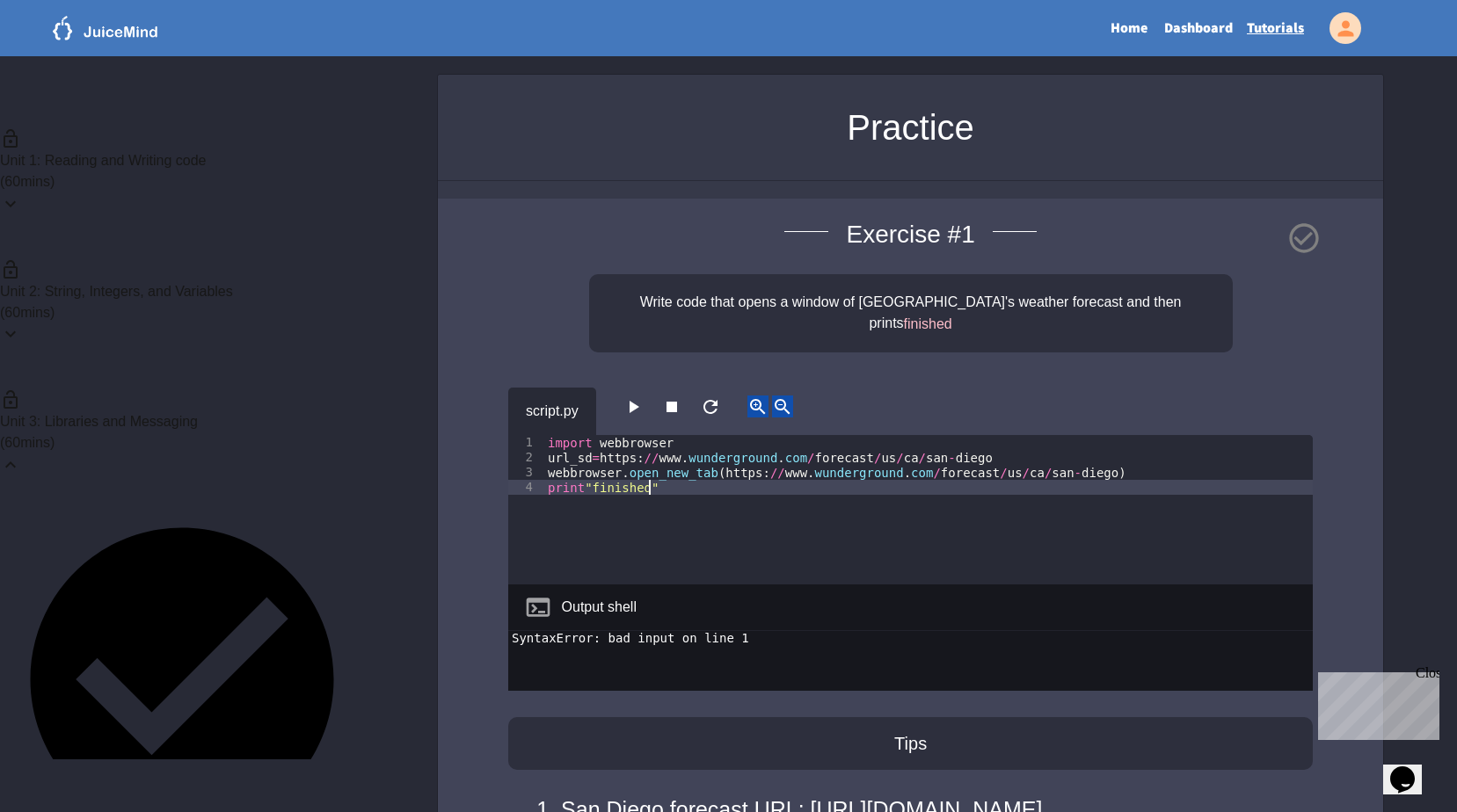
click at [637, 396] on icon "button" at bounding box center [633, 406] width 21 height 21
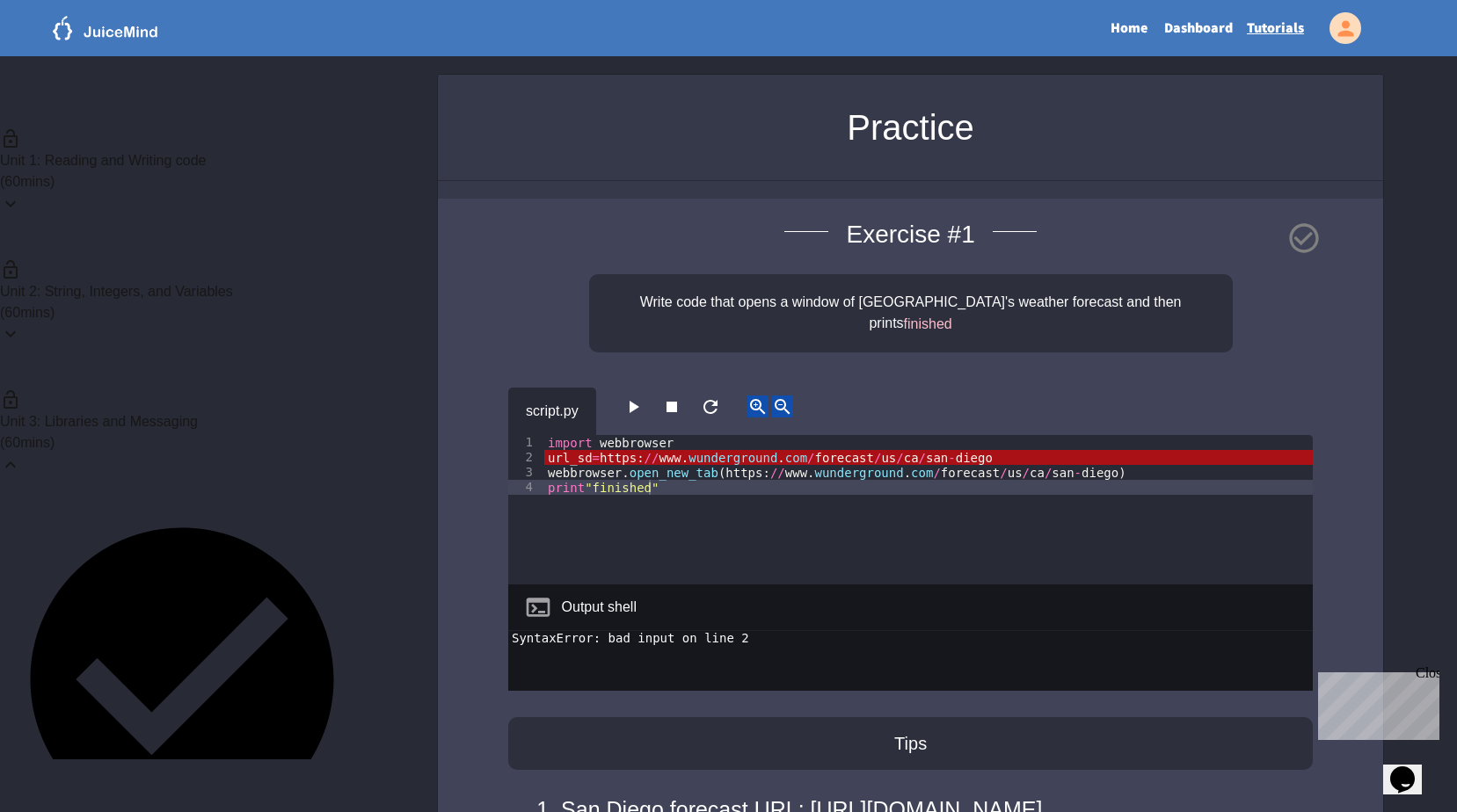
click at [637, 396] on icon "button" at bounding box center [633, 406] width 21 height 21
click at [683, 503] on div "import webbrowser url_sd = https : // www . wunderground . com / forecast / us …" at bounding box center [928, 524] width 768 height 180
click at [596, 435] on div "import webbrowser url_sd = https : // www . wunderground . com / forecast / us …" at bounding box center [928, 524] width 768 height 180
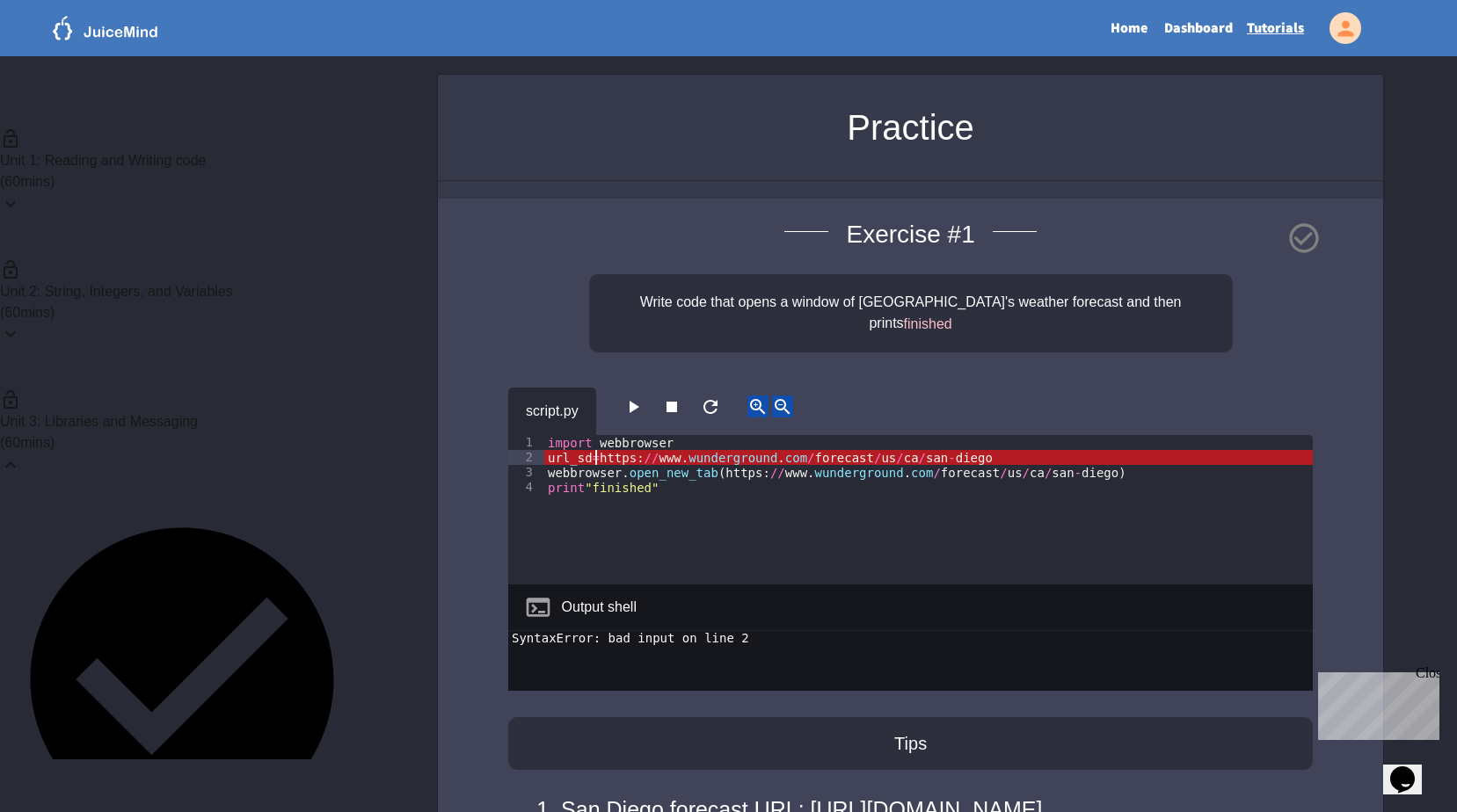
scroll to position [0, 5]
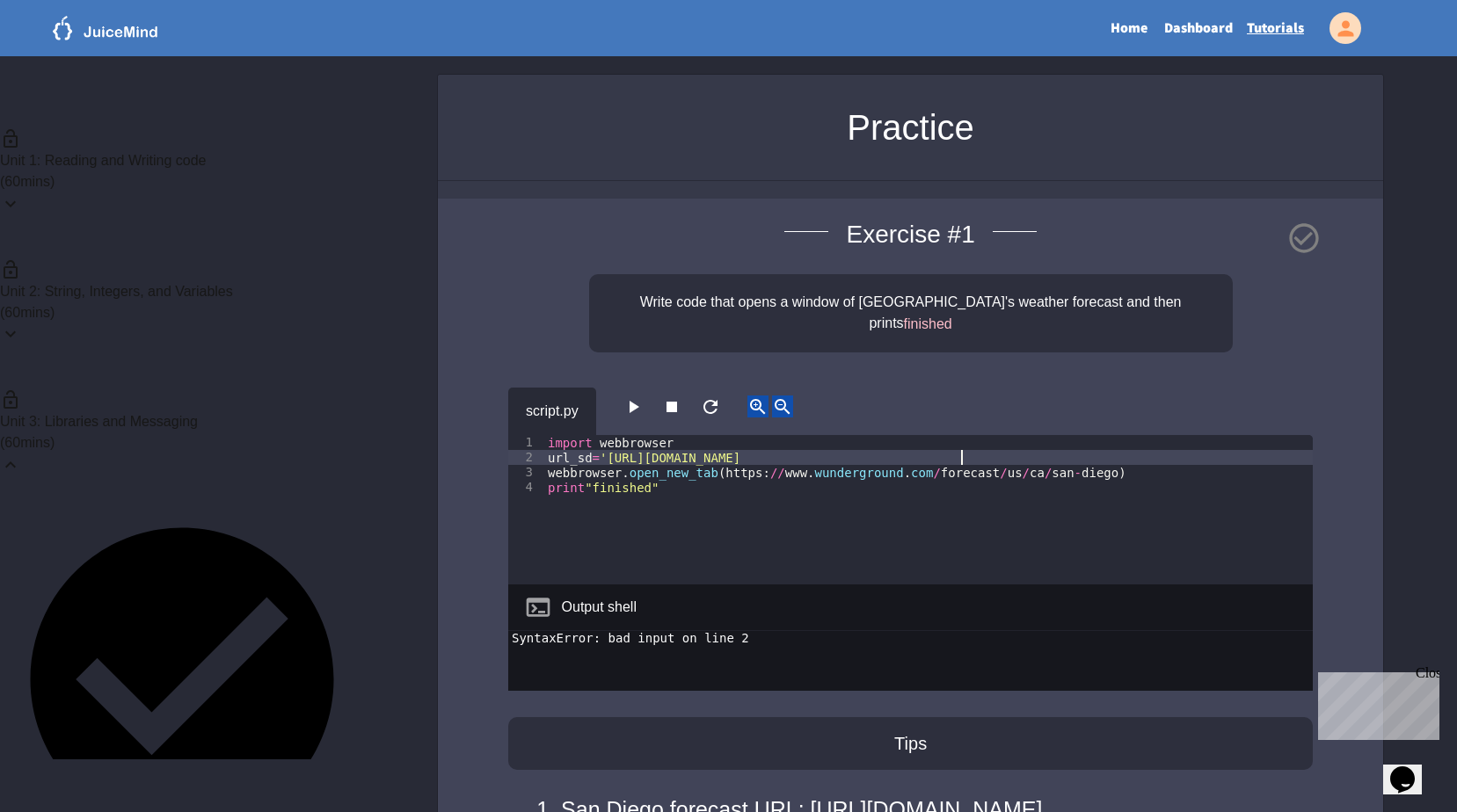
click at [971, 435] on div "import webbrowser url_sd = '[URL][DOMAIN_NAME] webbrowser . open_new_tab ( http…" at bounding box center [928, 524] width 768 height 180
click at [635, 396] on icon "button" at bounding box center [633, 406] width 21 height 21
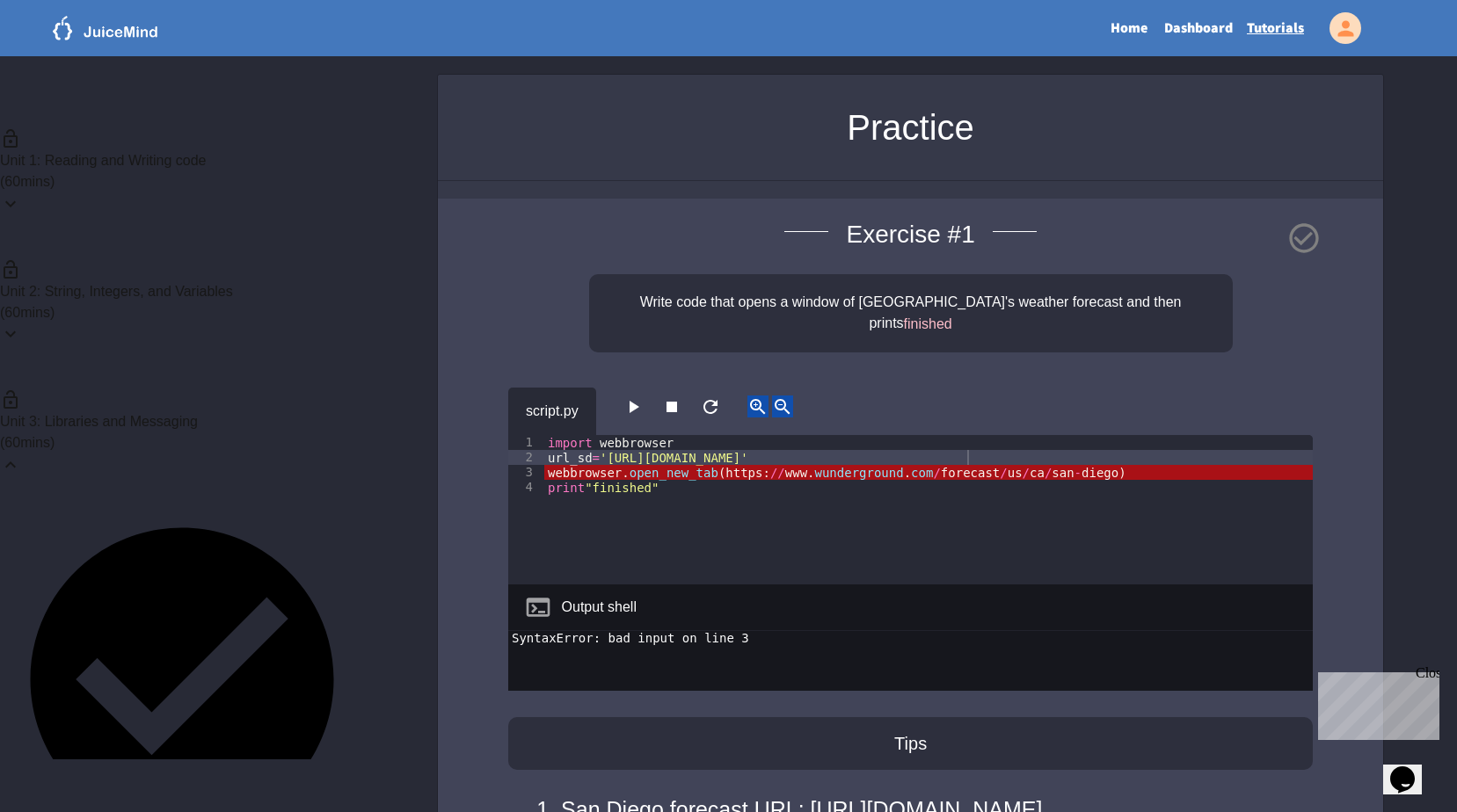
click at [635, 396] on icon "button" at bounding box center [633, 406] width 21 height 21
click at [712, 456] on div "import webbrowser url_sd = '[URL][DOMAIN_NAME]' webbrowser . open_new_tab ( htt…" at bounding box center [928, 524] width 768 height 180
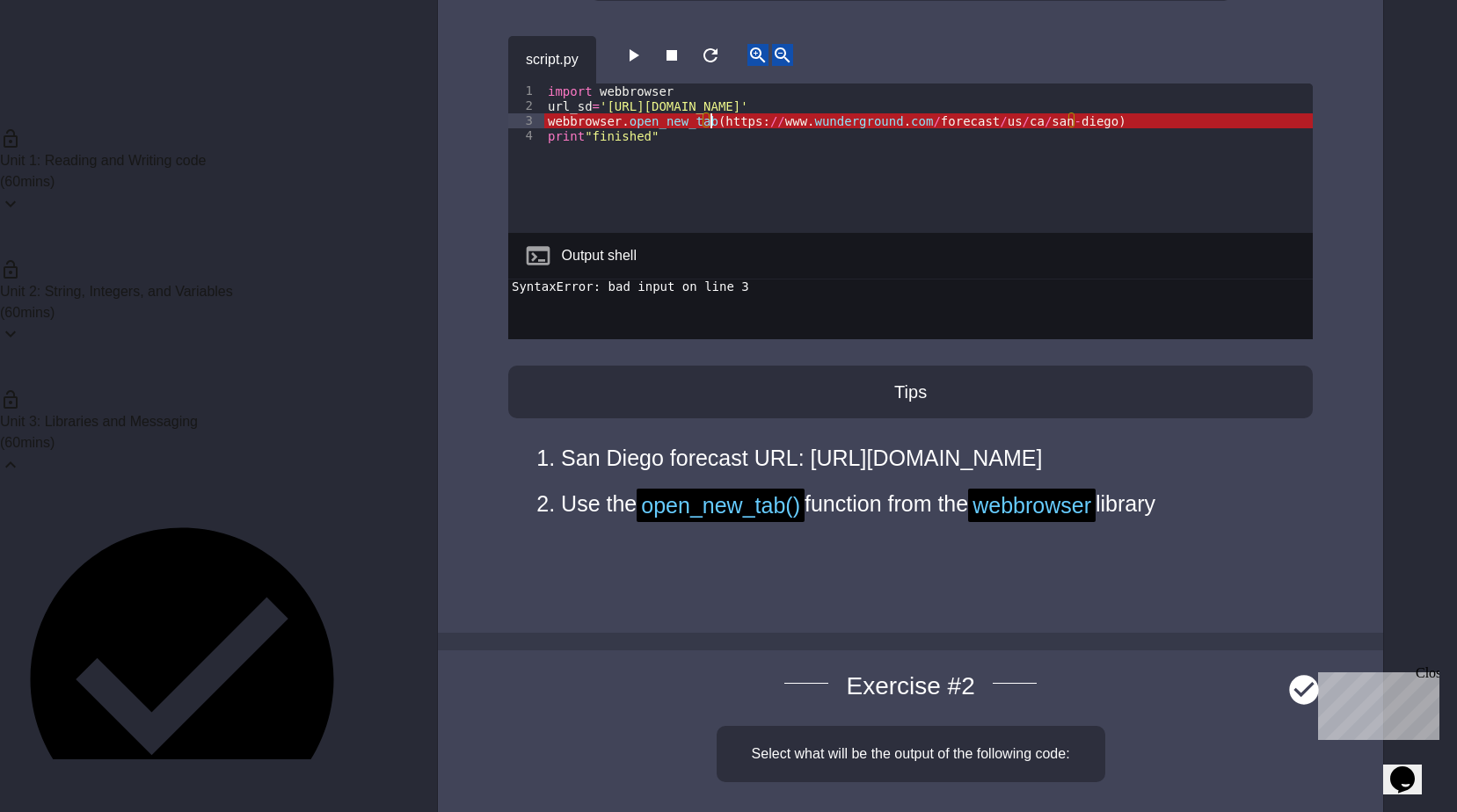
scroll to position [0, 0]
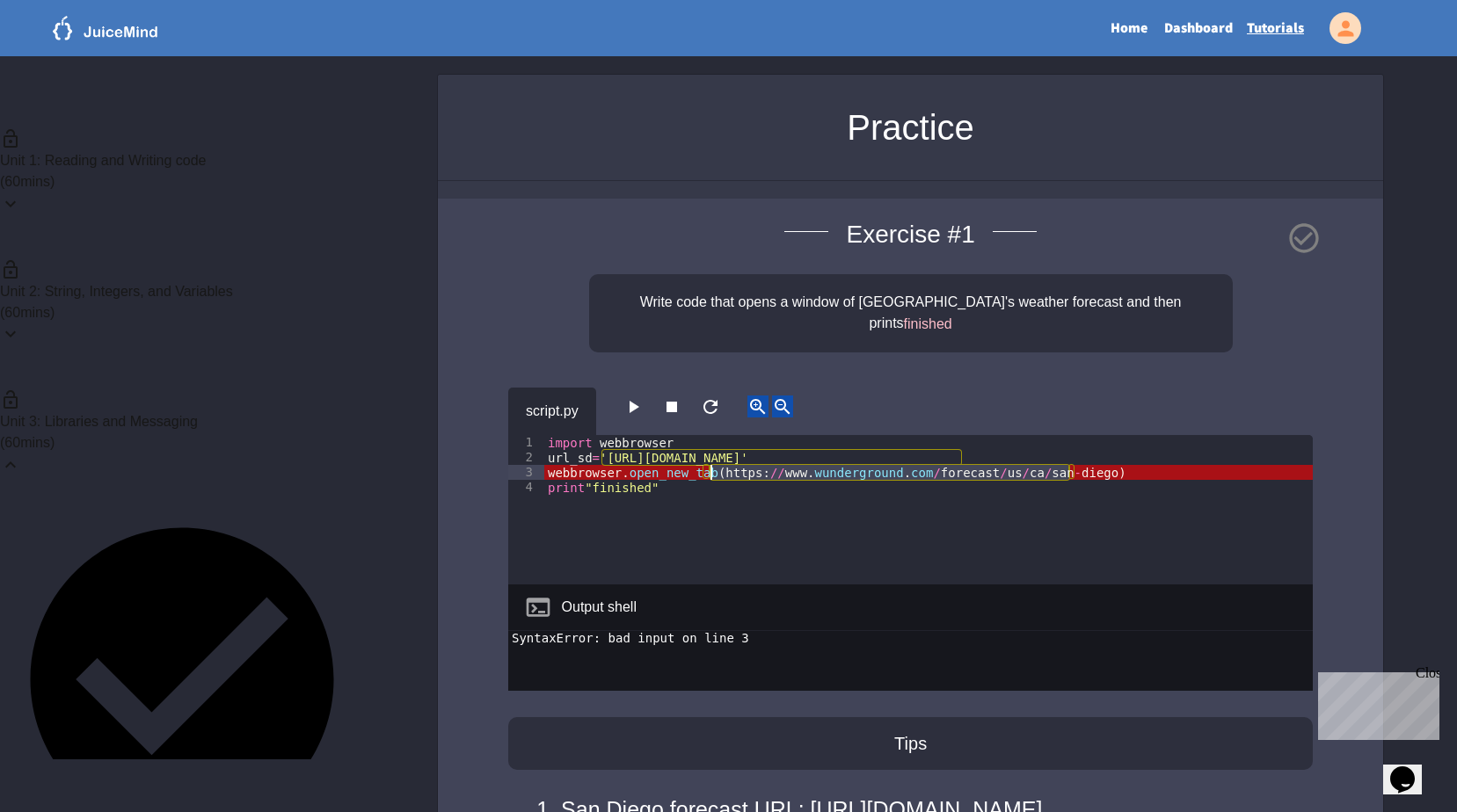
drag, startPoint x: 1070, startPoint y: 446, endPoint x: 710, endPoint y: 451, distance: 360.0
click at [710, 451] on div "import webbrowser url_sd = '[URL][DOMAIN_NAME]' webbrowser . open_new_tab ( htt…" at bounding box center [928, 524] width 768 height 180
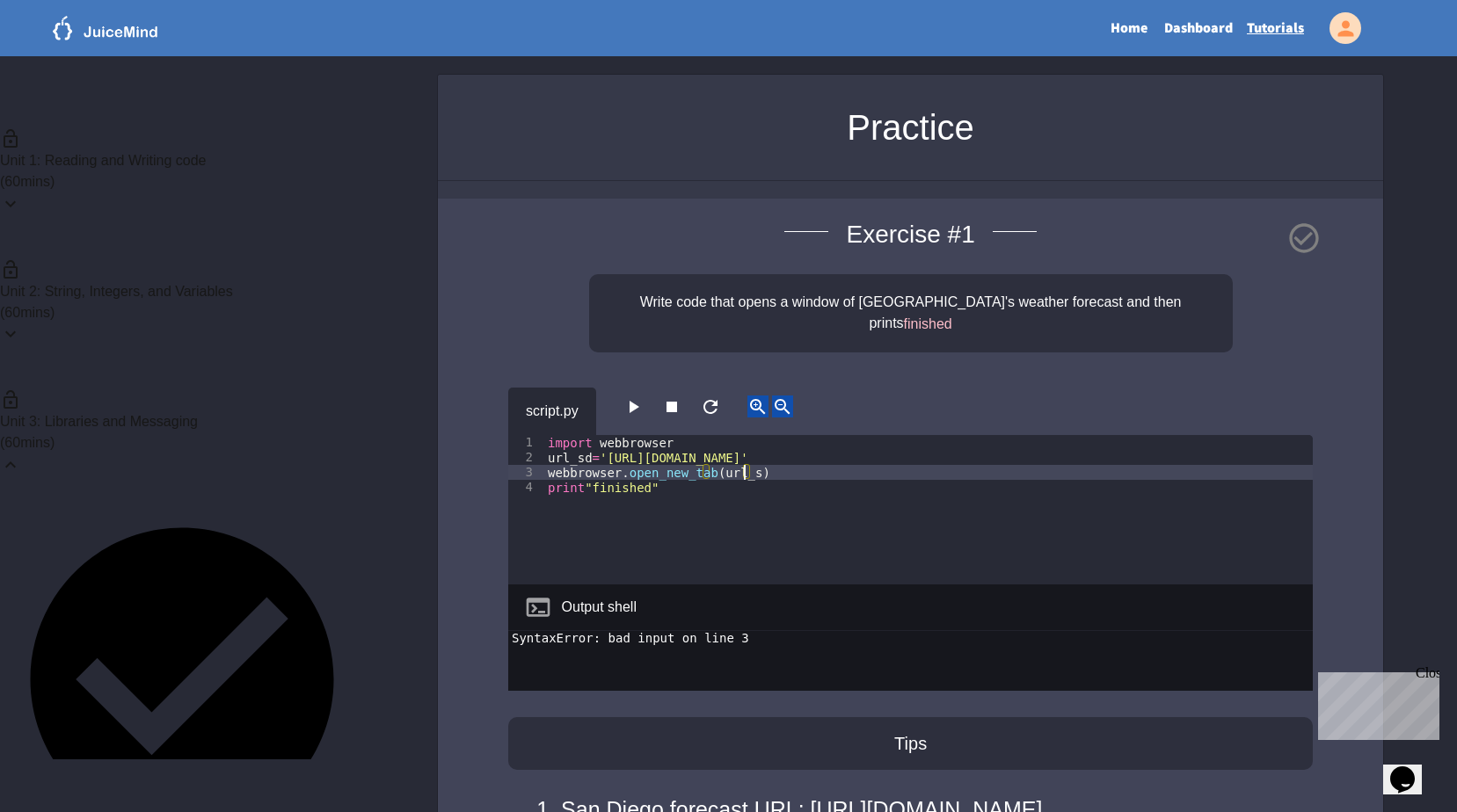
scroll to position [0, 14]
click at [635, 396] on icon "button" at bounding box center [633, 406] width 21 height 21
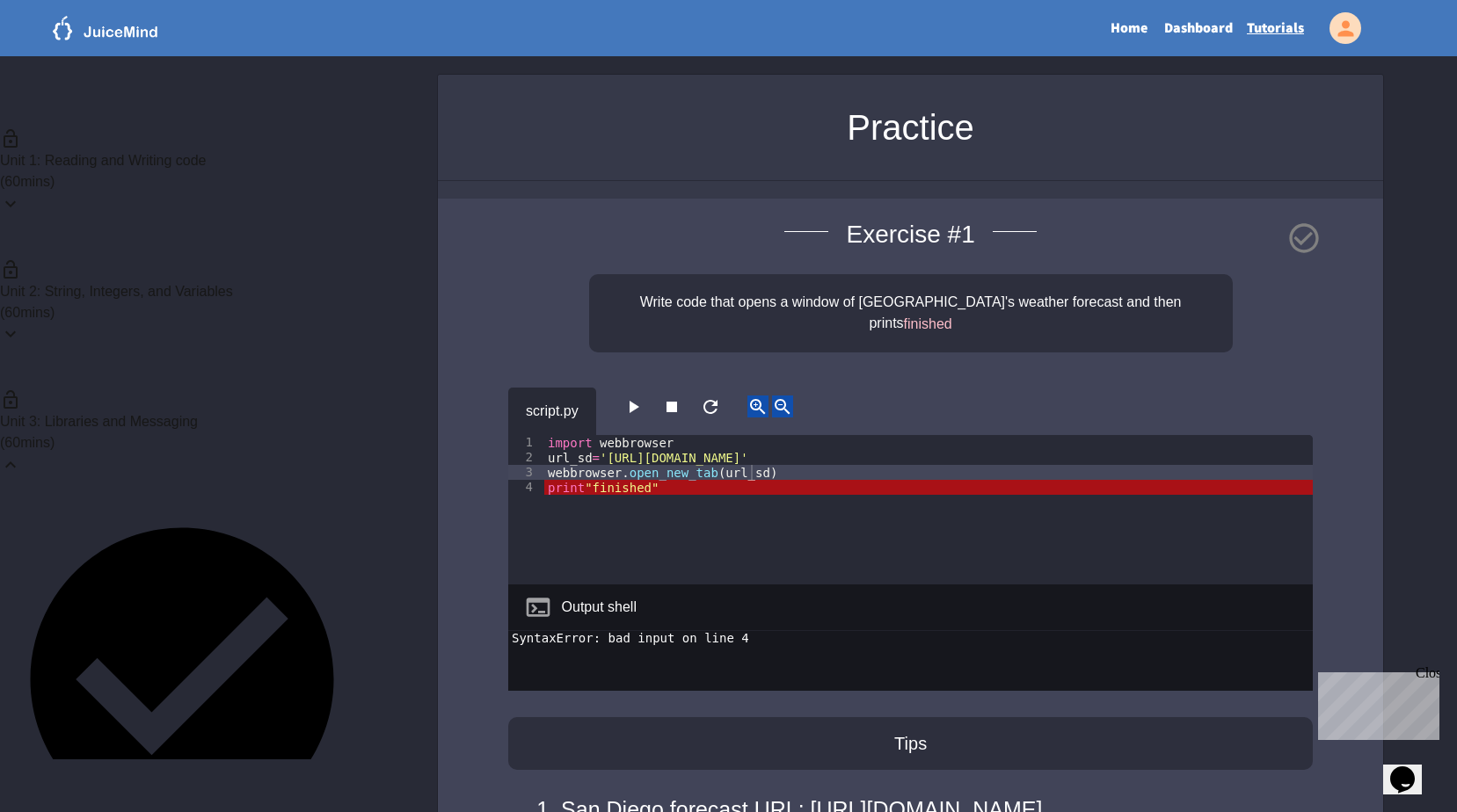
click at [667, 503] on div "import webbrowser url_sd = '[URL][DOMAIN_NAME]' webbrowser . open_new_tab ( url…" at bounding box center [928, 524] width 768 height 180
click at [644, 400] on button "button" at bounding box center [633, 406] width 21 height 22
click at [594, 466] on div "import webbrowser url_sd = '[URL][DOMAIN_NAME]' webbrowser . open_new_tab ( url…" at bounding box center [928, 524] width 768 height 180
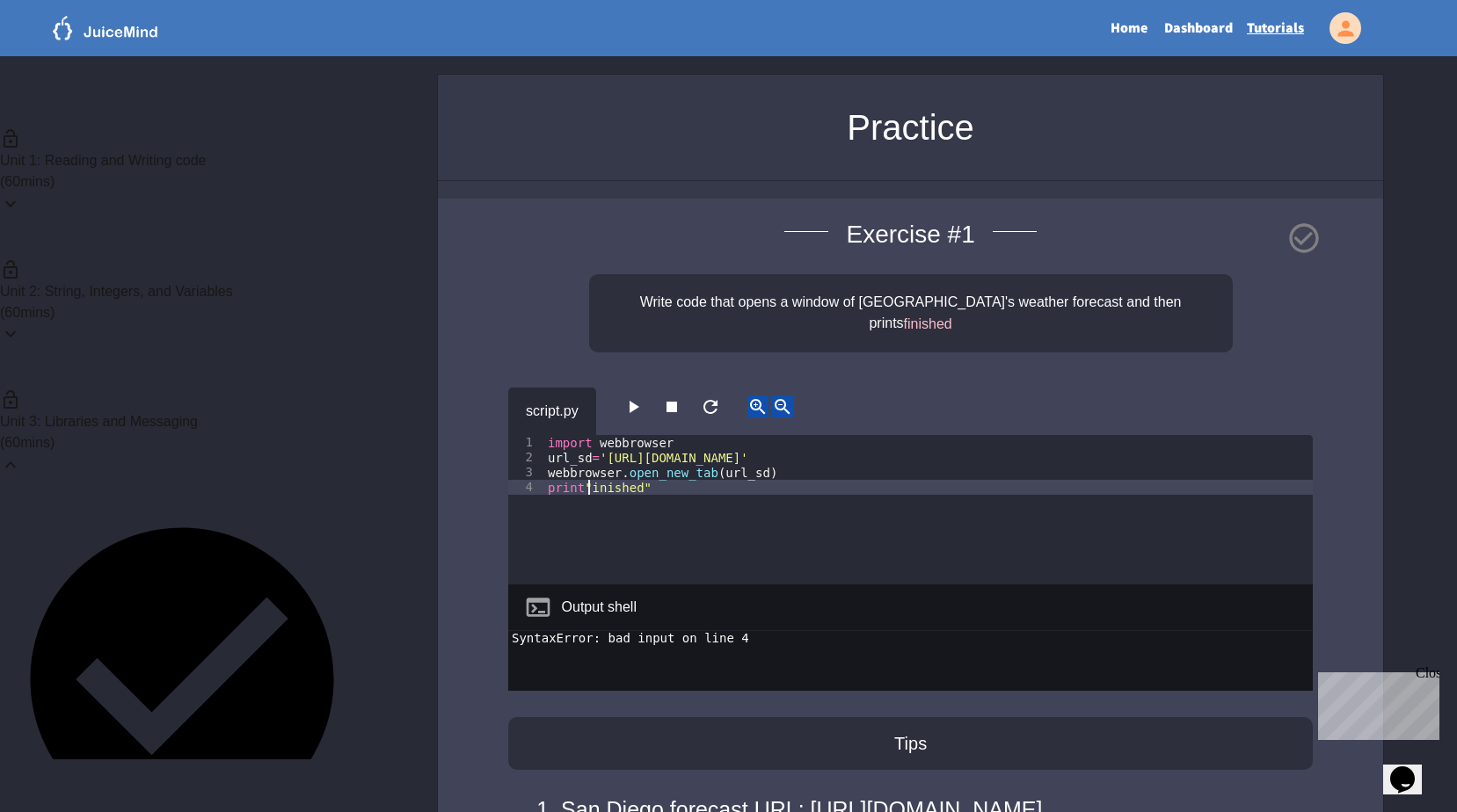
scroll to position [0, 4]
click at [637, 401] on icon "button" at bounding box center [634, 407] width 10 height 13
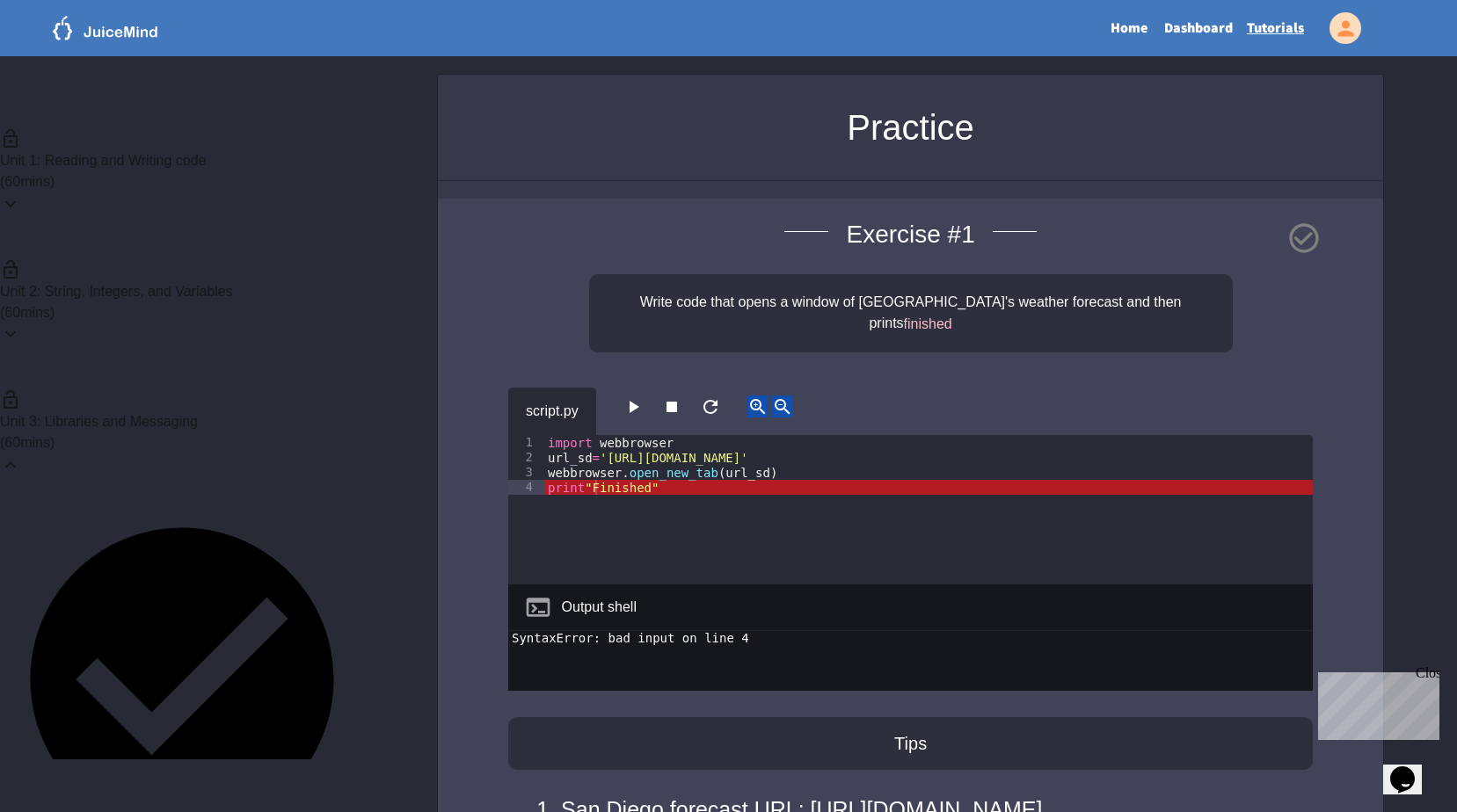
click at [650, 471] on div "import webbrowser url_sd = '[URL][DOMAIN_NAME]' webbrowser . open_new_tab ( url…" at bounding box center [928, 524] width 768 height 180
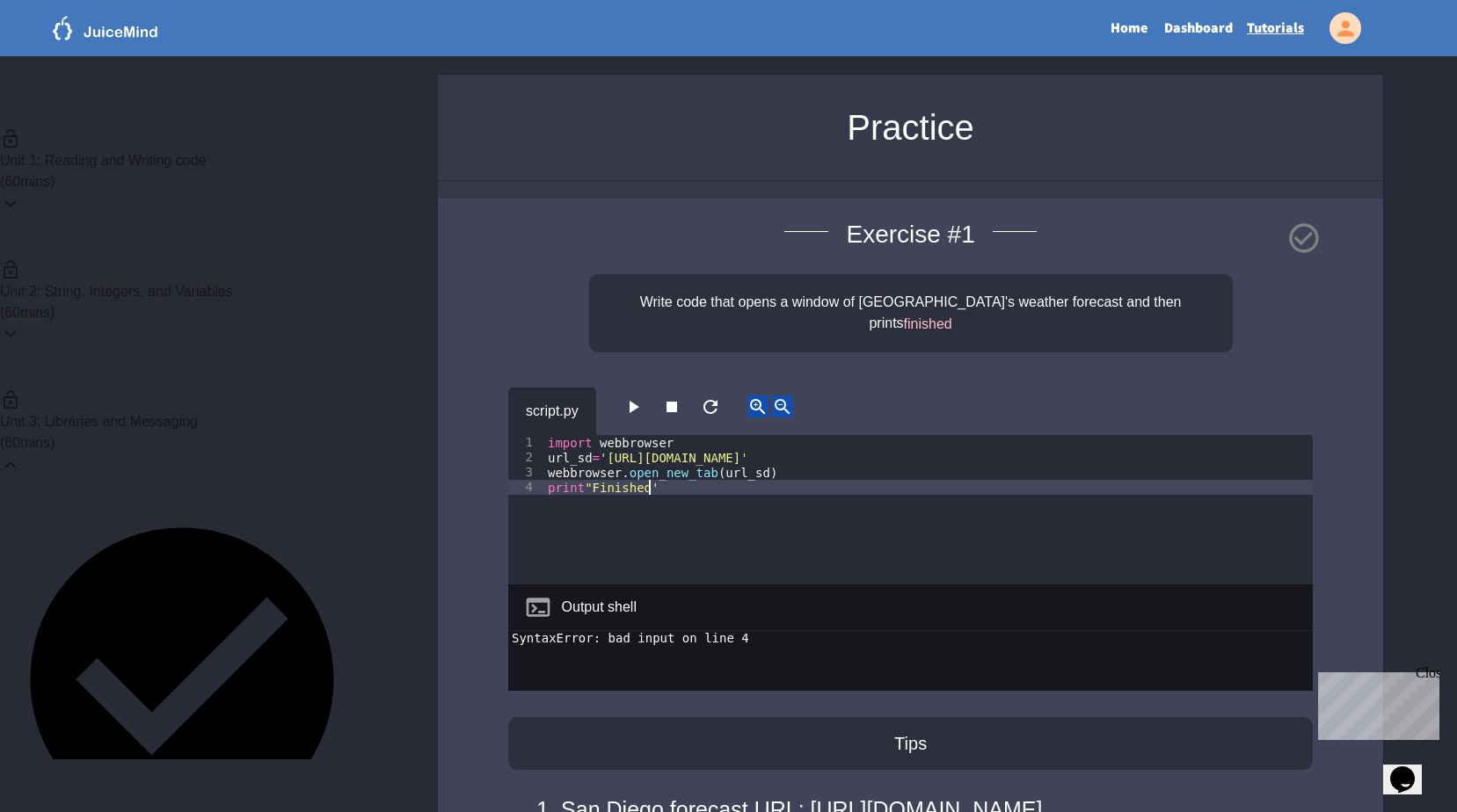
scroll to position [0, 6]
click at [586, 463] on div "import webbrowser url_sd = '[URL][DOMAIN_NAME]' webbrowser . open_new_tab ( url…" at bounding box center [928, 524] width 768 height 180
type textarea "**********"
click at [632, 398] on button "button" at bounding box center [633, 406] width 21 height 22
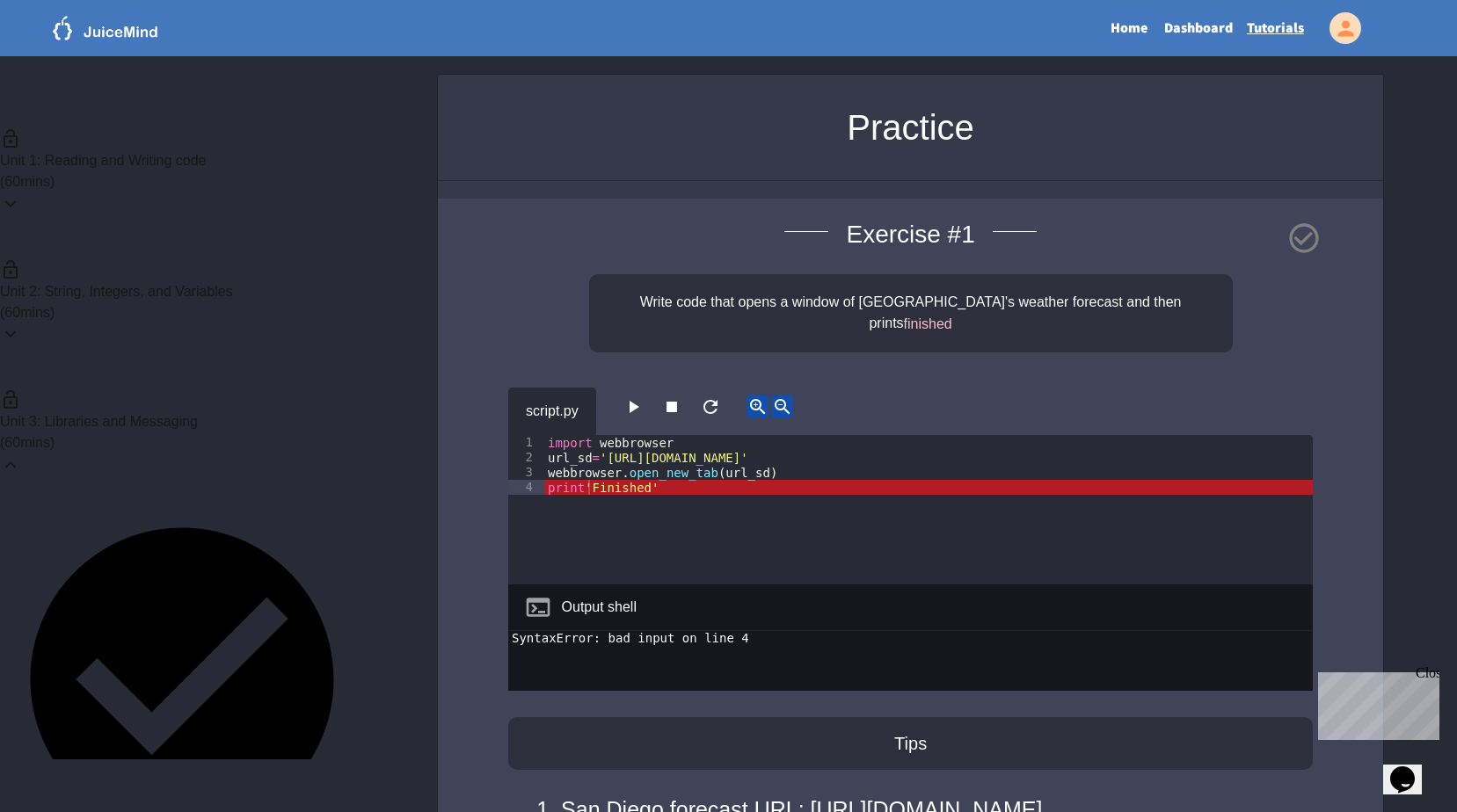
click at [632, 398] on button "button" at bounding box center [633, 406] width 21 height 22
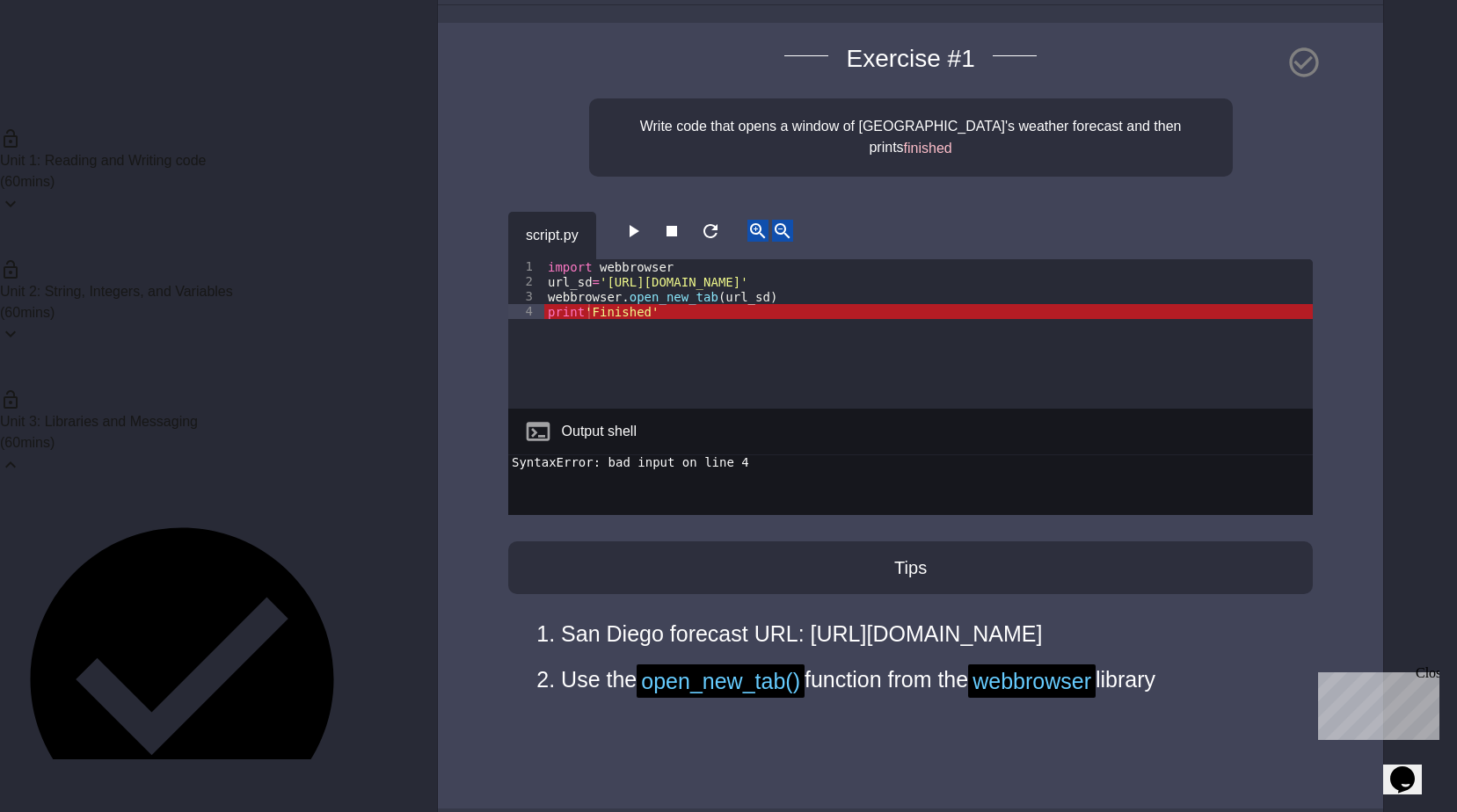
scroll to position [0, 0]
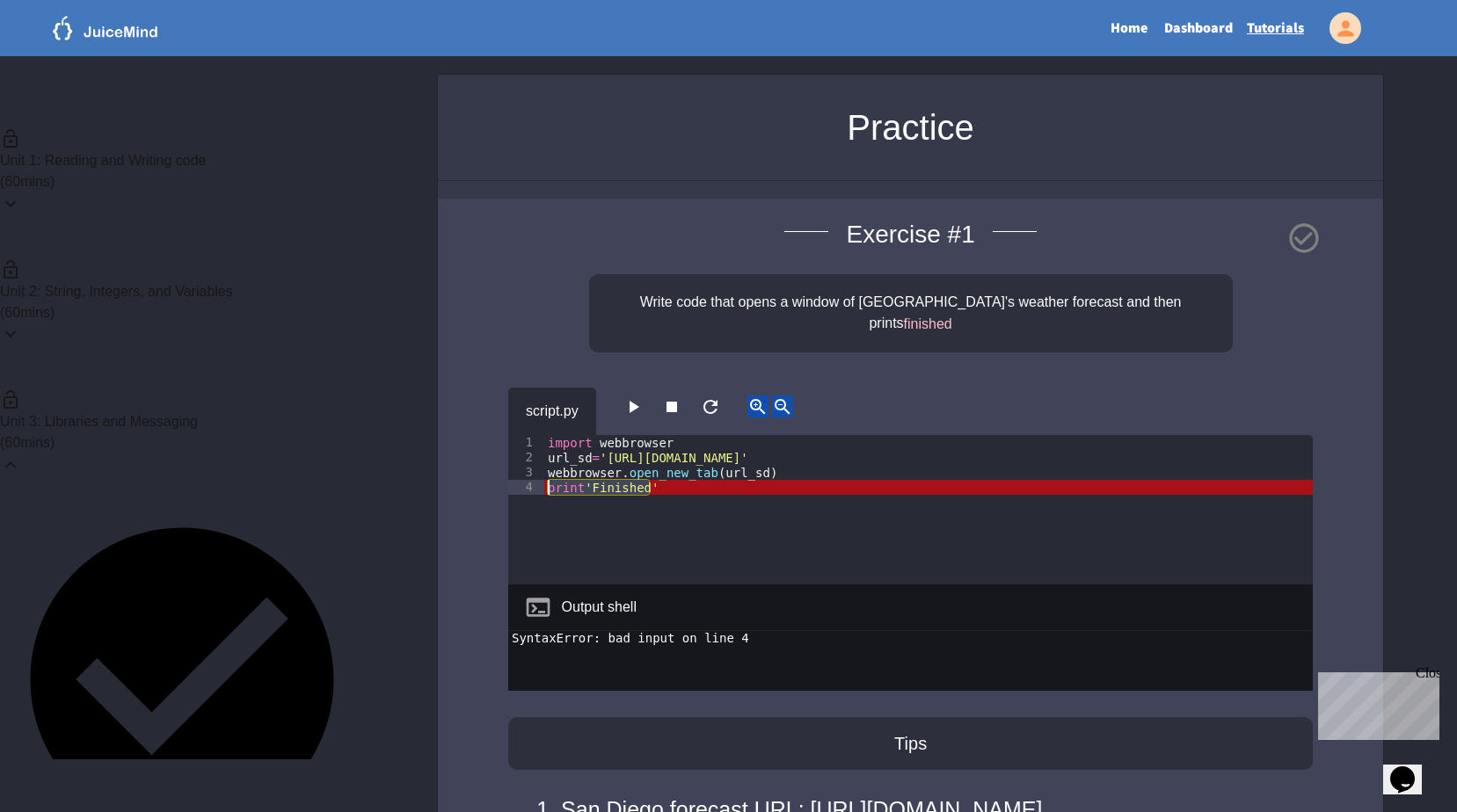
drag, startPoint x: 668, startPoint y: 464, endPoint x: 523, endPoint y: 462, distance: 145.0
click at [523, 462] on div "**********" at bounding box center [911, 509] width 804 height 150
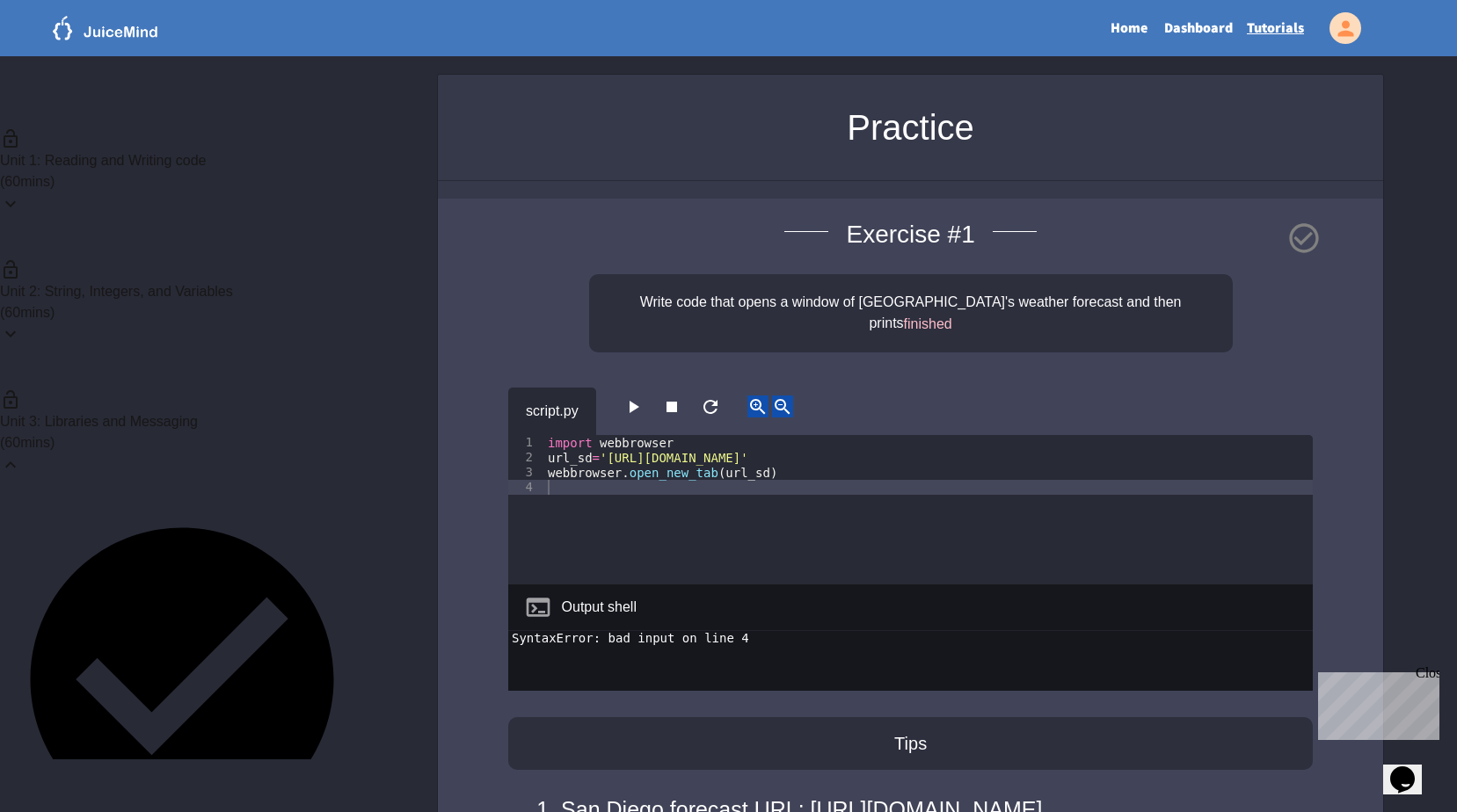
click at [635, 396] on icon "button" at bounding box center [633, 406] width 21 height 21
click at [613, 474] on div "import webbrowser url_sd = '[URL][DOMAIN_NAME]' webbrowser . open_new_tab ( url…" at bounding box center [928, 524] width 768 height 180
type textarea "**********"
drag, startPoint x: 621, startPoint y: 391, endPoint x: 631, endPoint y: 386, distance: 11.2
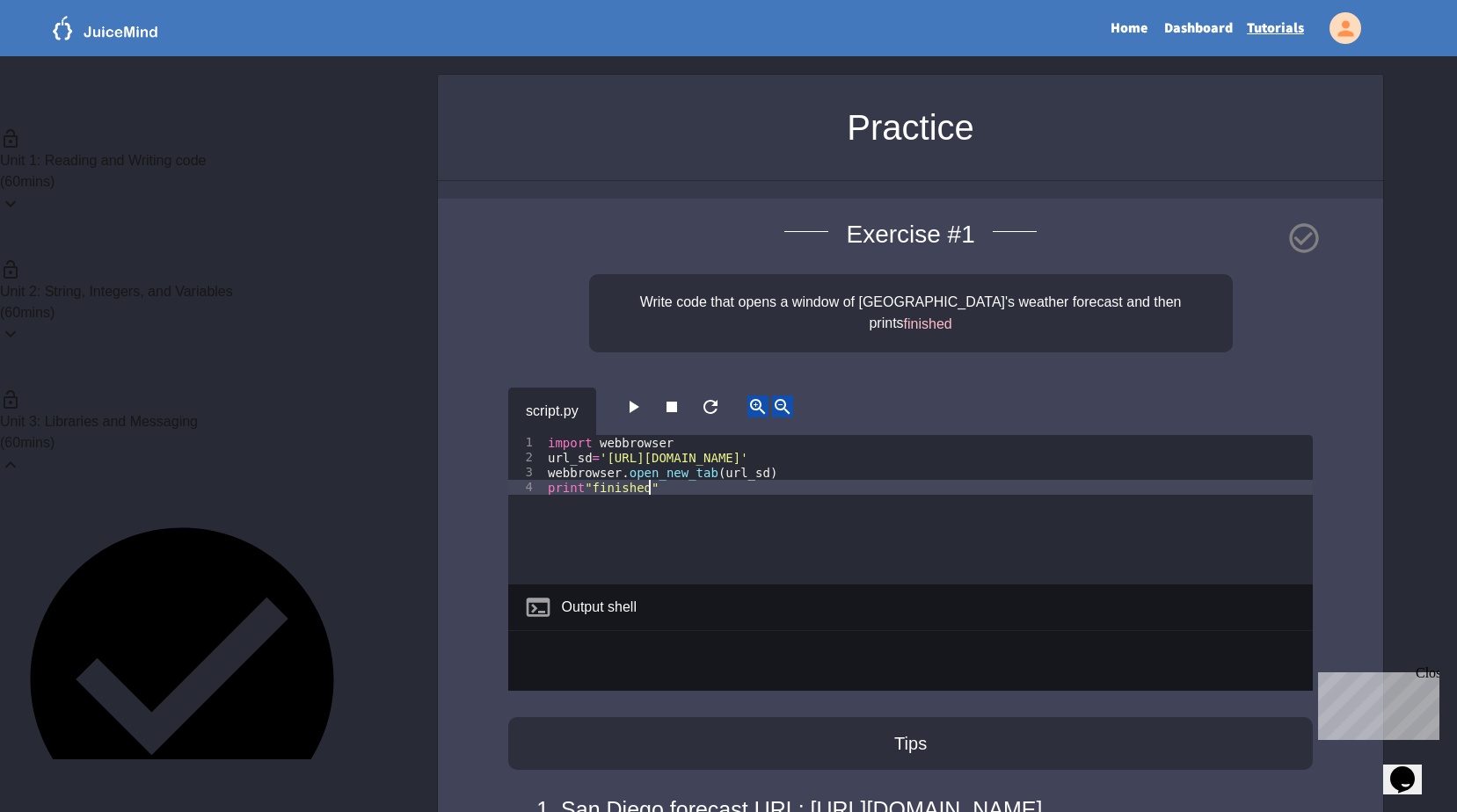
click at [631, 387] on div "script.py" at bounding box center [911, 411] width 804 height 47
click at [634, 396] on icon "button" at bounding box center [633, 406] width 21 height 21
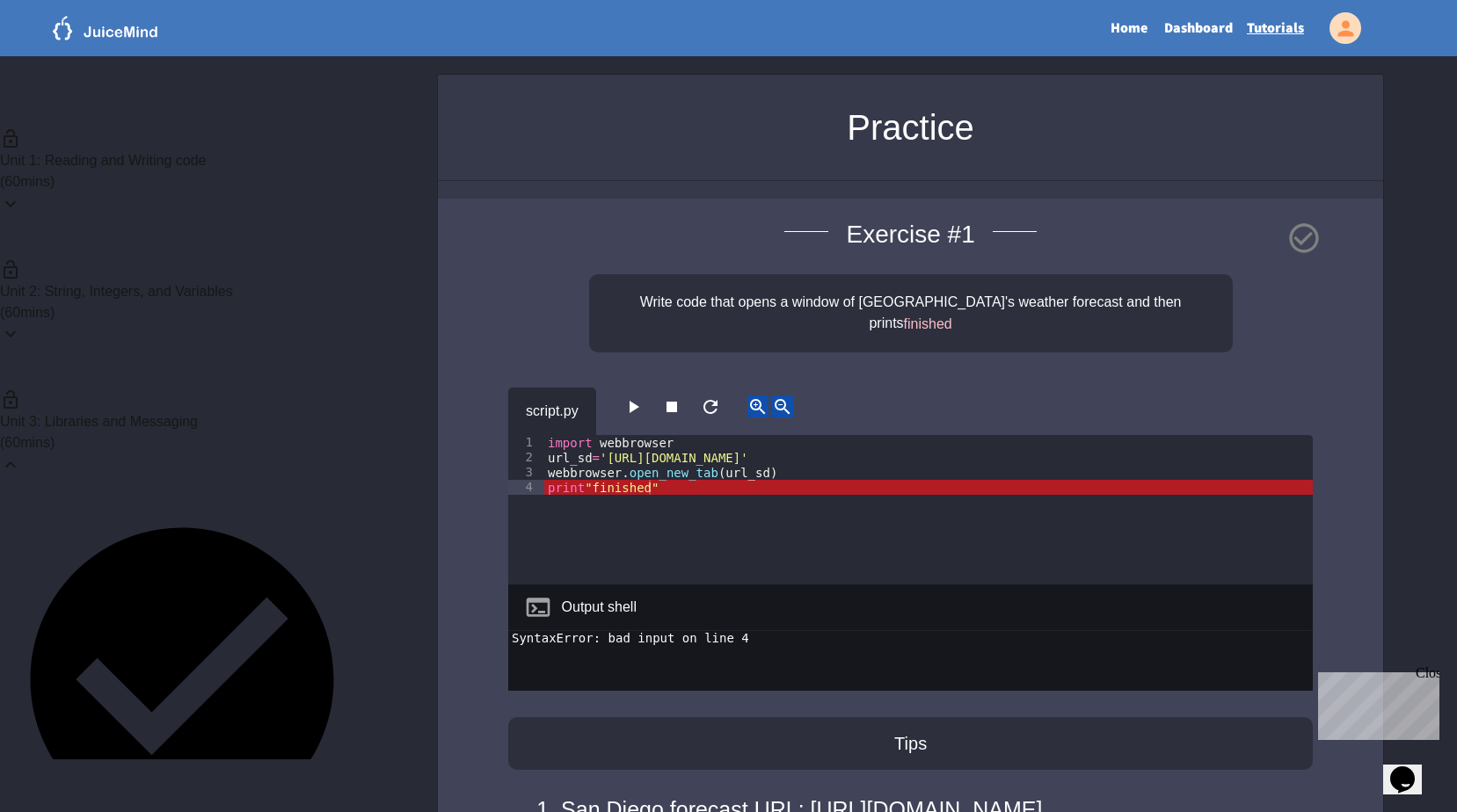
click at [656, 468] on div "import webbrowser url_sd = '[URL][DOMAIN_NAME]' webbrowser . open_new_tab ( url…" at bounding box center [928, 524] width 768 height 180
drag, startPoint x: 639, startPoint y: 460, endPoint x: 661, endPoint y: 447, distance: 25.6
click at [661, 447] on div "import webbrowser url_sd = '[URL][DOMAIN_NAME]' webbrowser . open_new_tab ( url…" at bounding box center [928, 524] width 768 height 180
click at [660, 468] on div "import webbrowser url_sd = '[URL][DOMAIN_NAME]' webbrowser . open_new_tab ( url…" at bounding box center [928, 524] width 768 height 180
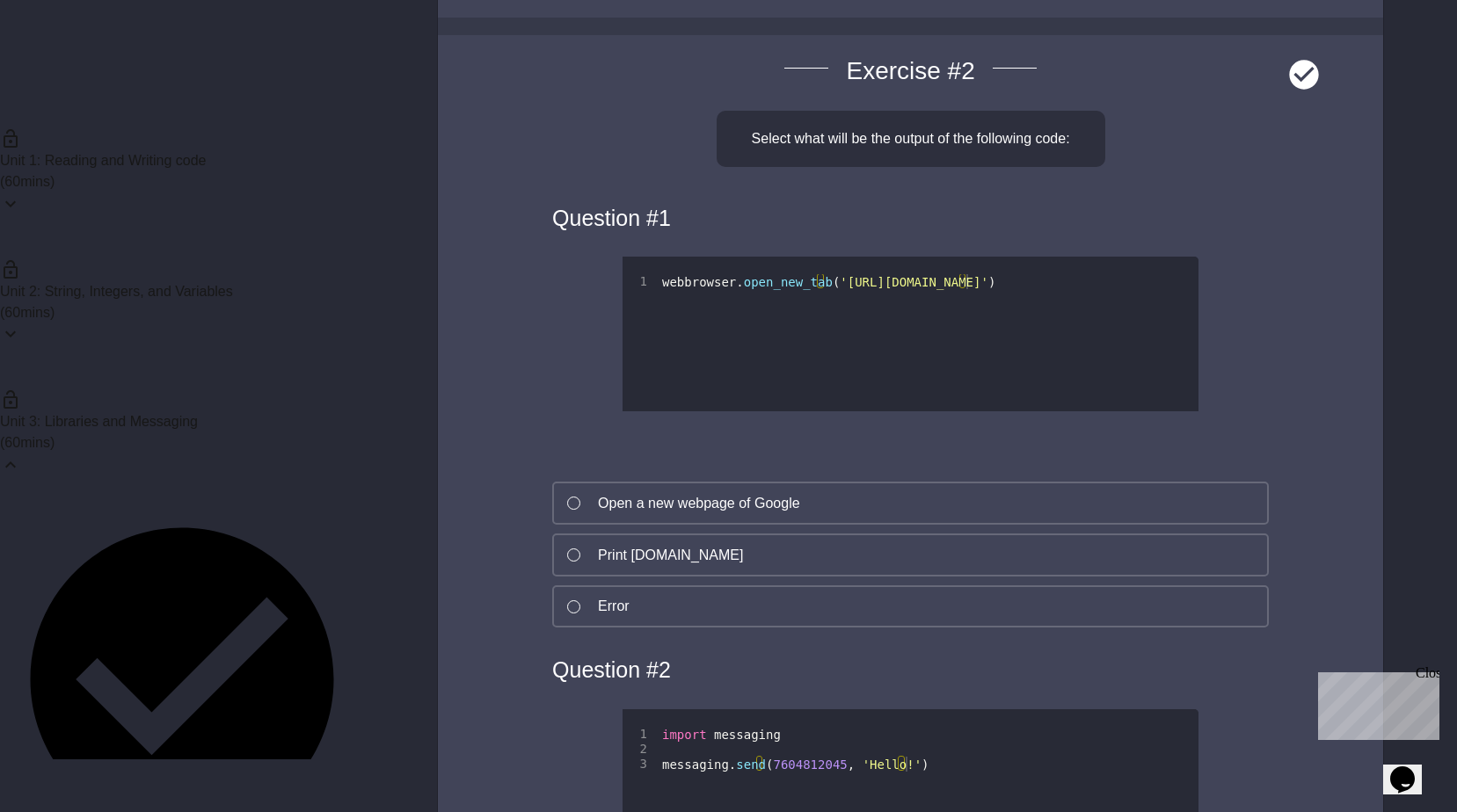
scroll to position [615, 0]
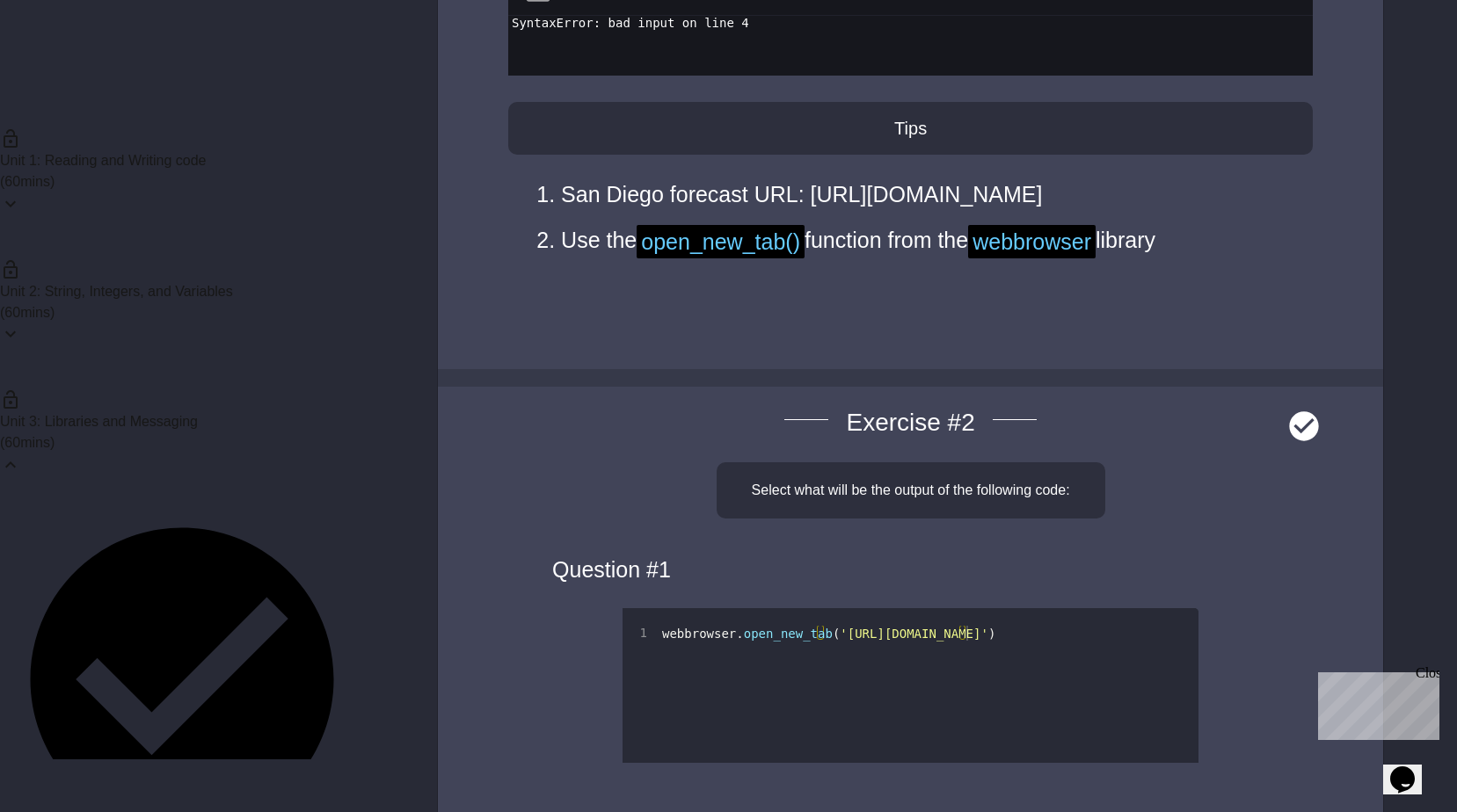
click at [1016, 253] on span "webbrowser" at bounding box center [1031, 241] width 127 height 34
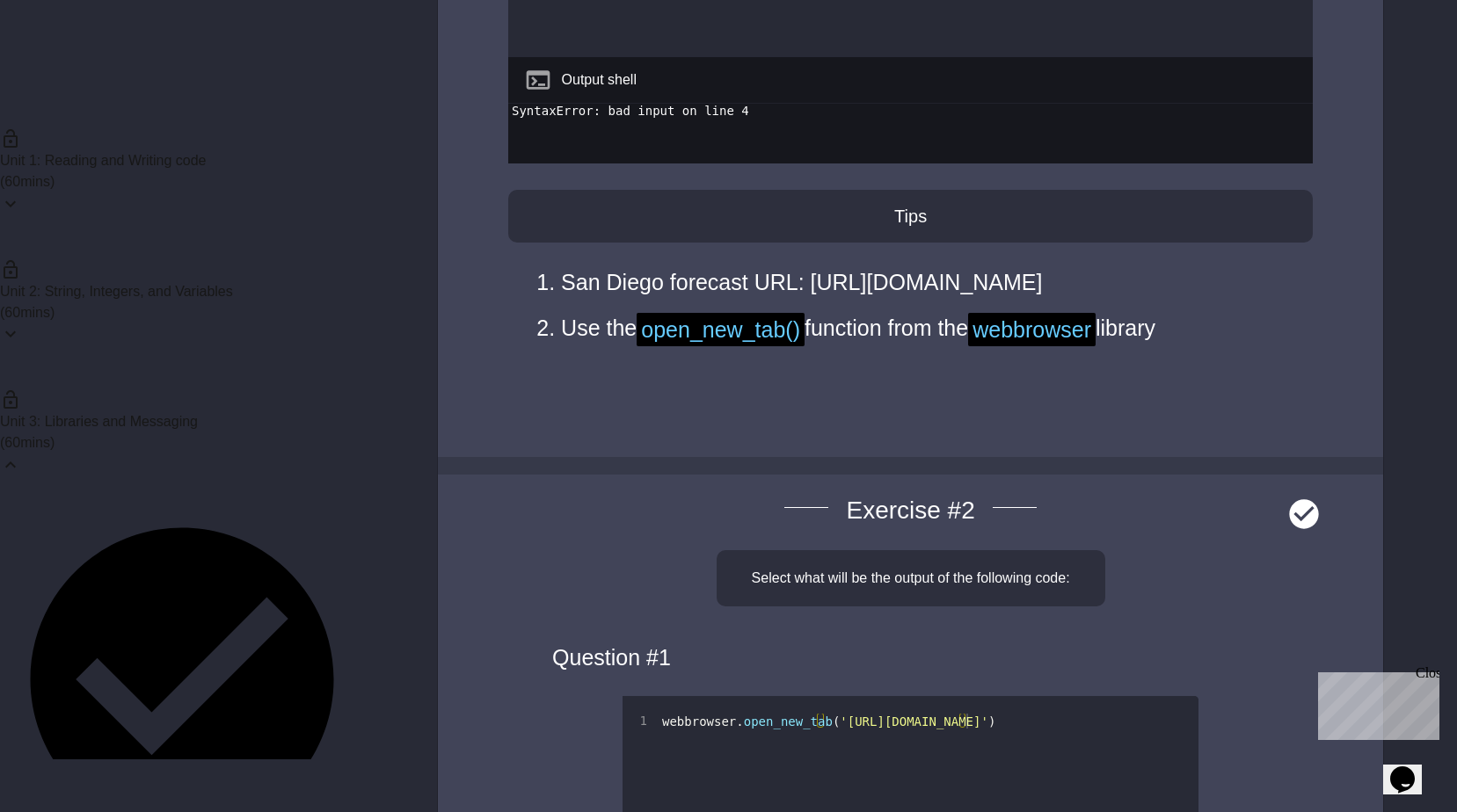
scroll to position [88, 0]
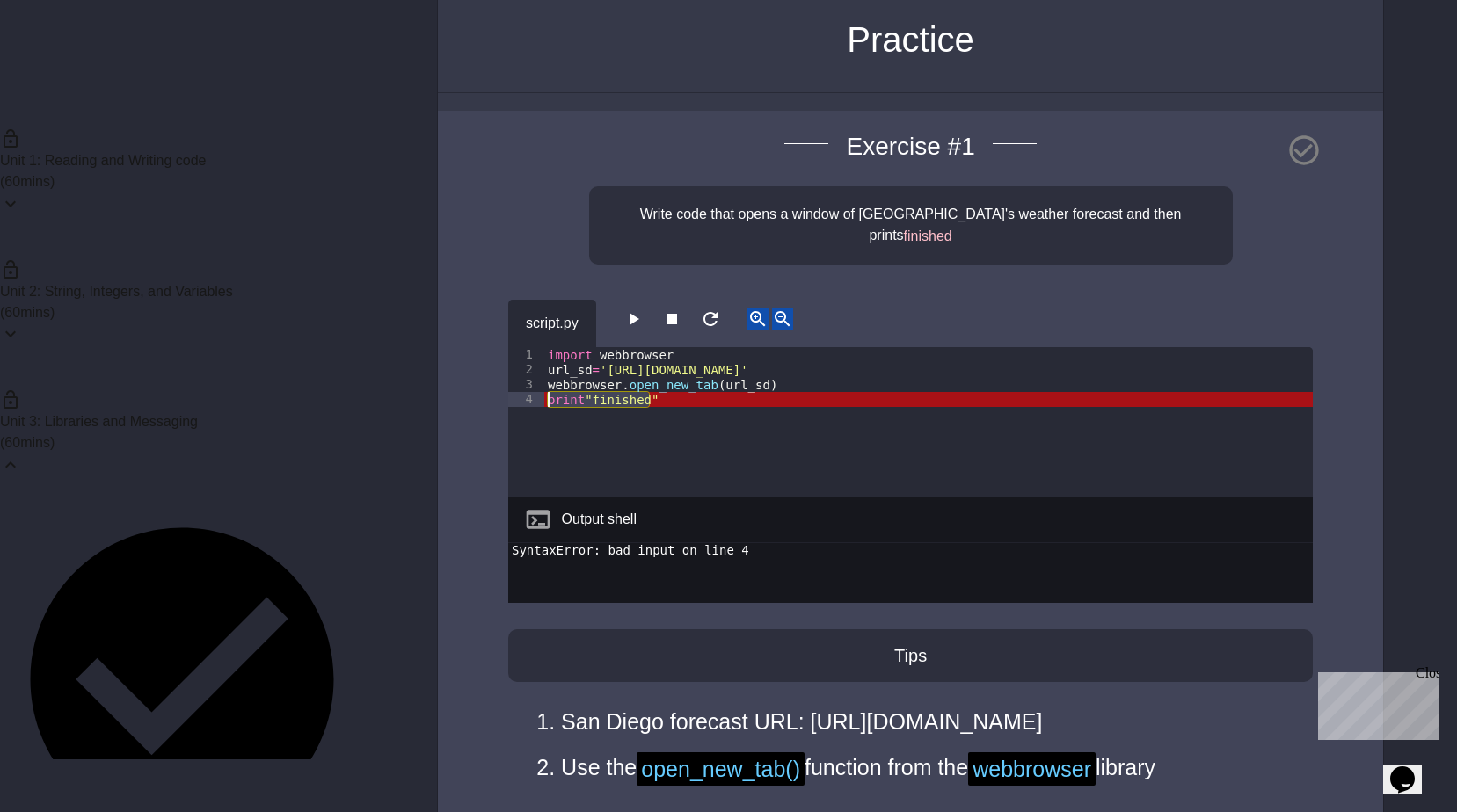
drag, startPoint x: 650, startPoint y: 376, endPoint x: 537, endPoint y: 376, distance: 113.0
click at [537, 376] on div "**********" at bounding box center [911, 422] width 804 height 150
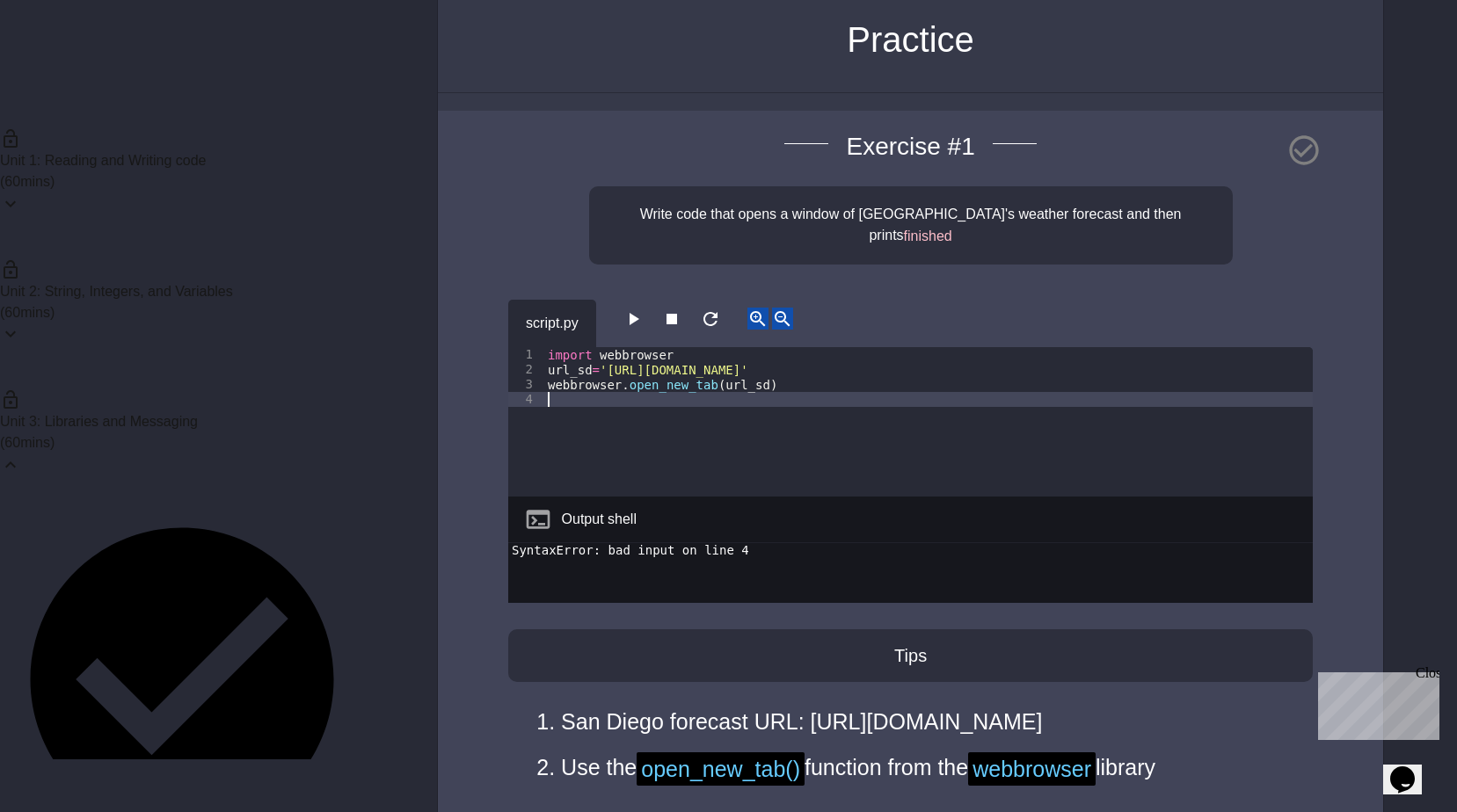
click at [750, 365] on div "import webbrowser url_sd = '[URL][DOMAIN_NAME]' webbrowser . open_new_tab ( url…" at bounding box center [928, 437] width 768 height 180
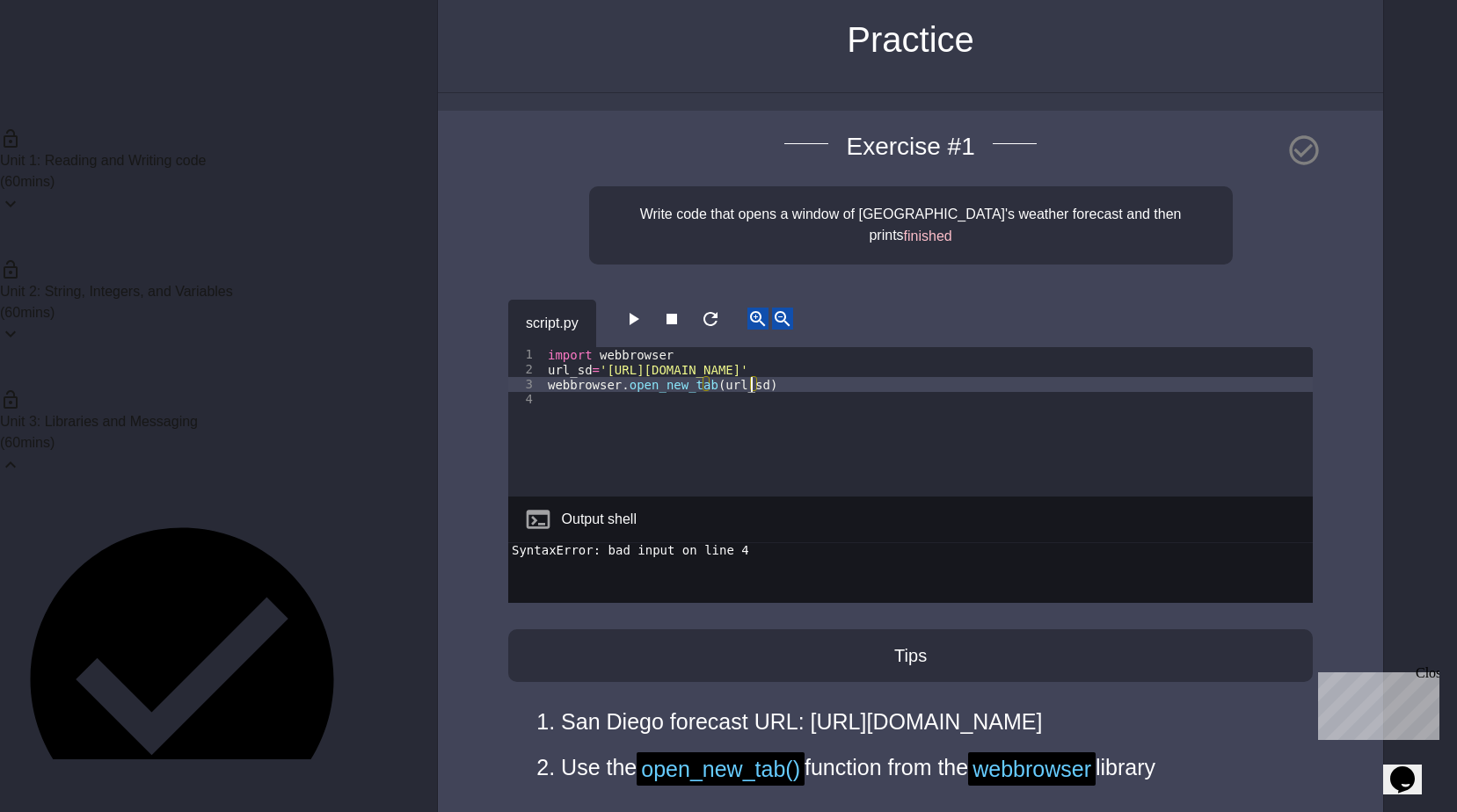
scroll to position [0, 15]
paste textarea "**********"
click at [638, 308] on icon "button" at bounding box center [633, 318] width 21 height 21
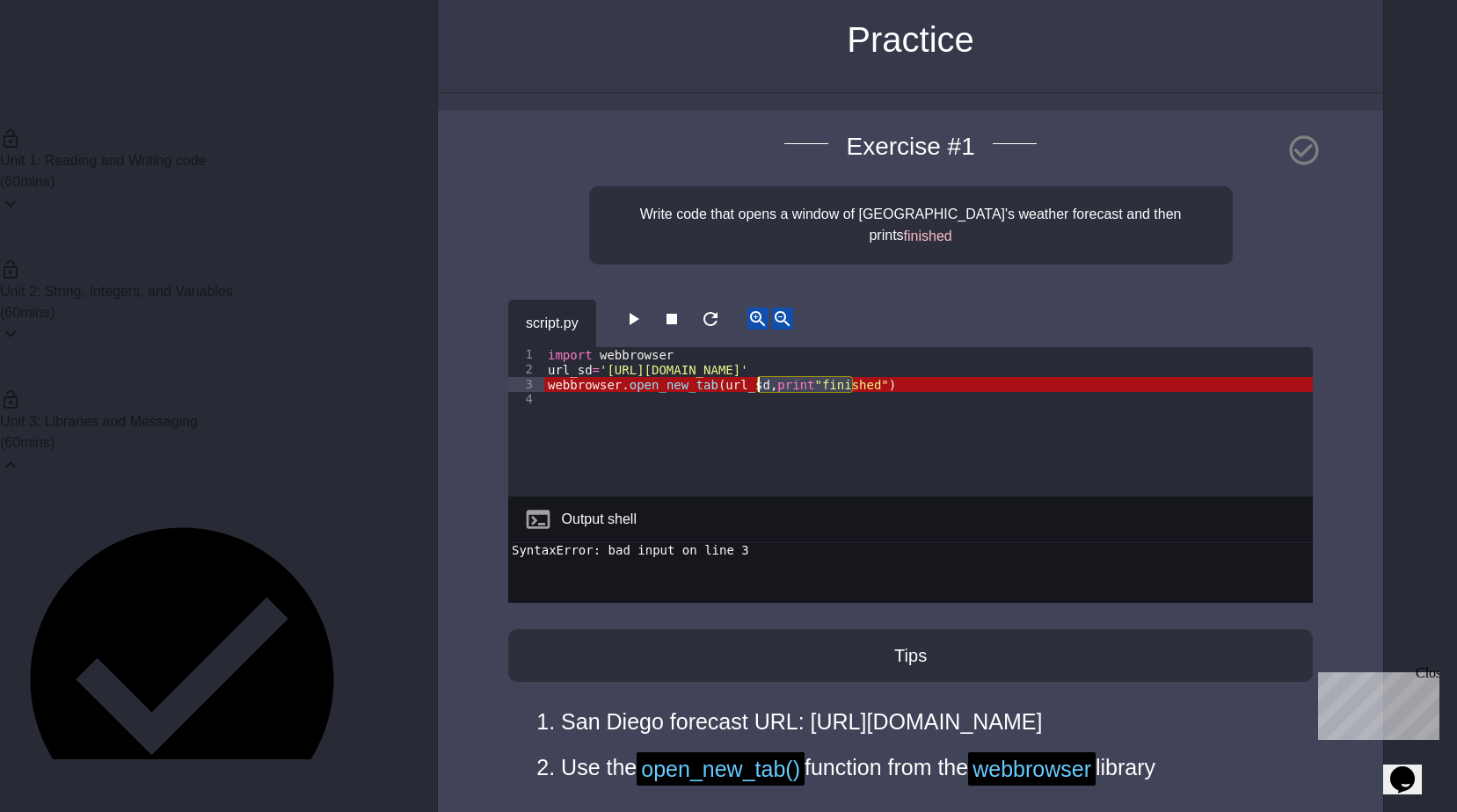
drag, startPoint x: 855, startPoint y: 362, endPoint x: 755, endPoint y: 365, distance: 100.0
click at [755, 365] on div "import webbrowser url_sd = '[URL][DOMAIN_NAME]' webbrowser . open_new_tab ( url…" at bounding box center [928, 437] width 768 height 180
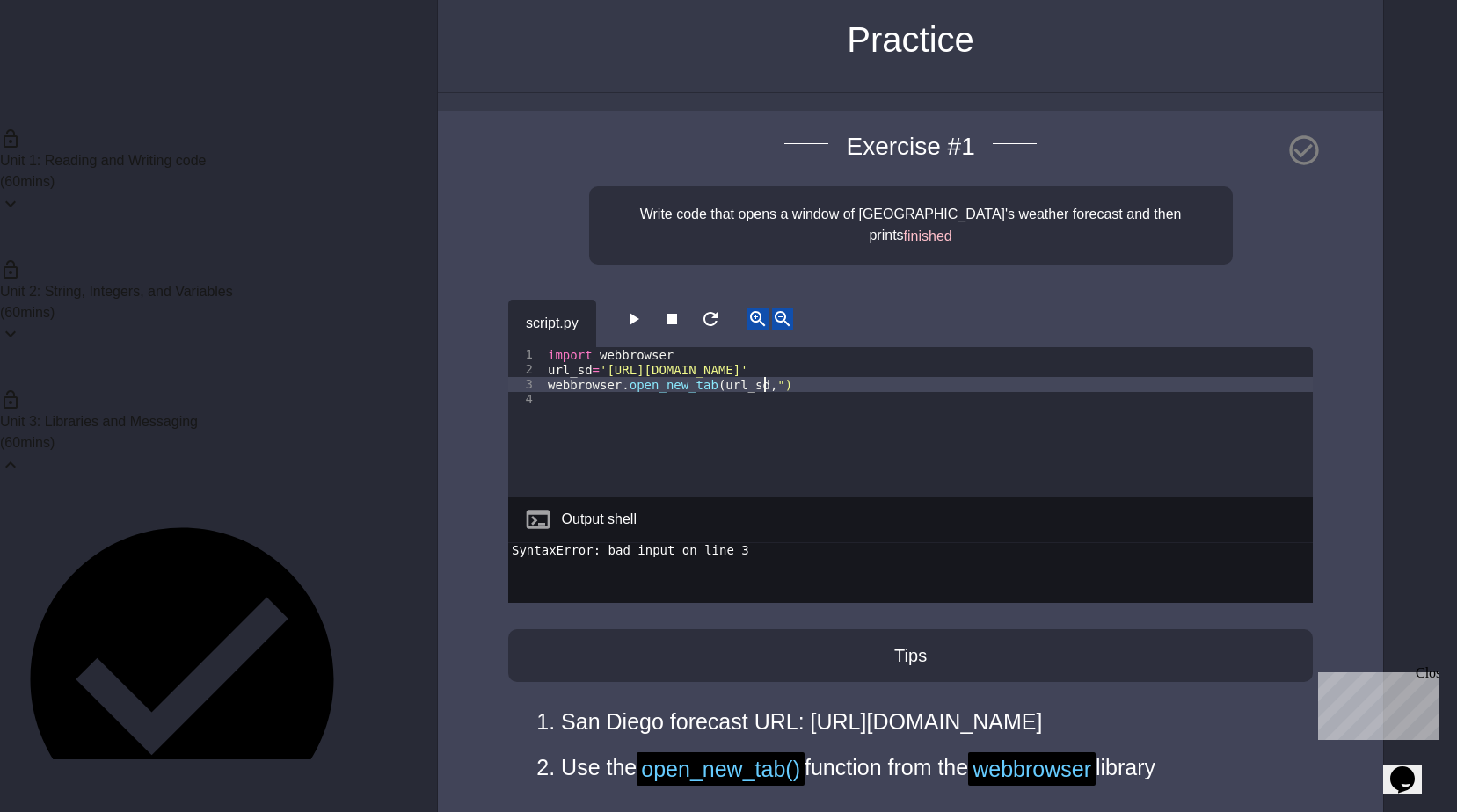
click at [762, 358] on div "import webbrowser url_sd = '[URL][DOMAIN_NAME]' webbrowser . open_new_tab ( url…" at bounding box center [928, 437] width 768 height 180
type textarea "**********"
click at [627, 308] on button "button" at bounding box center [633, 318] width 21 height 22
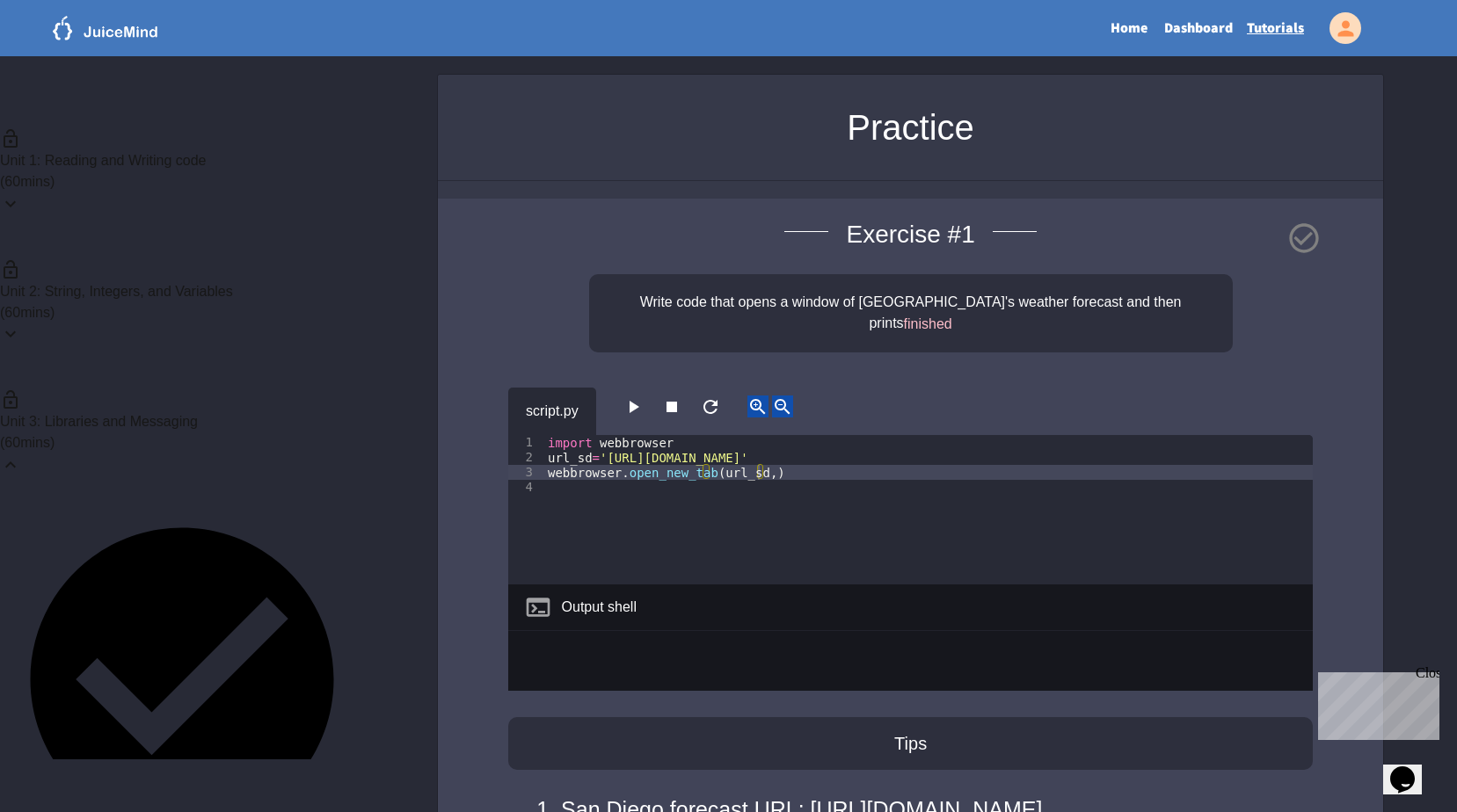
click at [1201, 24] on link "Dashboard" at bounding box center [1197, 28] width 83 height 41
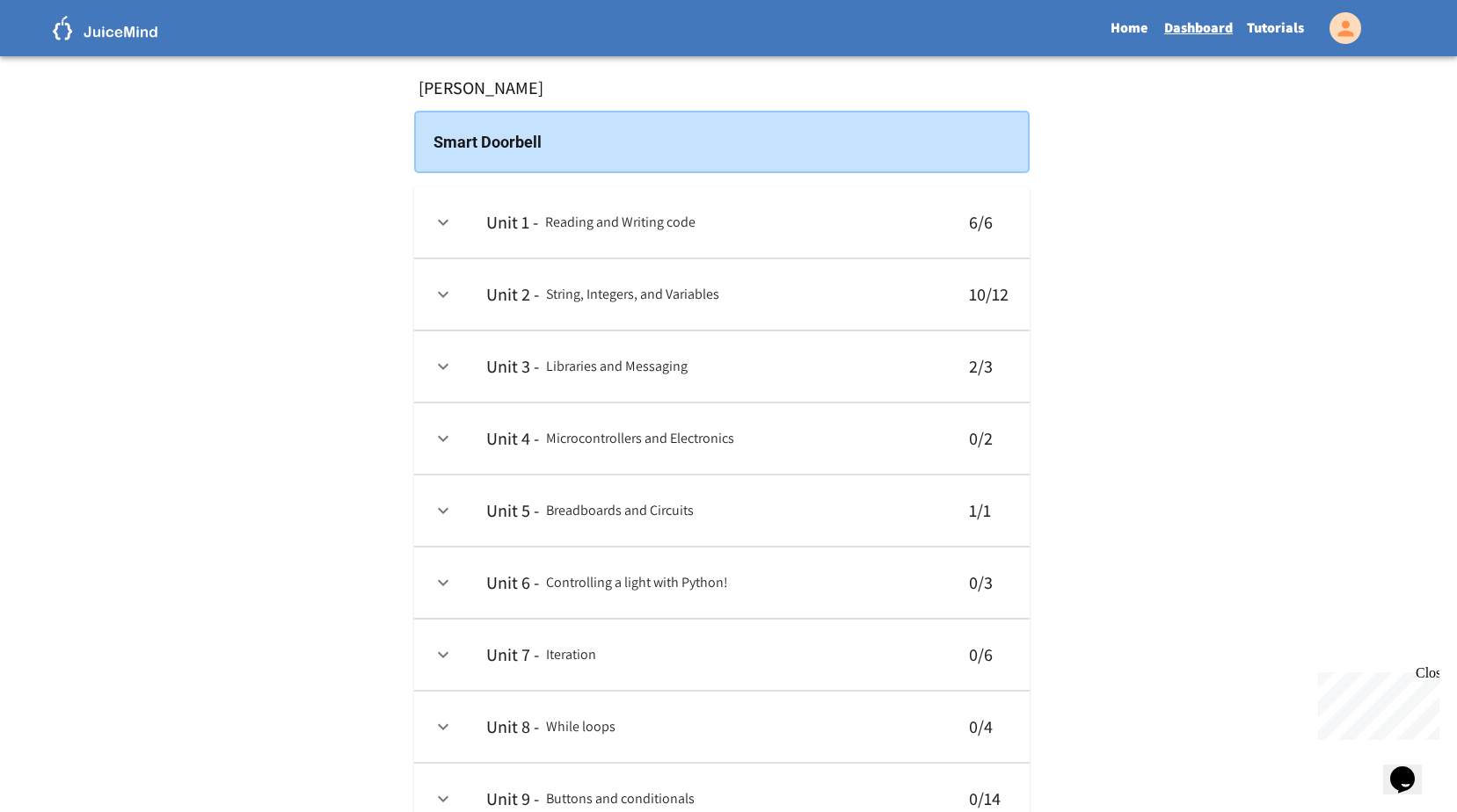
click at [448, 431] on icon "expand row" at bounding box center [442, 438] width 21 height 21
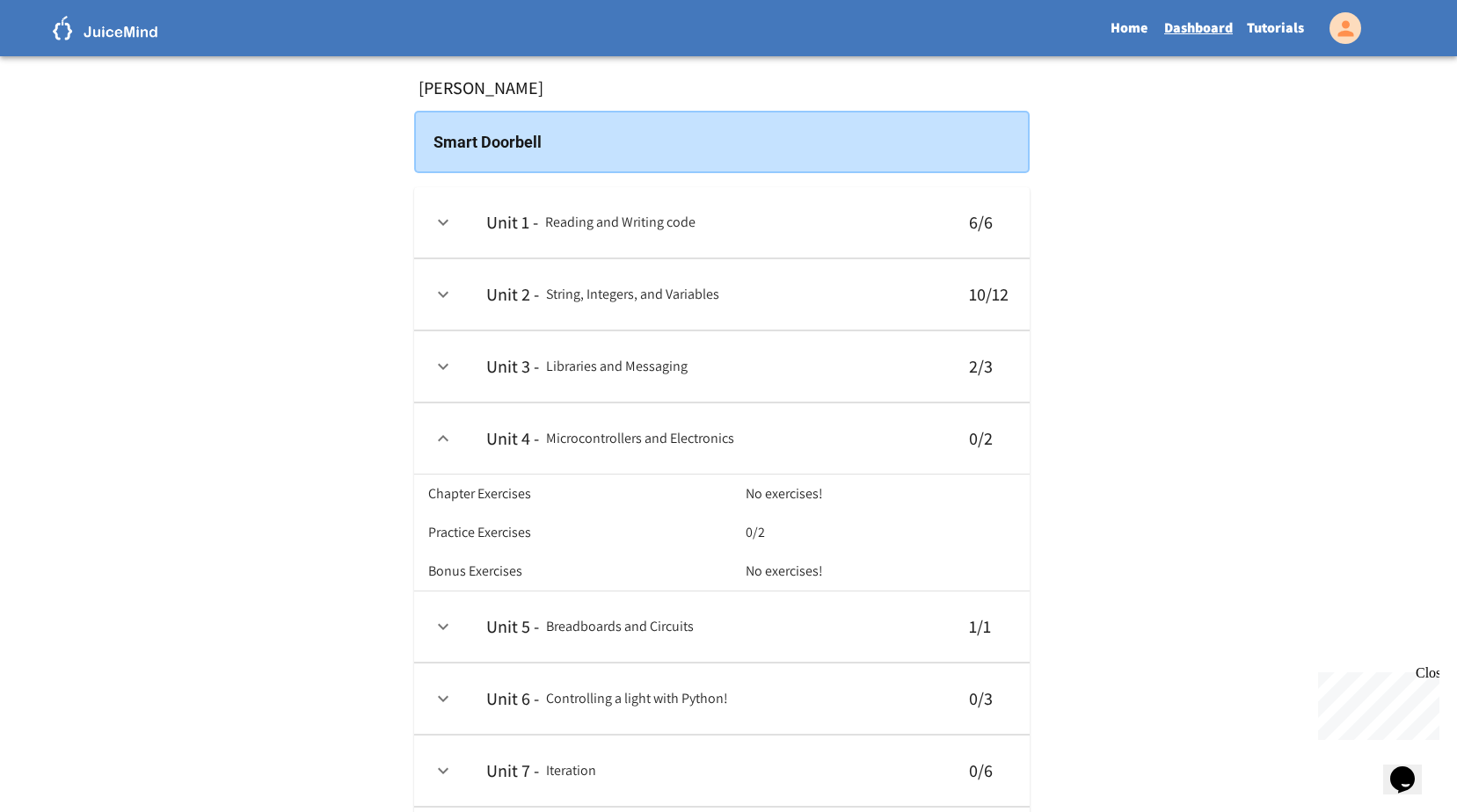
click at [448, 431] on icon "expand row" at bounding box center [442, 438] width 21 height 21
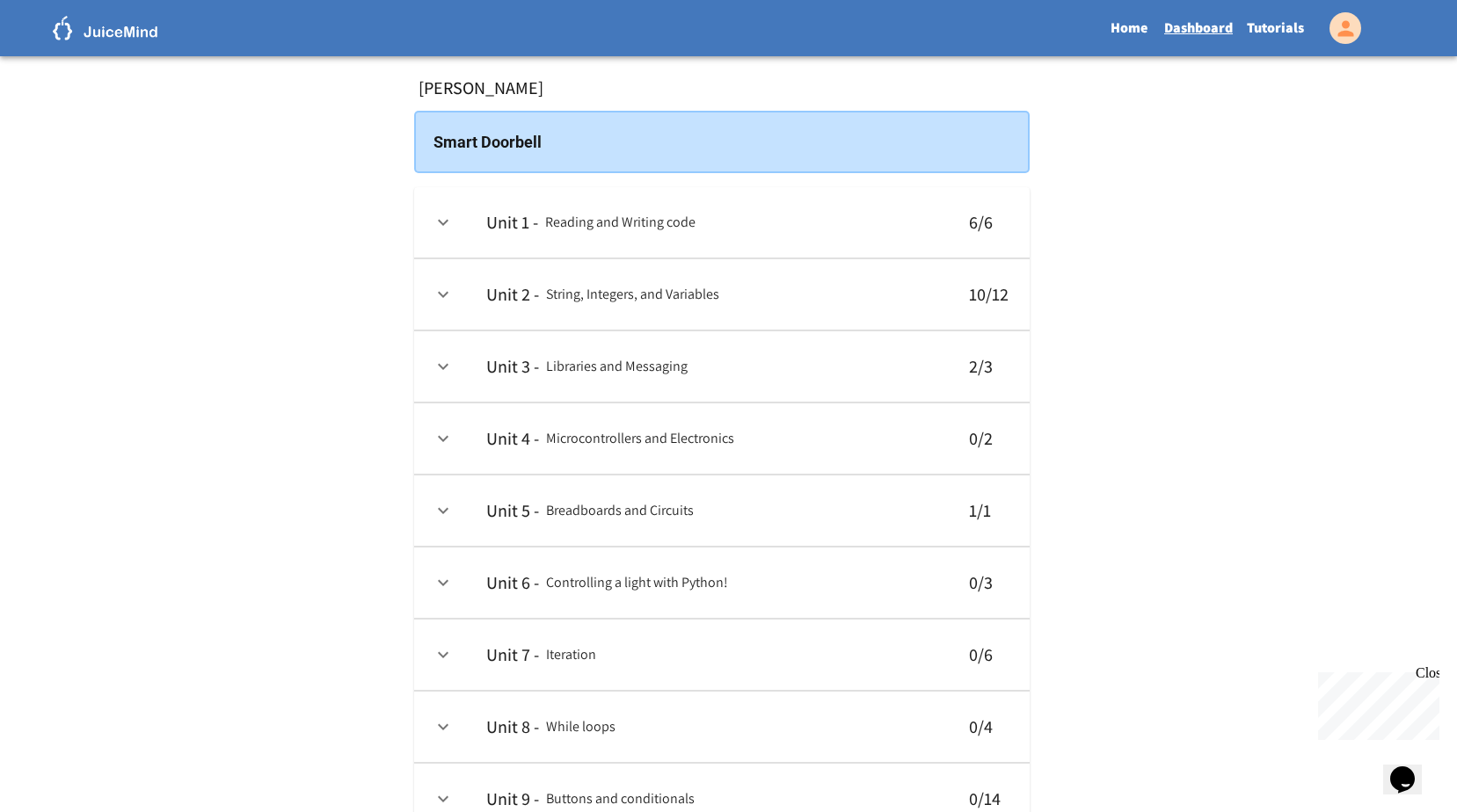
click at [1256, 21] on link "Tutorials" at bounding box center [1275, 28] width 71 height 41
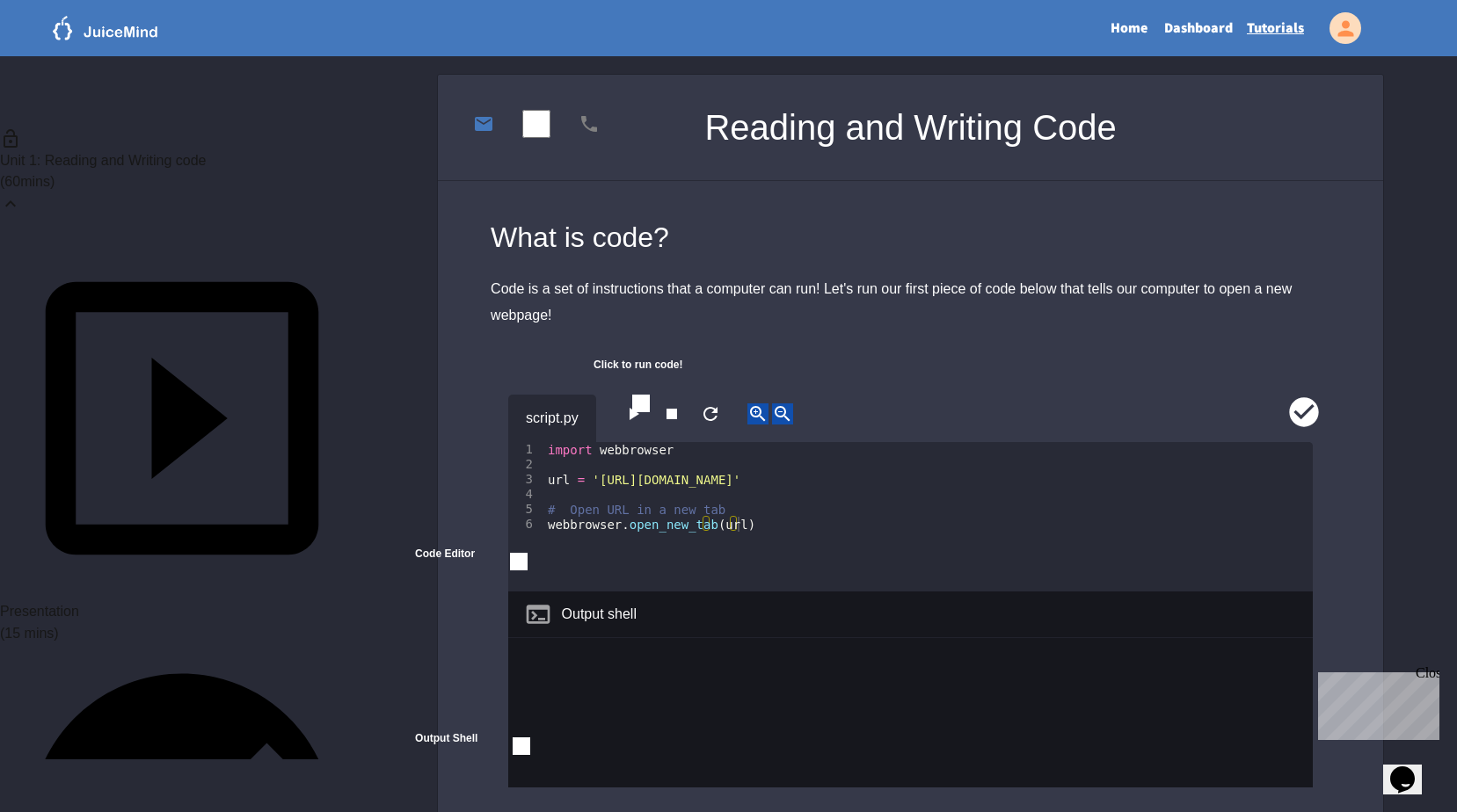
click at [293, 140] on div "Unit 1: Reading and Writing code ( 60 mins)" at bounding box center [182, 171] width 364 height 131
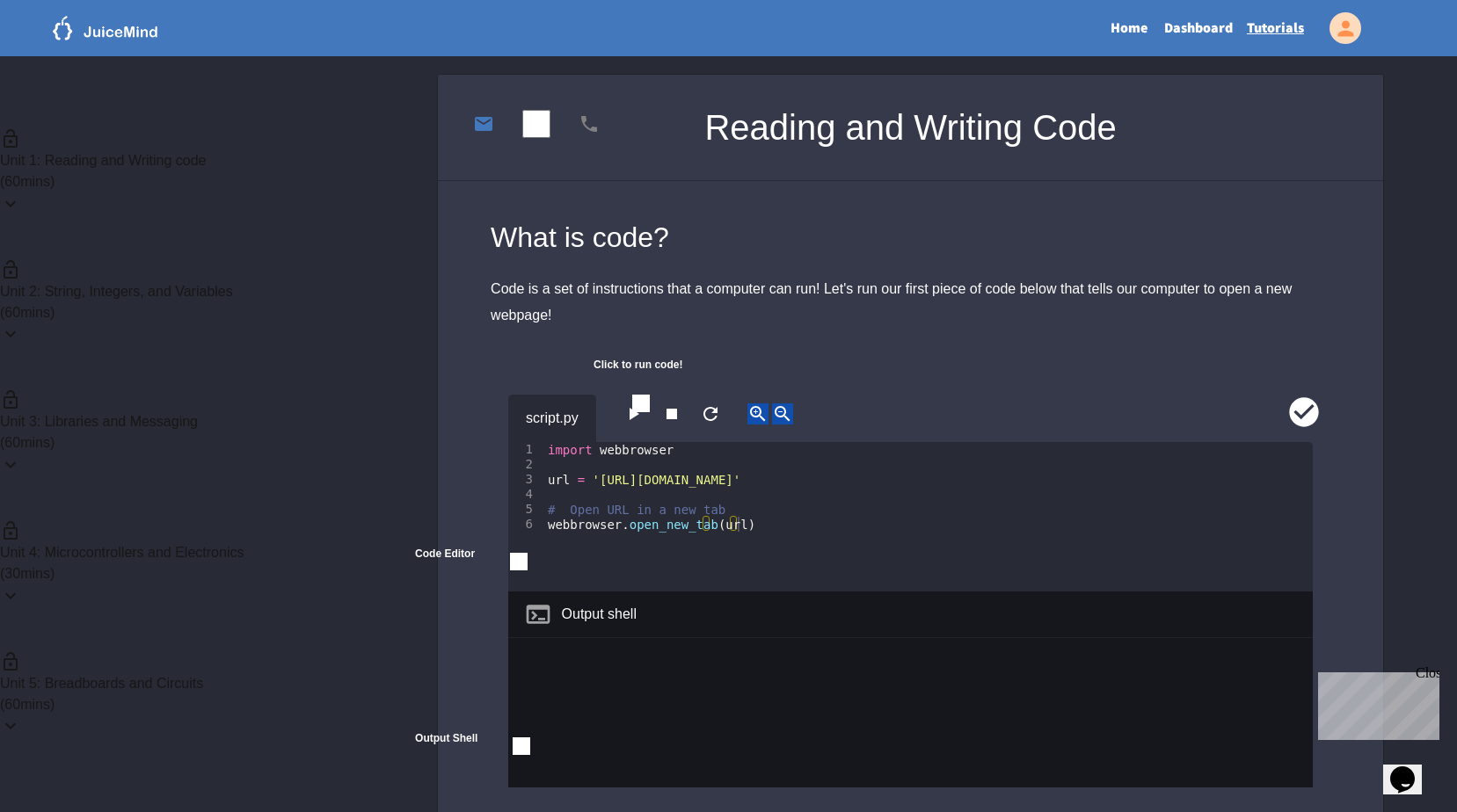
click at [21, 585] on icon at bounding box center [10, 595] width 21 height 21
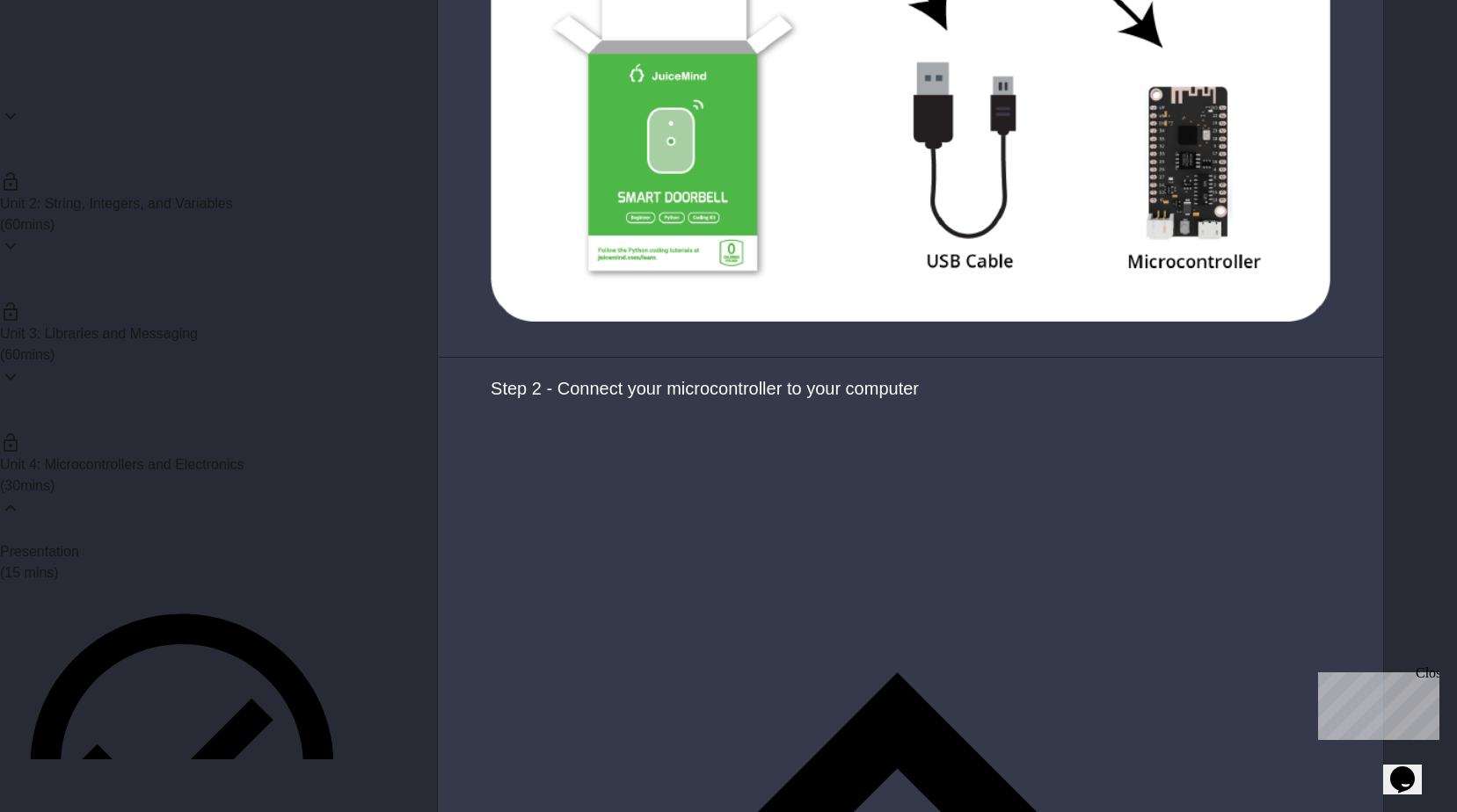
scroll to position [2020, 0]
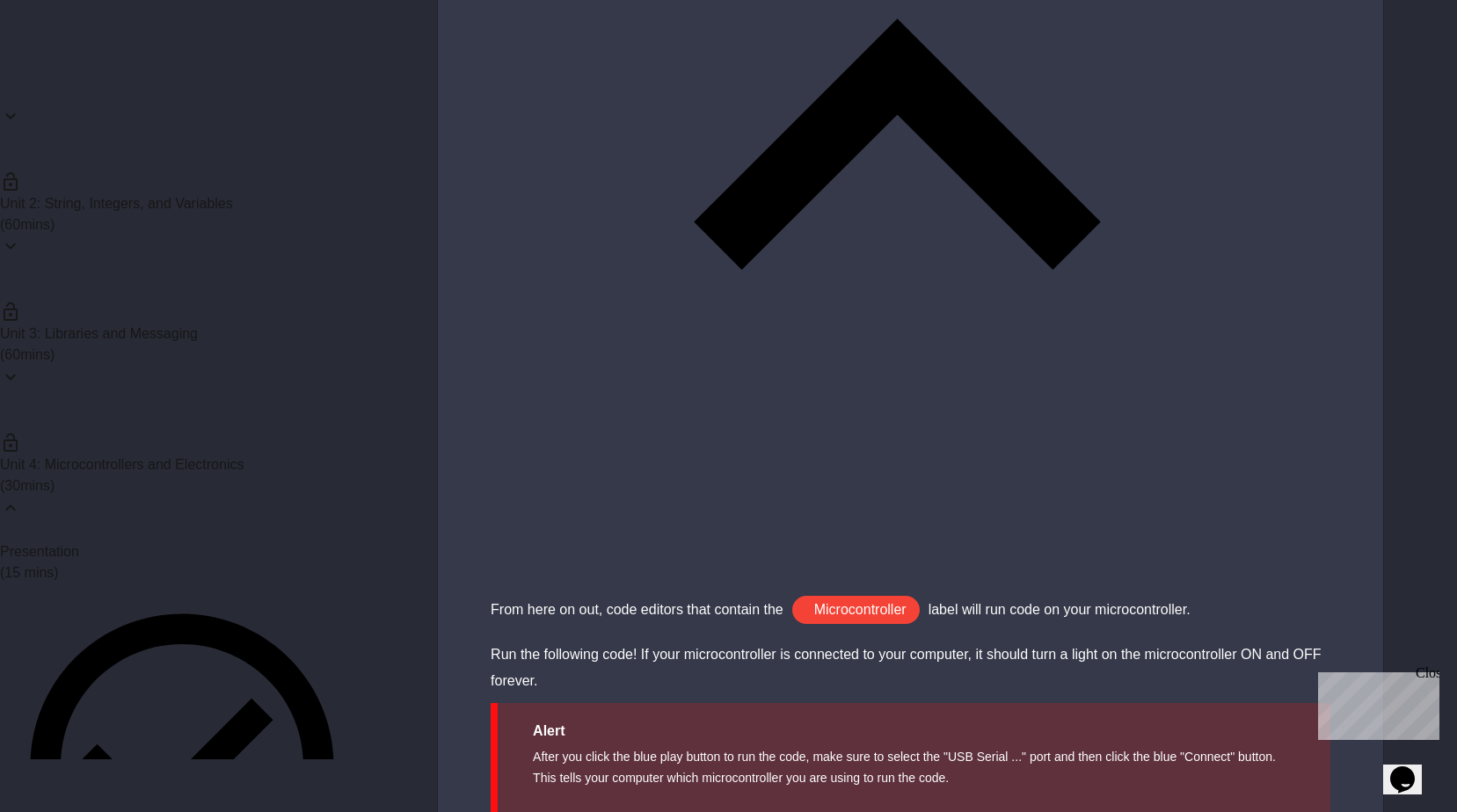
scroll to position [3993, 0]
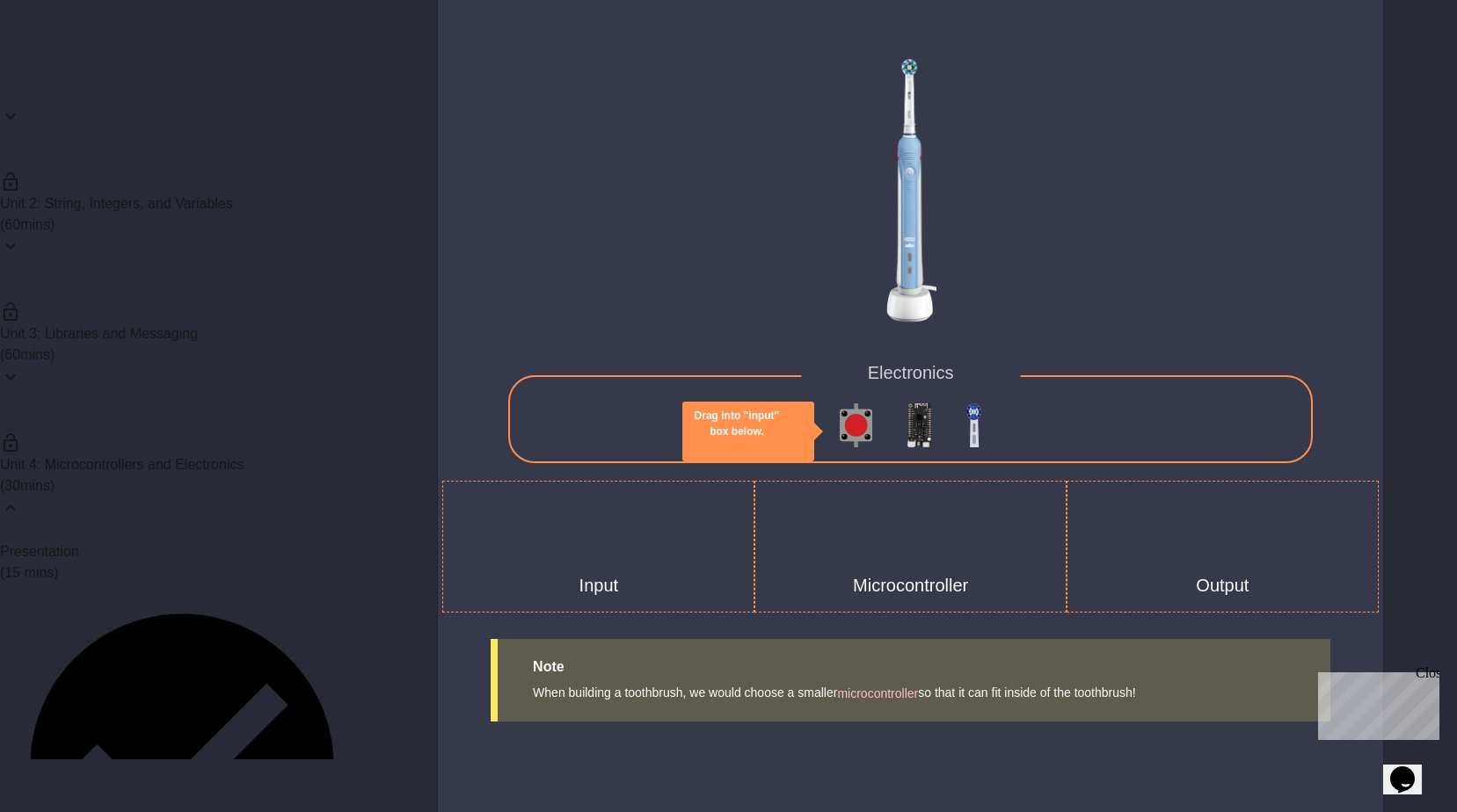
scroll to position [4042, 0]
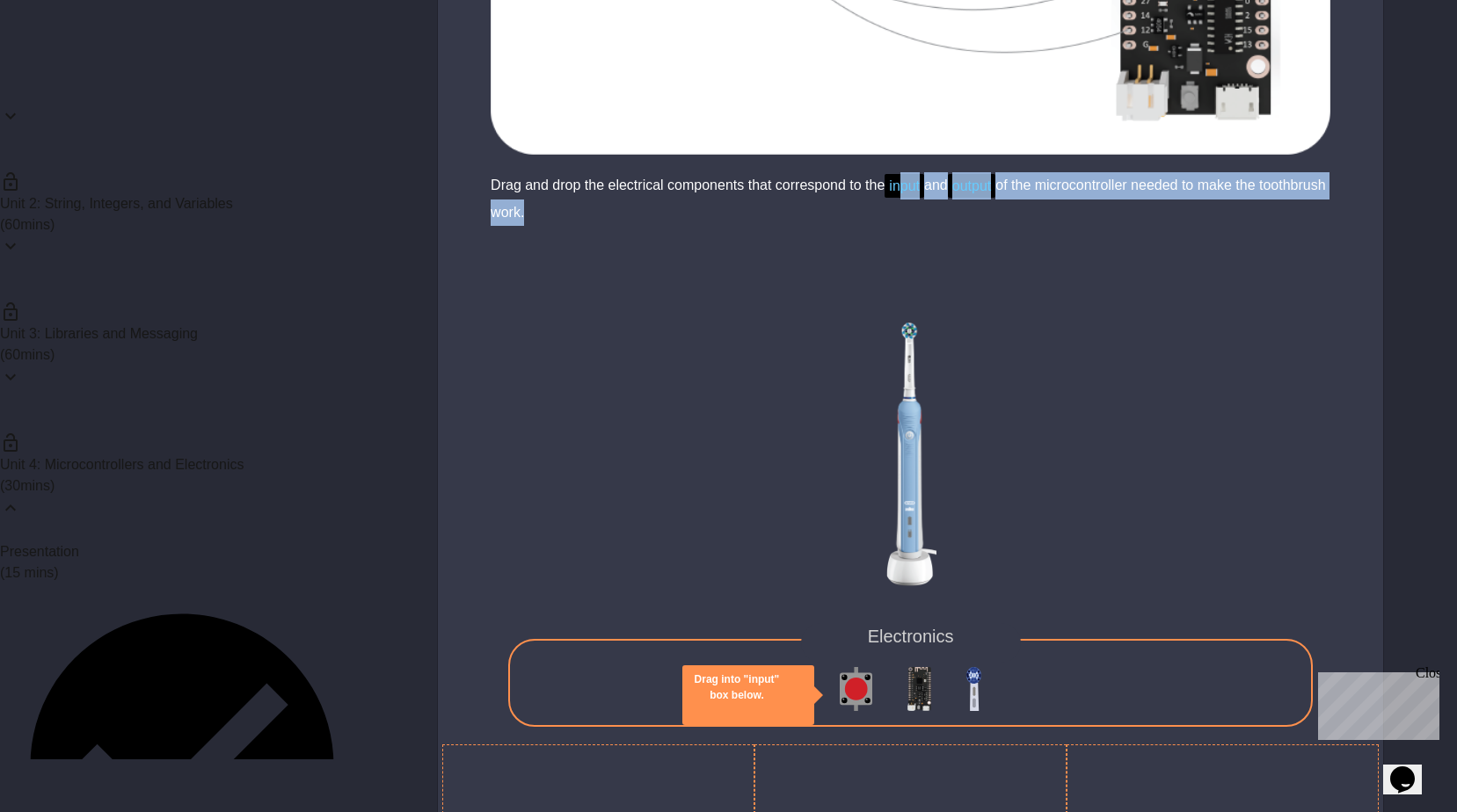
drag, startPoint x: 907, startPoint y: 185, endPoint x: 734, endPoint y: 336, distance: 229.6
drag, startPoint x: 734, startPoint y: 336, endPoint x: 746, endPoint y: 327, distance: 15.0
click at [746, 327] on div "Drag into "input" box below. Electronics Input Microcontroller Output" at bounding box center [910, 564] width 945 height 624
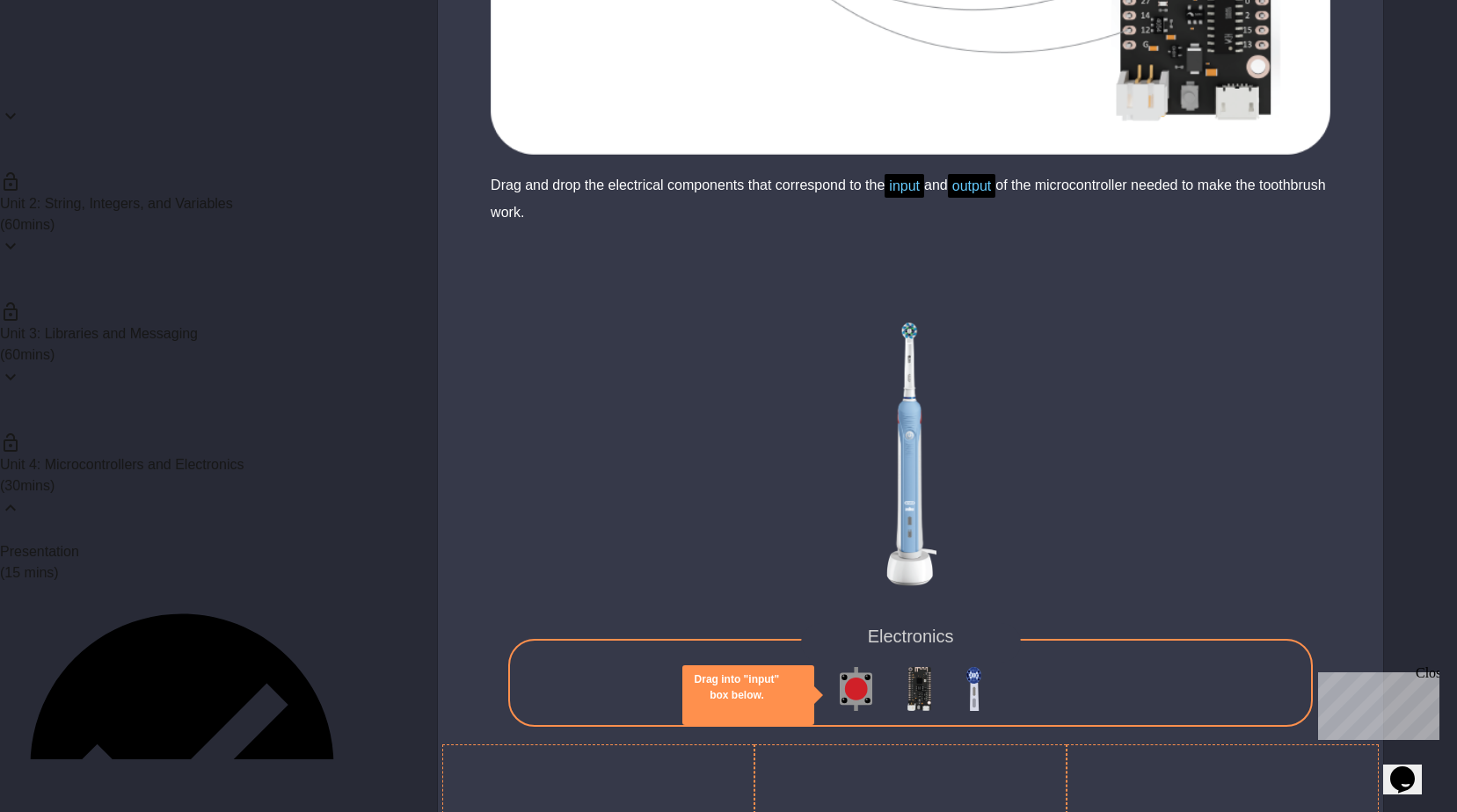
scroll to position [4217, 0]
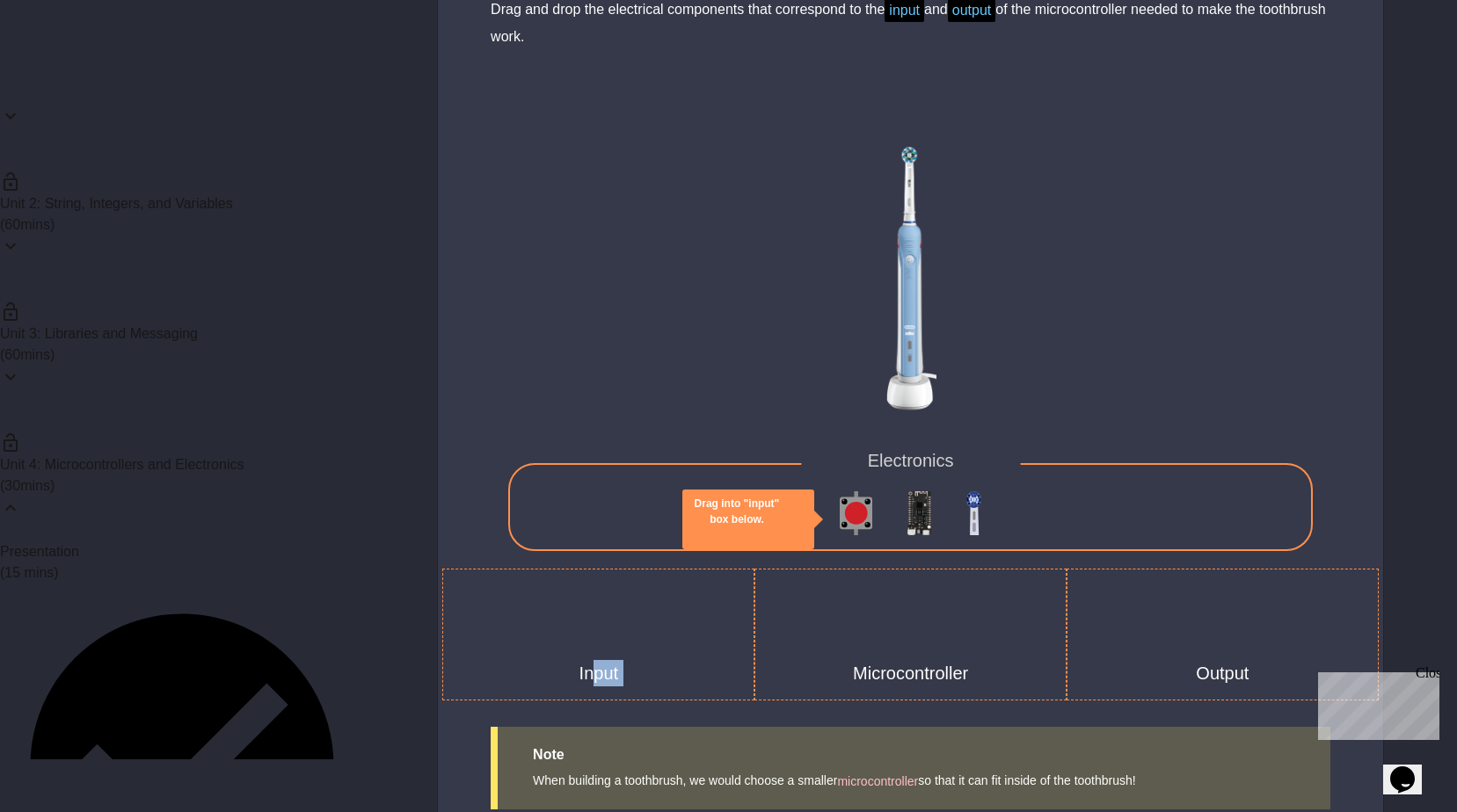
drag, startPoint x: 594, startPoint y: 670, endPoint x: 784, endPoint y: 578, distance: 211.1
click at [784, 578] on div "Drag into "input" box below. Electronics Input Microcontroller Output" at bounding box center [910, 388] width 945 height 624
copy h1 "put"
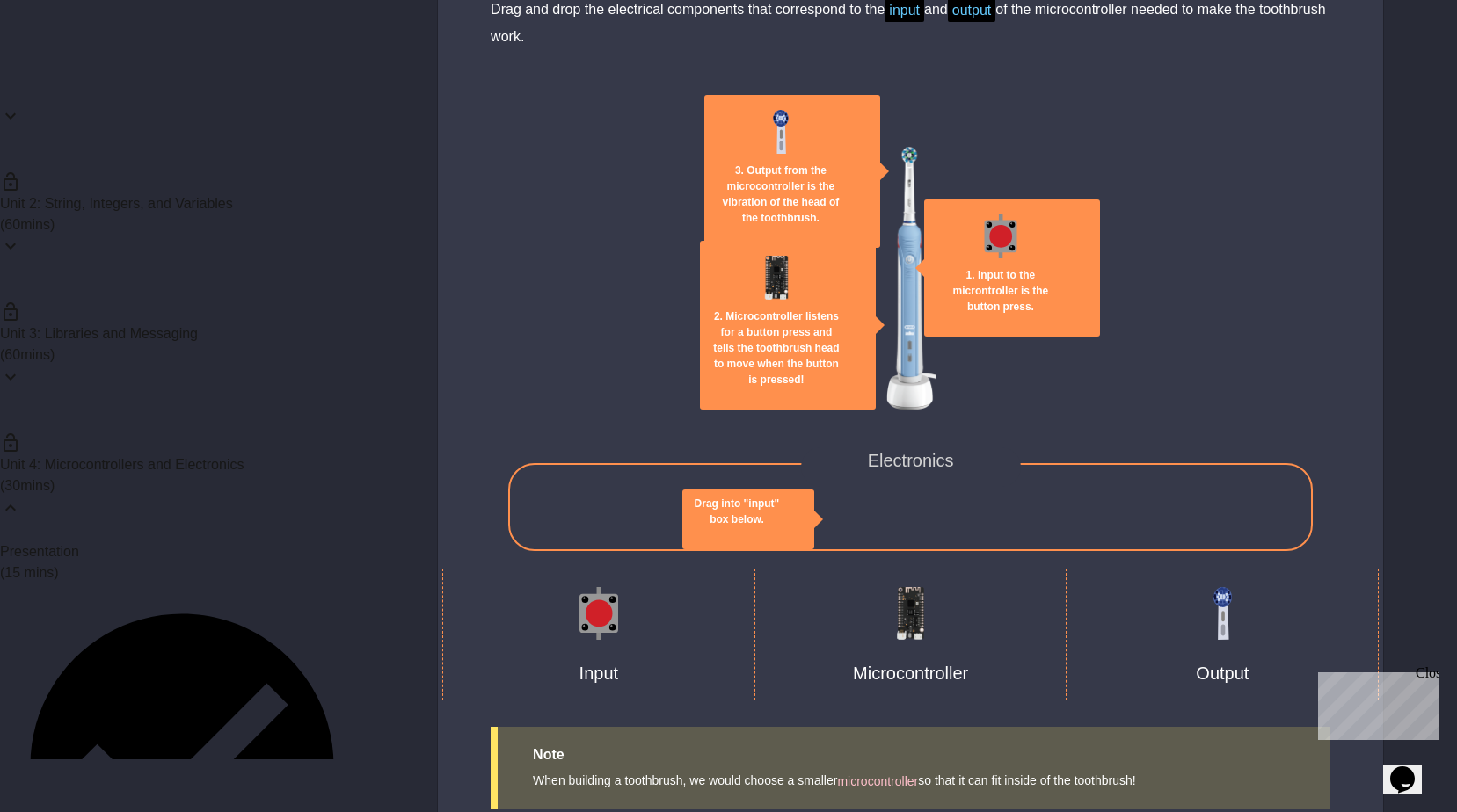
click at [1055, 441] on div "1. Input to the microntroller is the button press. 2. Microcontroller listens f…" at bounding box center [910, 388] width 945 height 624
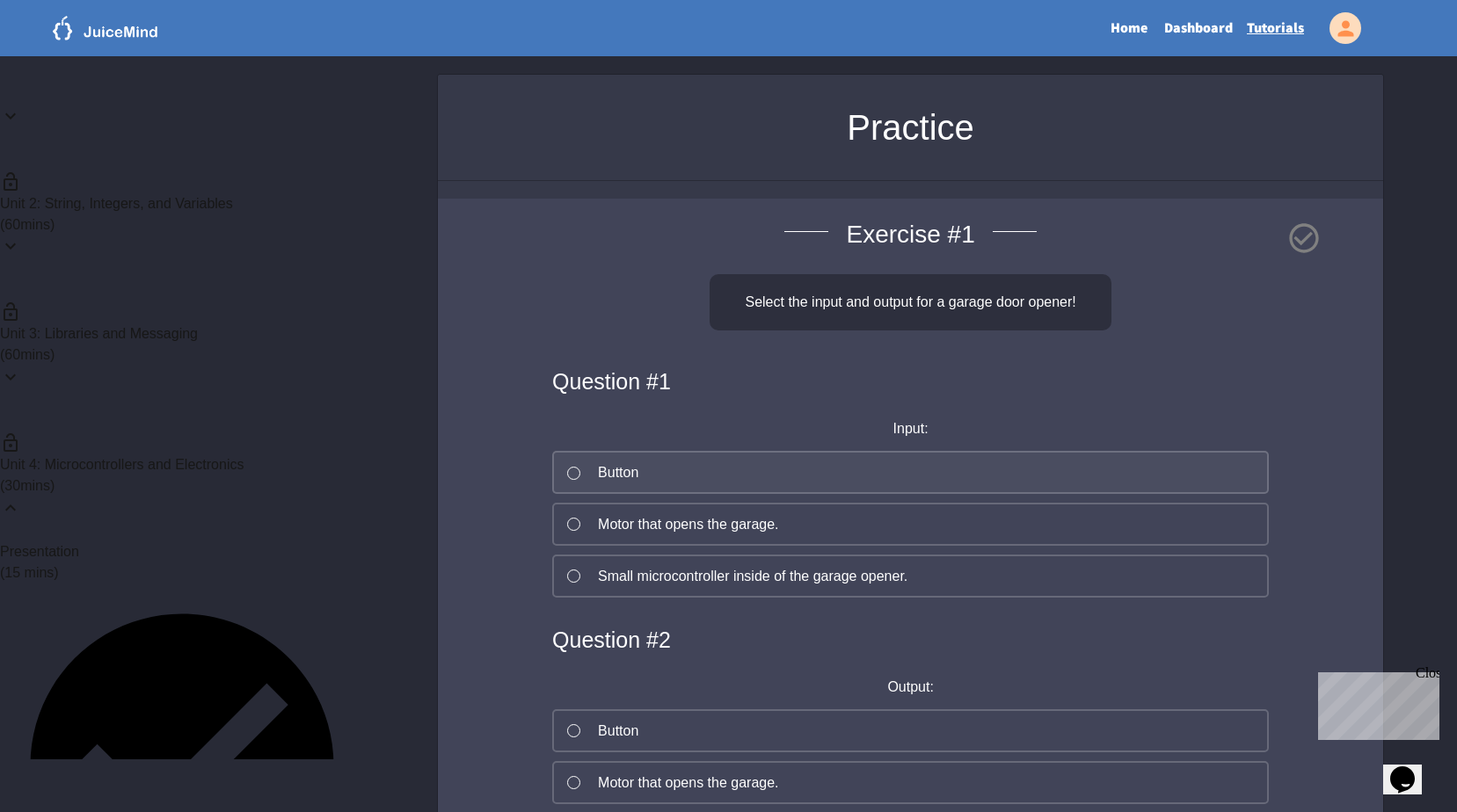
click at [687, 485] on button "Button" at bounding box center [910, 472] width 716 height 43
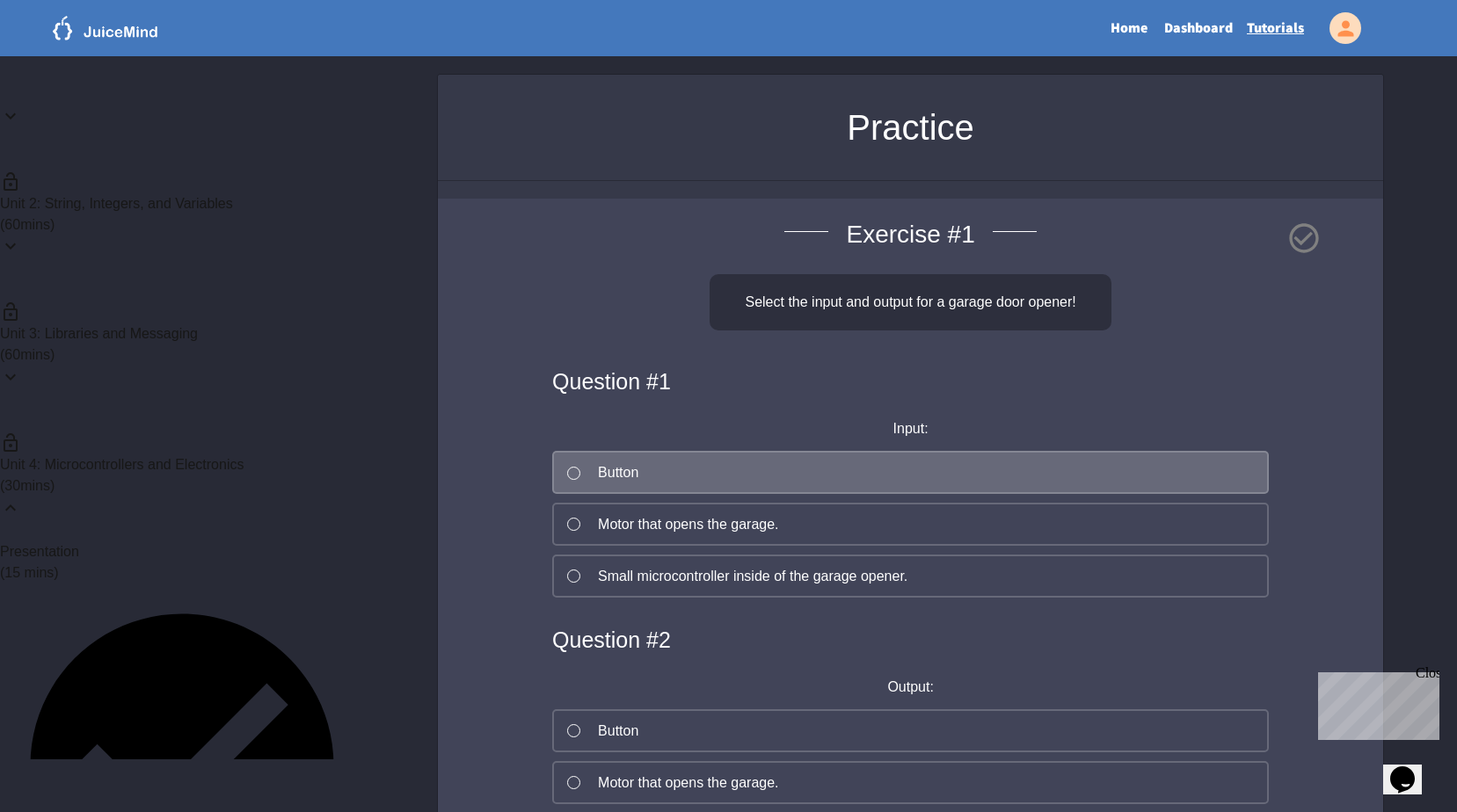
click at [632, 388] on h4 "Question # 1" at bounding box center [910, 382] width 716 height 34
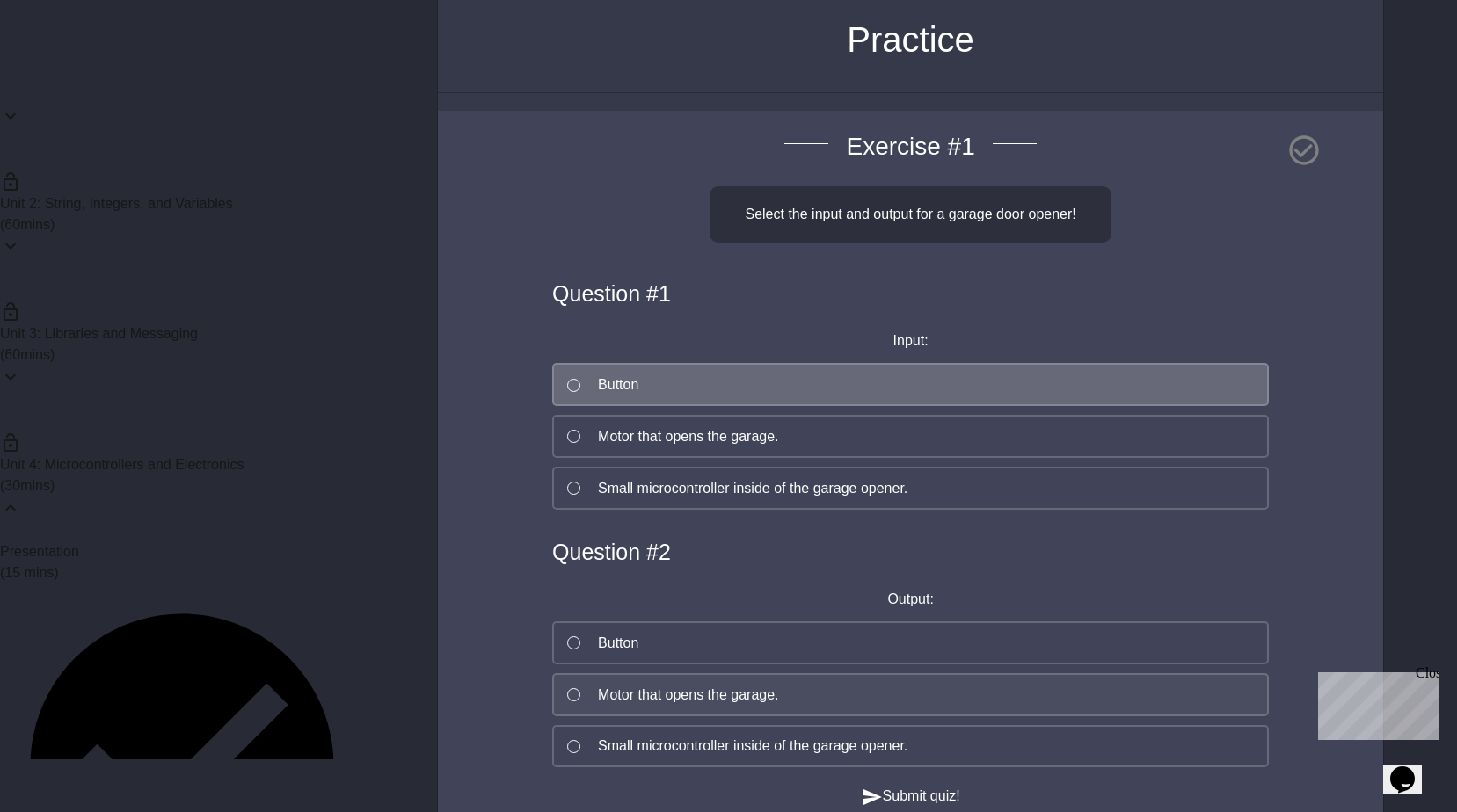
click at [727, 685] on div "Motor that opens the garage." at bounding box center [688, 694] width 181 height 21
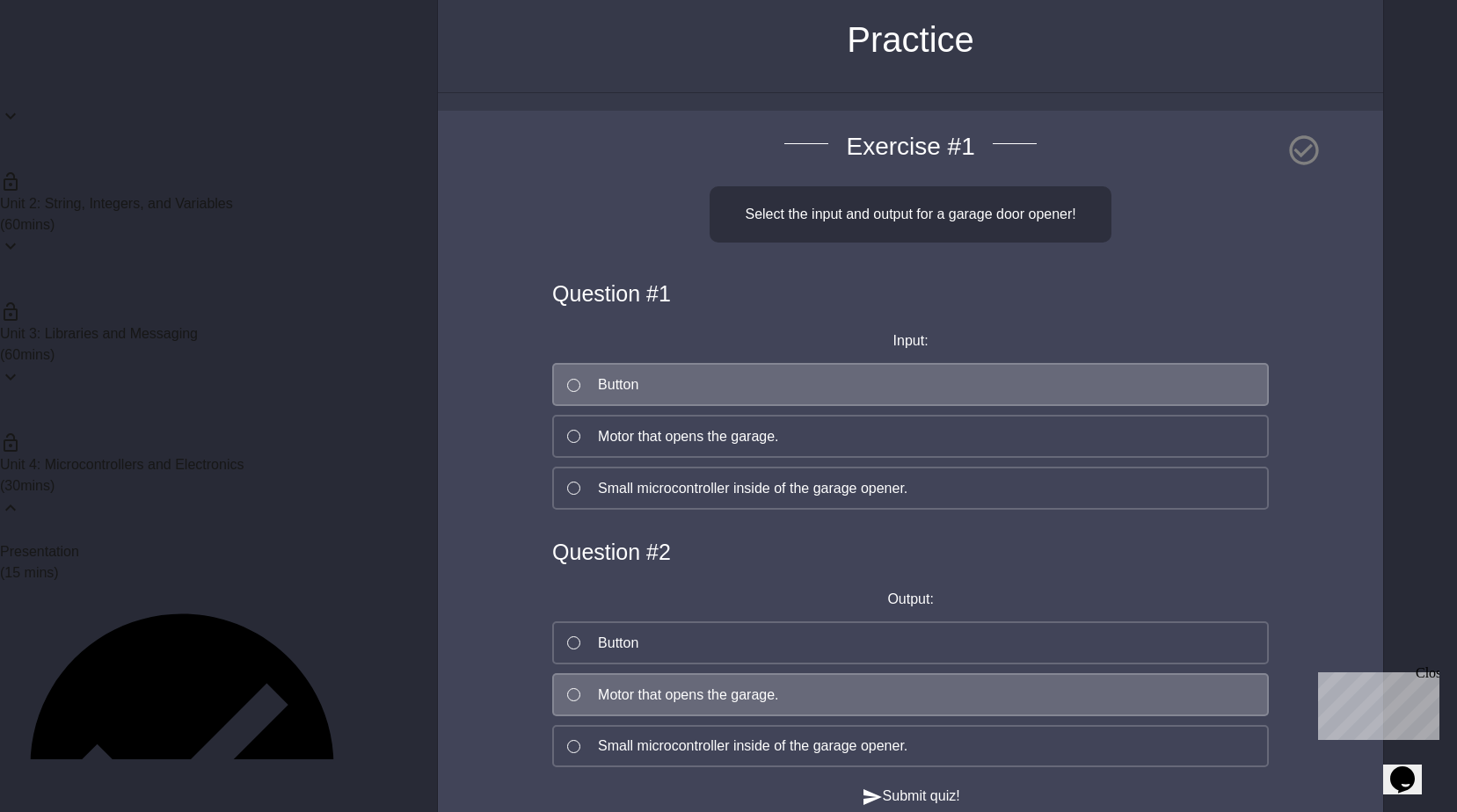
scroll to position [176, 0]
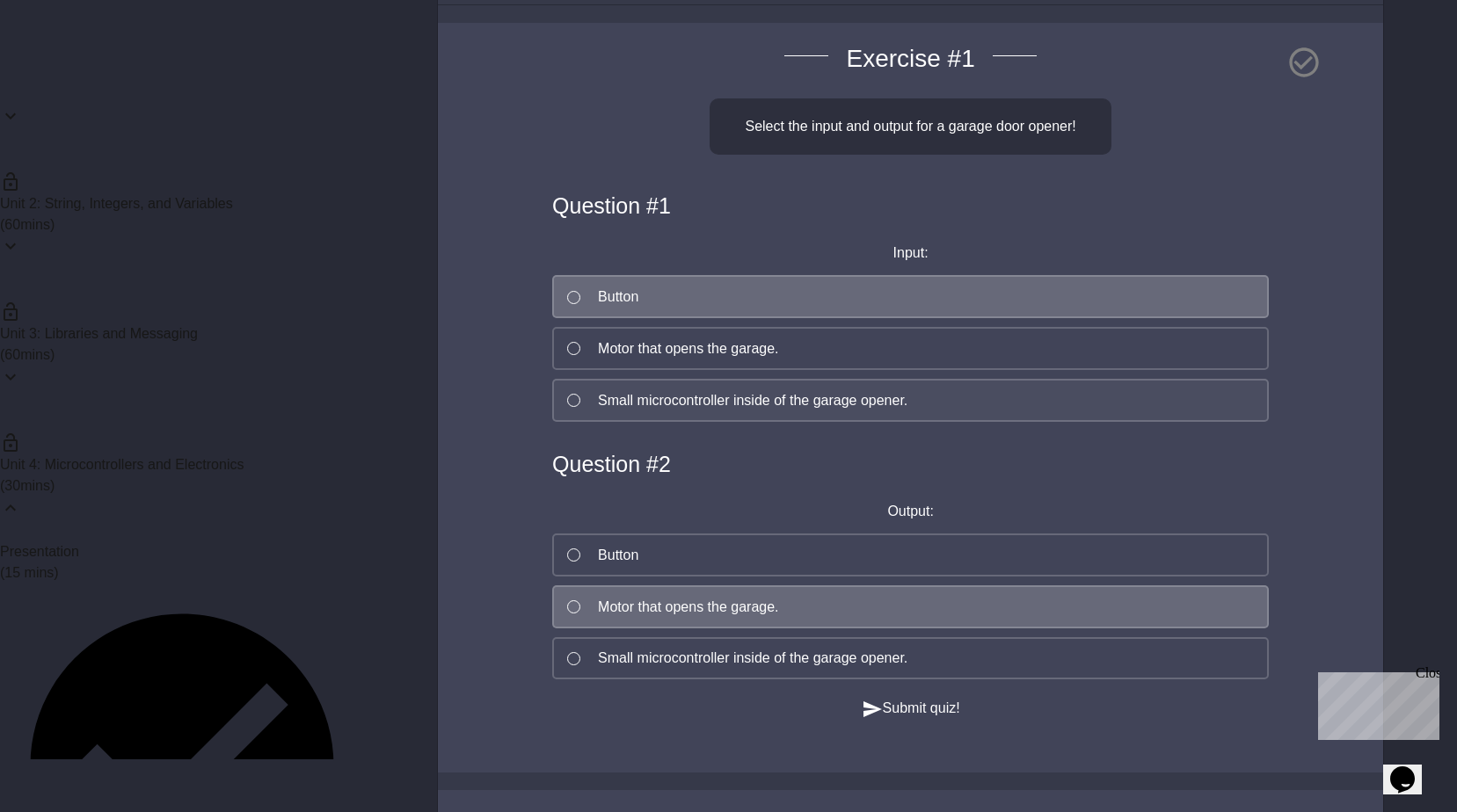
click at [661, 405] on div "Small microcontroller inside of the garage opener." at bounding box center [753, 400] width 310 height 21
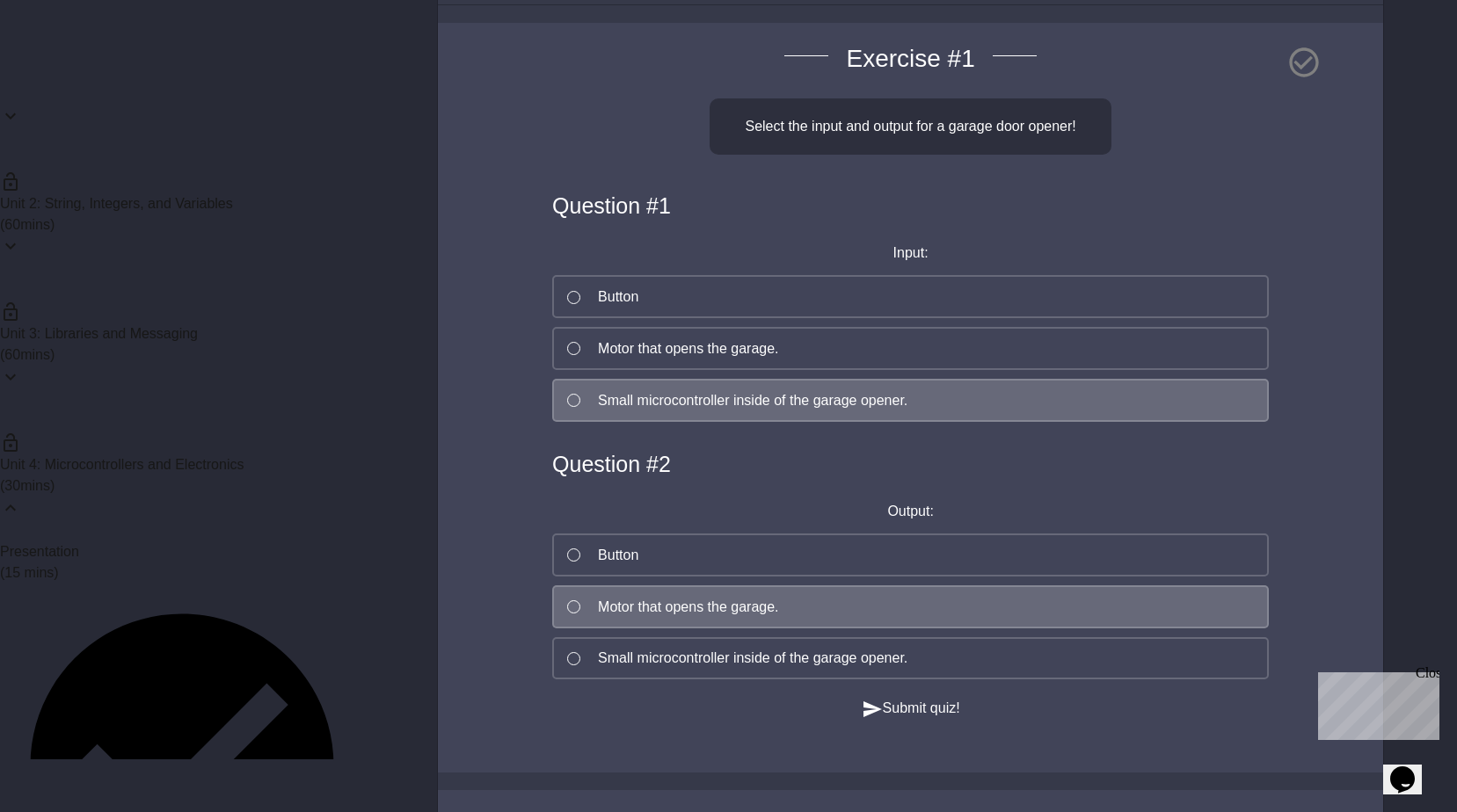
scroll to position [439, 0]
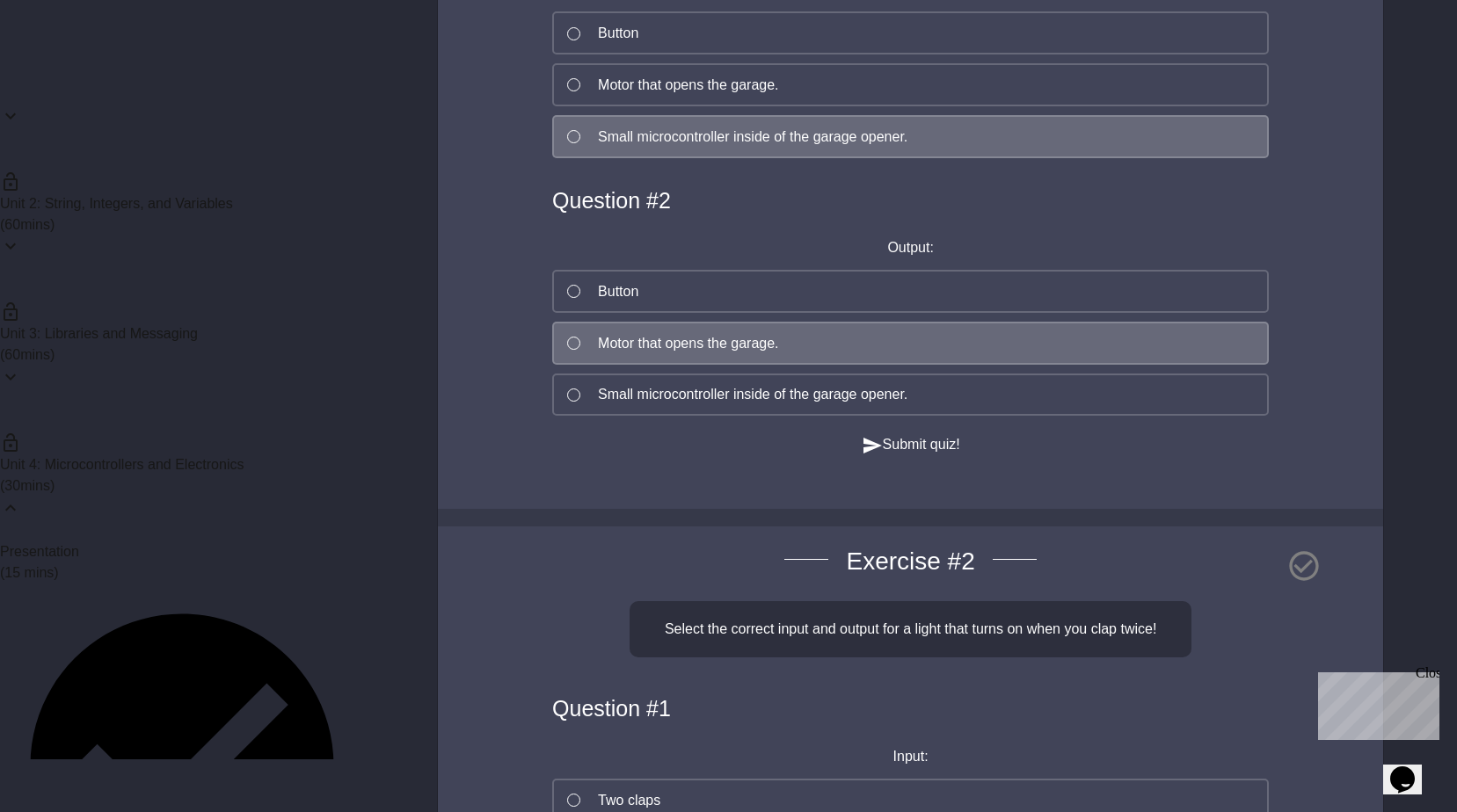
click at [933, 452] on button "Submit quiz!" at bounding box center [911, 445] width 98 height 22
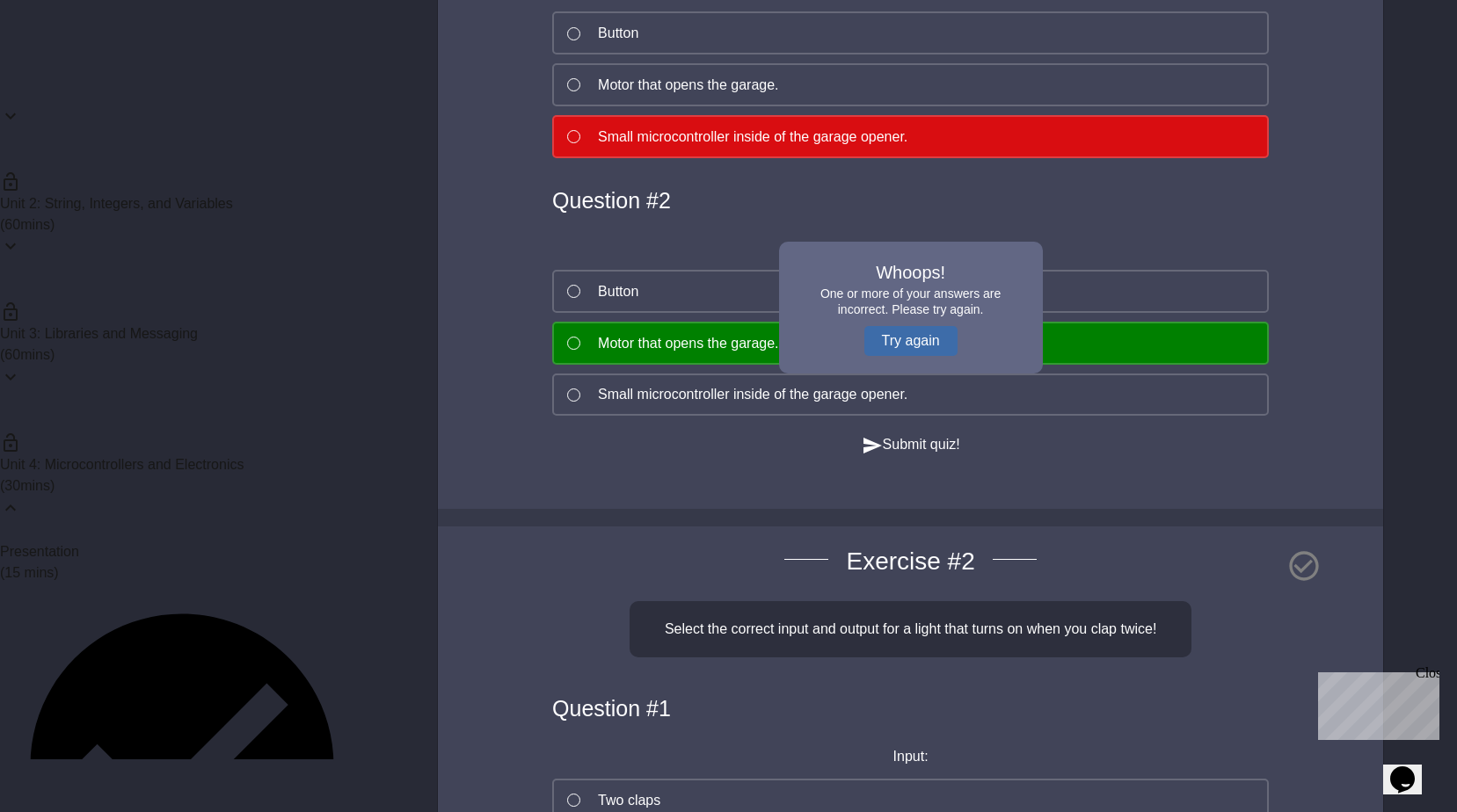
click at [916, 330] on button "Try again" at bounding box center [911, 340] width 94 height 30
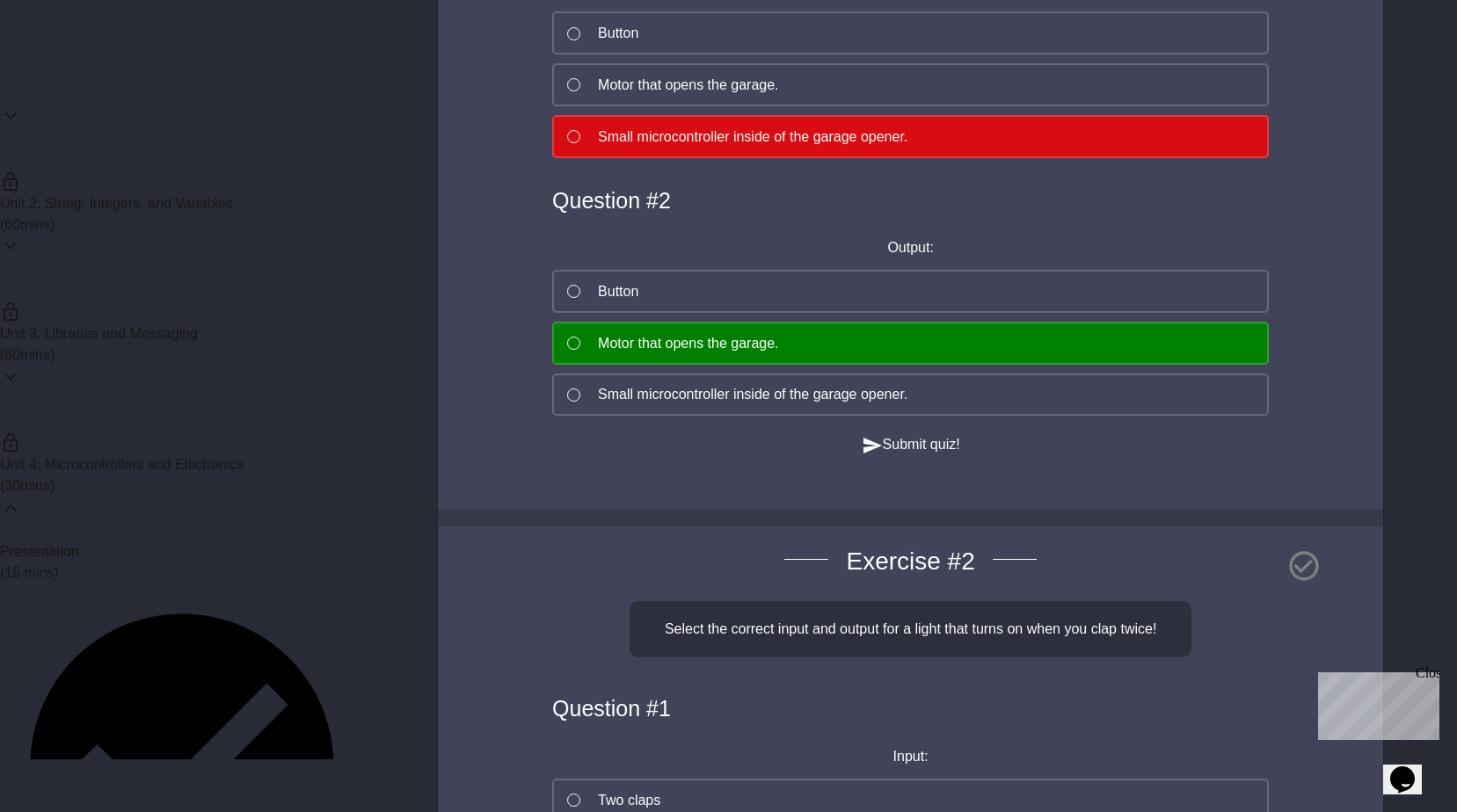
scroll to position [351, 0]
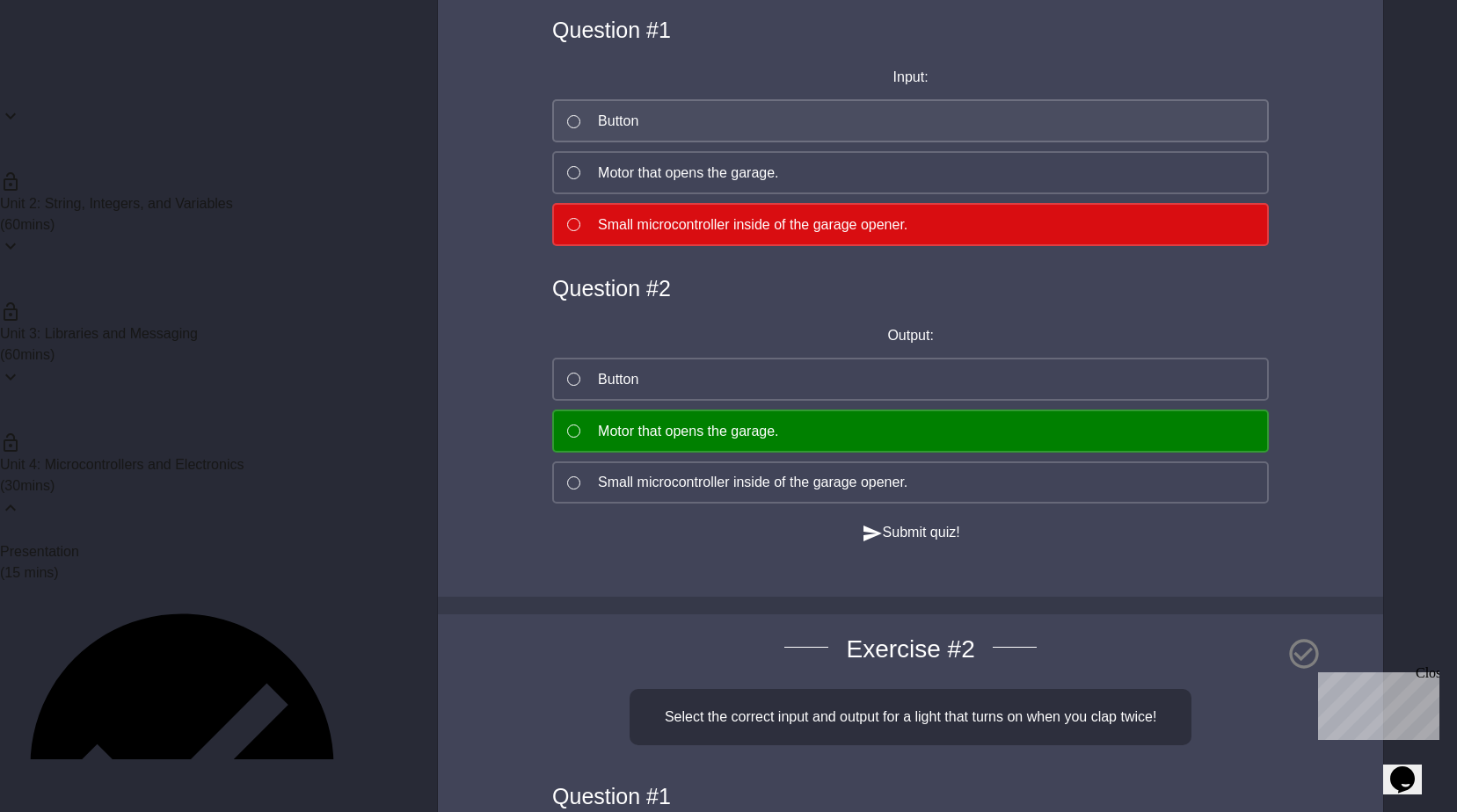
click at [645, 137] on button "Button" at bounding box center [910, 120] width 716 height 43
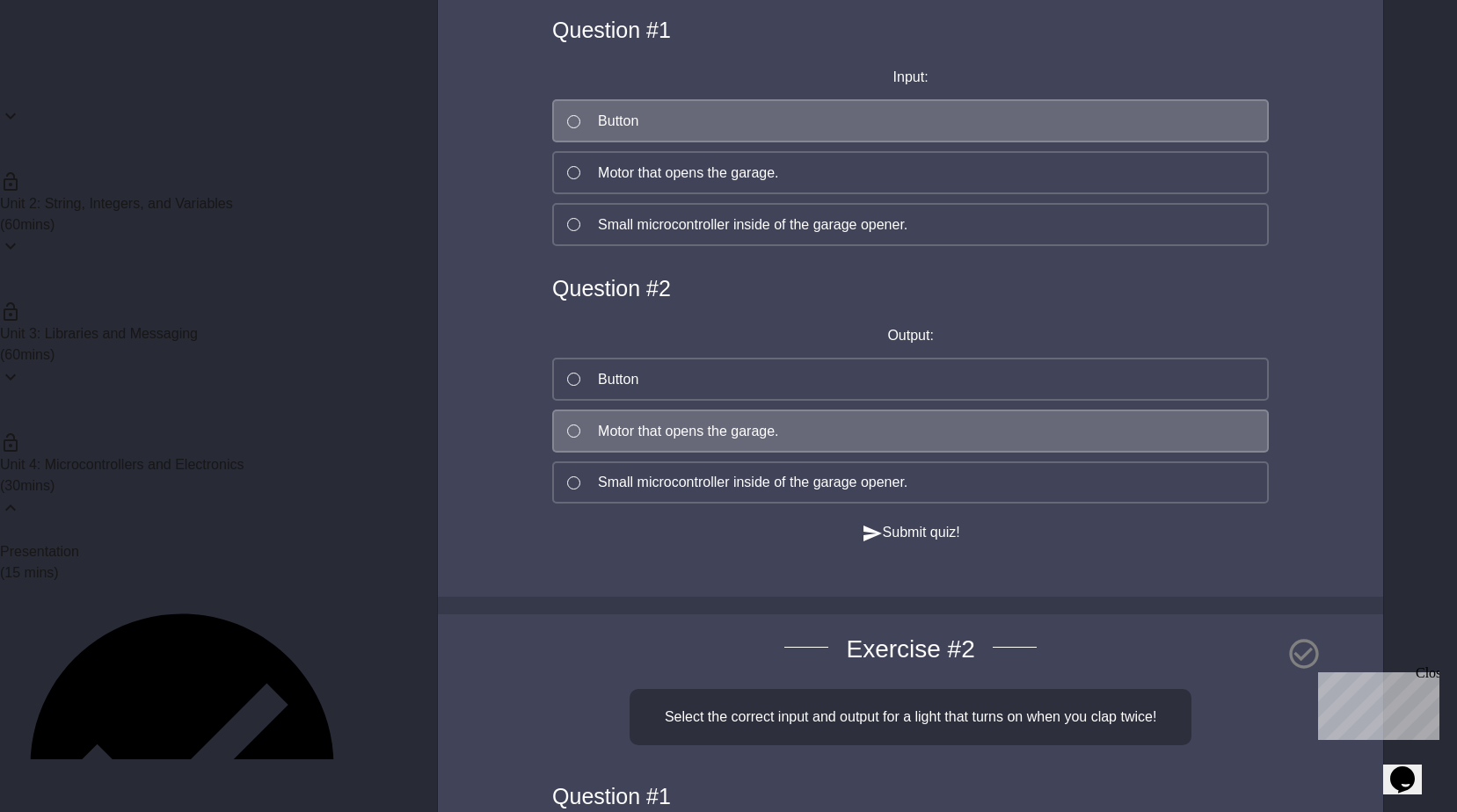
click at [934, 541] on button "Submit quiz!" at bounding box center [911, 533] width 98 height 22
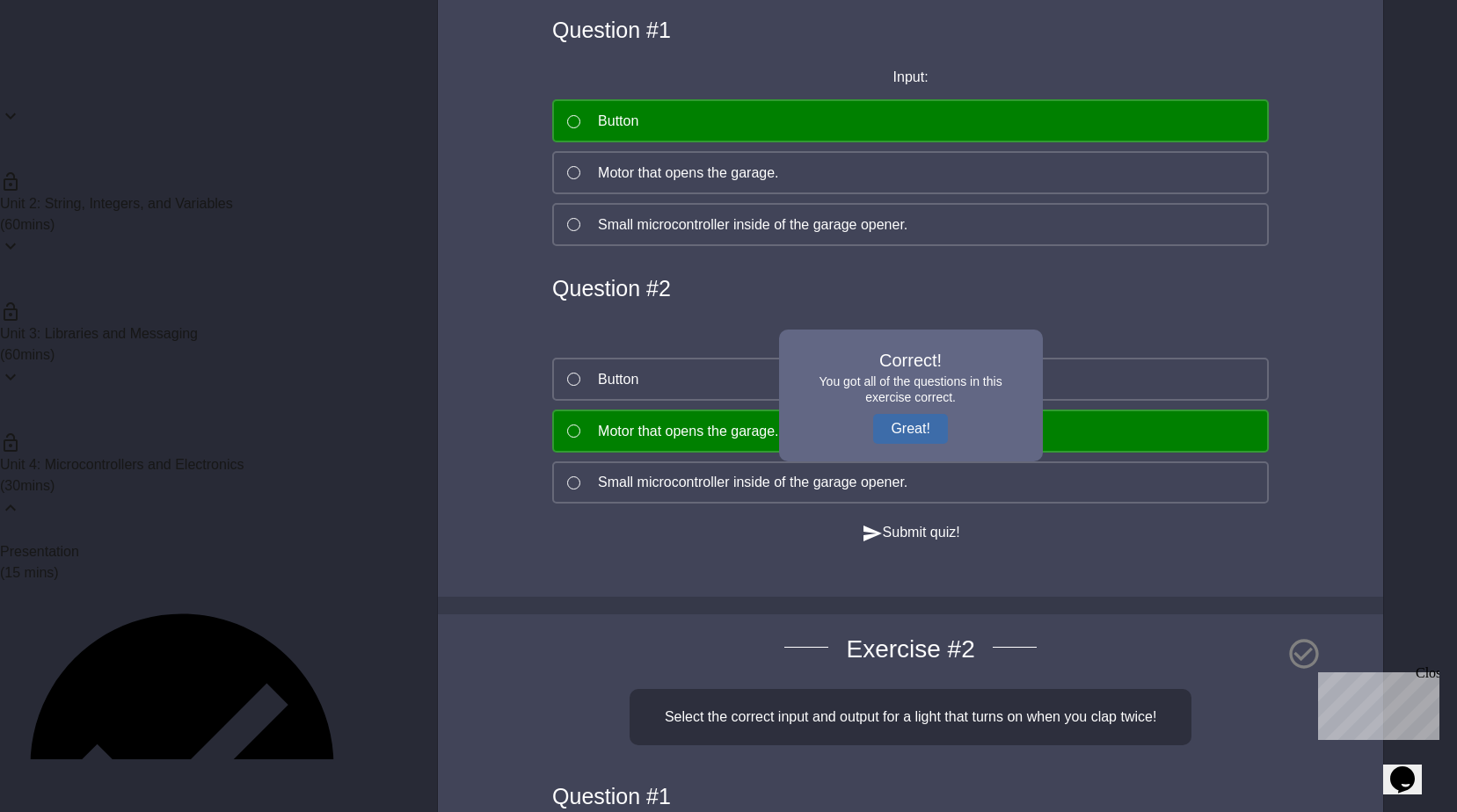
click at [880, 432] on button "Great!" at bounding box center [910, 428] width 74 height 30
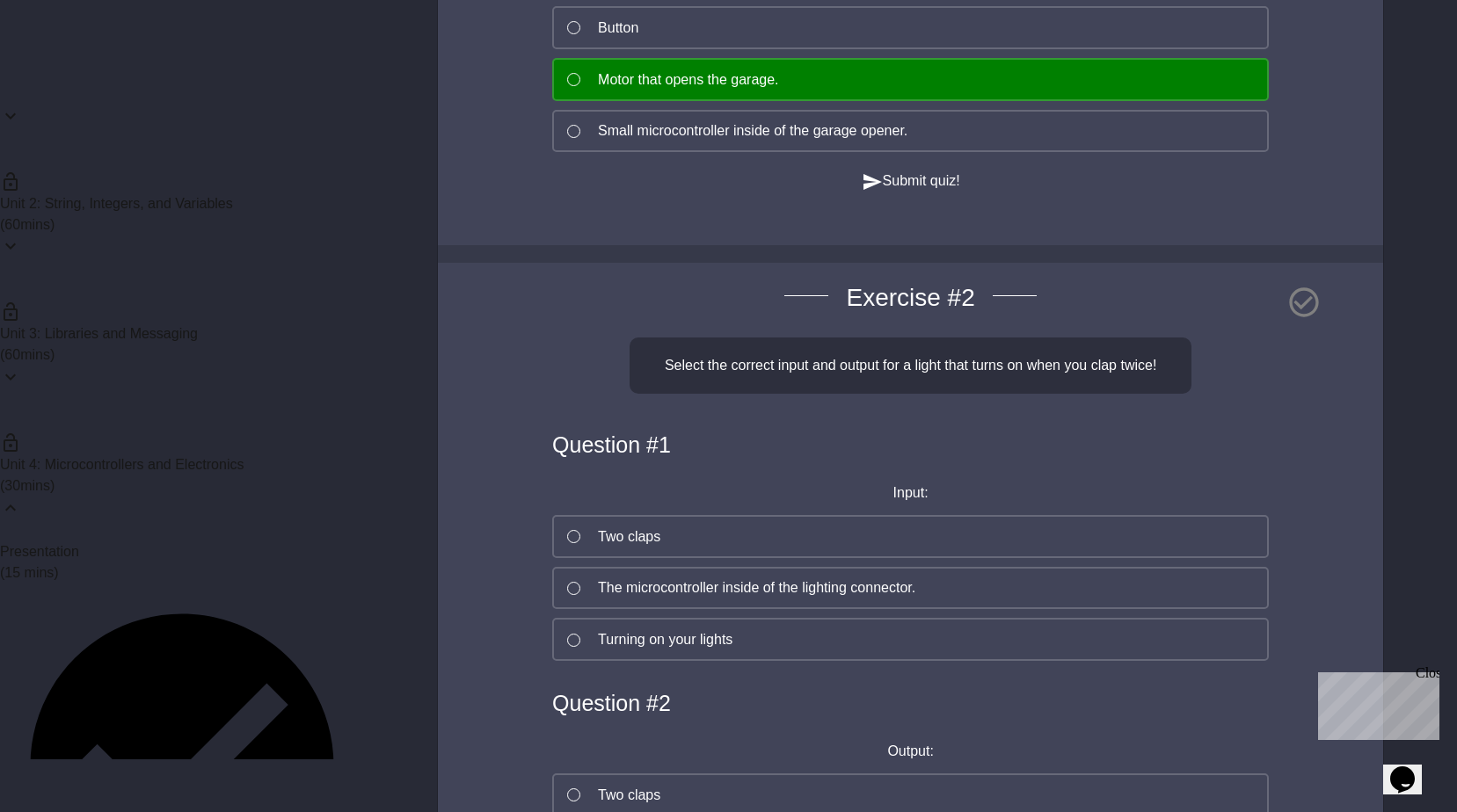
scroll to position [966, 0]
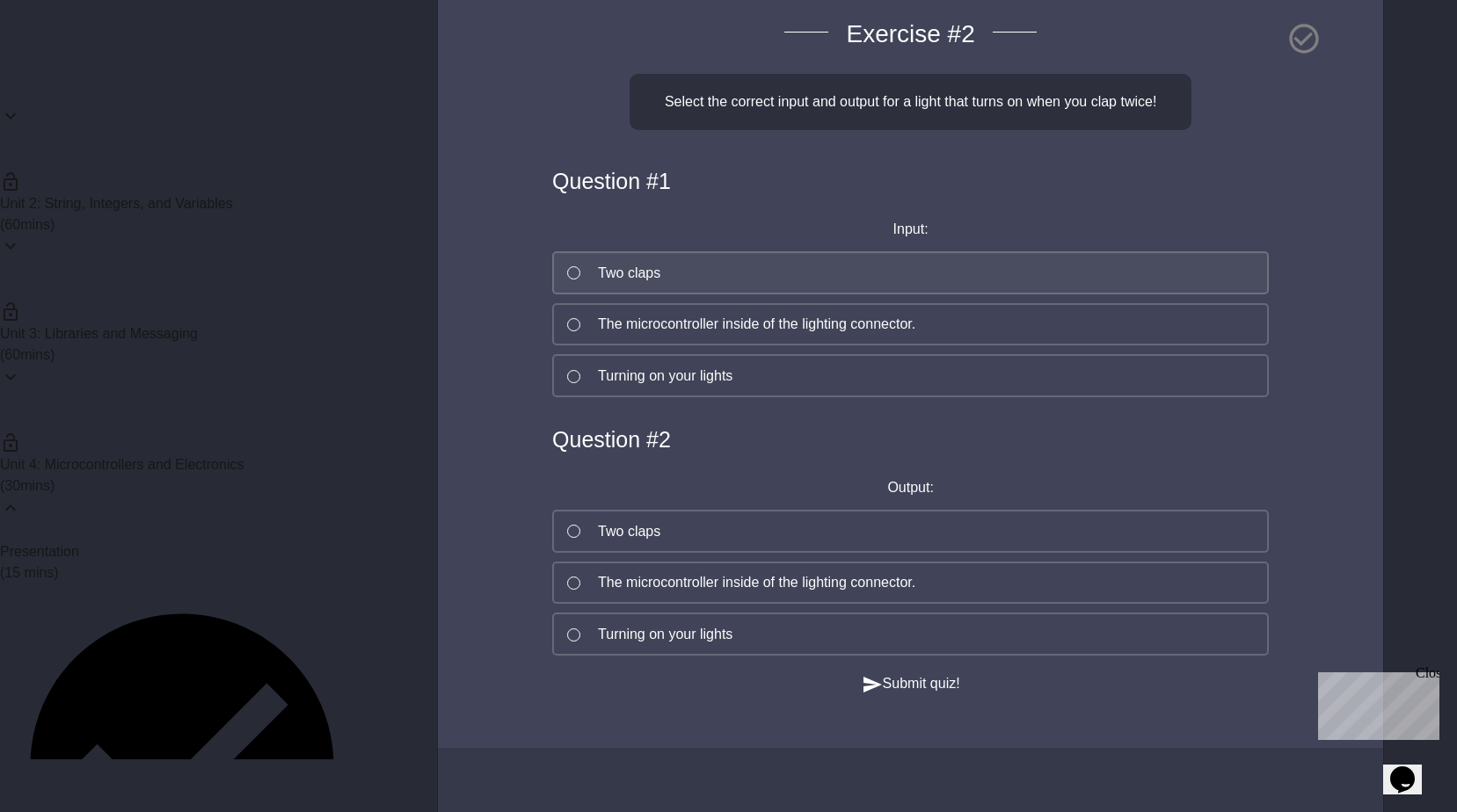
click at [711, 294] on button "Two claps" at bounding box center [910, 272] width 716 height 43
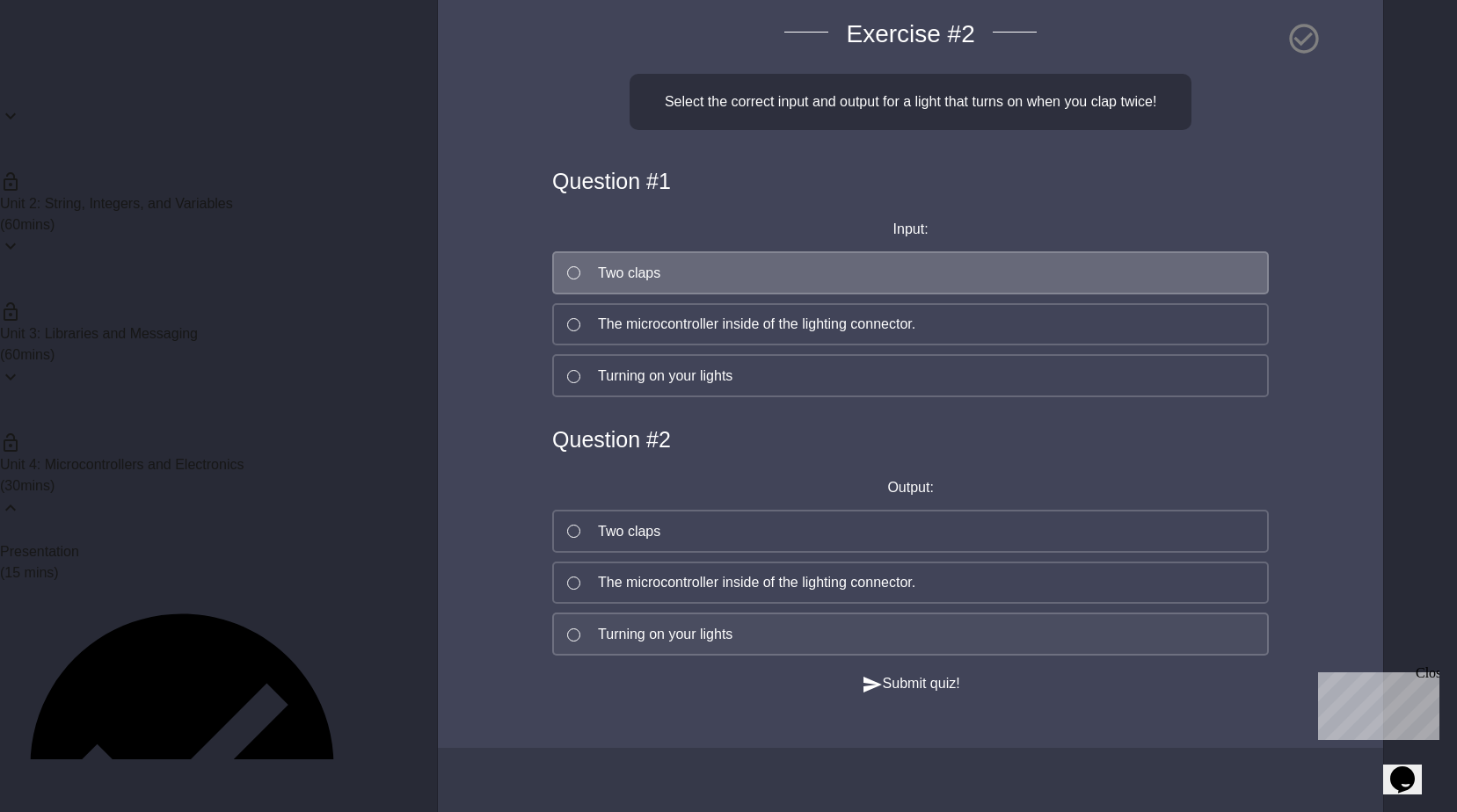
click at [715, 645] on div "Turning on your lights" at bounding box center [665, 634] width 134 height 21
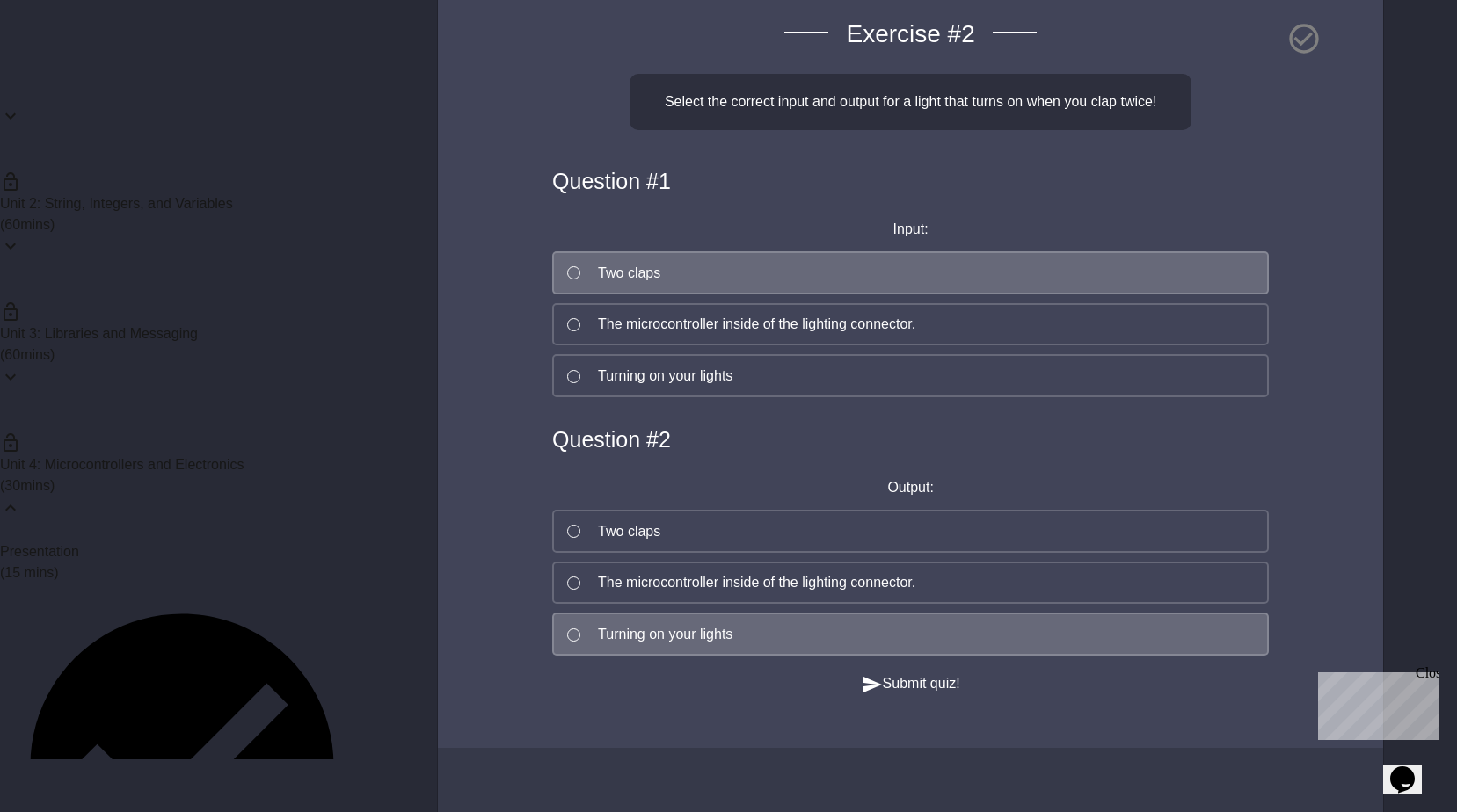
click at [919, 695] on button "Submit quiz!" at bounding box center [911, 684] width 98 height 22
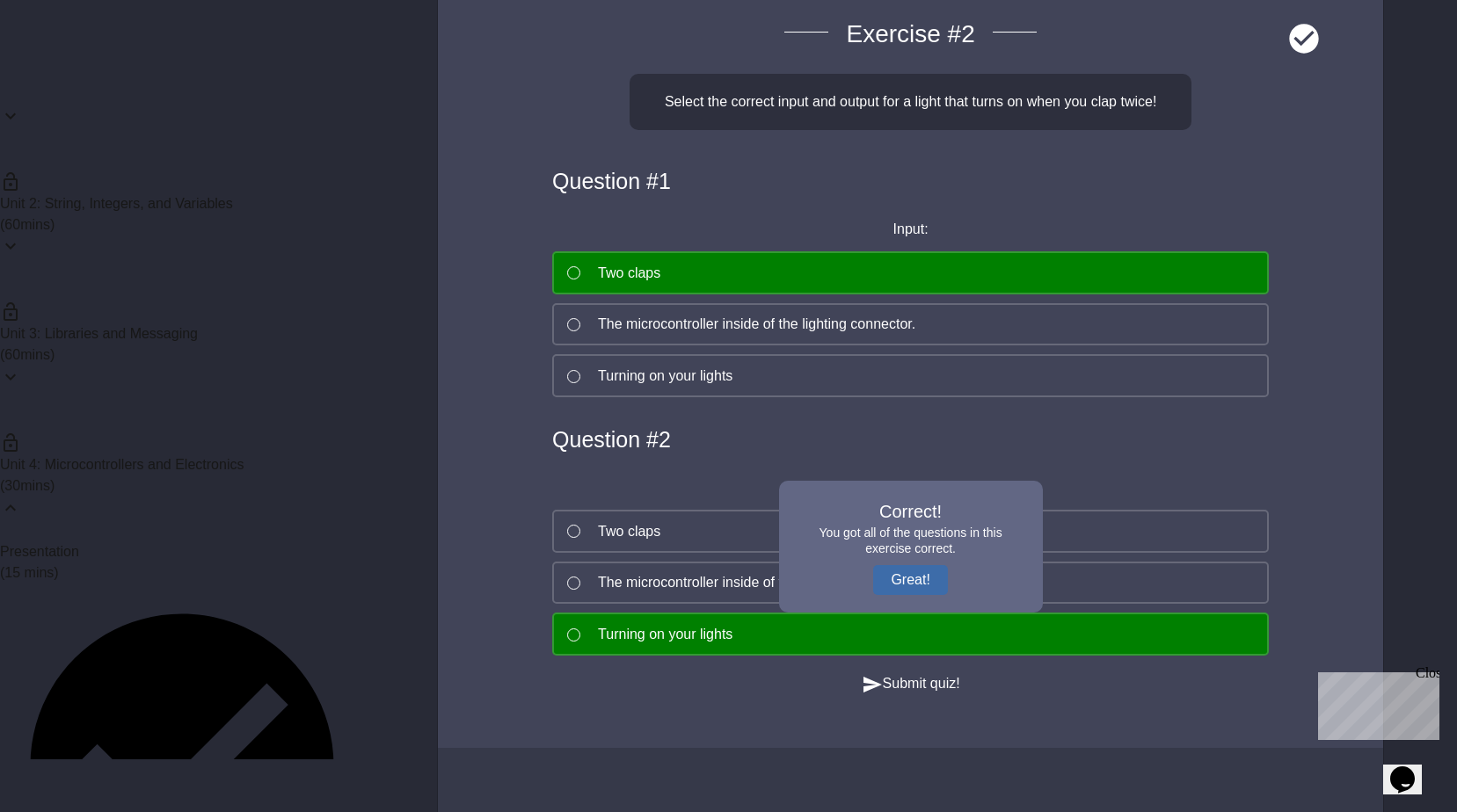
click at [903, 595] on button "Great!" at bounding box center [910, 580] width 74 height 30
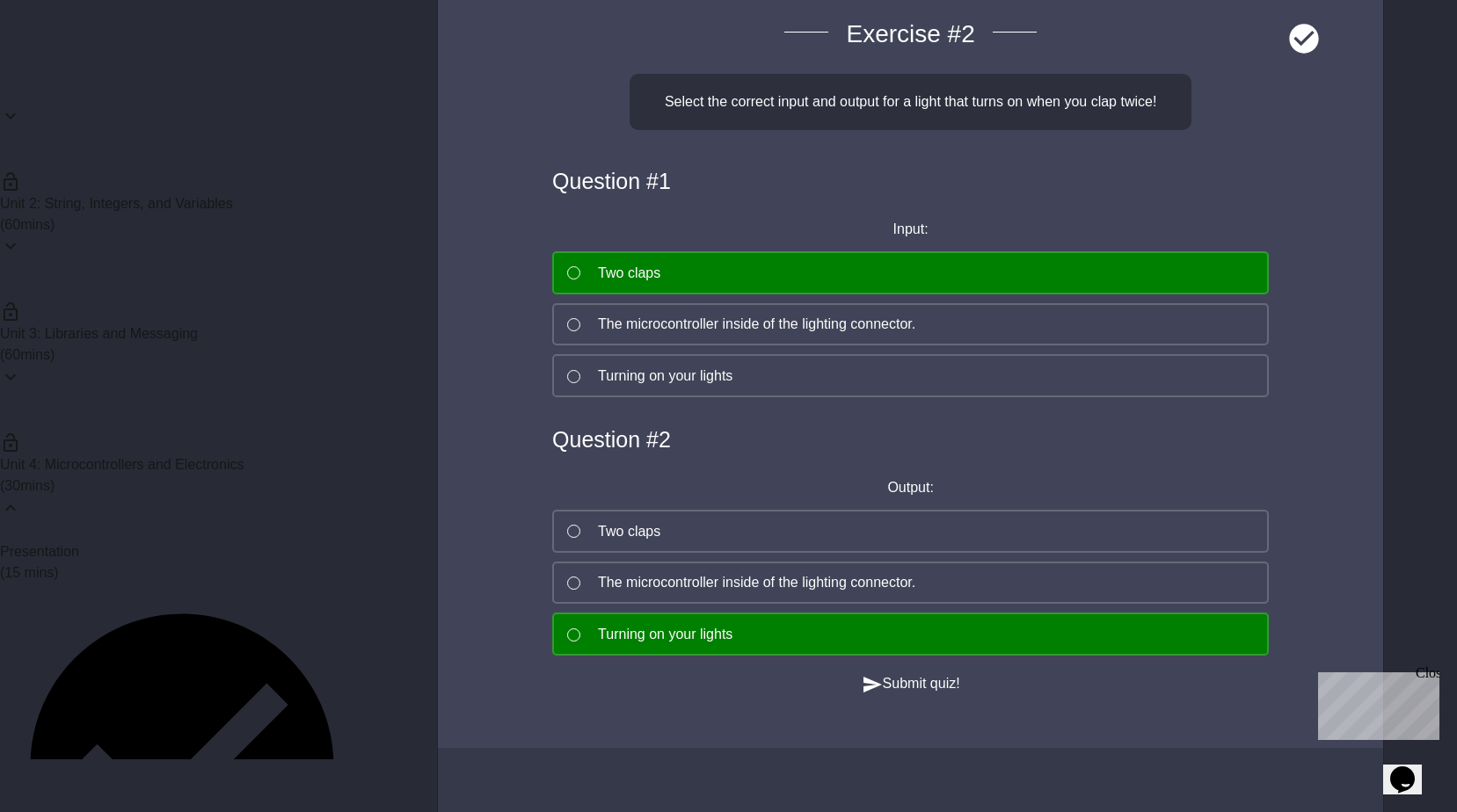
scroll to position [1092, 0]
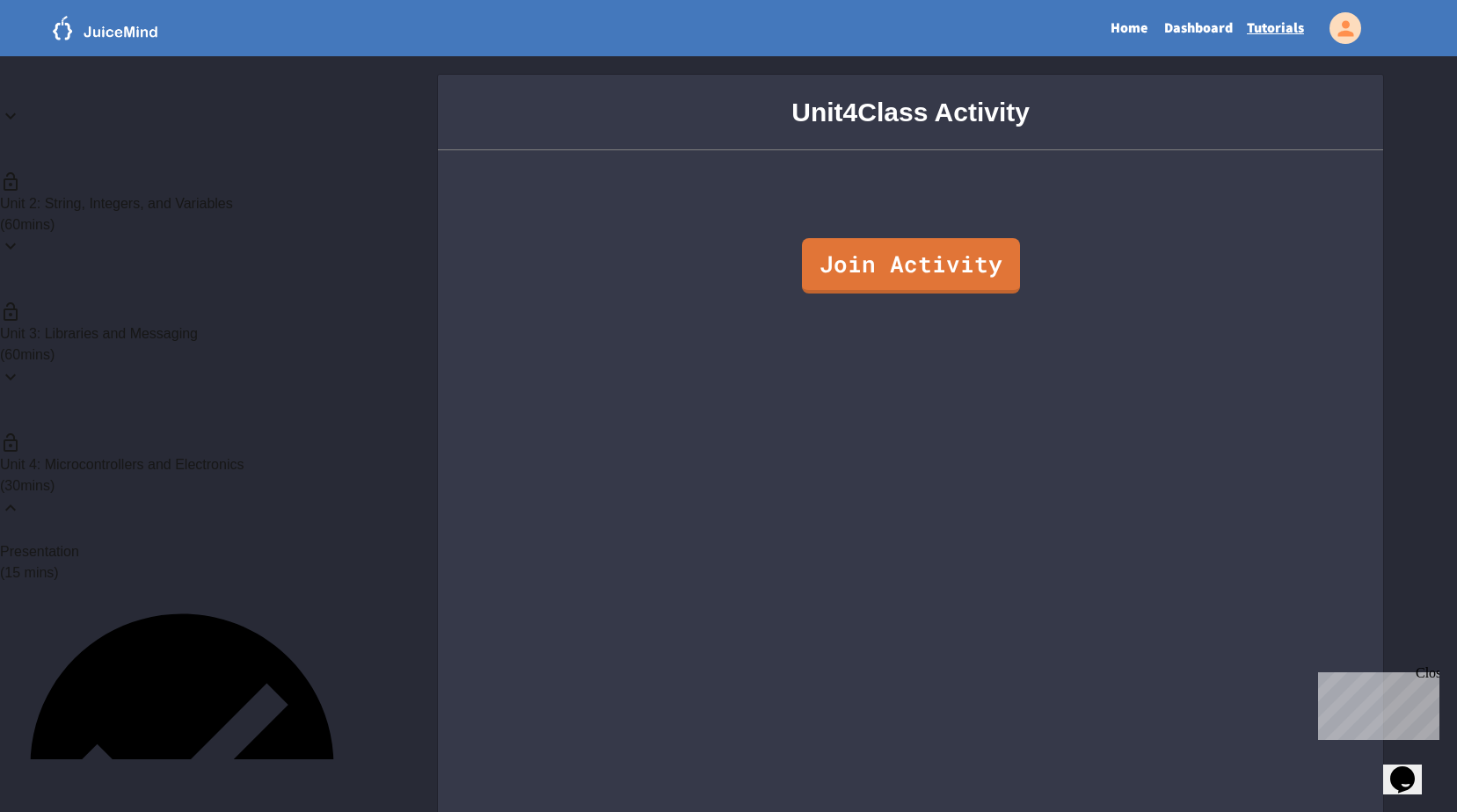
click at [271, 475] on p "( 30 mins)" at bounding box center [182, 485] width 364 height 21
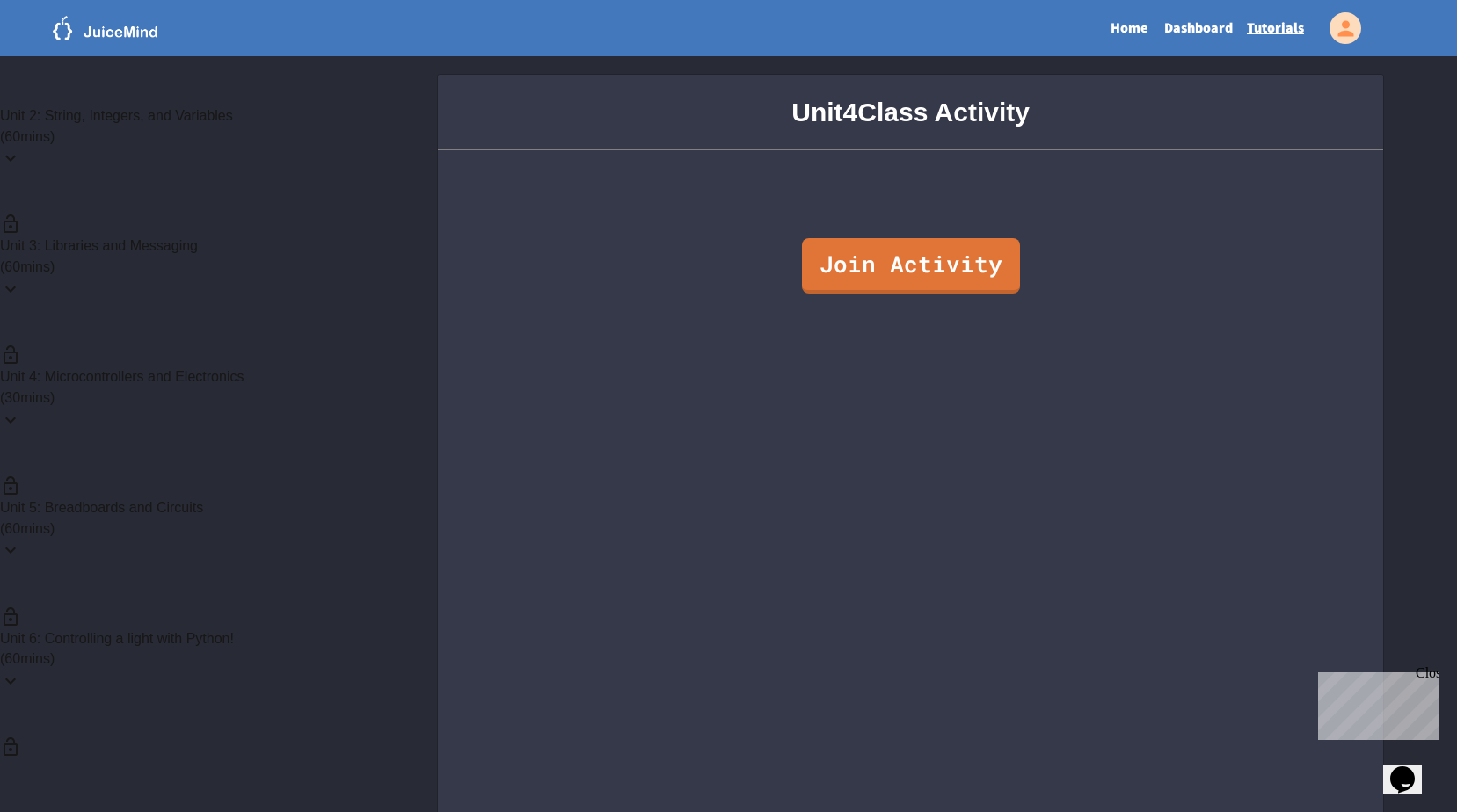
scroll to position [386, 0]
click at [268, 308] on p "( 60 mins)" at bounding box center [182, 318] width 364 height 21
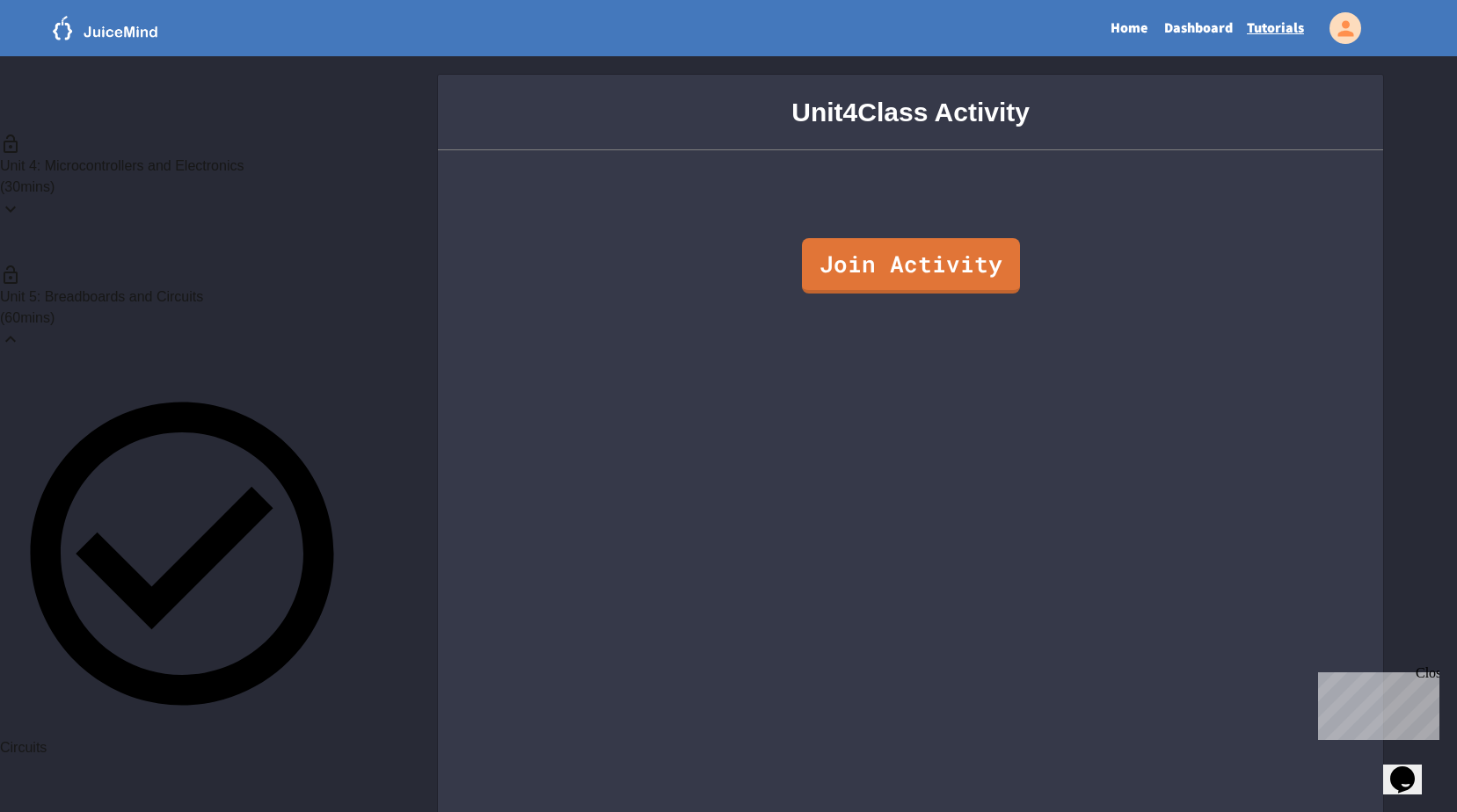
click at [46, 739] on span "Circuits" at bounding box center [23, 746] width 46 height 15
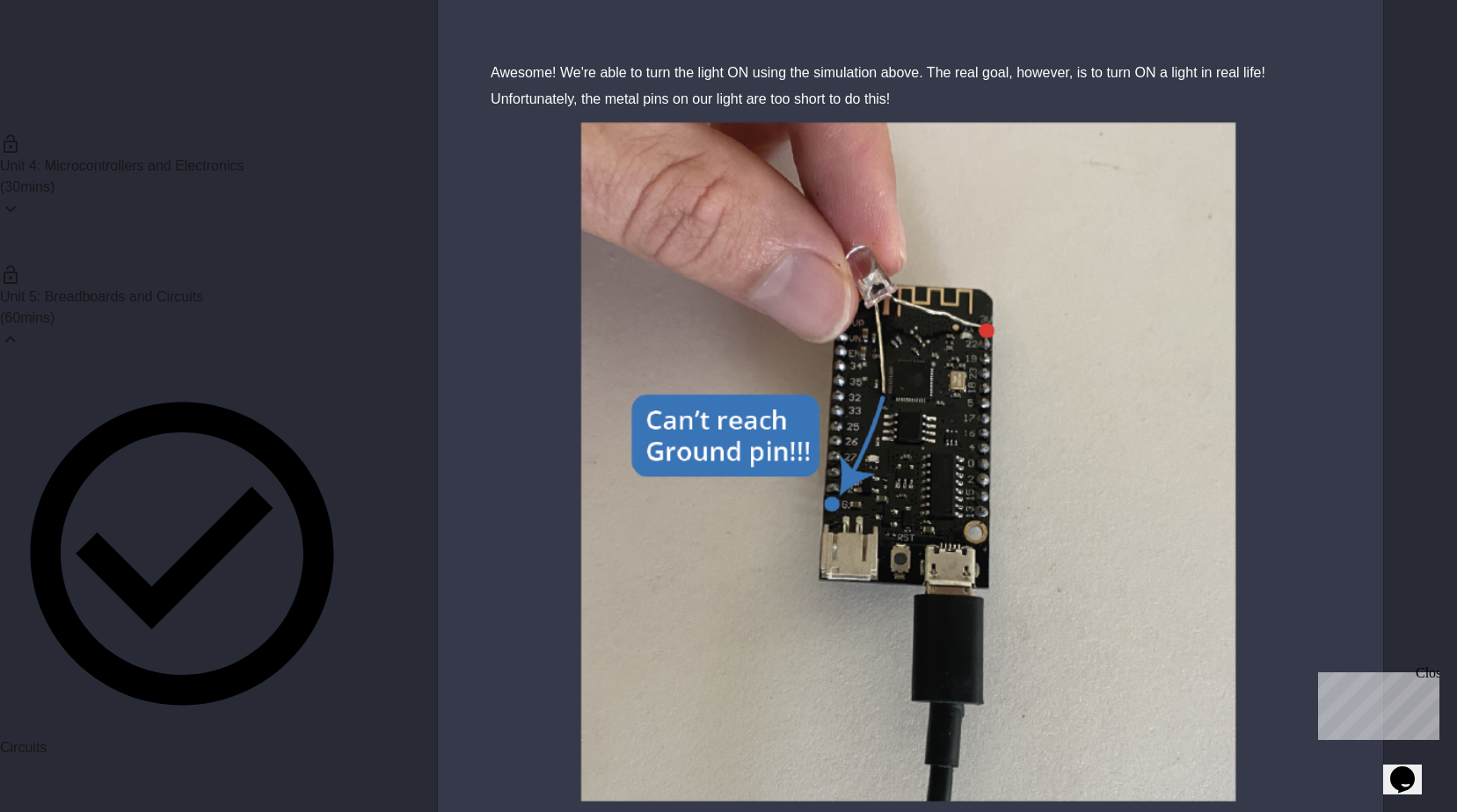
scroll to position [5852, 0]
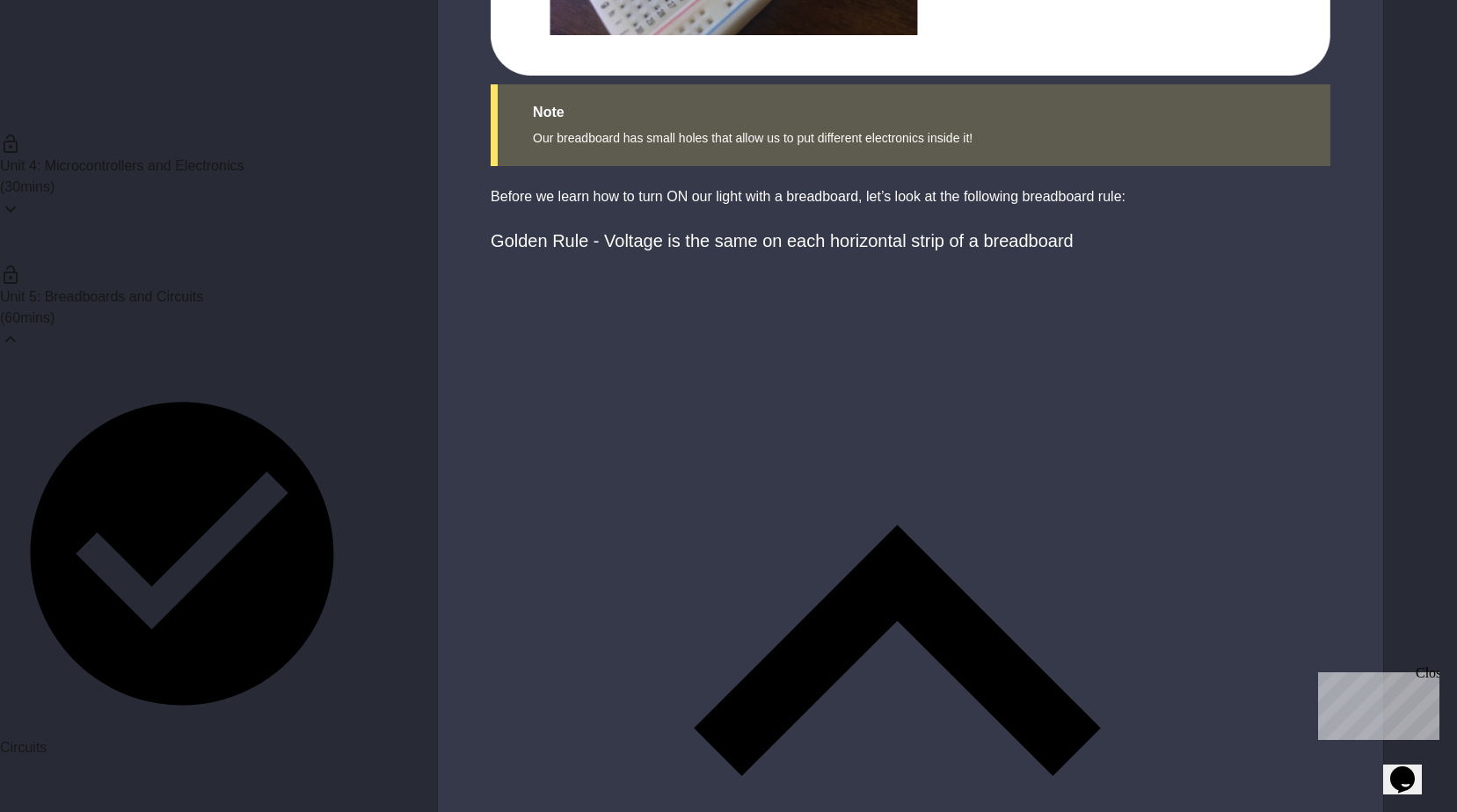
scroll to position [3866, 0]
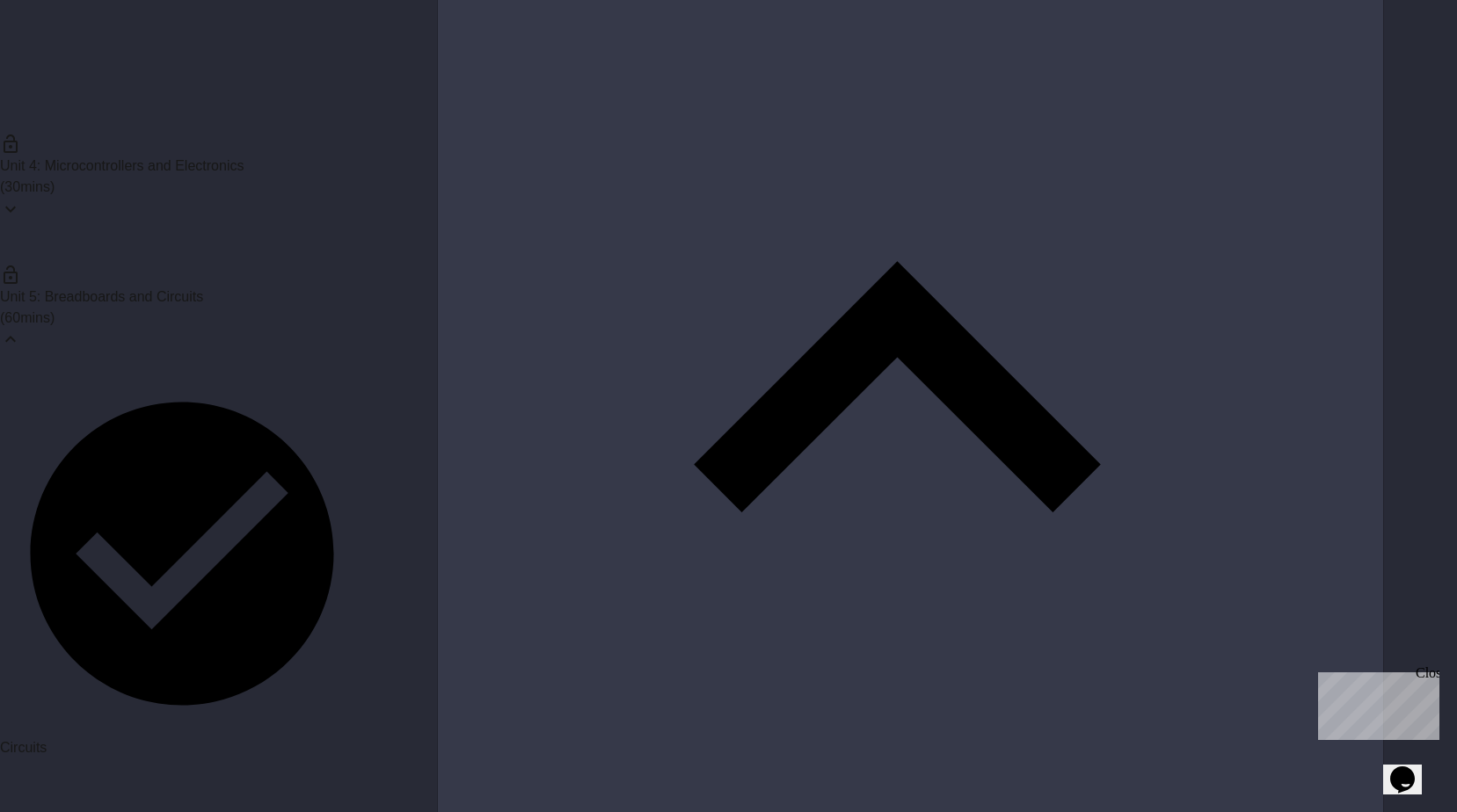
drag, startPoint x: 665, startPoint y: 451, endPoint x: 704, endPoint y: 411, distance: 55.9
drag, startPoint x: 897, startPoint y: 375, endPoint x: 784, endPoint y: 376, distance: 113.0
drag, startPoint x: 716, startPoint y: 312, endPoint x: 785, endPoint y: 328, distance: 70.8
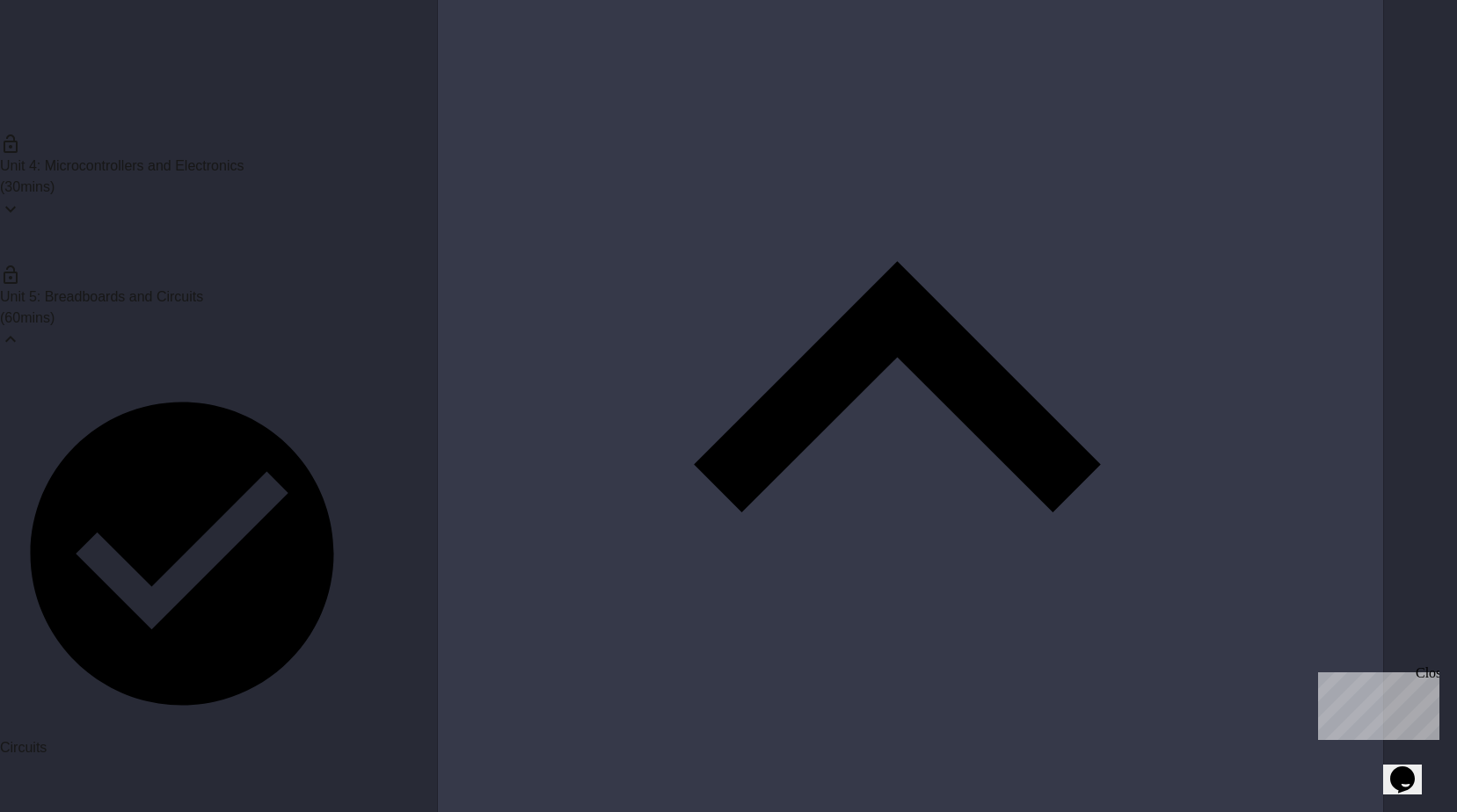
drag, startPoint x: 769, startPoint y: 319, endPoint x: 714, endPoint y: 316, distance: 55.1
drag, startPoint x: 911, startPoint y: 403, endPoint x: 777, endPoint y: 299, distance: 169.6
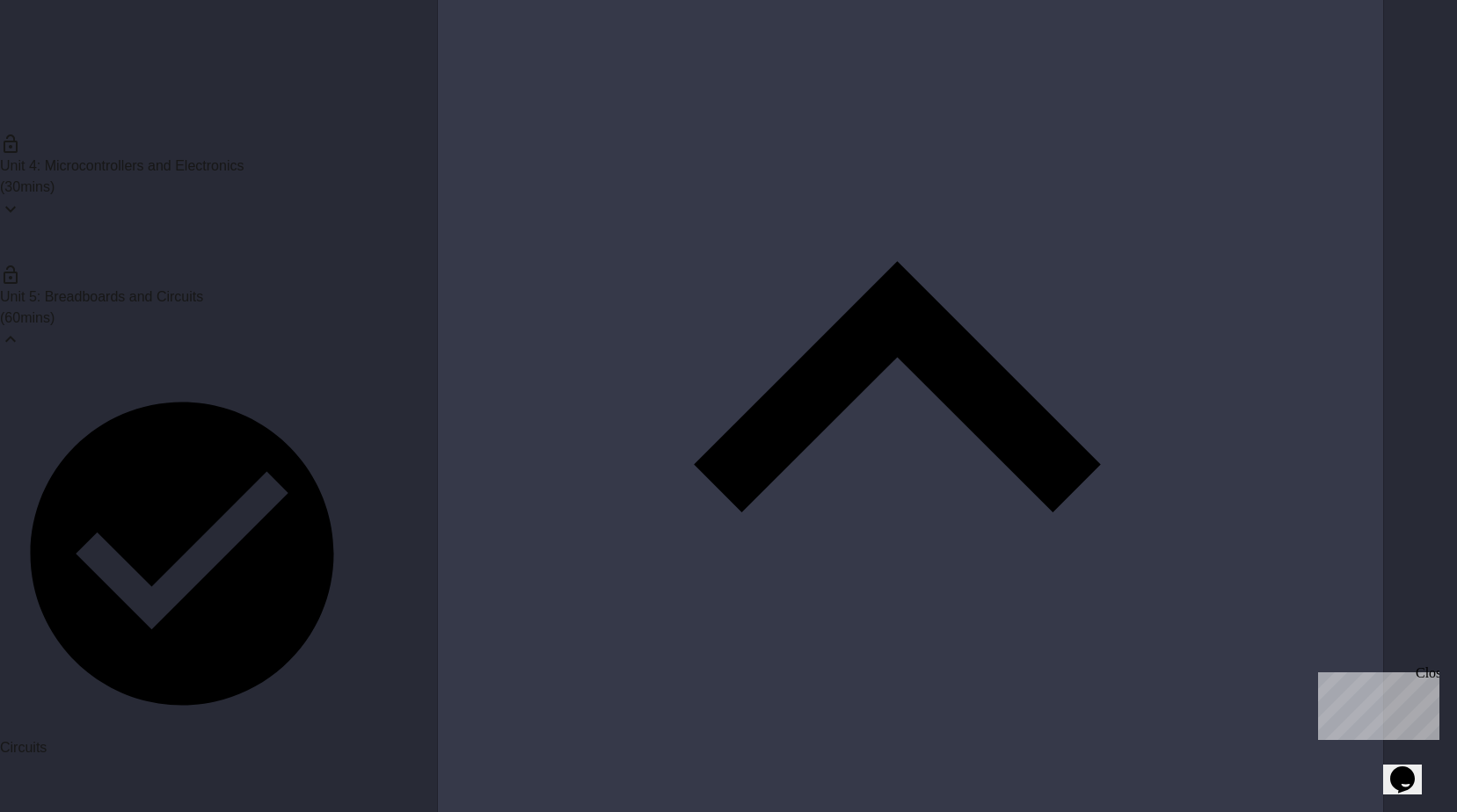
drag, startPoint x: 867, startPoint y: 499, endPoint x: 766, endPoint y: 308, distance: 216.1
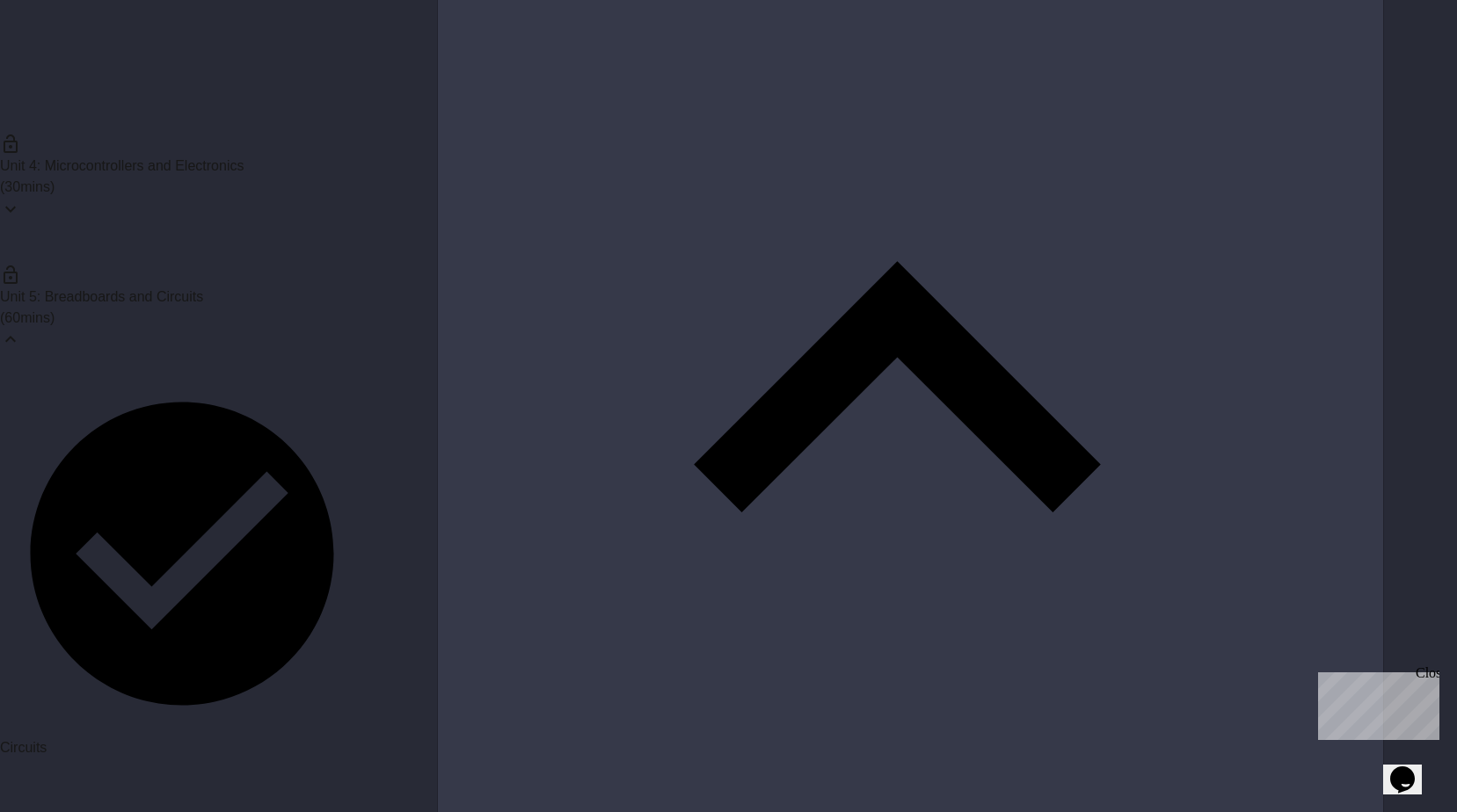
drag, startPoint x: 874, startPoint y: 500, endPoint x: 826, endPoint y: 352, distance: 155.6
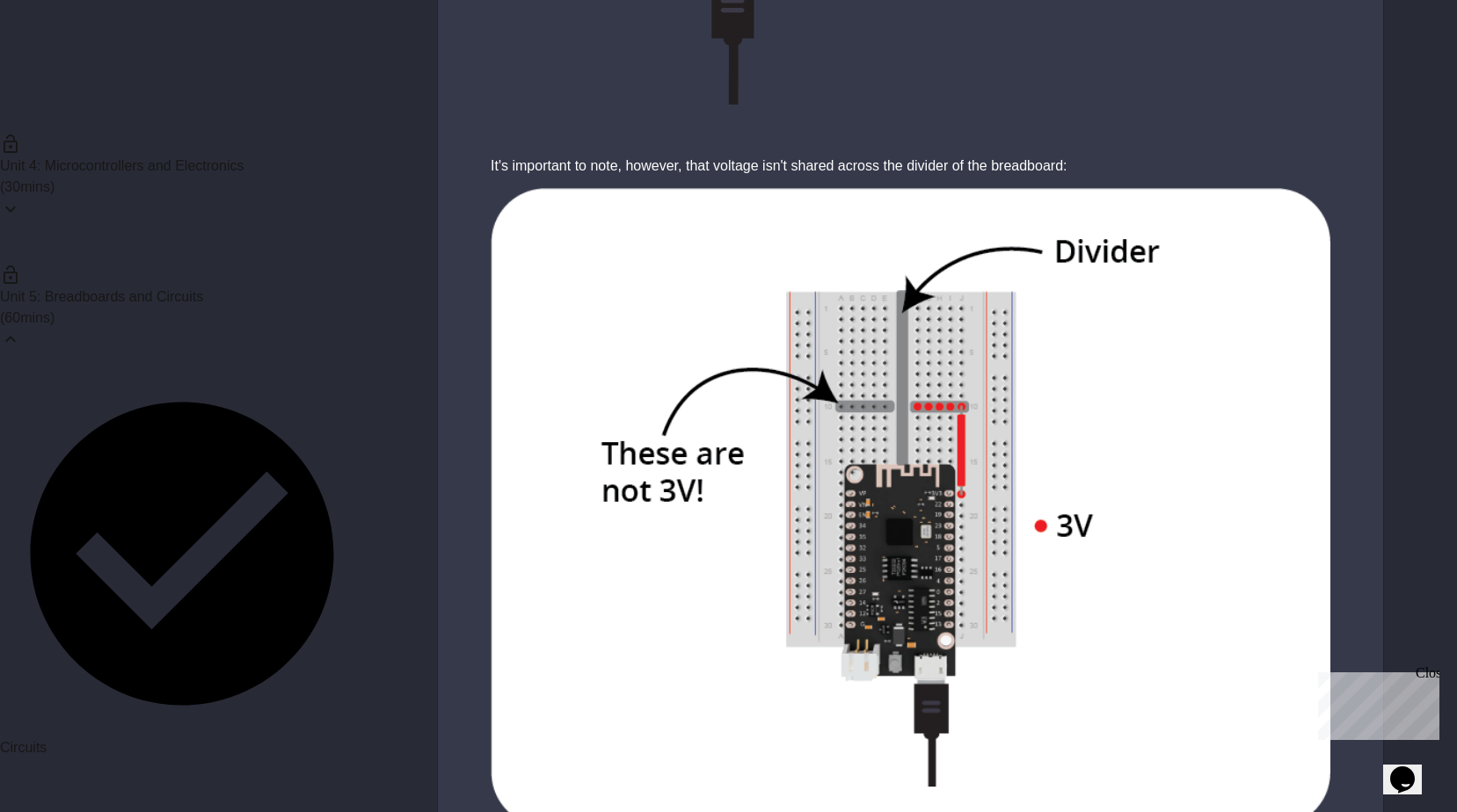
scroll to position [5447, 0]
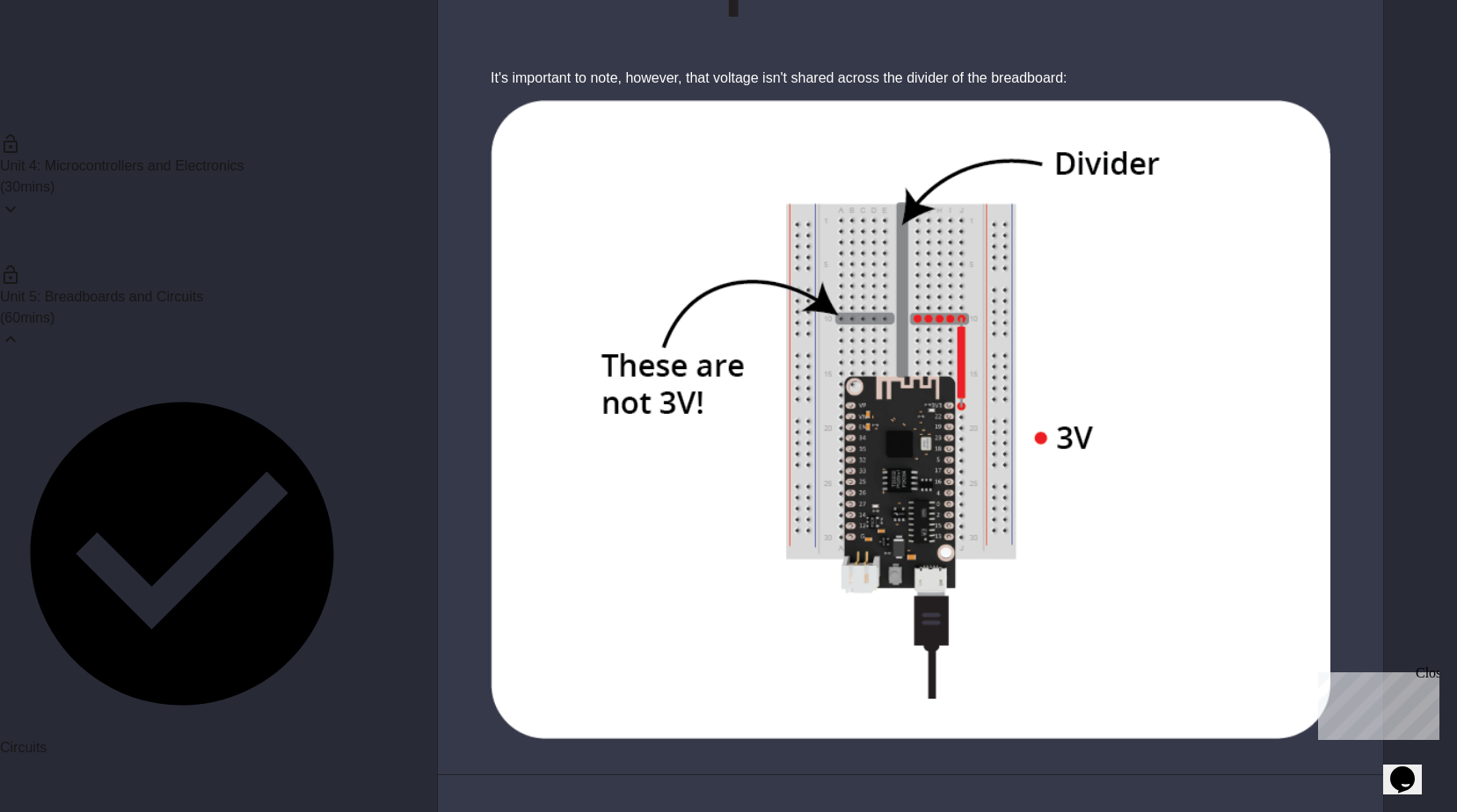
drag, startPoint x: 931, startPoint y: 212, endPoint x: 896, endPoint y: 231, distance: 39.8
drag, startPoint x: 984, startPoint y: 502, endPoint x: 886, endPoint y: 496, distance: 98.2
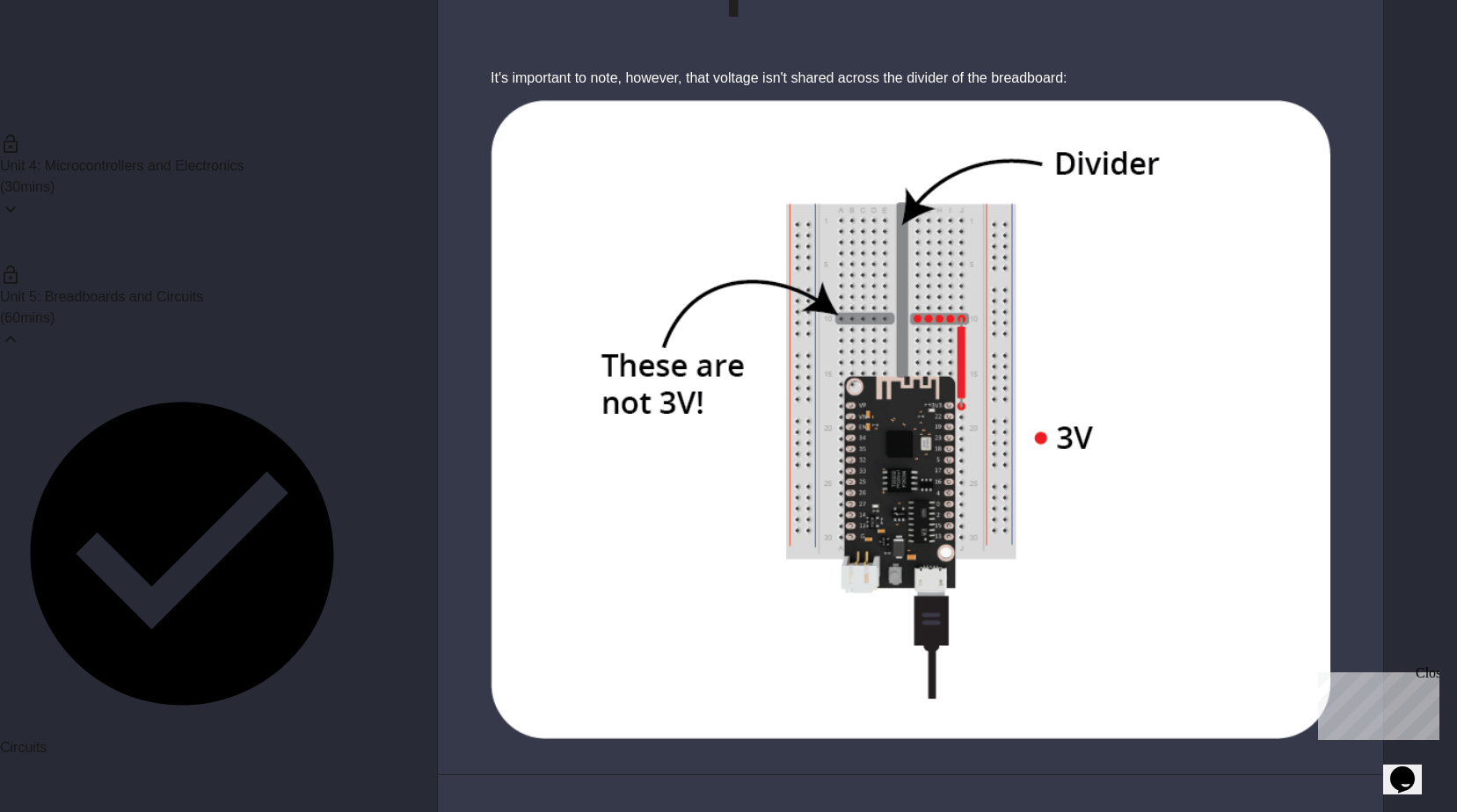
drag, startPoint x: 696, startPoint y: 272, endPoint x: 732, endPoint y: 331, distance: 69.1
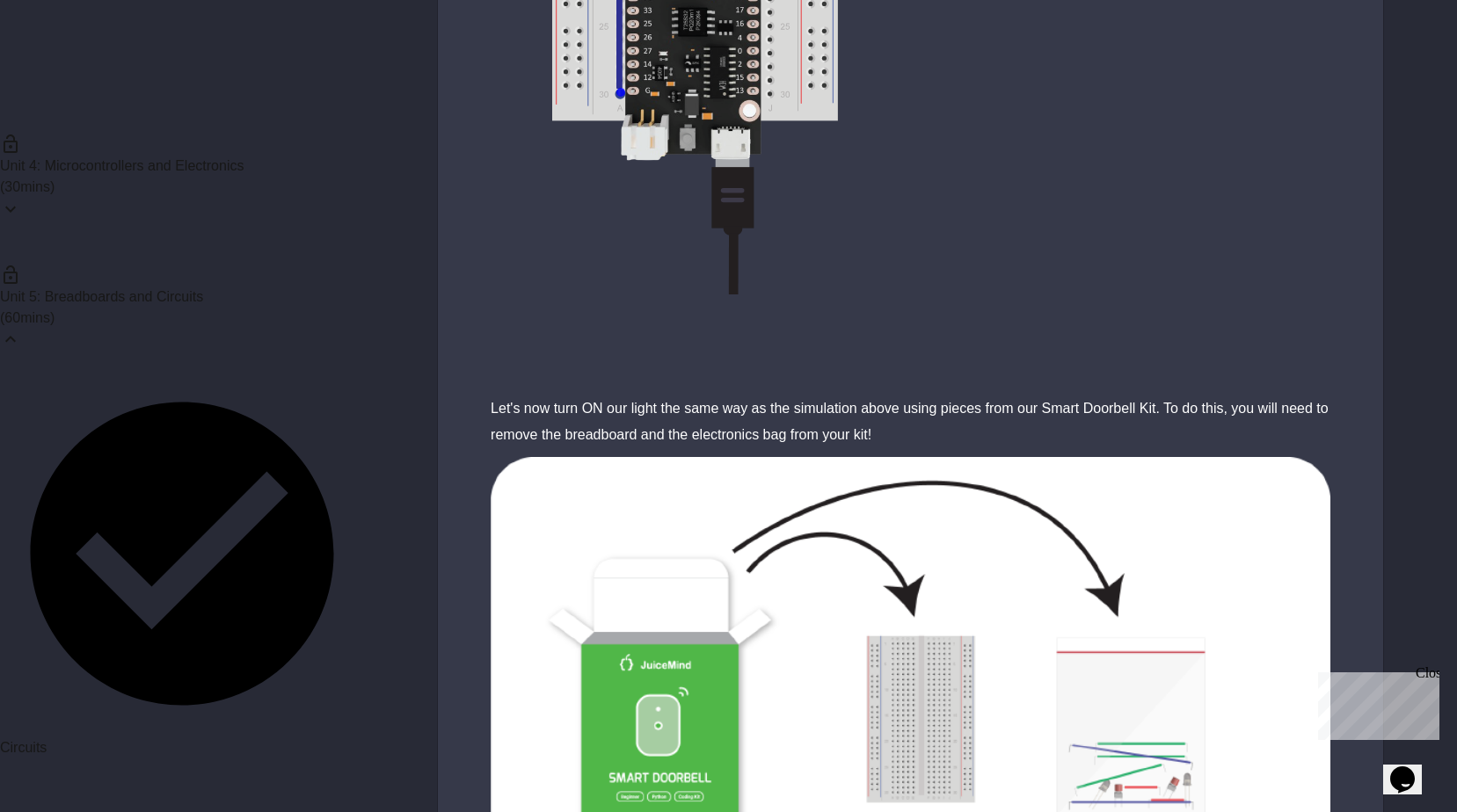
scroll to position [6941, 0]
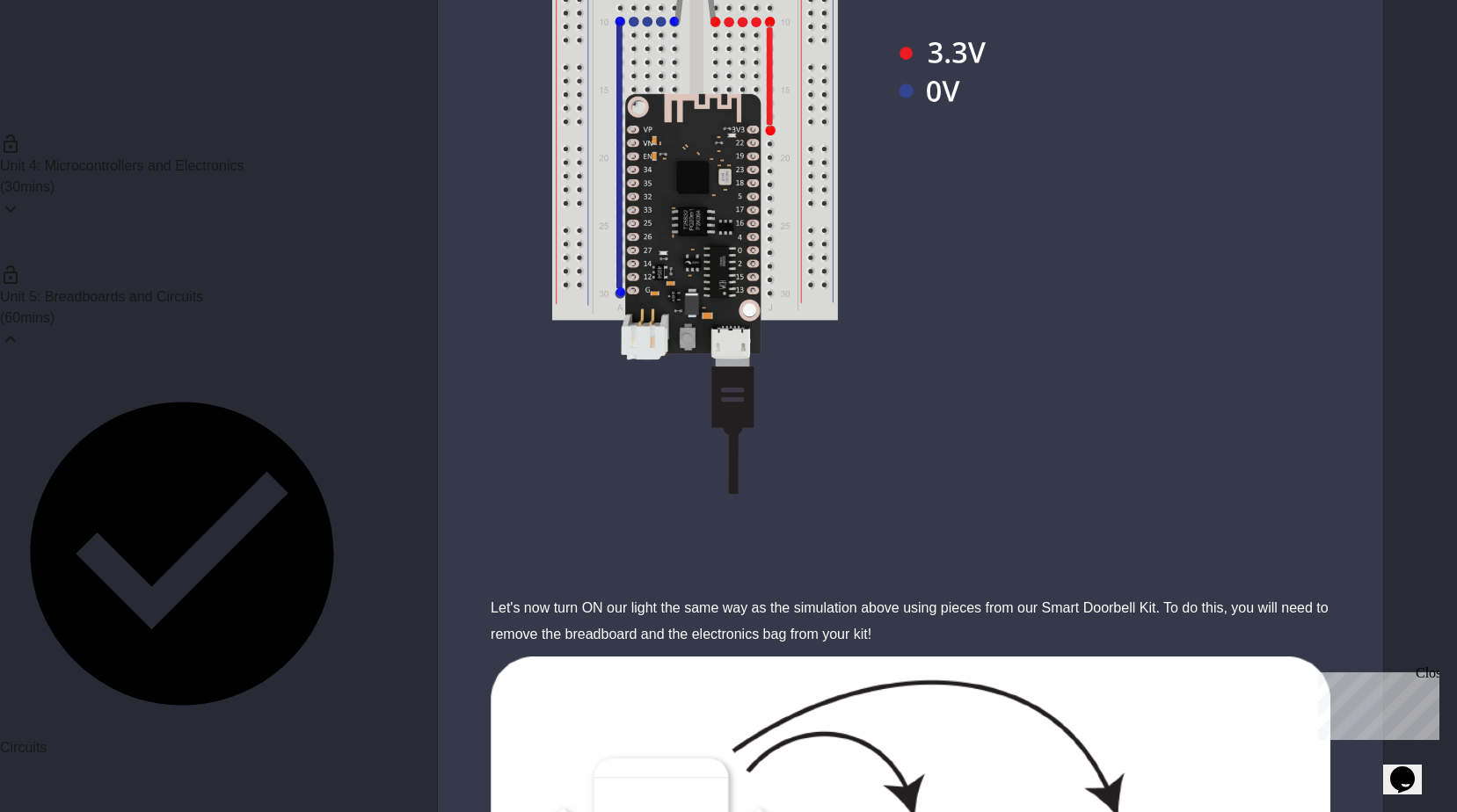
scroll to position [7181, 0]
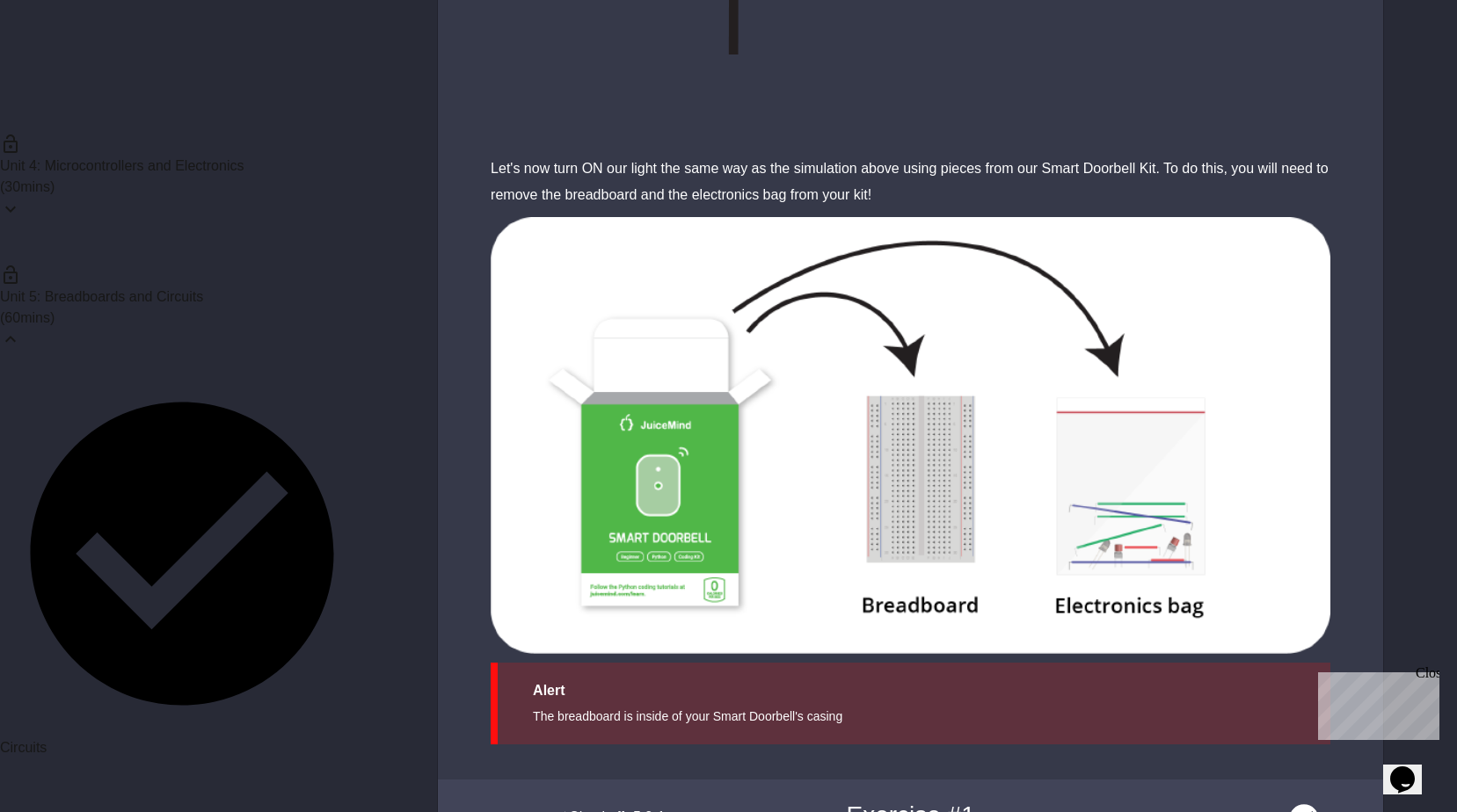
scroll to position [7005, 0]
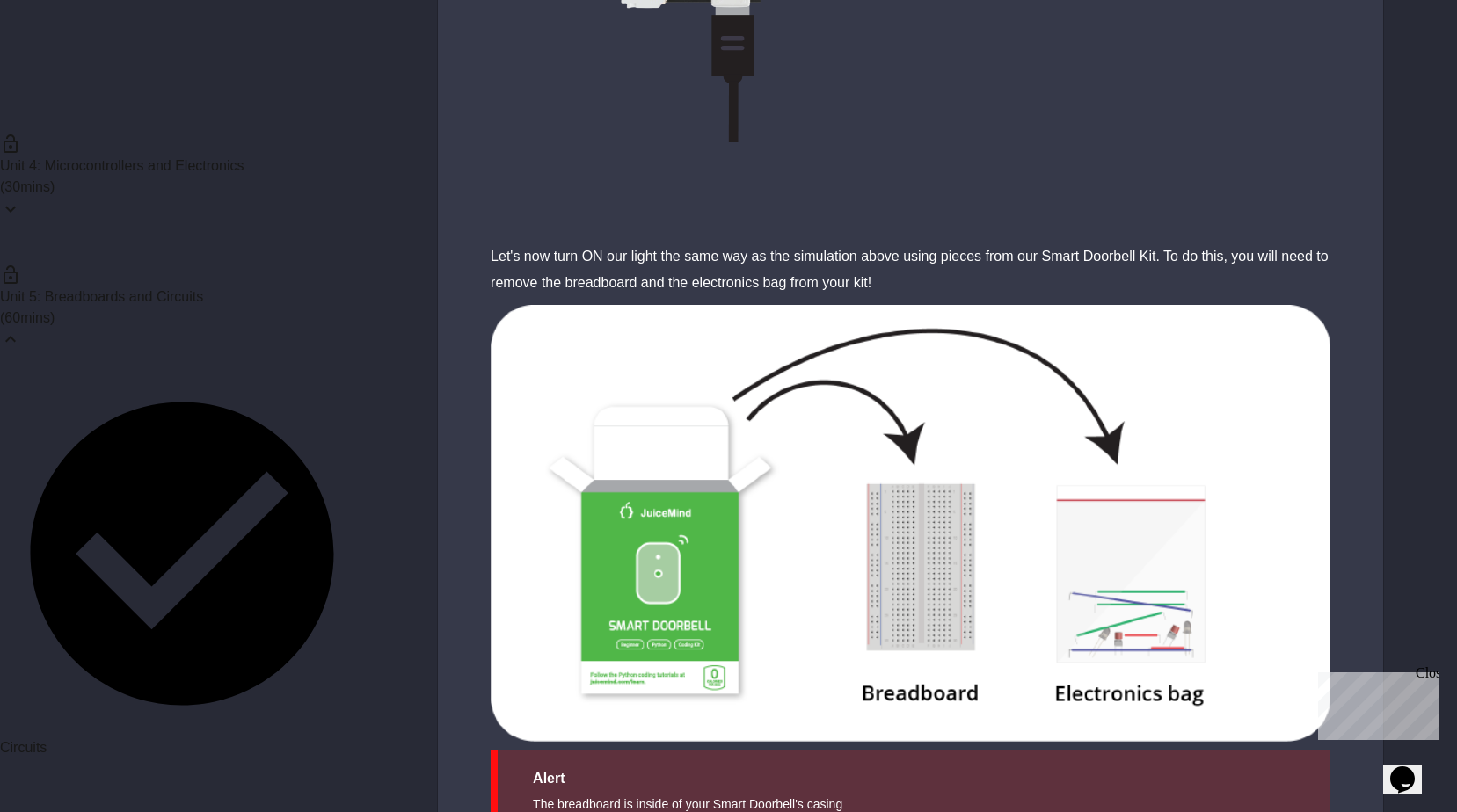
click at [21, 328] on icon at bounding box center [10, 338] width 21 height 21
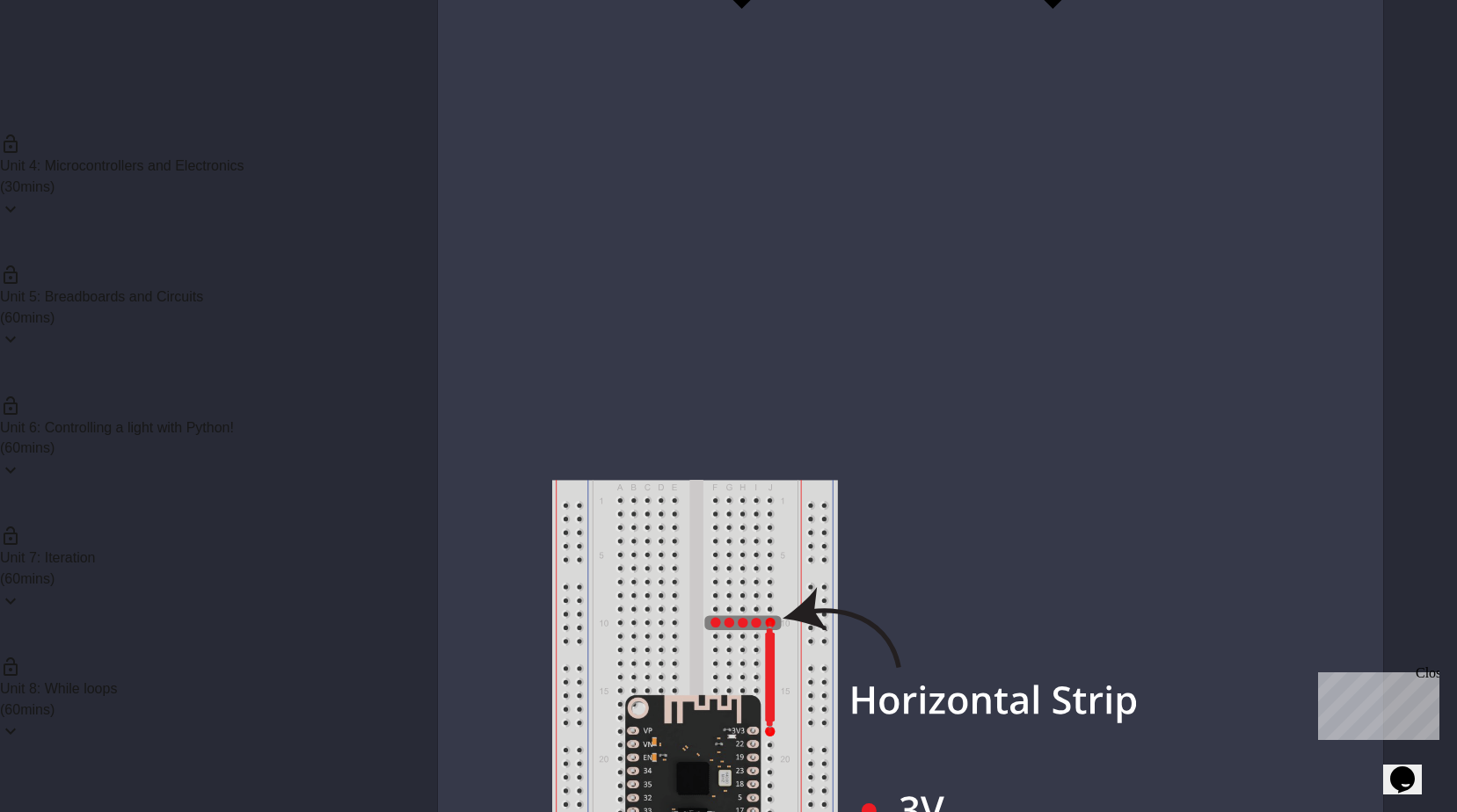
scroll to position [0, 0]
click at [194, 171] on div "Unit 1: Reading and Writing code ( 60 mins)" at bounding box center [182, 171] width 364 height 131
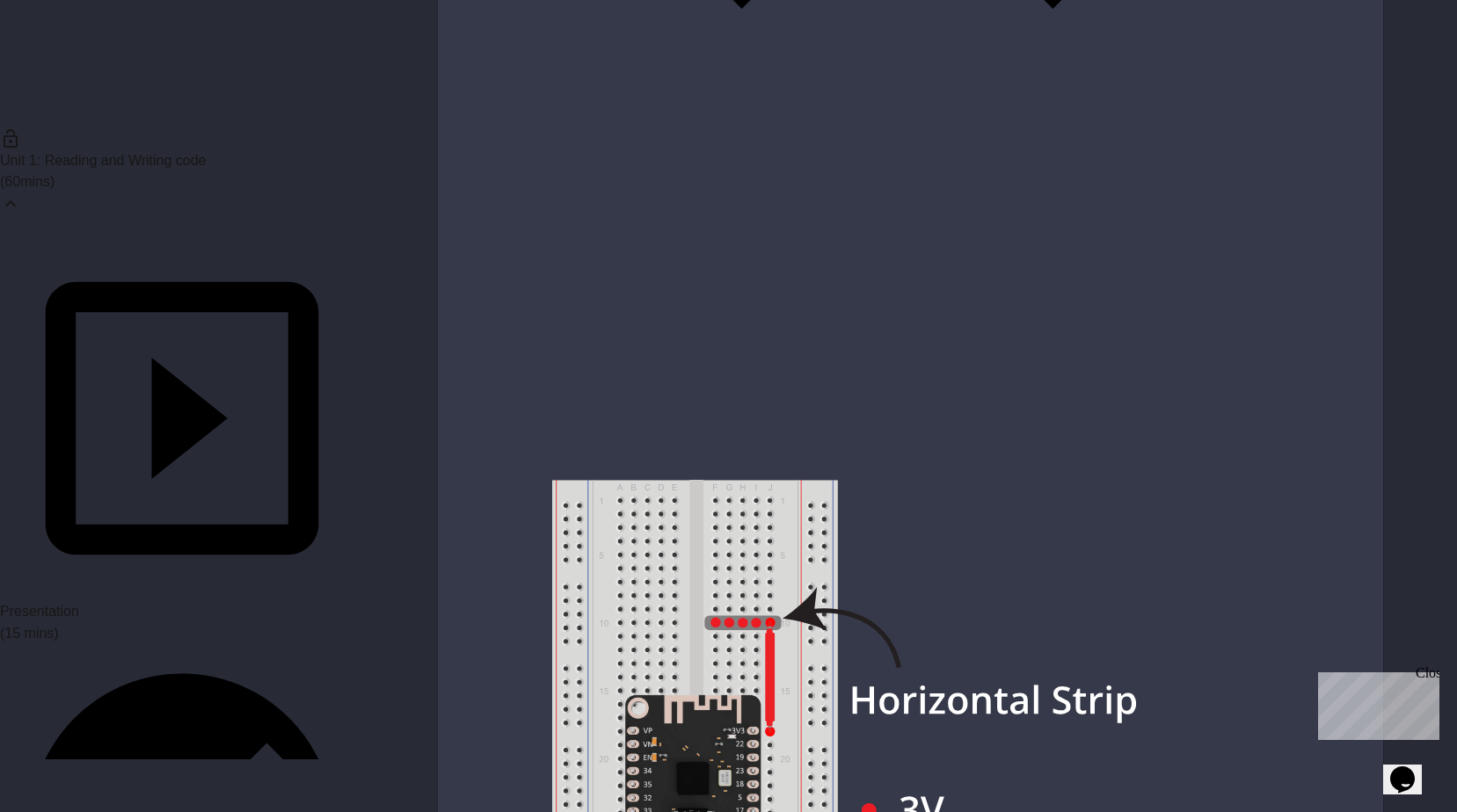
click at [194, 171] on div "Unit 1: Reading and Writing code ( 60 mins)" at bounding box center [182, 171] width 364 height 131
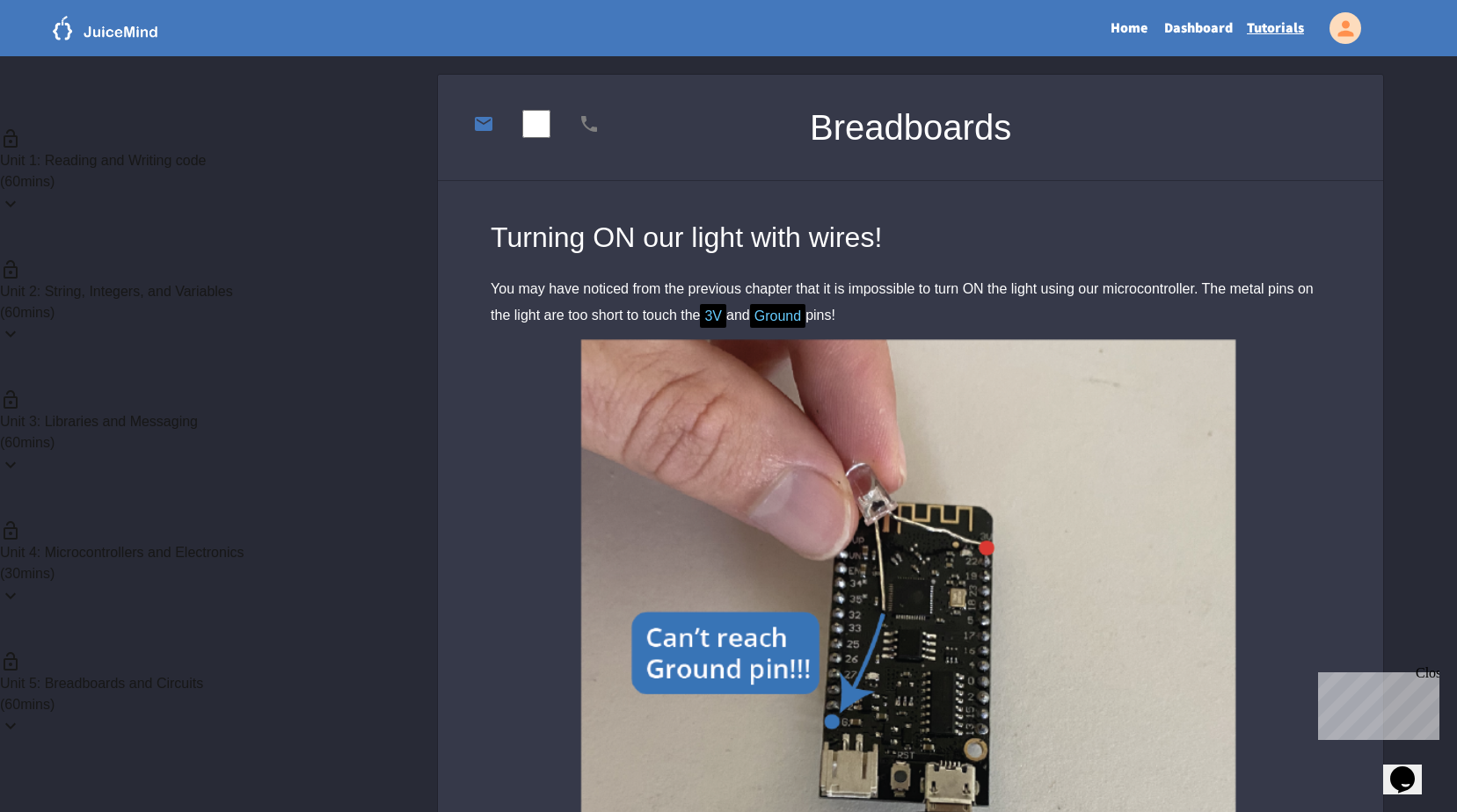
click at [1199, 24] on link "Dashboard" at bounding box center [1197, 28] width 83 height 41
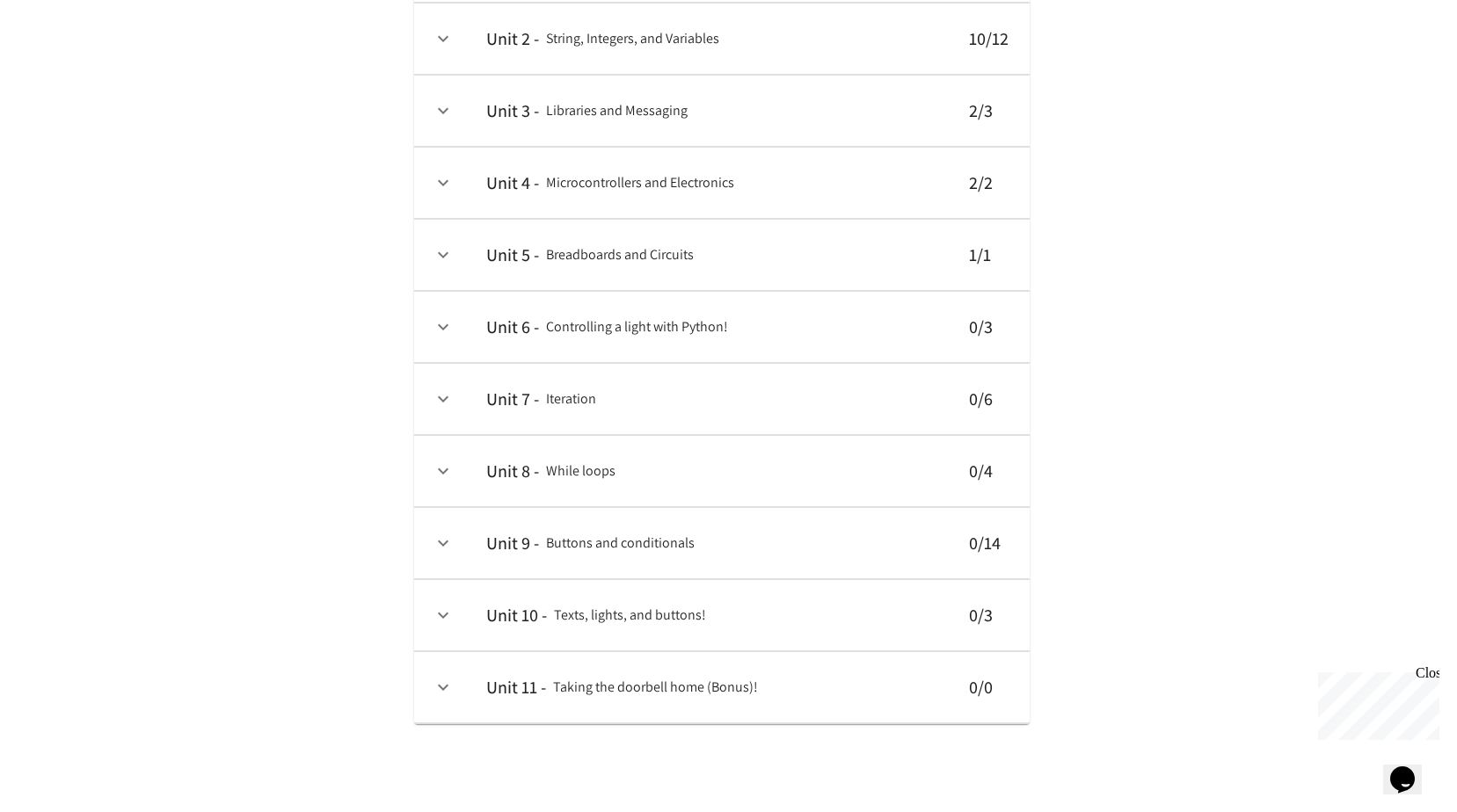
scroll to position [168, 0]
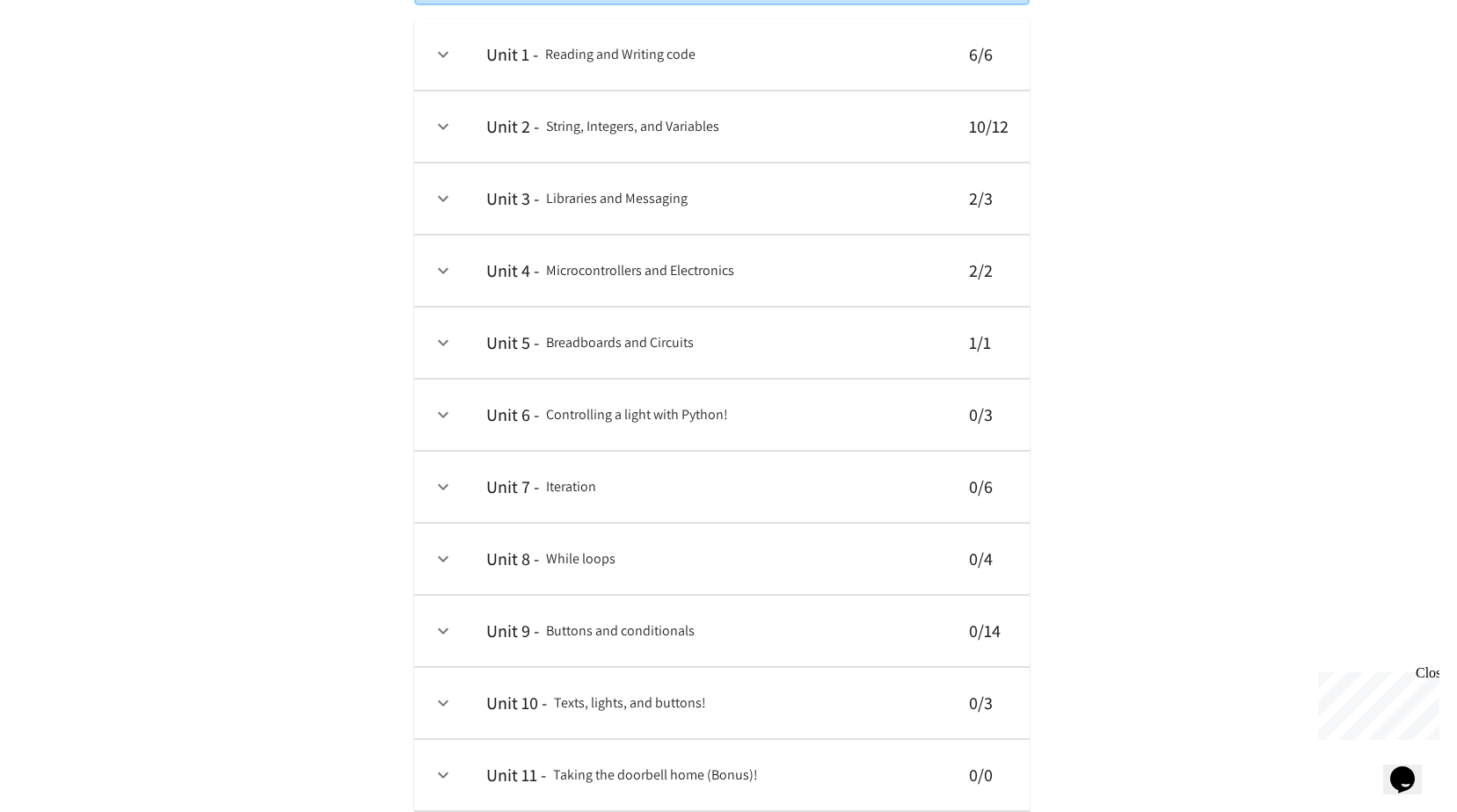
click at [443, 415] on icon "expand row" at bounding box center [442, 414] width 21 height 21
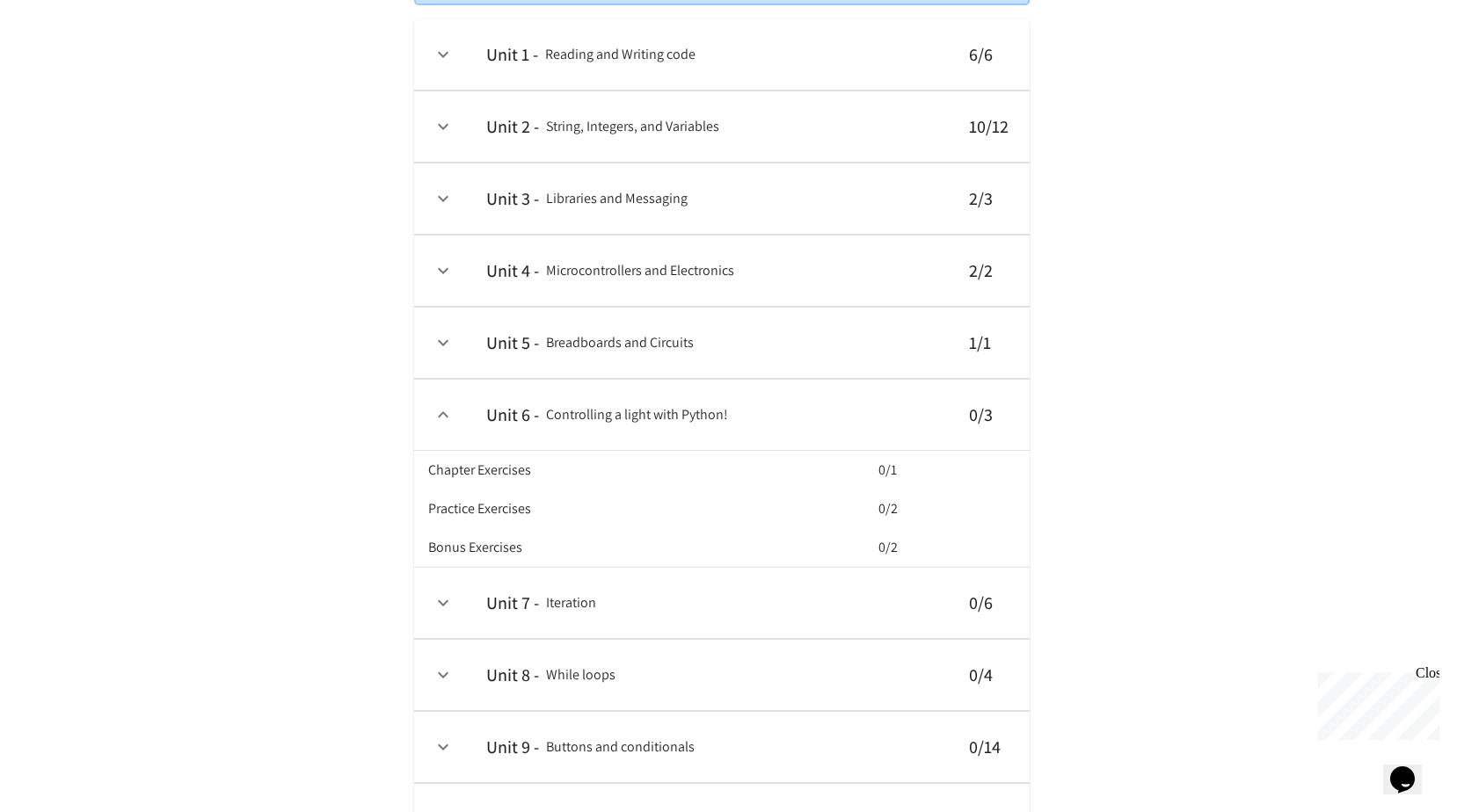
click at [447, 407] on icon "expand row" at bounding box center [442, 414] width 21 height 21
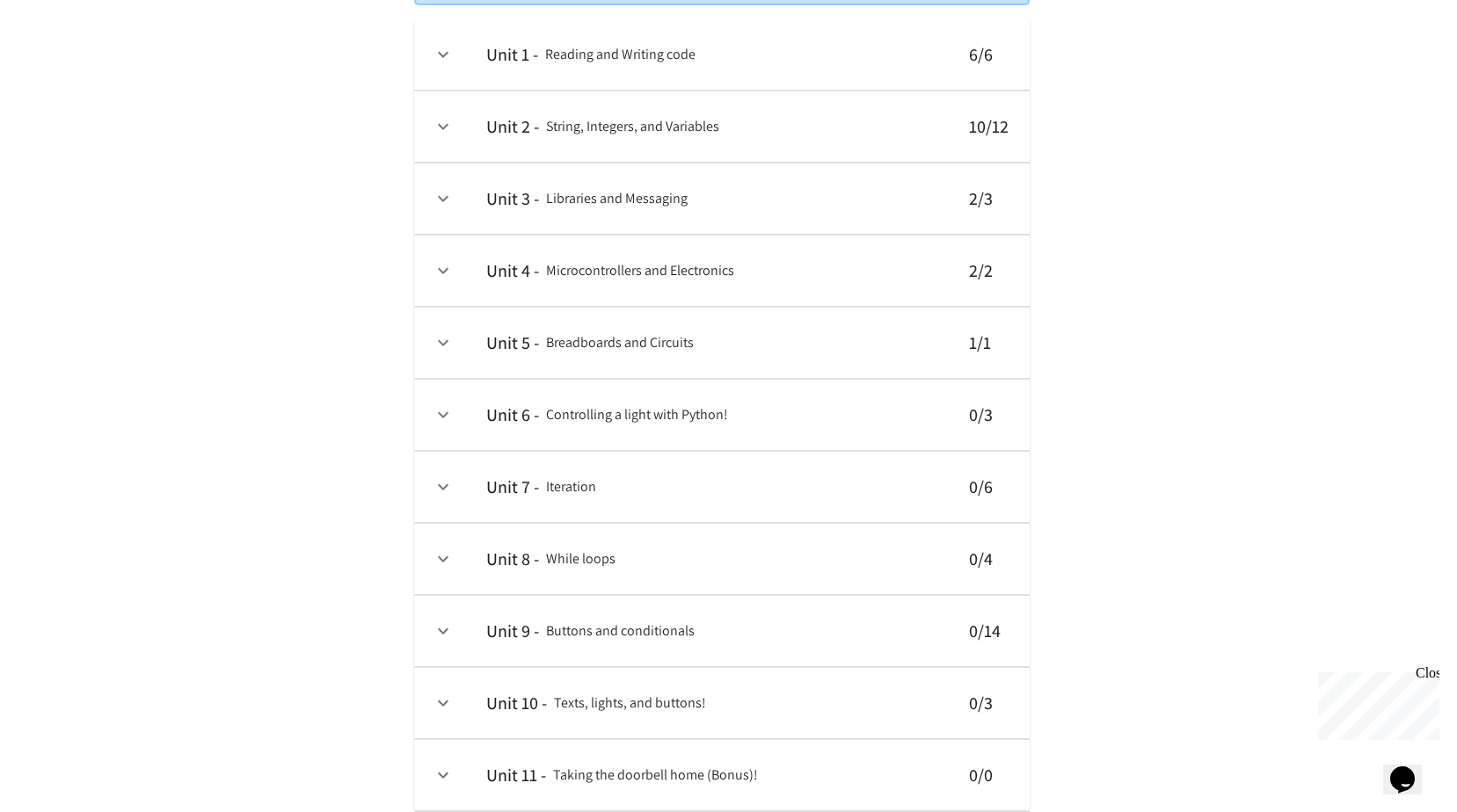
click at [449, 213] on td "collapsible table" at bounding box center [443, 199] width 58 height 71
click at [451, 201] on icon "expand row" at bounding box center [442, 198] width 21 height 21
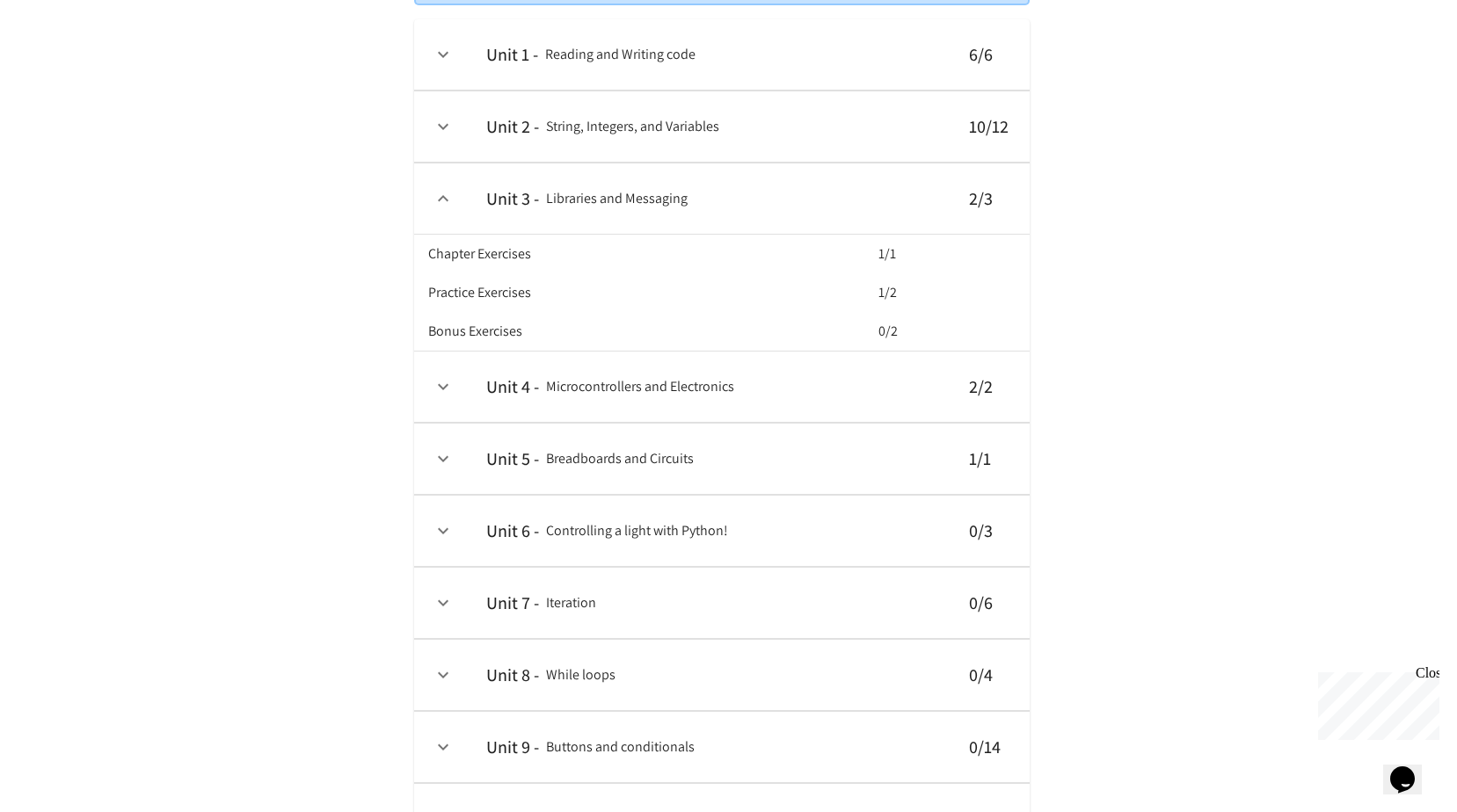
click at [451, 201] on icon "expand row" at bounding box center [442, 198] width 21 height 21
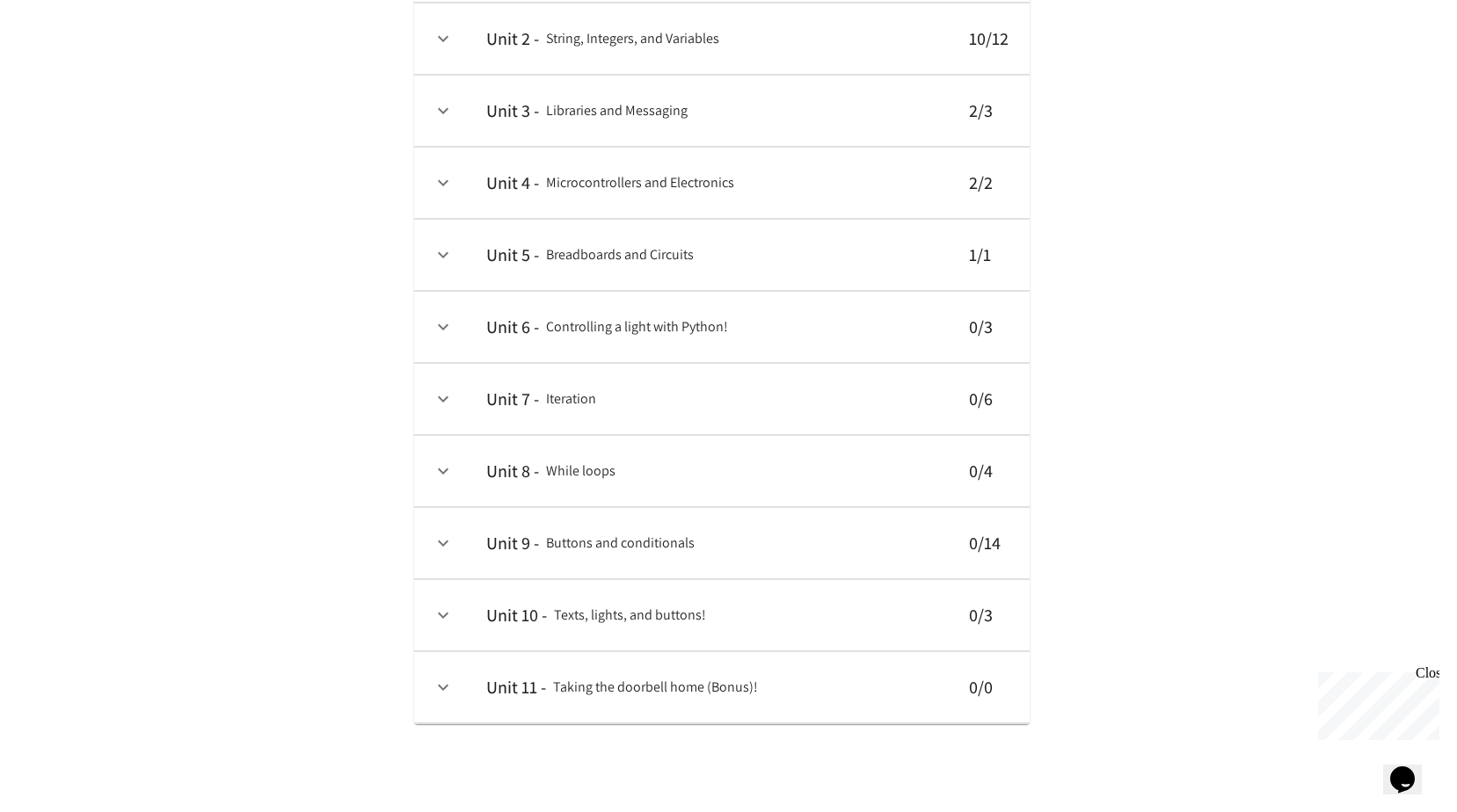
scroll to position [0, 0]
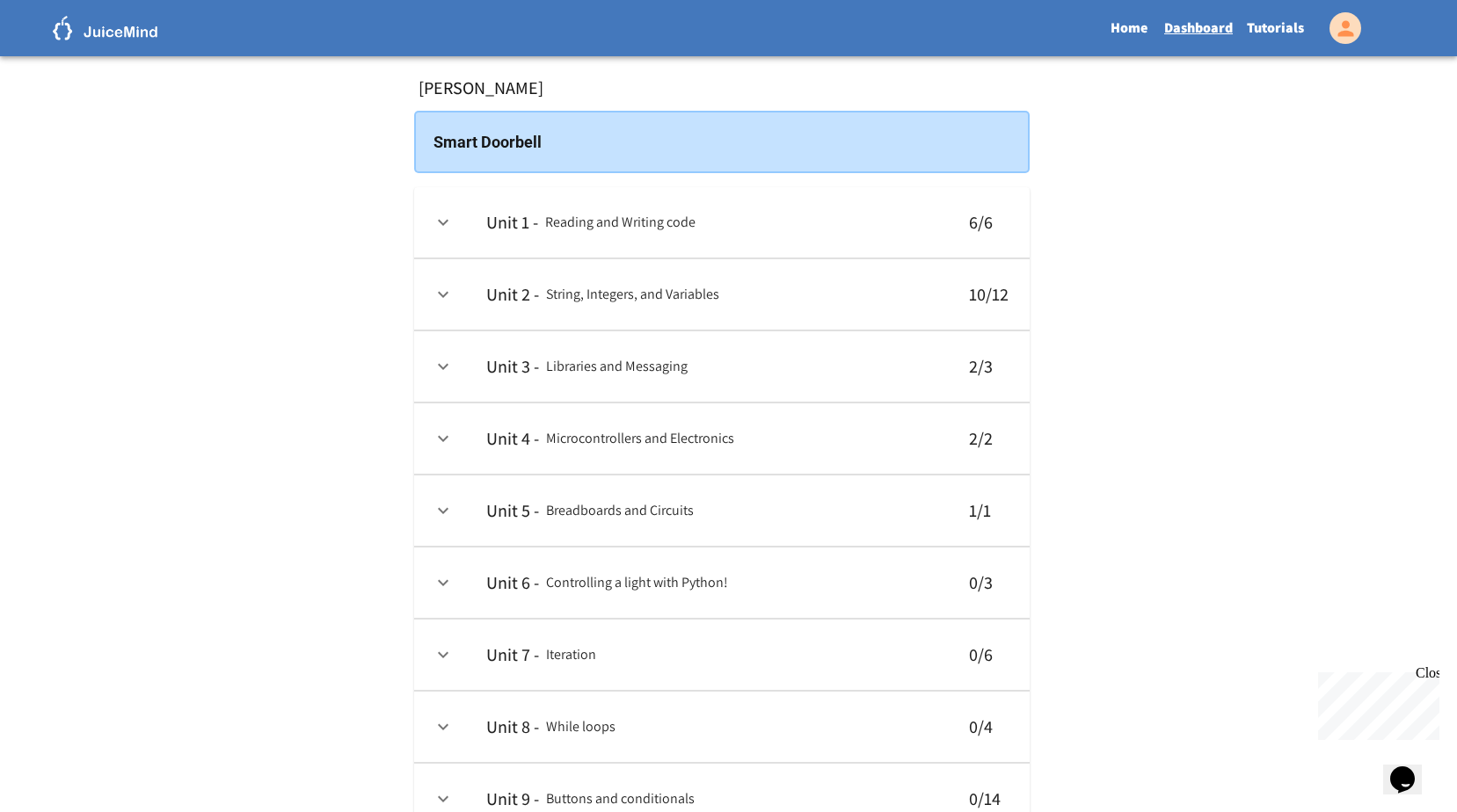
click at [1253, 26] on link "Tutorials" at bounding box center [1275, 28] width 71 height 41
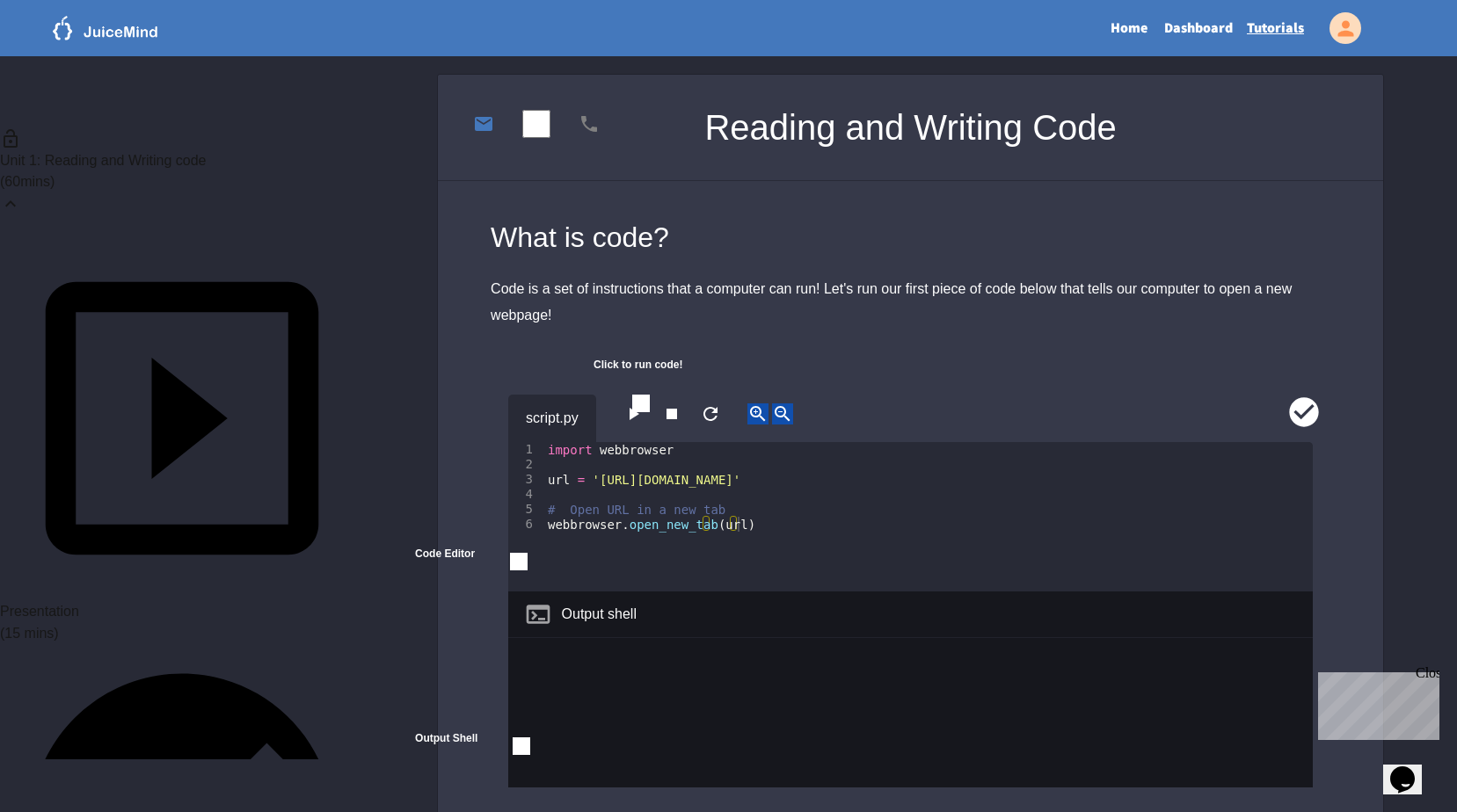
click at [296, 141] on div "Unit 1: Reading and Writing code ( 60 mins)" at bounding box center [182, 171] width 364 height 131
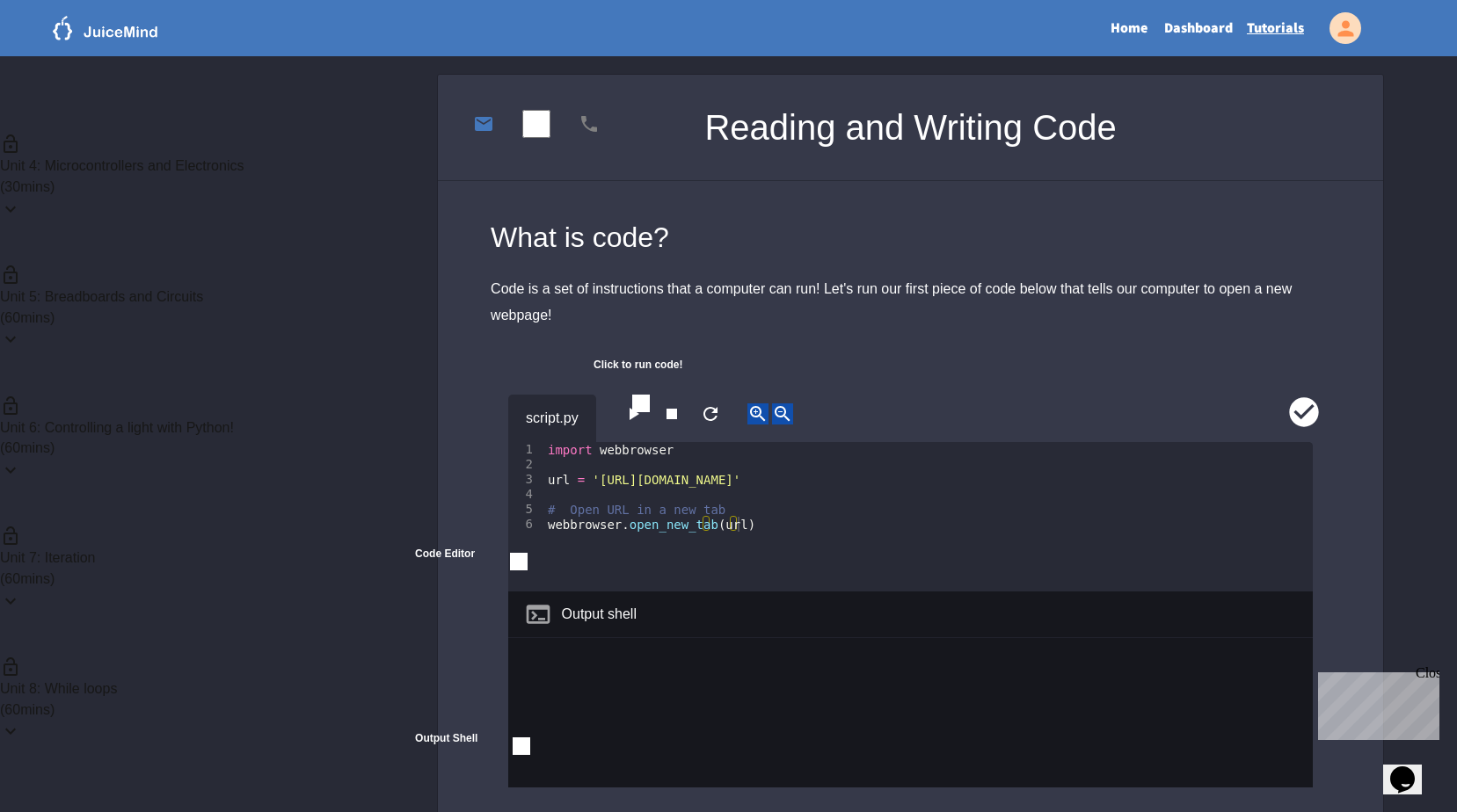
scroll to position [298, 0]
click at [274, 459] on div "Unit 6: Controlling a light with Python! ( 60 mins)" at bounding box center [182, 524] width 364 height 131
click at [153, 634] on link "GPIO Pins" at bounding box center [182, 827] width 364 height 386
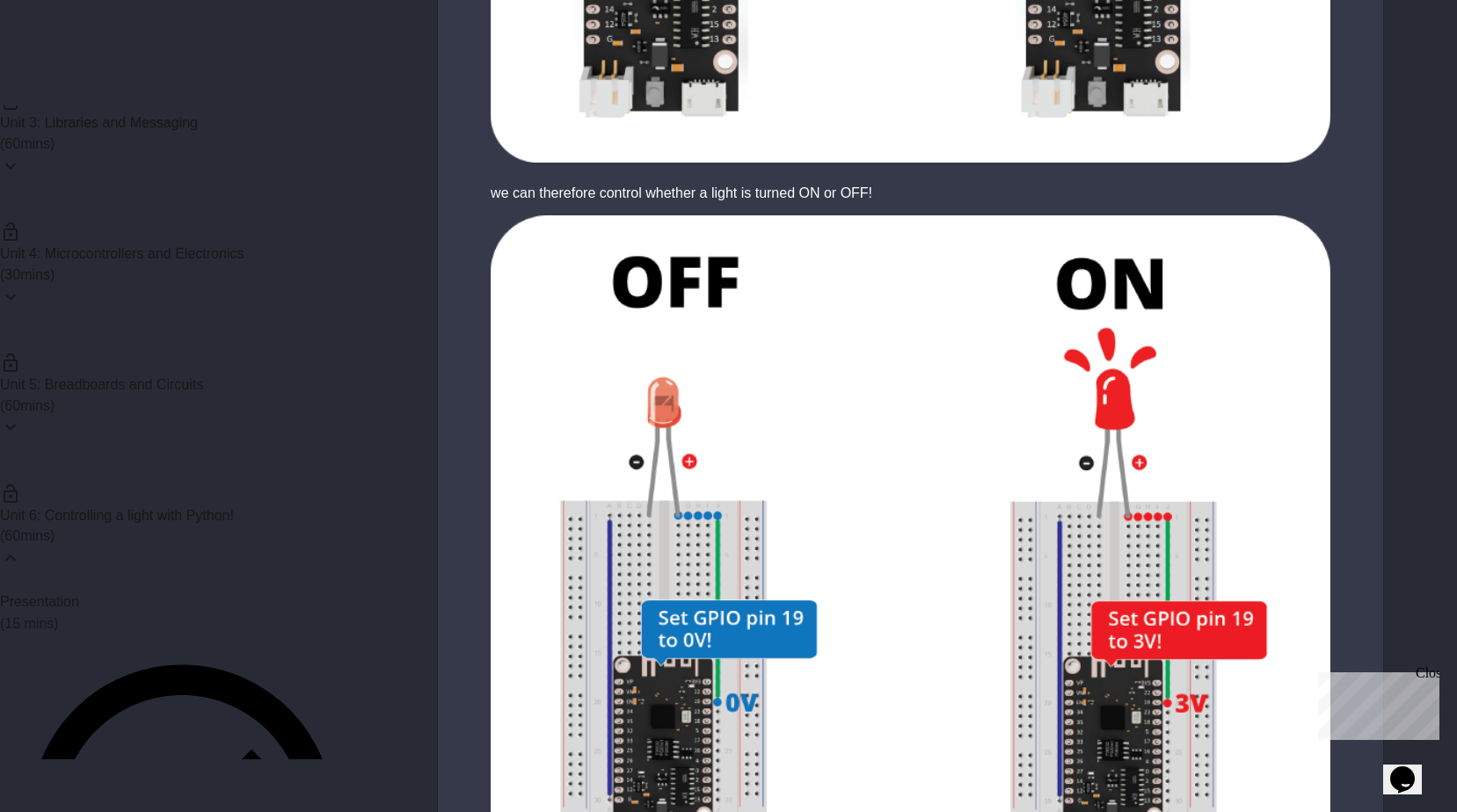
scroll to position [3200, 0]
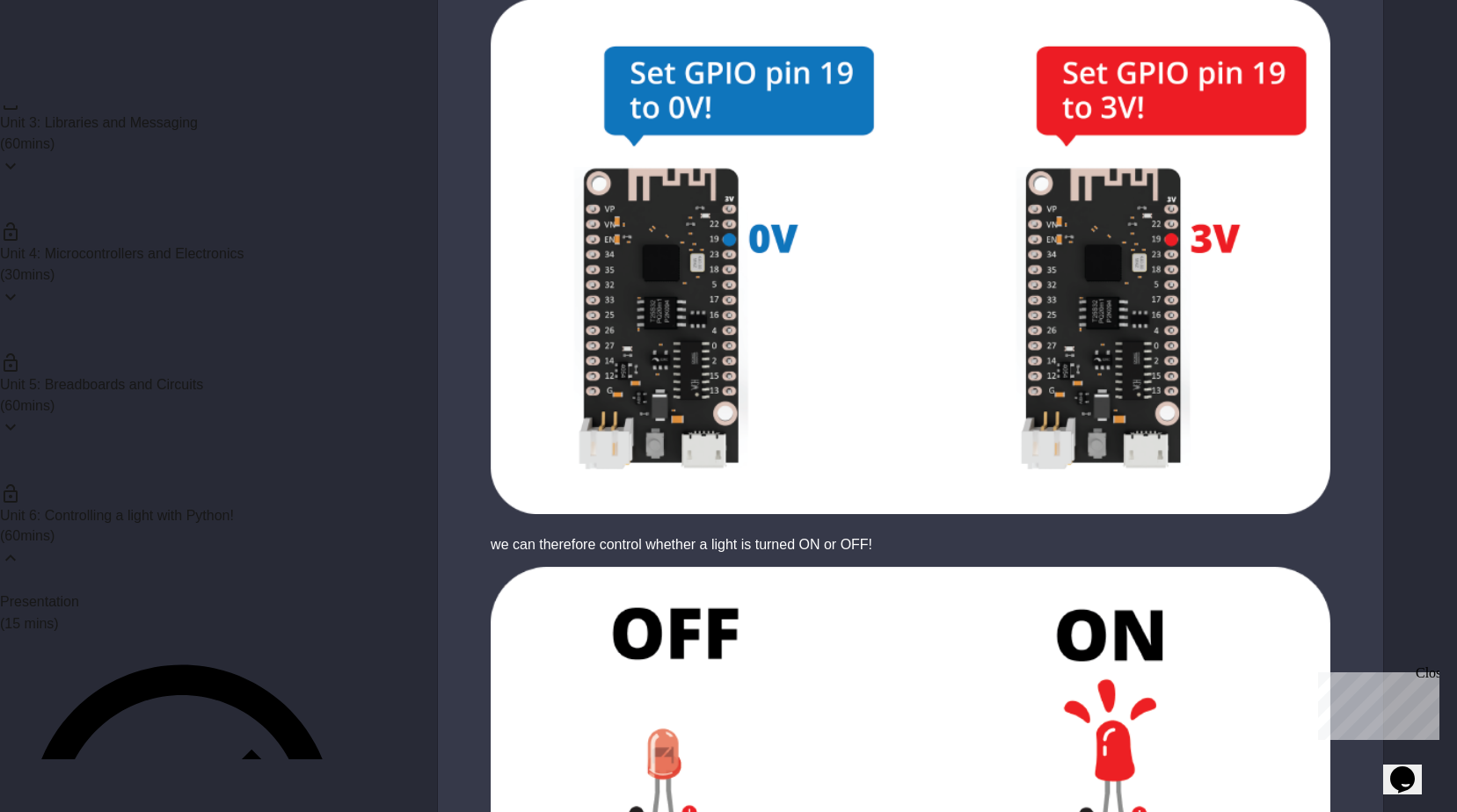
scroll to position [3200, 0]
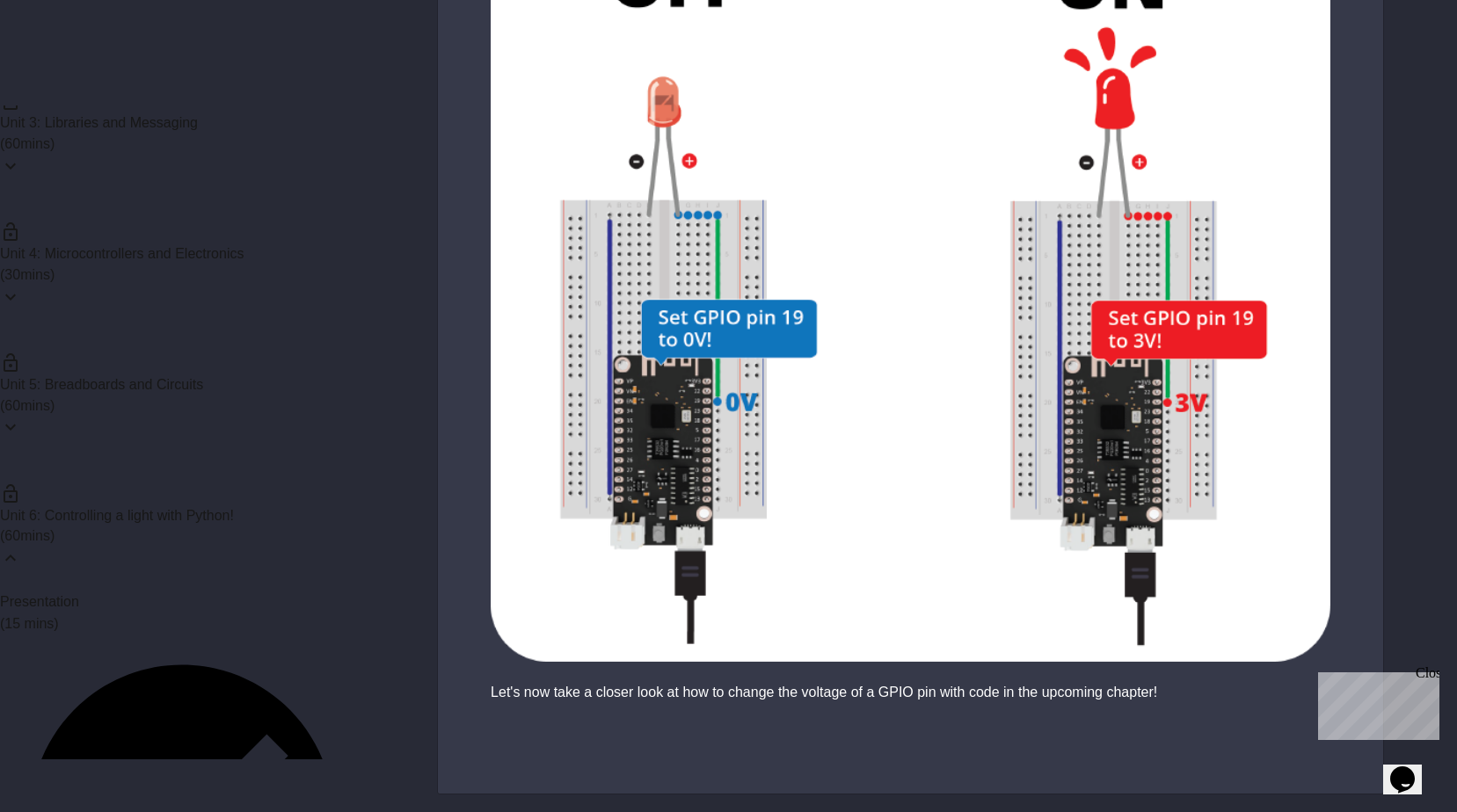
click at [1048, 492] on img at bounding box center [910, 288] width 945 height 747
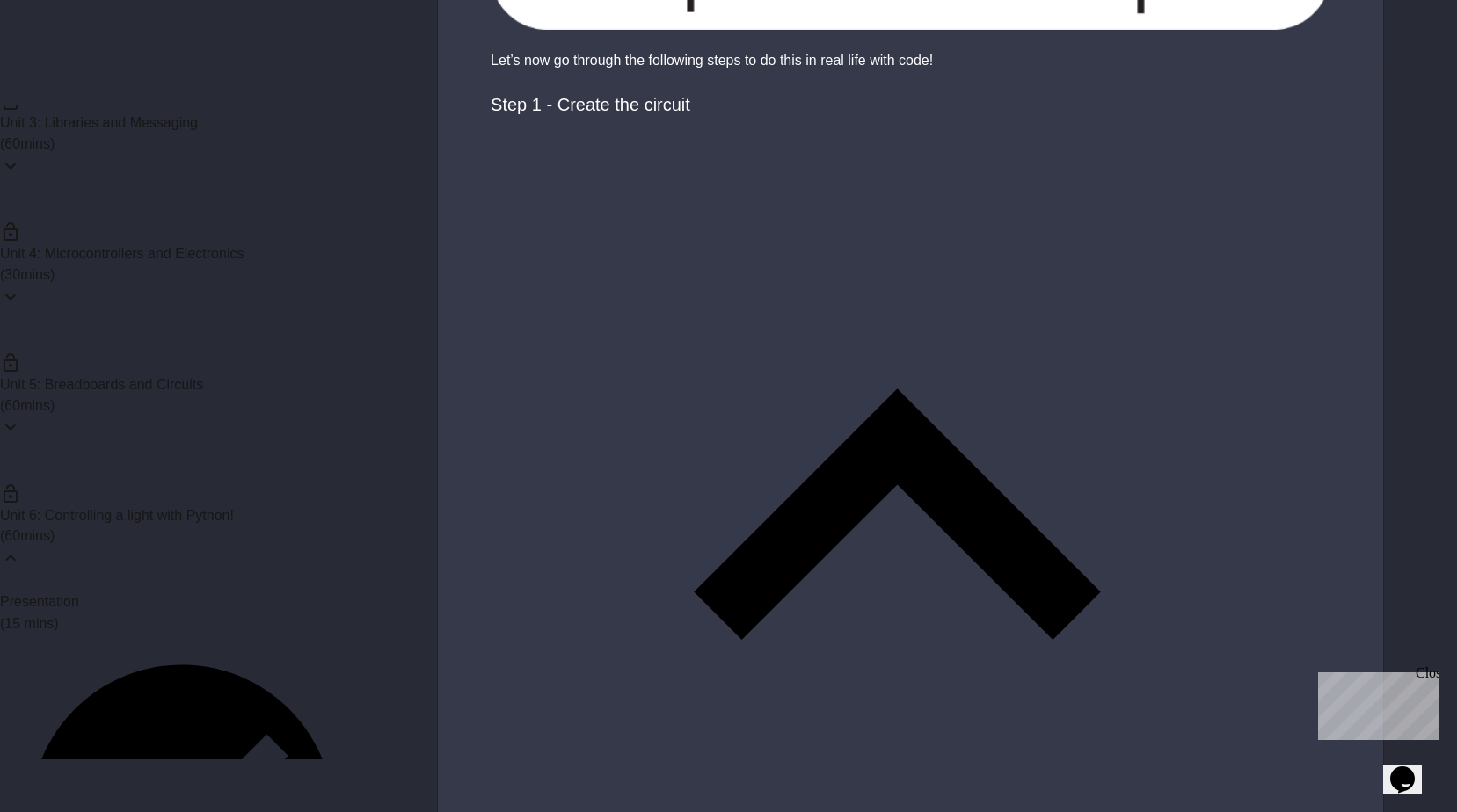
scroll to position [1142, 0]
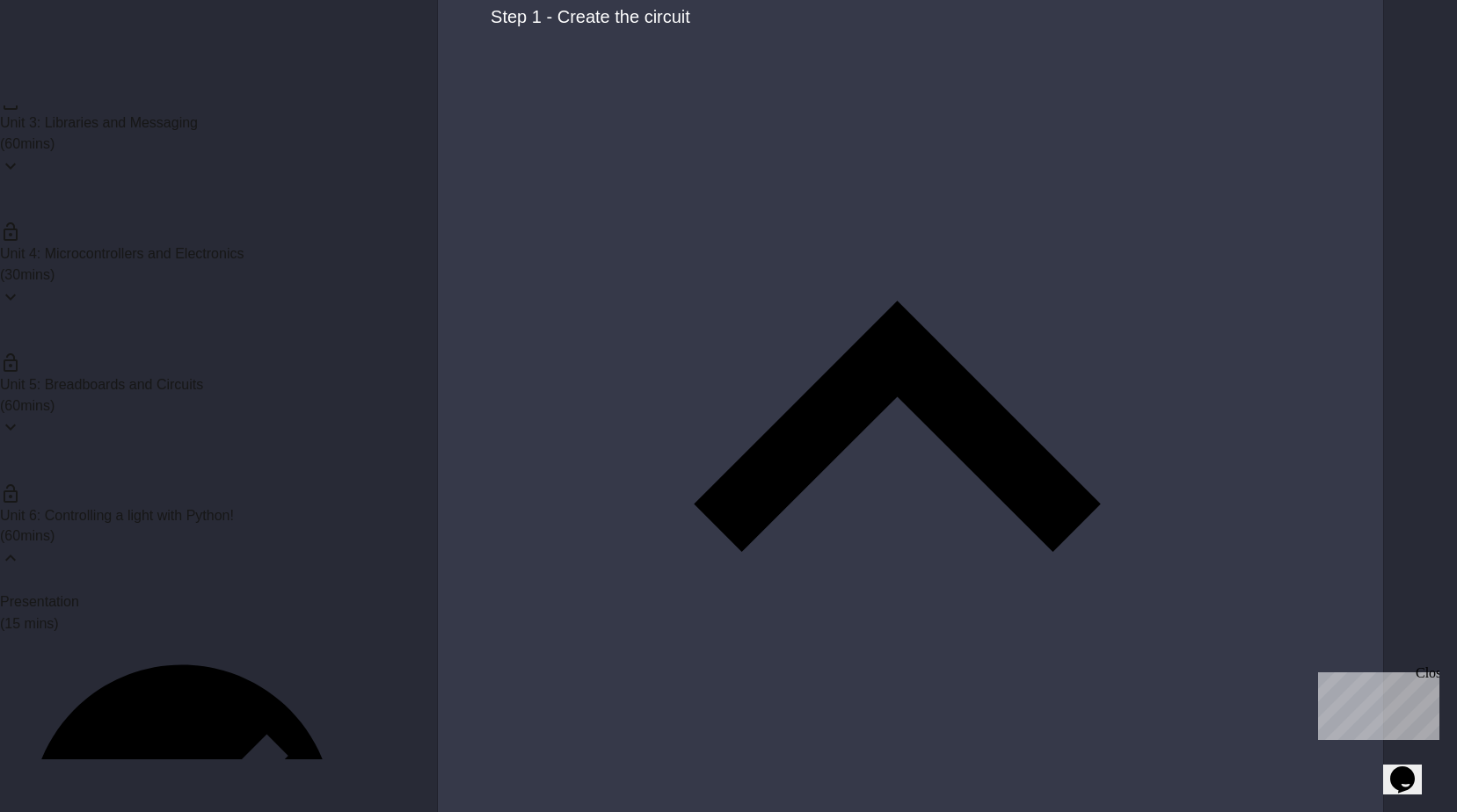
drag, startPoint x: 906, startPoint y: 455, endPoint x: 771, endPoint y: 544, distance: 161.7
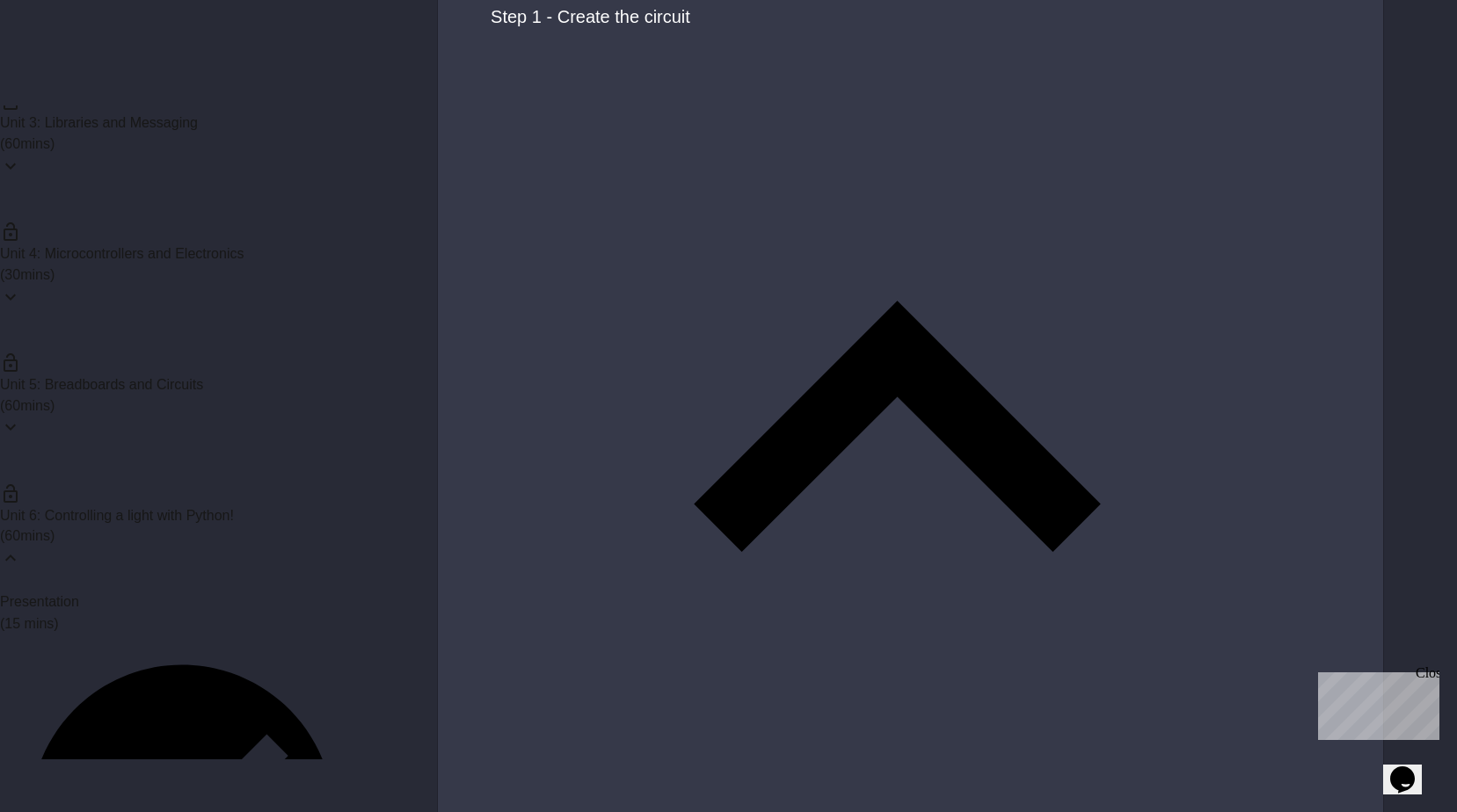
drag, startPoint x: 769, startPoint y: 560, endPoint x: 843, endPoint y: 494, distance: 99.2
drag, startPoint x: 620, startPoint y: 692, endPoint x: 773, endPoint y: 614, distance: 171.7
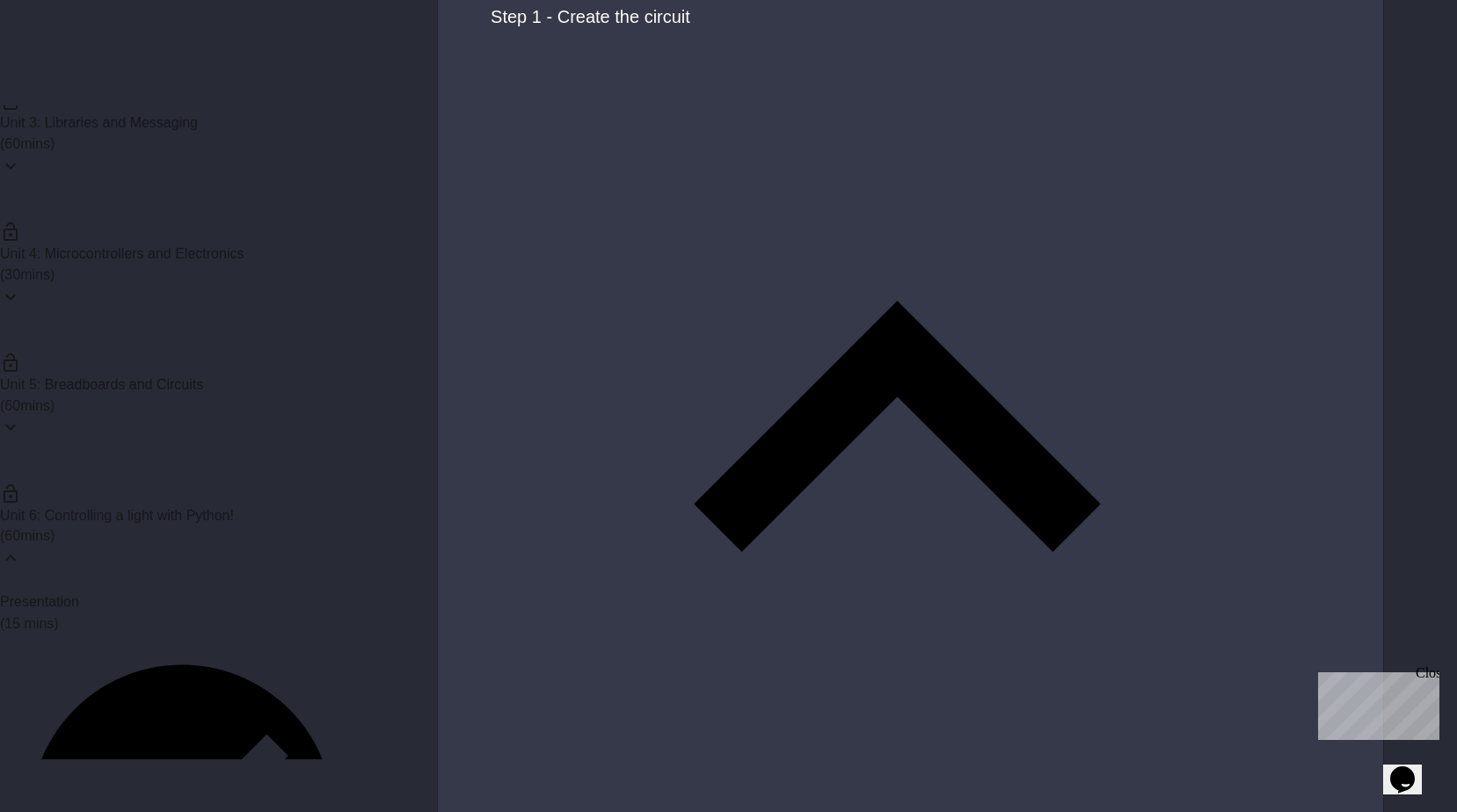
drag, startPoint x: 749, startPoint y: 708, endPoint x: 714, endPoint y: 508, distance: 203.0
drag, startPoint x: 694, startPoint y: 185, endPoint x: 1028, endPoint y: 327, distance: 362.9
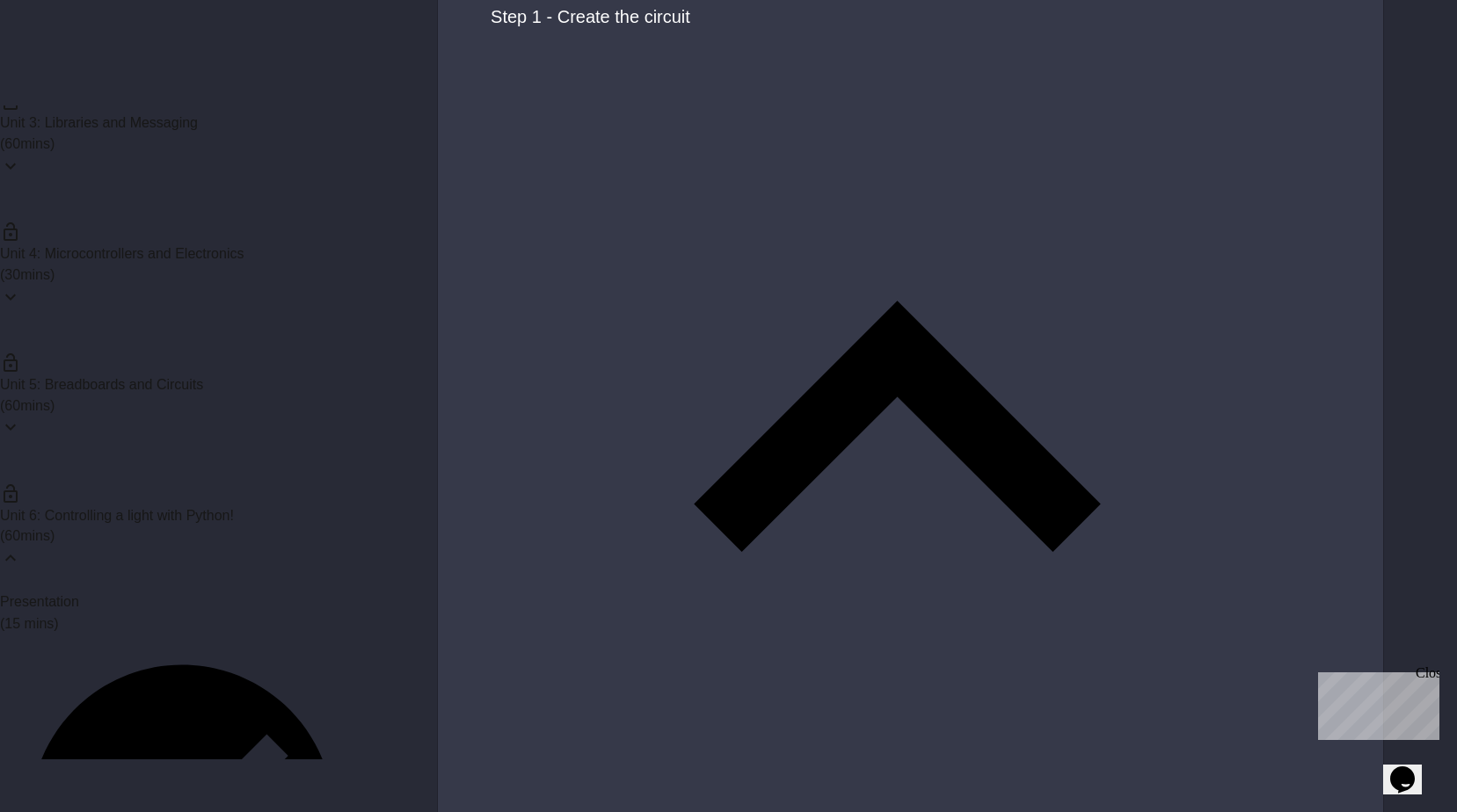
drag, startPoint x: 1046, startPoint y: 451, endPoint x: 989, endPoint y: 321, distance: 141.9
drag, startPoint x: 905, startPoint y: 453, endPoint x: 874, endPoint y: 246, distance: 209.3
drag, startPoint x: 757, startPoint y: 299, endPoint x: 770, endPoint y: 294, distance: 13.9
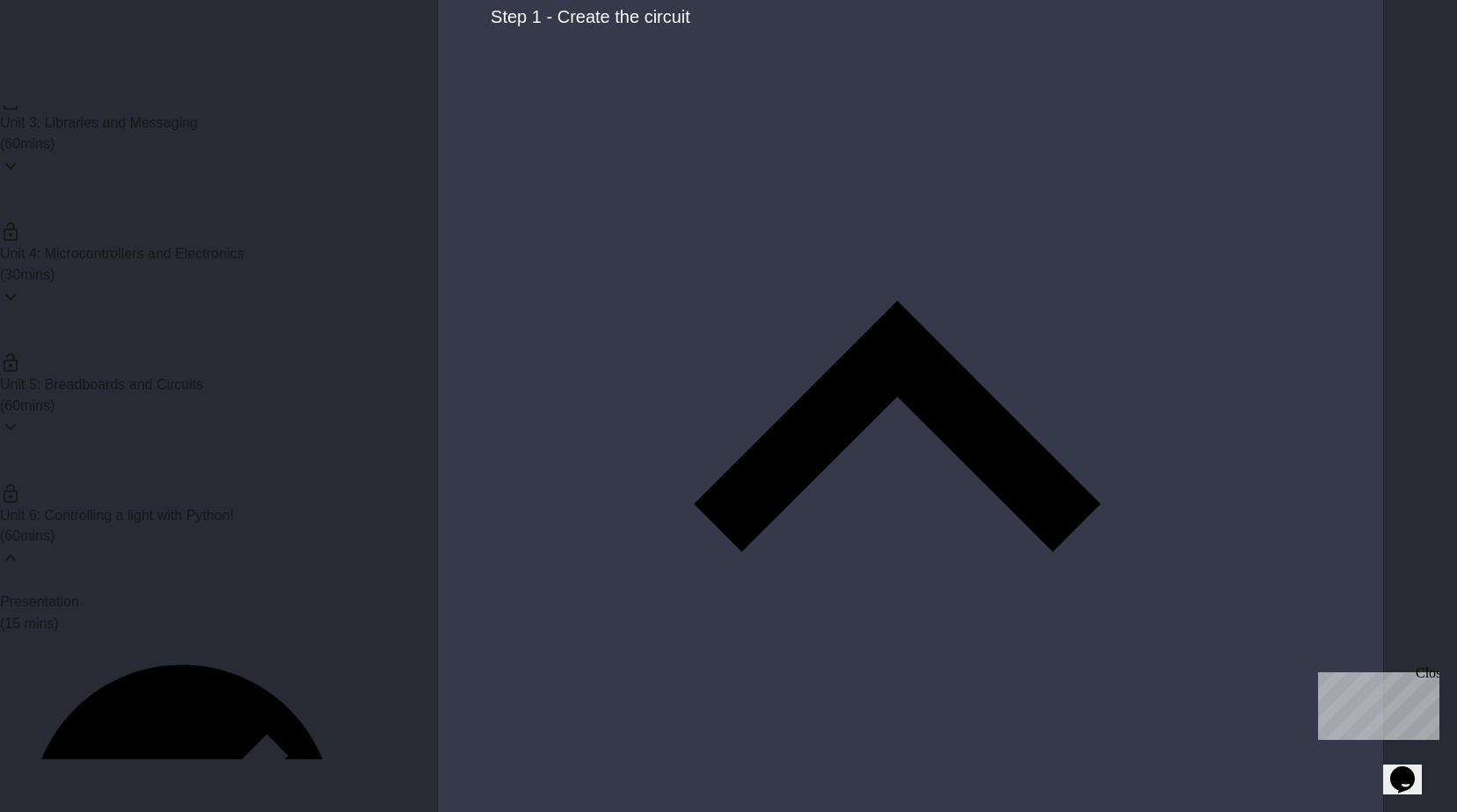
drag, startPoint x: 718, startPoint y: 296, endPoint x: 776, endPoint y: 293, distance: 58.1
drag, startPoint x: 766, startPoint y: 303, endPoint x: 665, endPoint y: 399, distance: 139.3
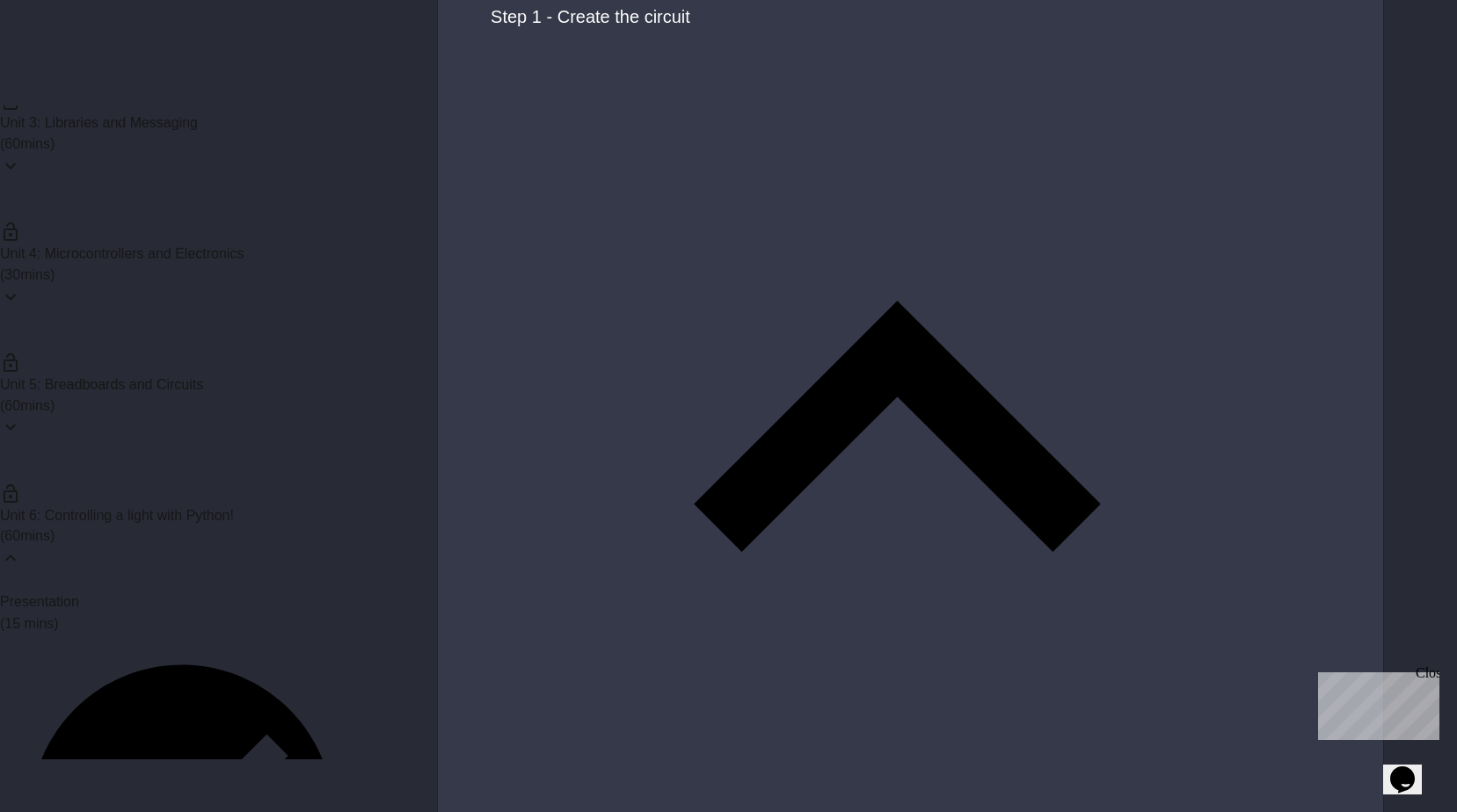
drag, startPoint x: 618, startPoint y: 537, endPoint x: 434, endPoint y: 431, distance: 212.3
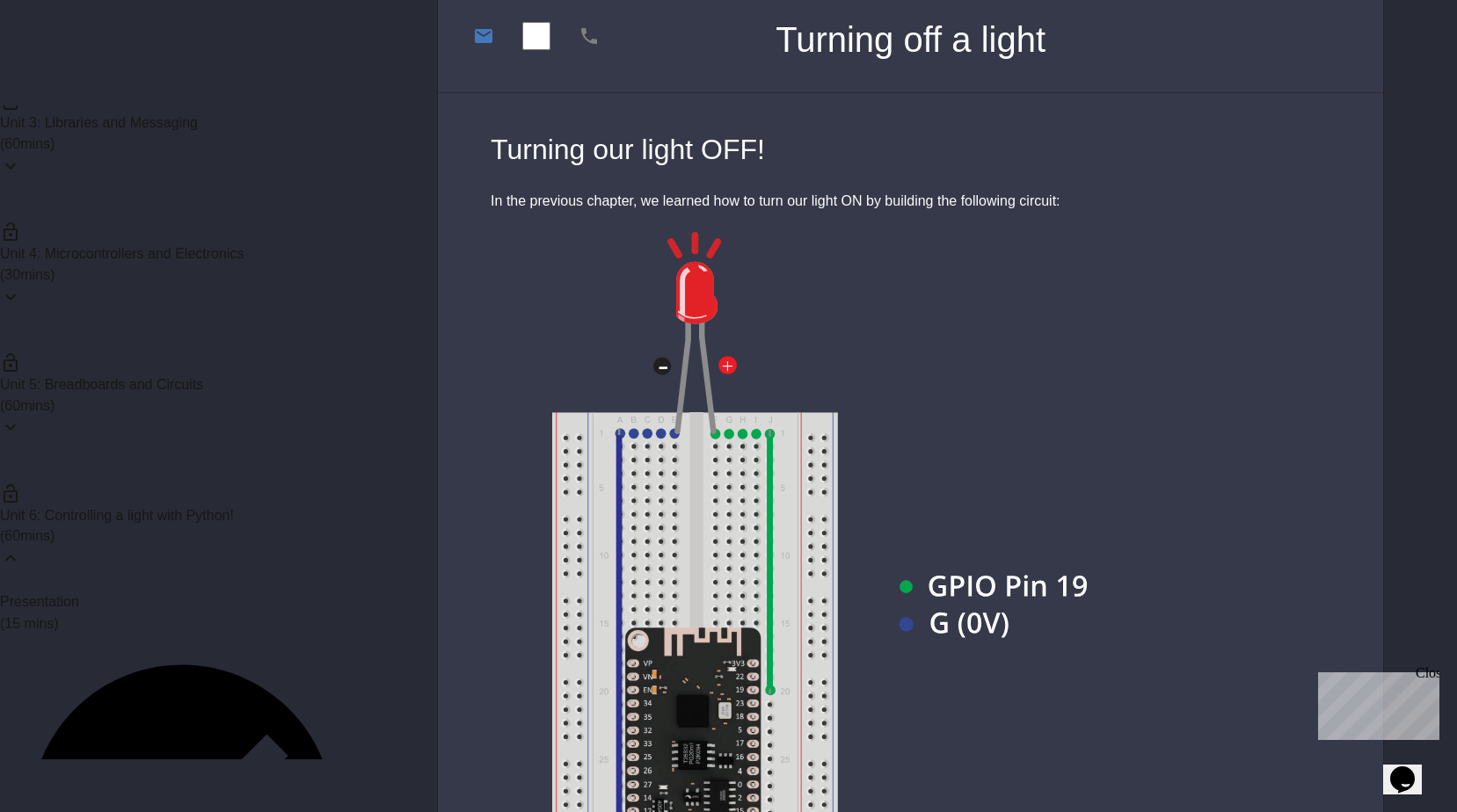
scroll to position [264, 0]
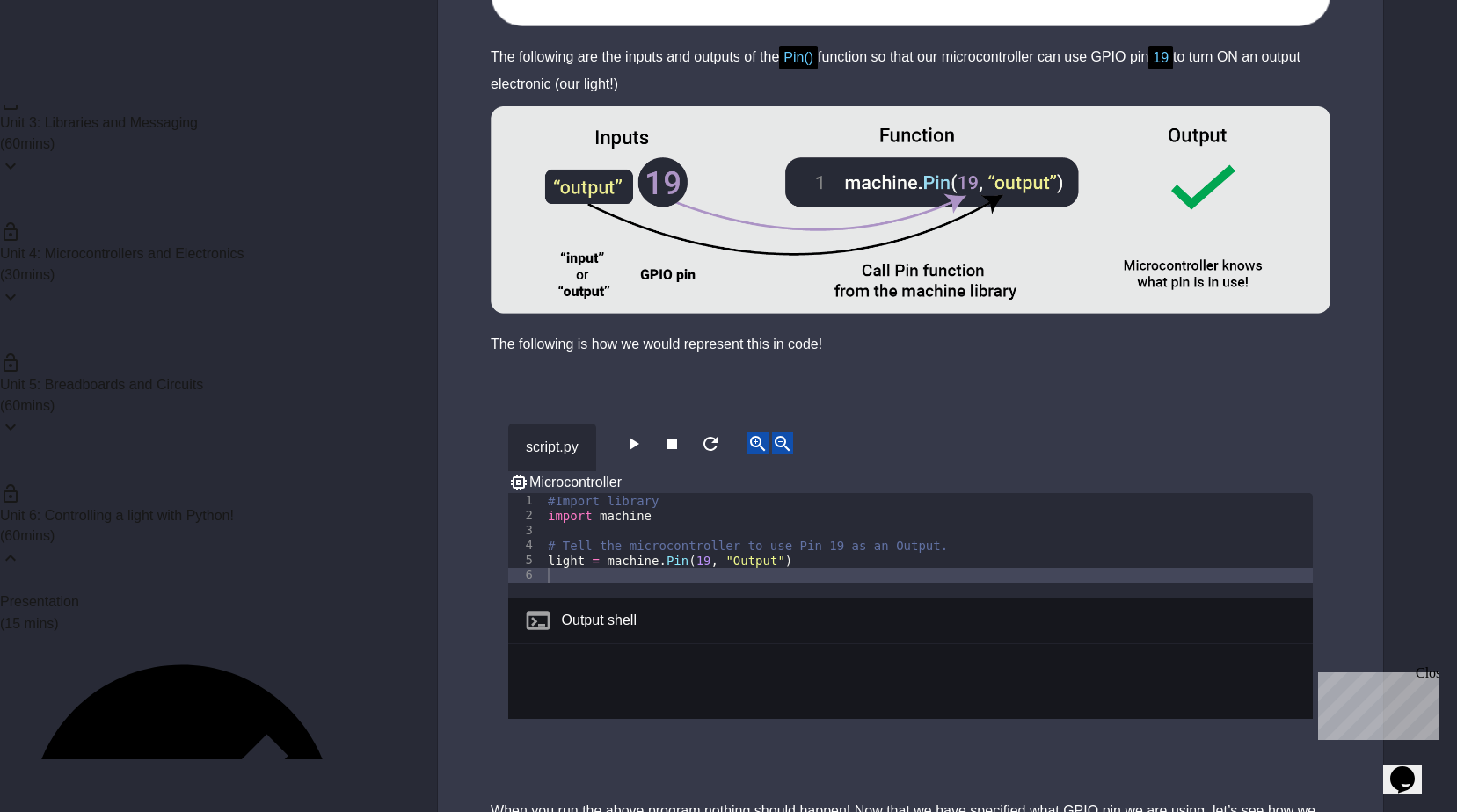
scroll to position [5535, 0]
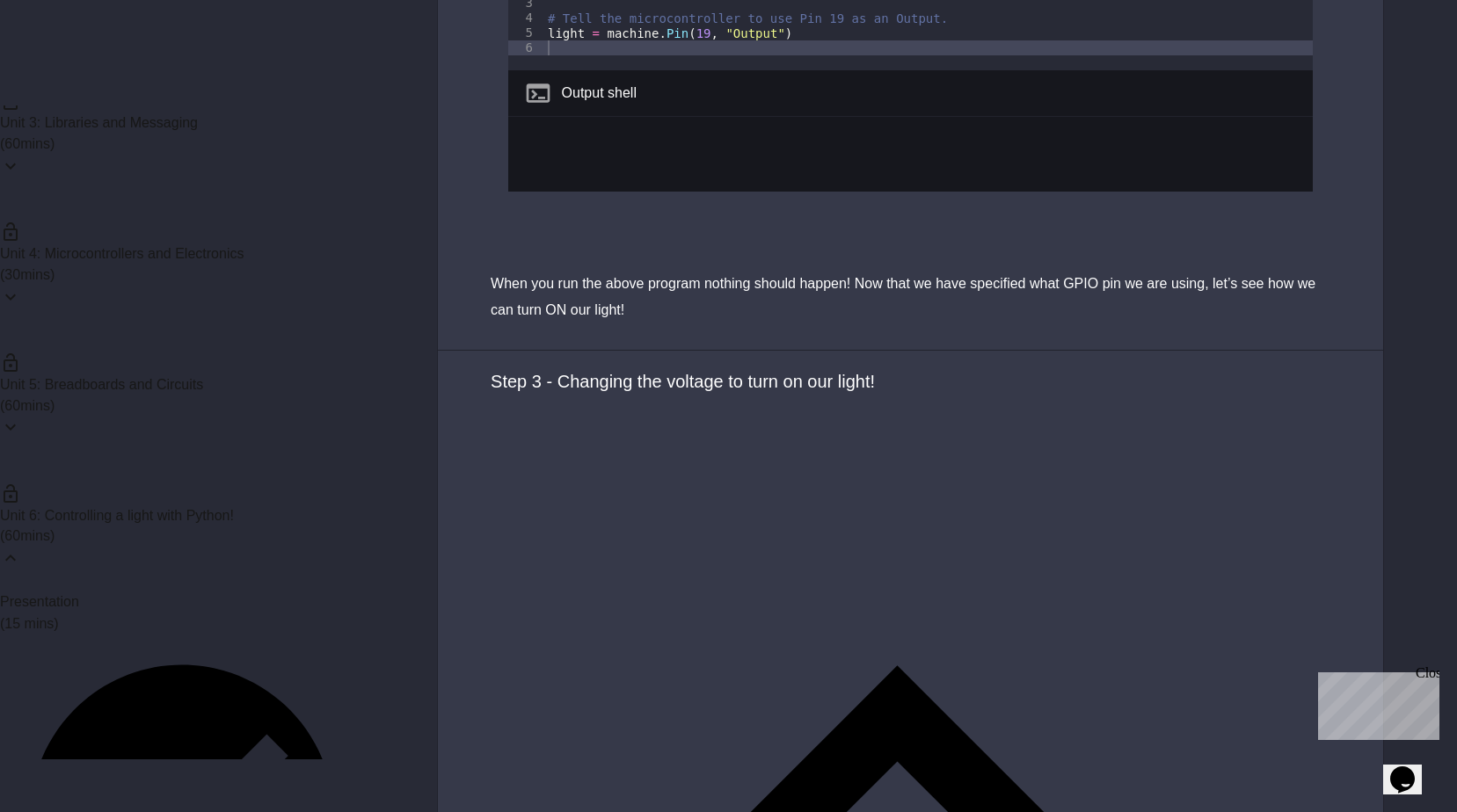
click at [276, 525] on p "( 60 mins)" at bounding box center [182, 535] width 364 height 21
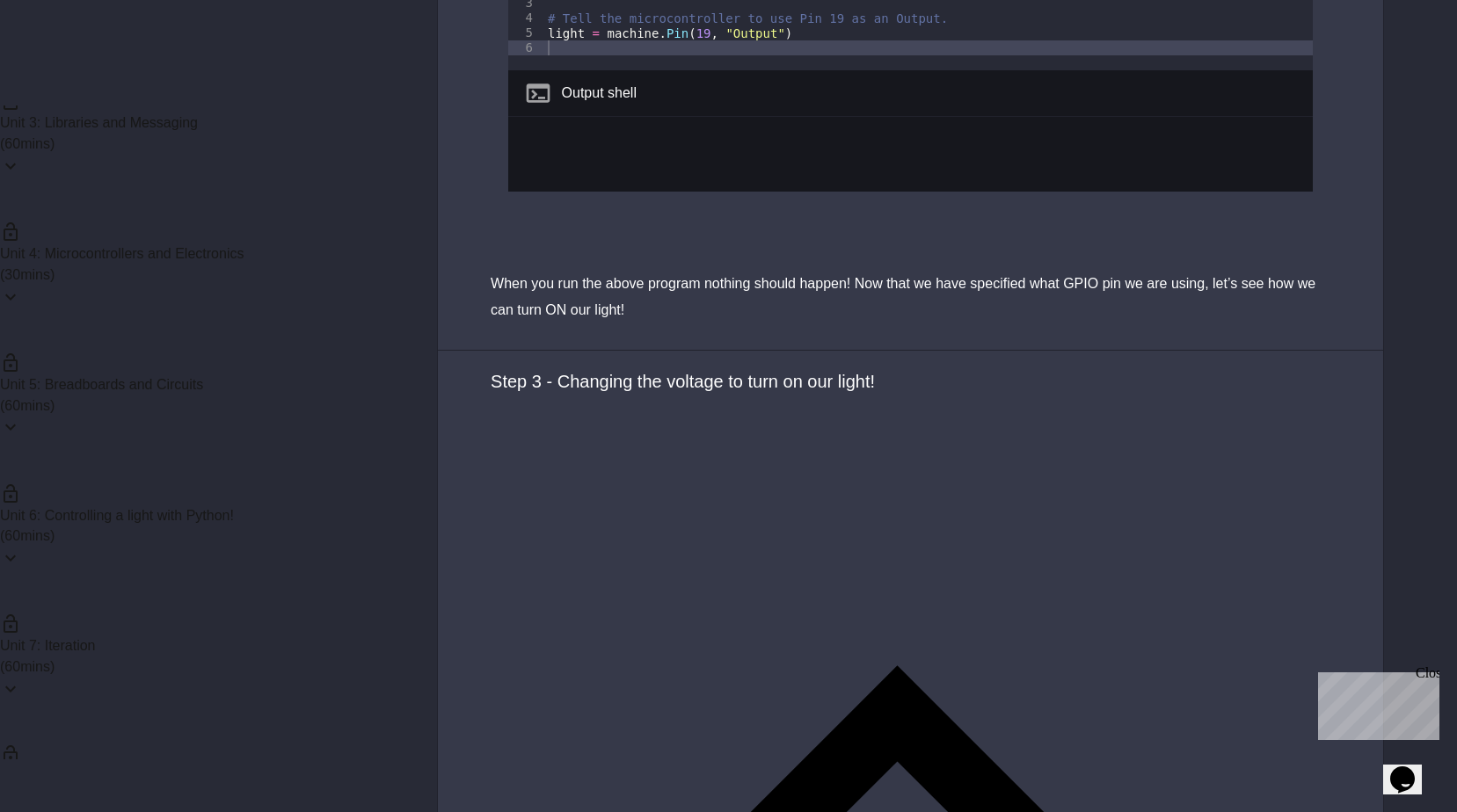
click at [282, 459] on div "Unit 6: Controlling a light with Python! ( 60 mins)" at bounding box center [182, 524] width 364 height 131
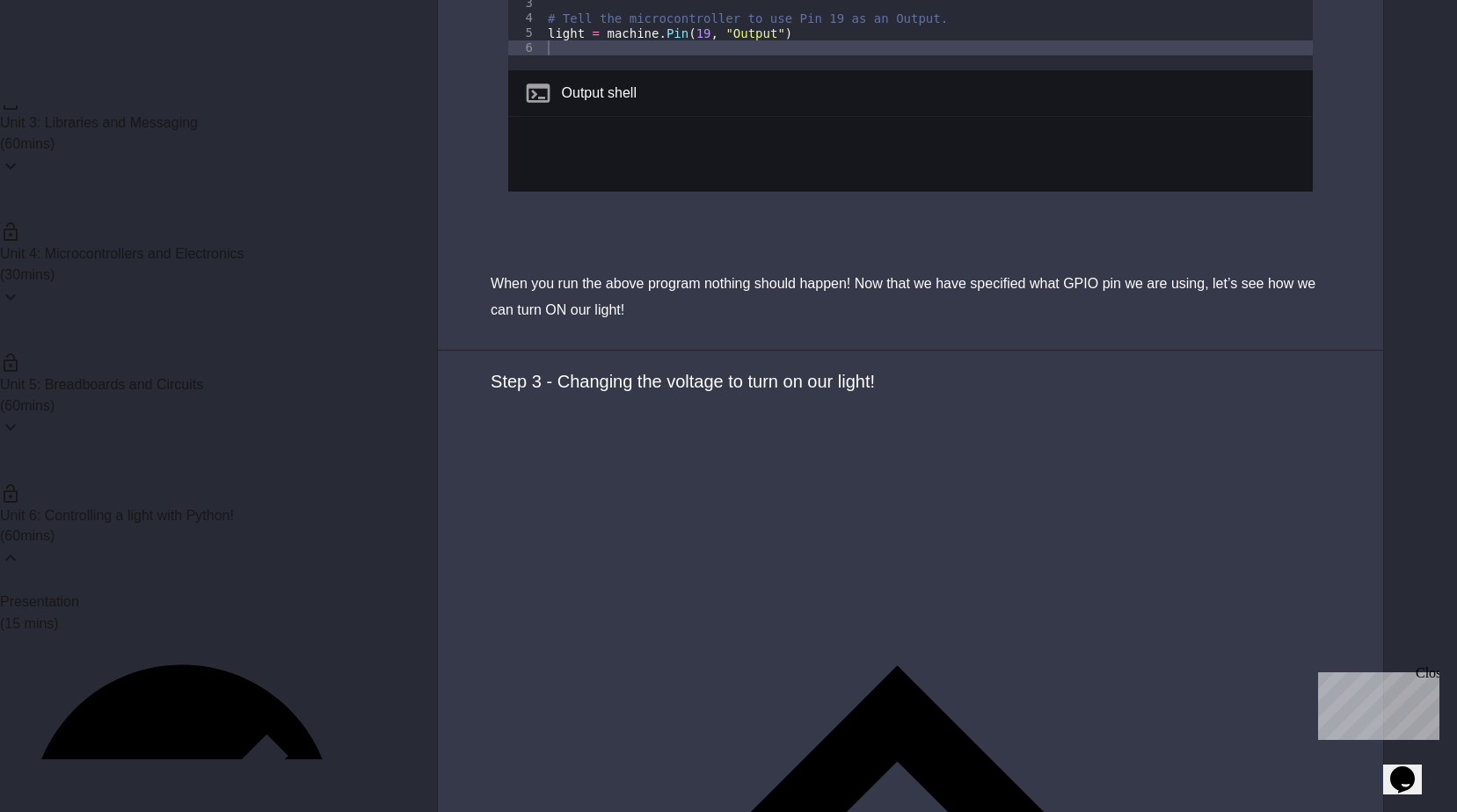
drag, startPoint x: 210, startPoint y: 518, endPoint x: 252, endPoint y: 514, distance: 42.2
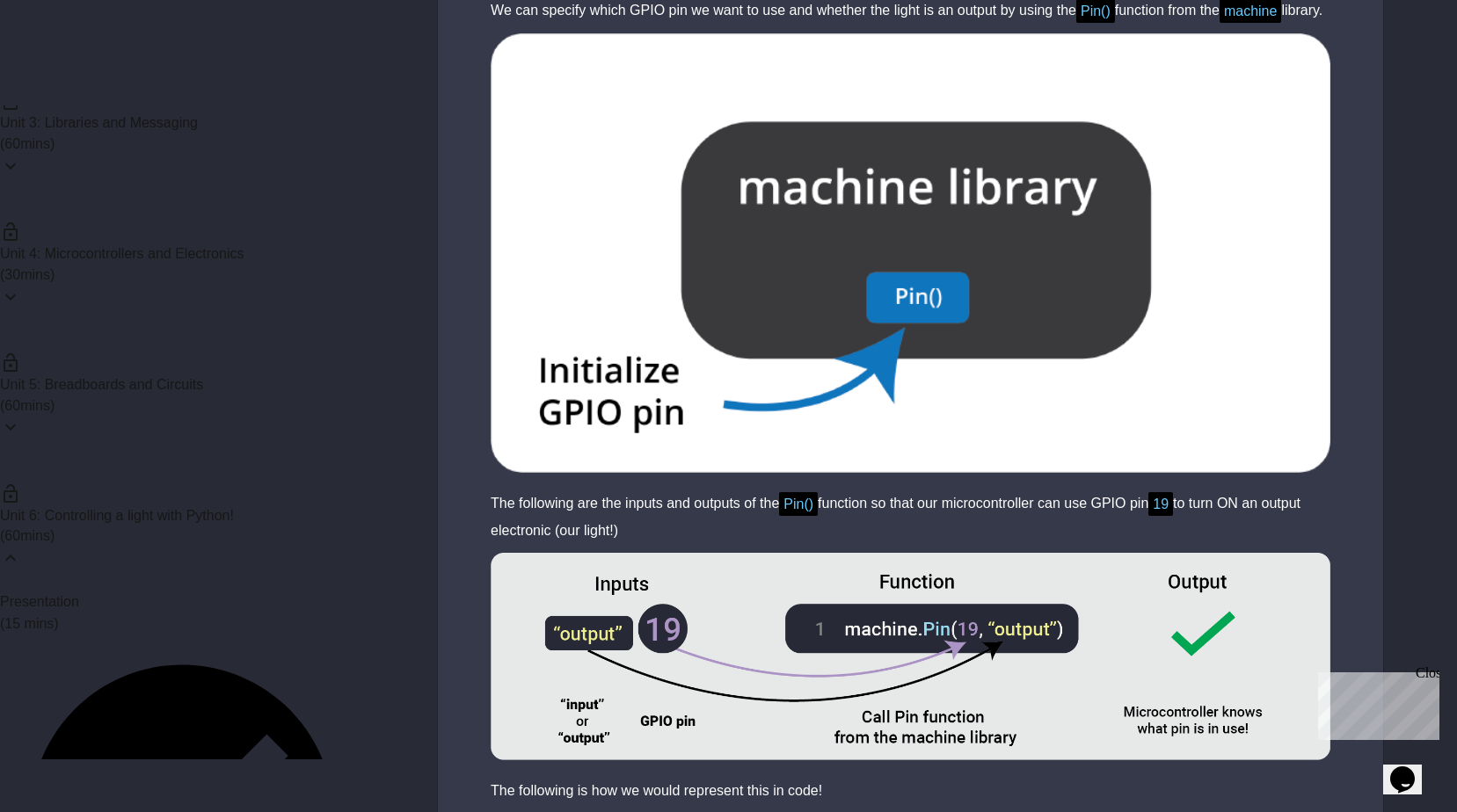
scroll to position [4738, 0]
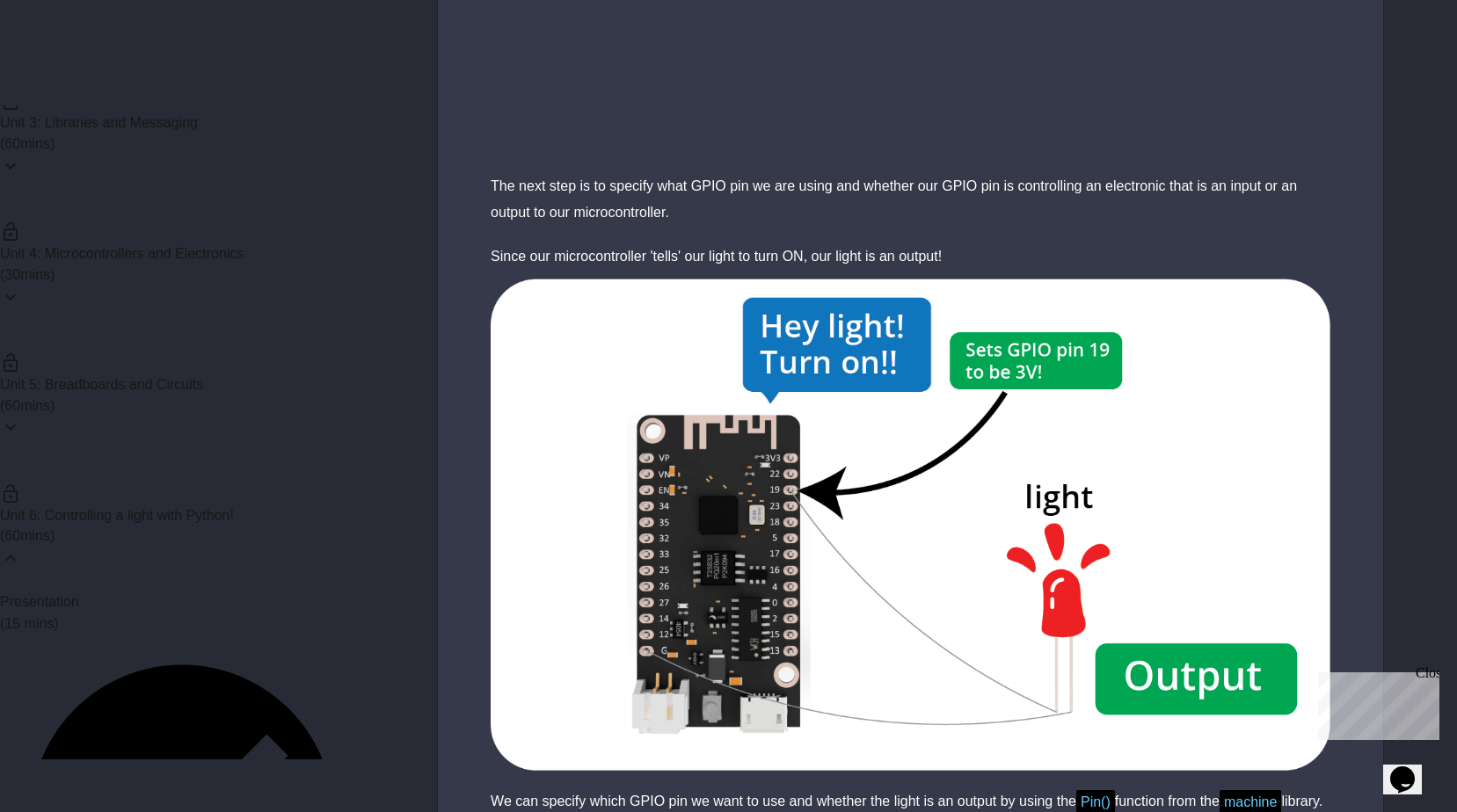
scroll to position [3507, 0]
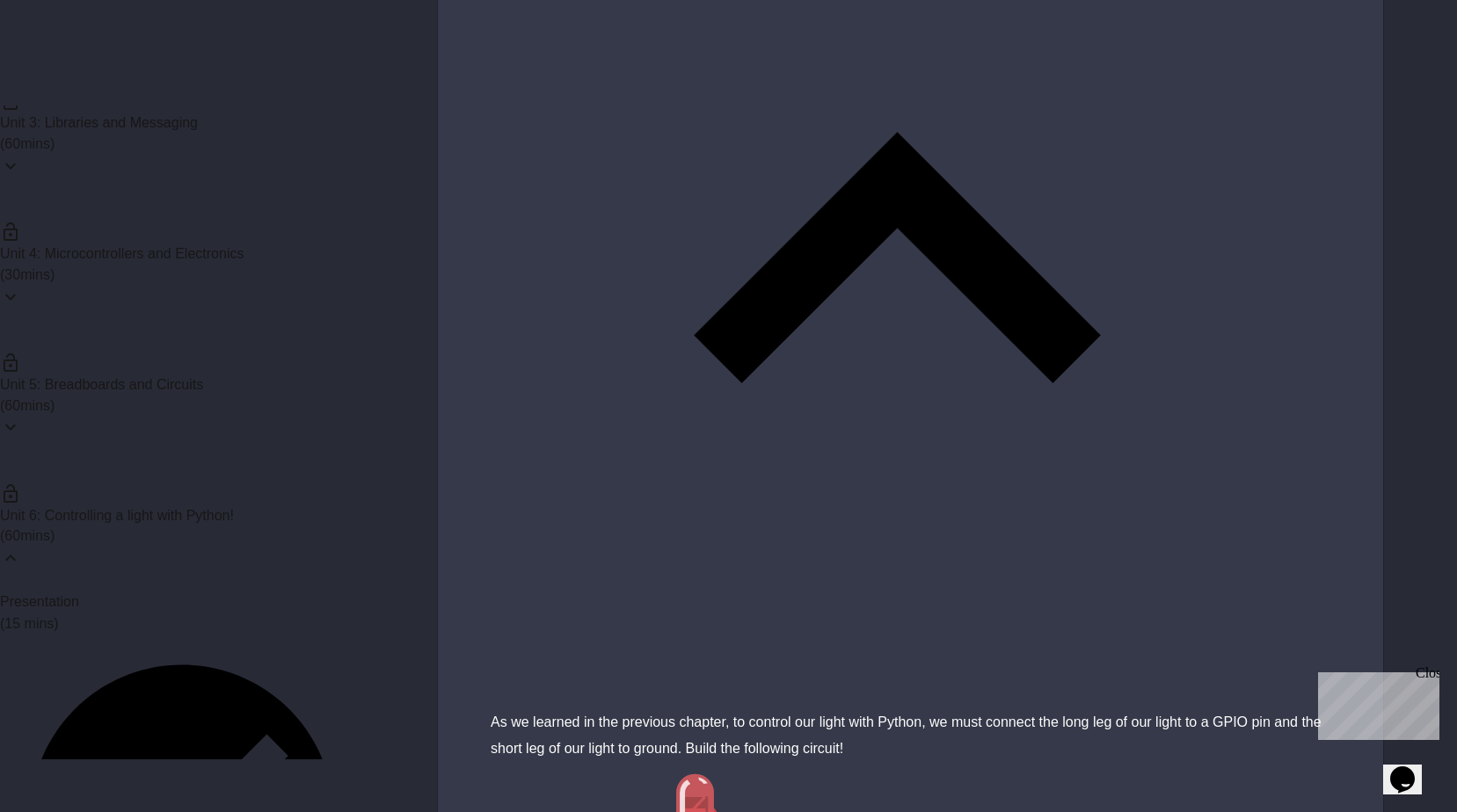
scroll to position [1135, 0]
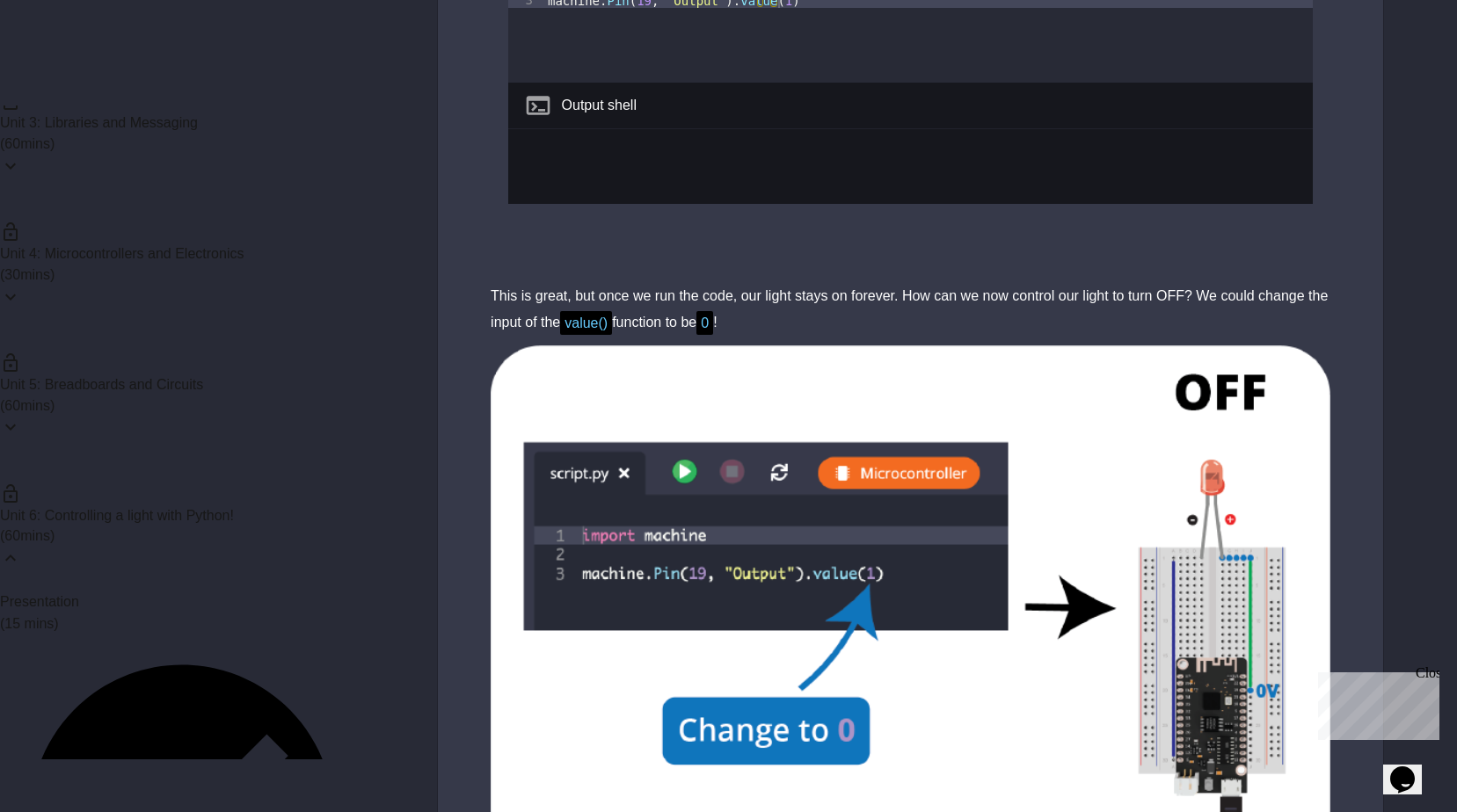
scroll to position [966, 0]
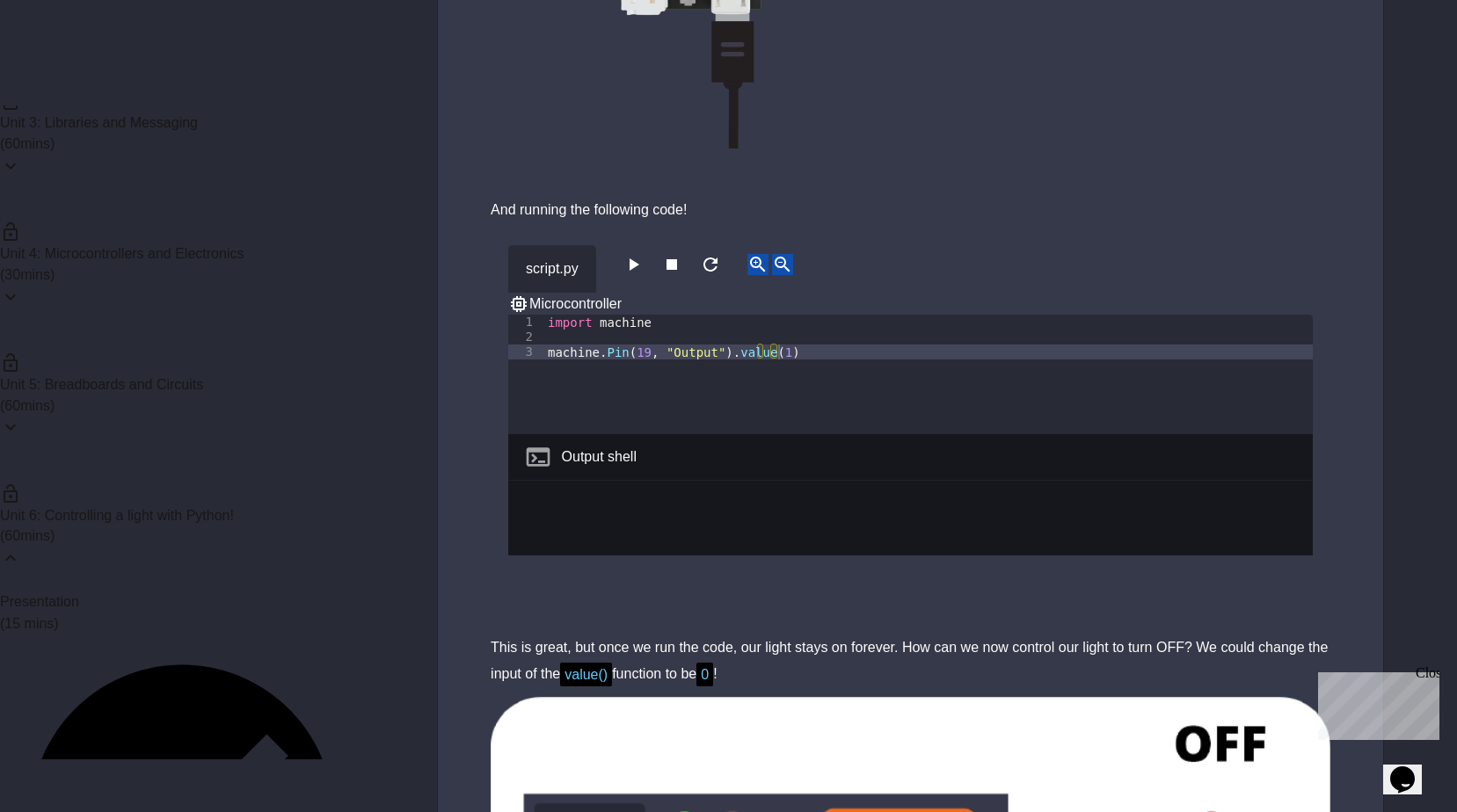
click at [641, 254] on button "button" at bounding box center [633, 265] width 21 height 22
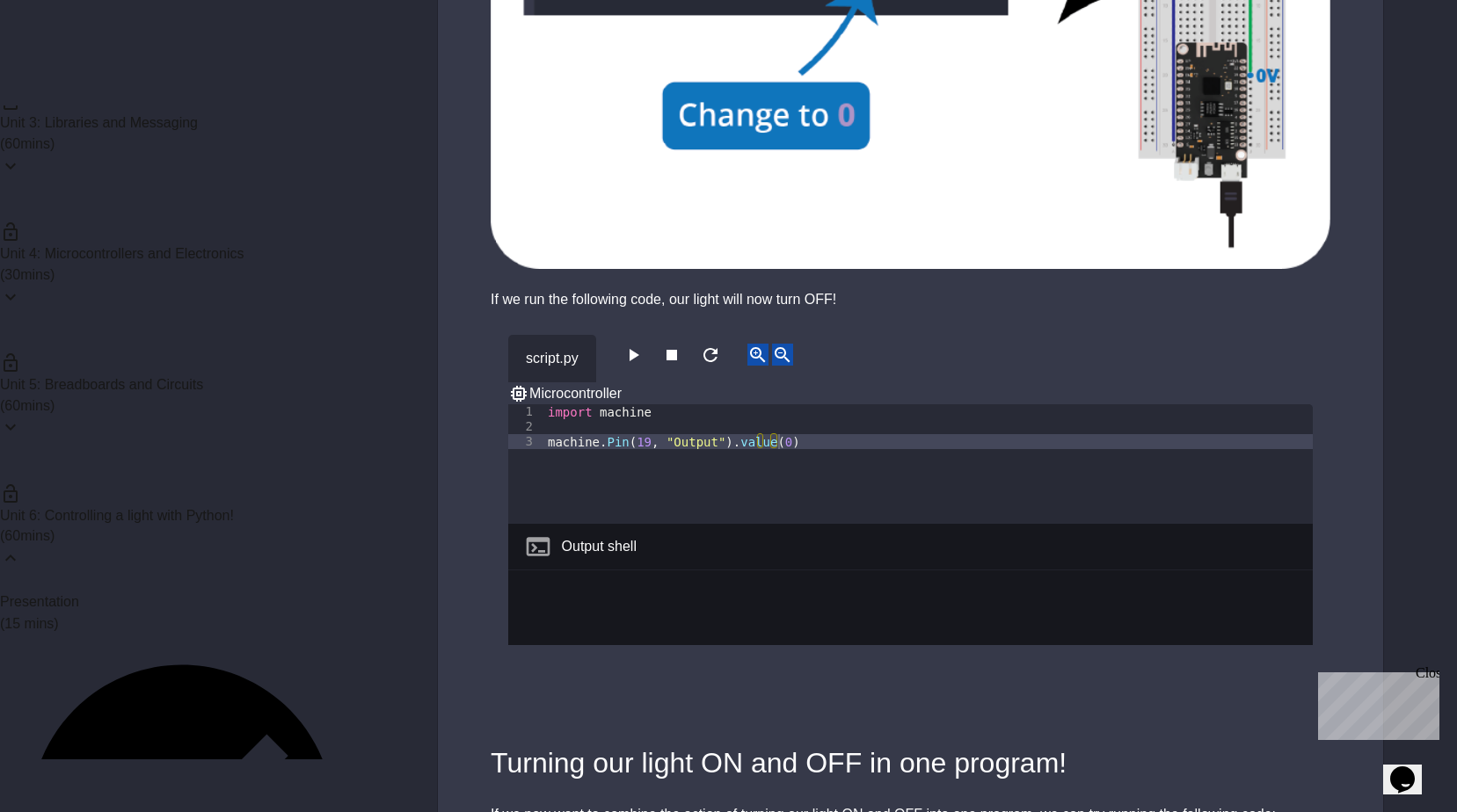
scroll to position [2020, 0]
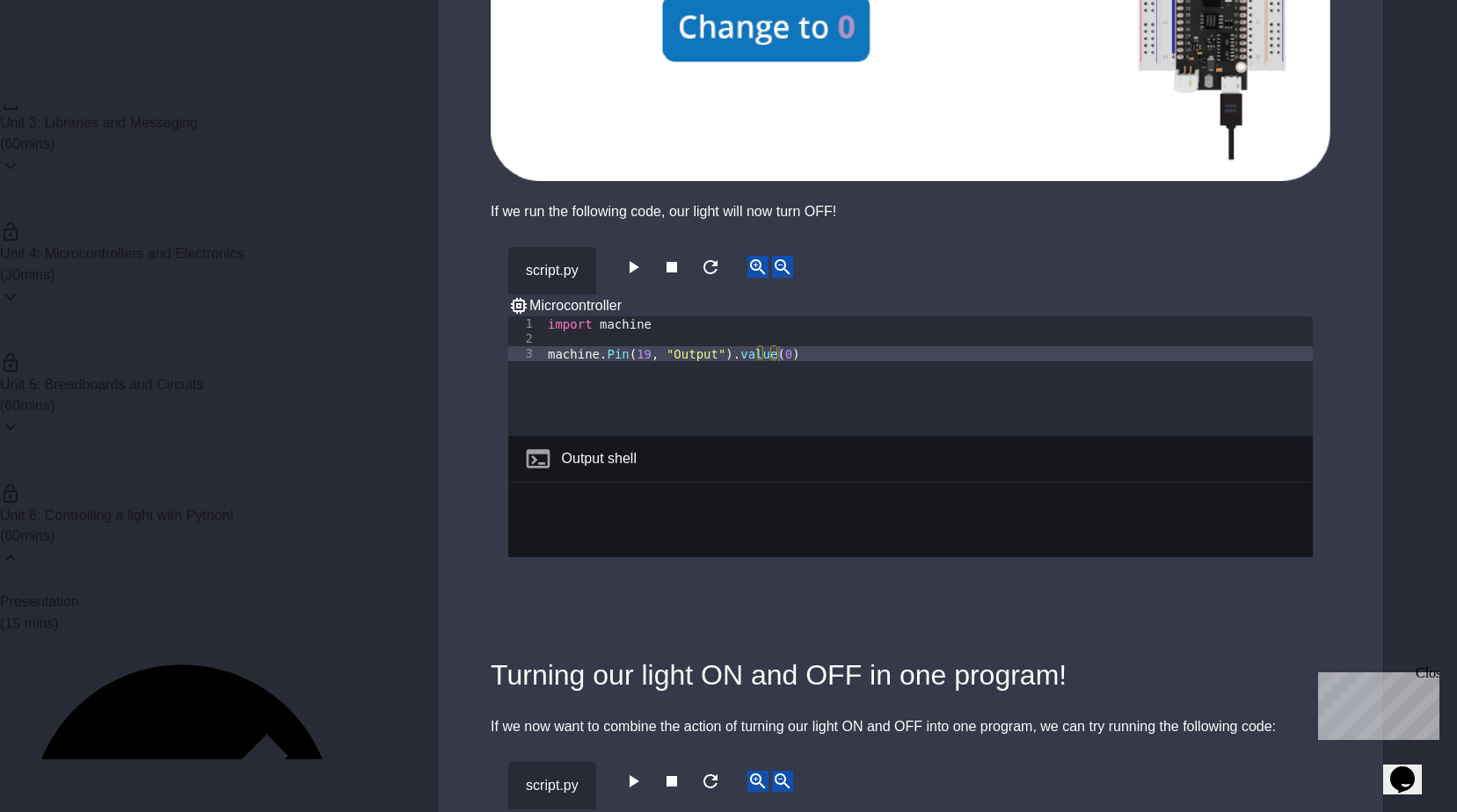
click at [644, 257] on icon "button" at bounding box center [633, 267] width 21 height 21
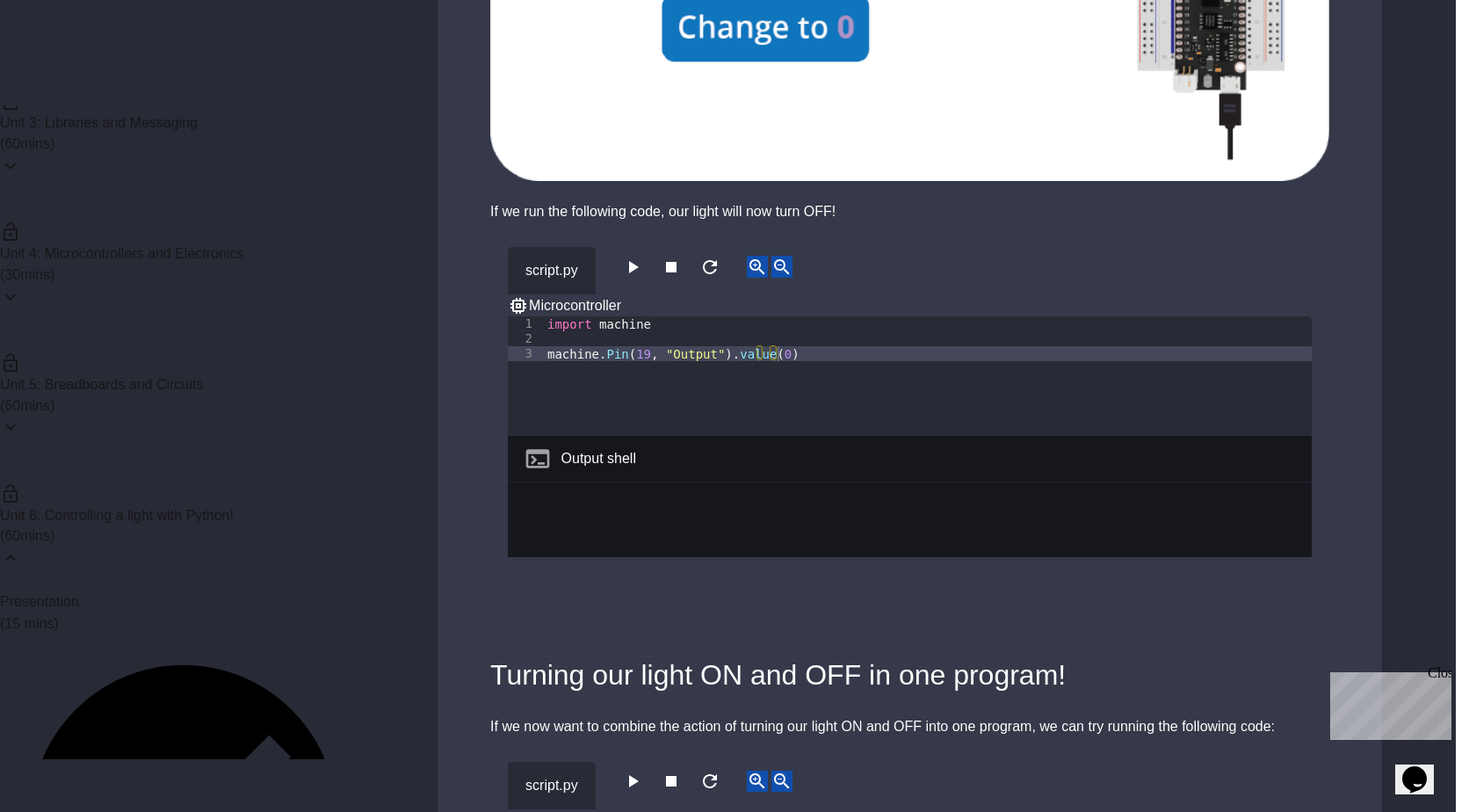
drag, startPoint x: 1009, startPoint y: 245, endPoint x: 984, endPoint y: 241, distance: 25.3
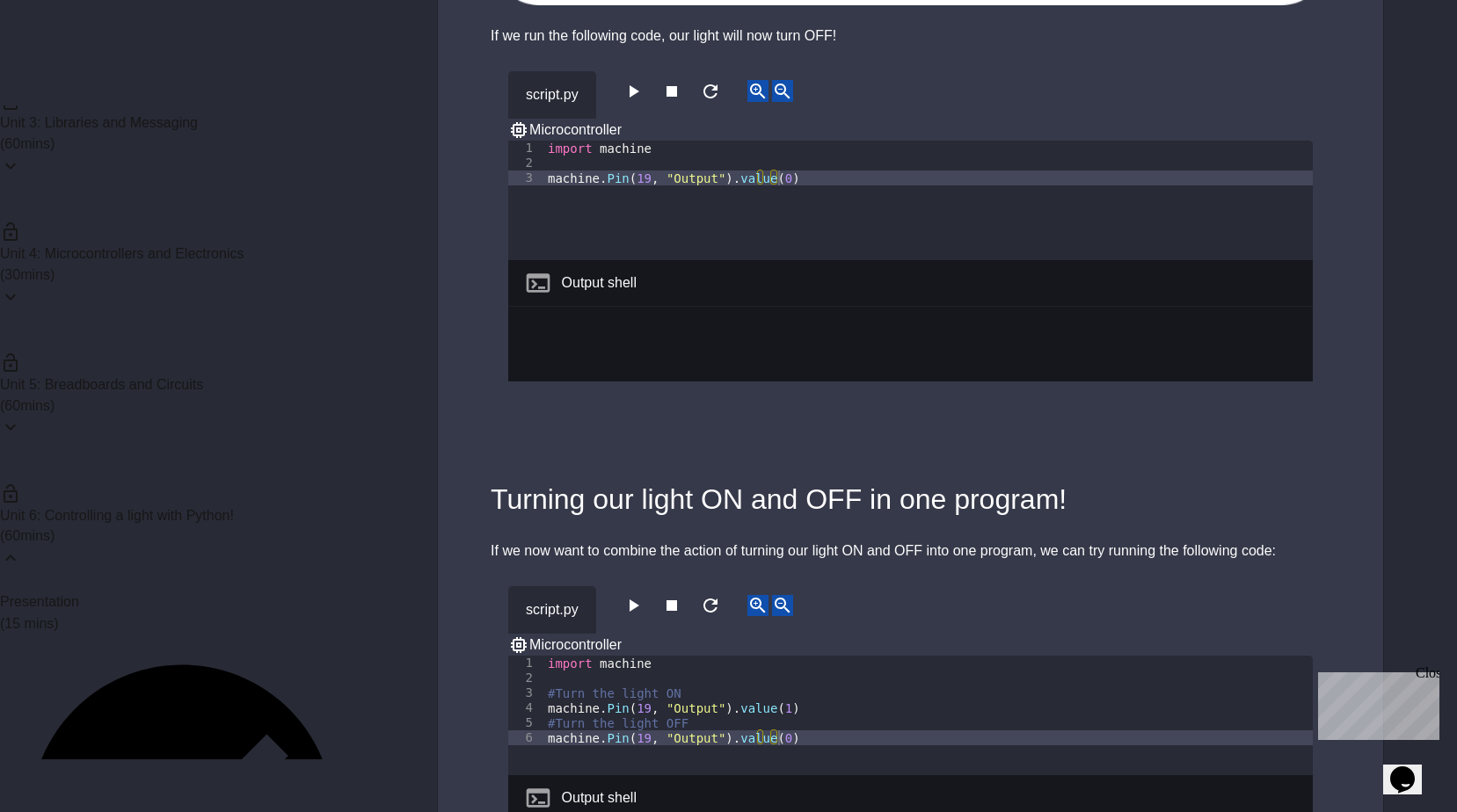
scroll to position [2460, 0]
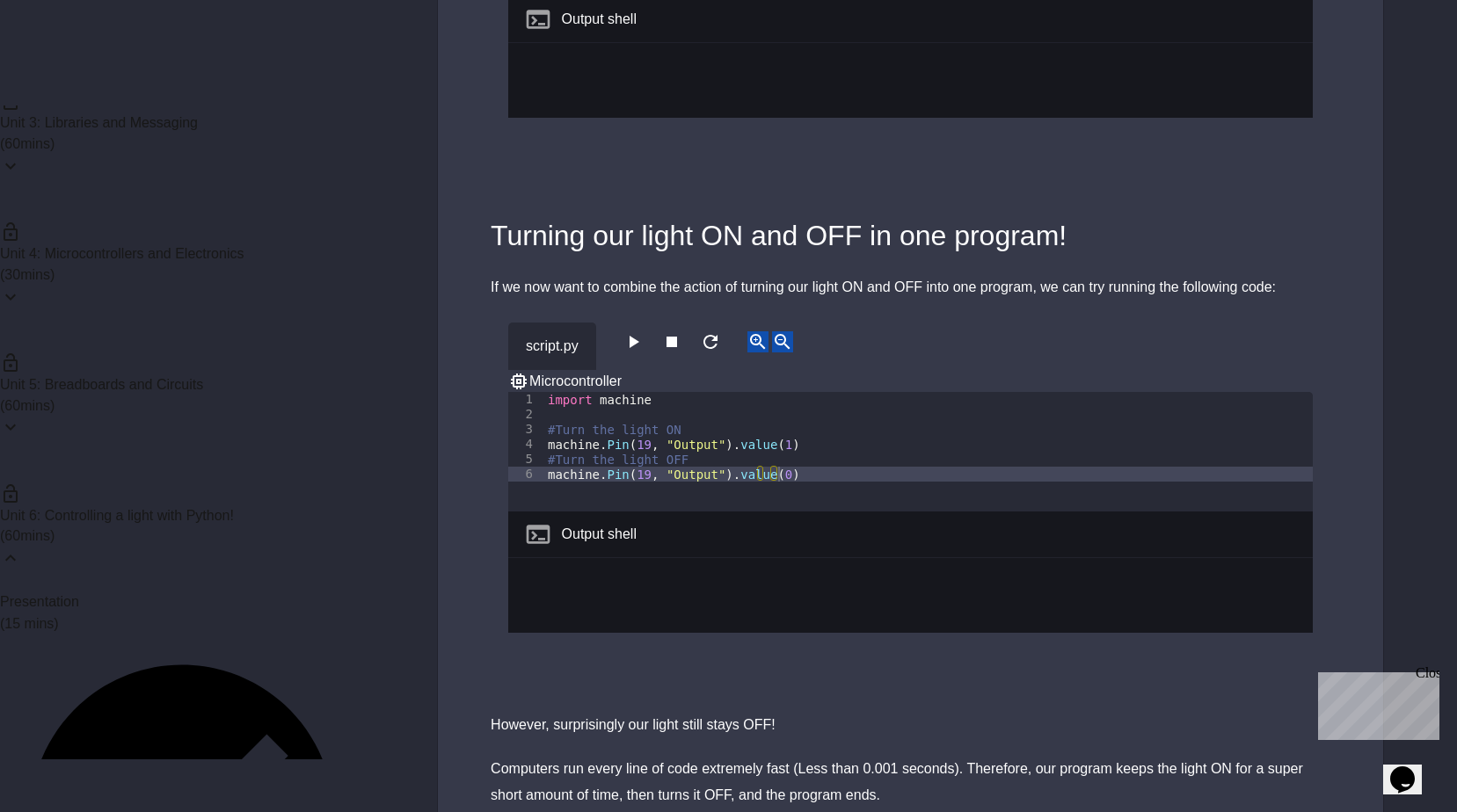
click at [643, 331] on icon "button" at bounding box center [633, 341] width 21 height 21
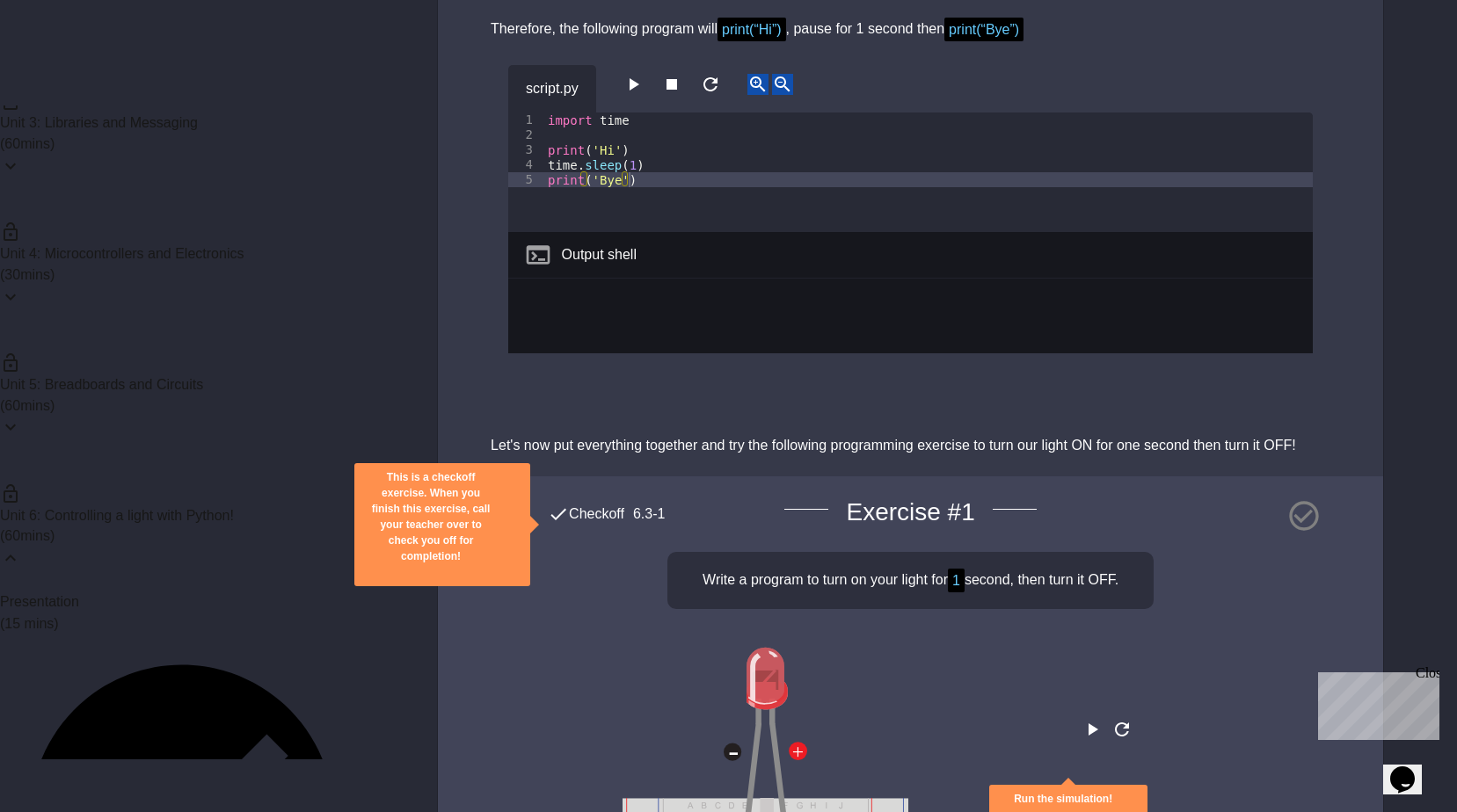
scroll to position [4217, 0]
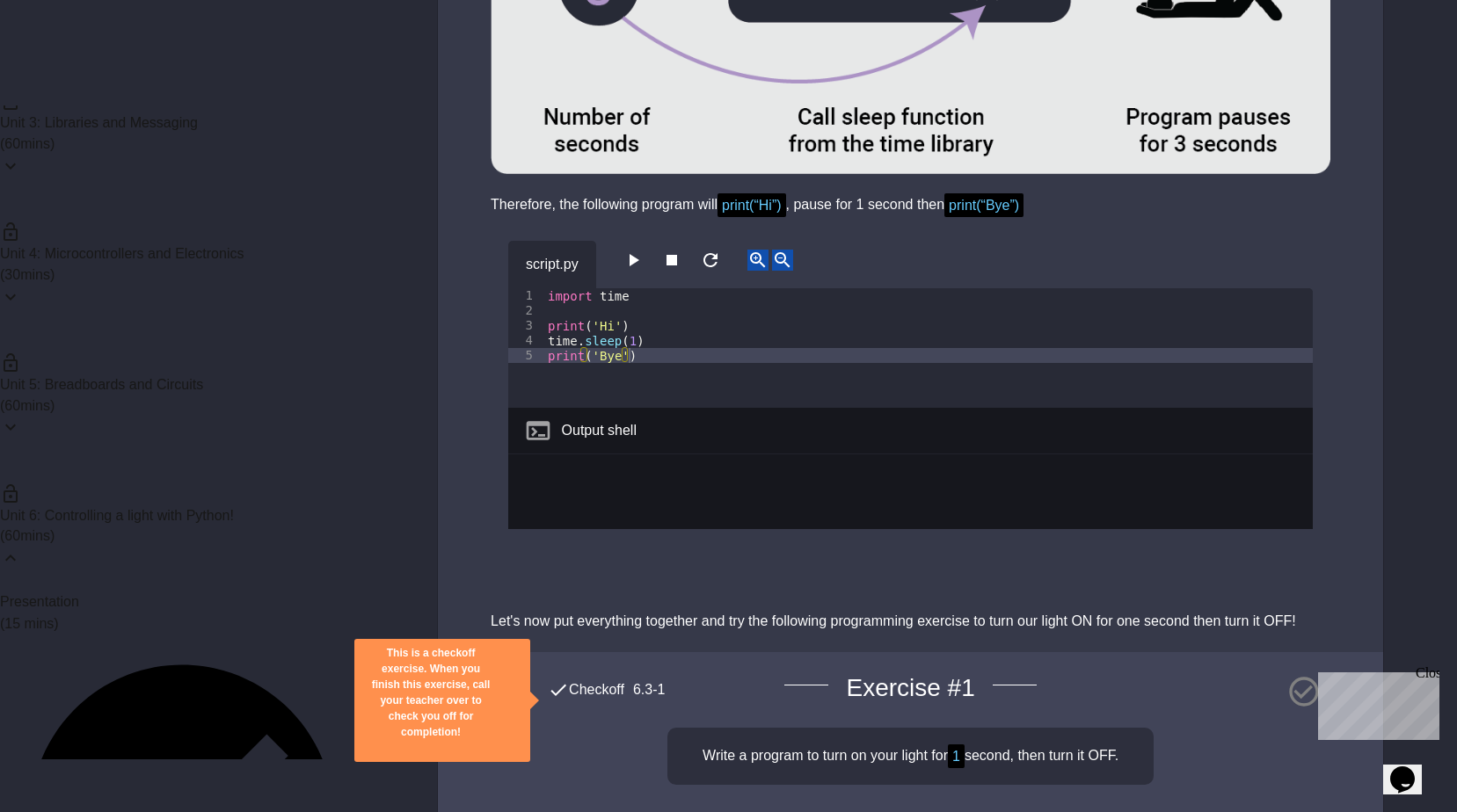
click at [640, 249] on button "button" at bounding box center [633, 260] width 21 height 22
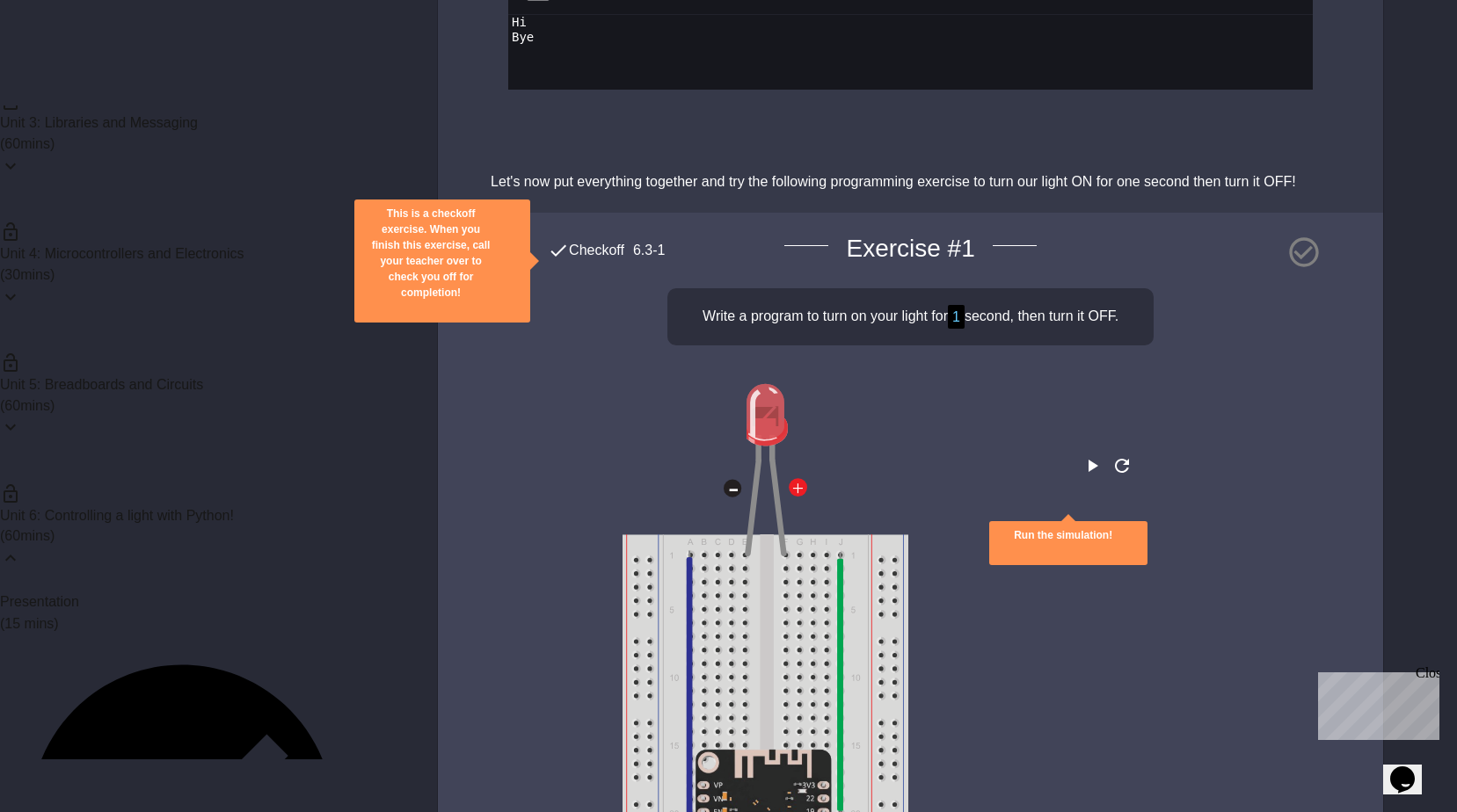
scroll to position [4744, 0]
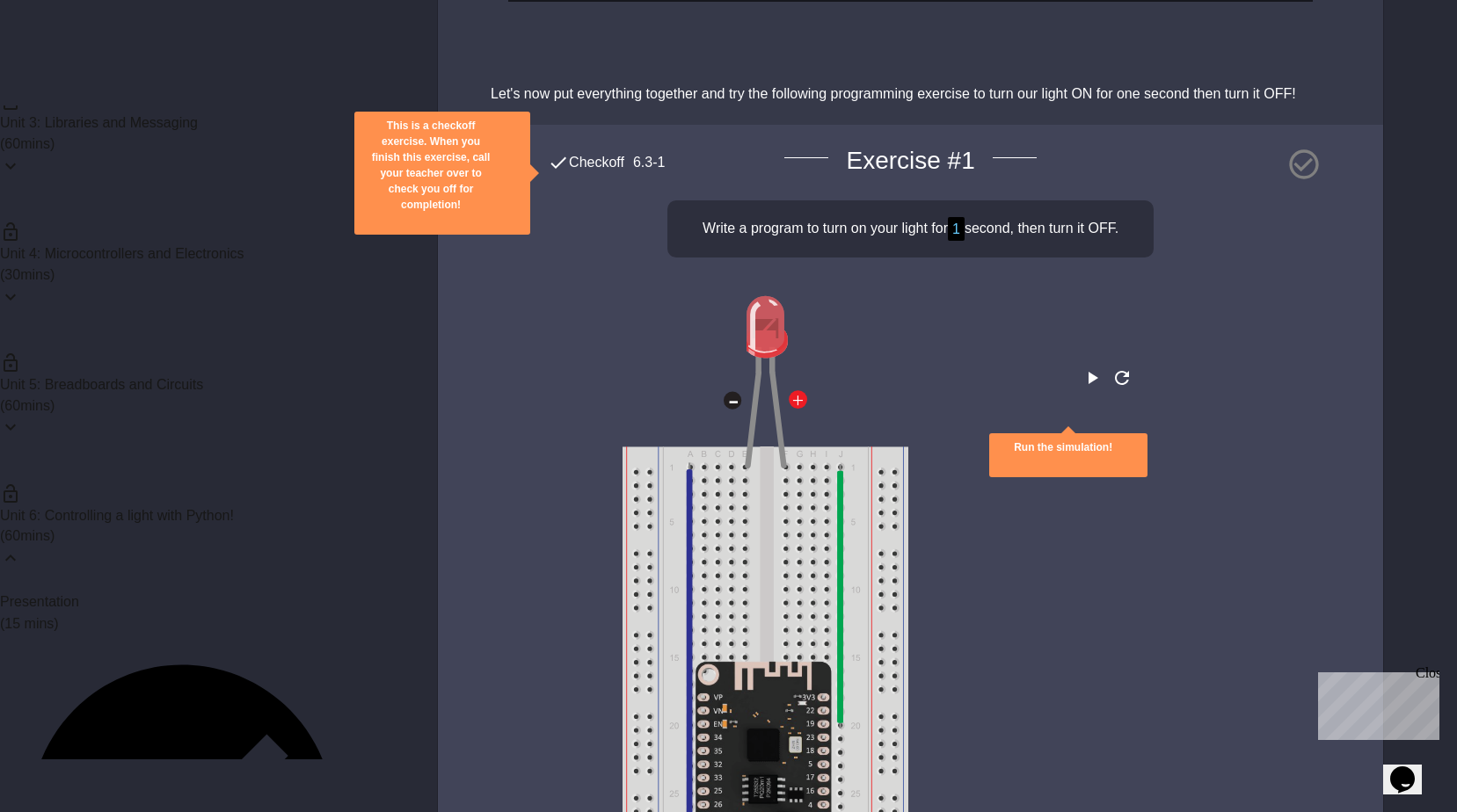
click at [1081, 367] on icon "play" at bounding box center [1091, 377] width 21 height 21
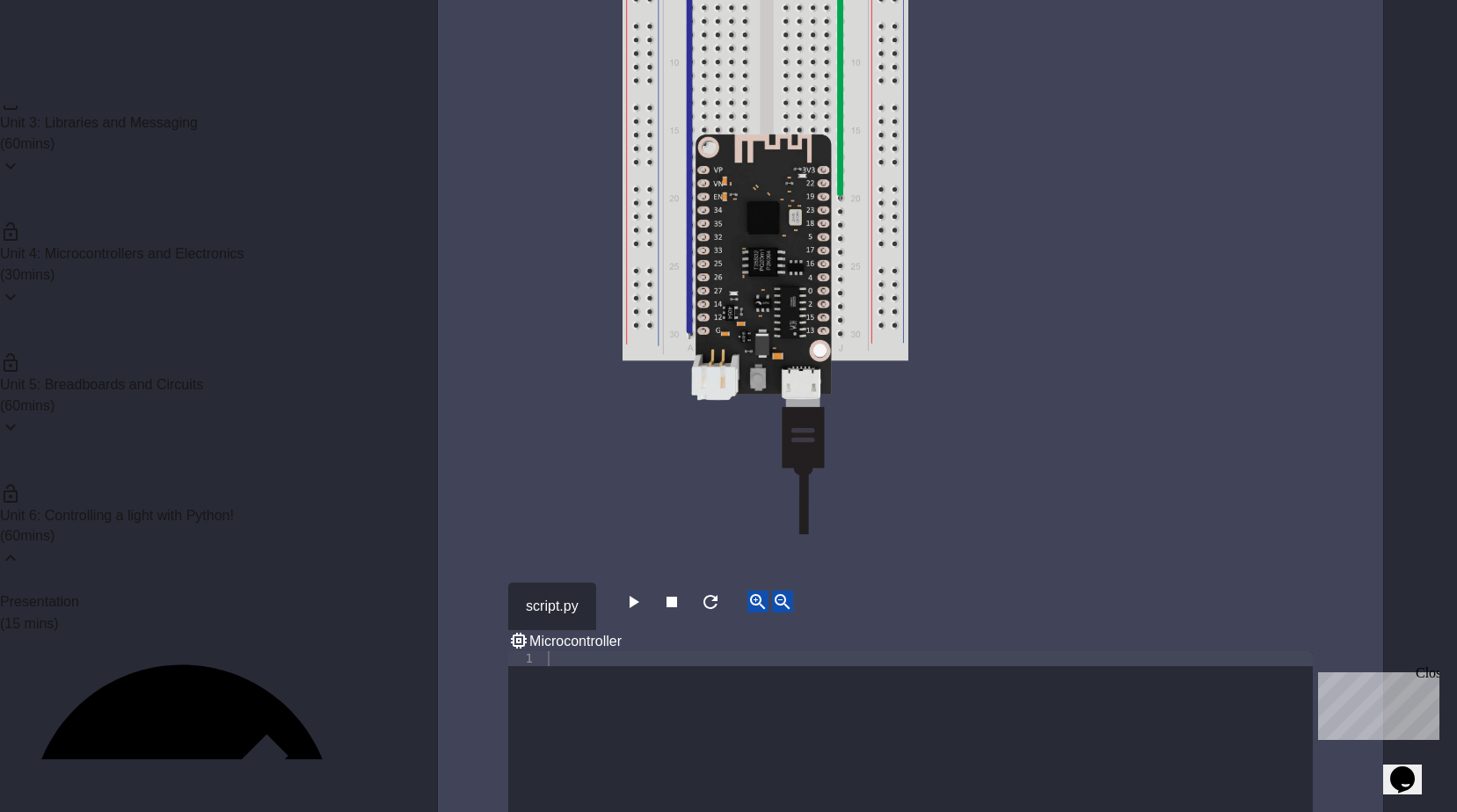
scroll to position [5535, 0]
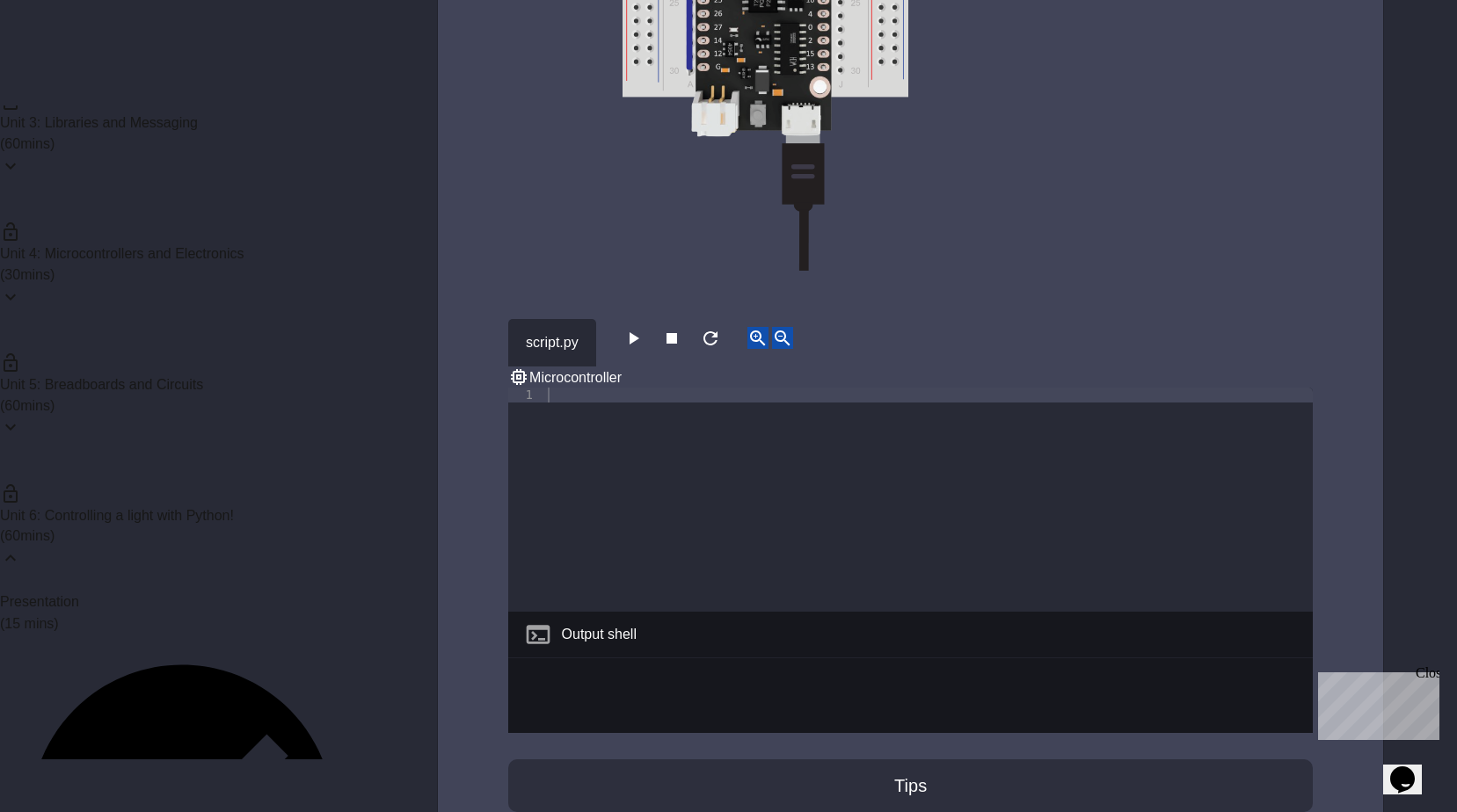
click at [639, 328] on icon "button" at bounding box center [633, 338] width 21 height 21
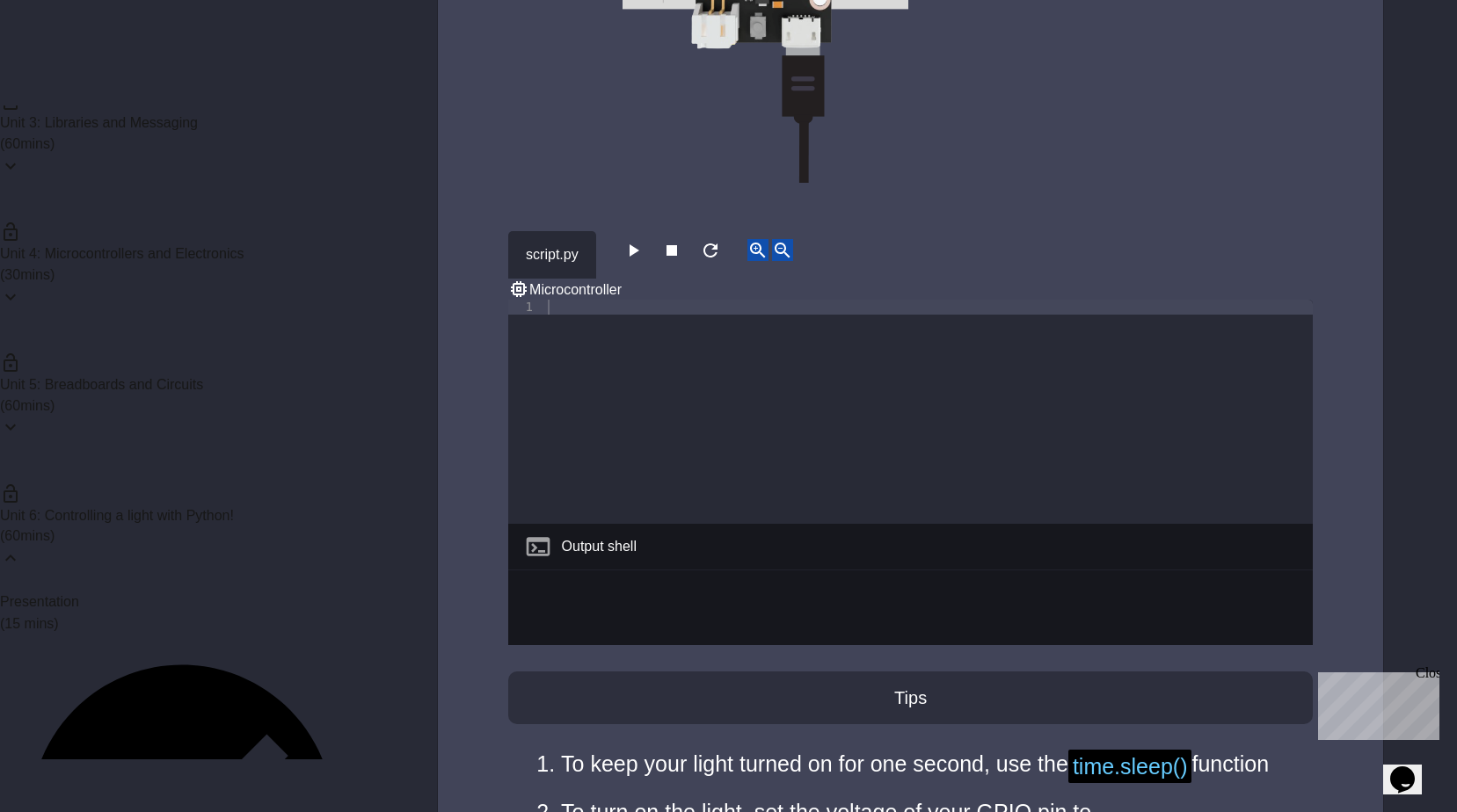
scroll to position [5447, 0]
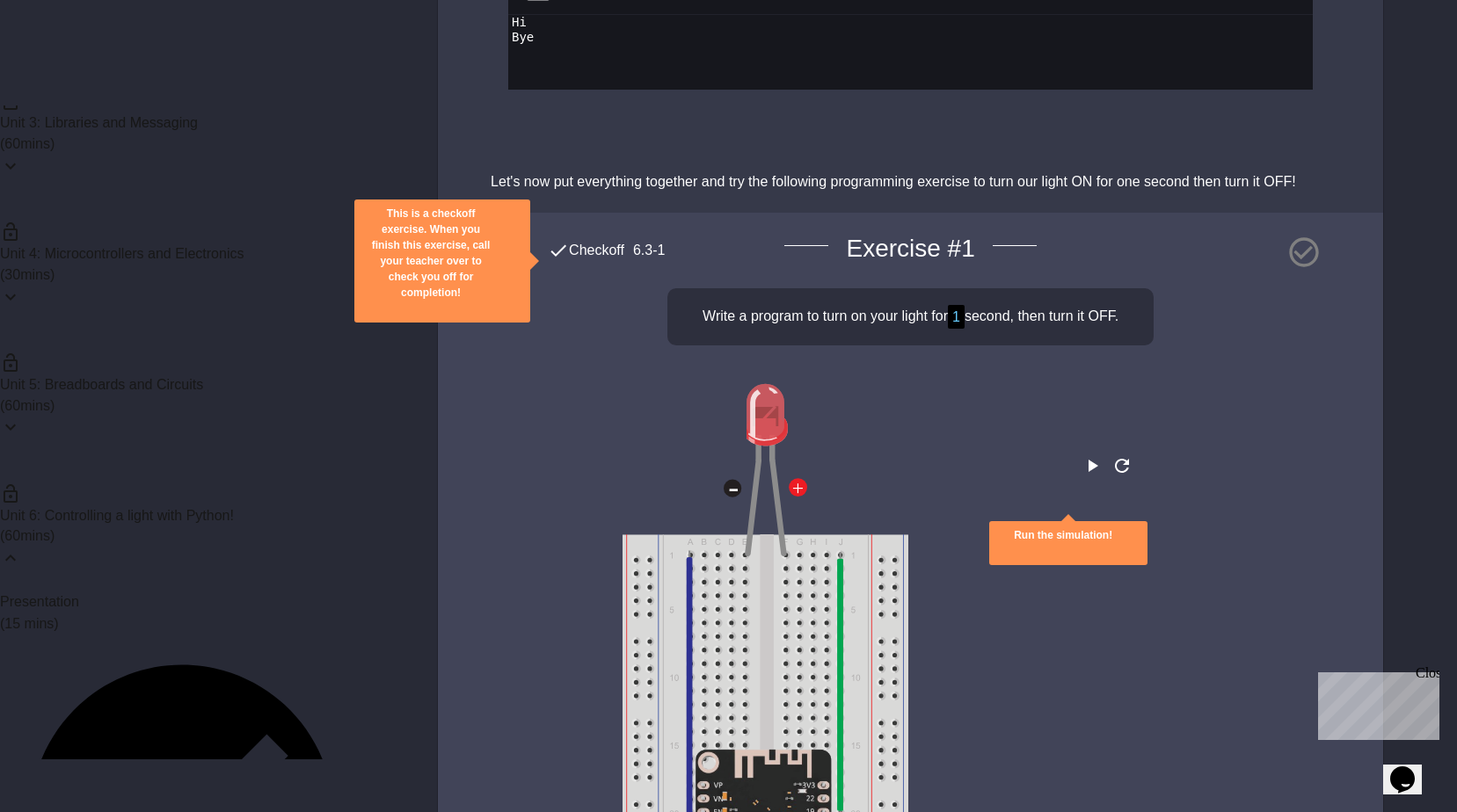
scroll to position [4481, 0]
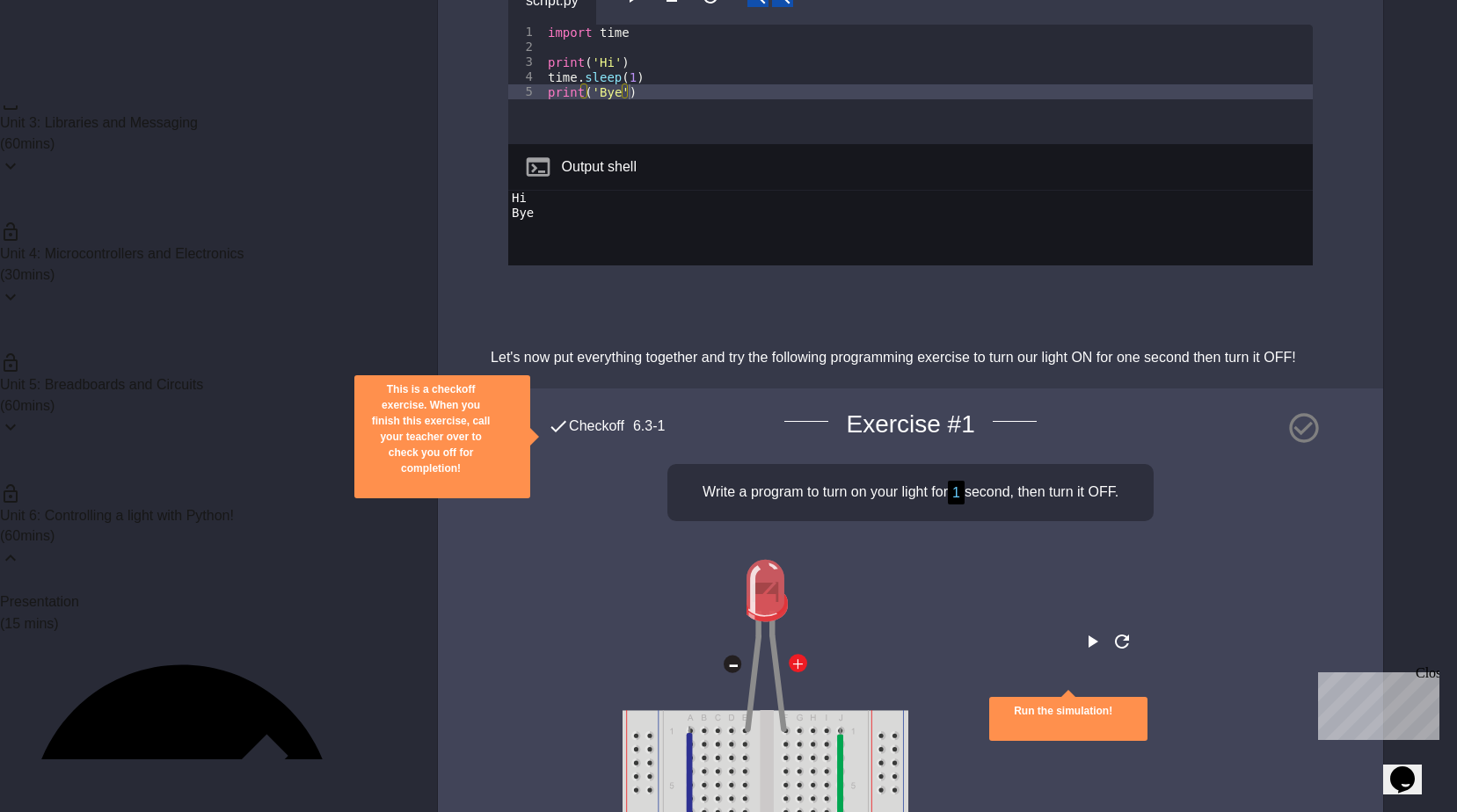
click at [431, 485] on icon "close" at bounding box center [431, 485] width 0 height 0
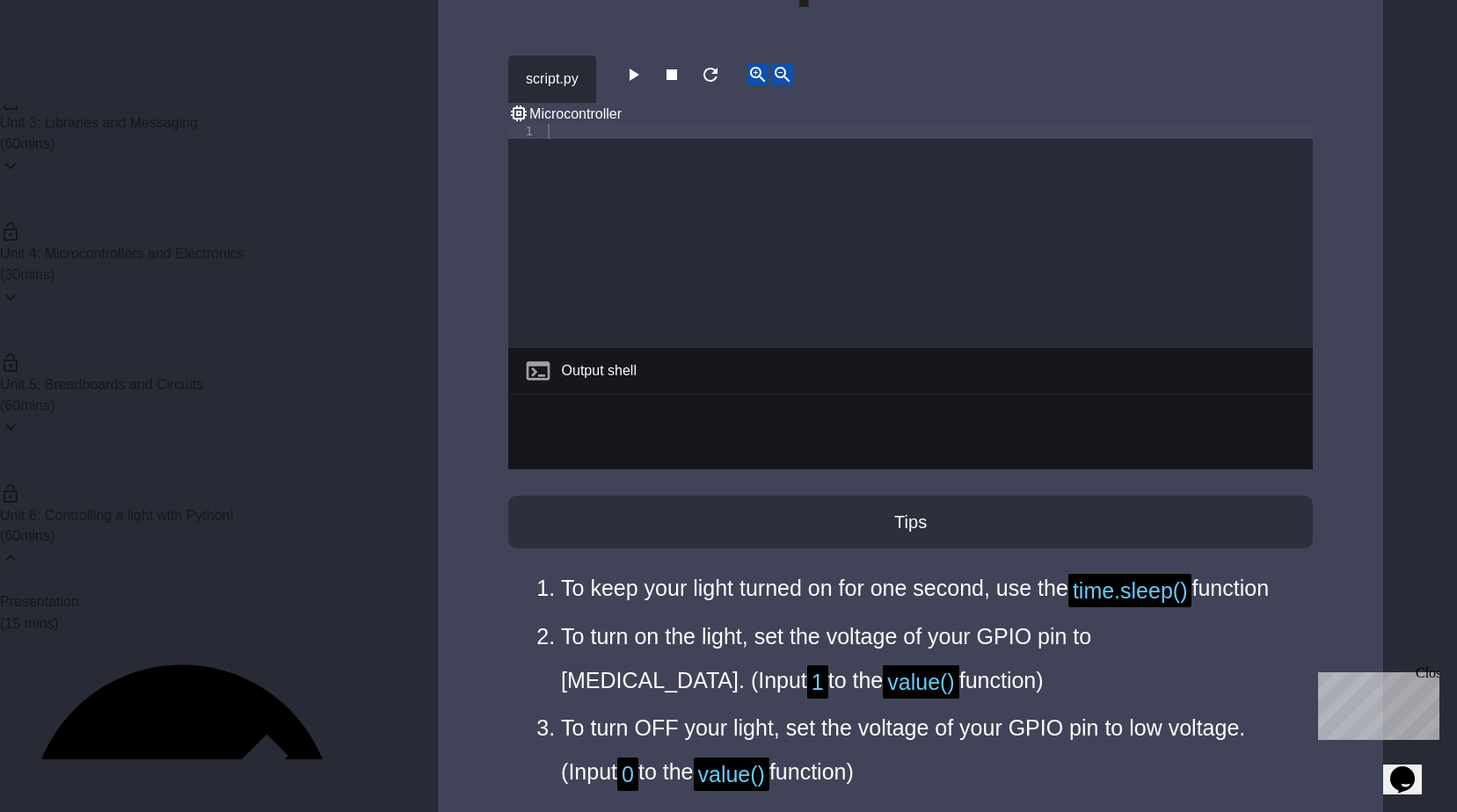
scroll to position [6150, 0]
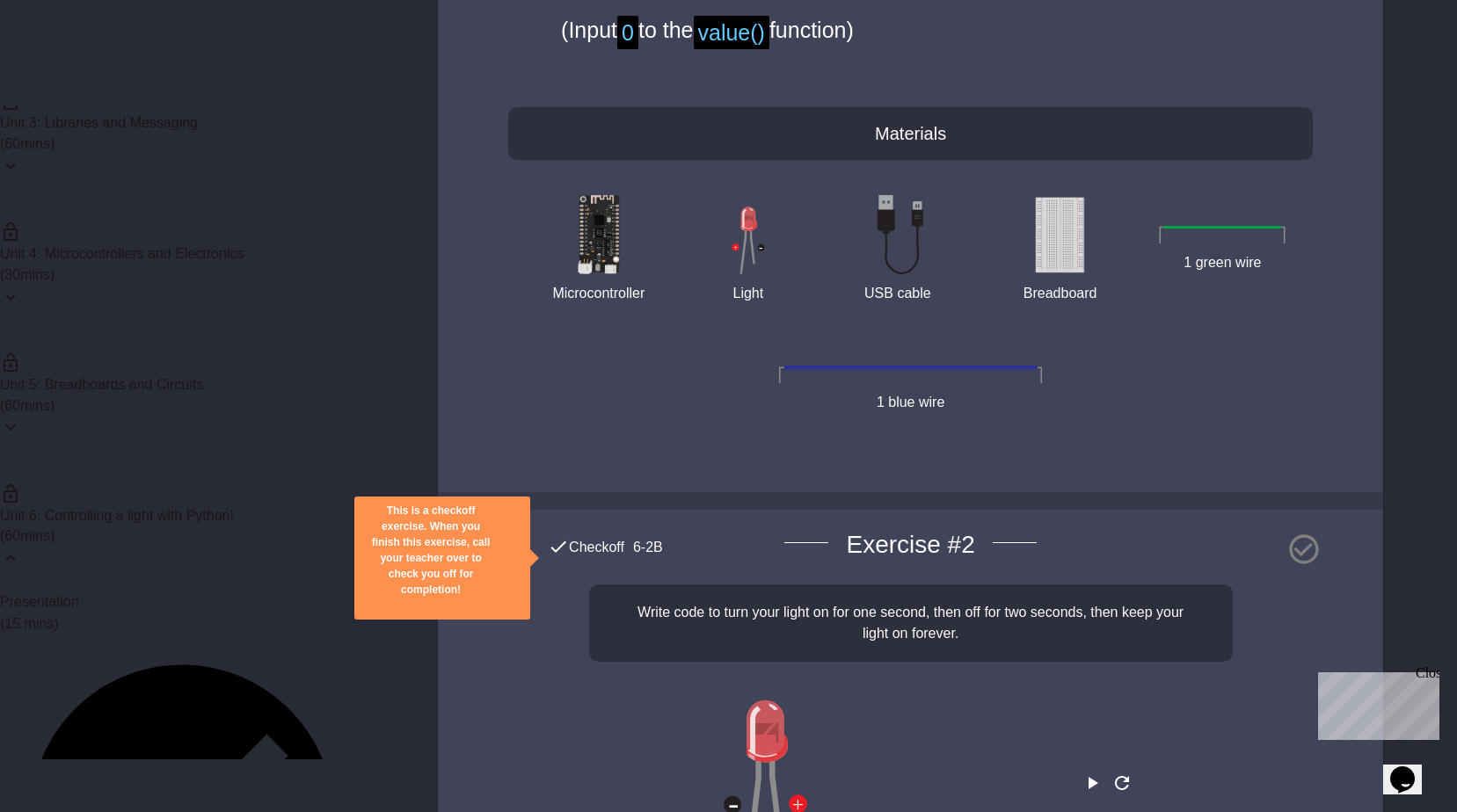
scroll to position [6091, 0]
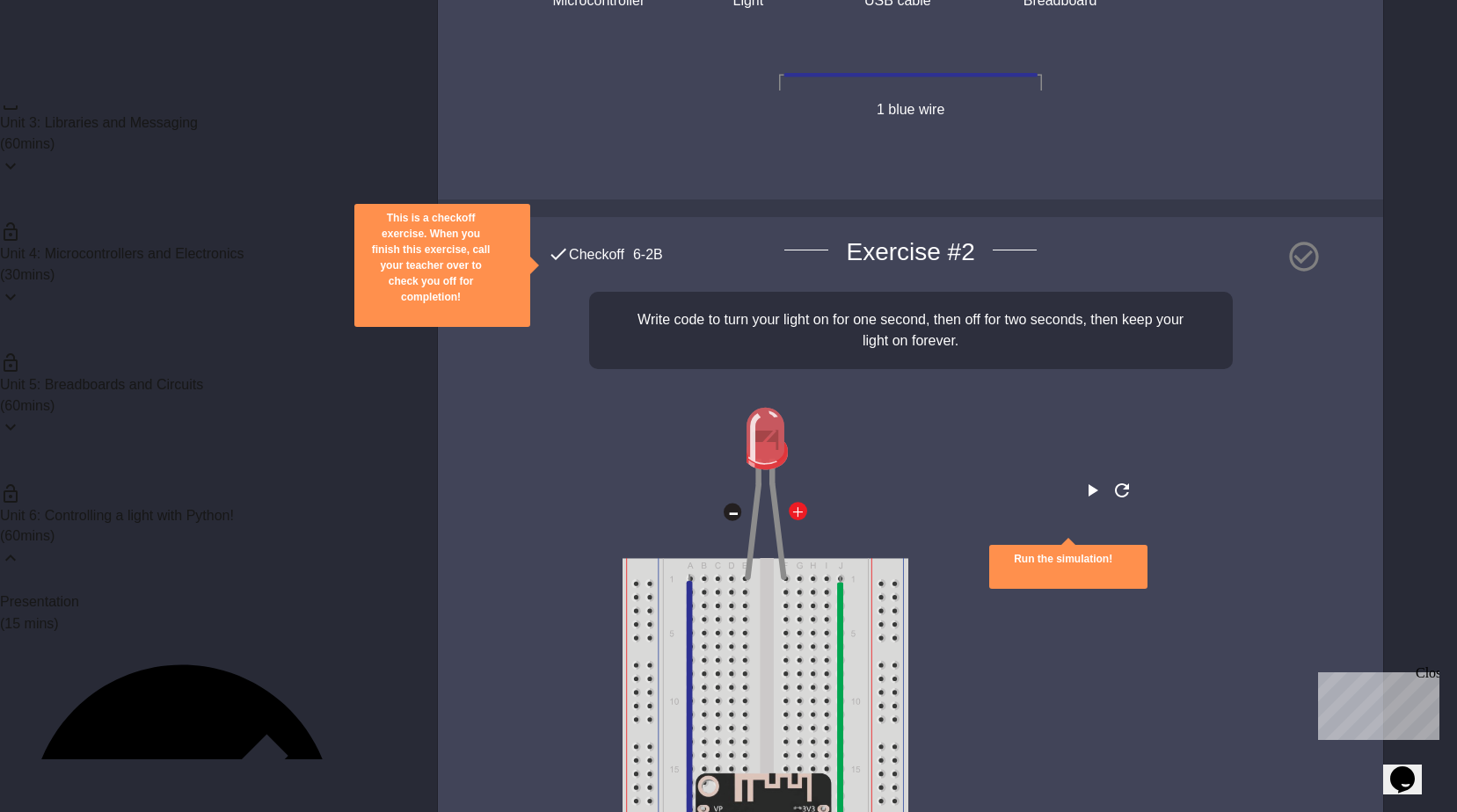
click at [288, 459] on div "Unit 6: Controlling a light with Python! ( 60 mins)" at bounding box center [182, 524] width 364 height 131
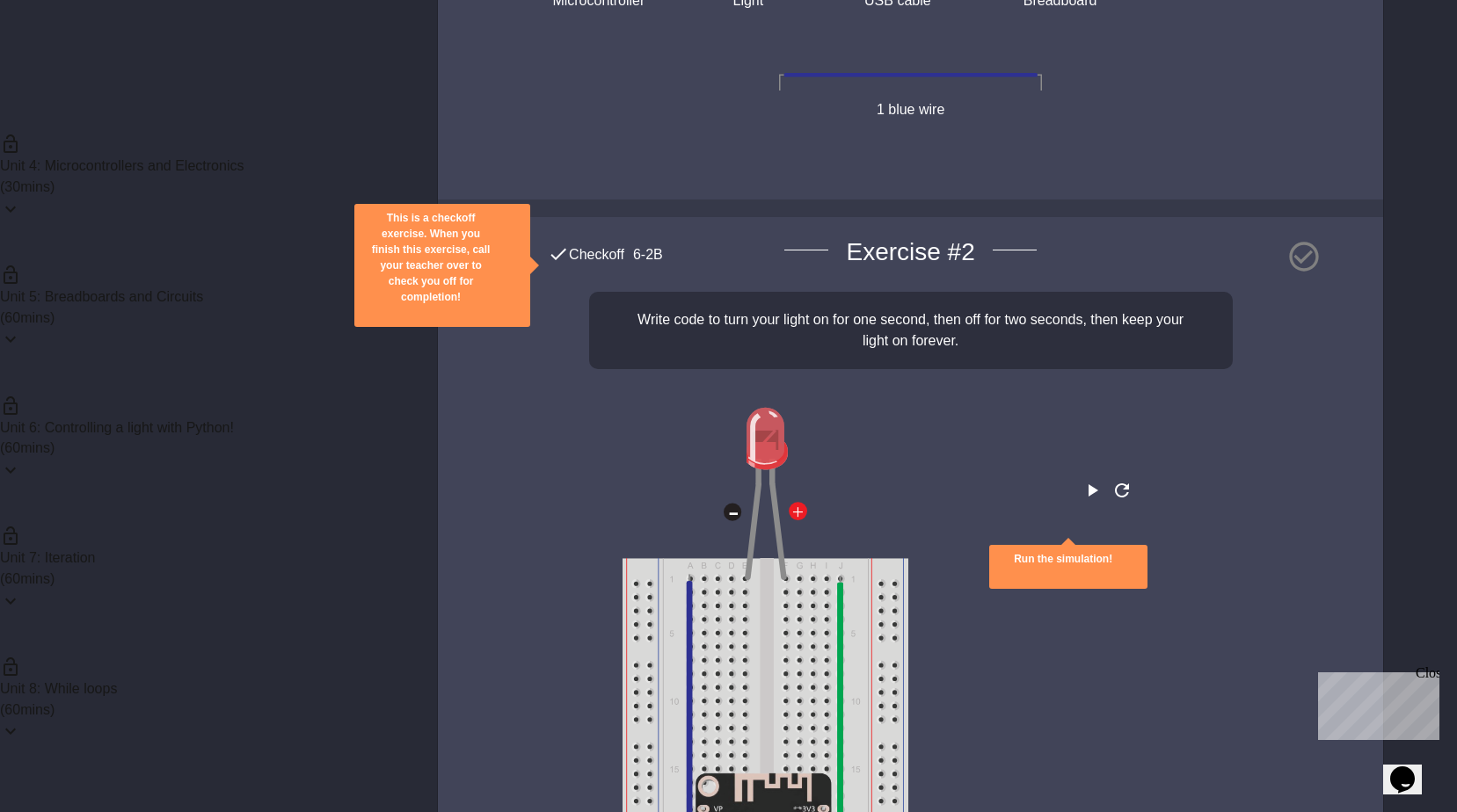
click at [288, 503] on div "Unit 7: Iteration ( 60 mins)" at bounding box center [182, 568] width 364 height 131
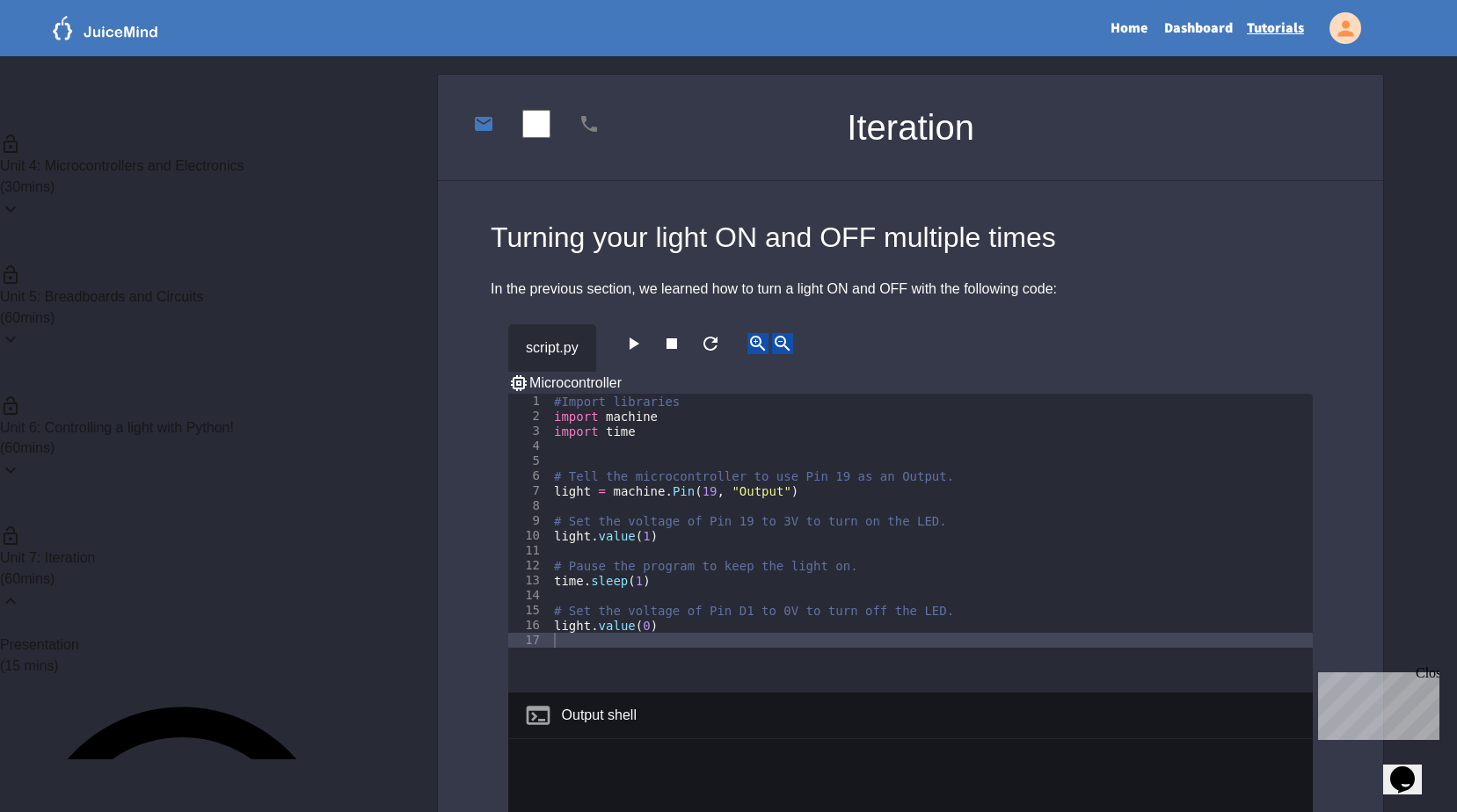
click at [297, 503] on div "Unit 7: Iteration ( 60 mins)" at bounding box center [182, 568] width 364 height 131
click at [1195, 21] on link "Dashboard" at bounding box center [1197, 28] width 83 height 41
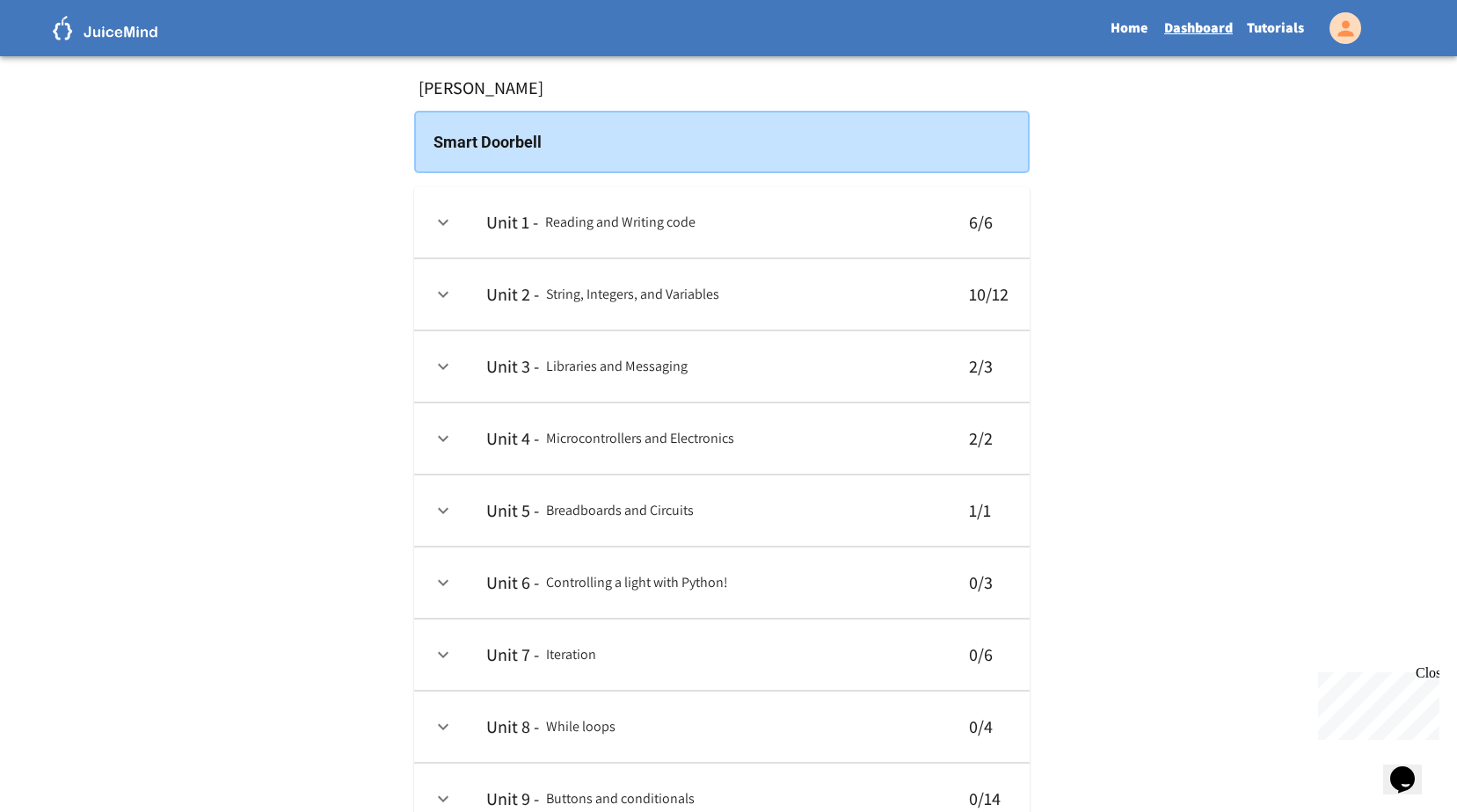
scroll to position [176, 0]
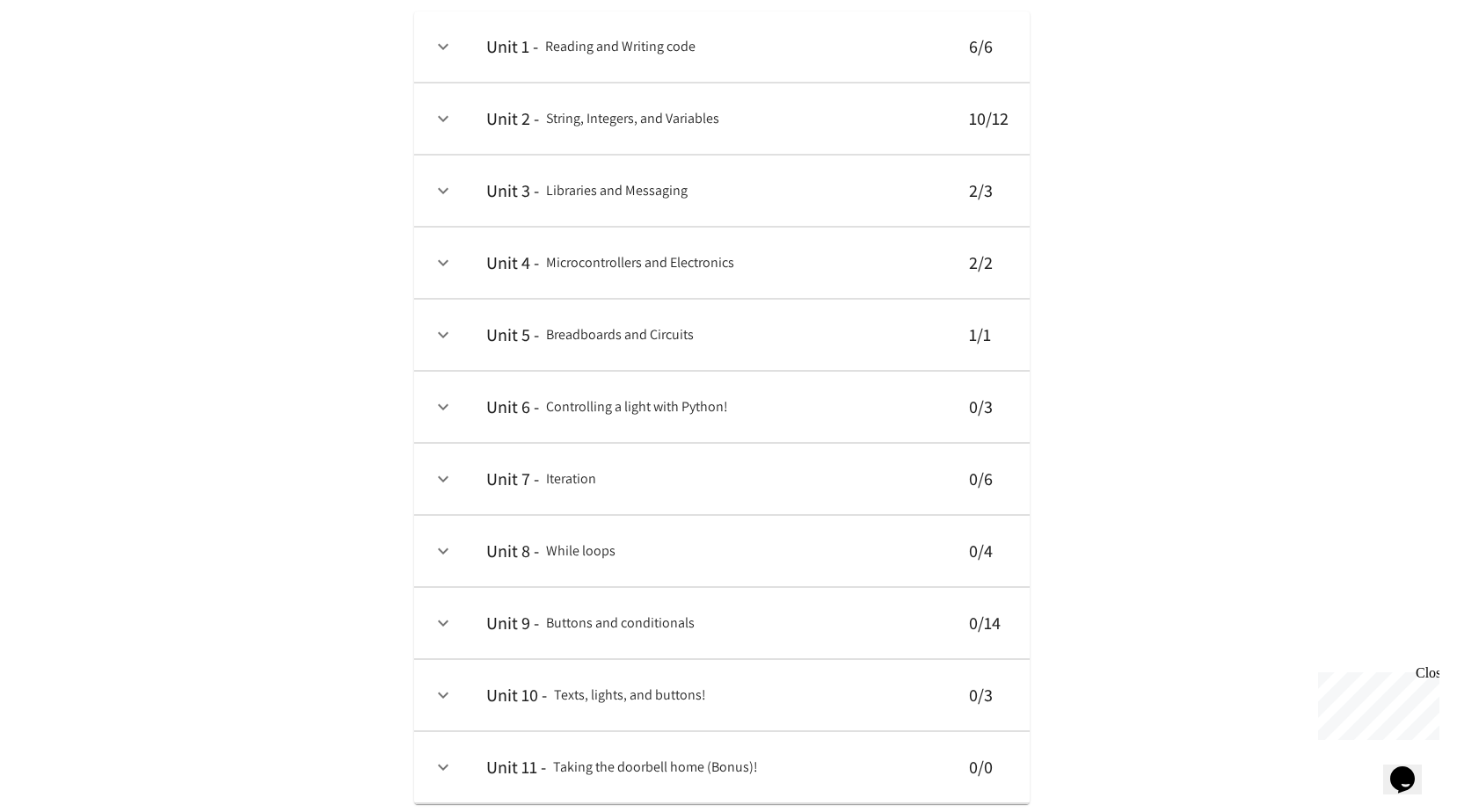
click at [1427, 679] on div "Close" at bounding box center [1426, 676] width 22 height 22
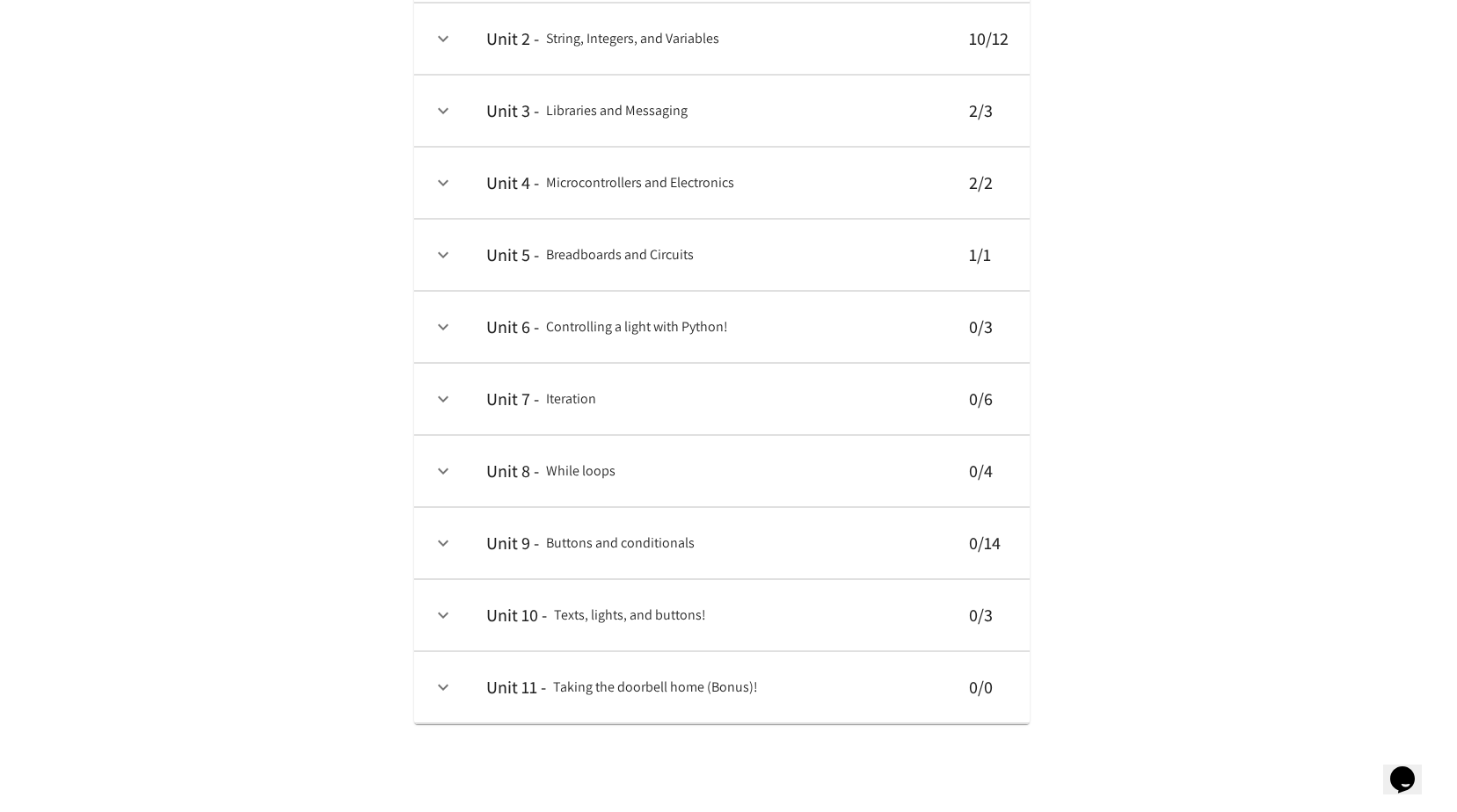
click at [456, 690] on button "expand row" at bounding box center [443, 687] width 30 height 30
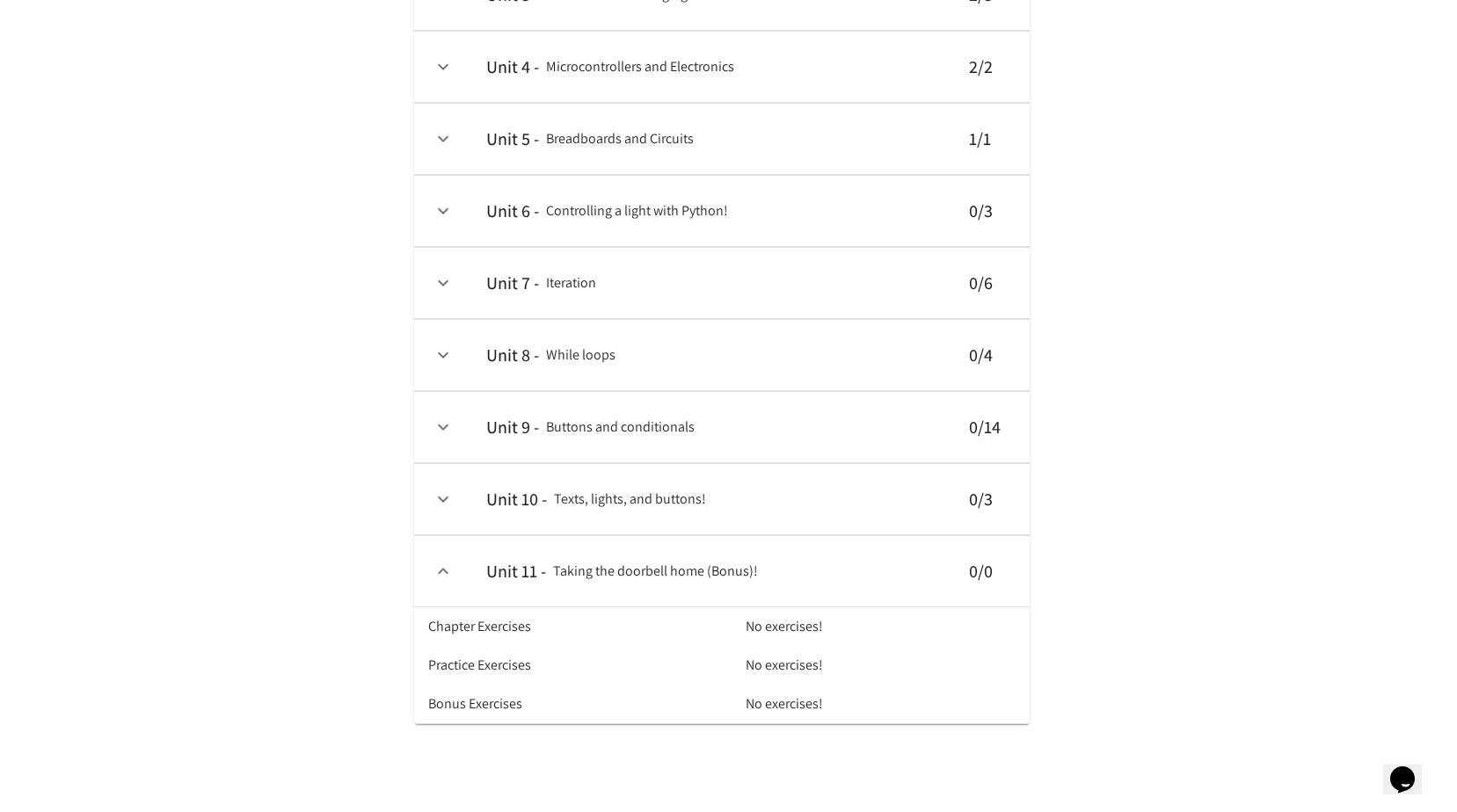
click at [453, 561] on icon "expand row" at bounding box center [442, 571] width 21 height 21
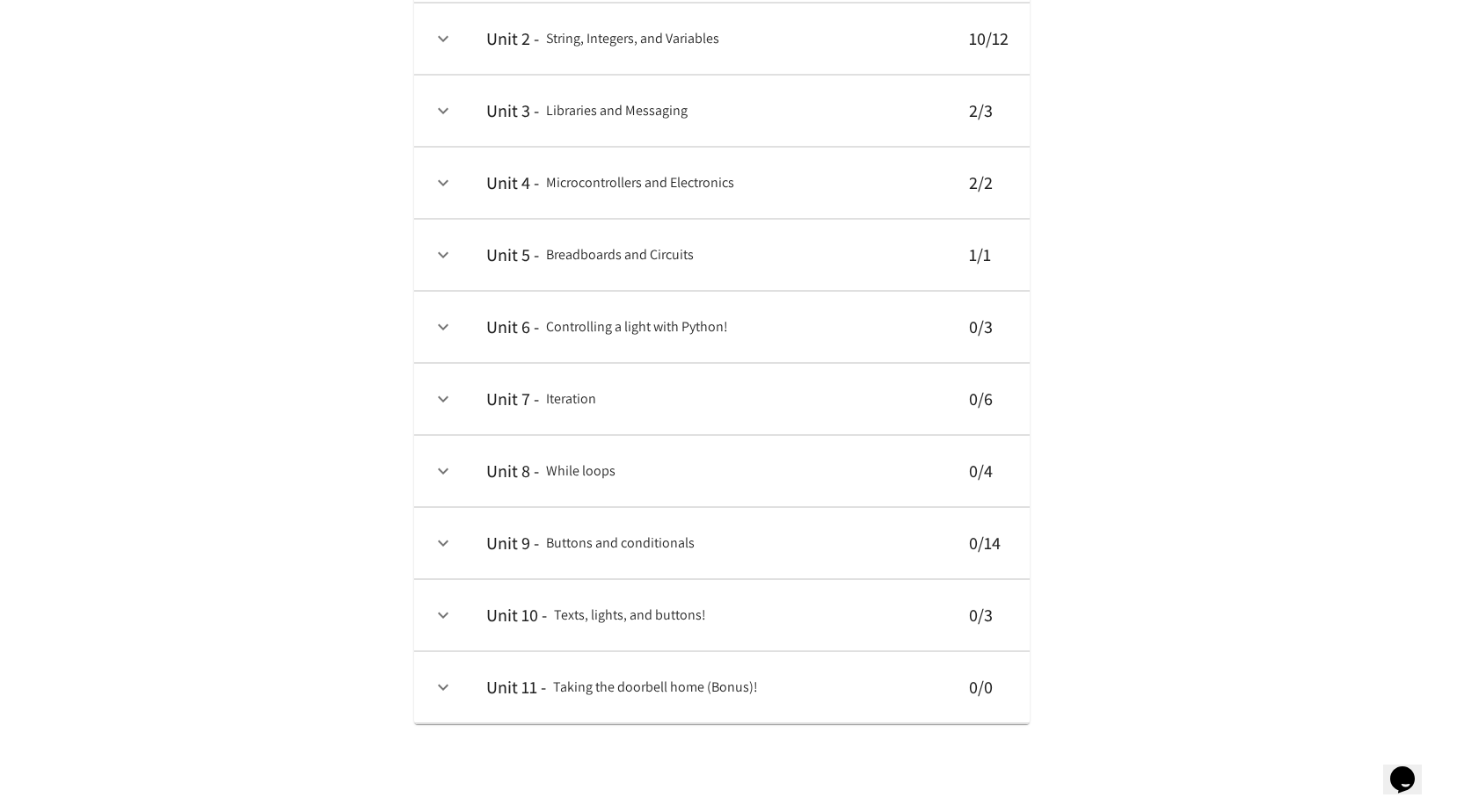
scroll to position [0, 0]
